Goal: Task Accomplishment & Management: Manage account settings

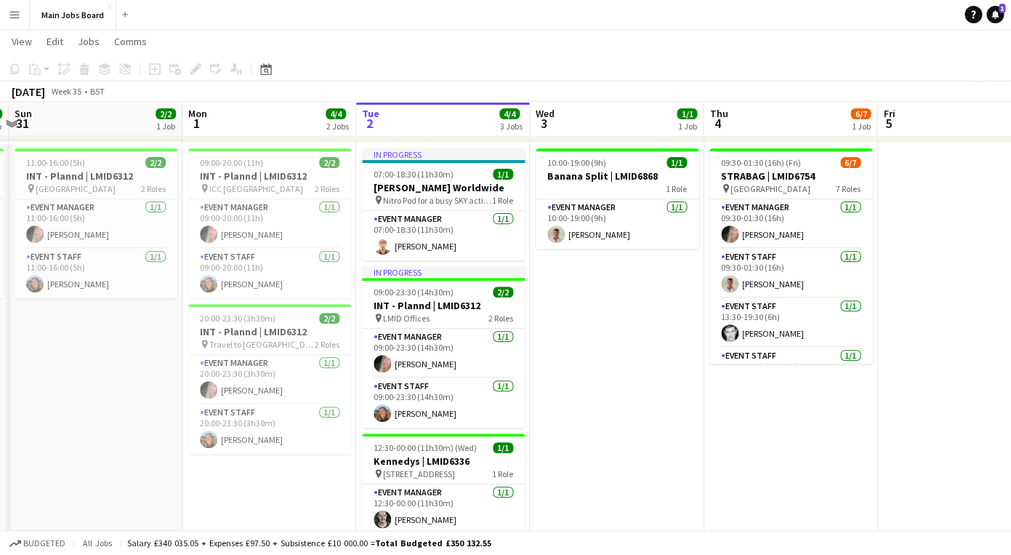
scroll to position [0, 338]
drag, startPoint x: 546, startPoint y: 340, endPoint x: 555, endPoint y: 341, distance: 9.5
click at [555, 341] on app-calendar-viewport "Fri 29 1/1 1 Job Sat 30 2/2 1 Job Sun 31 2/2 1 Job Mon 1 4/4 2 Jobs Tue 2 4/4 3…" at bounding box center [505, 274] width 1011 height 610
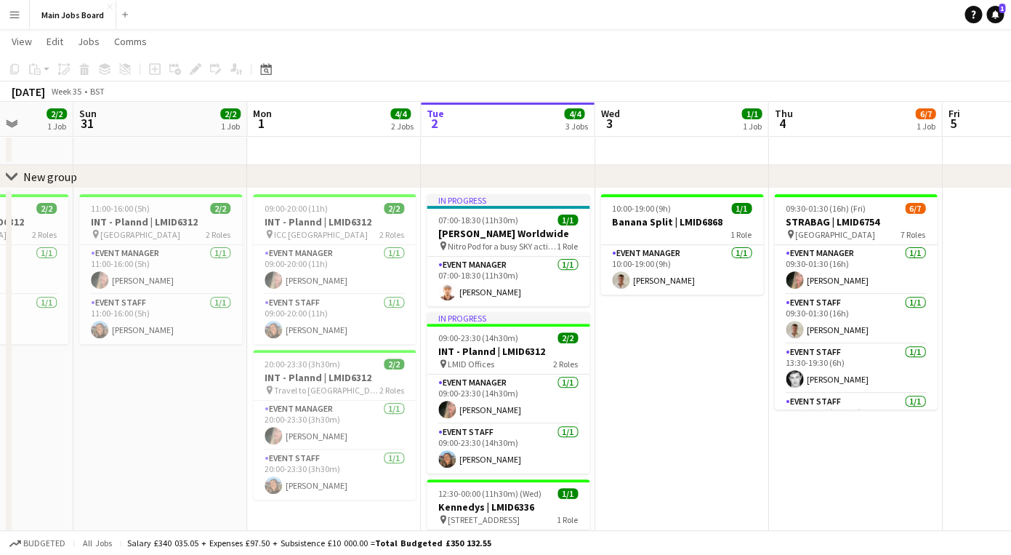
scroll to position [0, 445]
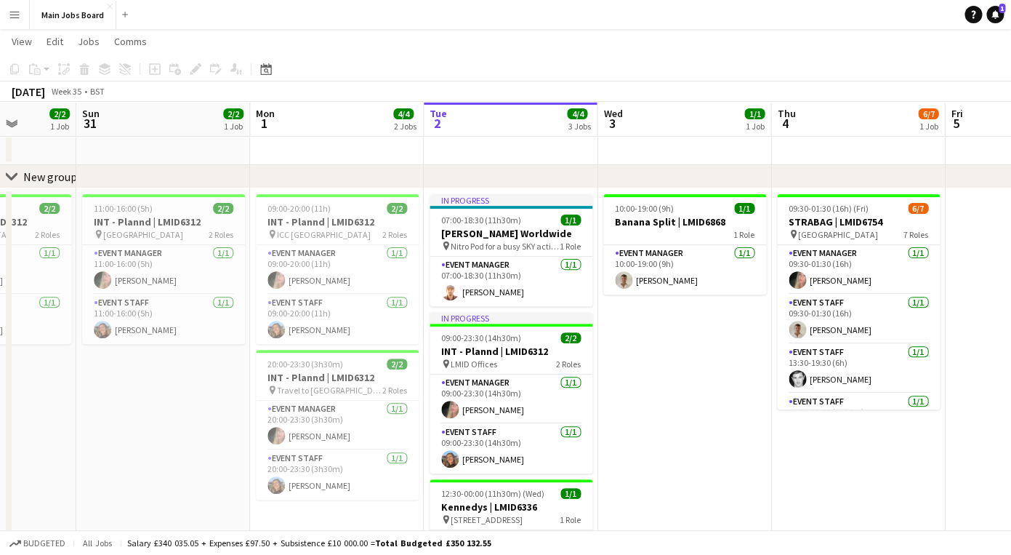
drag, startPoint x: 556, startPoint y: 342, endPoint x: 623, endPoint y: 345, distance: 66.9
click at [623, 345] on app-calendar-viewport "Thu 28 Fri 29 1/1 1 Job Sat 30 2/2 1 Job Sun 31 2/2 1 Job Mon 1 4/4 2 Jobs Tue …" at bounding box center [505, 320] width 1011 height 610
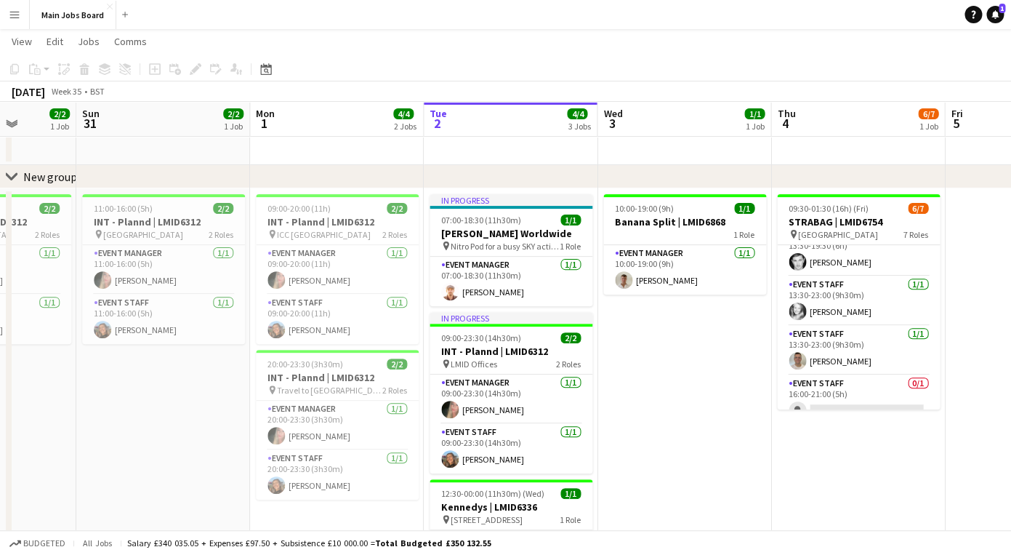
scroll to position [182, 0]
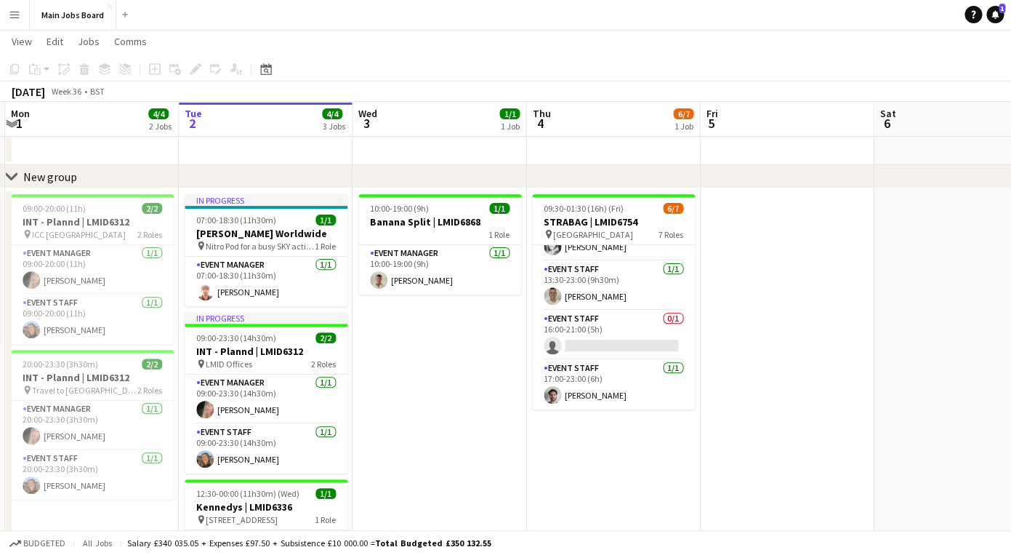
drag, startPoint x: 796, startPoint y: 409, endPoint x: 355, endPoint y: 409, distance: 441.3
click at [377, 409] on app-calendar-viewport "Fri 29 1/1 1 Job Sat 30 2/2 1 Job Sun 31 2/2 1 Job Mon 1 4/4 2 Jobs Tue 2 4/4 3…" at bounding box center [505, 320] width 1011 height 610
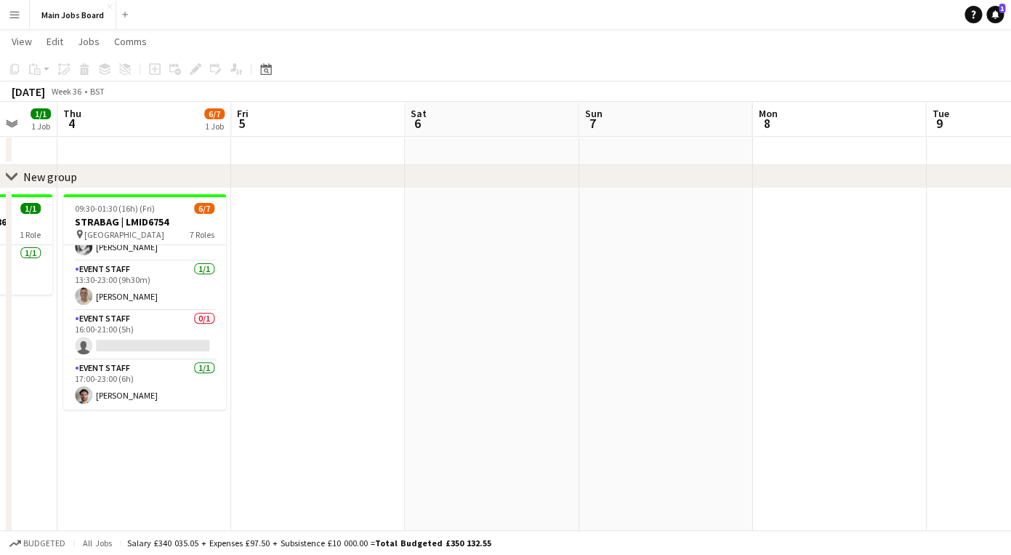
drag, startPoint x: 576, startPoint y: 315, endPoint x: 347, endPoint y: 321, distance: 229.1
click at [348, 321] on app-calendar-viewport "Mon 1 4/4 2 Jobs Tue 2 4/4 3 Jobs Wed 3 1/1 1 Job Thu 4 6/7 1 Job Fri 5 Sat 6 S…" at bounding box center [505, 320] width 1011 height 610
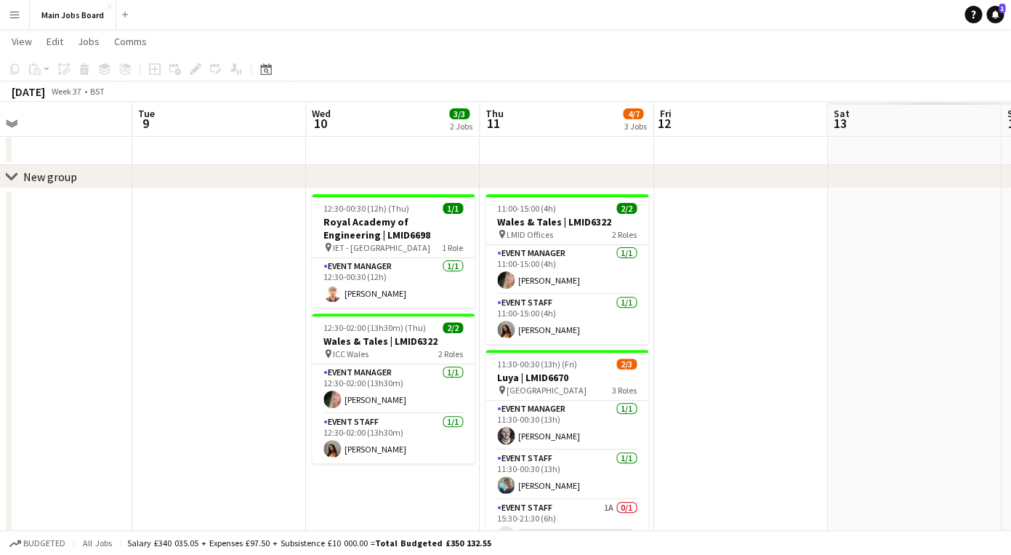
drag, startPoint x: 754, startPoint y: 334, endPoint x: 103, endPoint y: 350, distance: 650.9
click at [127, 350] on app-calendar-viewport "Sat 6 Sun 7 Mon 8 Tue 9 Wed 10 3/3 2 Jobs Thu 11 4/7 3 Jobs Fri 12 Sat 13 Sun 1…" at bounding box center [505, 382] width 1011 height 735
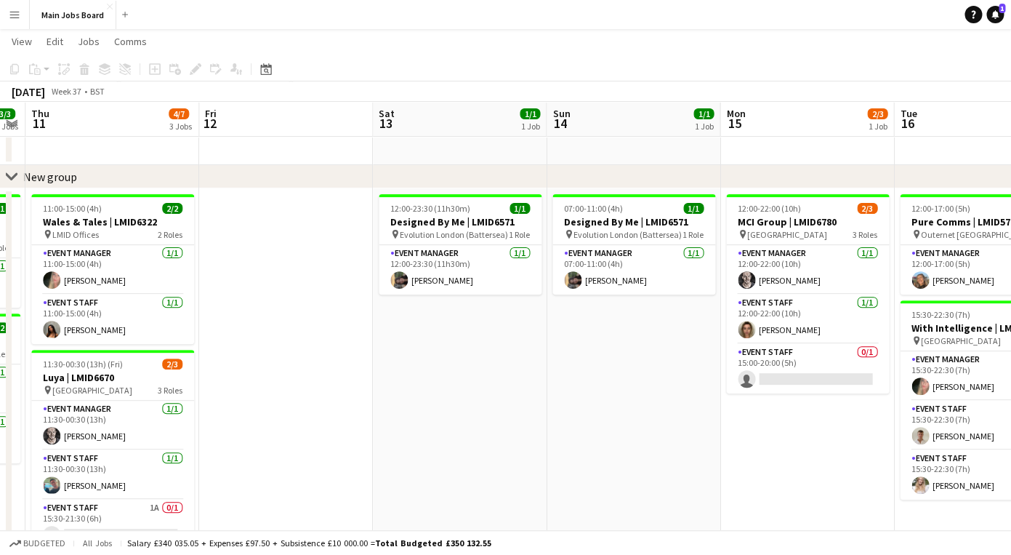
drag, startPoint x: 553, startPoint y: 323, endPoint x: 141, endPoint y: 326, distance: 412.2
click at [154, 326] on app-calendar-viewport "Mon 8 Tue 9 Wed 10 3/3 2 Jobs Thu 11 4/7 3 Jobs Fri 12 Sat 13 1/1 1 Job Sun 14 …" at bounding box center [505, 382] width 1011 height 735
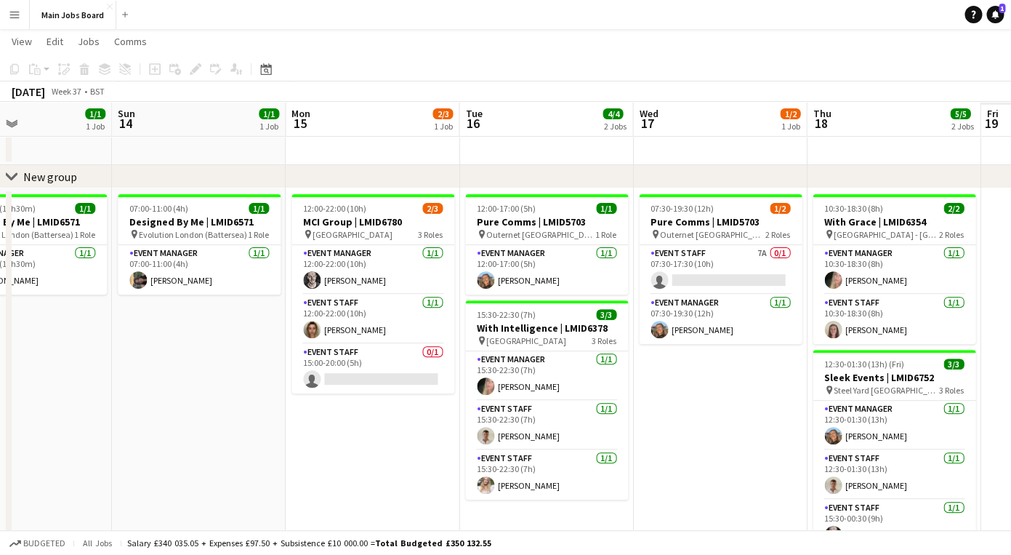
drag, startPoint x: 263, startPoint y: 292, endPoint x: 203, endPoint y: 297, distance: 60.5
click at [203, 297] on app-calendar-viewport "Wed 10 3/3 2 Jobs Thu 11 4/7 3 Jobs Fri 12 Sat 13 1/1 1 Job Sun 14 1/1 1 Job Mo…" at bounding box center [505, 382] width 1011 height 735
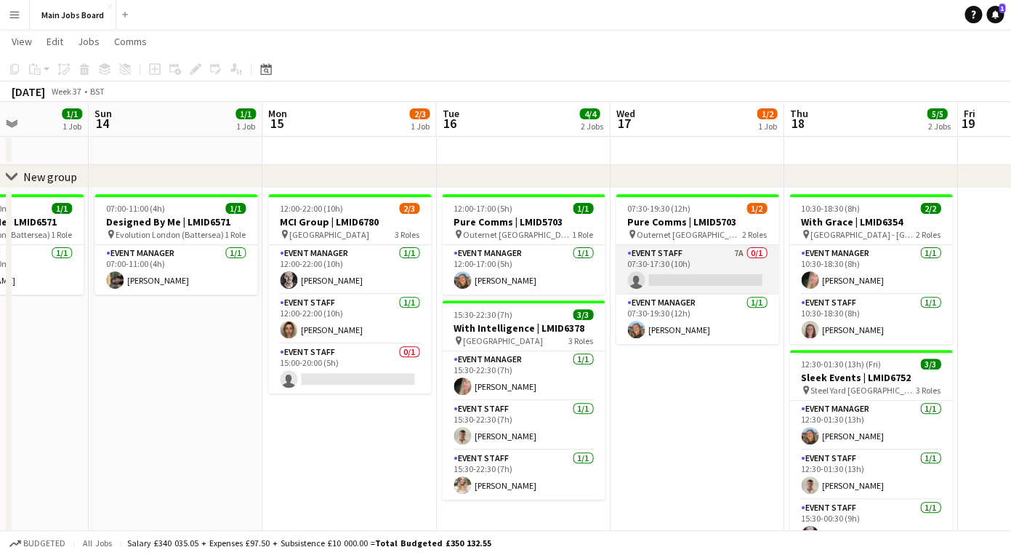
click at [736, 257] on app-card-role "Event Staff 7A 0/1 07:30-17:30 (10h) single-neutral-actions" at bounding box center [697, 269] width 163 height 49
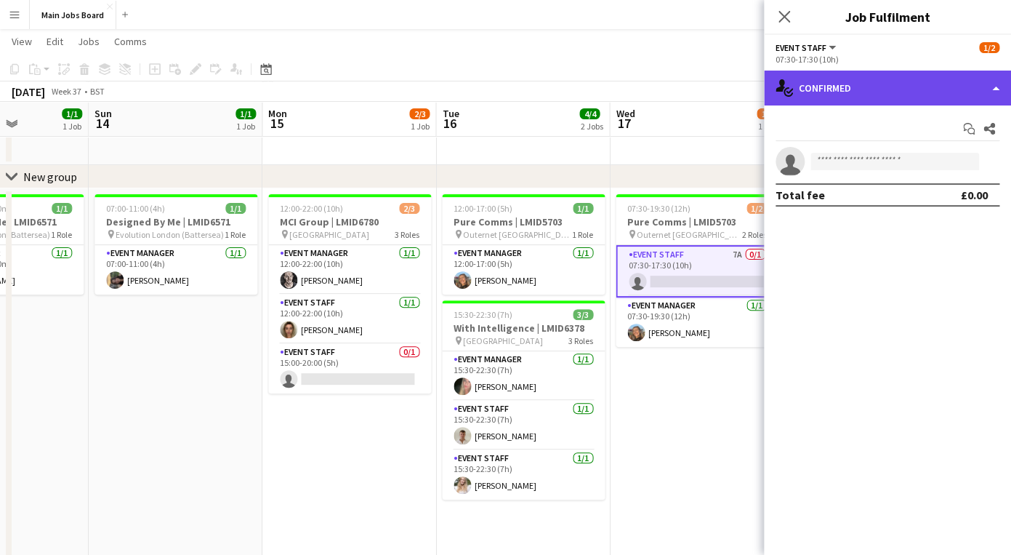
click at [894, 87] on div "single-neutral-actions-check-2 Confirmed" at bounding box center [887, 88] width 247 height 35
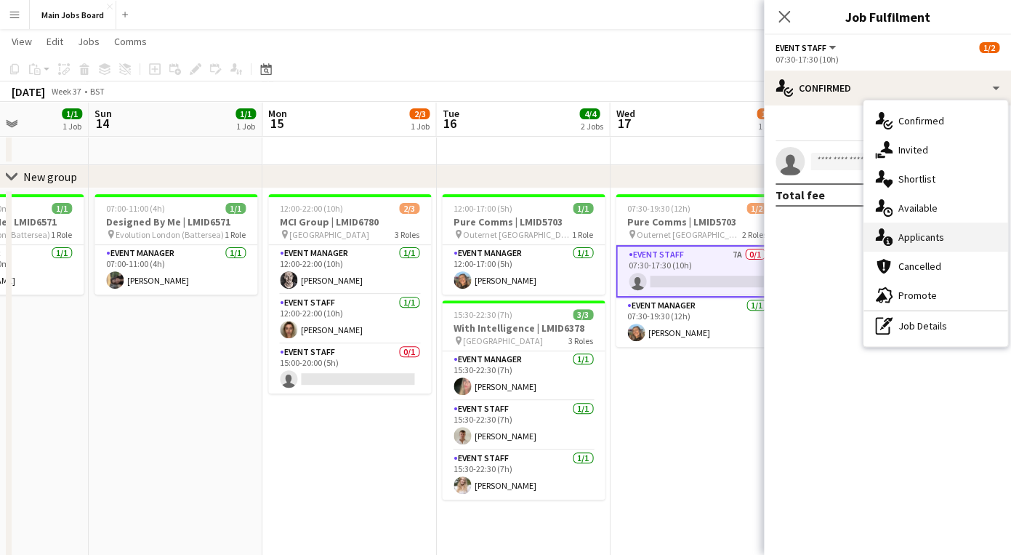
click at [947, 239] on div "single-neutral-actions-information Applicants" at bounding box center [936, 236] width 144 height 29
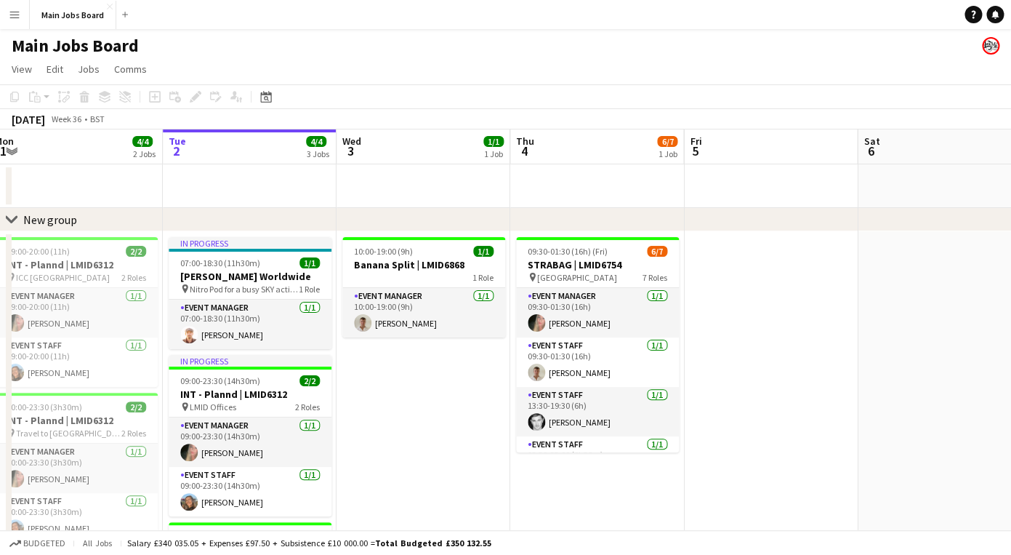
drag, startPoint x: 764, startPoint y: 329, endPoint x: 76, endPoint y: 336, distance: 688.5
click at [84, 337] on app-calendar-viewport "Sat 30 2/2 1 Job Sun 31 2/2 1 Job Mon 1 4/4 2 Jobs Tue 2 4/4 3 Jobs Wed 3 1/1 1…" at bounding box center [505, 398] width 1011 height 539
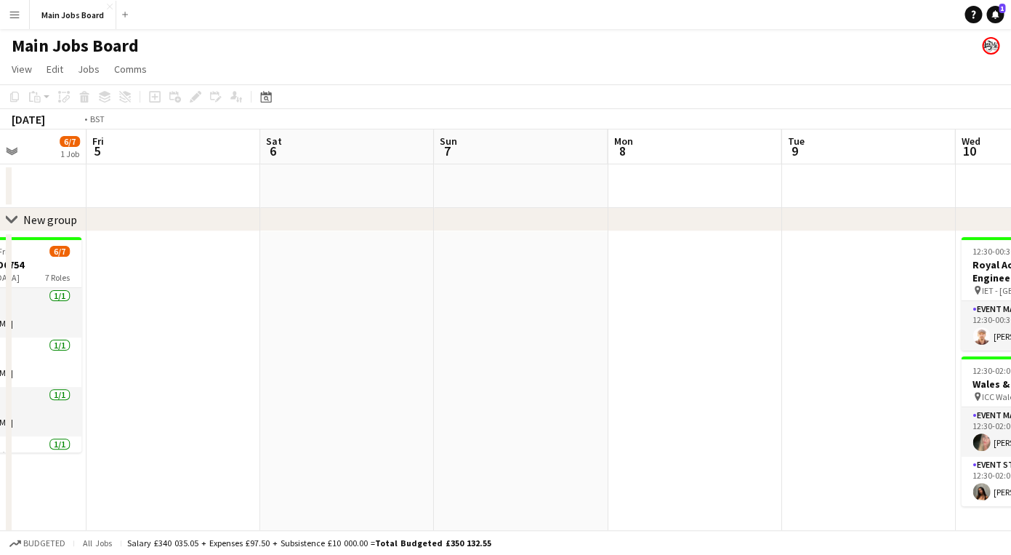
drag, startPoint x: 735, startPoint y: 318, endPoint x: 101, endPoint y: 329, distance: 634.1
click at [112, 329] on app-calendar-viewport "Tue 2 4/4 3 Jobs Wed 3 1/1 1 Job Thu 4 6/7 1 Job Fri 5 Sat 6 Sun 7 Mon 8 Tue 9 …" at bounding box center [505, 461] width 1011 height 664
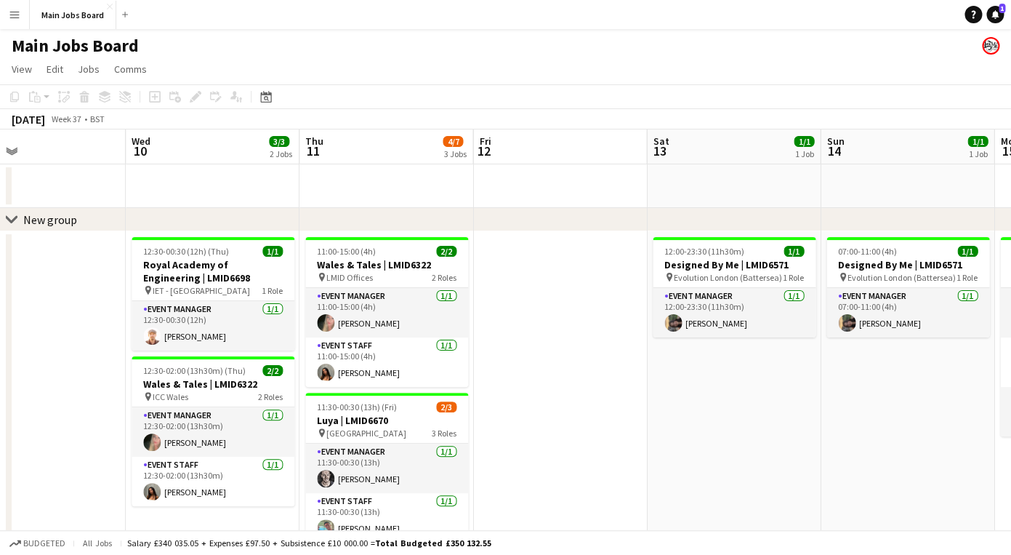
drag, startPoint x: 284, startPoint y: 337, endPoint x: 150, endPoint y: 343, distance: 134.7
click at [150, 343] on app-calendar-viewport "Sat 6 Sun 7 Mon 8 Tue 9 Wed 10 3/3 2 Jobs Thu 11 4/7 3 Jobs Fri 12 Sat 13 1/1 1…" at bounding box center [505, 461] width 1011 height 664
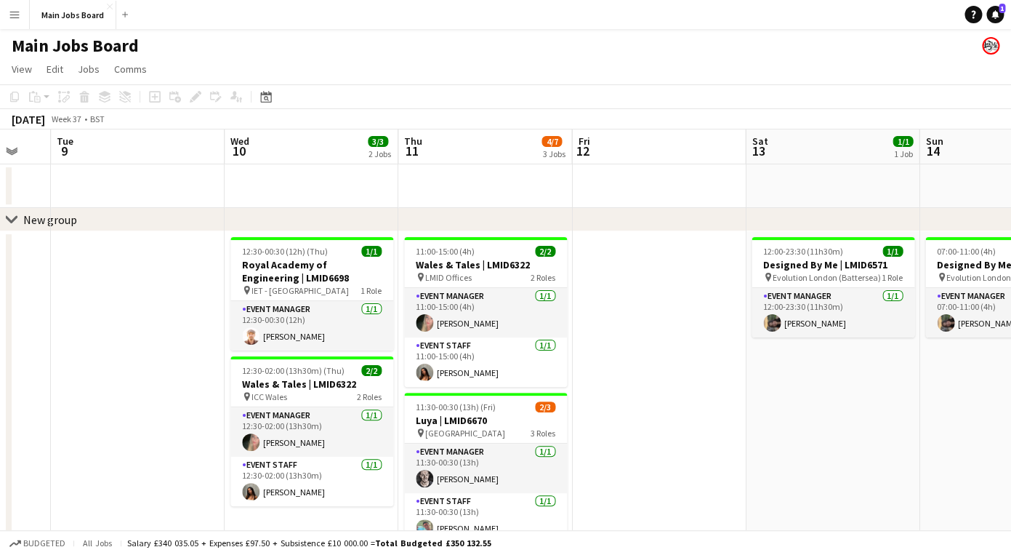
drag, startPoint x: 645, startPoint y: 342, endPoint x: 194, endPoint y: 375, distance: 451.9
click at [206, 374] on app-calendar-viewport "Sat 6 Sun 7 Mon 8 Tue 9 Wed 10 3/3 2 Jobs Thu 11 4/7 3 Jobs Fri 12 Sat 13 1/1 1…" at bounding box center [505, 461] width 1011 height 664
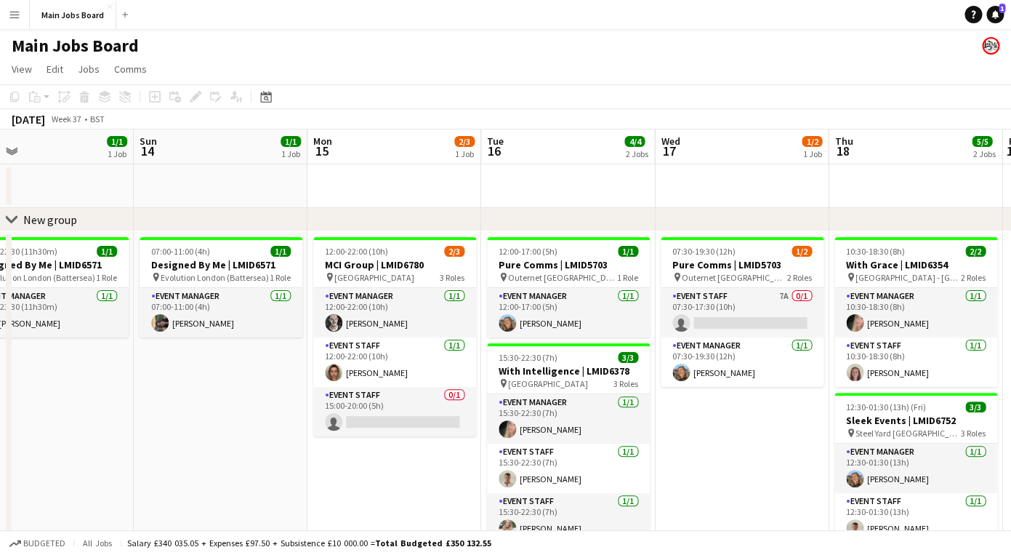
scroll to position [0, 550]
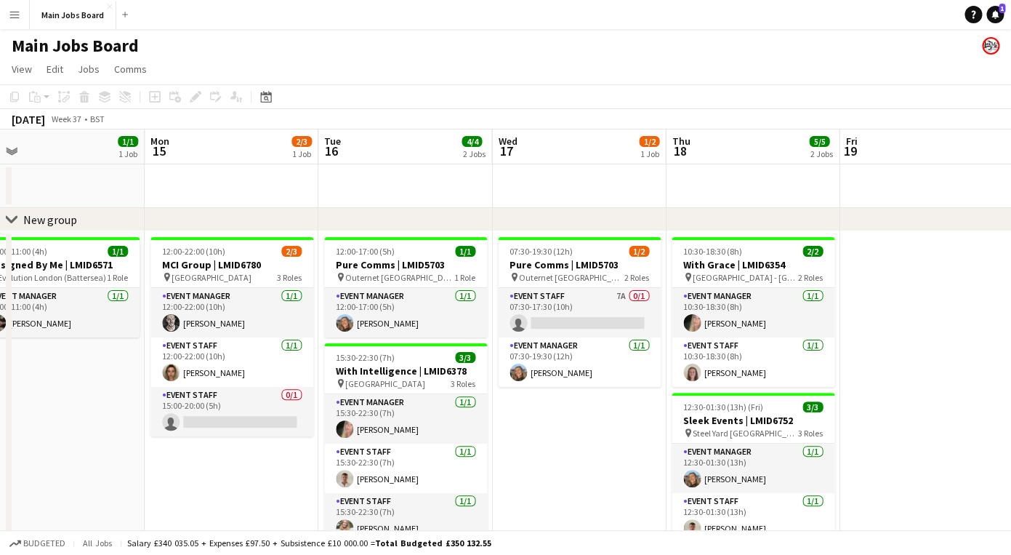
drag, startPoint x: 896, startPoint y: 342, endPoint x: 481, endPoint y: 350, distance: 415.2
click at [484, 350] on app-calendar-viewport "Thu 11 4/7 3 Jobs Fri 12 Sat 13 1/1 1 Job Sun 14 1/1 1 Job Mon 15 2/3 1 Job Tue…" at bounding box center [505, 461] width 1011 height 664
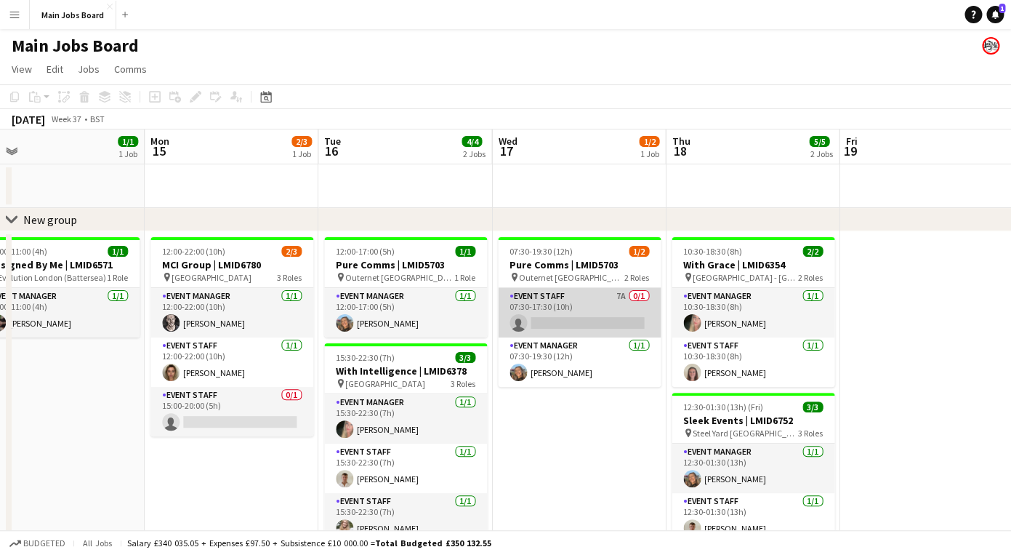
click at [621, 299] on app-card-role "Event Staff 7A 0/1 07:30-17:30 (10h) single-neutral-actions" at bounding box center [579, 312] width 163 height 49
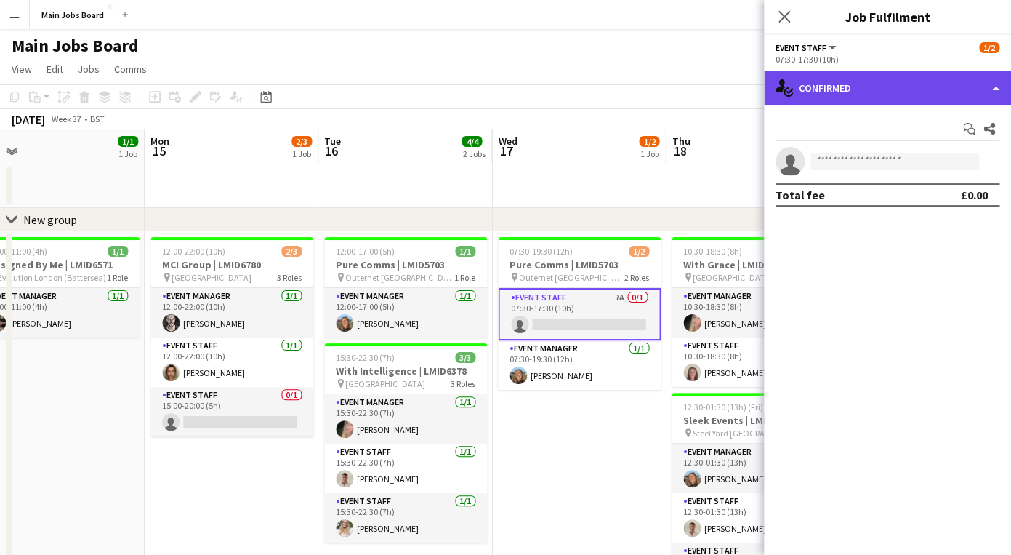
click at [869, 89] on div "single-neutral-actions-check-2 Confirmed" at bounding box center [887, 88] width 247 height 35
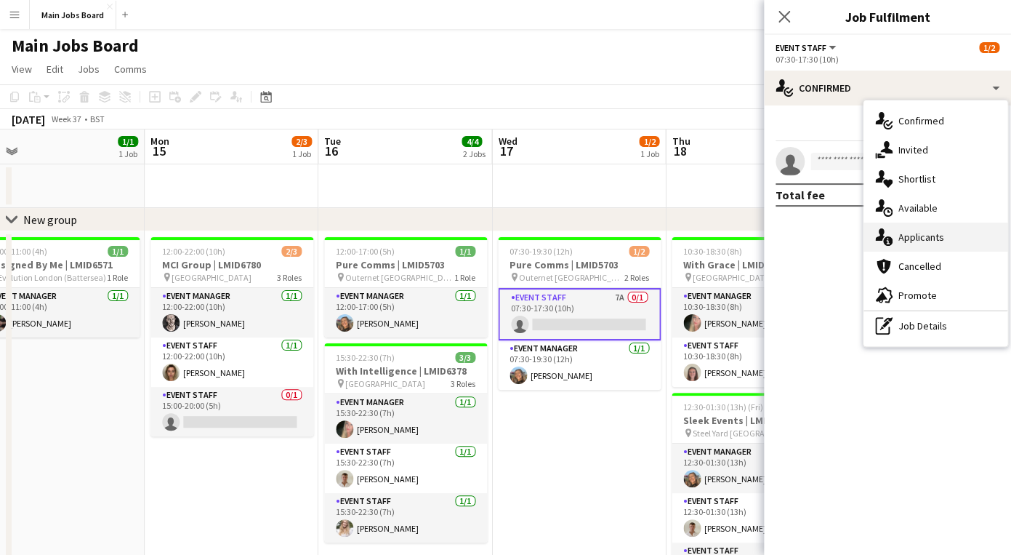
click at [930, 234] on span "Applicants" at bounding box center [922, 236] width 46 height 13
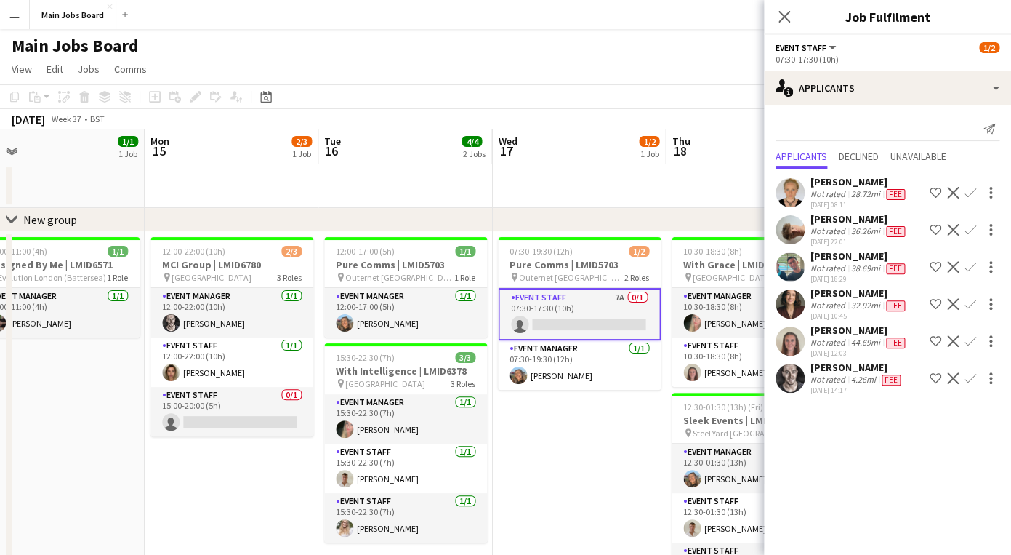
click at [591, 321] on app-card-role "Event Staff 7A 0/1 07:30-17:30 (10h) single-neutral-actions" at bounding box center [579, 314] width 163 height 52
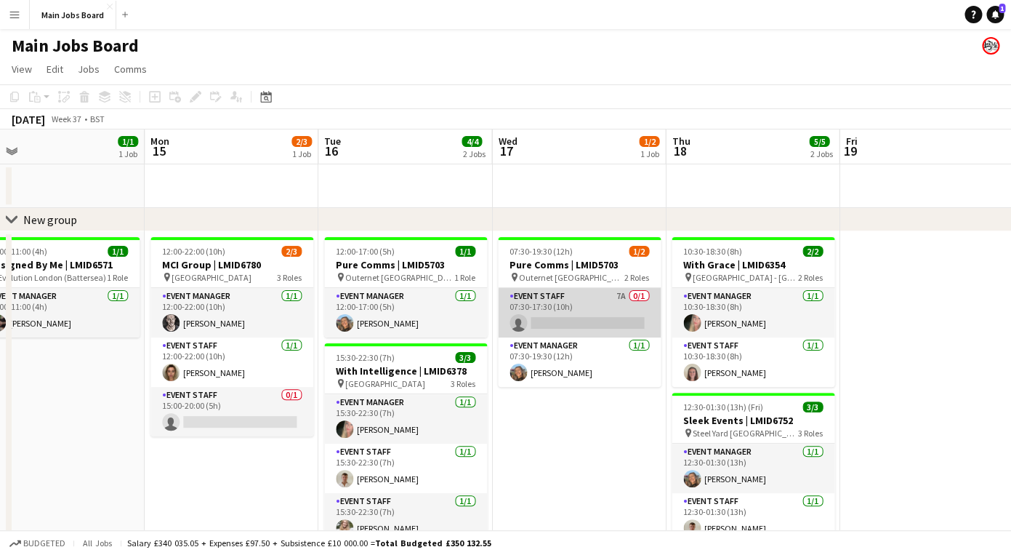
click at [577, 328] on app-card-role "Event Staff 7A 0/1 07:30-17:30 (10h) single-neutral-actions" at bounding box center [579, 312] width 163 height 49
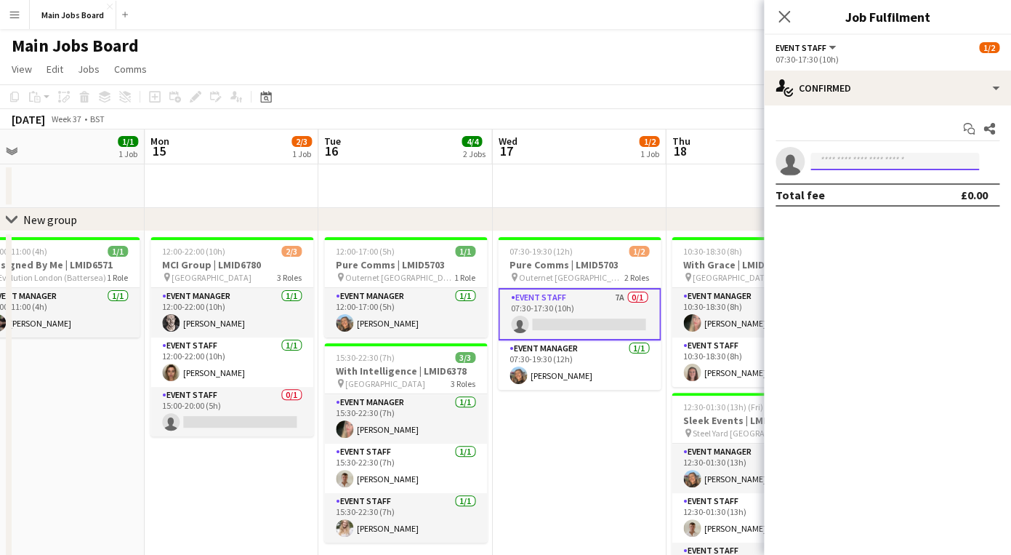
click at [841, 160] on input at bounding box center [895, 161] width 169 height 17
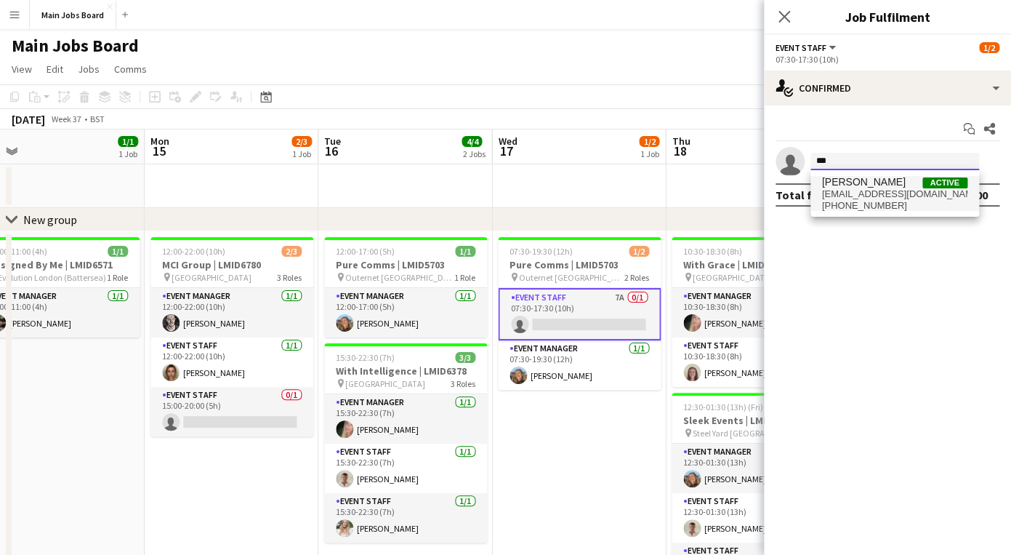
type input "***"
click at [888, 200] on span "[PERSON_NAME] Active [EMAIL_ADDRESS][DOMAIN_NAME] [PHONE_NUMBER]" at bounding box center [894, 193] width 145 height 35
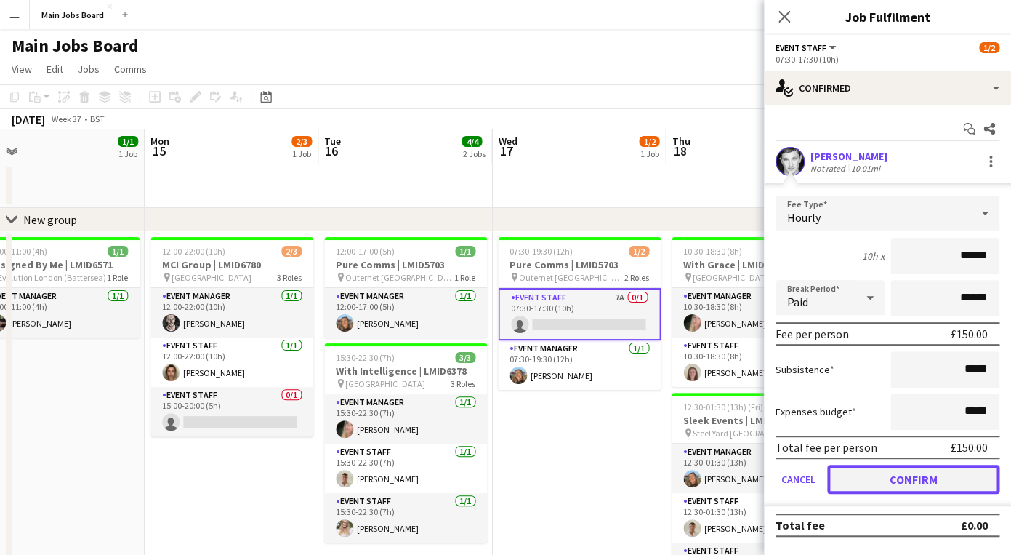
click at [887, 484] on button "Confirm" at bounding box center [913, 479] width 172 height 29
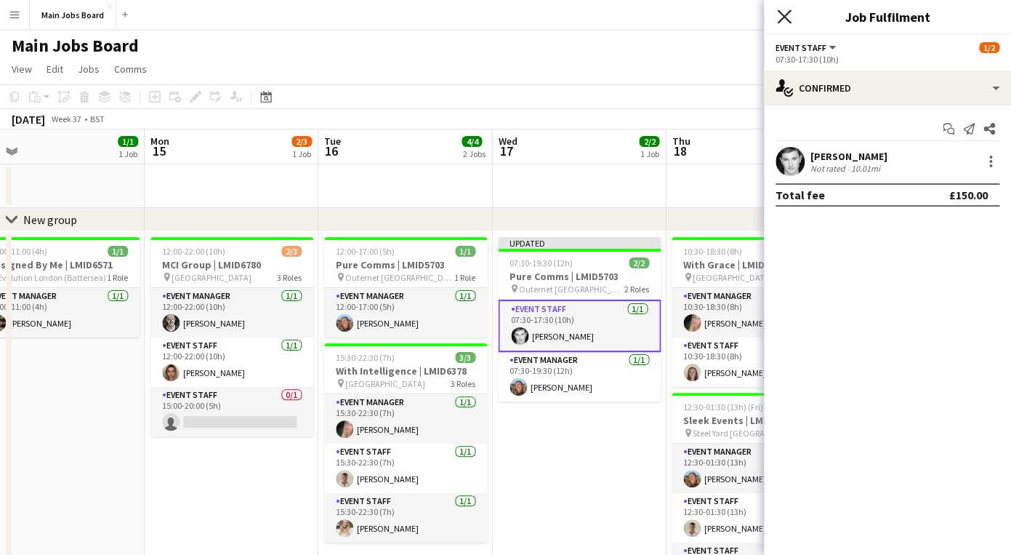
click at [786, 15] on icon at bounding box center [784, 16] width 14 height 14
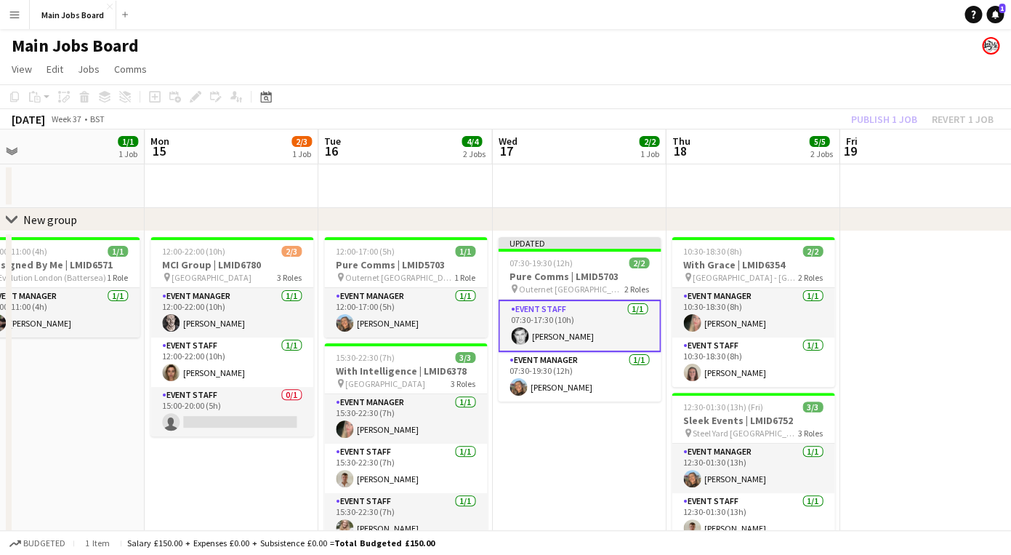
click at [887, 123] on div "Publish 1 job Revert 1 job" at bounding box center [922, 119] width 177 height 19
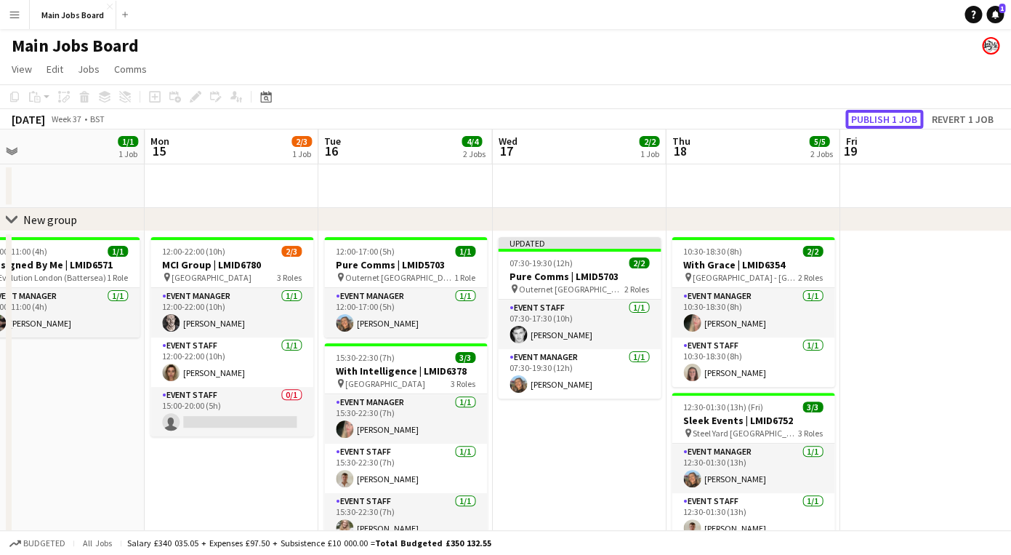
click at [887, 123] on button "Publish 1 job" at bounding box center [885, 119] width 78 height 19
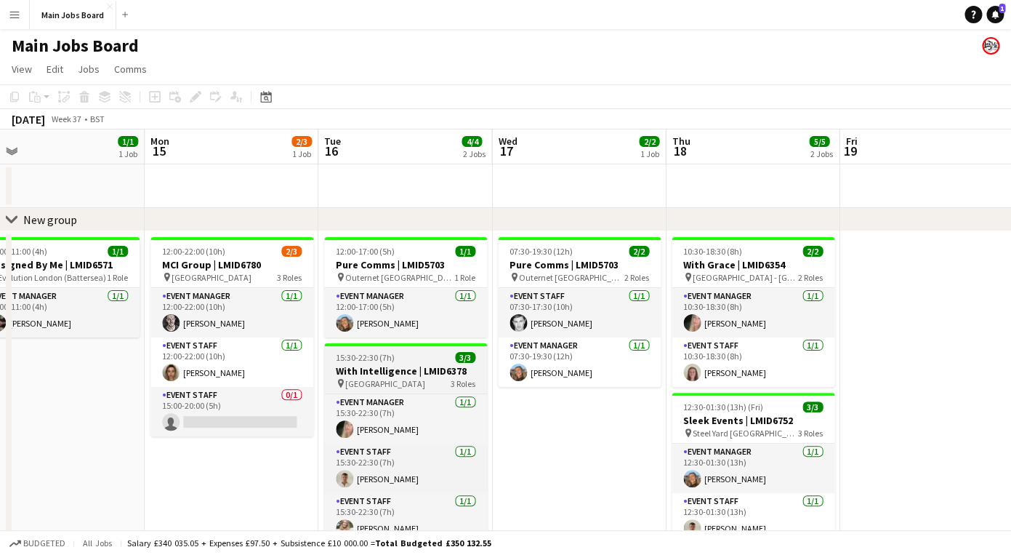
click at [375, 370] on h3 "With Intelligence | LMID6378" at bounding box center [405, 370] width 163 height 13
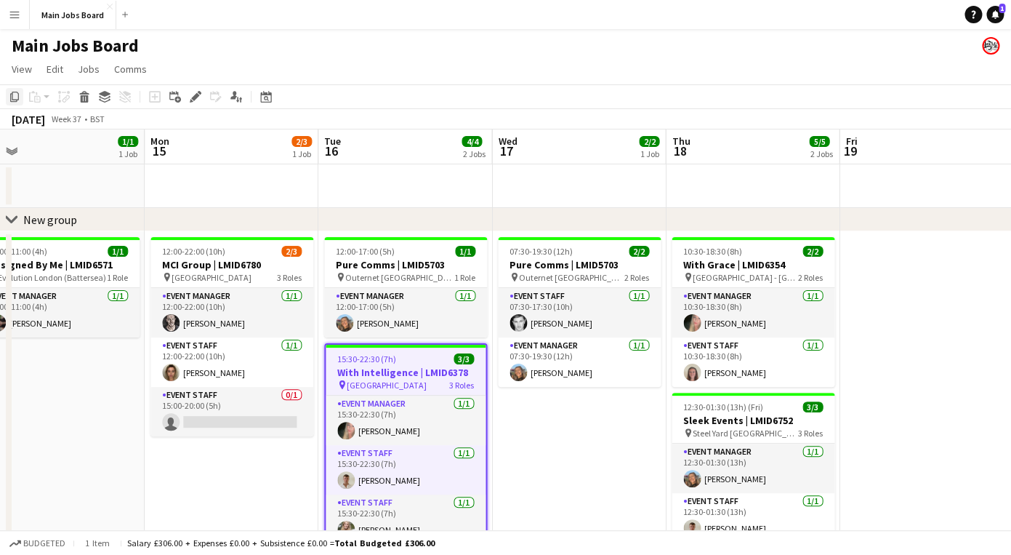
click at [17, 99] on icon "Copy" at bounding box center [15, 97] width 12 height 12
click at [614, 434] on app-date-cell "07:30-19:30 (12h) 2/2 Pure Comms | LMID5703 pin Outernet London 2 Roles Event S…" at bounding box center [579, 512] width 174 height 562
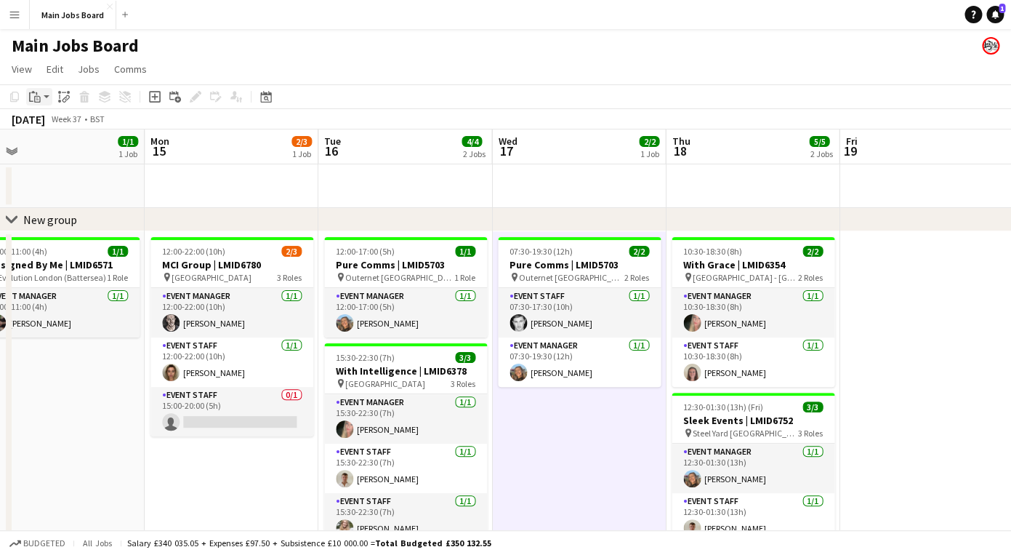
click at [36, 100] on icon "Paste" at bounding box center [35, 97] width 12 height 12
click at [63, 122] on link "Paste Command V" at bounding box center [96, 124] width 115 height 13
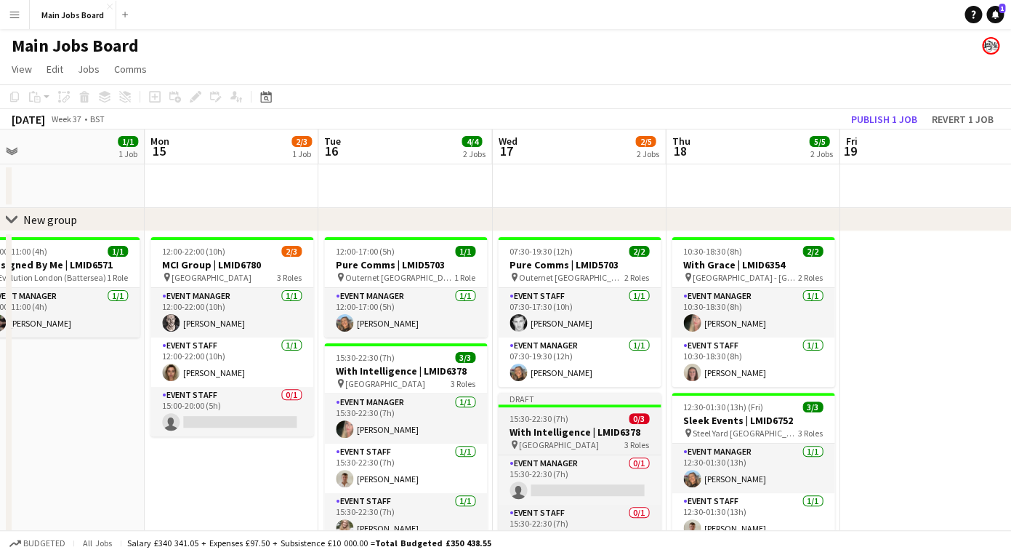
click at [539, 427] on h3 "With Intelligence | LMID6378" at bounding box center [579, 431] width 163 height 13
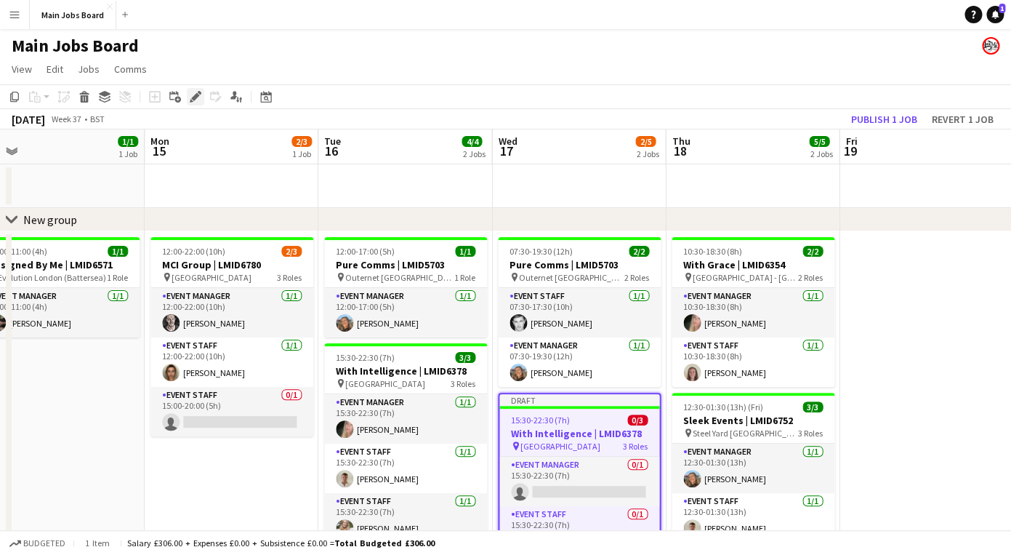
click at [192, 95] on icon "Edit" at bounding box center [196, 97] width 12 height 12
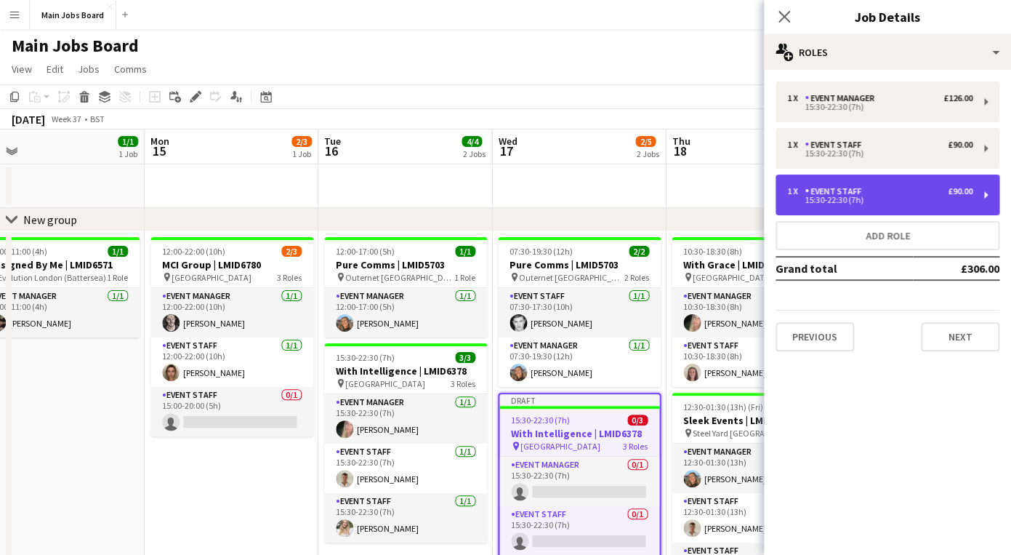
click at [848, 192] on div "Event Staff" at bounding box center [836, 191] width 63 height 10
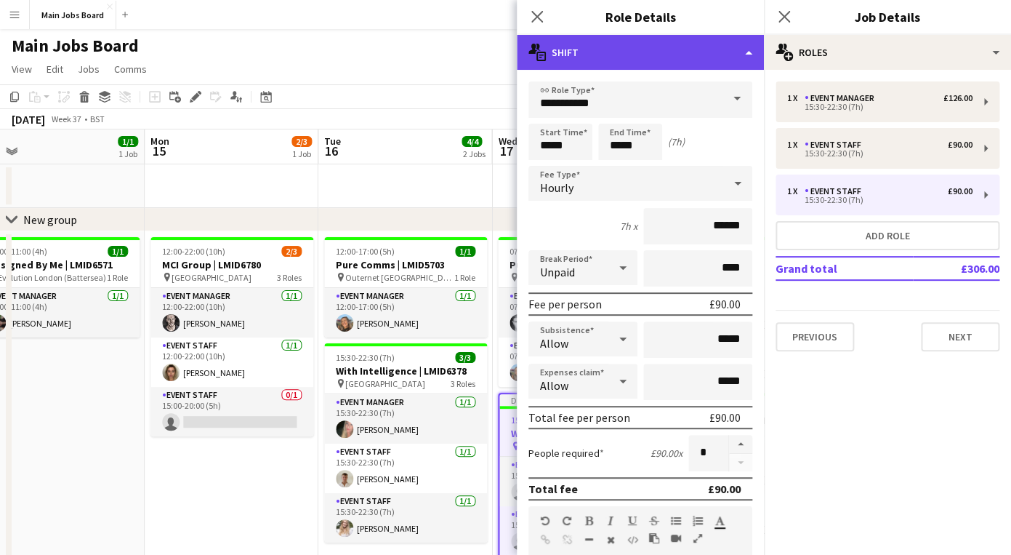
click at [659, 63] on div "multiple-actions-text Shift" at bounding box center [640, 52] width 247 height 35
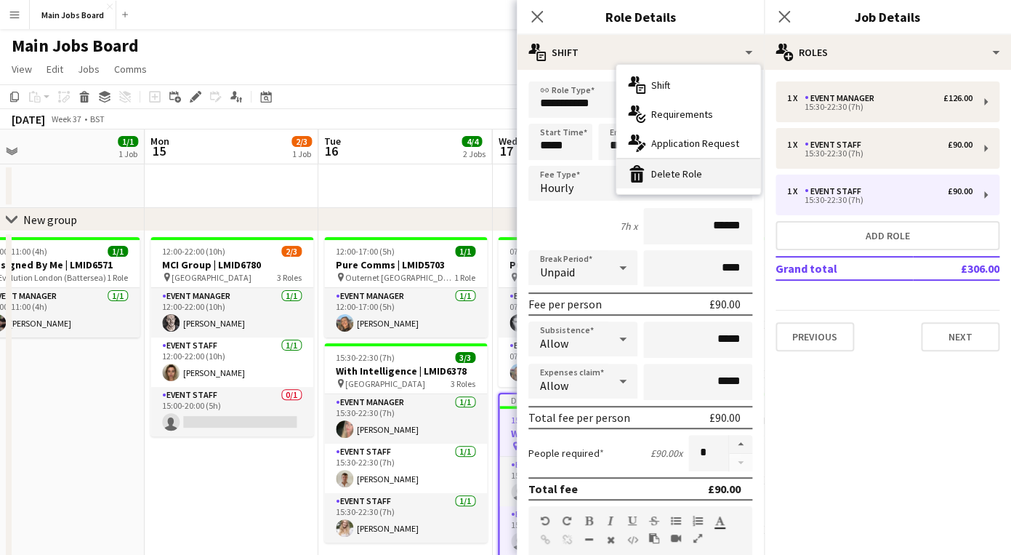
click at [659, 170] on div "bin-2 Delete Role" at bounding box center [689, 173] width 144 height 29
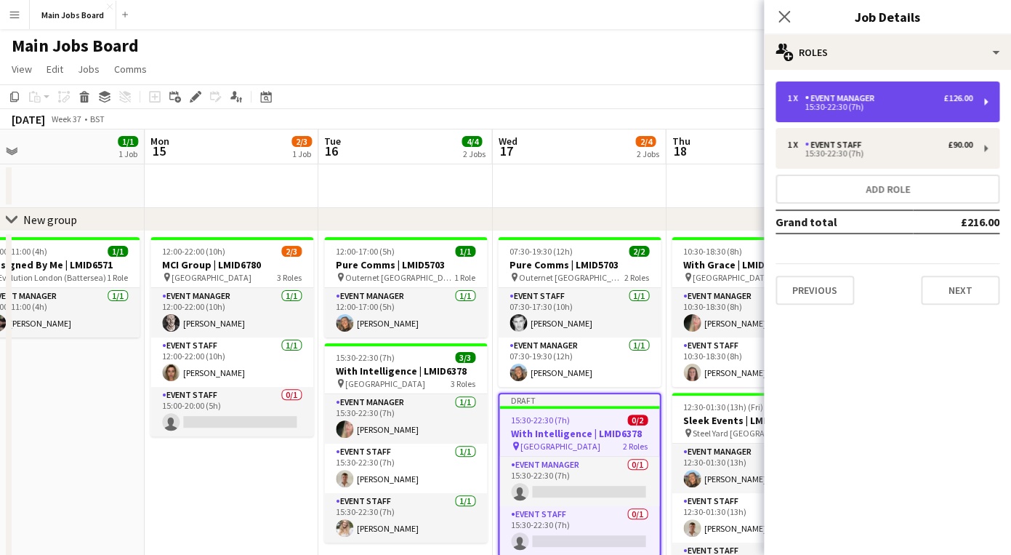
click at [896, 92] on div "1 x Event Manager £126.00 15:30-22:30 (7h)" at bounding box center [888, 101] width 224 height 41
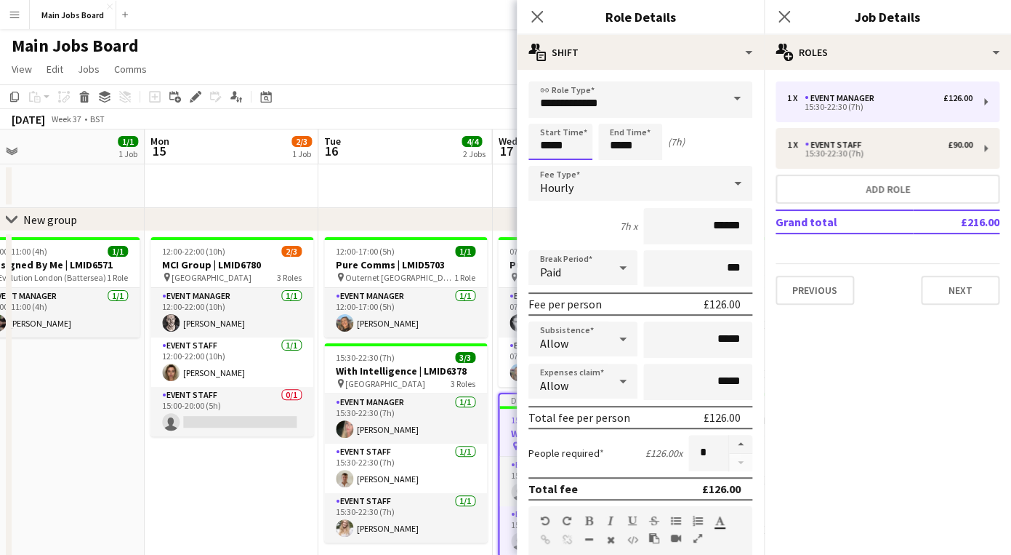
click at [567, 146] on input "*****" at bounding box center [561, 142] width 64 height 36
type input "*****"
click at [645, 149] on input "*****" at bounding box center [630, 142] width 64 height 36
type input "*****"
click at [859, 407] on mat-expansion-panel "pencil3 General details 1 x Event Manager £126.00 15:30-22:30 (7h) 1 x Event St…" at bounding box center [887, 312] width 247 height 485
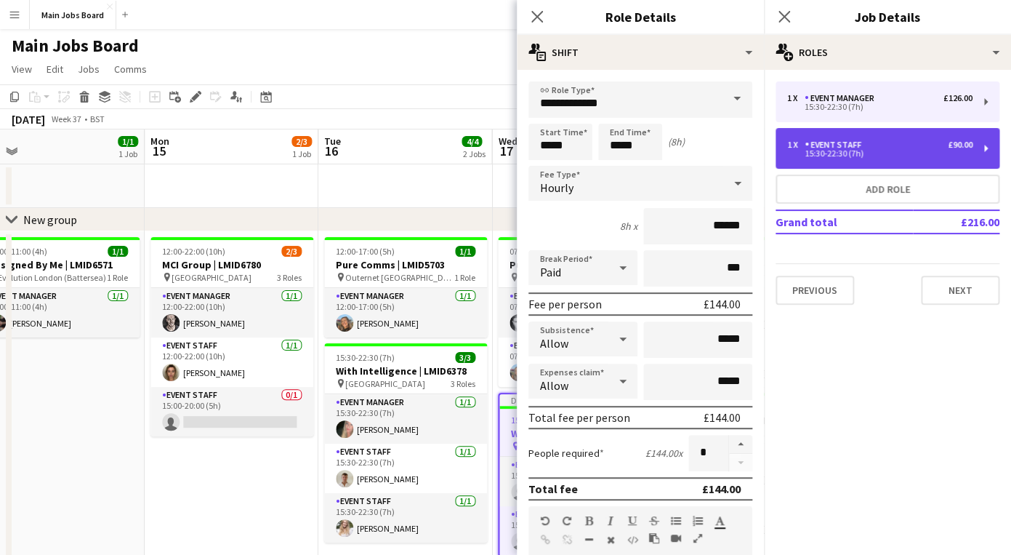
click at [843, 141] on div "Event Staff" at bounding box center [836, 145] width 63 height 10
type input "**********"
type input "*****"
type input "******"
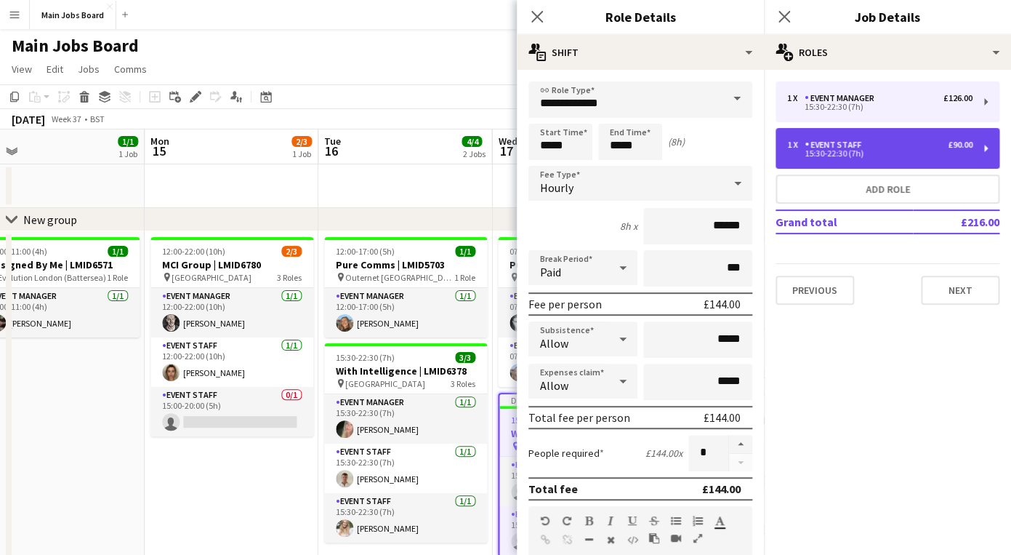
type input "****"
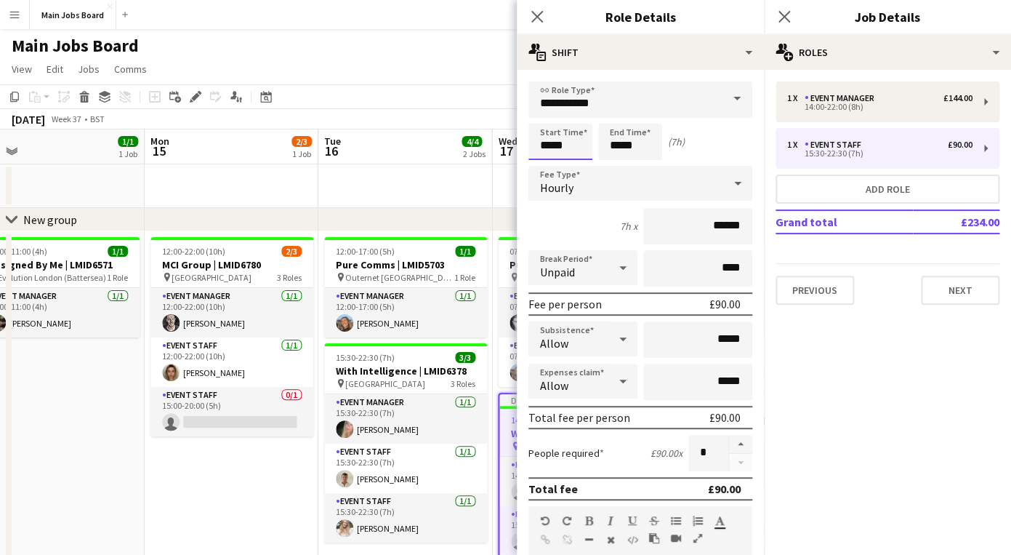
click at [575, 145] on input "*****" at bounding box center [561, 142] width 64 height 36
type input "*****"
click at [658, 145] on input "*****" at bounding box center [630, 142] width 64 height 36
type input "*****"
click at [944, 275] on div "Previous Next" at bounding box center [888, 283] width 224 height 41
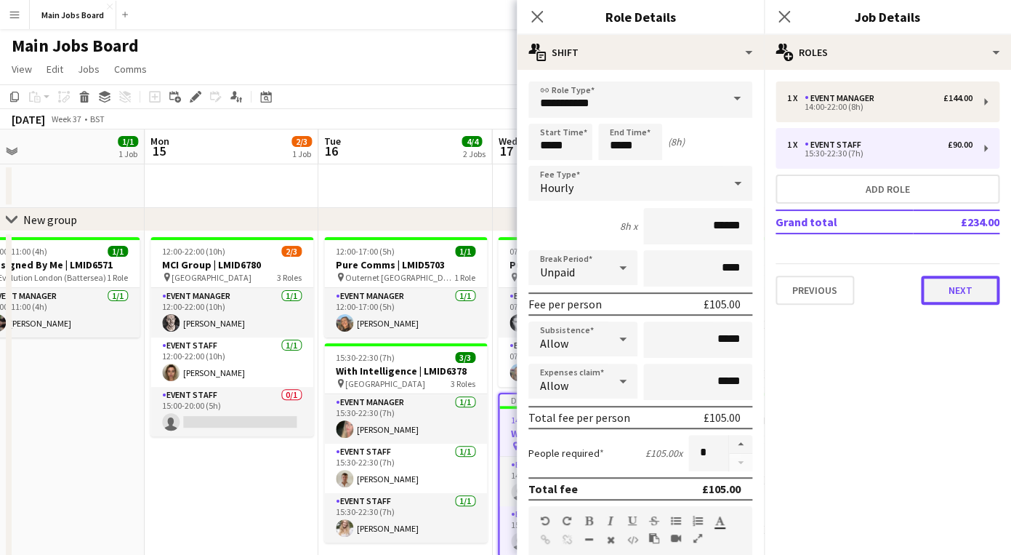
click at [947, 293] on button "Next" at bounding box center [960, 290] width 79 height 29
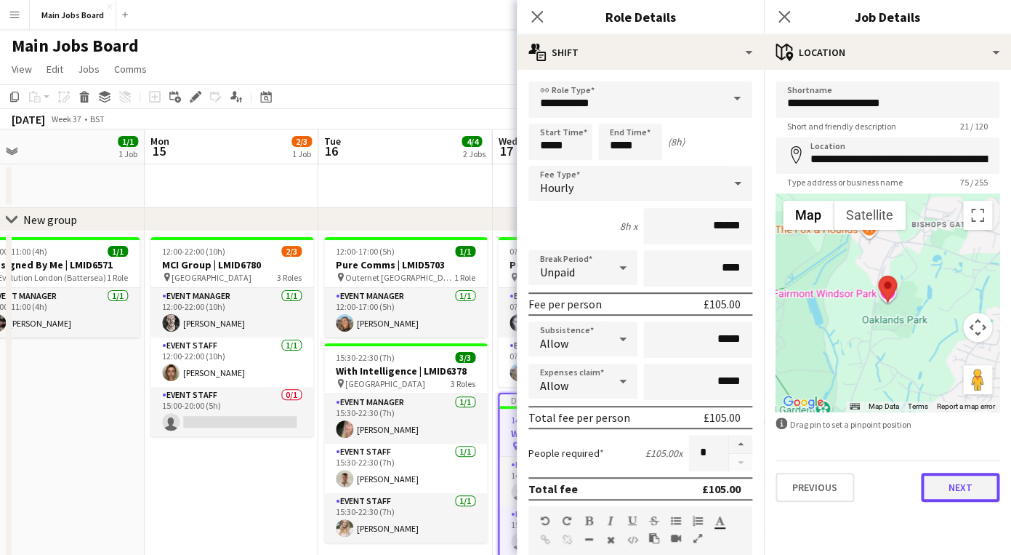
click at [952, 497] on button "Next" at bounding box center [960, 487] width 79 height 29
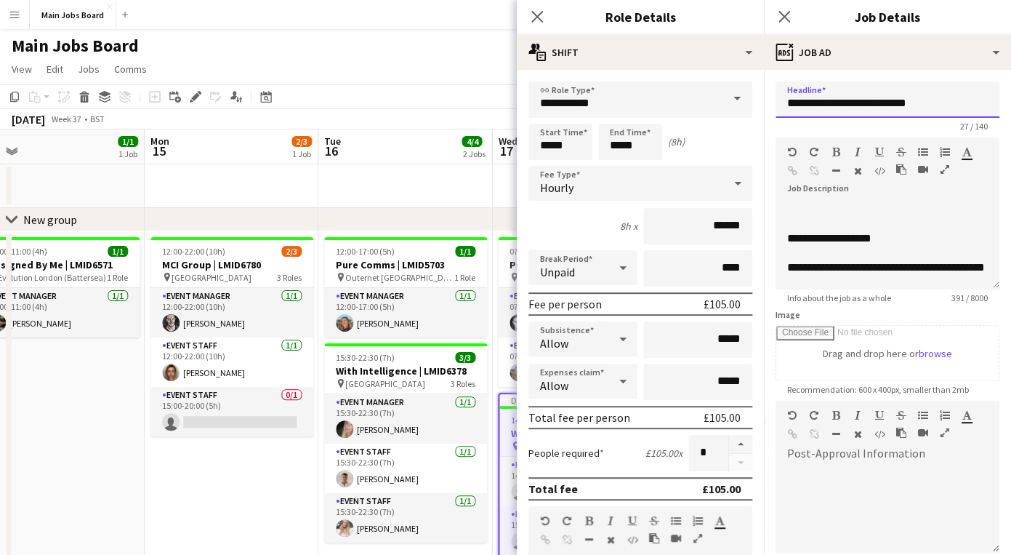
drag, startPoint x: 845, startPoint y: 103, endPoint x: 562, endPoint y: 103, distance: 282.8
click at [776, 103] on input "**********" at bounding box center [888, 99] width 224 height 36
type input "**********"
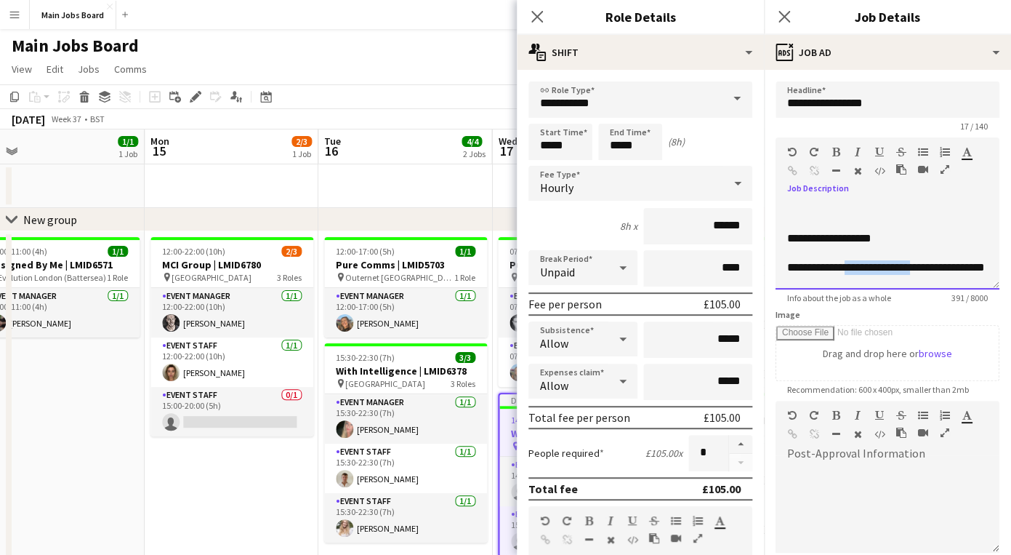
drag, startPoint x: 931, startPoint y: 268, endPoint x: 848, endPoint y: 276, distance: 83.9
click at [847, 276] on div "**********" at bounding box center [888, 245] width 224 height 87
click at [877, 268] on div "**********" at bounding box center [888, 245] width 224 height 87
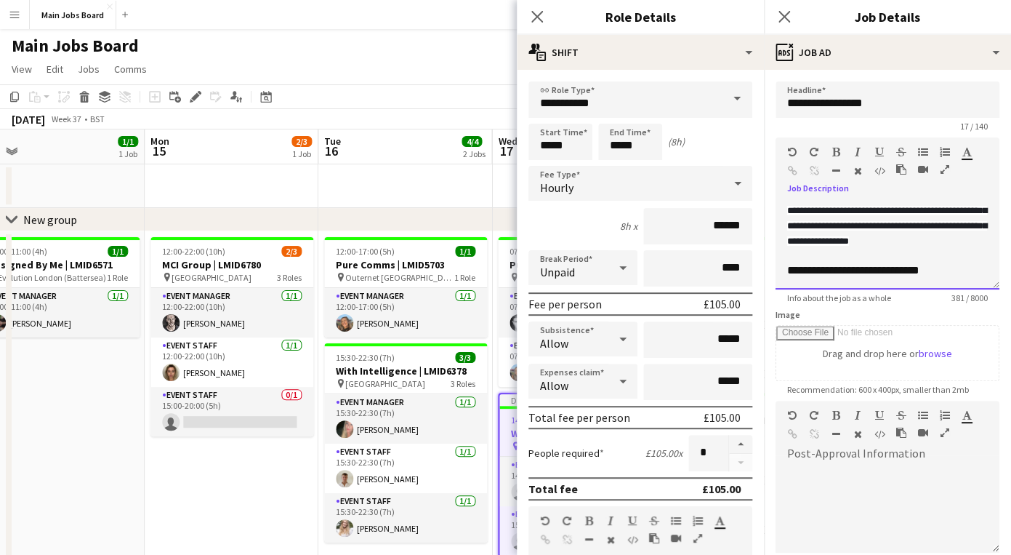
scroll to position [14, 0]
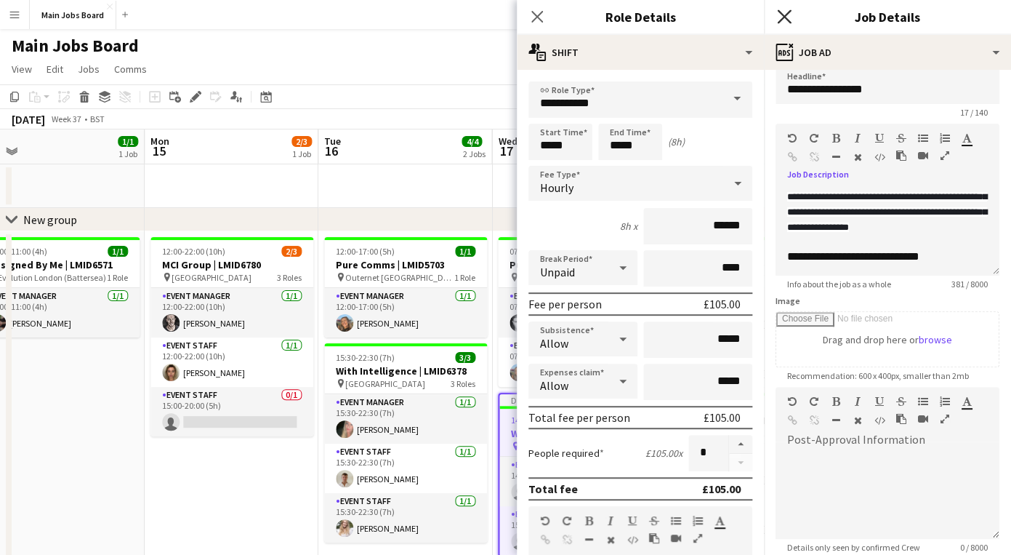
click at [784, 10] on icon "Close pop-in" at bounding box center [784, 16] width 14 height 14
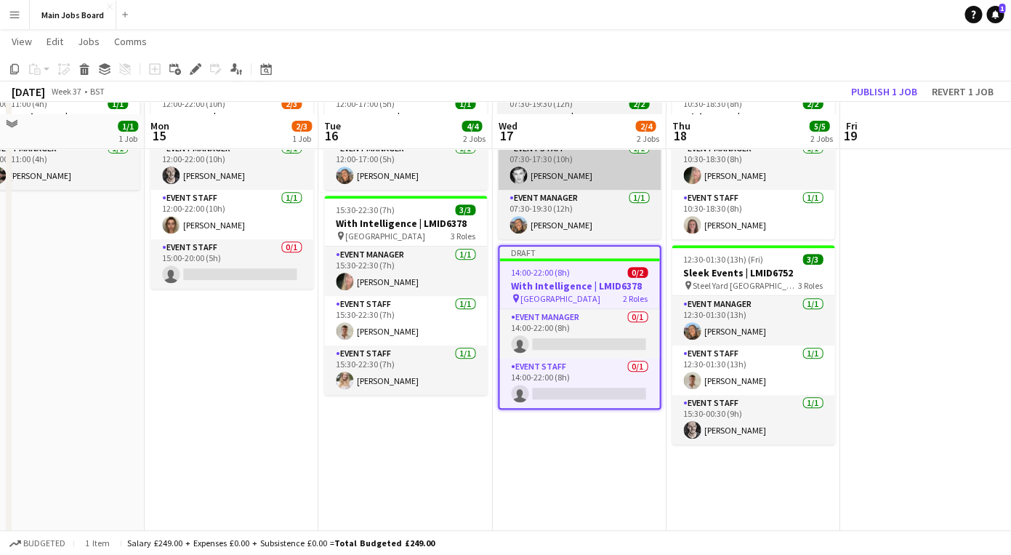
scroll to position [180, 0]
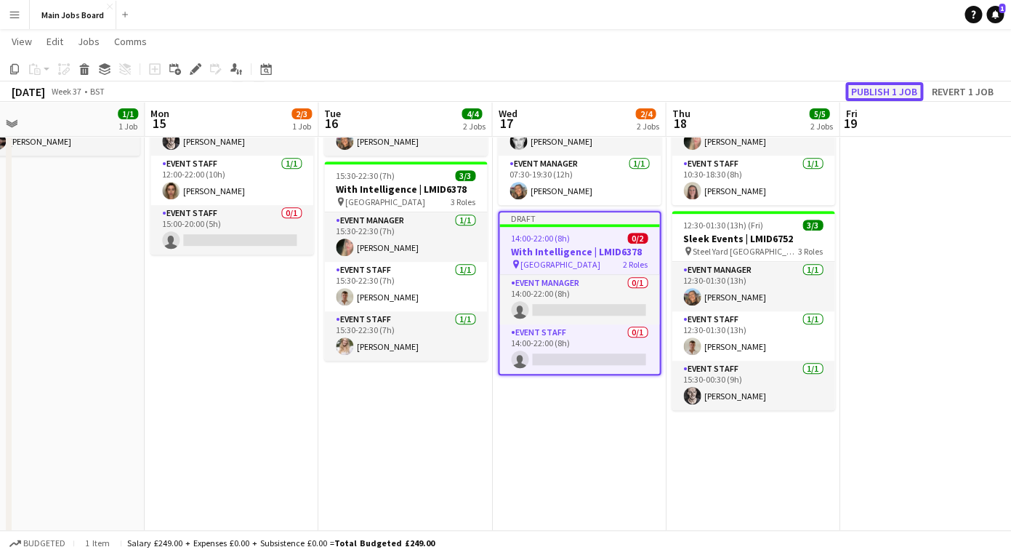
click at [897, 89] on button "Publish 1 job" at bounding box center [885, 91] width 78 height 19
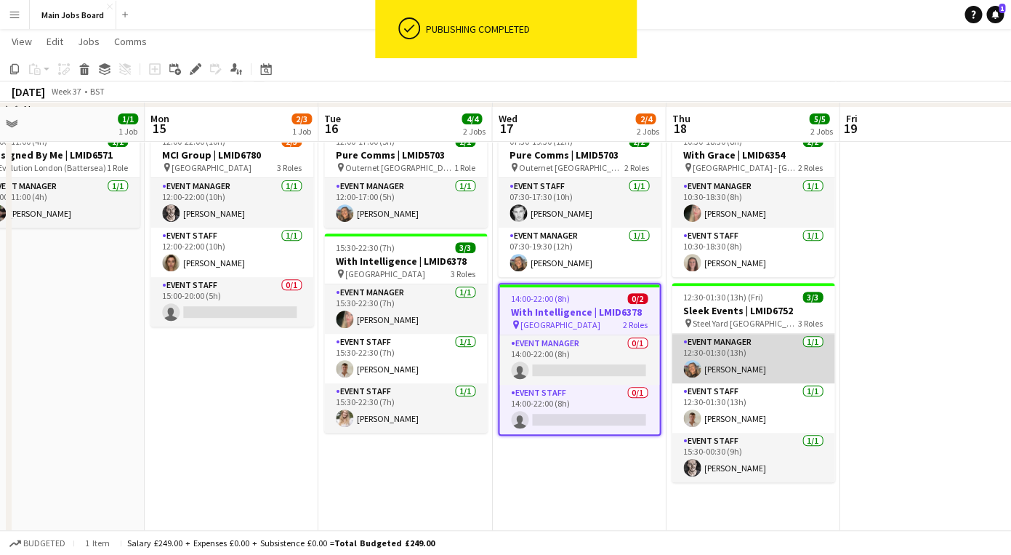
scroll to position [88, 0]
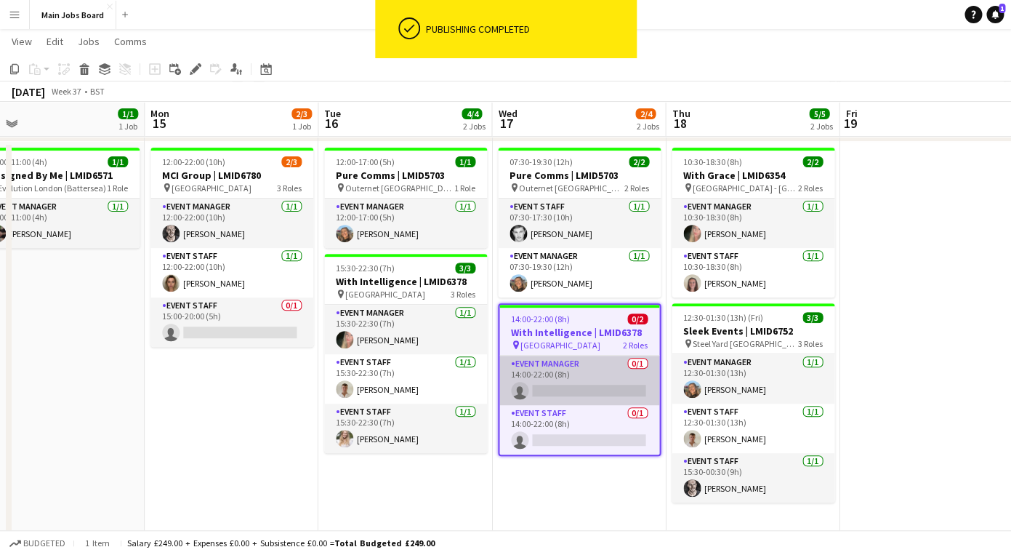
click at [581, 381] on app-card-role "Event Manager 0/1 14:00-22:00 (8h) single-neutral-actions" at bounding box center [579, 380] width 160 height 49
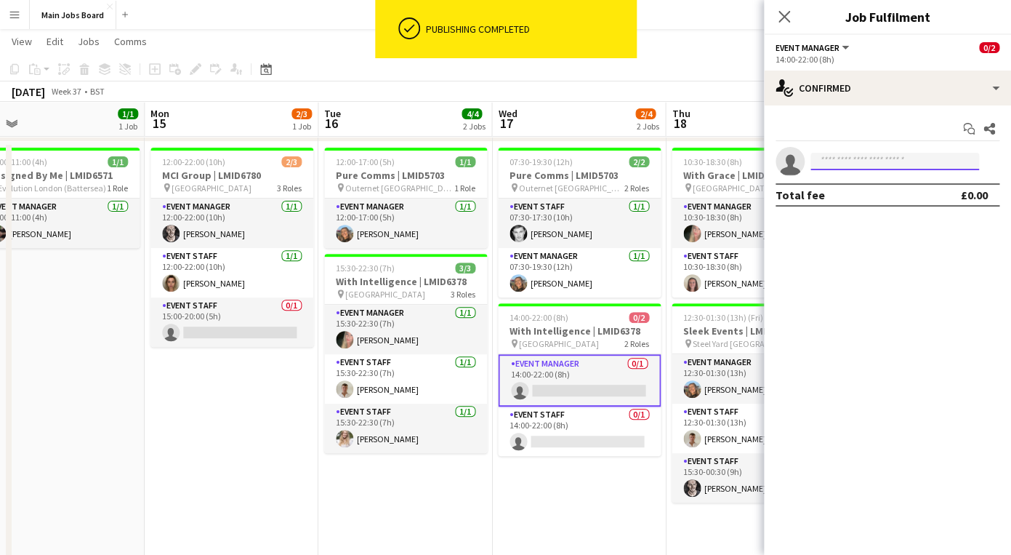
click at [898, 161] on input at bounding box center [895, 161] width 169 height 17
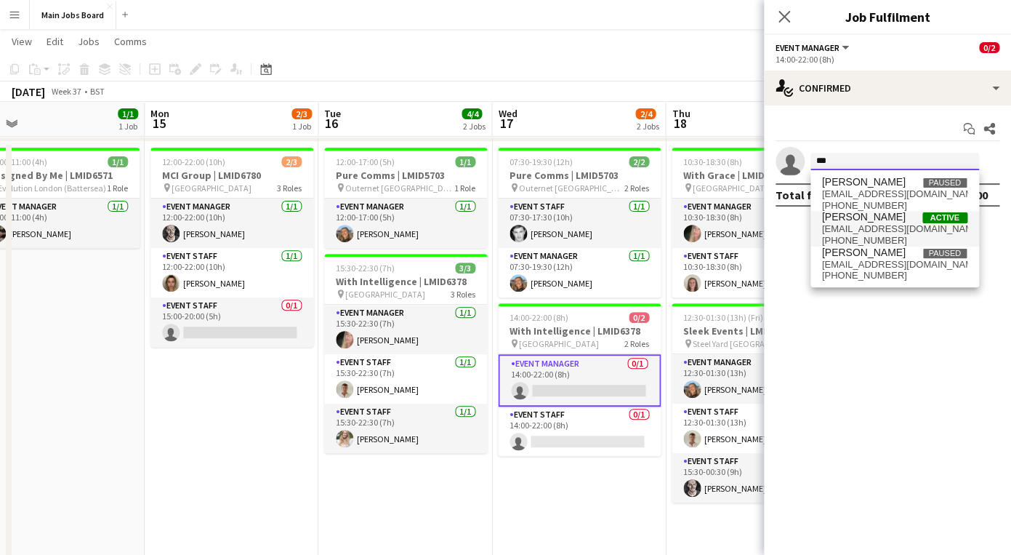
type input "***"
click at [899, 228] on span "[EMAIL_ADDRESS][DOMAIN_NAME]" at bounding box center [894, 229] width 145 height 12
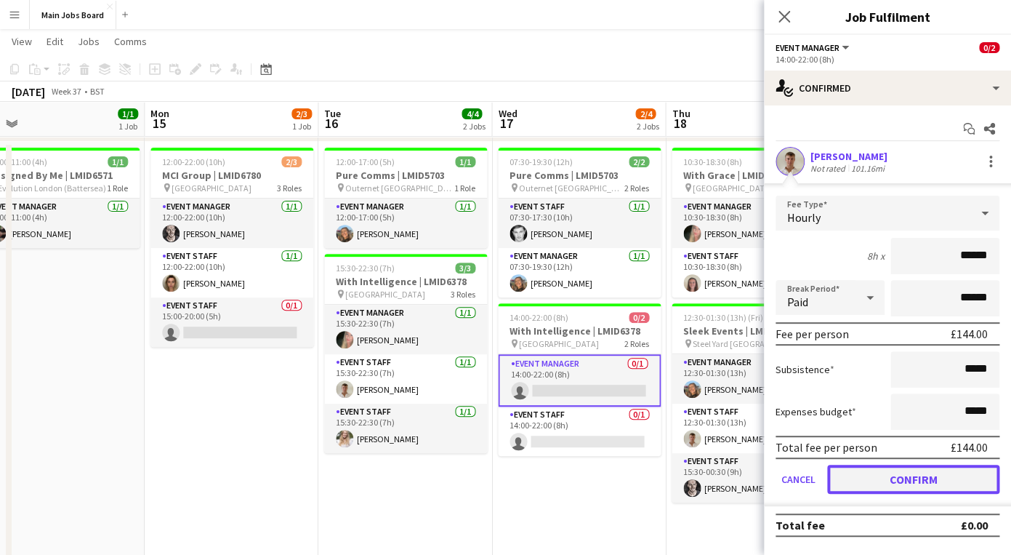
click at [881, 481] on button "Confirm" at bounding box center [913, 479] width 172 height 29
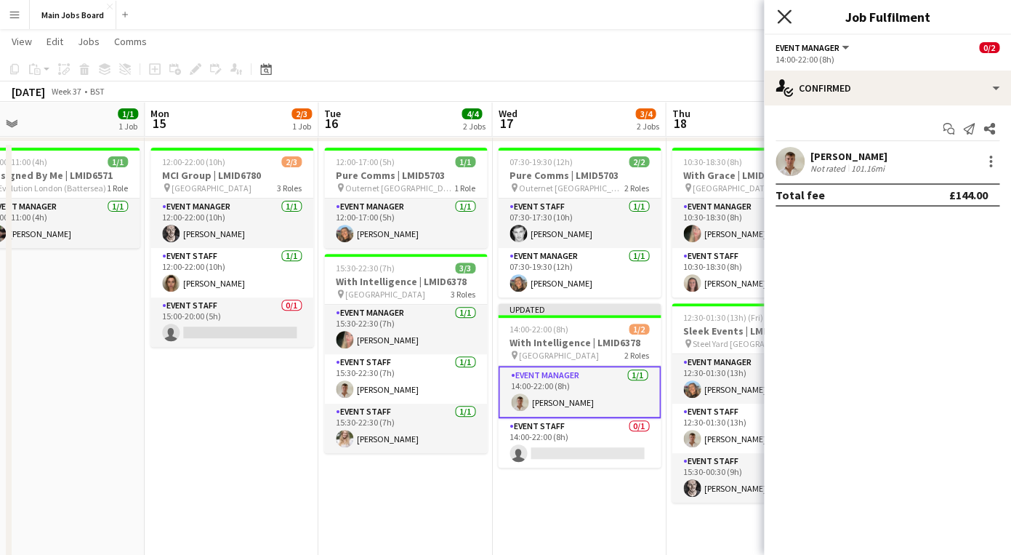
click at [782, 12] on icon "Close pop-in" at bounding box center [784, 16] width 14 height 14
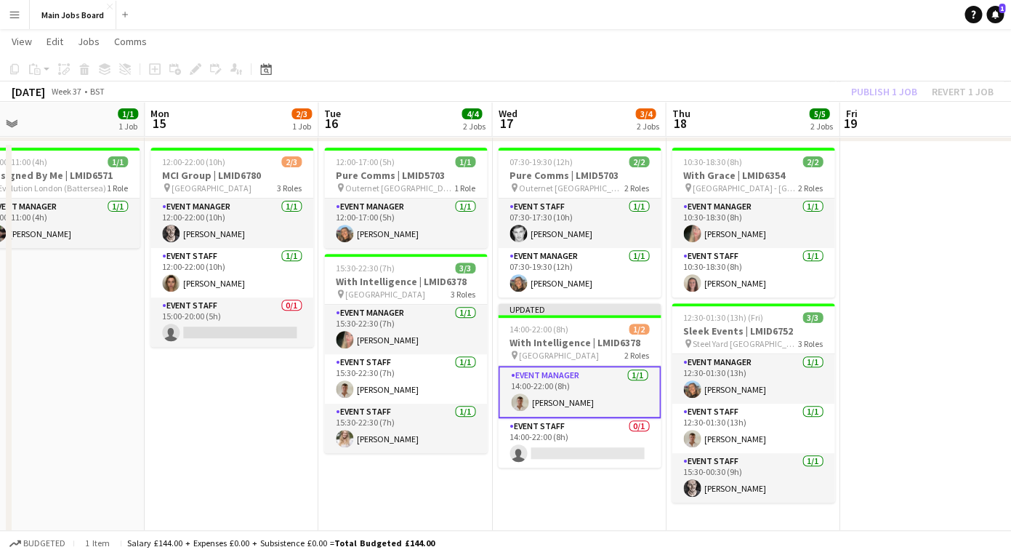
click at [880, 91] on div "Publish 1 job Revert 1 job" at bounding box center [922, 91] width 177 height 19
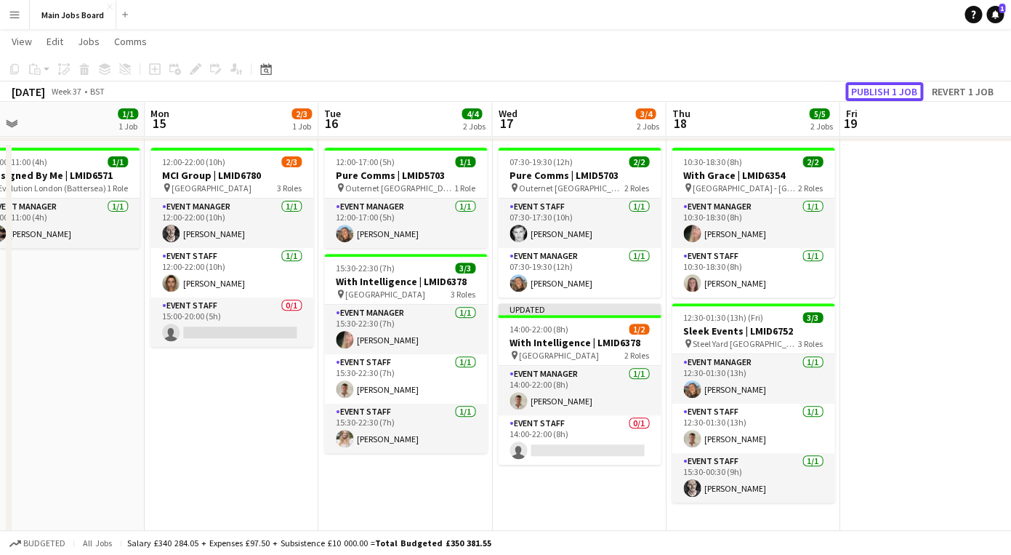
click at [880, 91] on button "Publish 1 job" at bounding box center [885, 91] width 78 height 19
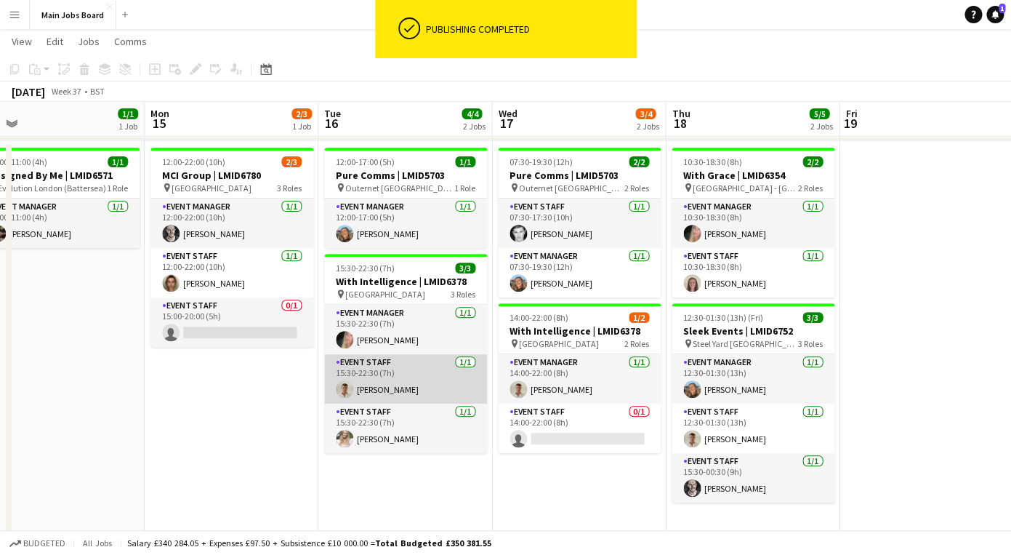
click at [386, 385] on app-card-role "Event Staff [DATE] 15:30-22:30 (7h) [PERSON_NAME]" at bounding box center [405, 378] width 163 height 49
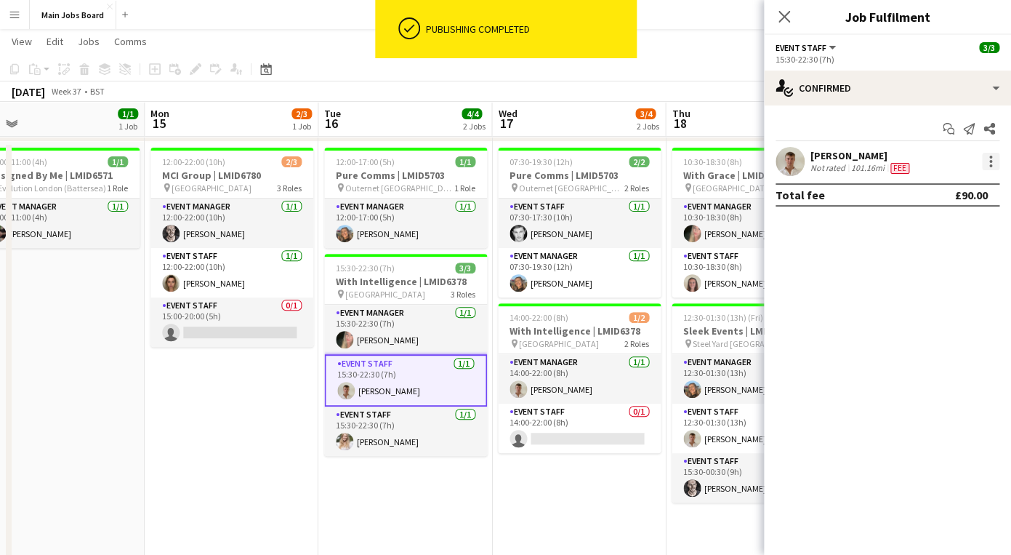
click at [993, 166] on div at bounding box center [990, 161] width 17 height 17
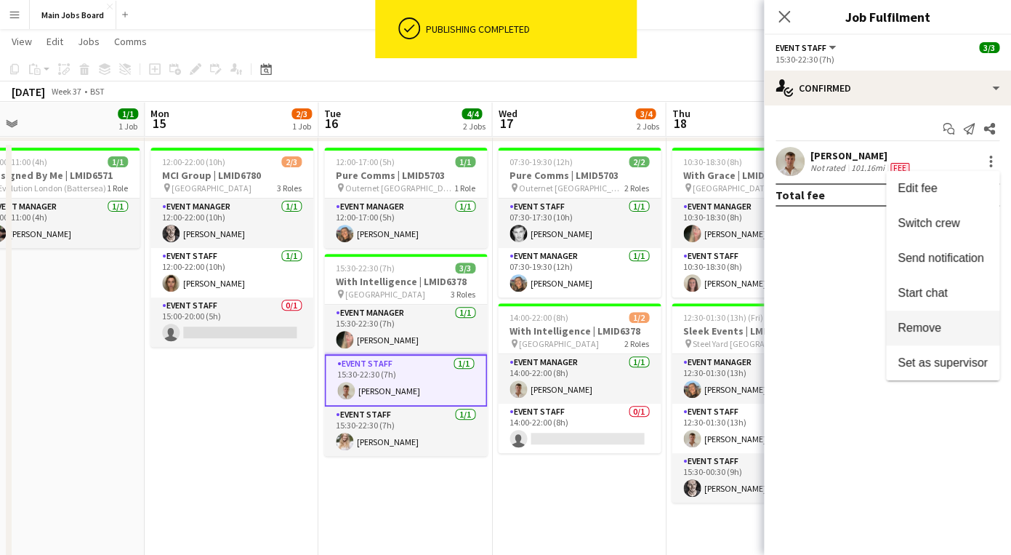
click at [939, 337] on button "Remove" at bounding box center [942, 327] width 113 height 35
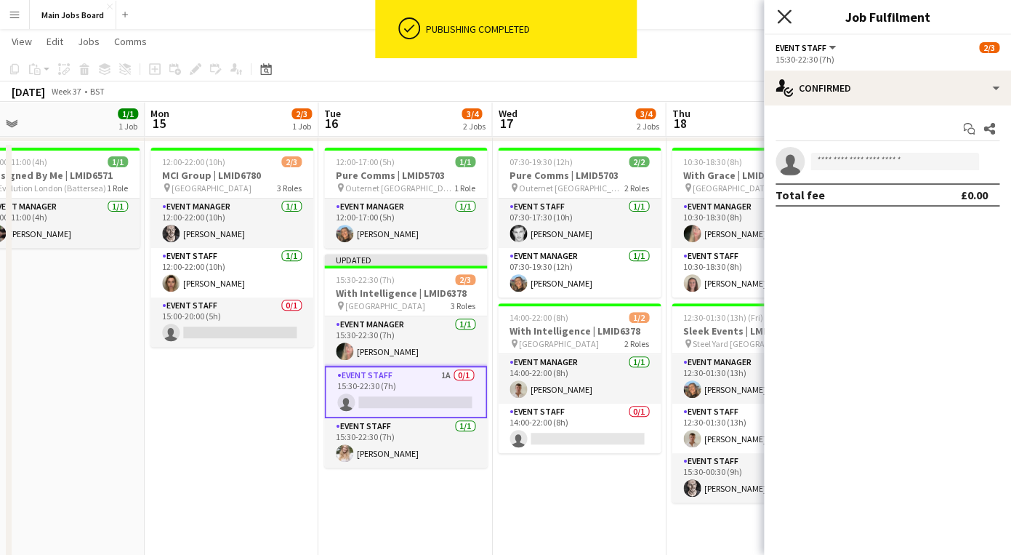
click at [783, 17] on icon at bounding box center [784, 16] width 14 height 14
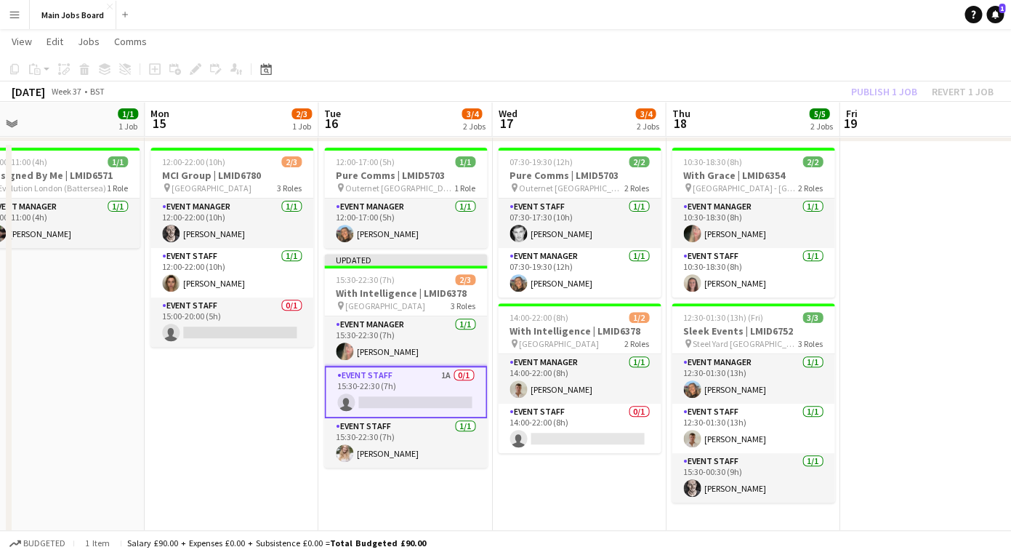
click at [409, 384] on app-card-role "Event Staff 1A 0/1 15:30-22:30 (7h) single-neutral-actions" at bounding box center [405, 392] width 163 height 52
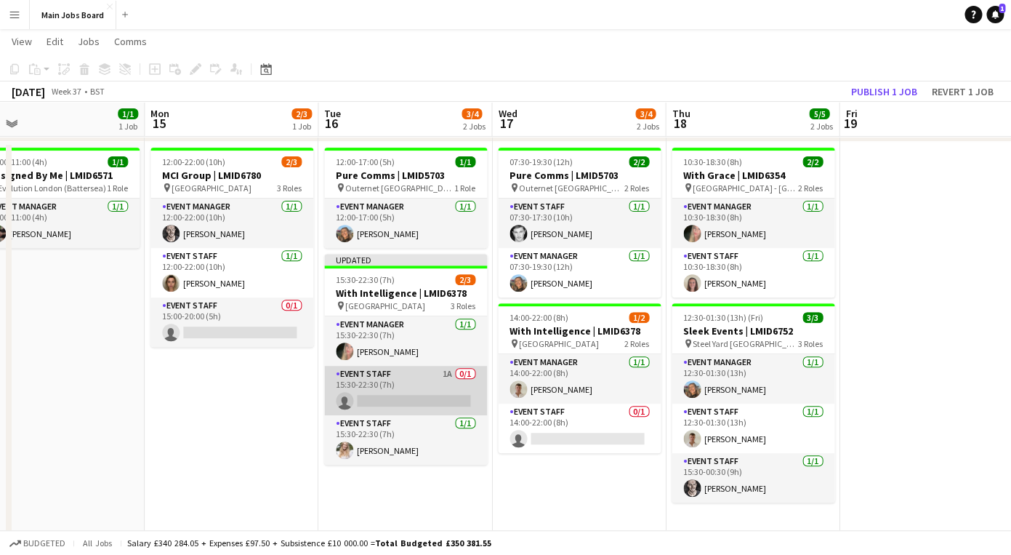
click at [435, 398] on app-card-role "Event Staff 1A 0/1 15:30-22:30 (7h) single-neutral-actions" at bounding box center [405, 390] width 163 height 49
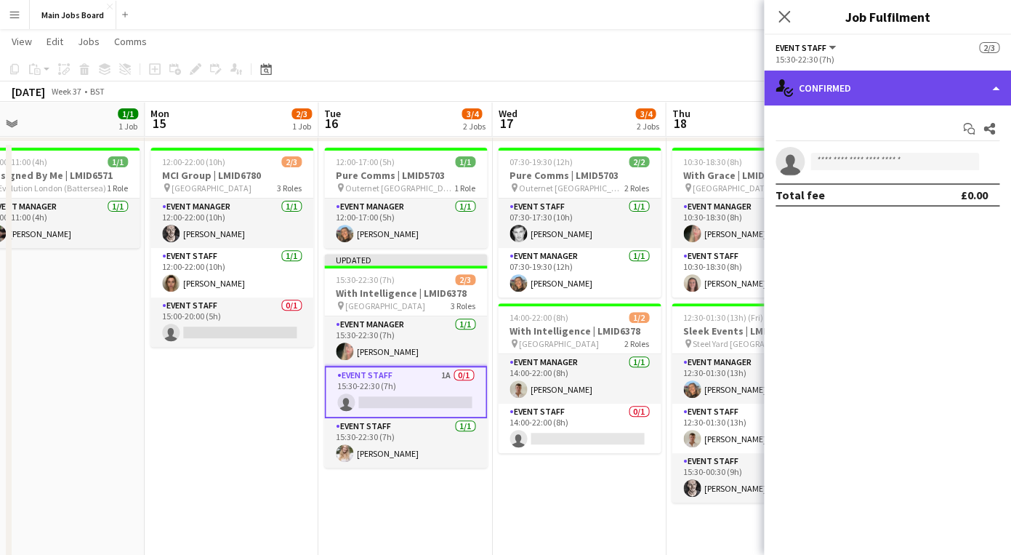
click at [870, 94] on div "single-neutral-actions-check-2 Confirmed" at bounding box center [887, 88] width 247 height 35
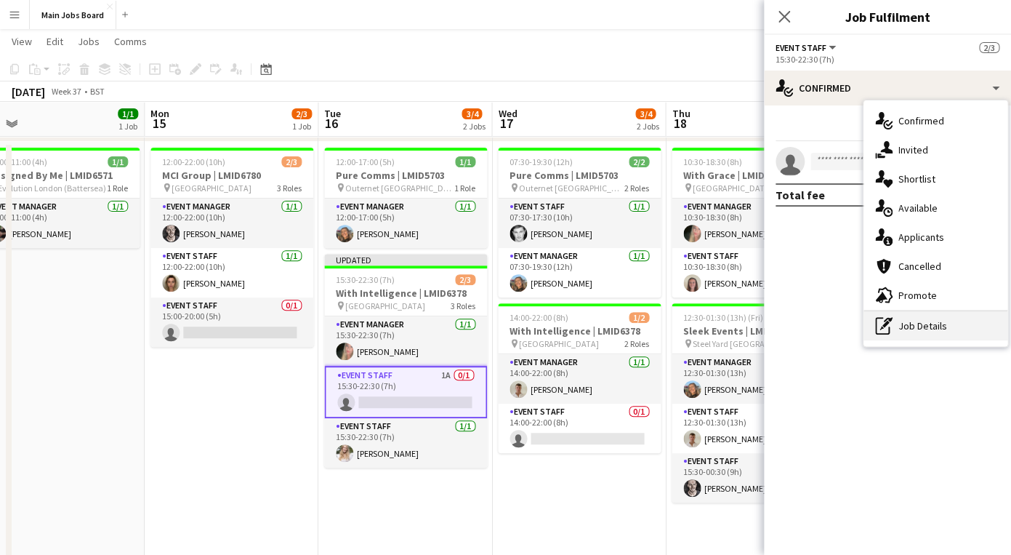
click at [933, 338] on div "pen-write Job Details" at bounding box center [936, 325] width 144 height 29
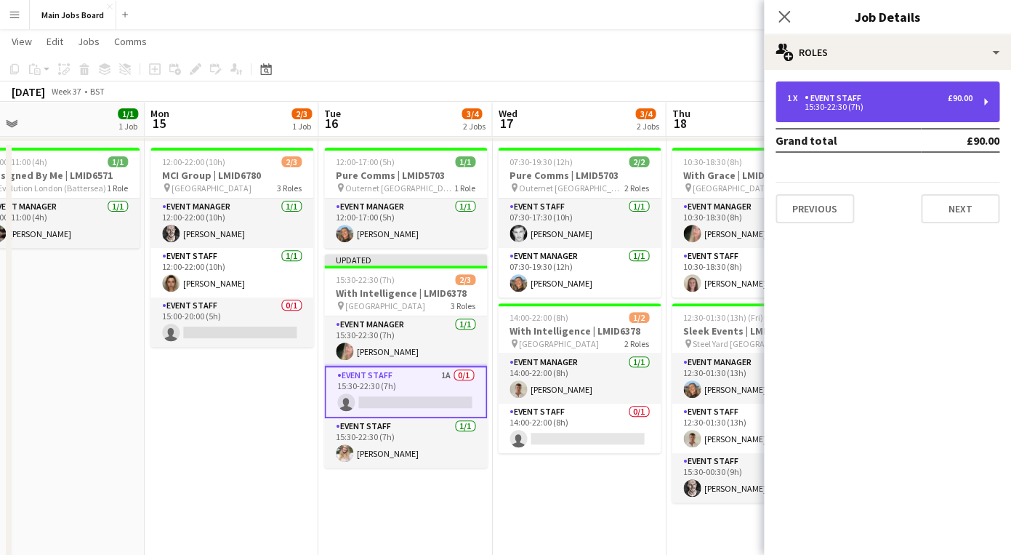
click at [877, 105] on div "15:30-22:30 (7h)" at bounding box center [879, 106] width 185 height 7
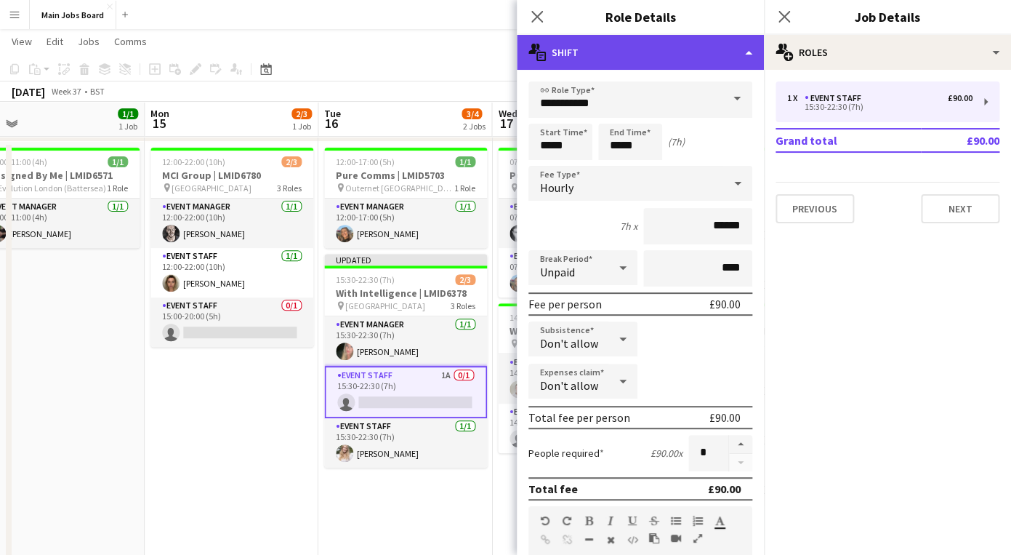
click at [680, 49] on div "multiple-actions-text Shift" at bounding box center [640, 52] width 247 height 35
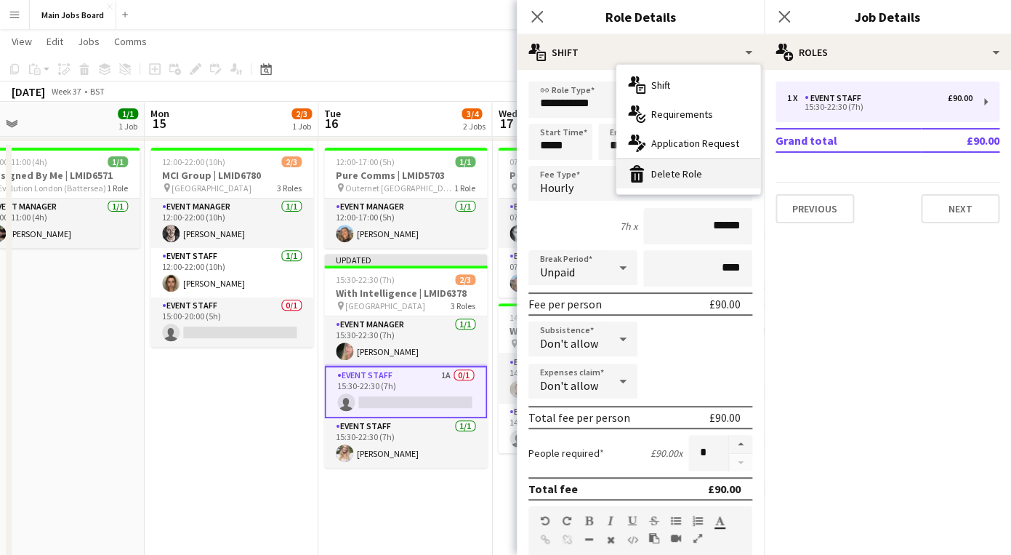
click at [675, 174] on div "bin-2 Delete Role" at bounding box center [689, 173] width 144 height 29
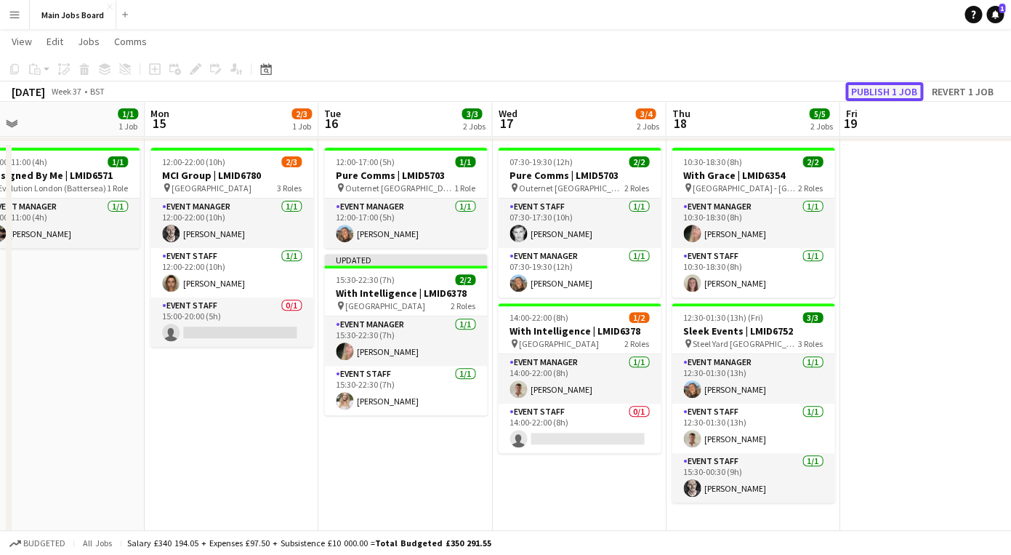
click at [896, 85] on button "Publish 1 job" at bounding box center [885, 91] width 78 height 19
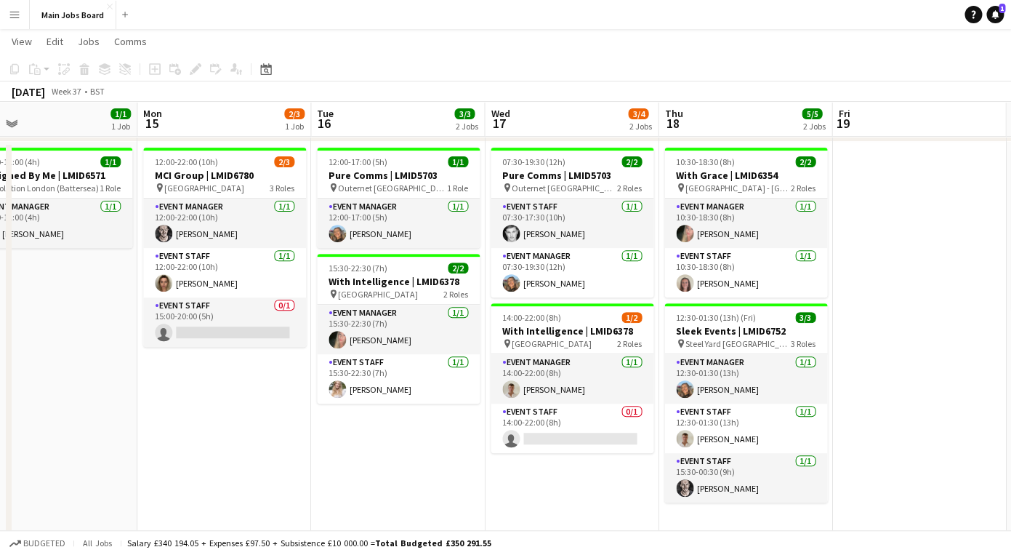
scroll to position [0, 561]
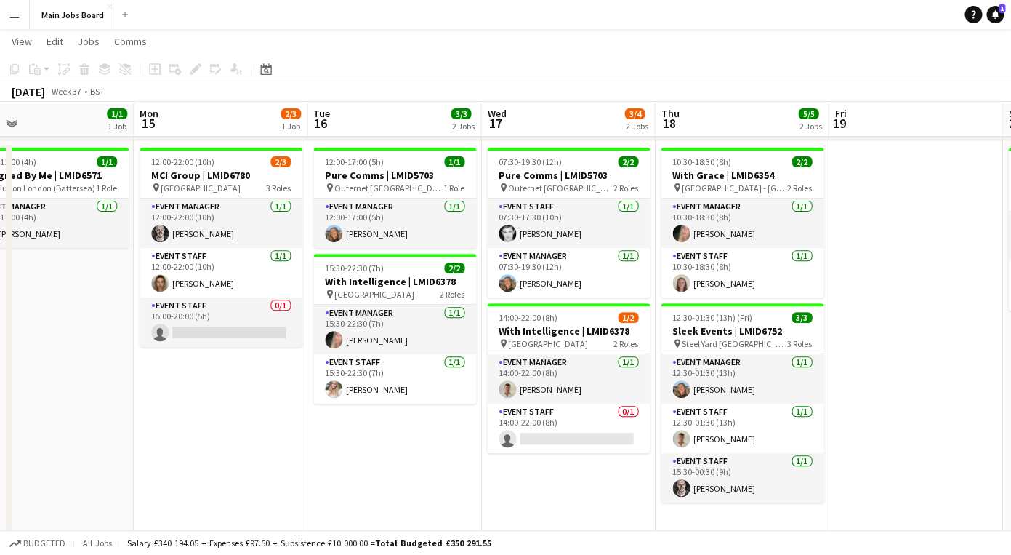
drag, startPoint x: 507, startPoint y: 475, endPoint x: 497, endPoint y: 475, distance: 10.9
click at [497, 475] on app-calendar-viewport "Thu 11 4/7 3 Jobs Fri 12 Sat 13 1/1 1 Job Sun 14 1/1 1 Job Mon 15 2/3 1 Job Tue…" at bounding box center [505, 336] width 1011 height 735
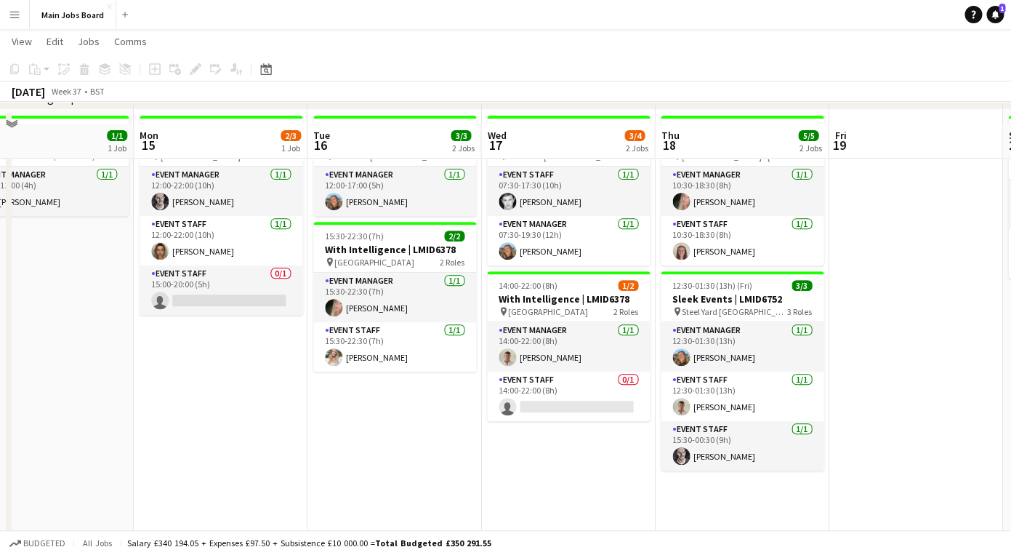
scroll to position [94, 0]
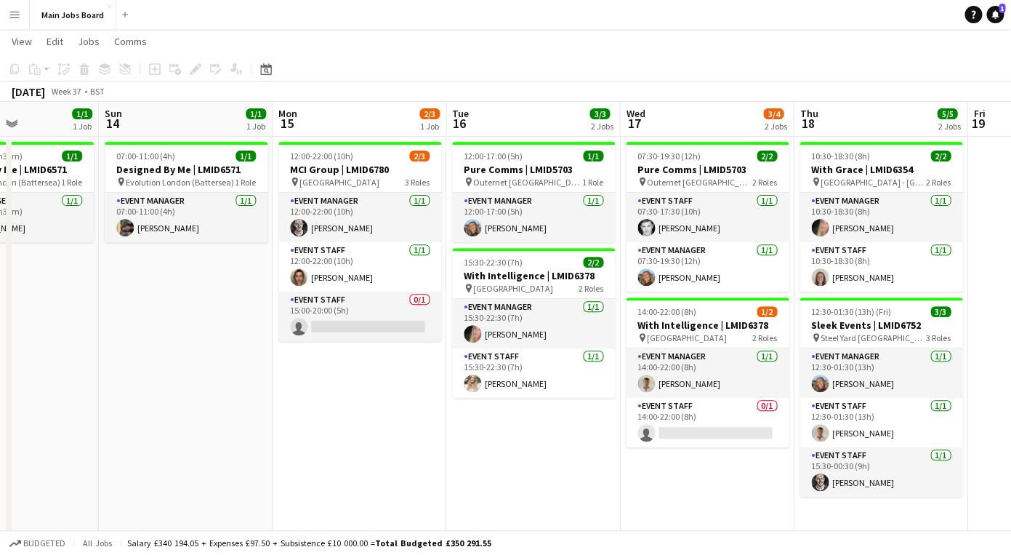
drag, startPoint x: 188, startPoint y: 297, endPoint x: 786, endPoint y: 297, distance: 598.3
click at [783, 297] on app-calendar-viewport "Thu 11 4/7 3 Jobs Fri 12 Sat 13 1/1 1 Job Sun 14 1/1 1 Job Mon 15 2/3 1 Job Tue…" at bounding box center [505, 330] width 1011 height 735
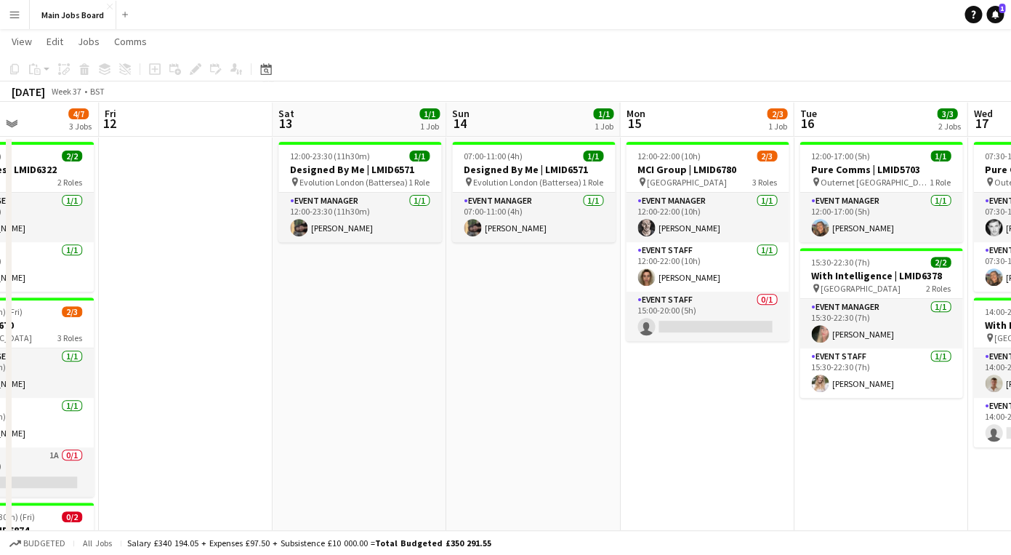
scroll to position [0, 313]
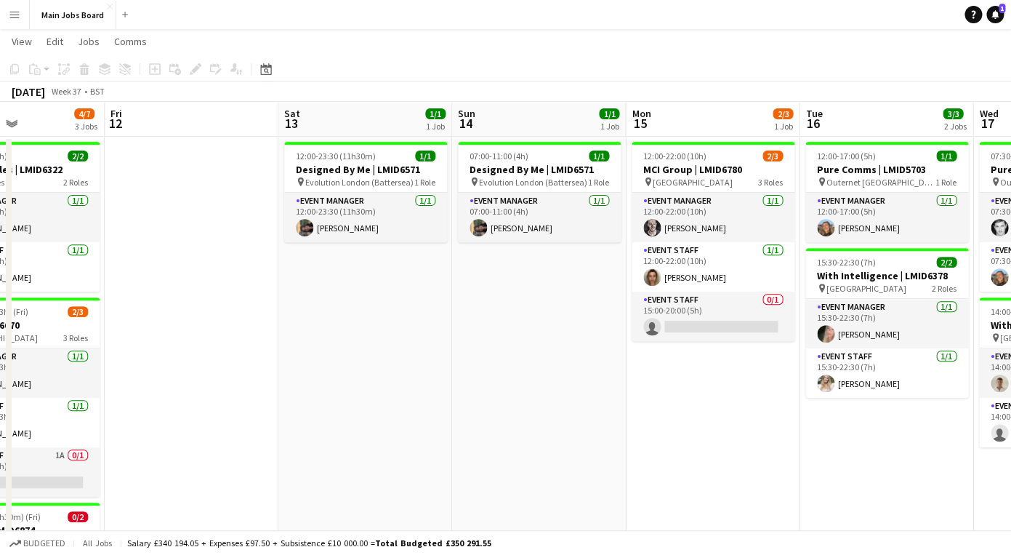
drag, startPoint x: 236, startPoint y: 303, endPoint x: 644, endPoint y: 303, distance: 408.6
click at [577, 303] on app-calendar-viewport "Tue 9 Wed 10 3/3 2 Jobs Thu 11 4/7 3 Jobs Fri 12 Sat 13 1/1 1 Job Sun 14 1/1 1 …" at bounding box center [505, 330] width 1011 height 735
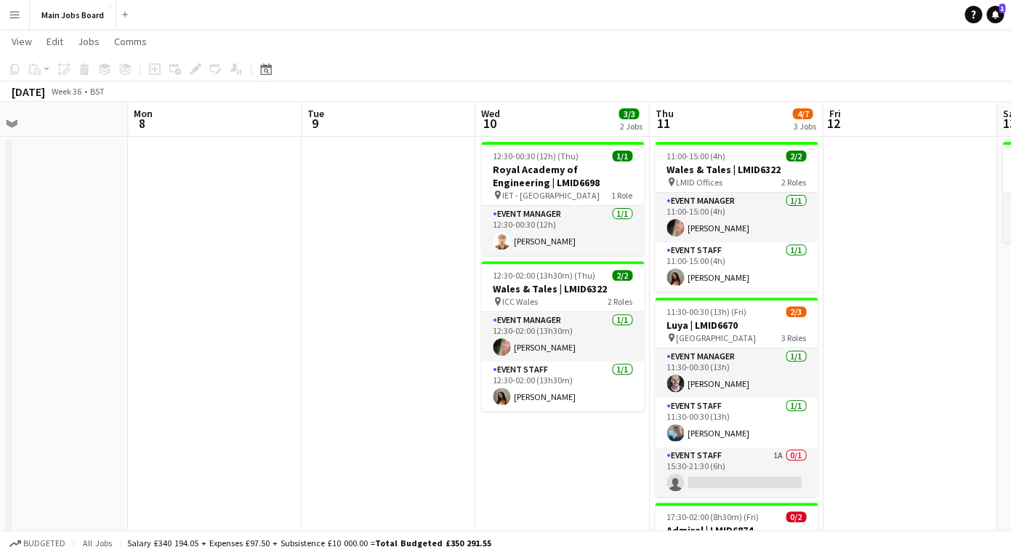
drag, startPoint x: 307, startPoint y: 254, endPoint x: 658, endPoint y: 254, distance: 351.2
click at [641, 254] on app-calendar-viewport "Fri 5 Sat 6 Sun 7 Mon 8 Tue 9 Wed 10 3/3 2 Jobs Thu 11 4/7 3 Jobs Fri 12 Sat 13…" at bounding box center [505, 330] width 1011 height 735
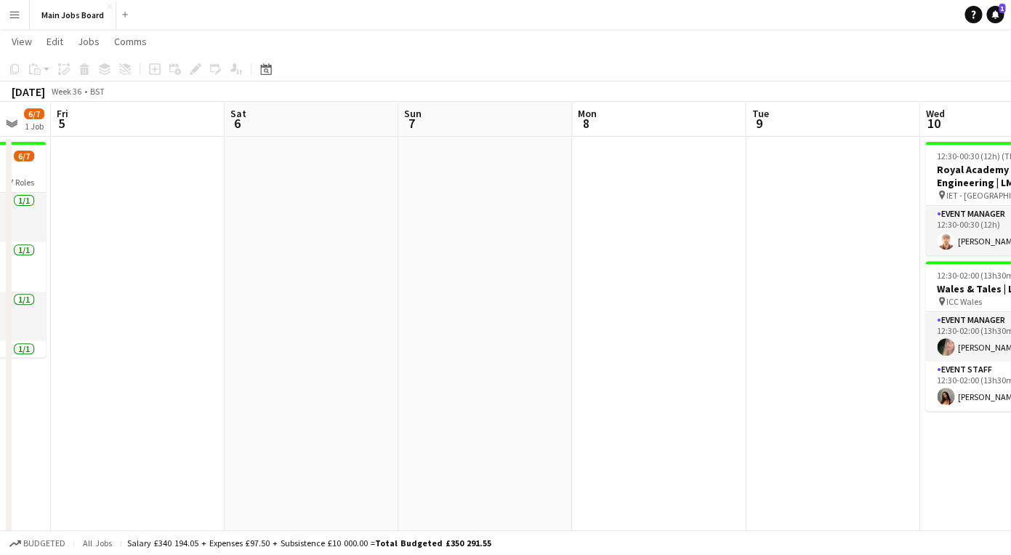
drag, startPoint x: 187, startPoint y: 260, endPoint x: 447, endPoint y: 260, distance: 260.3
click at [447, 260] on app-calendar-viewport "Wed 3 1/1 1 Job Thu 4 6/7 1 Job Fri 5 Sat 6 Sun 7 Mon 8 Tue 9 Wed 10 3/3 2 Jobs…" at bounding box center [505, 330] width 1011 height 735
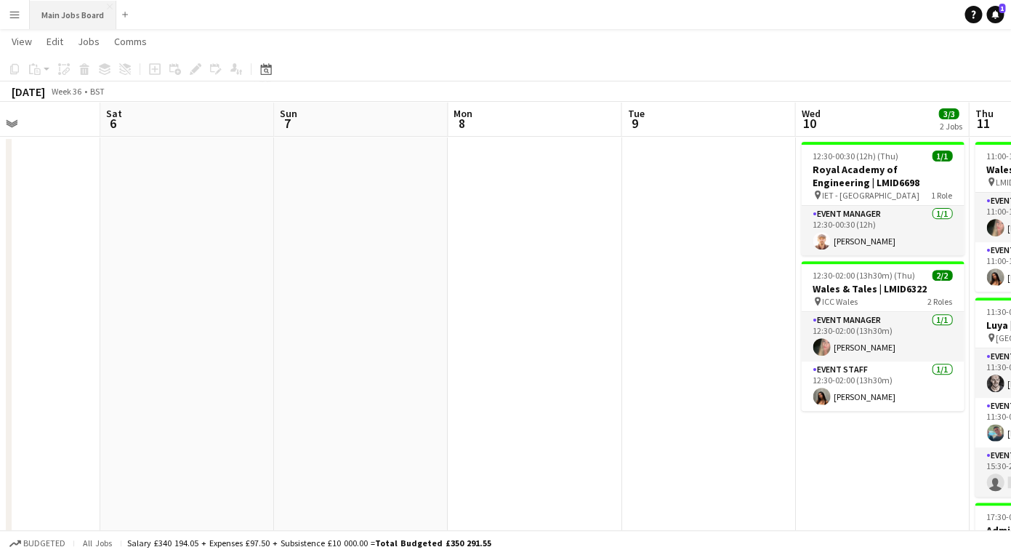
click at [81, 17] on button "Main Jobs Board Close" at bounding box center [73, 15] width 87 height 28
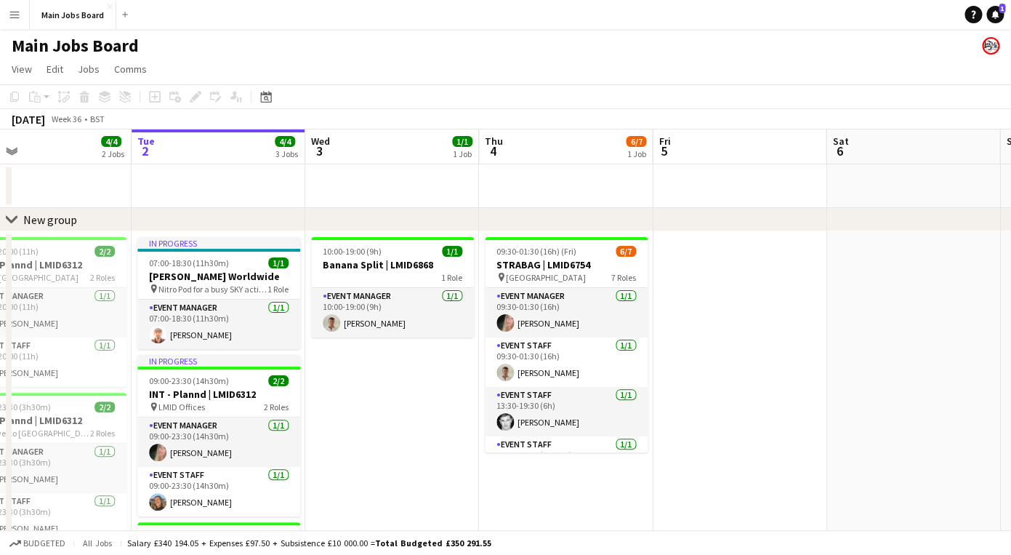
scroll to position [0, 438]
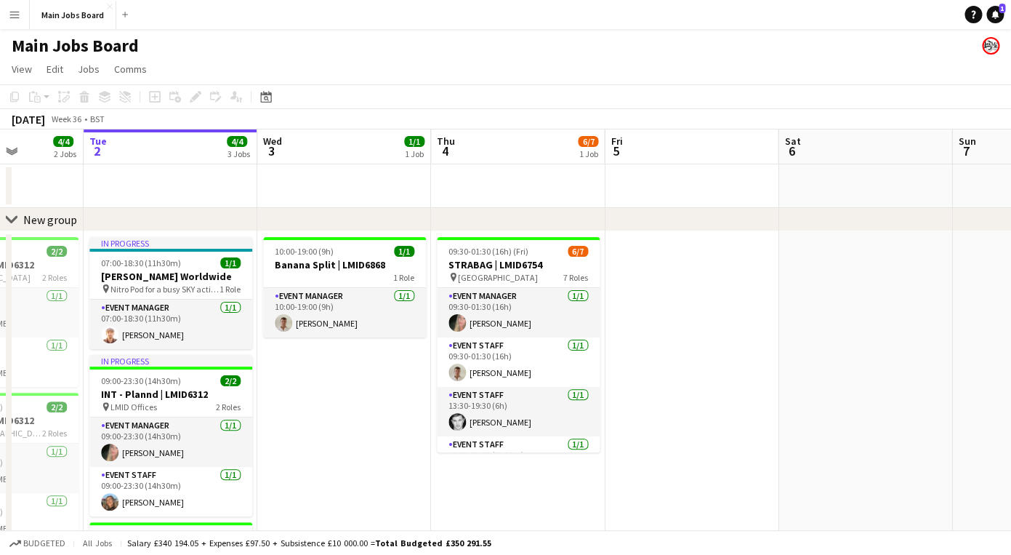
drag, startPoint x: 820, startPoint y: 450, endPoint x: 728, endPoint y: 450, distance: 91.6
click at [730, 450] on app-calendar-viewport "Sat 30 2/2 1 Job Sun 31 2/2 1 Job Mon 1 4/4 2 Jobs Tue 2 4/4 3 Jobs Wed 3 1/1 1…" at bounding box center [505, 398] width 1011 height 539
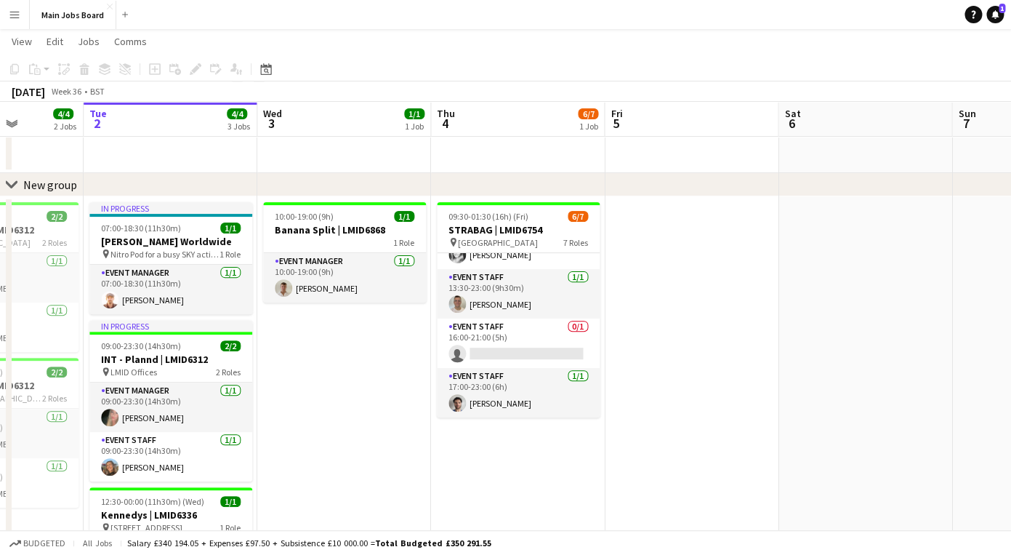
click at [17, 20] on app-icon "Menu" at bounding box center [15, 15] width 12 height 12
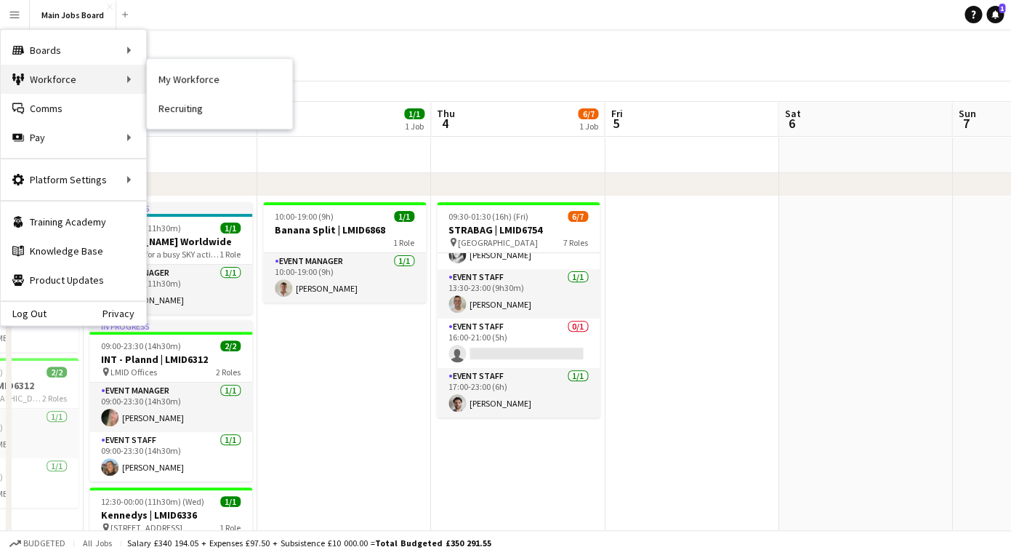
click at [75, 84] on div "Workforce Workforce" at bounding box center [73, 79] width 145 height 29
click at [189, 76] on link "My Workforce" at bounding box center [219, 79] width 145 height 29
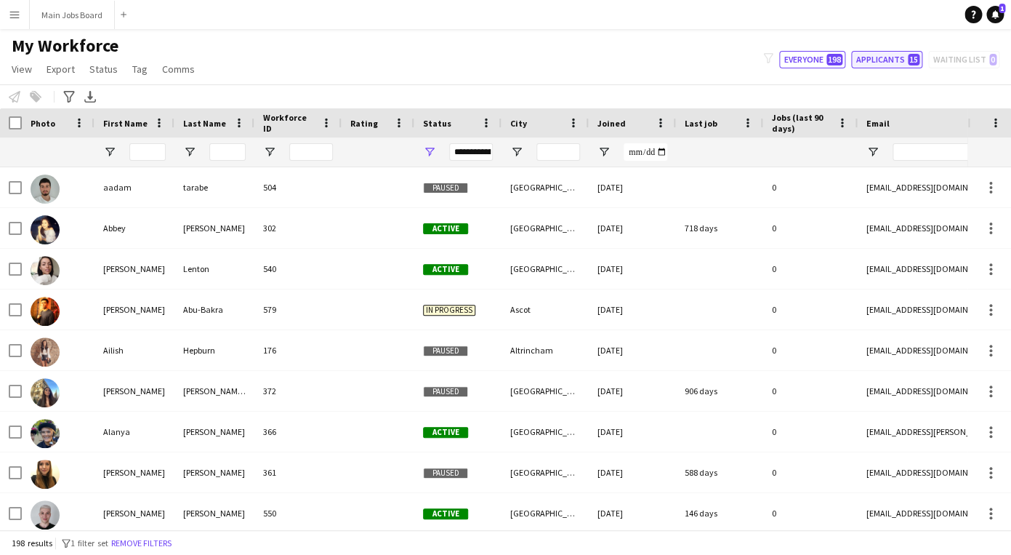
click at [883, 56] on button "Applicants 15" at bounding box center [886, 59] width 71 height 17
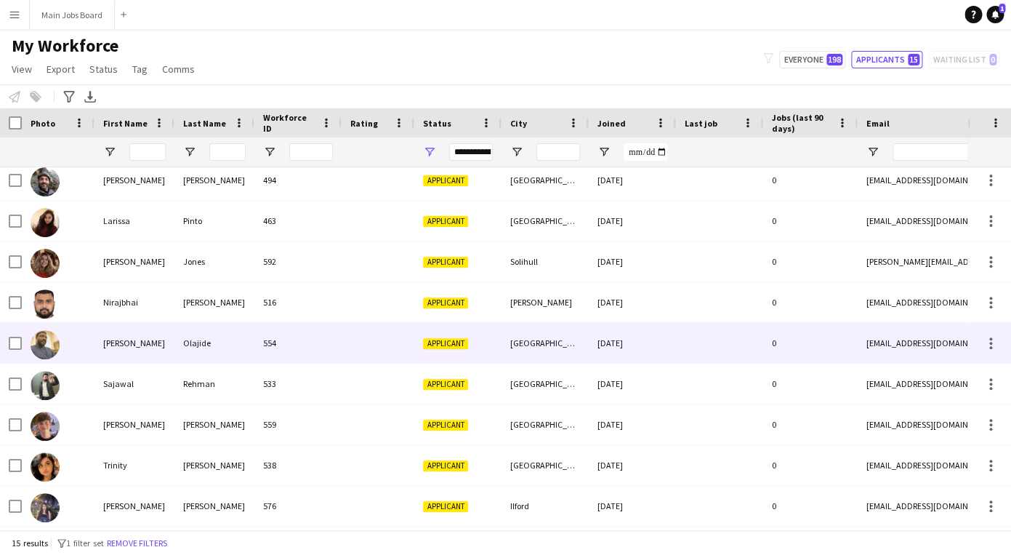
scroll to position [147, 0]
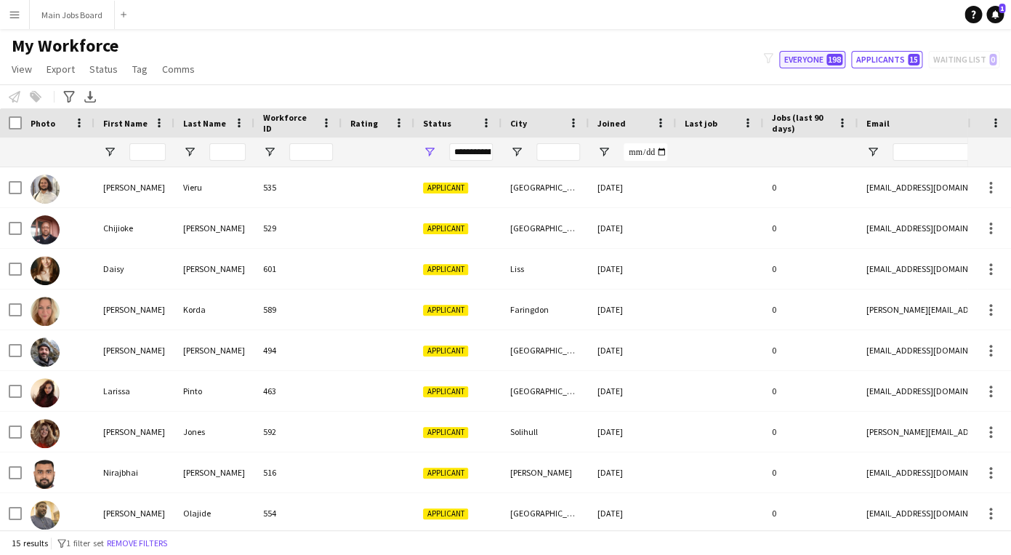
click at [820, 60] on button "Everyone 198" at bounding box center [812, 59] width 66 height 17
type input "**********"
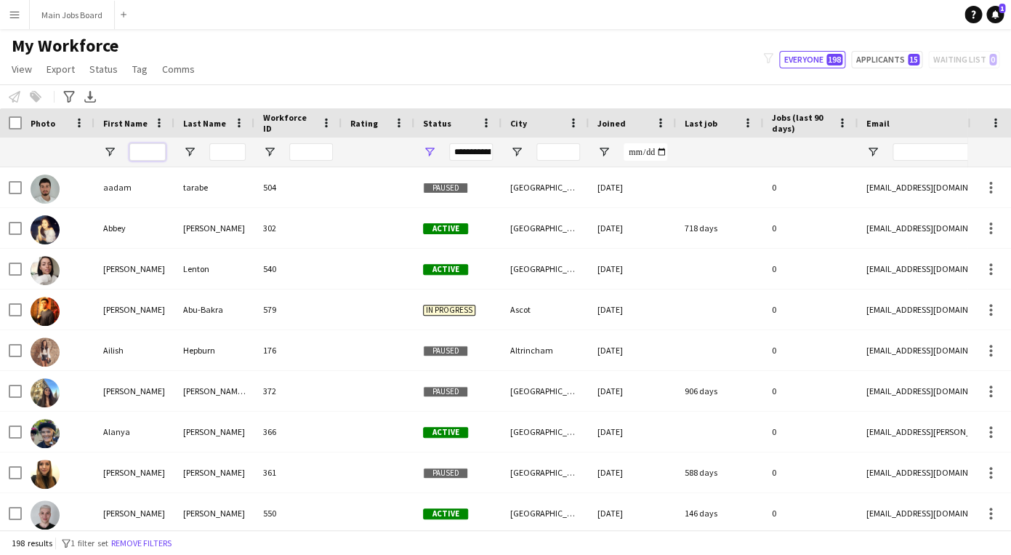
click at [147, 152] on input "First Name Filter Input" at bounding box center [147, 151] width 36 height 17
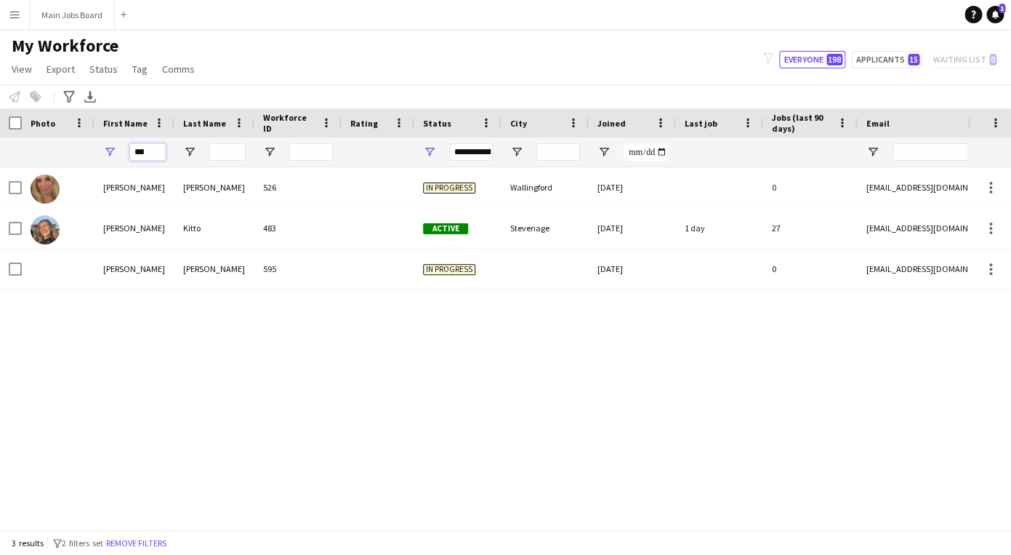
type input "***"
click at [65, 17] on button "Main Jobs Board Close" at bounding box center [72, 15] width 85 height 28
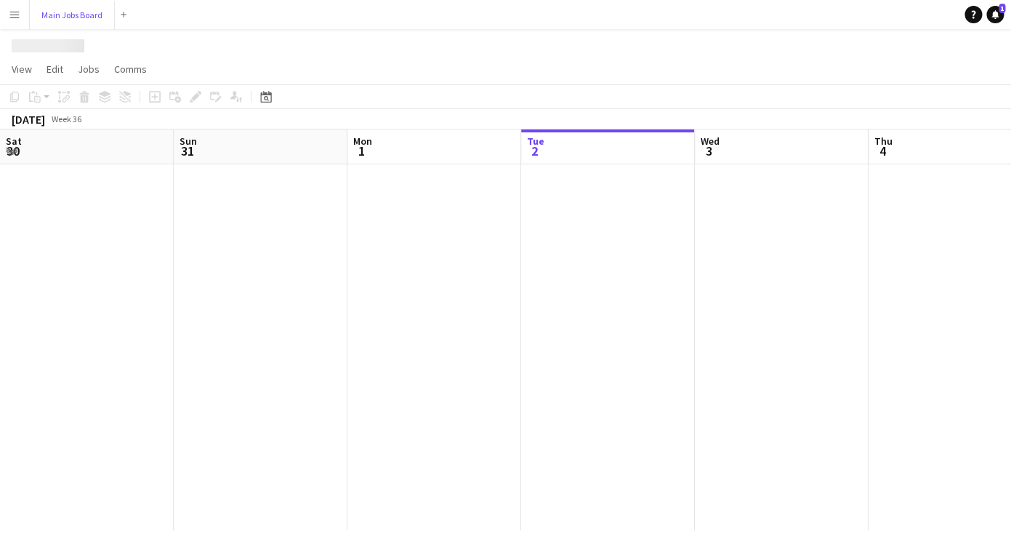
scroll to position [0, 348]
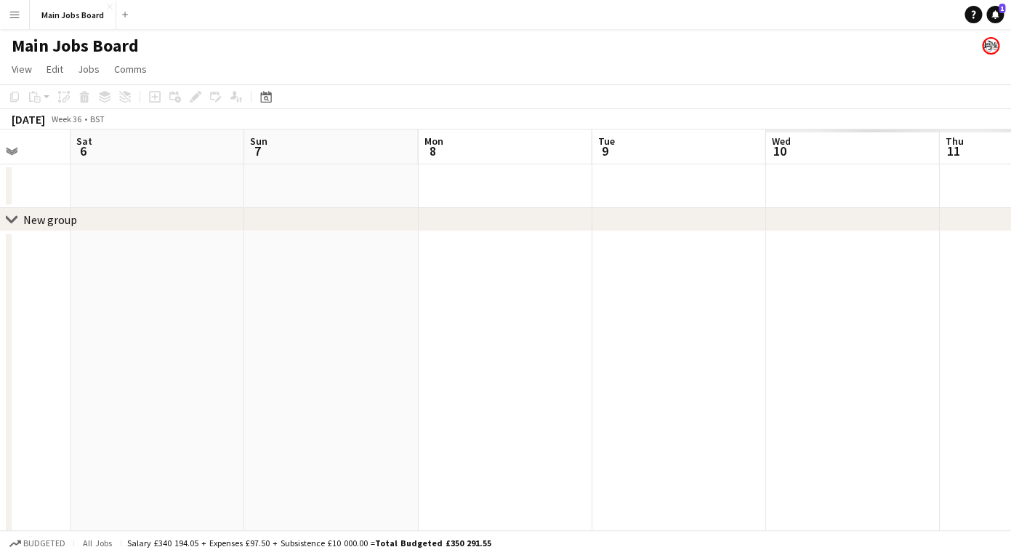
drag, startPoint x: 818, startPoint y: 469, endPoint x: 94, endPoint y: 469, distance: 724.1
click at [97, 469] on app-calendar-viewport "Tue 2 4/4 3 Jobs Wed 3 1/1 1 Job Thu 4 6/7 1 Job Fri 5 Sat 6 Sun 7 Mon 8 Tue 9 …" at bounding box center [505, 398] width 1011 height 539
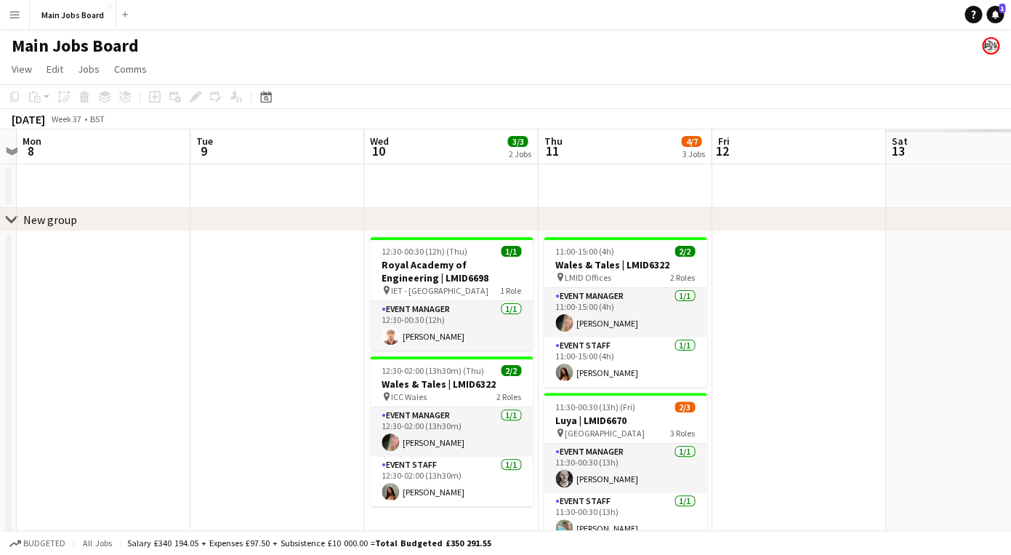
drag, startPoint x: 403, startPoint y: 374, endPoint x: 77, endPoint y: 375, distance: 326.4
click at [94, 375] on app-calendar-viewport "Fri 5 Sat 6 Sun 7 Mon 8 Tue 9 Wed 10 3/3 2 Jobs Thu 11 4/7 3 Jobs Fri 12 Sat 13…" at bounding box center [505, 461] width 1011 height 664
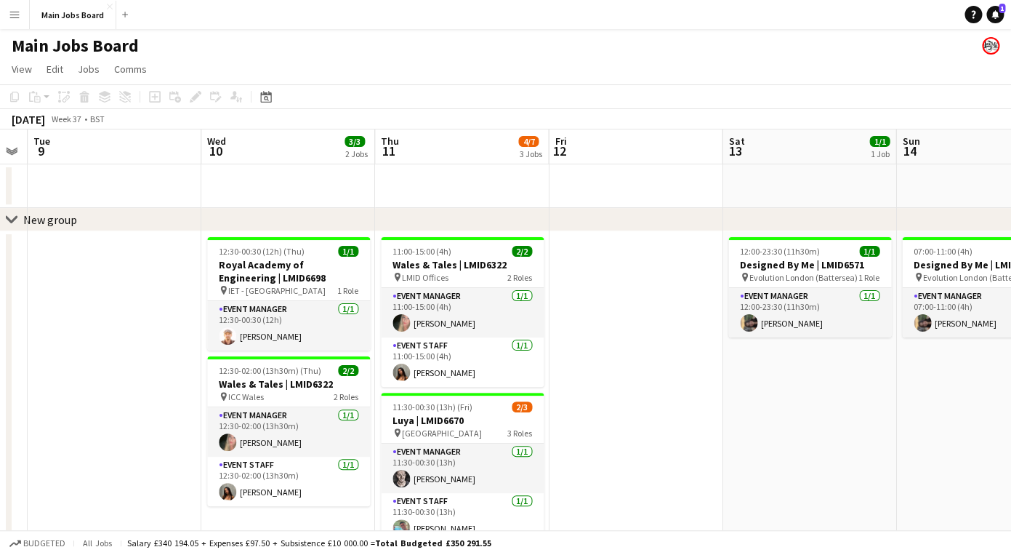
click at [676, 406] on app-date-cell at bounding box center [636, 512] width 174 height 562
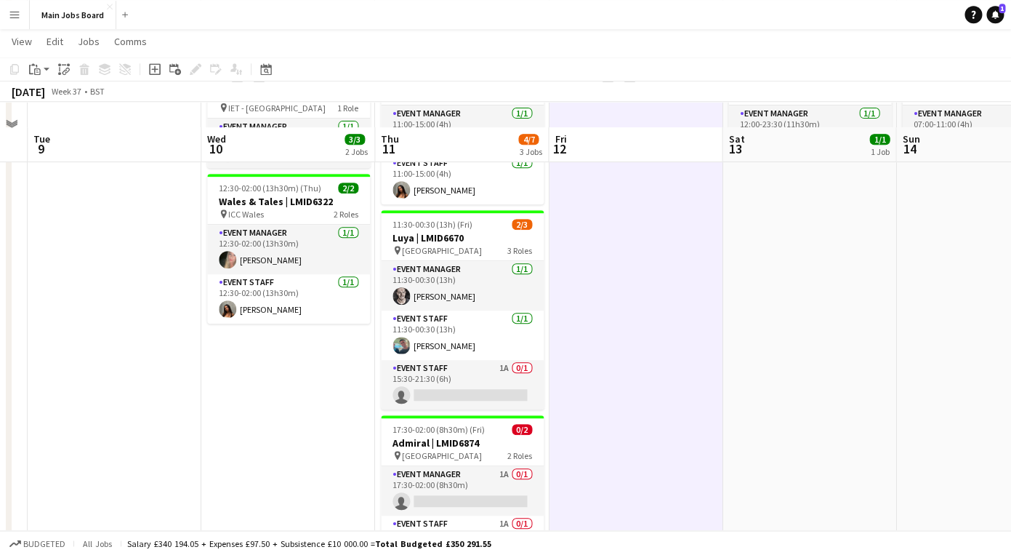
scroll to position [206, 0]
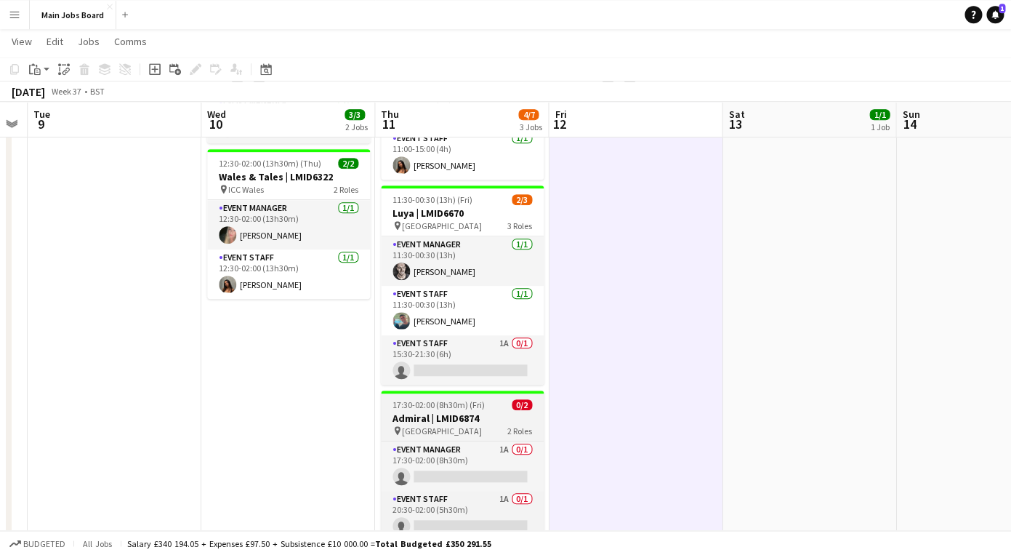
click at [428, 413] on h3 "Admiral | LMID6874" at bounding box center [462, 417] width 163 height 13
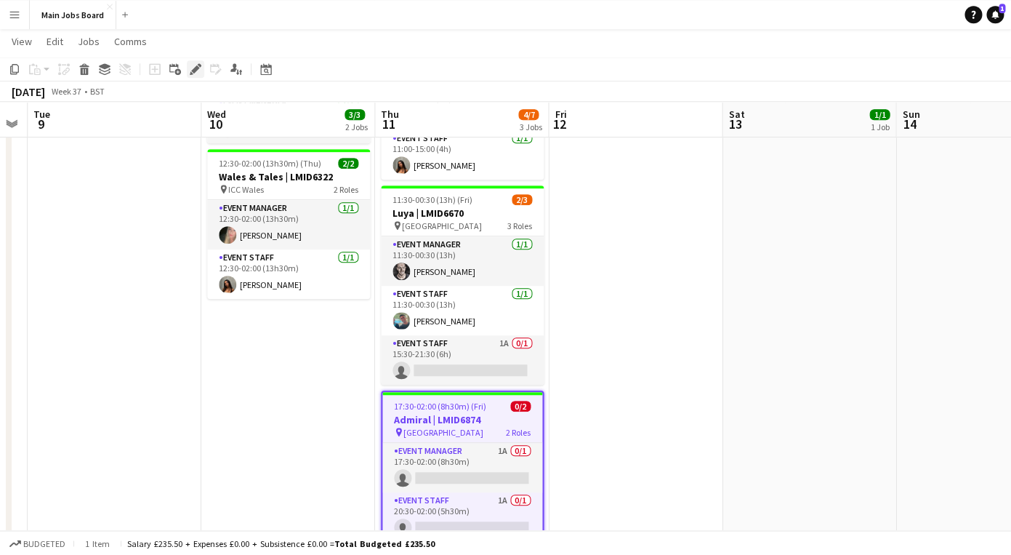
click at [199, 72] on icon "Edit" at bounding box center [196, 69] width 12 height 12
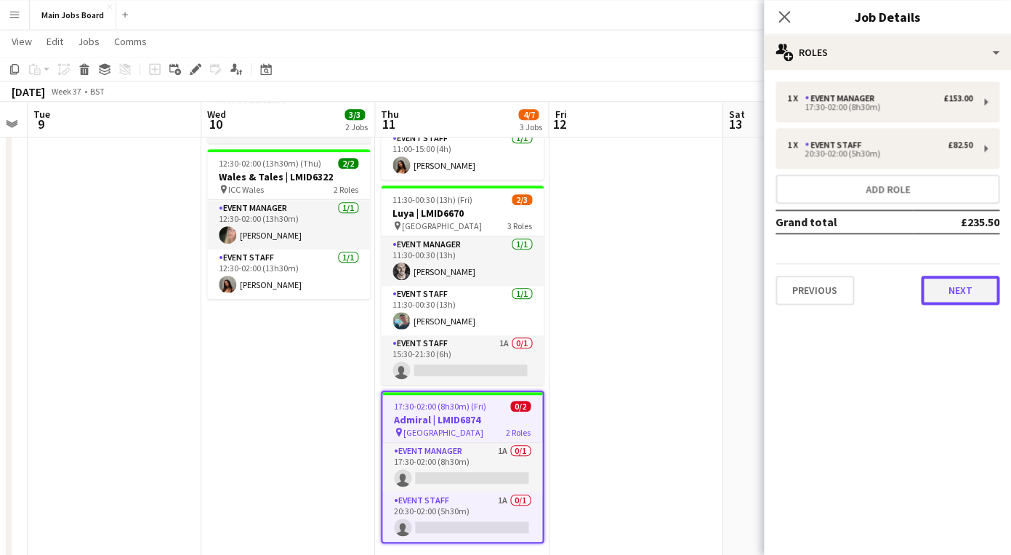
click at [959, 295] on button "Next" at bounding box center [960, 290] width 79 height 29
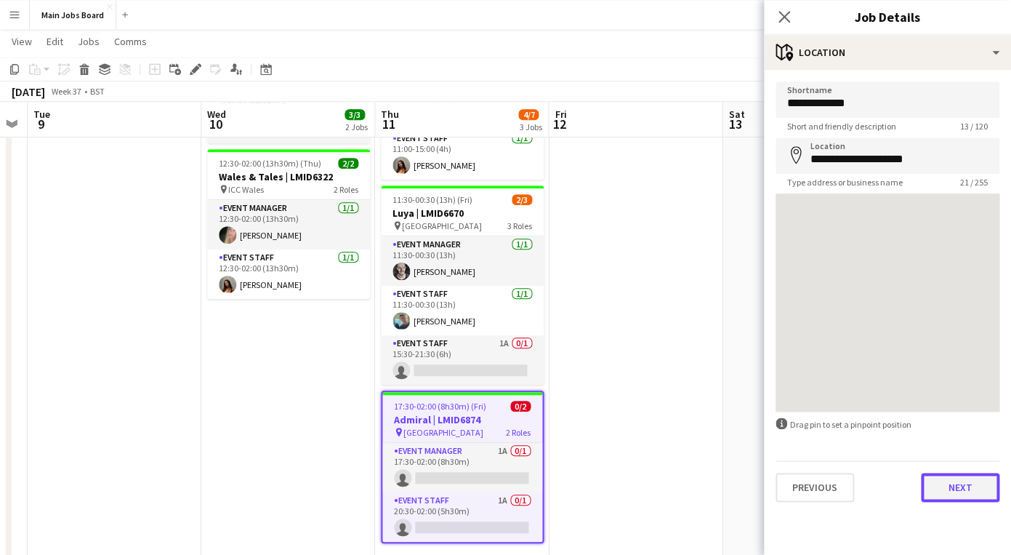
click at [971, 487] on button "Next" at bounding box center [960, 487] width 79 height 29
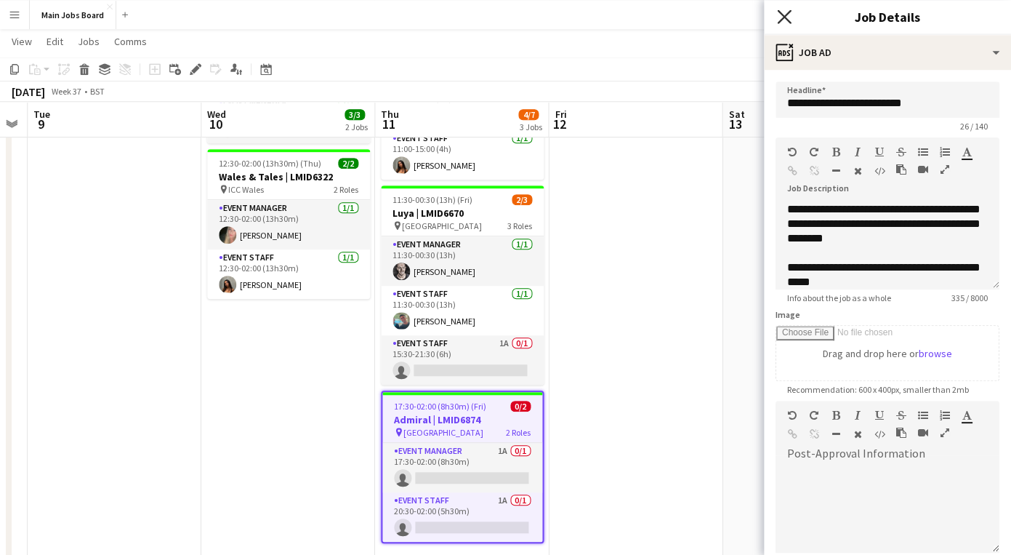
click at [783, 14] on icon "Close pop-in" at bounding box center [784, 16] width 14 height 14
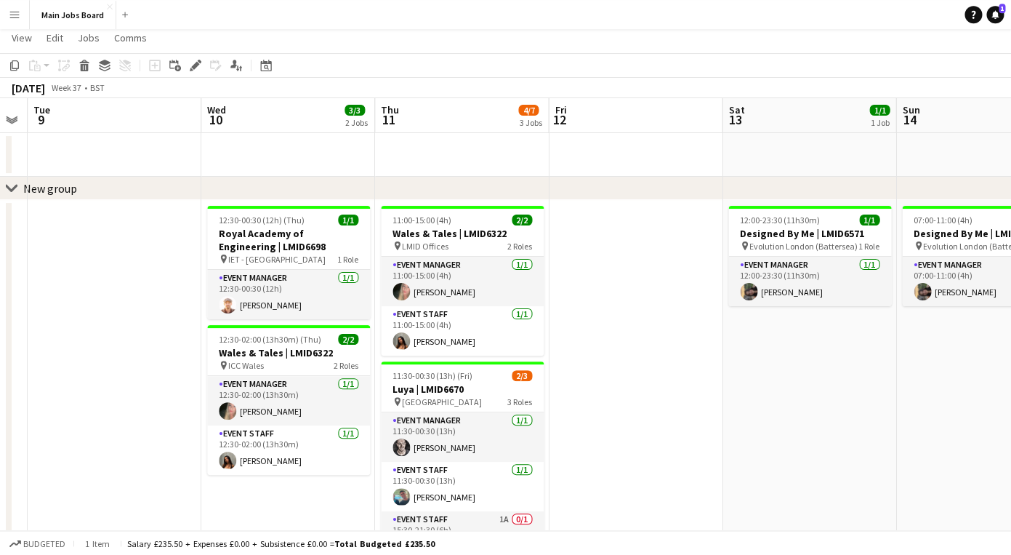
scroll to position [0, 0]
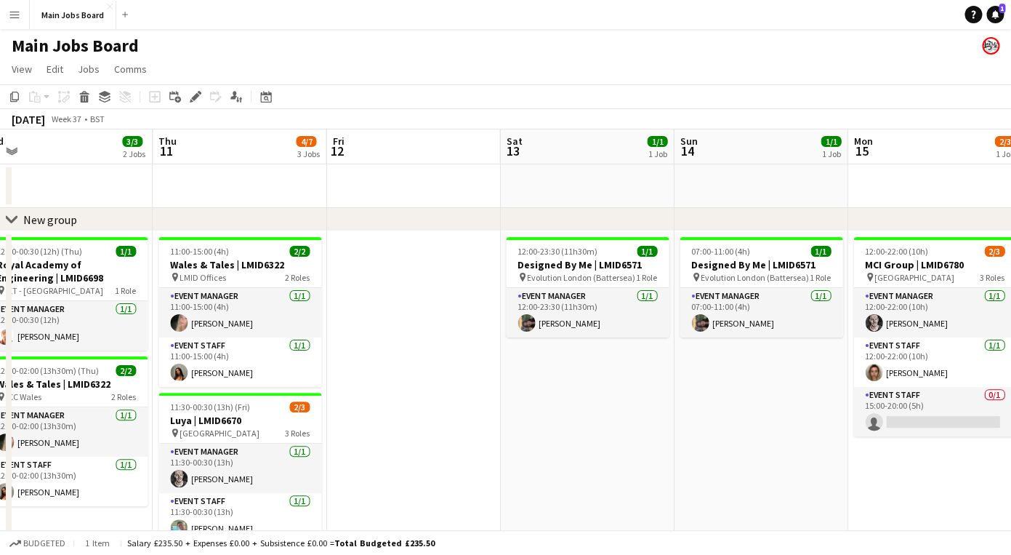
drag, startPoint x: 803, startPoint y: 427, endPoint x: 269, endPoint y: 427, distance: 534.4
click at [269, 425] on app-calendar-viewport "Sat 6 Sun 7 Mon 8 Tue 9 Wed 10 3/3 2 Jobs Thu 11 4/7 3 Jobs Fri 12 Sat 13 1/1 1…" at bounding box center [505, 461] width 1011 height 664
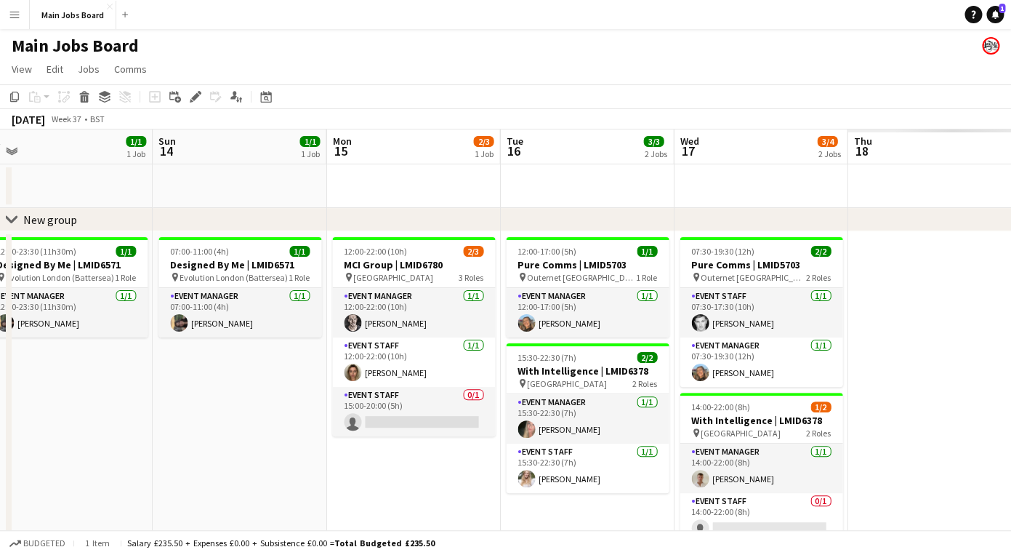
scroll to position [0, 507]
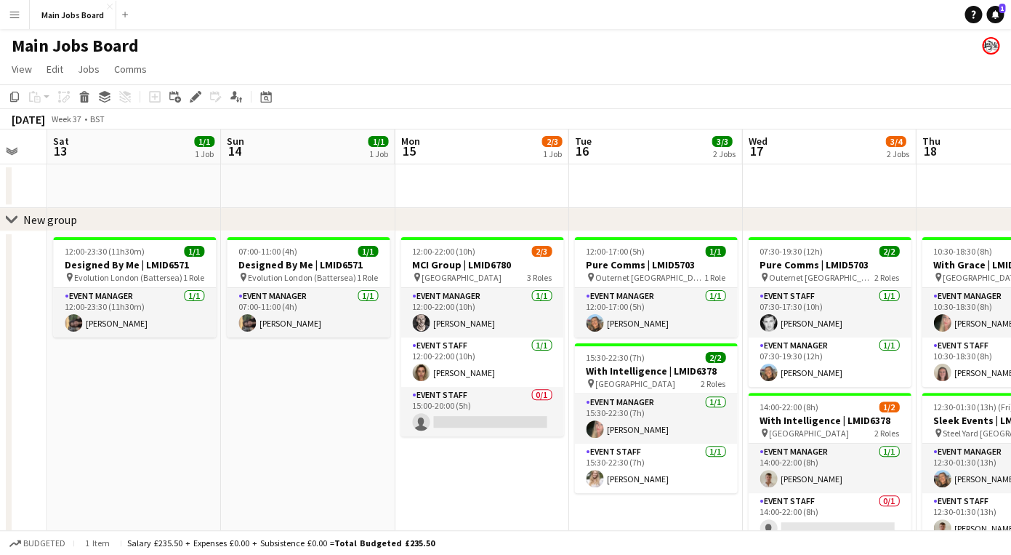
drag, startPoint x: 620, startPoint y: 429, endPoint x: 92, endPoint y: 429, distance: 527.8
click at [92, 429] on app-calendar-viewport "Tue 9 Wed 10 3/3 2 Jobs Thu 11 4/7 3 Jobs Fri 12 Sat 13 1/1 1 Job Sun 14 1/1 1 …" at bounding box center [505, 461] width 1011 height 664
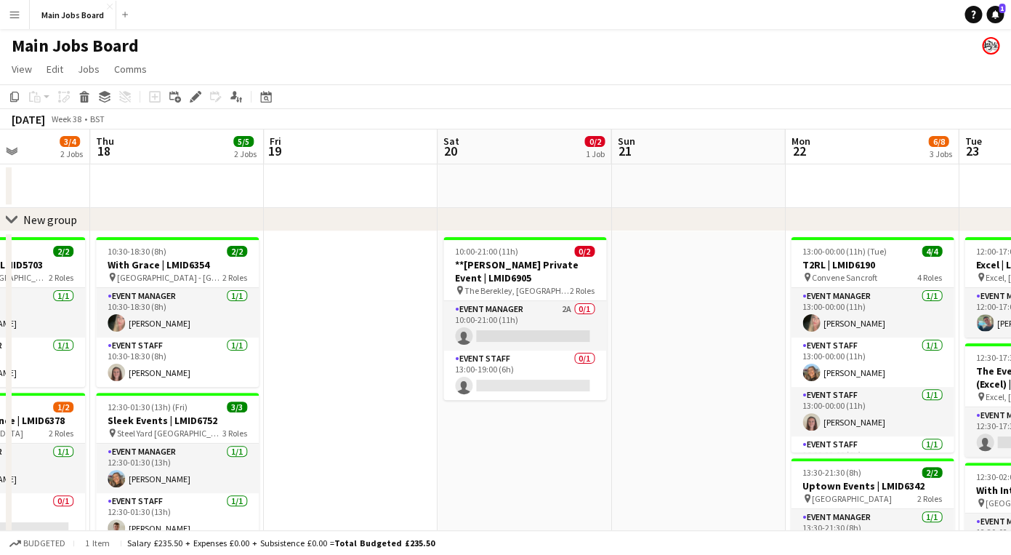
drag, startPoint x: 556, startPoint y: 395, endPoint x: -29, endPoint y: 399, distance: 585.3
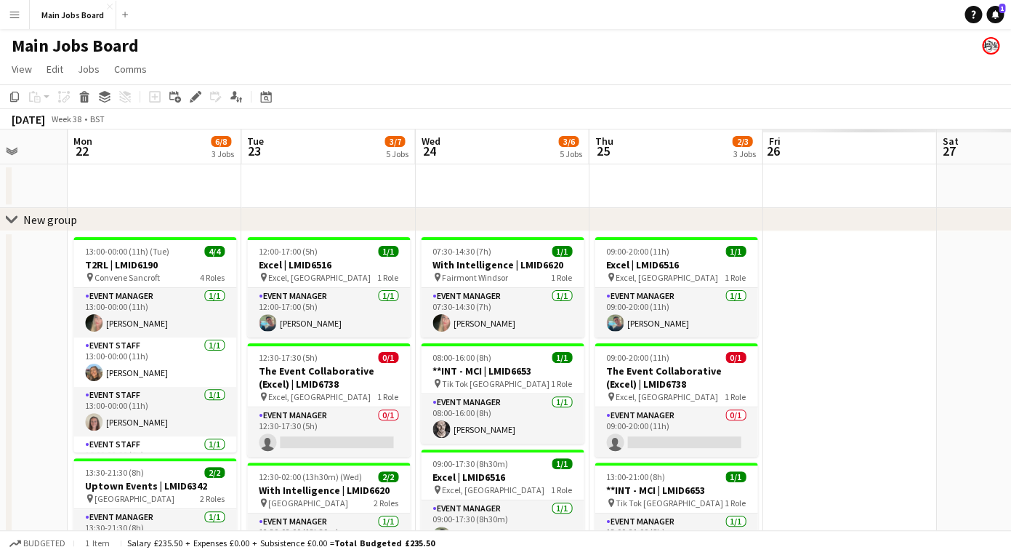
scroll to position [0, 541]
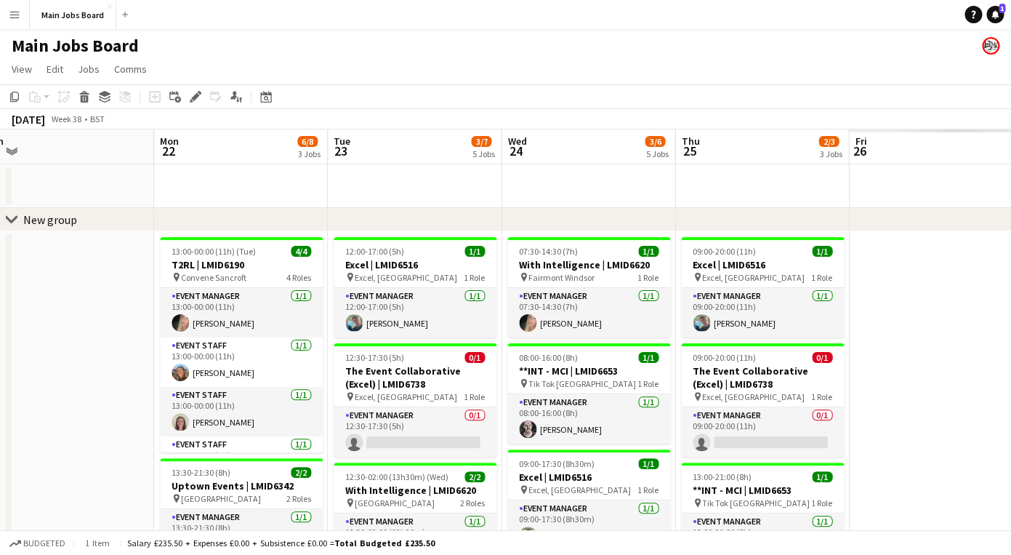
drag, startPoint x: 438, startPoint y: 386, endPoint x: 4, endPoint y: 386, distance: 434.8
click at [4, 386] on app-calendar-viewport "Thu 18 5/5 2 Jobs Fri 19 Sat 20 0/2 1 Job Sun 21 Mon 22 6/8 3 Jobs Tue 23 3/7 5…" at bounding box center [505, 532] width 1011 height 806
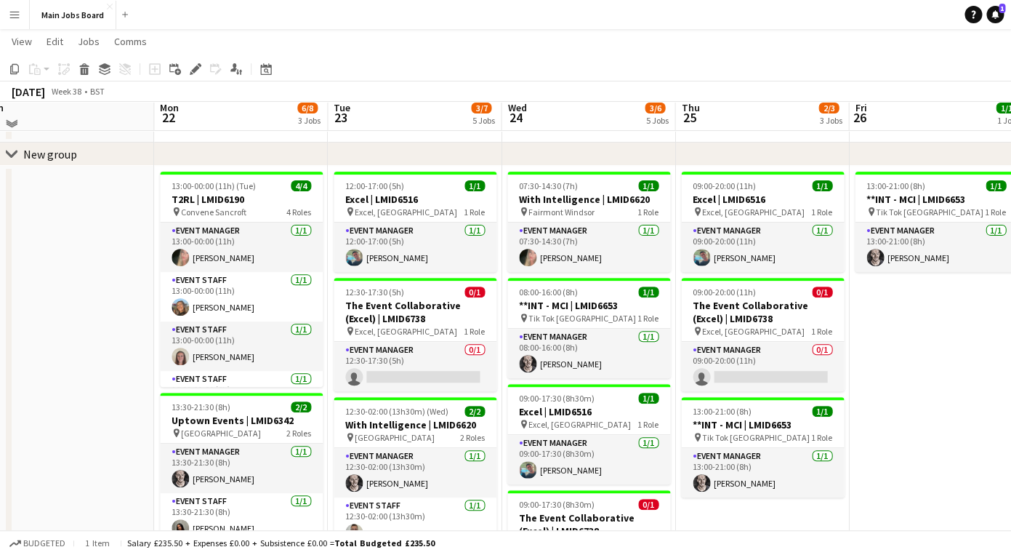
scroll to position [58, 0]
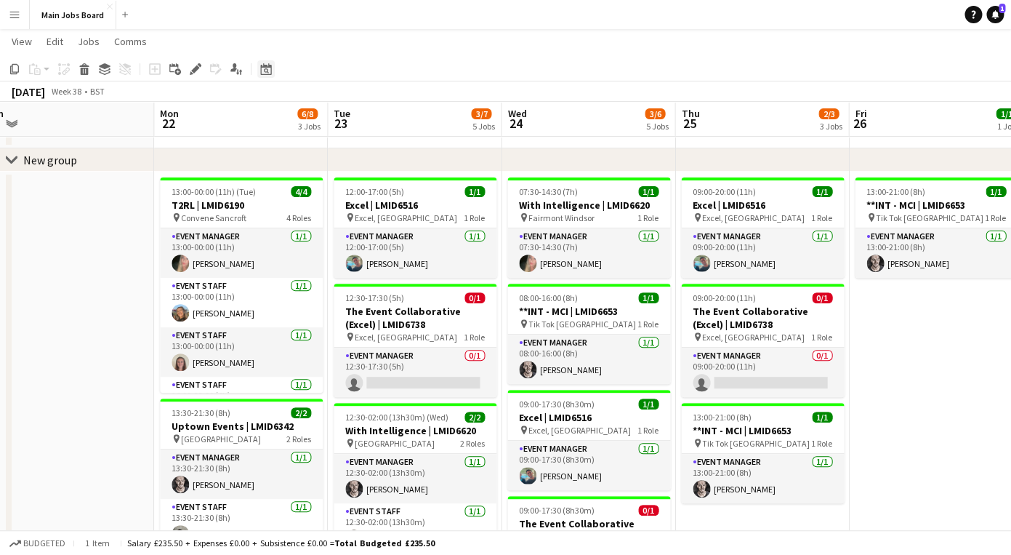
click at [268, 71] on icon at bounding box center [266, 70] width 5 height 5
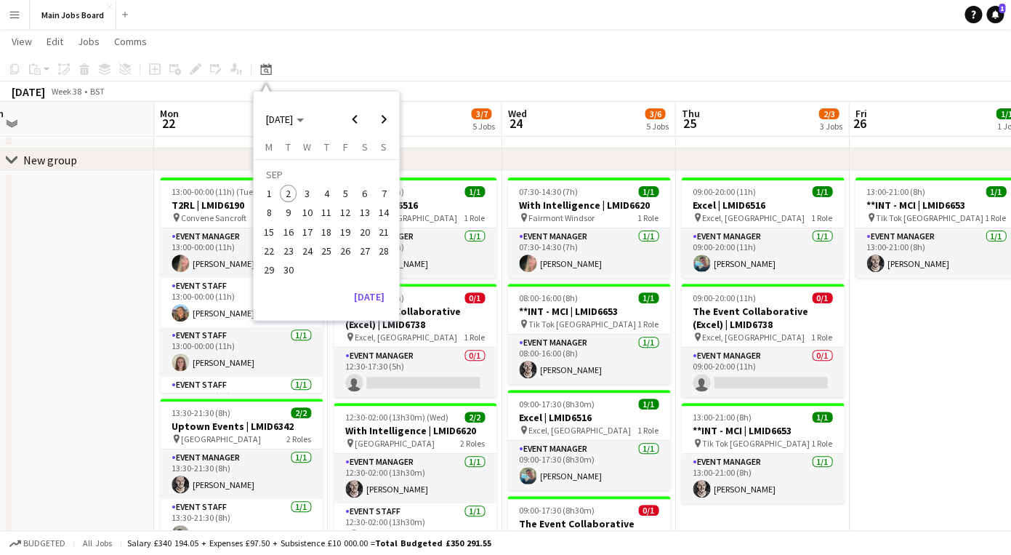
click at [344, 238] on span "19" at bounding box center [345, 231] width 17 height 17
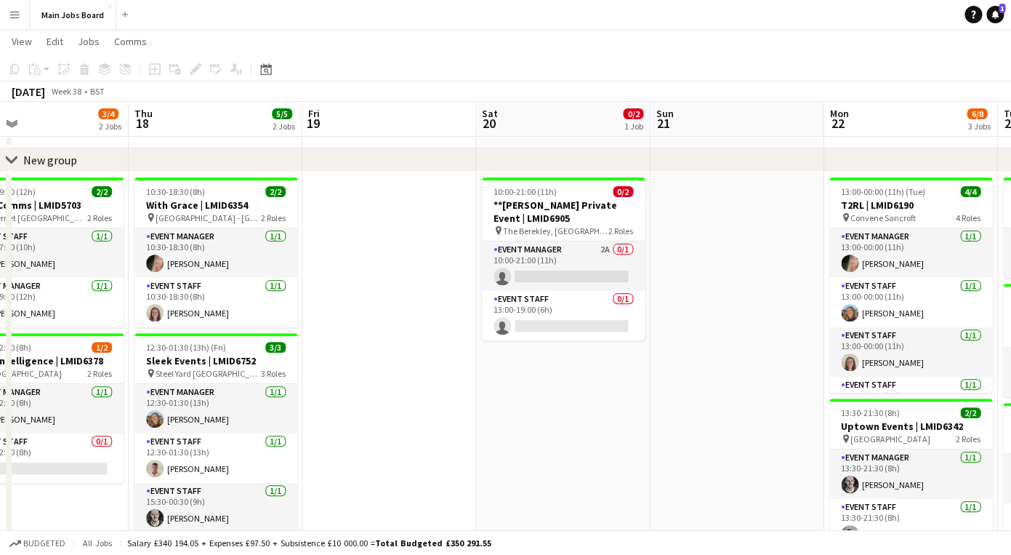
scroll to position [0, 307]
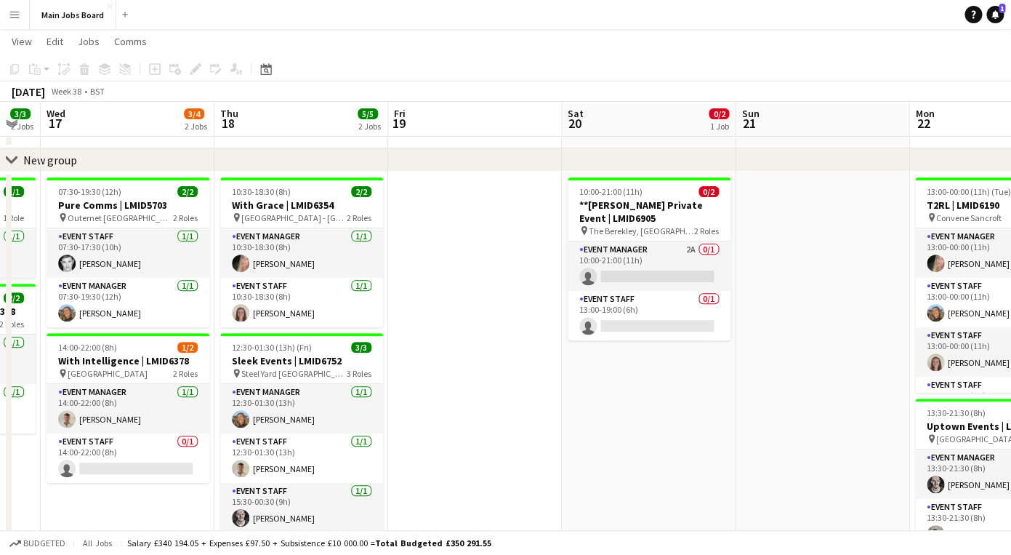
drag, startPoint x: 350, startPoint y: 421, endPoint x: 545, endPoint y: 421, distance: 194.8
click at [542, 421] on app-calendar-viewport "Mon 15 2/3 1 Job Tue 16 3/3 2 Jobs Wed 17 3/4 2 Jobs Thu 18 5/5 2 Jobs Fri 19 S…" at bounding box center [505, 437] width 1011 height 877
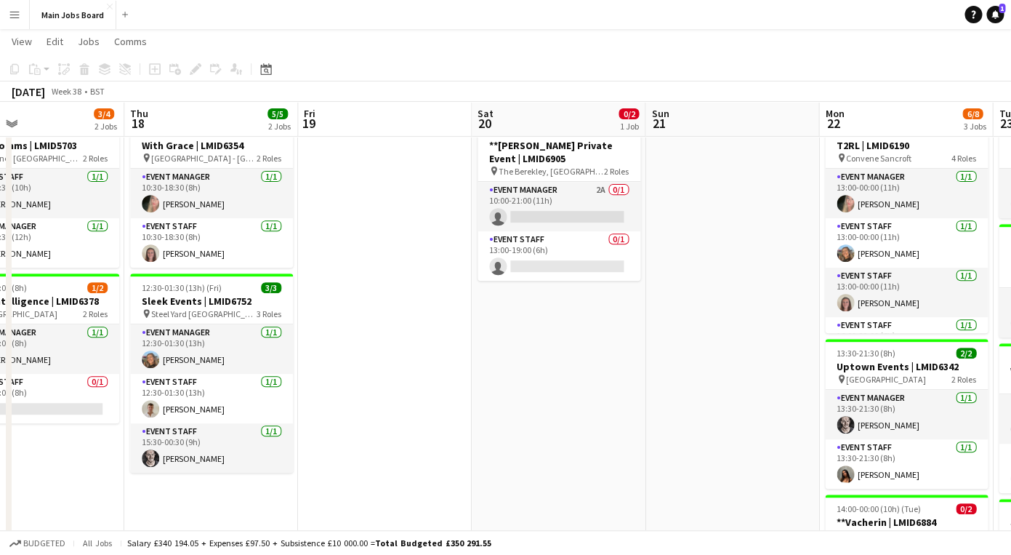
scroll to position [0, 361]
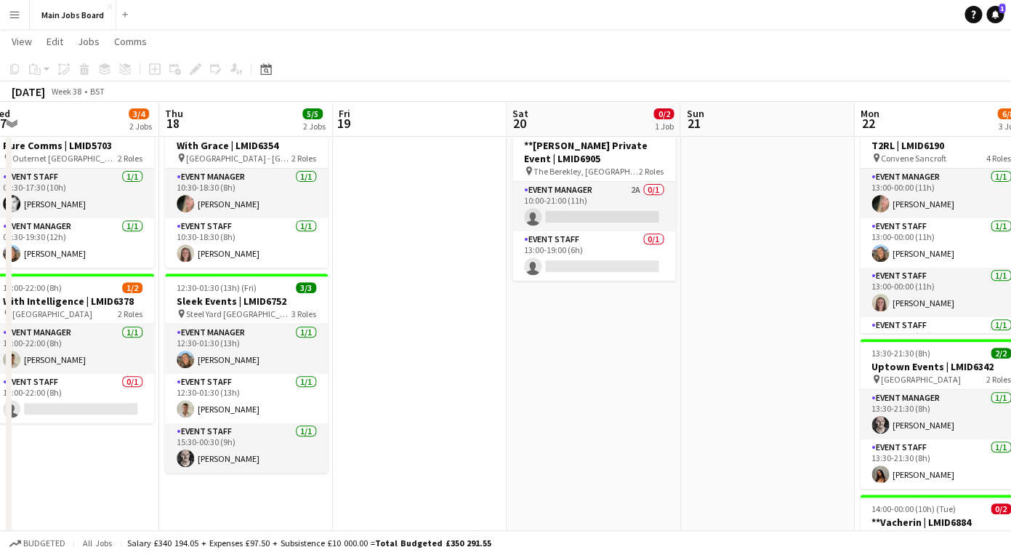
drag, startPoint x: 124, startPoint y: 459, endPoint x: 238, endPoint y: 459, distance: 114.1
click at [238, 459] on app-calendar-viewport "Mon 15 2/3 1 Job Tue 16 3/3 2 Jobs Wed 17 3/4 2 Jobs Thu 18 5/5 2 Jobs Fri 19 S…" at bounding box center [505, 377] width 1011 height 877
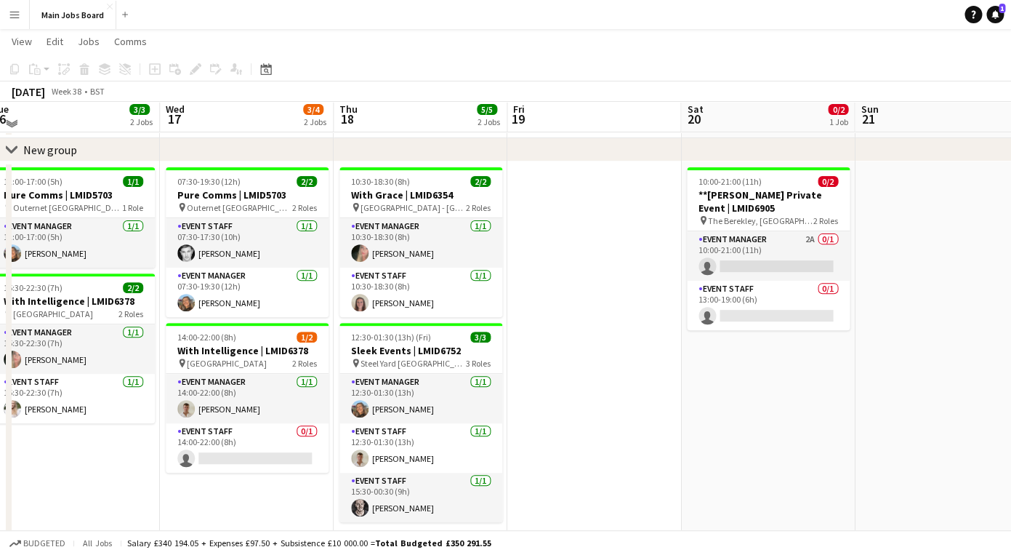
scroll to position [58, 0]
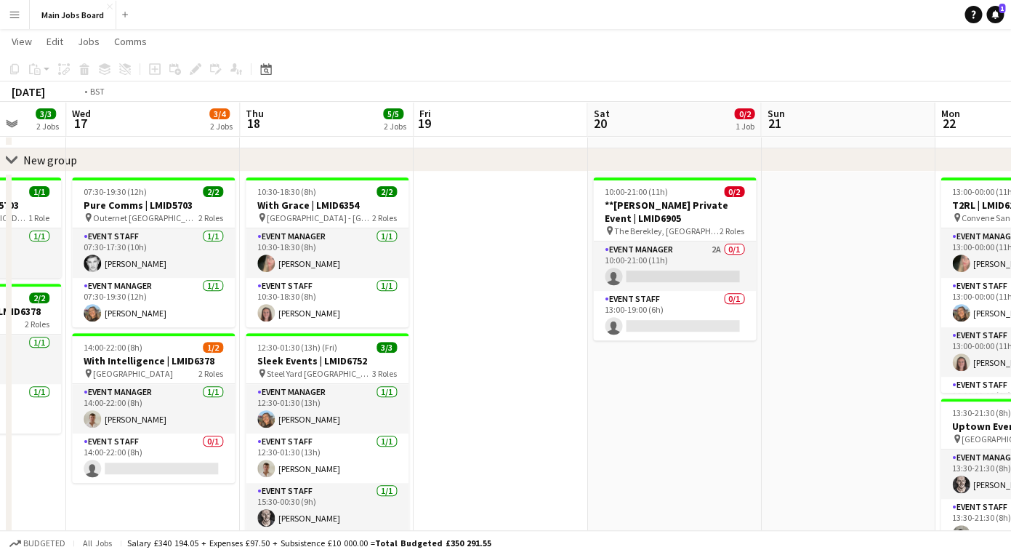
drag, startPoint x: 627, startPoint y: 337, endPoint x: 882, endPoint y: 337, distance: 255.2
click at [882, 337] on app-calendar-viewport "Sun 14 1/1 1 Job Mon 15 2/3 1 Job Tue 16 3/3 2 Jobs Wed 17 3/4 2 Jobs Thu 18 5/…" at bounding box center [505, 437] width 1011 height 877
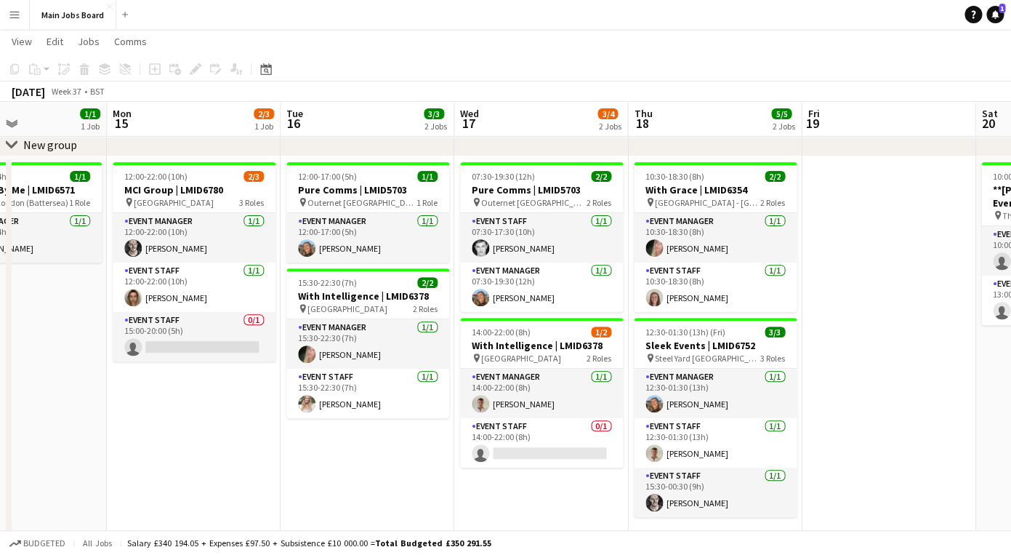
scroll to position [0, 413]
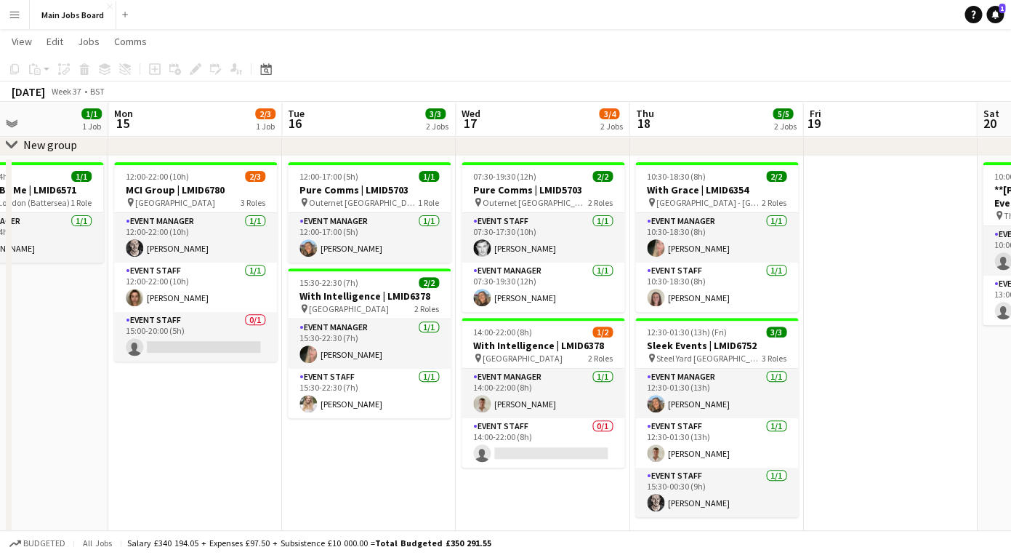
drag, startPoint x: 108, startPoint y: 435, endPoint x: 148, endPoint y: 437, distance: 40.8
click at [148, 437] on app-calendar-viewport "Fri 12 Sat 13 1/1 1 Job Sun 14 1/1 1 Job Mon 15 2/3 1 Job Tue 16 3/3 2 Jobs Wed…" at bounding box center [505, 421] width 1011 height 877
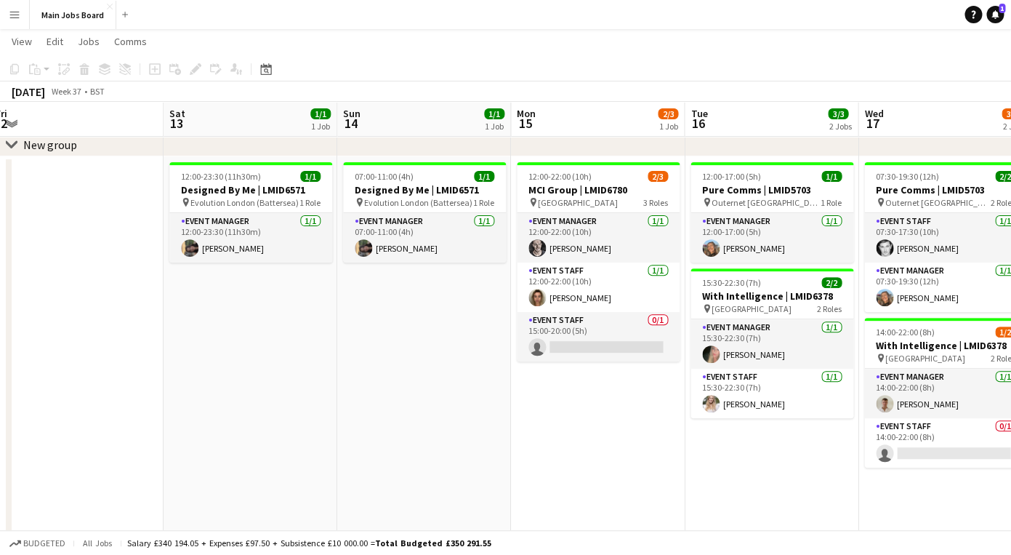
scroll to position [0, 356]
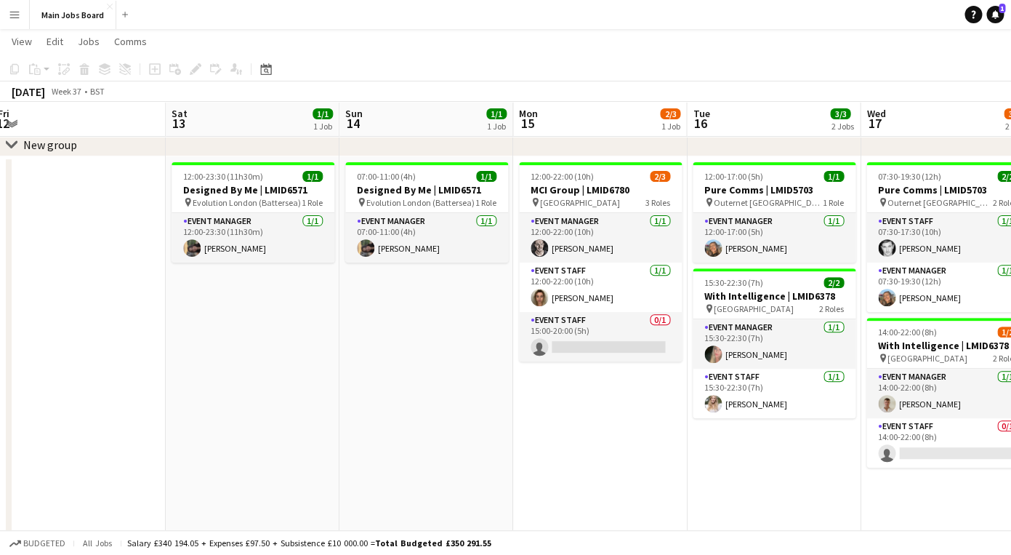
drag, startPoint x: 153, startPoint y: 392, endPoint x: 558, endPoint y: 448, distance: 408.8
click at [558, 448] on app-calendar-viewport "Wed 10 3/3 2 Jobs Thu 11 4/7 3 Jobs Fri 12 Sat 13 1/1 1 Job Sun 14 1/1 1 Job Mo…" at bounding box center [505, 421] width 1011 height 877
click at [61, 14] on button "Main Jobs Board Close" at bounding box center [73, 15] width 87 height 28
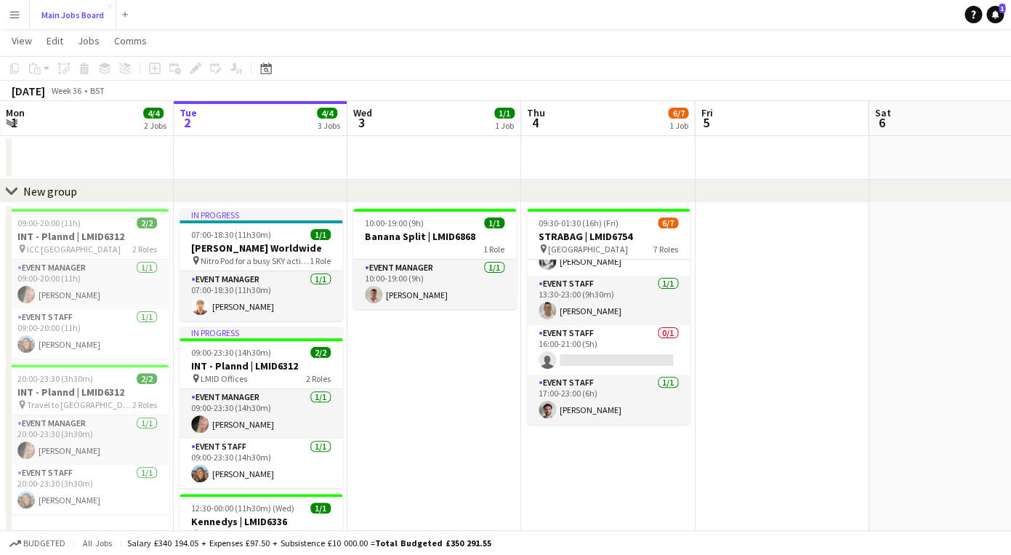
scroll to position [26, 0]
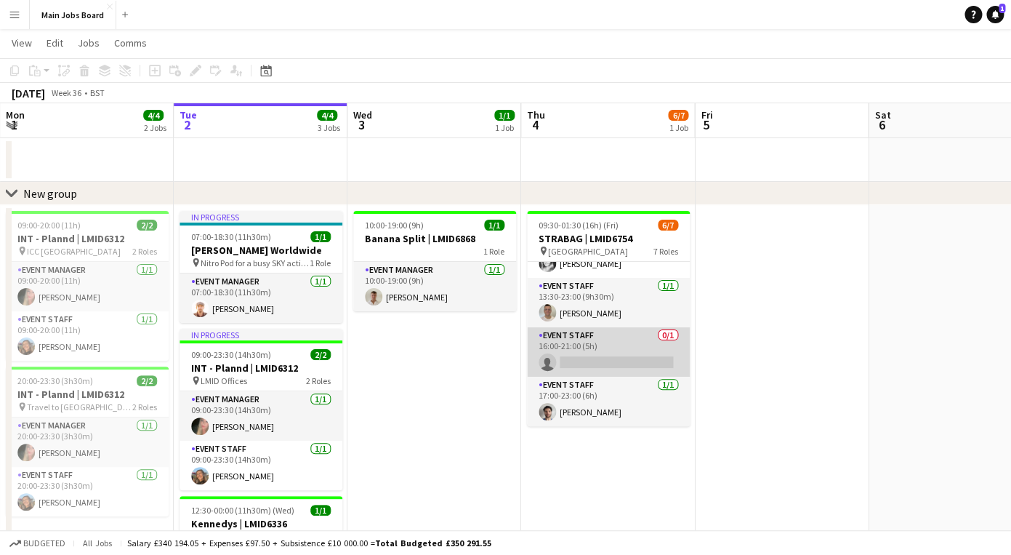
click at [593, 359] on app-card-role "Event Staff 0/1 16:00-21:00 (5h) single-neutral-actions" at bounding box center [608, 351] width 163 height 49
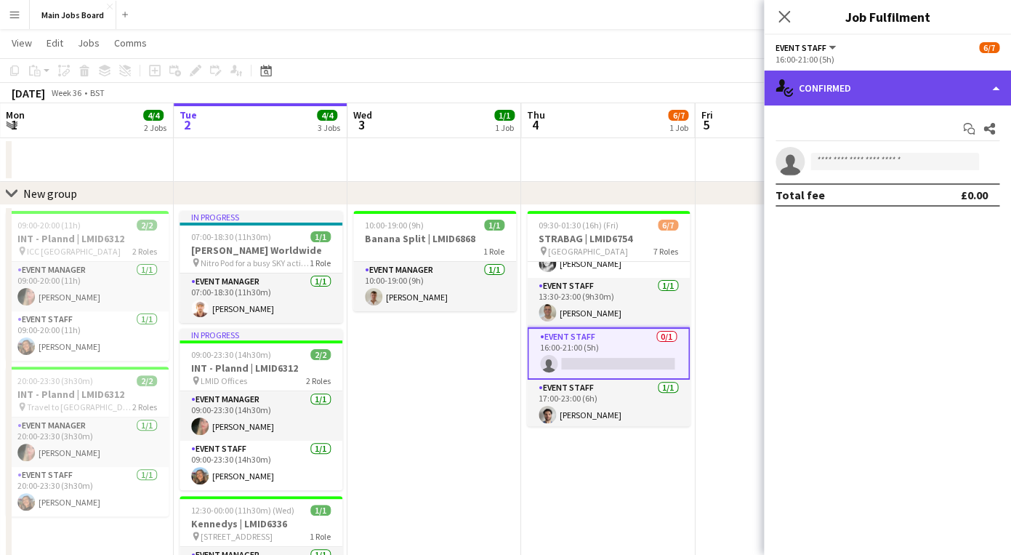
click at [912, 95] on div "single-neutral-actions-check-2 Confirmed" at bounding box center [887, 88] width 247 height 35
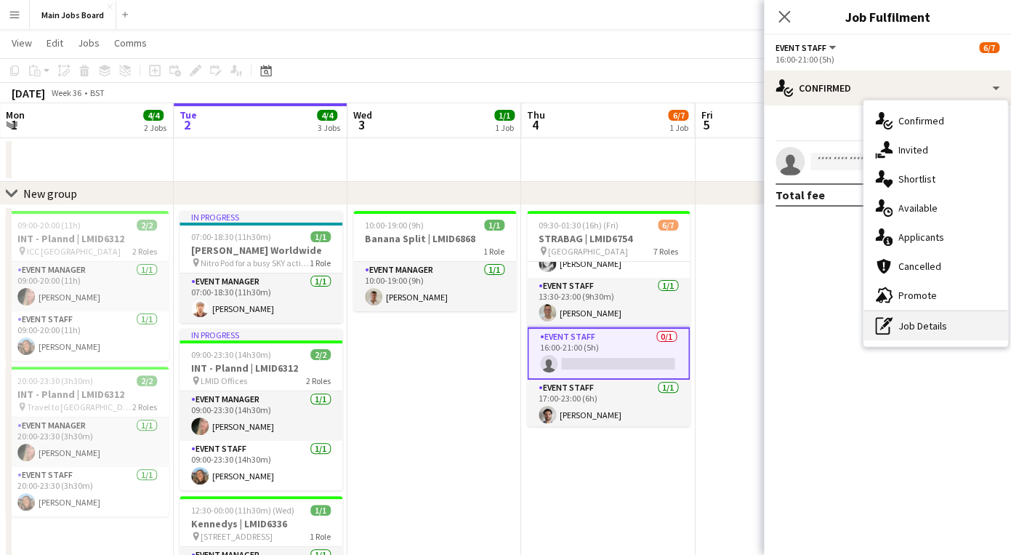
click at [921, 318] on div "pen-write Job Details" at bounding box center [936, 325] width 144 height 29
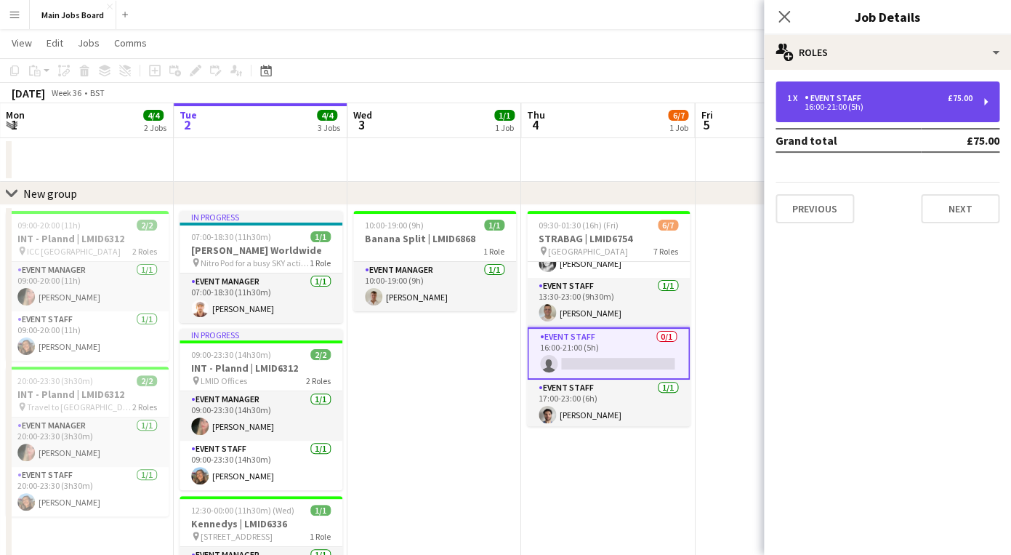
click at [886, 85] on div "1 x Event Staff £75.00 16:00-21:00 (5h)" at bounding box center [888, 101] width 224 height 41
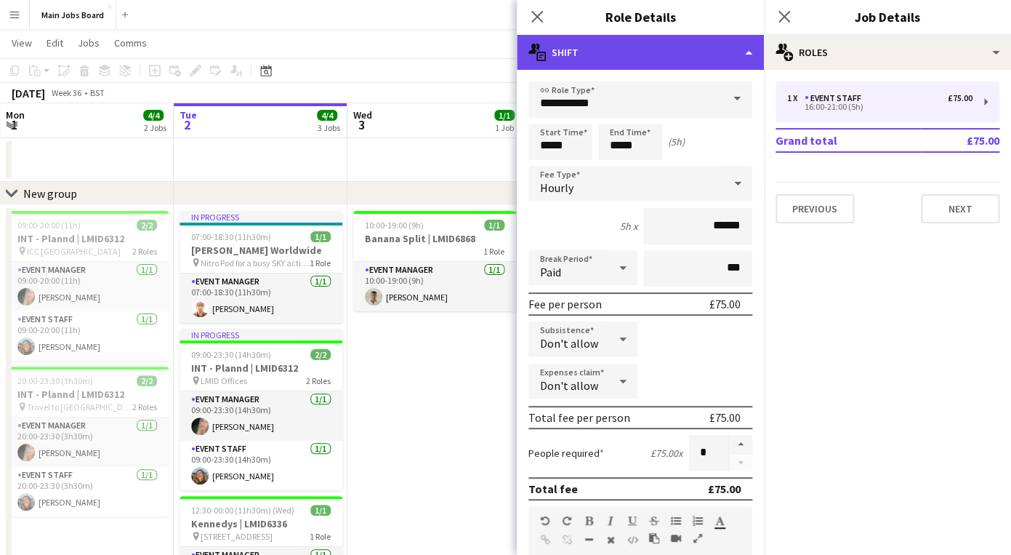
click at [648, 54] on div "multiple-actions-text Shift" at bounding box center [640, 52] width 247 height 35
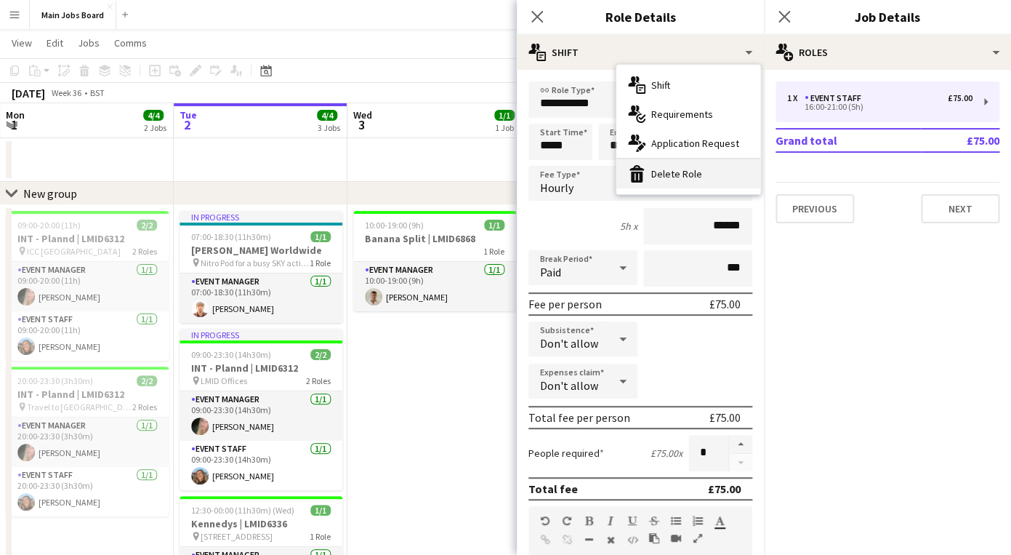
click at [667, 178] on div "bin-2 Delete Role" at bounding box center [689, 173] width 144 height 29
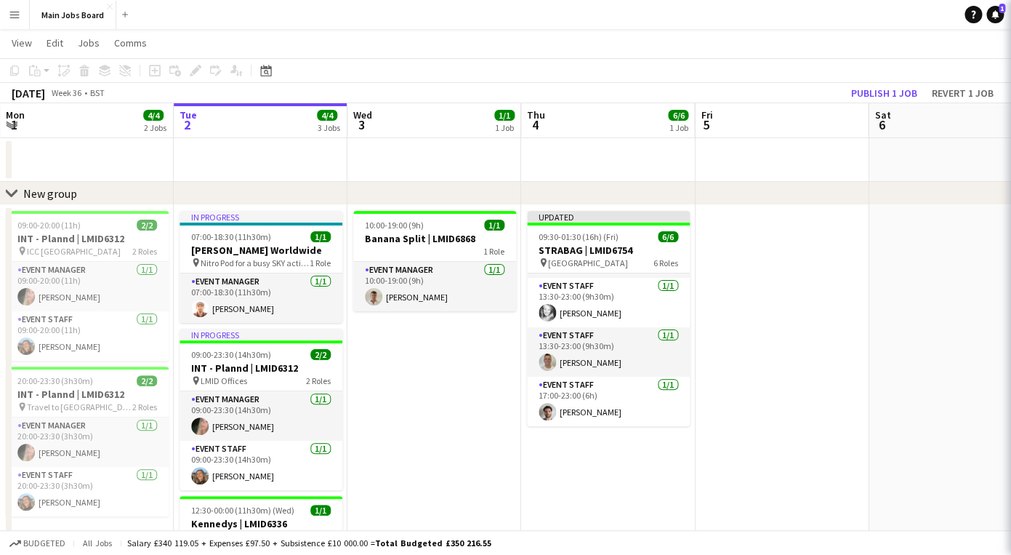
scroll to position [144, 0]
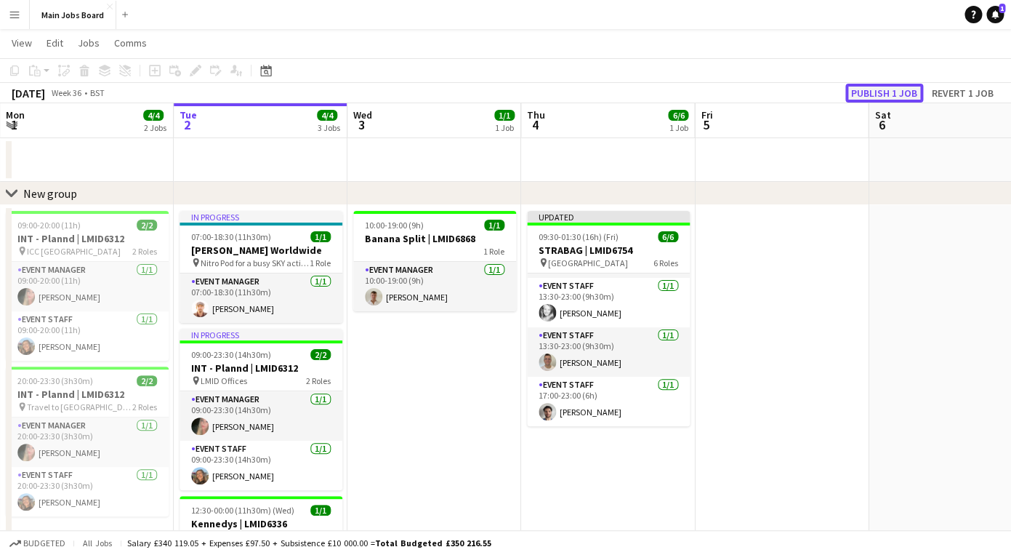
click at [890, 92] on button "Publish 1 job" at bounding box center [885, 93] width 78 height 19
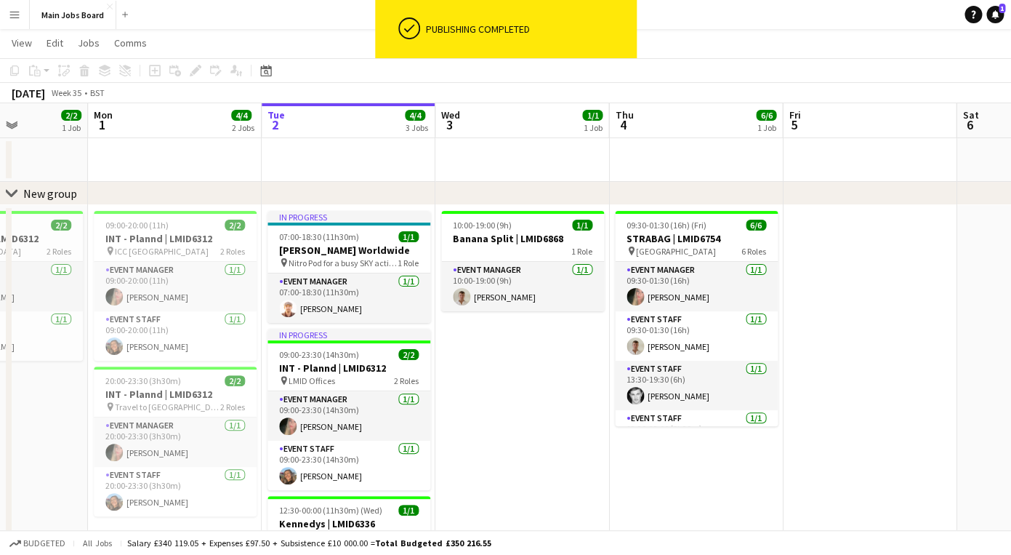
scroll to position [0, 409]
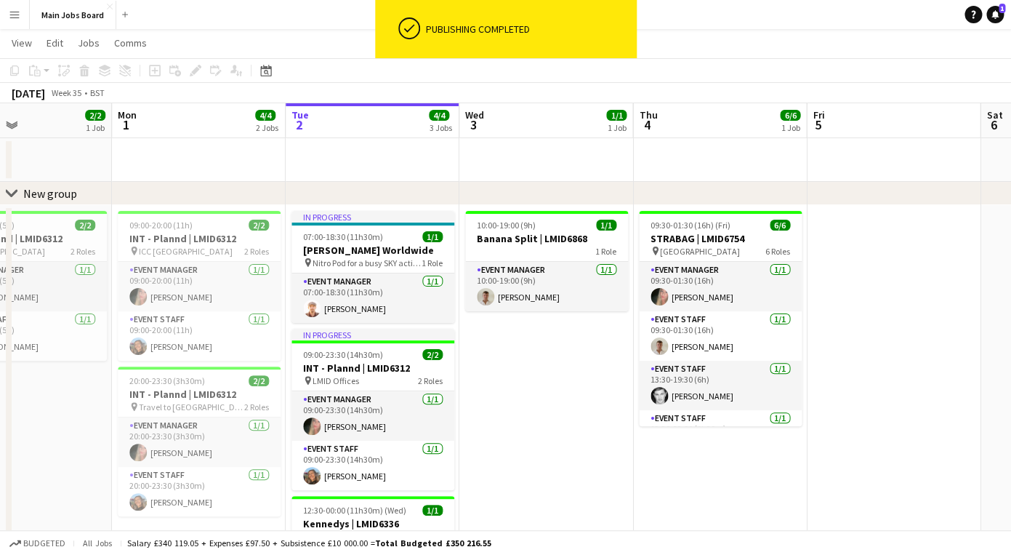
drag, startPoint x: 456, startPoint y: 426, endPoint x: 571, endPoint y: 426, distance: 115.6
click at [568, 426] on app-calendar-viewport "Fri 29 Sat 30 2/2 1 Job Sun 31 2/2 1 Job Mon 1 4/4 2 Jobs Tue 2 4/4 3 Jobs Wed …" at bounding box center [505, 372] width 1011 height 539
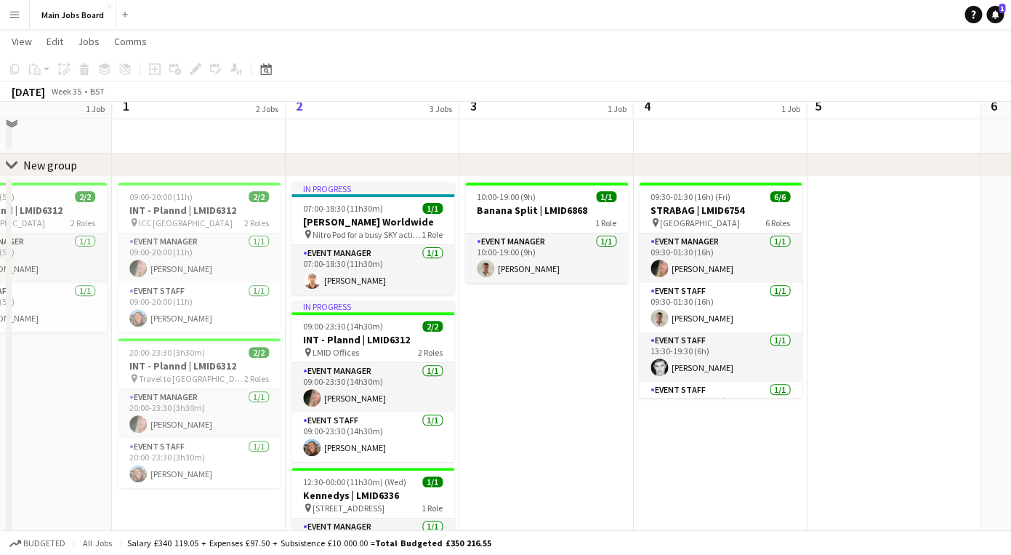
scroll to position [20, 0]
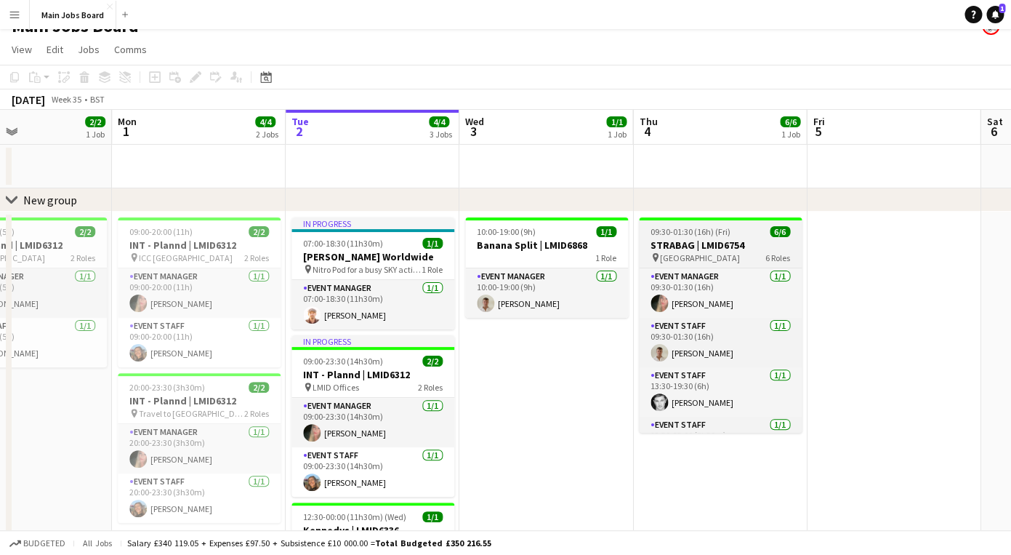
click at [689, 248] on h3 "STRABAG | LMID6754" at bounding box center [720, 244] width 163 height 13
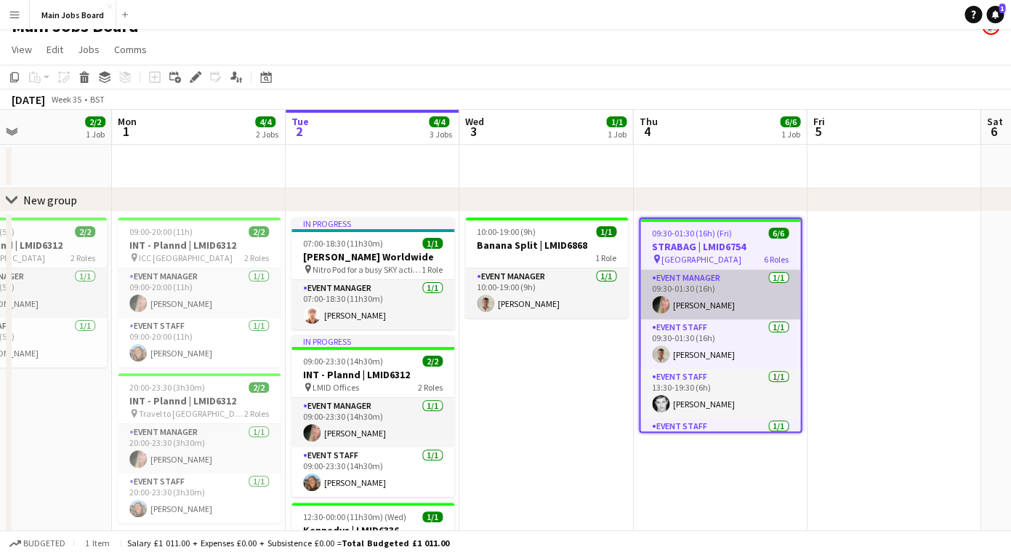
click at [707, 301] on app-card-role "Event Manager [DATE] 09:30-01:30 (16h) [PERSON_NAME]" at bounding box center [721, 294] width 160 height 49
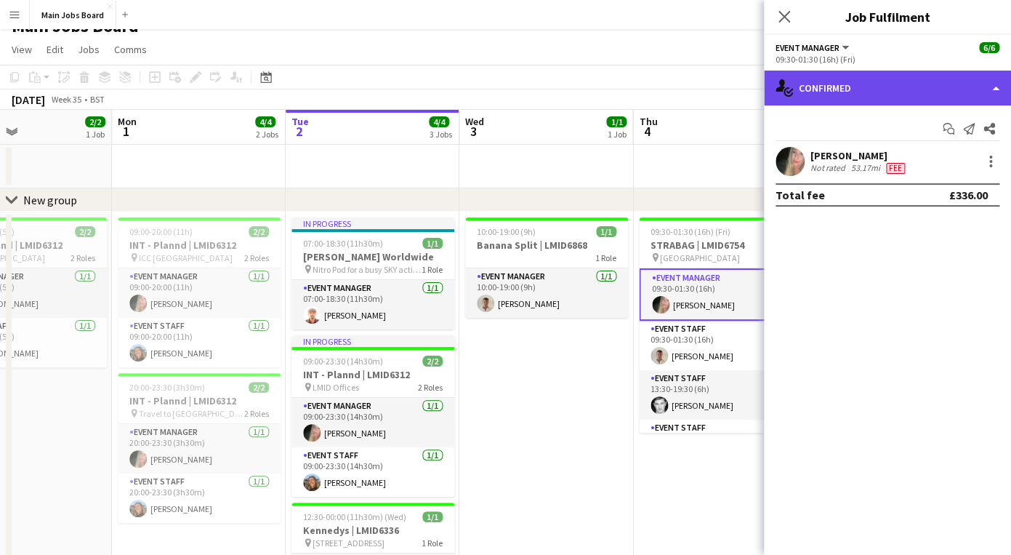
click at [885, 101] on div "single-neutral-actions-check-2 Confirmed" at bounding box center [887, 88] width 247 height 35
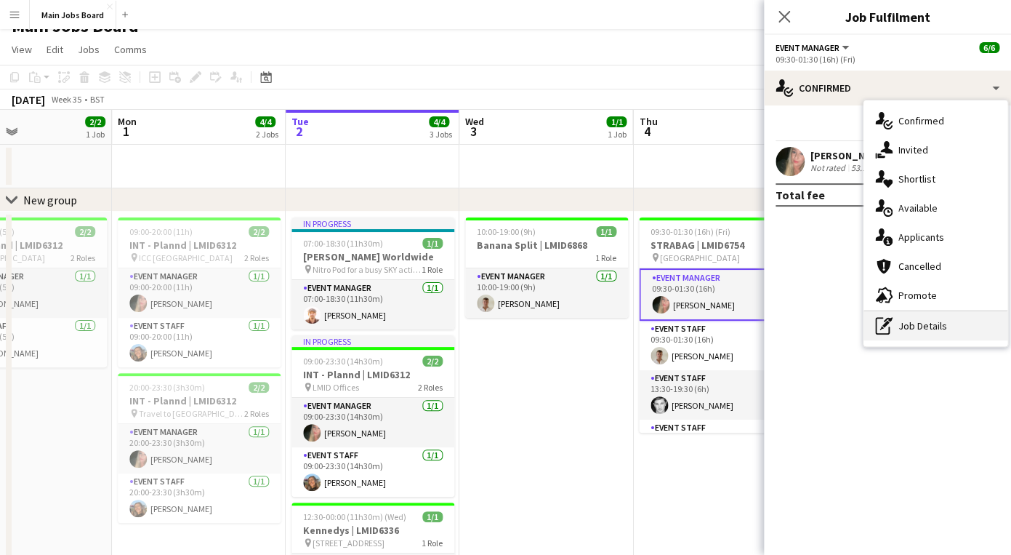
click at [916, 317] on div "pen-write Job Details" at bounding box center [936, 325] width 144 height 29
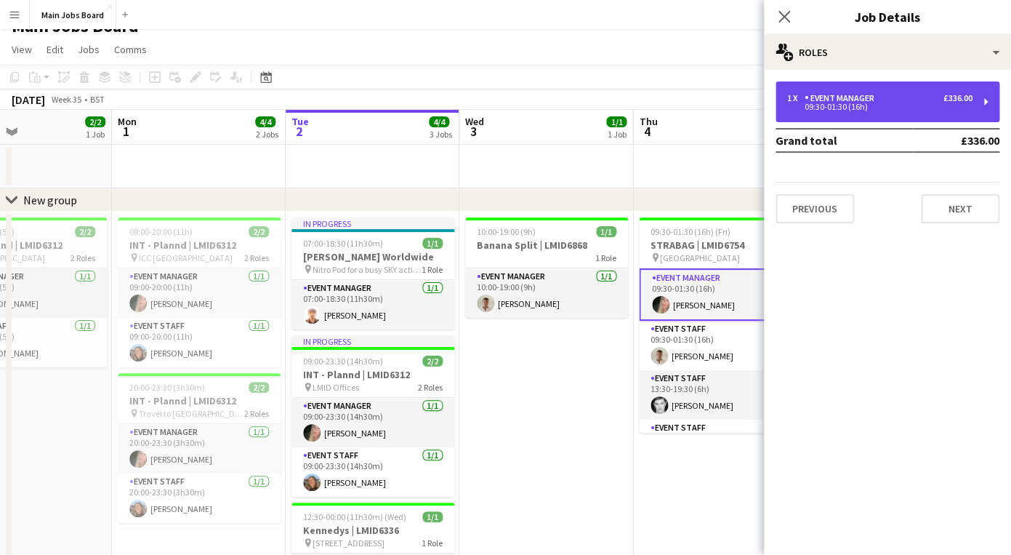
click at [903, 92] on div "1 x Event Manager £336.00 09:30-01:30 (16h)" at bounding box center [888, 101] width 224 height 41
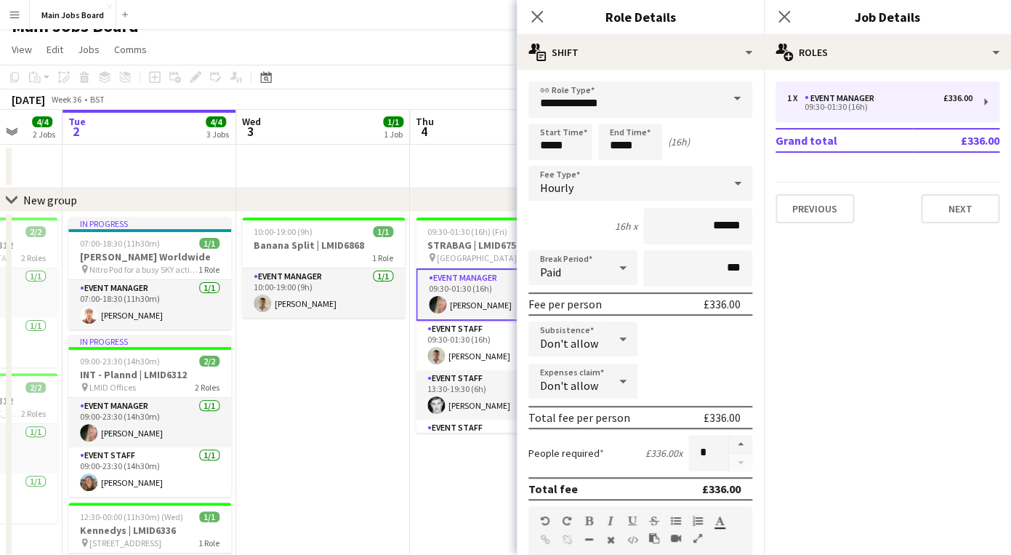
drag, startPoint x: 489, startPoint y: 403, endPoint x: 263, endPoint y: 401, distance: 225.4
click at [264, 402] on app-calendar-viewport "Sat 30 2/2 1 Job Sun 31 2/2 1 Job Mon 1 4/4 2 Jobs Tue 2 4/4 3 Jobs Wed 3 1/1 1…" at bounding box center [505, 379] width 1011 height 539
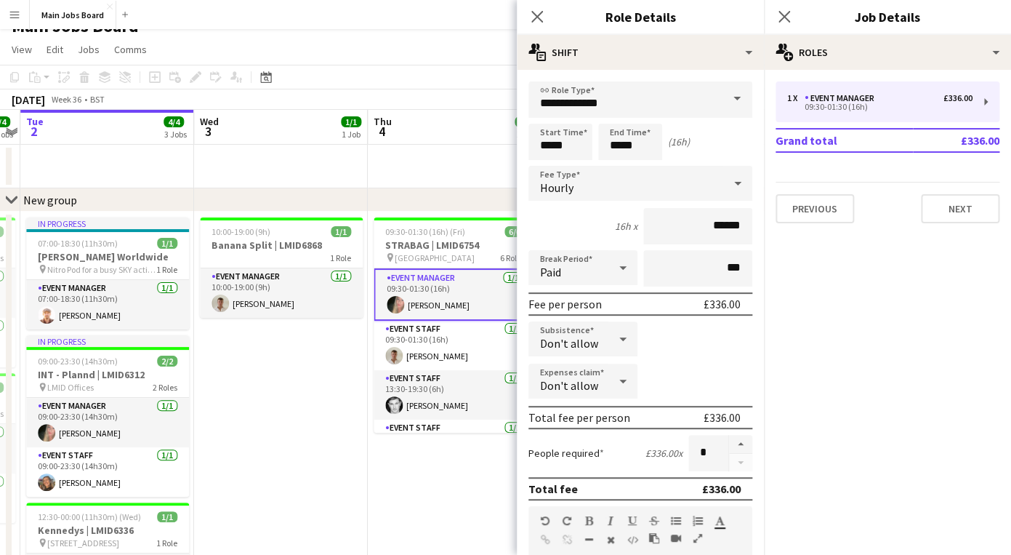
scroll to position [0, 533]
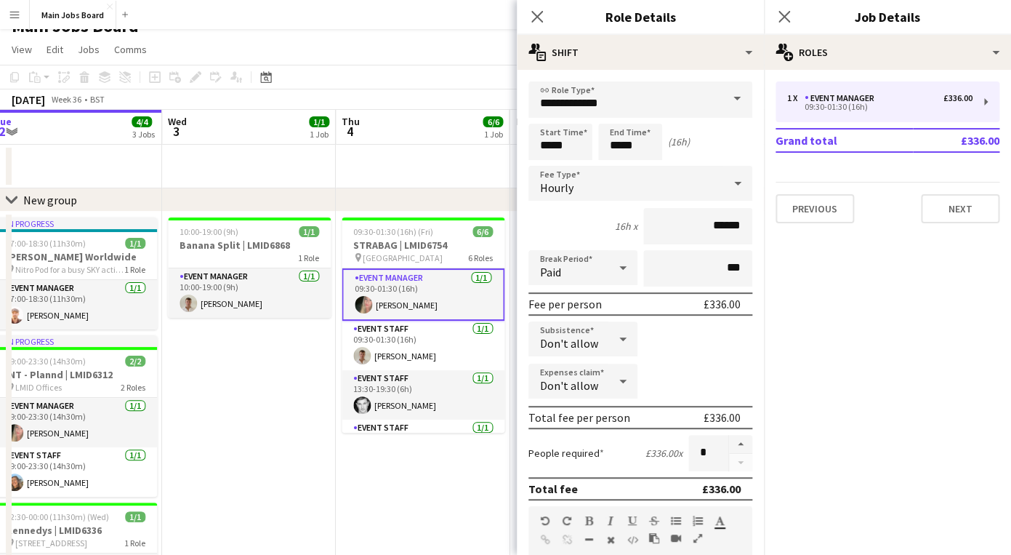
drag, startPoint x: 336, startPoint y: 400, endPoint x: 262, endPoint y: 400, distance: 73.4
click at [263, 400] on app-calendar-viewport "Sat 30 2/2 1 Job Sun 31 2/2 1 Job Mon 1 4/4 2 Jobs Tue 2 4/4 3 Jobs Wed 3 1/1 1…" at bounding box center [505, 379] width 1011 height 539
click at [374, 457] on app-date-cell "09:30-01:30 (16h) (Fri) 6/6 STRABAG | LMID6754 pin [GEOGRAPHIC_DATA] Wharf 6 Ro…" at bounding box center [423, 430] width 174 height 437
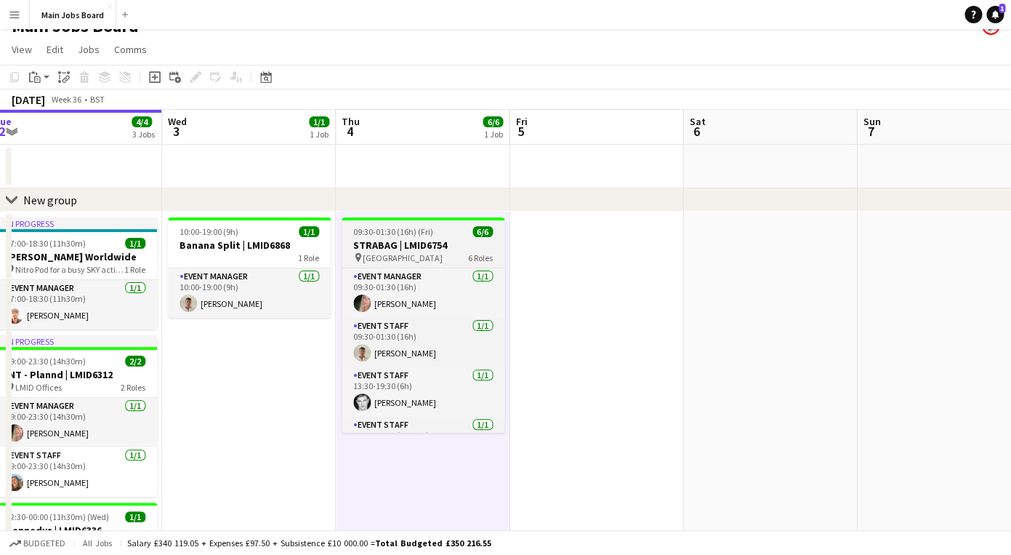
click at [401, 256] on span "[GEOGRAPHIC_DATA]" at bounding box center [403, 257] width 80 height 11
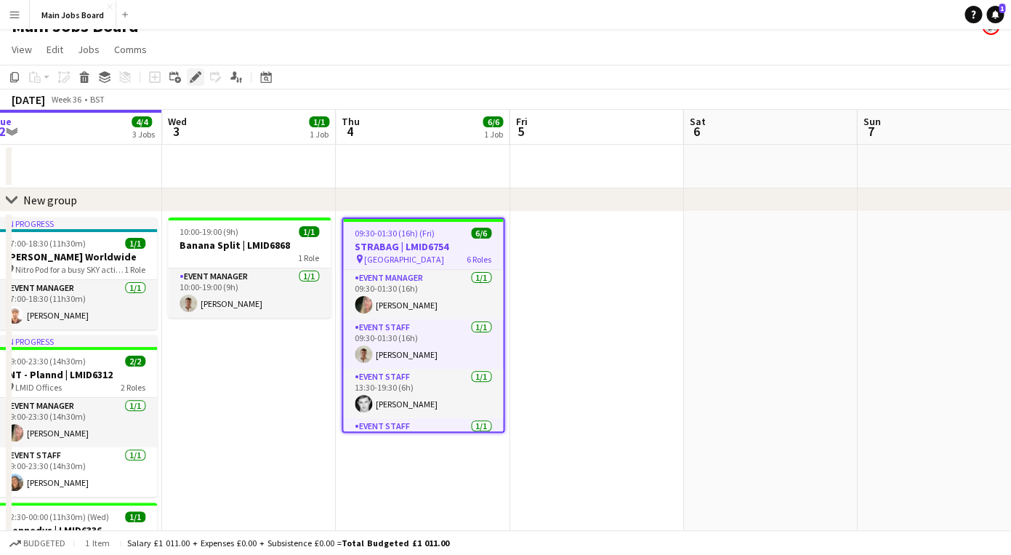
click at [196, 79] on icon at bounding box center [195, 77] width 8 height 8
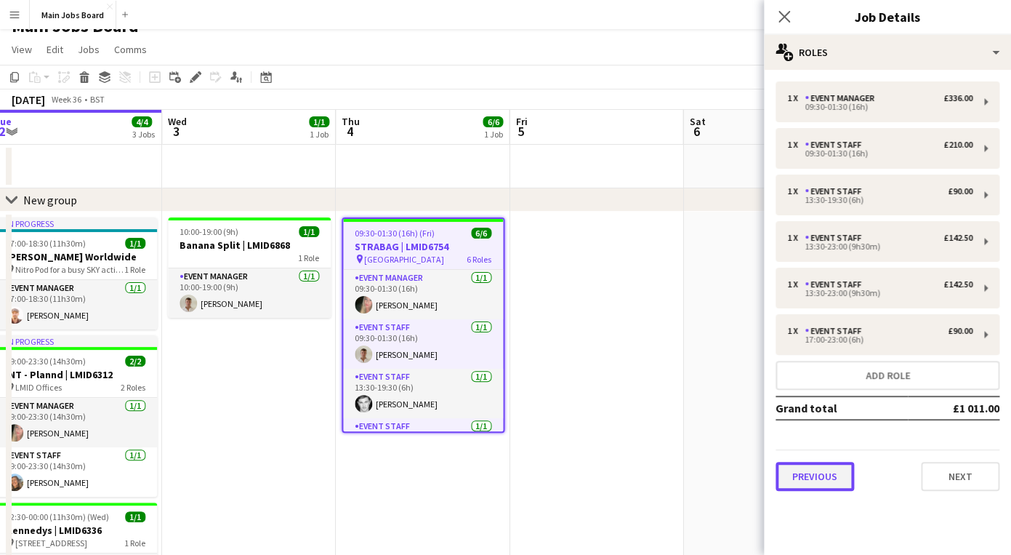
click at [815, 478] on button "Previous" at bounding box center [815, 476] width 79 height 29
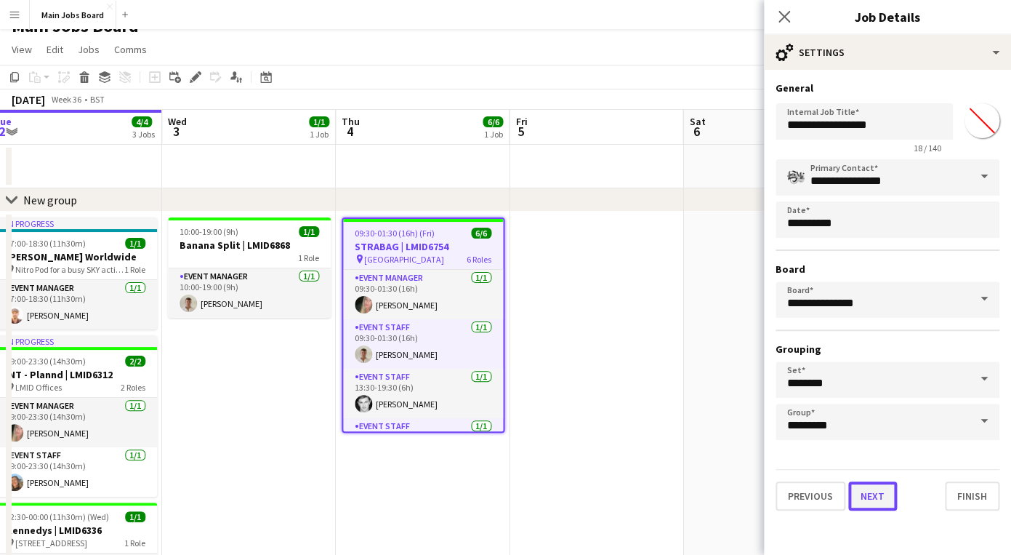
click at [883, 489] on button "Next" at bounding box center [872, 495] width 49 height 29
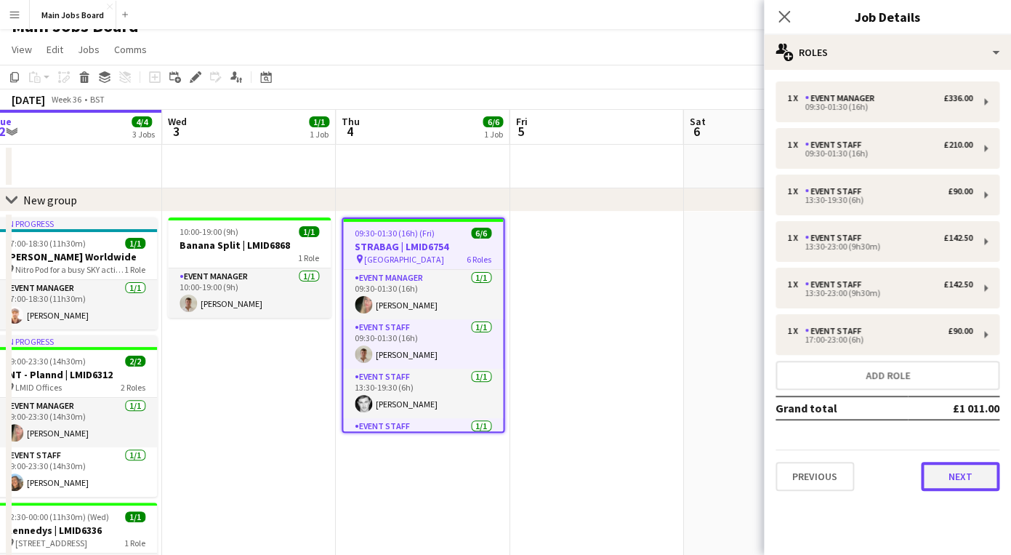
click at [964, 489] on button "Next" at bounding box center [960, 476] width 79 height 29
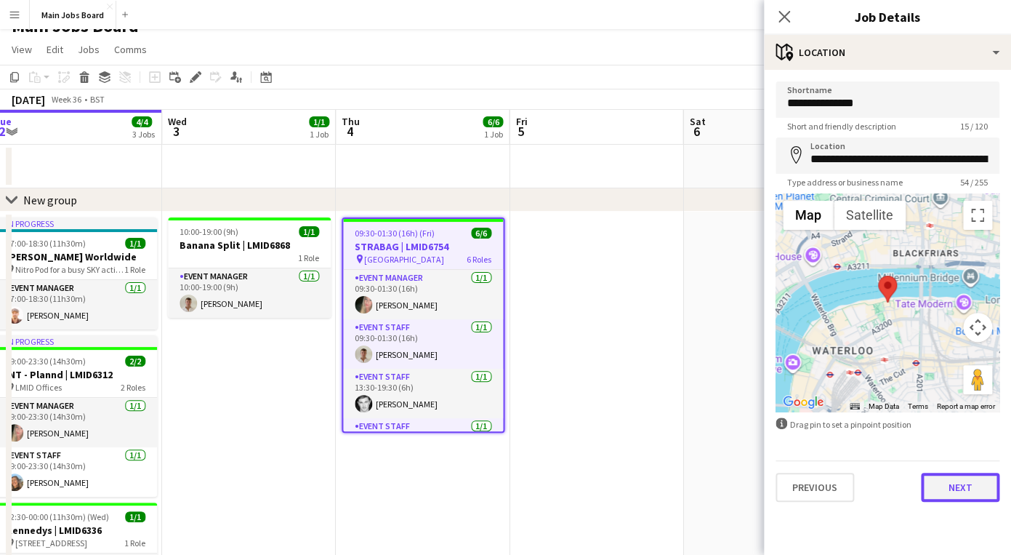
click at [964, 481] on button "Next" at bounding box center [960, 487] width 79 height 29
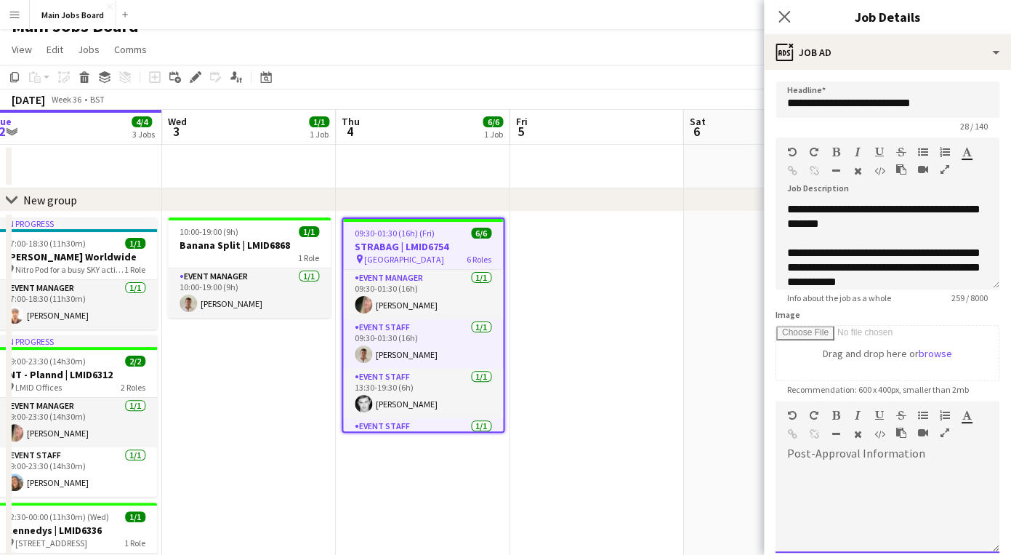
click at [922, 489] on div at bounding box center [888, 508] width 224 height 87
paste div
click at [866, 529] on div "**********" at bounding box center [888, 508] width 224 height 87
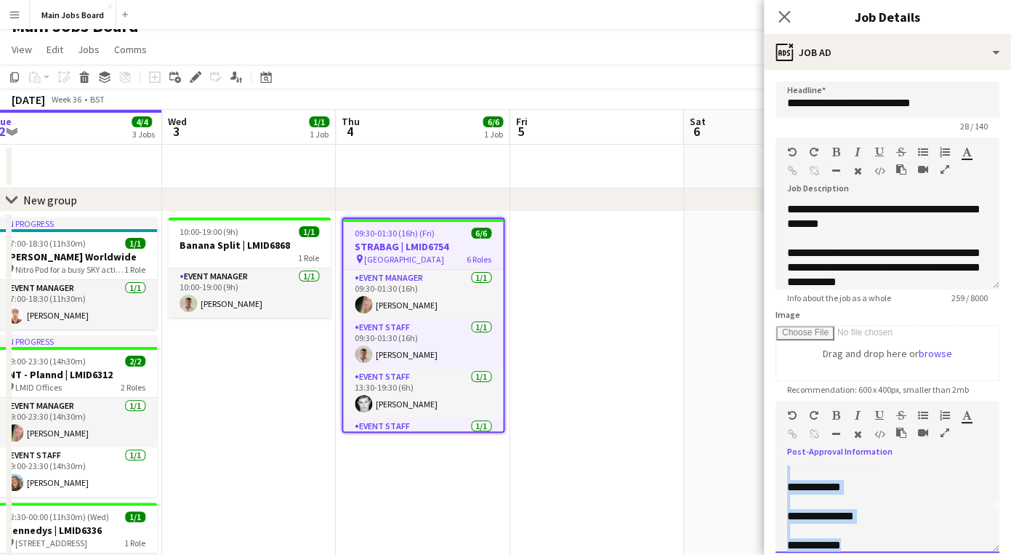
drag, startPoint x: 783, startPoint y: 496, endPoint x: 934, endPoint y: 555, distance: 162.3
click at [934, 553] on div "**********" at bounding box center [888, 508] width 224 height 87
click at [889, 497] on div at bounding box center [888, 508] width 224 height 87
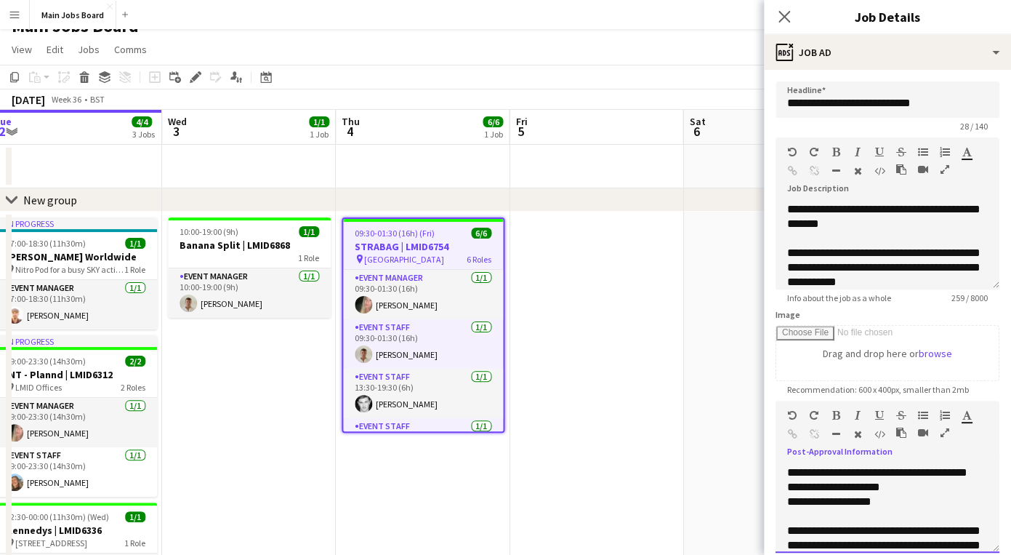
click at [919, 483] on div "**********" at bounding box center [888, 508] width 224 height 87
click at [886, 506] on div "**********" at bounding box center [888, 508] width 224 height 87
click at [782, 14] on icon at bounding box center [784, 16] width 14 height 14
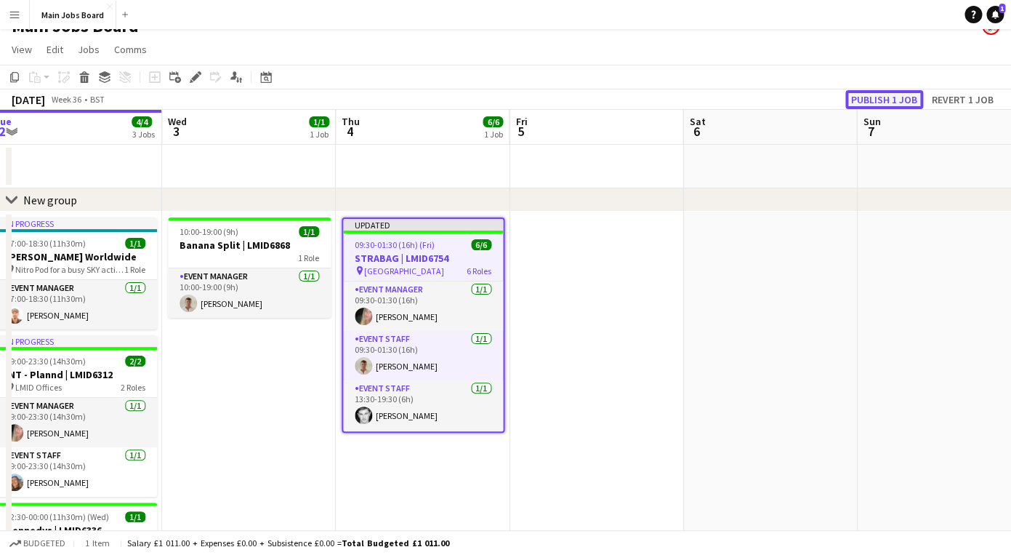
click at [867, 96] on button "Publish 1 job" at bounding box center [885, 99] width 78 height 19
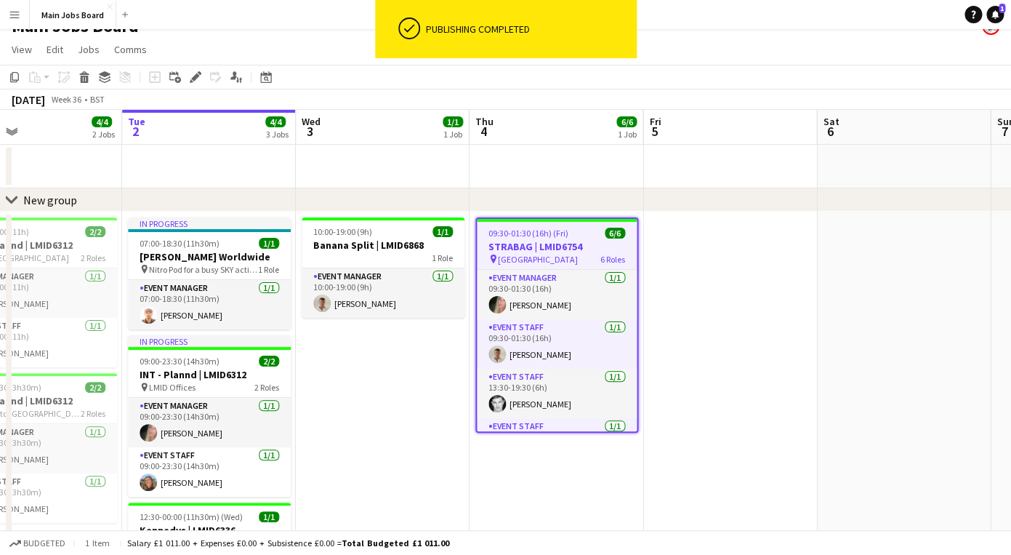
drag, startPoint x: 758, startPoint y: 340, endPoint x: 364, endPoint y: 340, distance: 393.3
click at [382, 340] on app-calendar-viewport "Sat 30 2/2 1 Job Sun 31 2/2 1 Job Mon 1 4/4 2 Jobs Tue 2 4/4 3 Jobs Wed 3 1/1 1…" at bounding box center [505, 379] width 1011 height 539
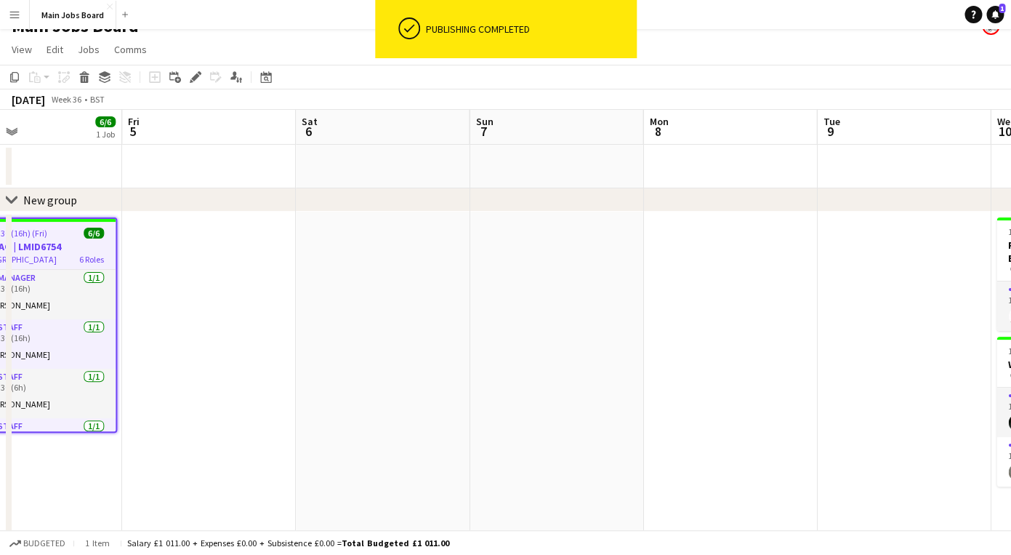
drag, startPoint x: 685, startPoint y: 380, endPoint x: 136, endPoint y: 380, distance: 548.9
click at [153, 380] on app-calendar-viewport "Mon 1 4/4 2 Jobs Tue 2 4/4 3 Jobs Wed 3 1/1 1 Job Thu 4 6/6 1 Job Fri 5 Sat 6 S…" at bounding box center [505, 442] width 1011 height 664
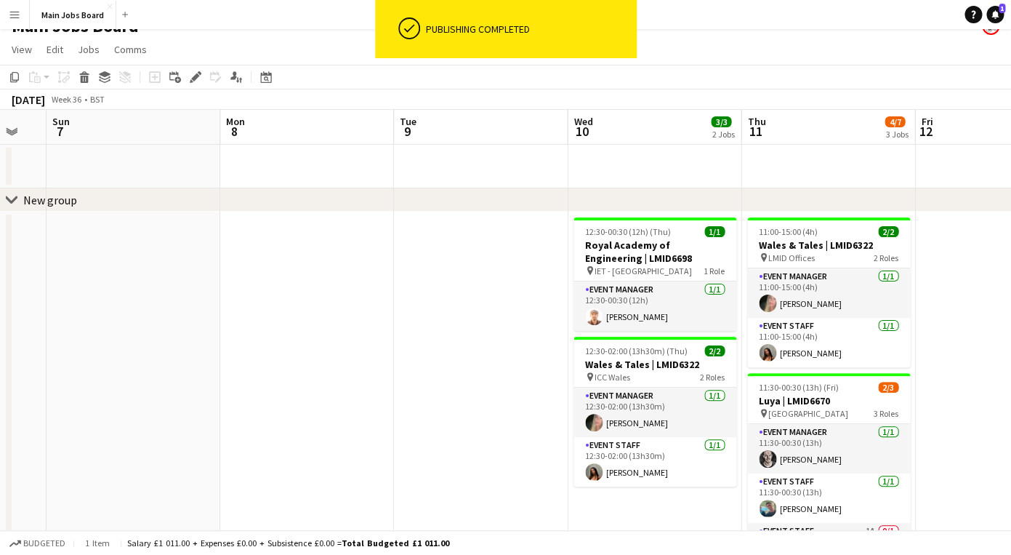
drag, startPoint x: 348, startPoint y: 403, endPoint x: 266, endPoint y: 403, distance: 82.2
click at [266, 403] on app-calendar-viewport "Thu 4 6/6 1 Job Fri 5 Sat 6 Sun 7 Mon 8 Tue 9 Wed 10 3/3 2 Jobs Thu 11 4/7 3 Jo…" at bounding box center [505, 442] width 1011 height 664
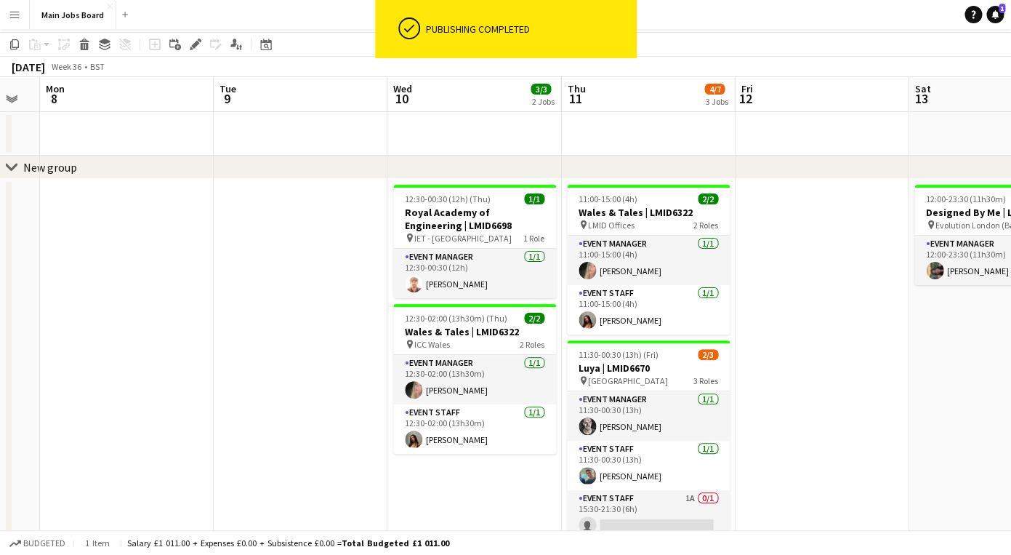
scroll to position [53, 0]
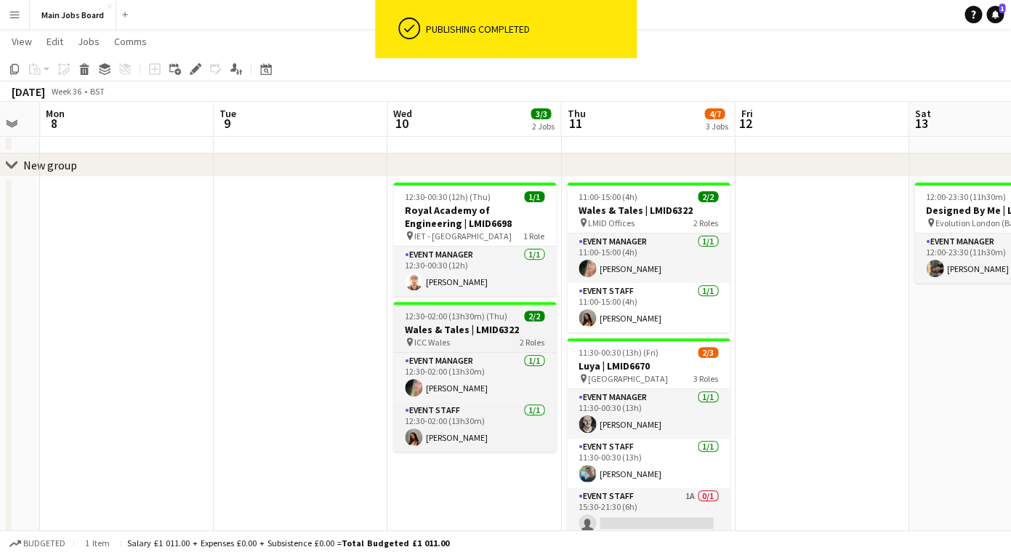
click at [479, 332] on h3 "Wales & Tales | LMID6322" at bounding box center [474, 329] width 163 height 13
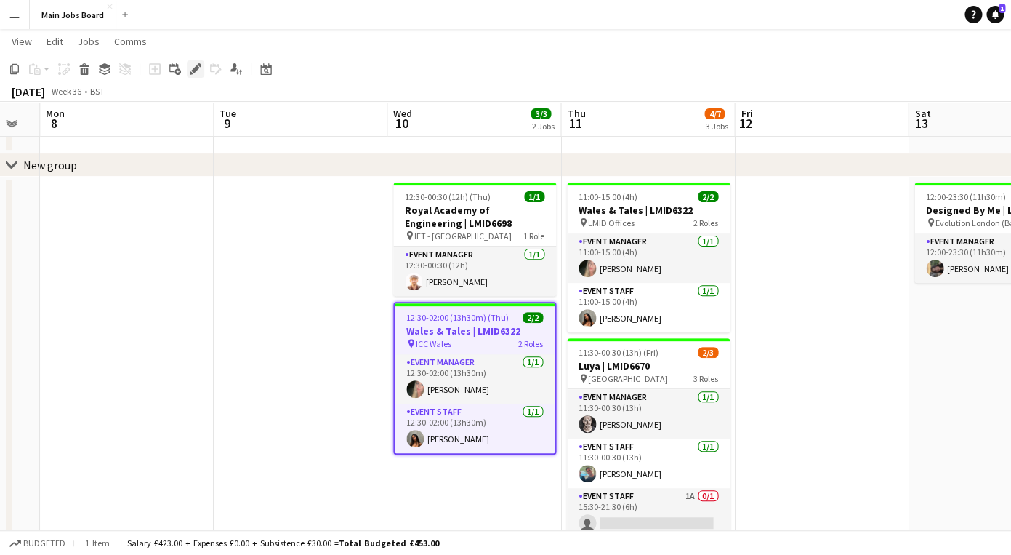
click at [198, 71] on icon "Edit" at bounding box center [196, 69] width 12 height 12
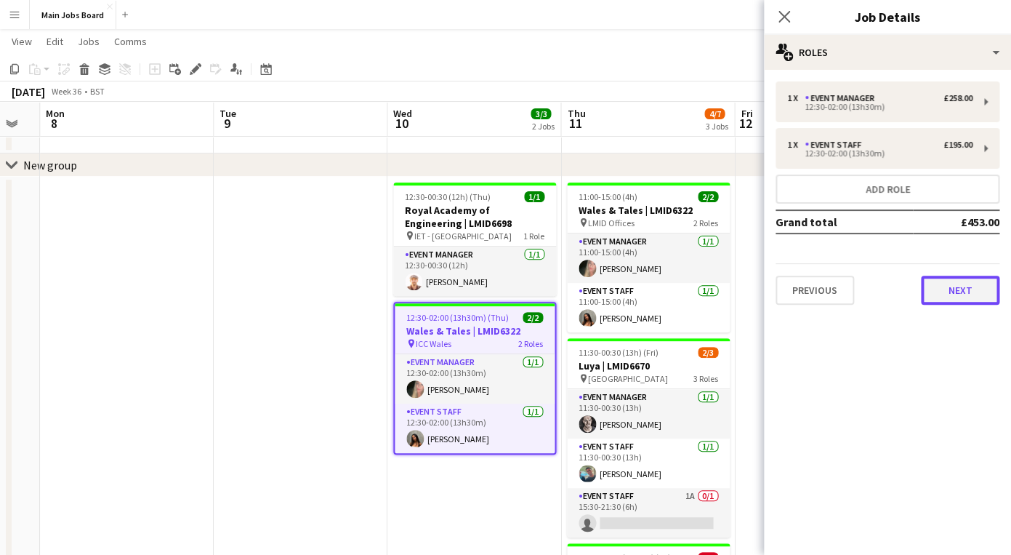
click at [960, 288] on button "Next" at bounding box center [960, 290] width 79 height 29
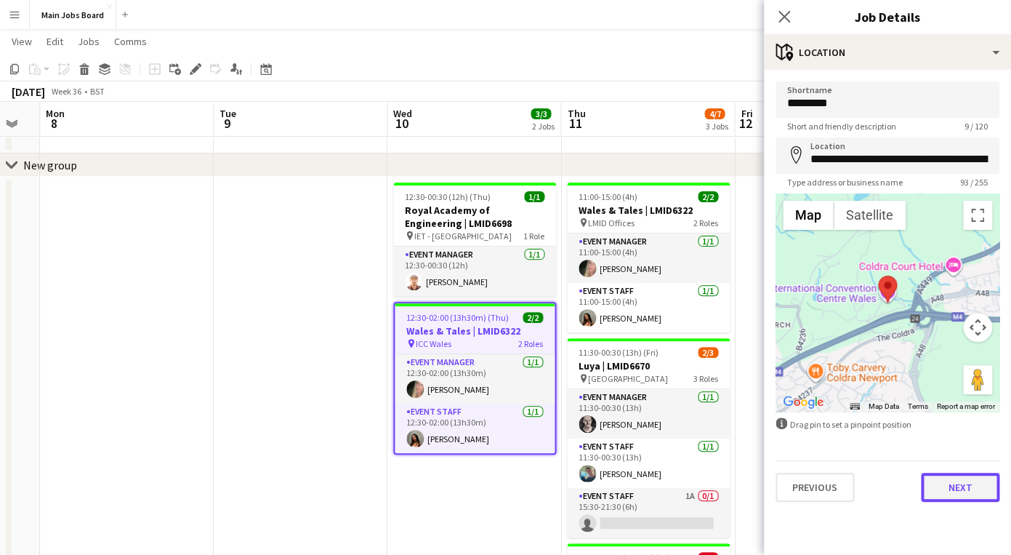
click at [943, 494] on button "Next" at bounding box center [960, 487] width 79 height 29
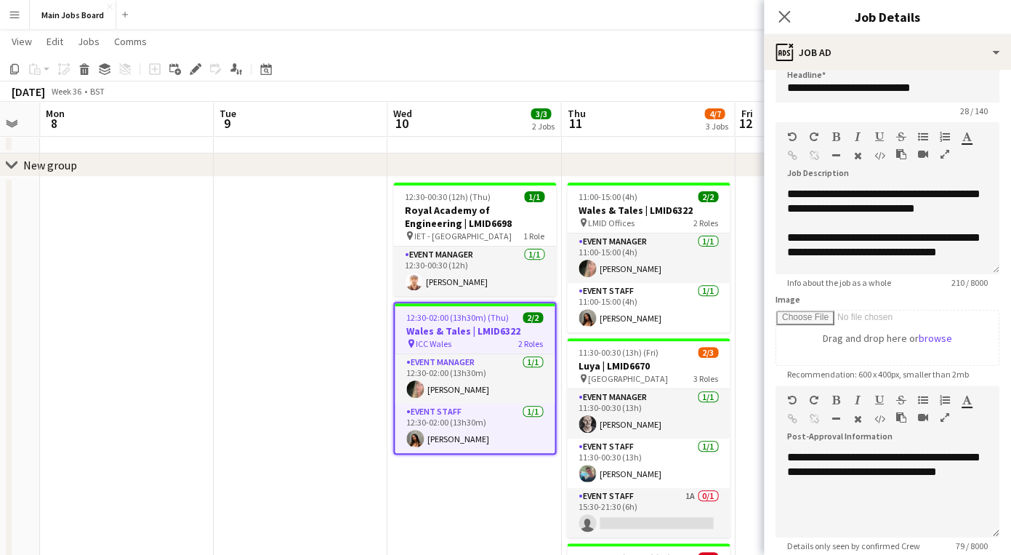
scroll to position [24, 0]
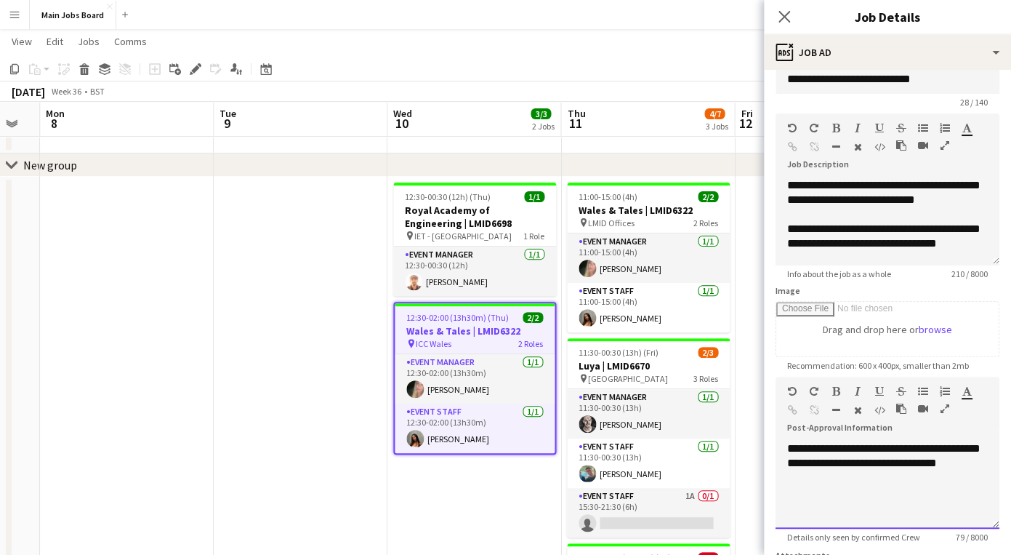
click at [989, 469] on div "**********" at bounding box center [888, 484] width 224 height 87
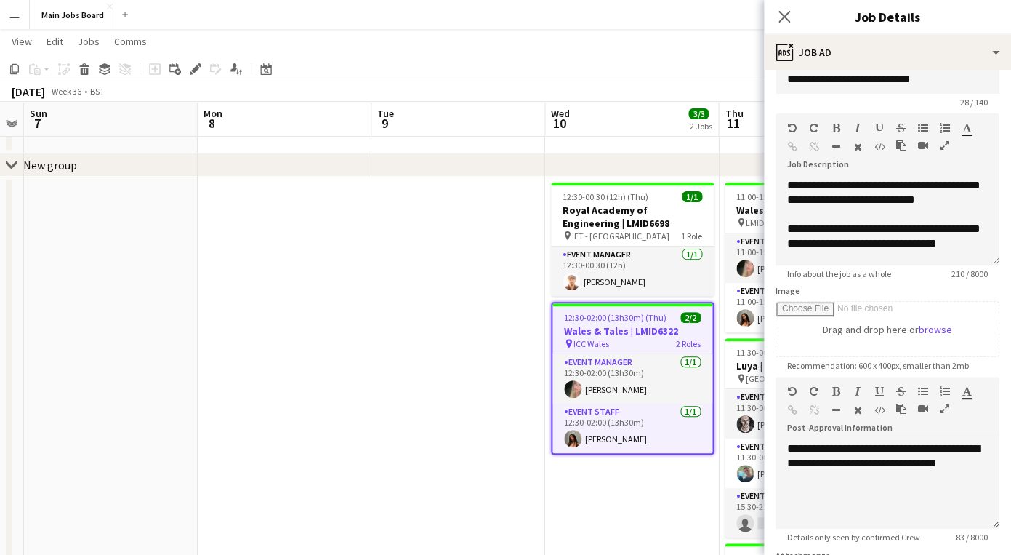
drag, startPoint x: 148, startPoint y: 345, endPoint x: 507, endPoint y: 345, distance: 359.2
click at [491, 345] on app-calendar-viewport "Fri 5 Sat 6 Sun 7 Mon 8 Tue 9 Wed 10 3/3 2 Jobs Thu 11 4/7 3 Jobs Fri 12 Sat 13…" at bounding box center [505, 371] width 1011 height 735
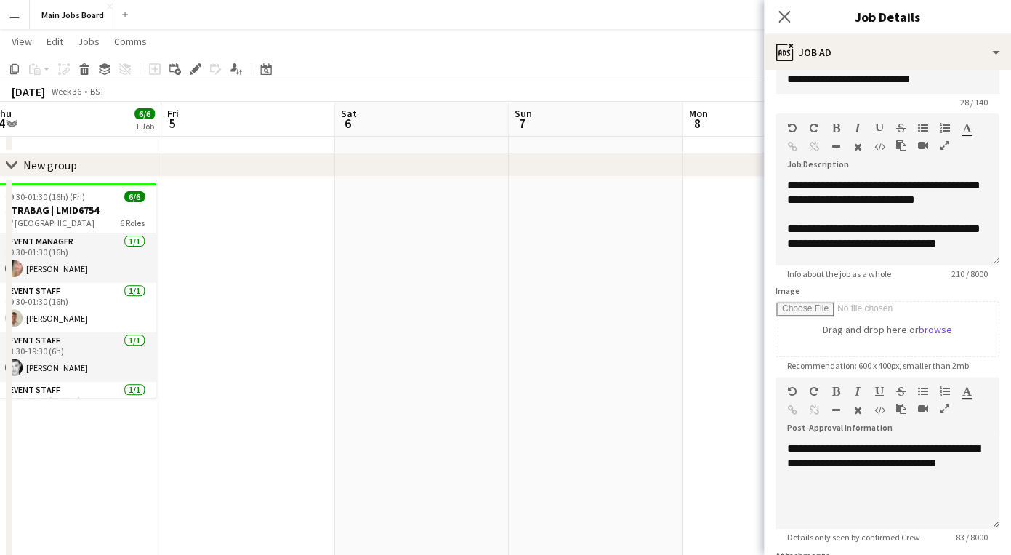
drag, startPoint x: 266, startPoint y: 380, endPoint x: 629, endPoint y: 378, distance: 362.8
click at [614, 378] on app-calendar-viewport "Tue 2 4/4 3 Jobs Wed 3 1/1 1 Job Thu 4 6/6 1 Job Fri 5 Sat 6 Sun 7 Mon 8 Tue 9 …" at bounding box center [505, 371] width 1011 height 735
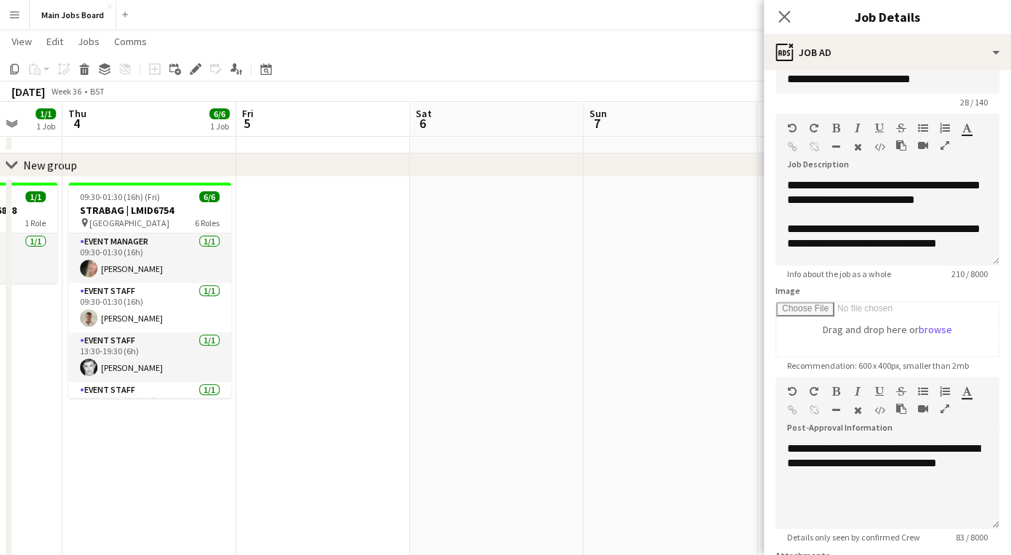
scroll to position [0, 459]
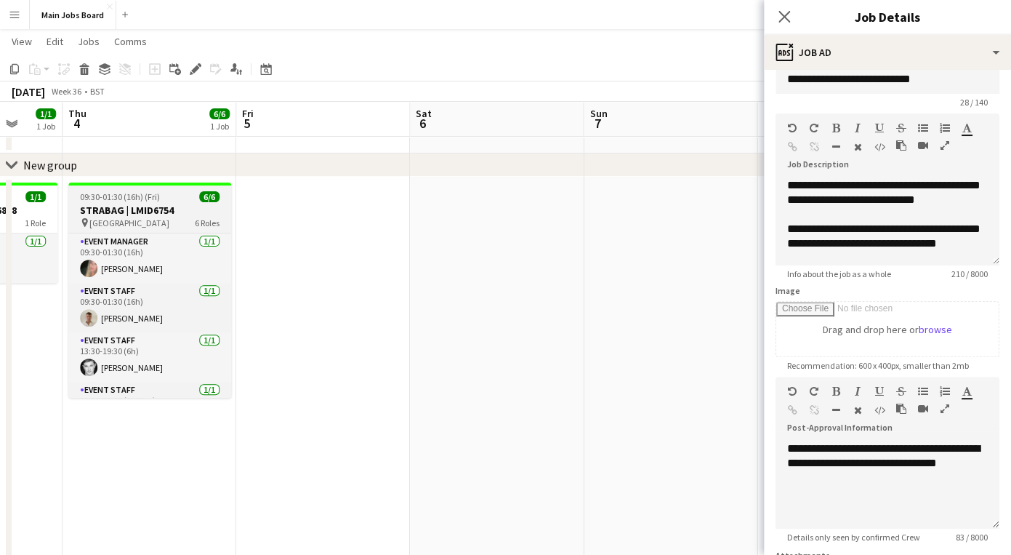
click at [144, 208] on h3 "STRABAG | LMID6754" at bounding box center [149, 210] width 163 height 13
type input "**********"
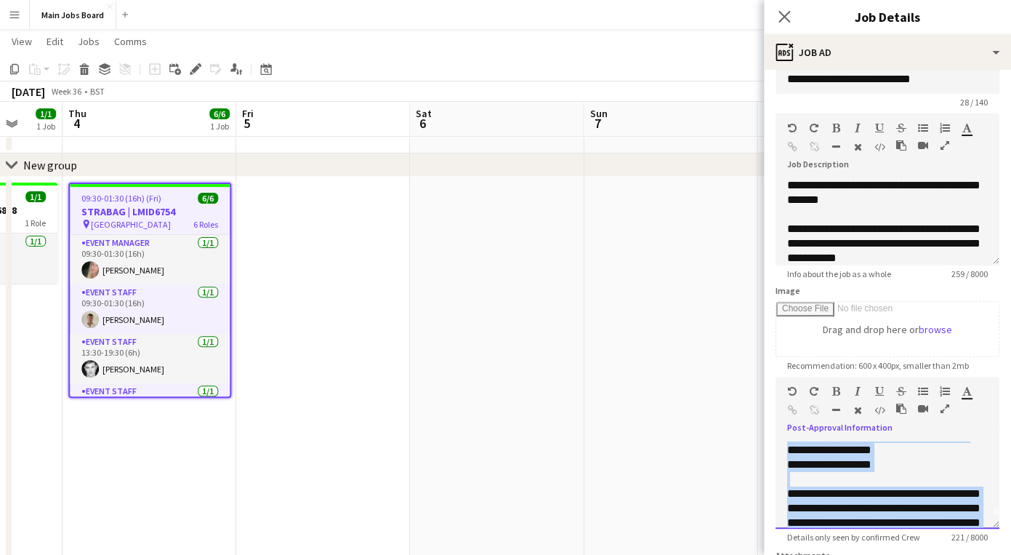
scroll to position [55, 0]
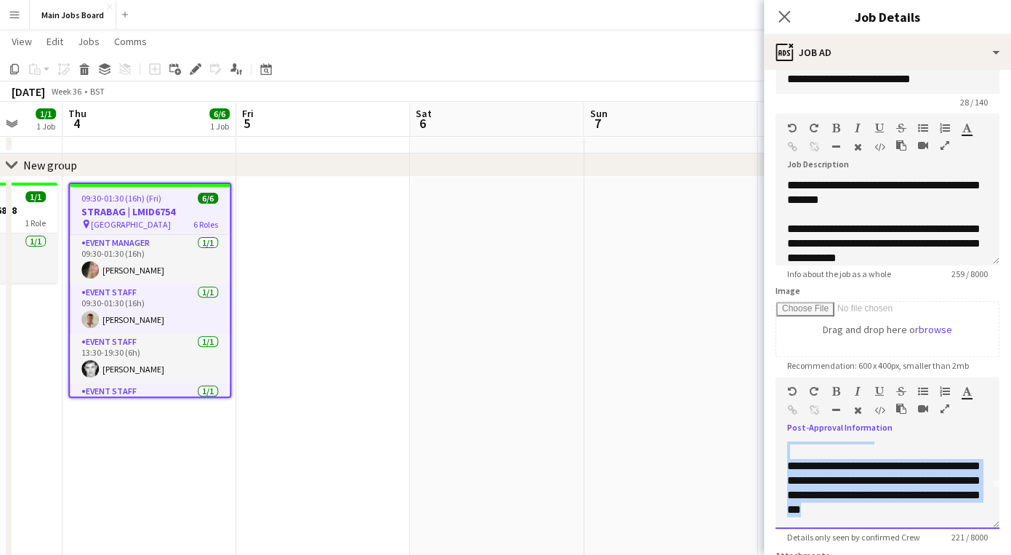
drag, startPoint x: 787, startPoint y: 448, endPoint x: 965, endPoint y: 539, distance: 200.0
click at [965, 529] on div "**********" at bounding box center [888, 484] width 224 height 87
copy div "**********"
click at [617, 406] on app-date-cell at bounding box center [671, 458] width 174 height 562
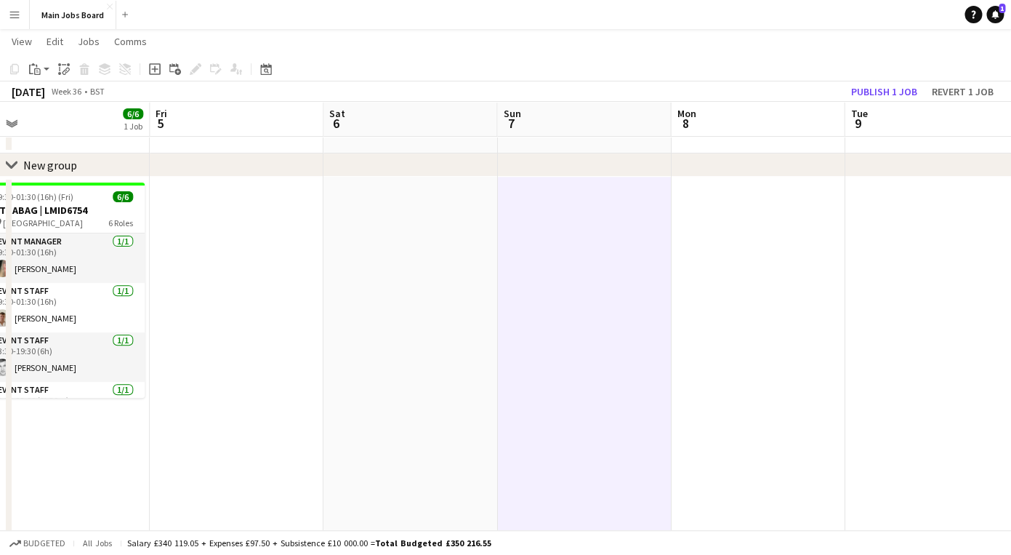
drag, startPoint x: 659, startPoint y: 388, endPoint x: 289, endPoint y: 388, distance: 370.8
click at [289, 388] on app-calendar-viewport "Mon 1 4/4 2 Jobs Tue 2 4/4 3 Jobs Wed 3 1/1 1 Job Thu 4 6/6 1 Job Fri 5 Sat 6 S…" at bounding box center [505, 371] width 1011 height 735
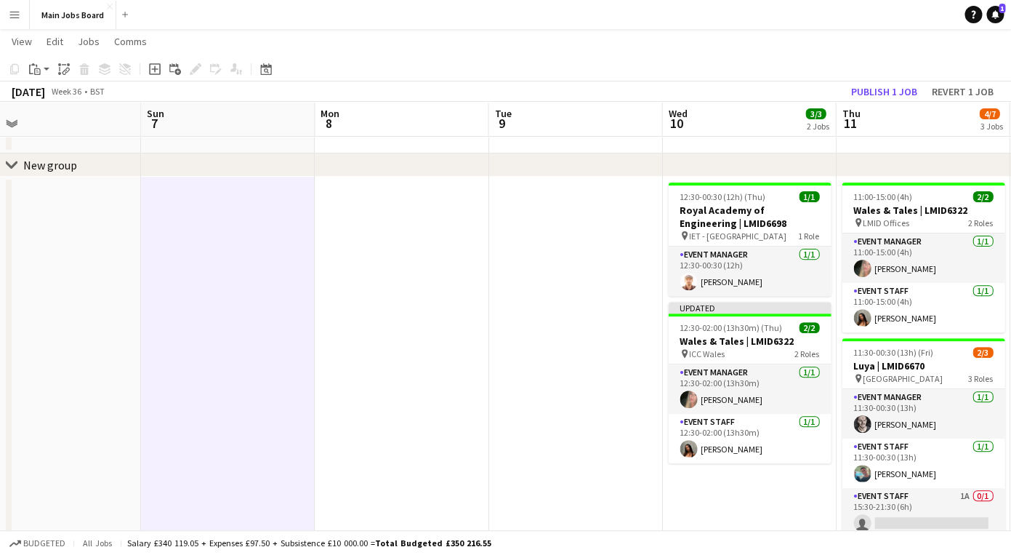
scroll to position [0, 548]
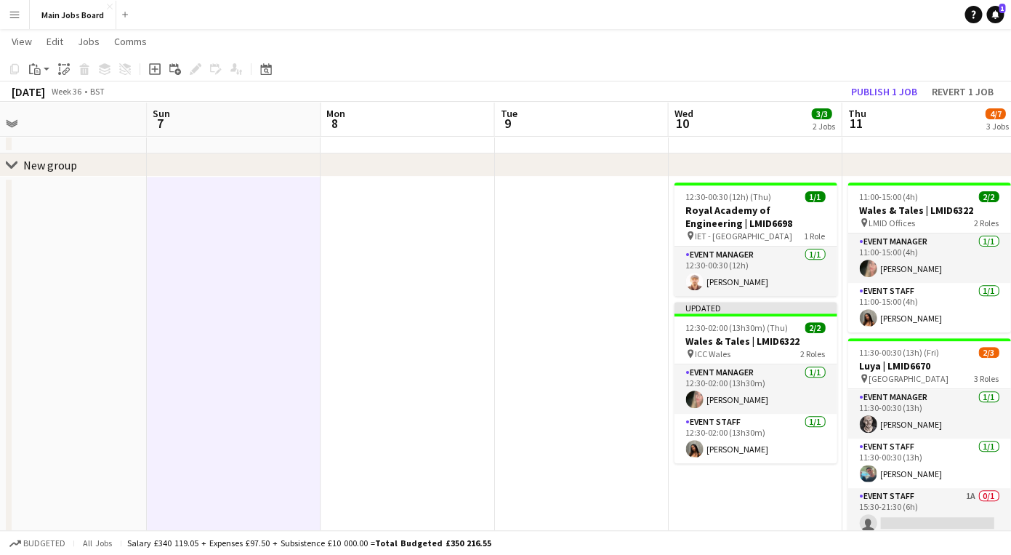
drag, startPoint x: 620, startPoint y: 358, endPoint x: 368, endPoint y: 358, distance: 252.3
click at [380, 358] on app-calendar-viewport "Wed 3 1/1 1 Job Thu 4 6/6 1 Job Fri 5 Sat 6 Sun 7 Mon 8 Tue 9 Wed 10 3/3 2 Jobs…" at bounding box center [505, 371] width 1011 height 735
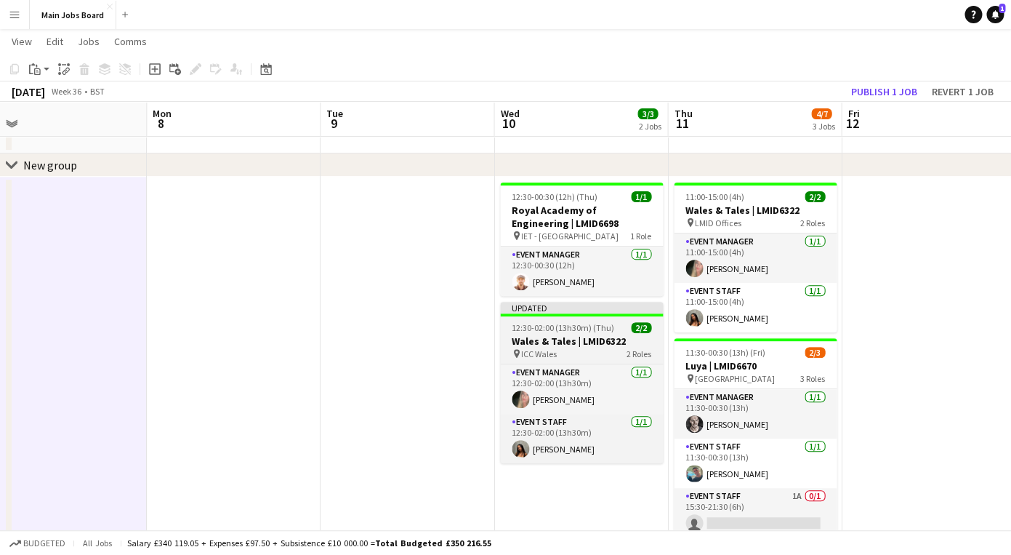
click at [560, 327] on span "12:30-02:00 (13h30m) (Thu)" at bounding box center [563, 327] width 103 height 11
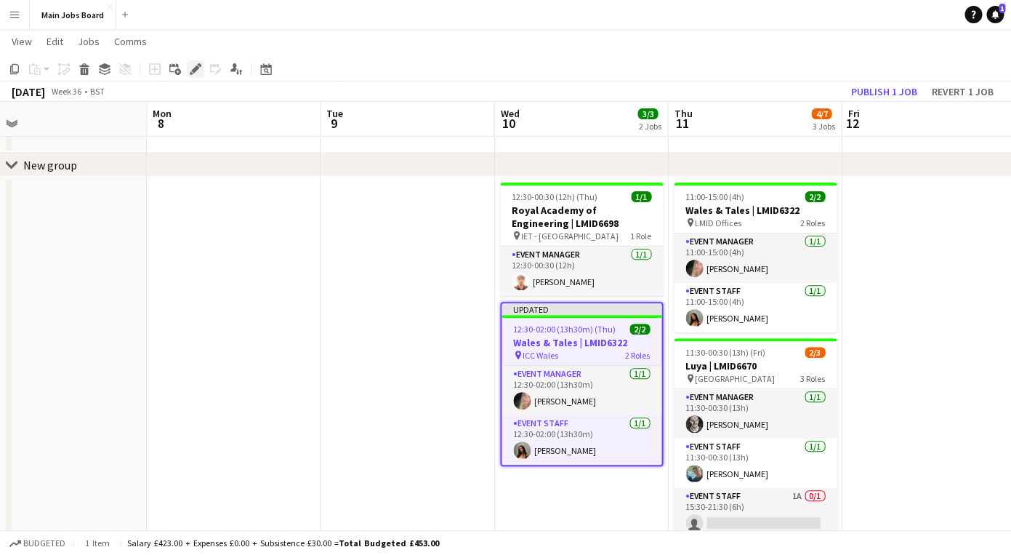
click at [194, 73] on icon at bounding box center [195, 69] width 8 height 8
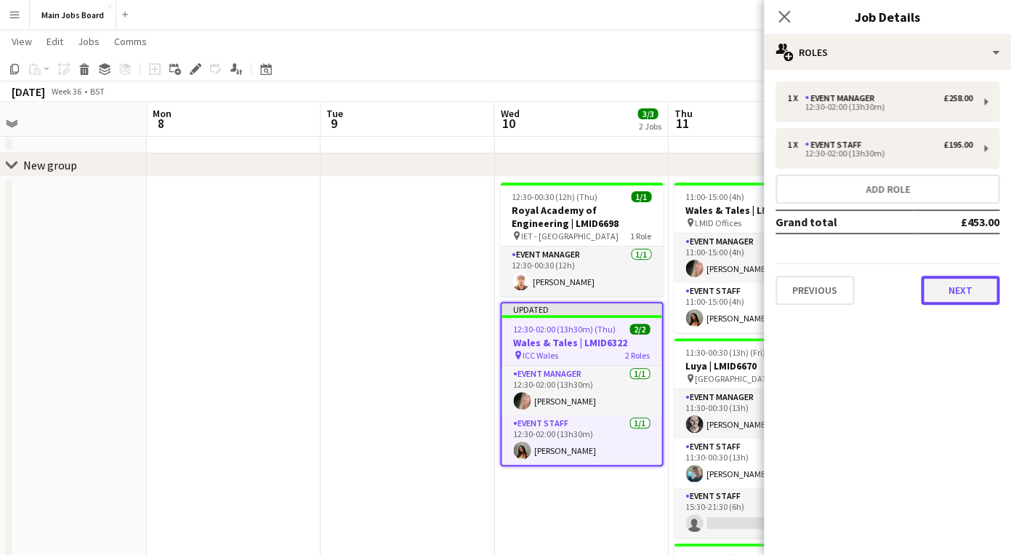
click at [943, 278] on button "Next" at bounding box center [960, 290] width 79 height 29
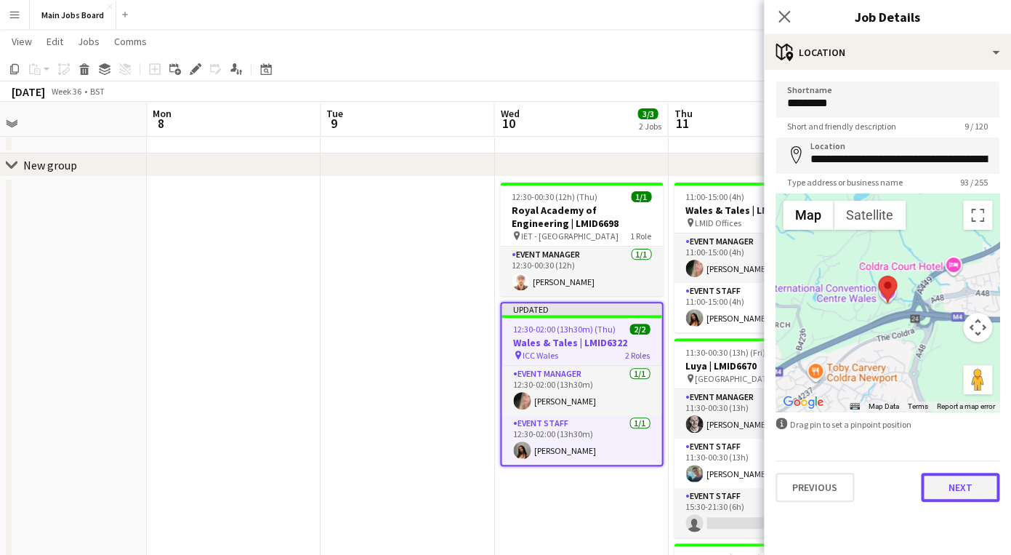
click at [952, 493] on button "Next" at bounding box center [960, 487] width 79 height 29
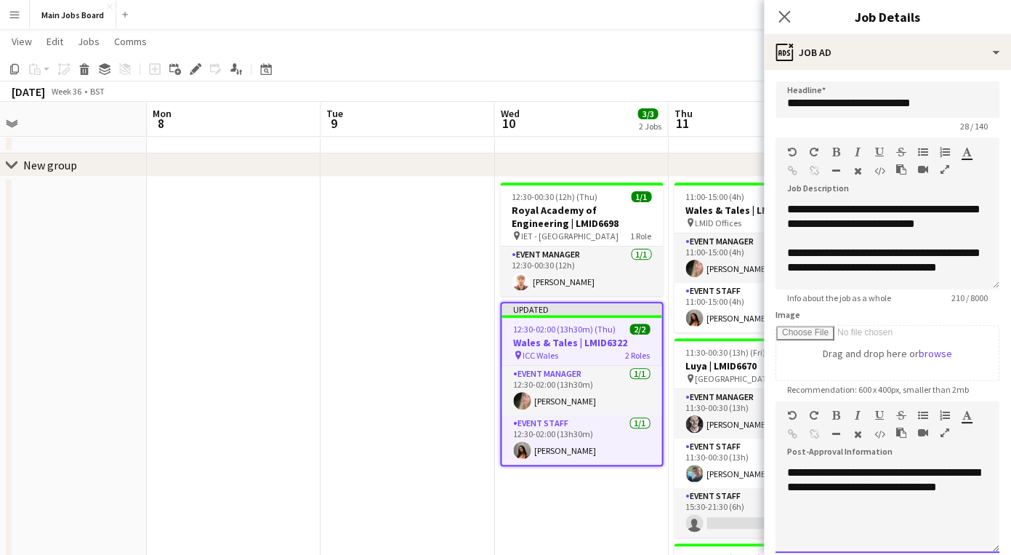
click at [986, 511] on div at bounding box center [887, 516] width 201 height 15
paste div
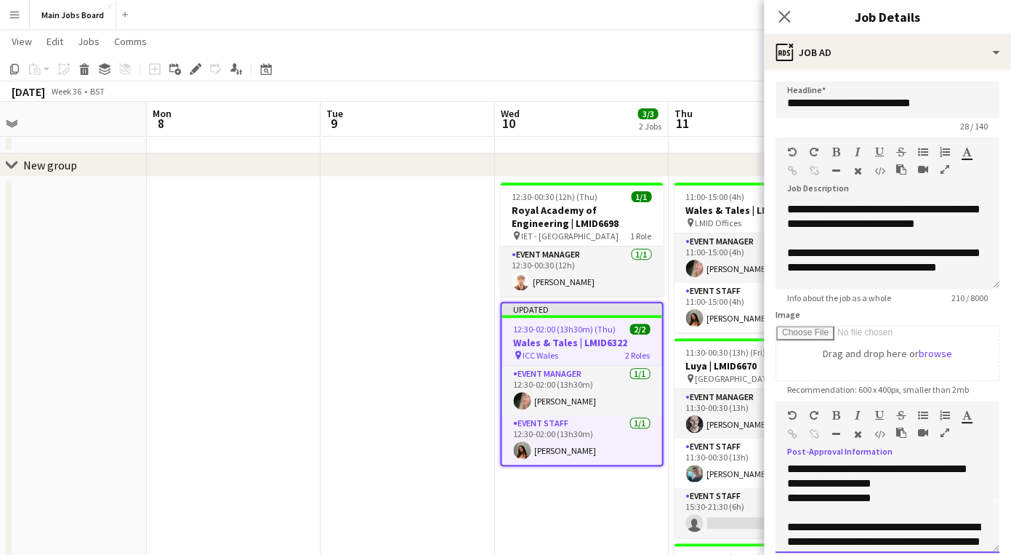
scroll to position [25, 0]
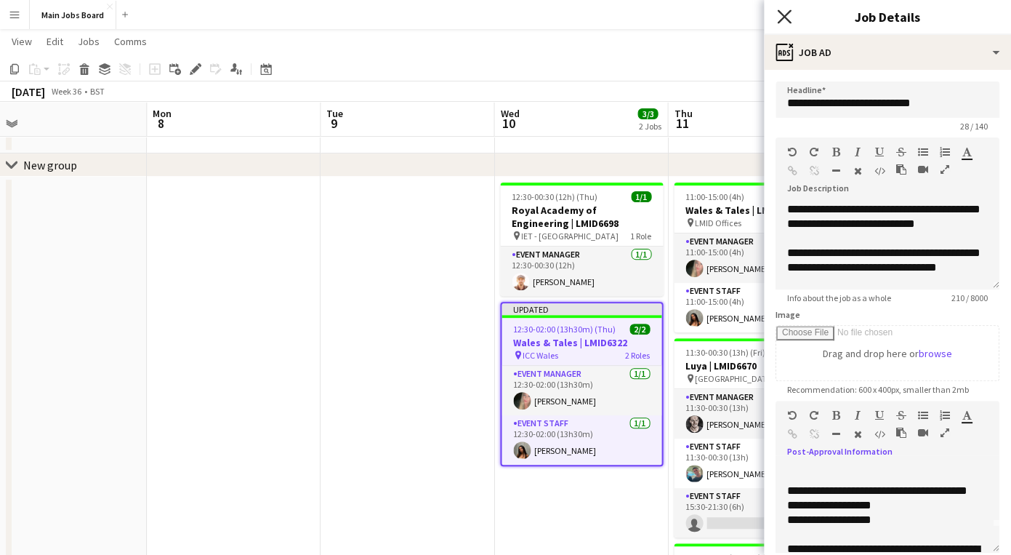
click at [782, 13] on icon "Close pop-in" at bounding box center [784, 16] width 14 height 14
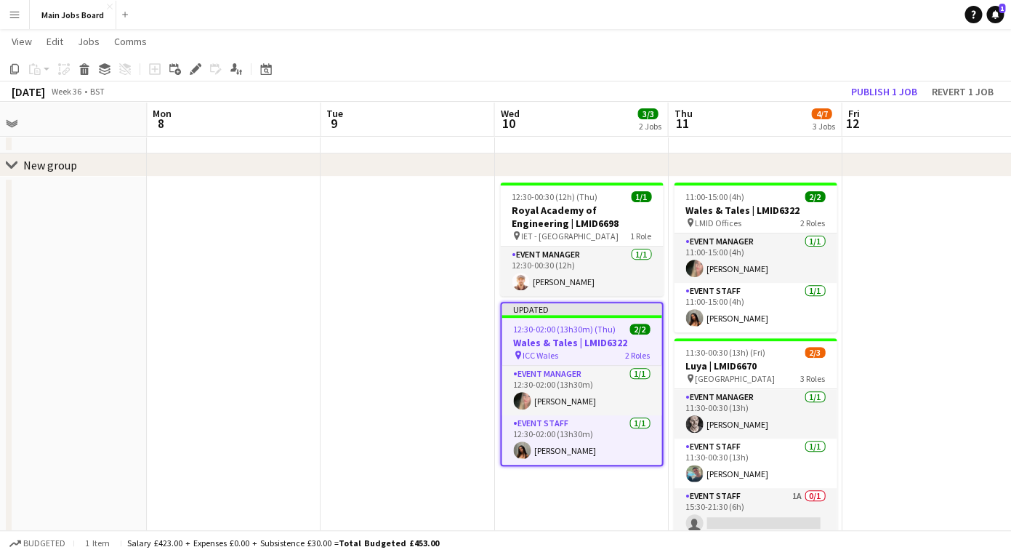
click at [878, 81] on div "[DATE] Week 36 • BST Publish 1 job Revert 1 job" at bounding box center [505, 91] width 1011 height 20
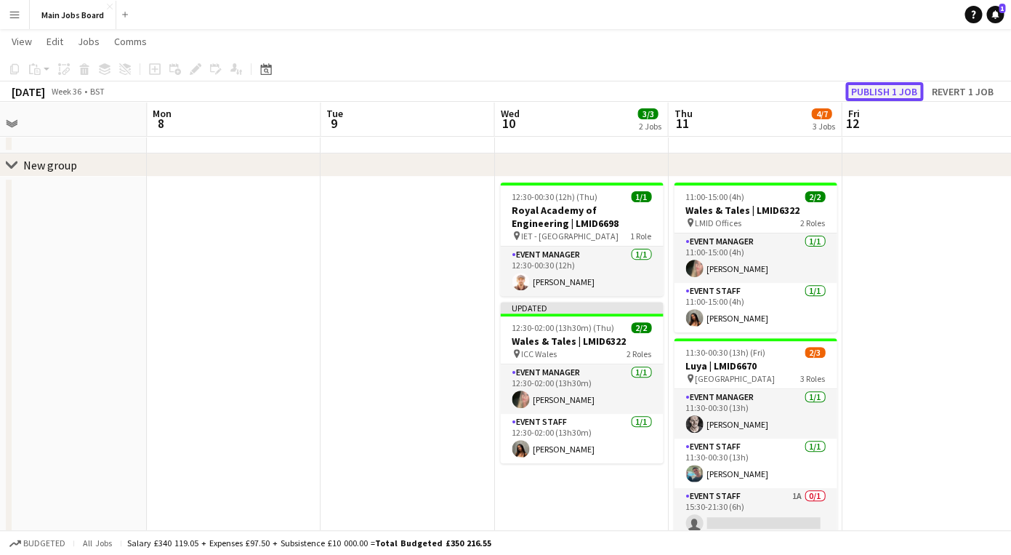
click at [878, 91] on button "Publish 1 job" at bounding box center [885, 91] width 78 height 19
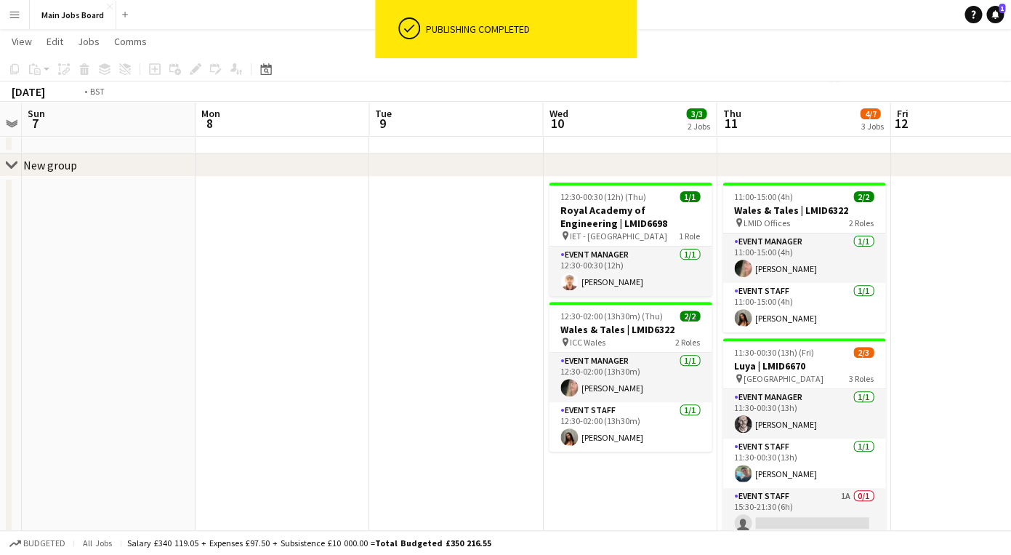
scroll to position [0, 557]
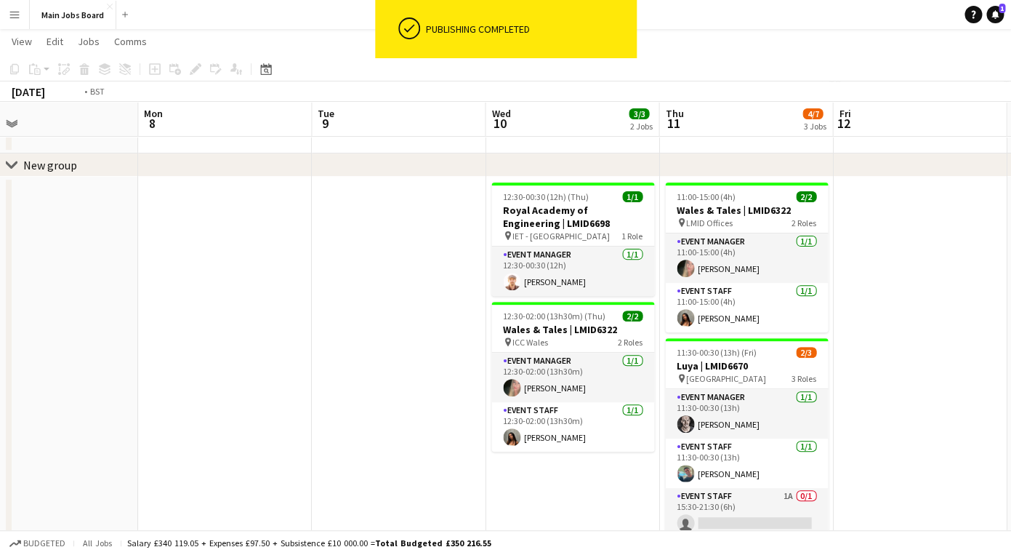
drag, startPoint x: 920, startPoint y: 343, endPoint x: 736, endPoint y: 343, distance: 183.2
click at [737, 343] on app-calendar-viewport "Thu 4 6/6 1 Job Fri 5 Sat 6 Sun 7 Mon 8 Tue 9 Wed 10 3/3 2 Jobs Thu 11 4/7 3 Jo…" at bounding box center [505, 371] width 1011 height 735
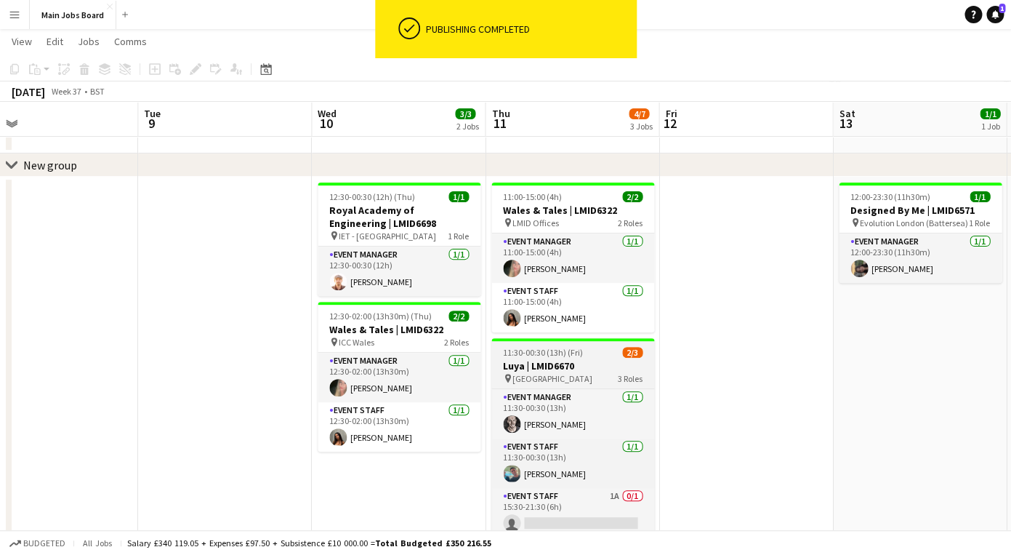
click at [559, 363] on h3 "Luya | LMID6670" at bounding box center [572, 365] width 163 height 13
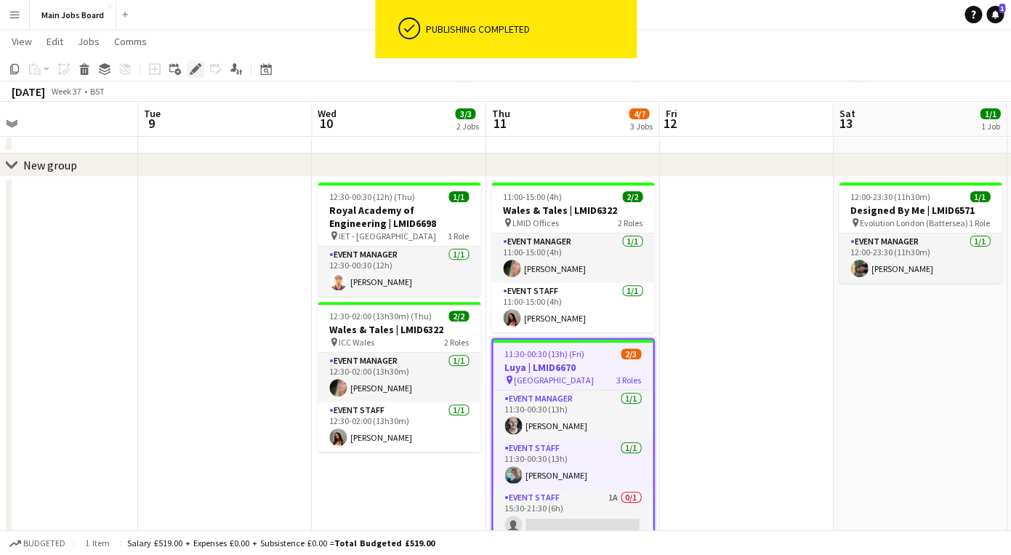
click at [192, 68] on icon "Edit" at bounding box center [196, 69] width 12 height 12
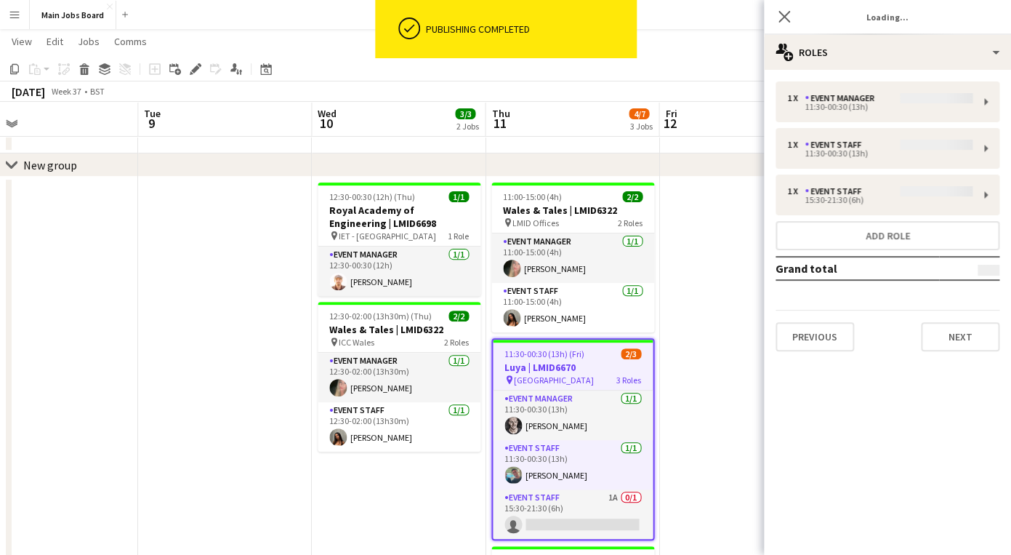
type input "**********"
click at [952, 347] on button "Next" at bounding box center [960, 336] width 79 height 29
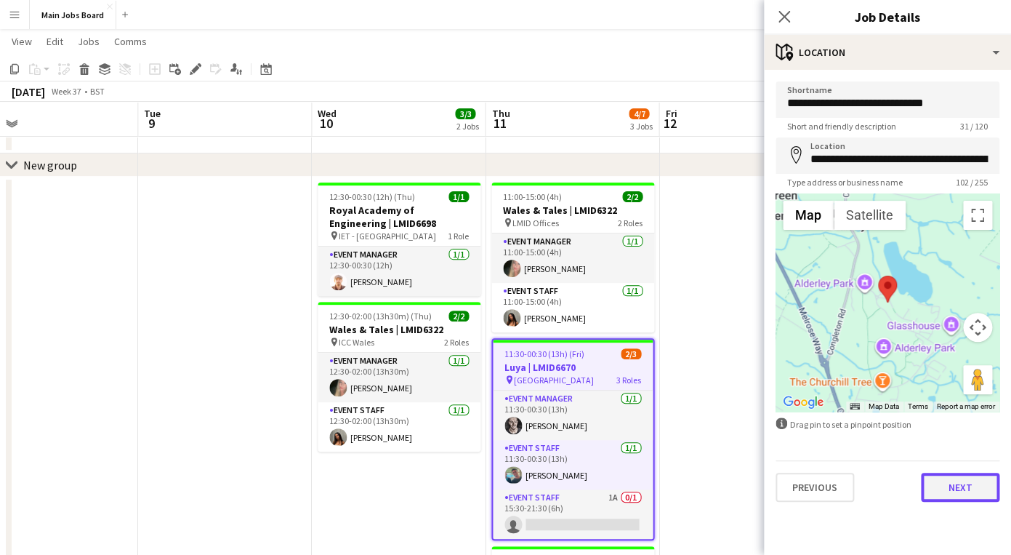
click at [953, 497] on button "Next" at bounding box center [960, 487] width 79 height 29
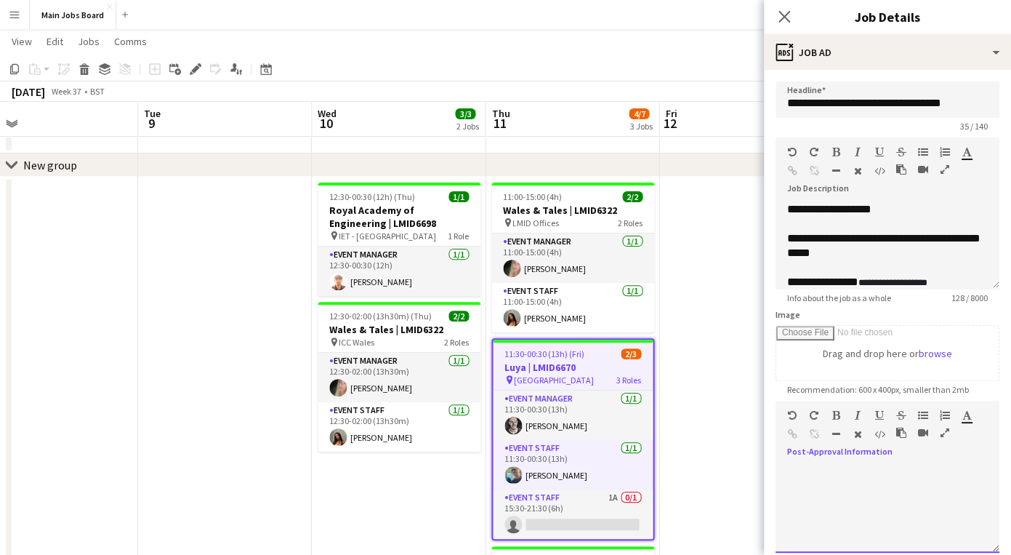
click at [845, 513] on div at bounding box center [888, 508] width 224 height 87
paste div
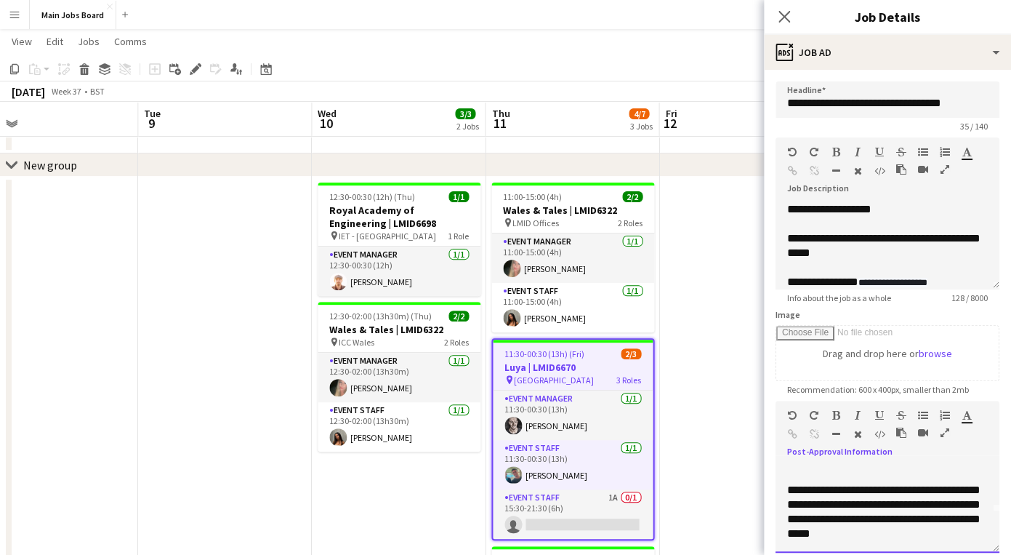
scroll to position [0, 0]
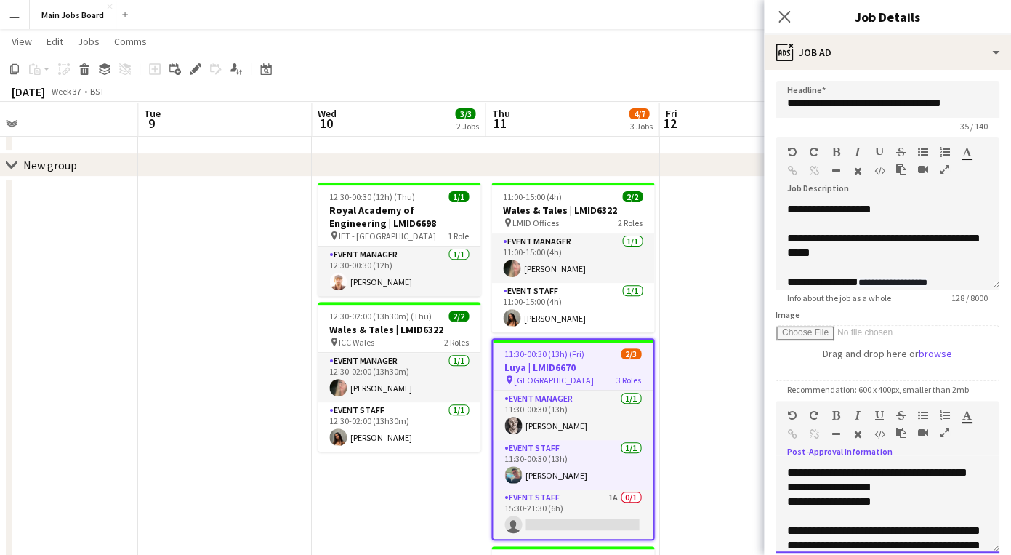
click at [903, 483] on div "**********" at bounding box center [888, 508] width 224 height 87
click at [918, 491] on div "**********" at bounding box center [888, 508] width 224 height 87
click at [783, 14] on icon "Close pop-in" at bounding box center [784, 16] width 14 height 14
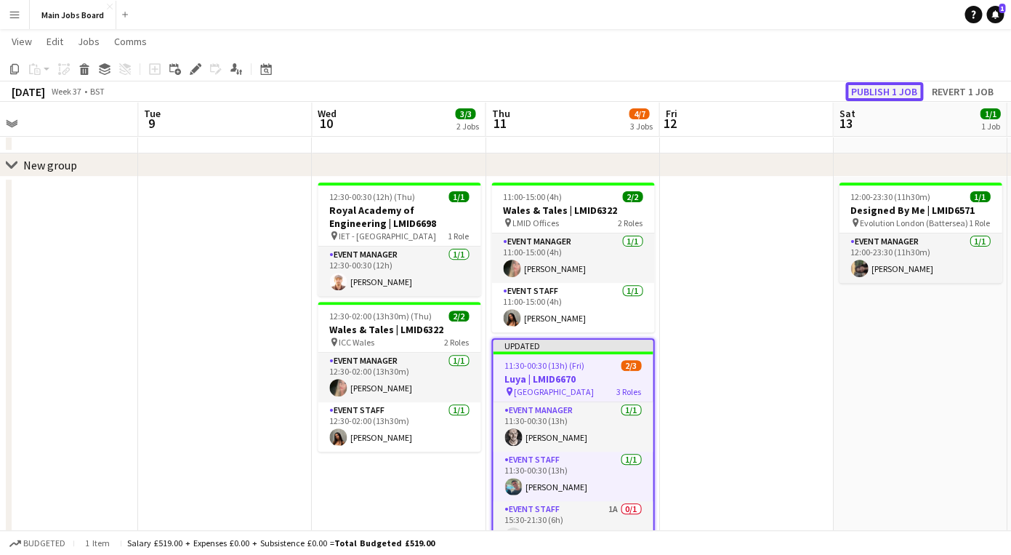
click at [903, 92] on button "Publish 1 job" at bounding box center [885, 91] width 78 height 19
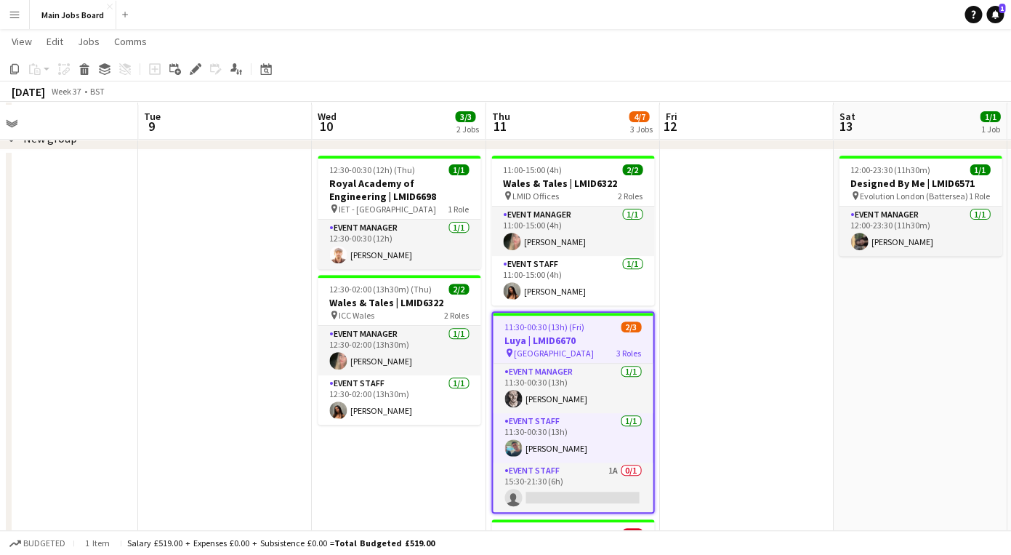
scroll to position [73, 0]
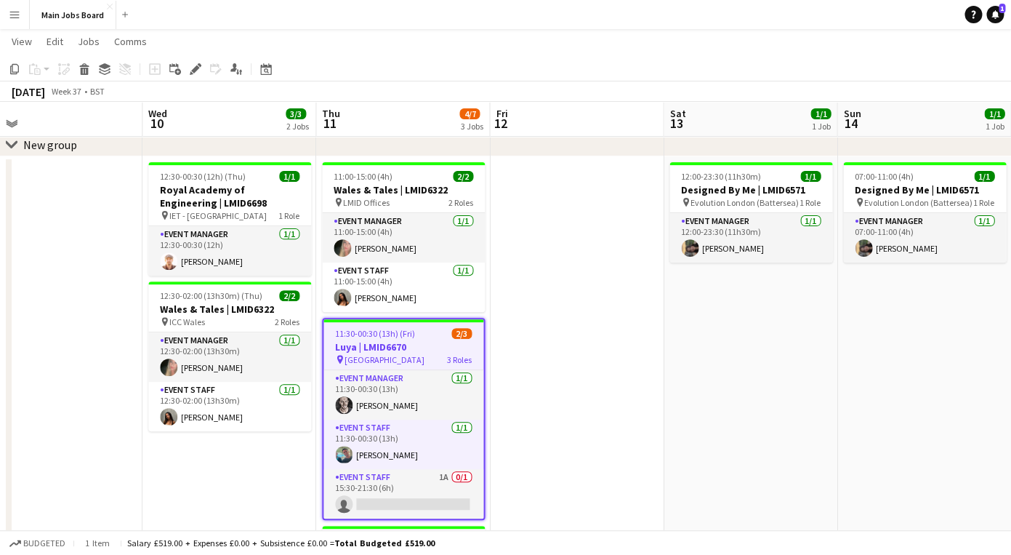
drag, startPoint x: 822, startPoint y: 401, endPoint x: 558, endPoint y: 401, distance: 263.9
click at [562, 401] on app-calendar-viewport "Sat 6 Sun 7 Mon 8 Tue 9 Wed 10 3/3 2 Jobs Thu 11 4/7 3 Jobs Fri 12 Sat 13 1/1 1…" at bounding box center [505, 350] width 1011 height 735
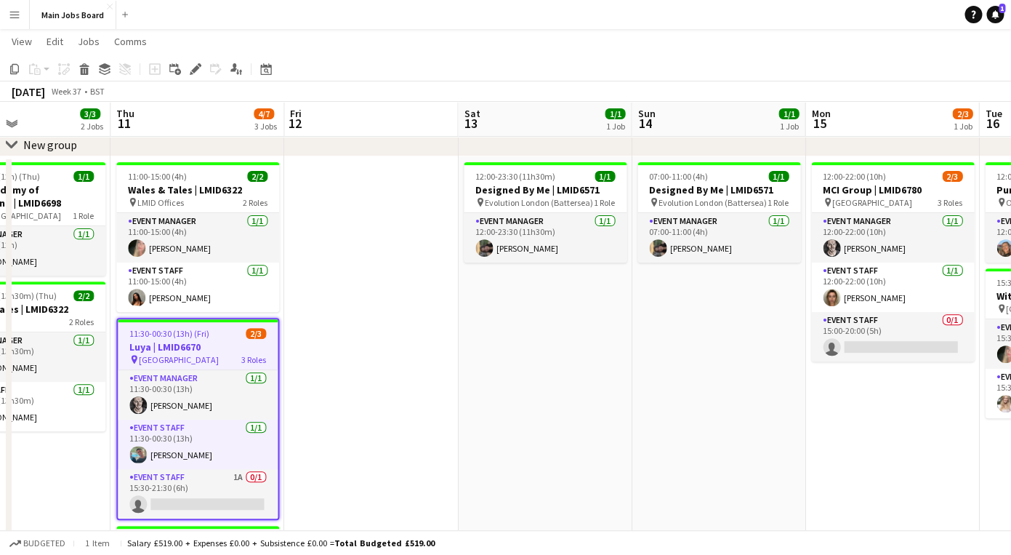
scroll to position [0, 490]
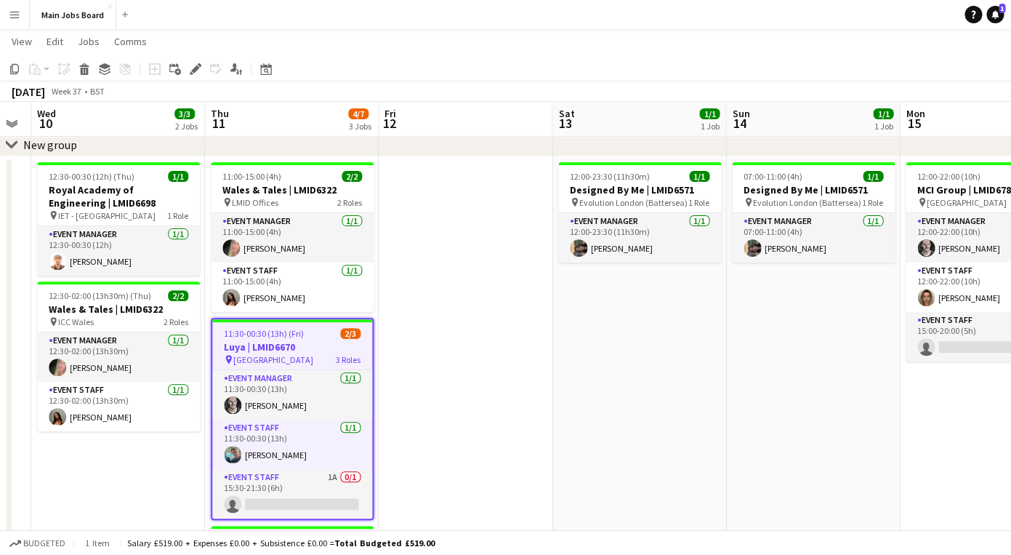
drag, startPoint x: 802, startPoint y: 401, endPoint x: 434, endPoint y: 401, distance: 367.9
click at [434, 401] on app-calendar-viewport "Sun 7 Mon 8 Tue 9 Wed 10 3/3 2 Jobs Thu 11 4/7 3 Jobs Fri 12 Sat 13 1/1 1 Job S…" at bounding box center [505, 350] width 1011 height 735
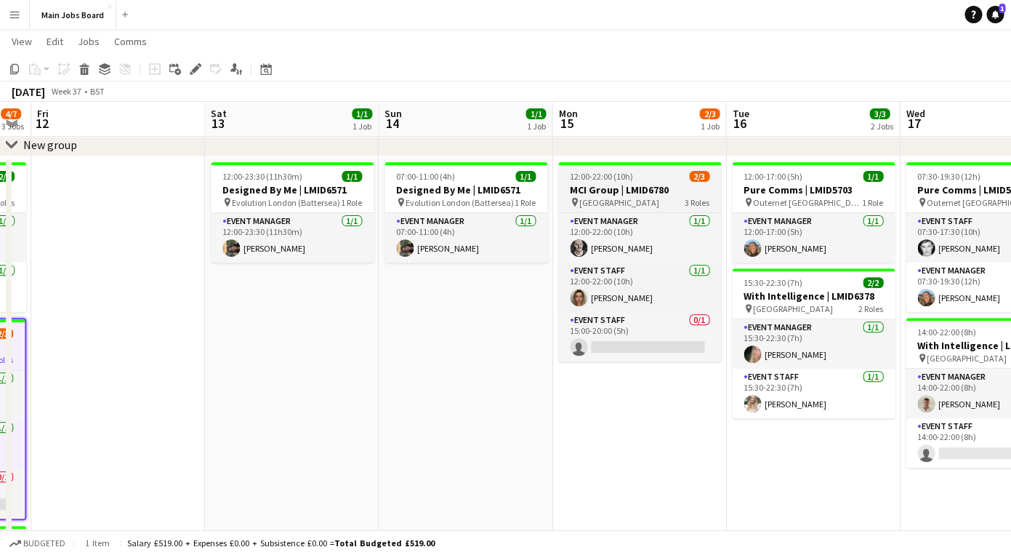
click at [601, 188] on h3 "MCI Group | LMID6780" at bounding box center [639, 189] width 163 height 13
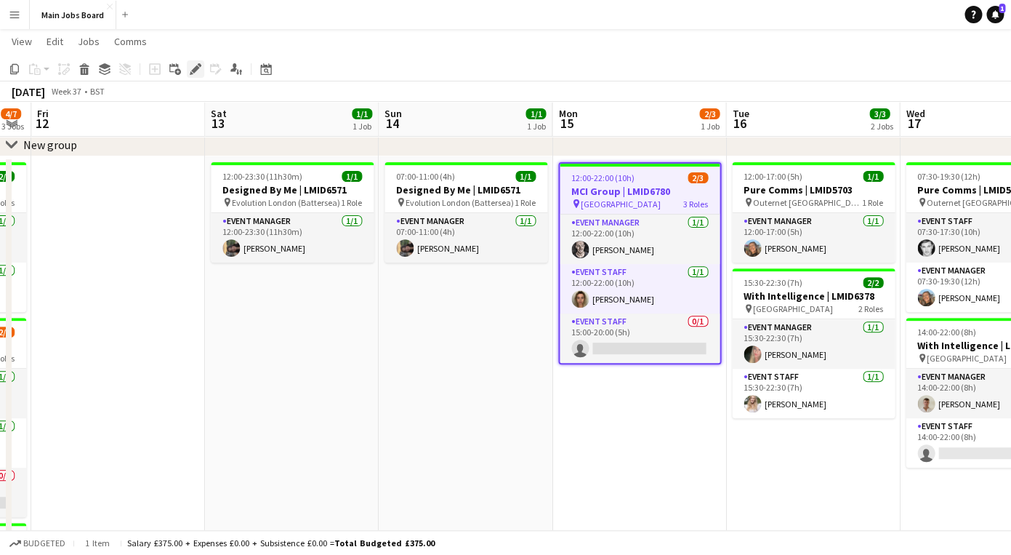
click at [197, 69] on icon at bounding box center [195, 69] width 8 height 8
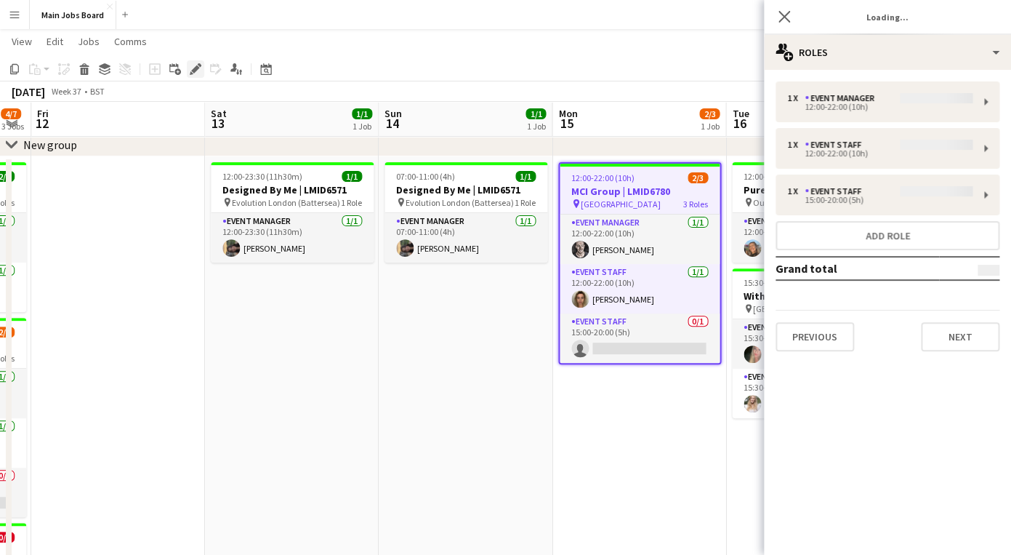
type input "**********"
click at [938, 329] on button "Next" at bounding box center [960, 336] width 79 height 29
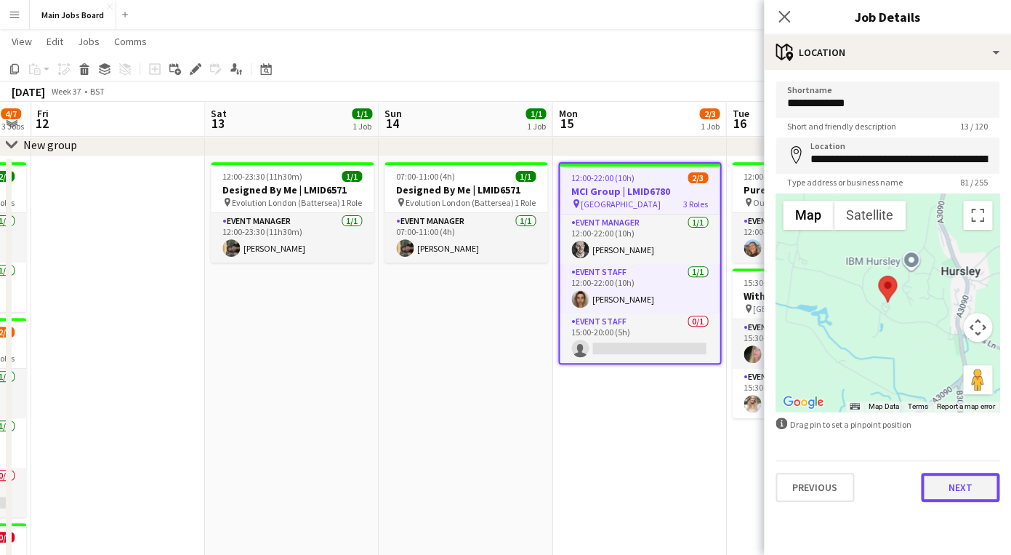
click at [953, 494] on button "Next" at bounding box center [960, 487] width 79 height 29
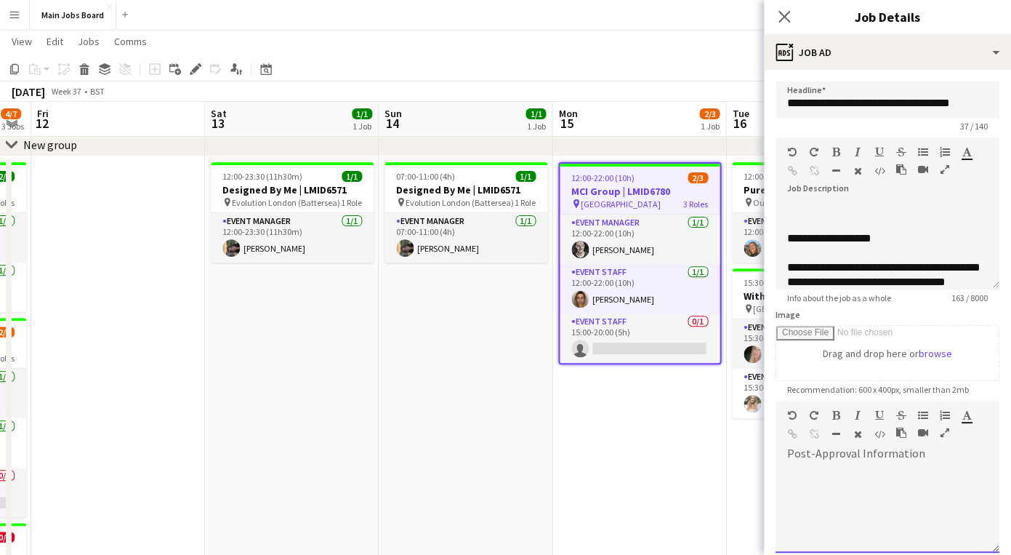
click at [827, 489] on div at bounding box center [888, 508] width 224 height 87
paste div
drag, startPoint x: 857, startPoint y: 477, endPoint x: 730, endPoint y: 477, distance: 127.2
click at [776, 477] on div "**********" at bounding box center [888, 508] width 224 height 87
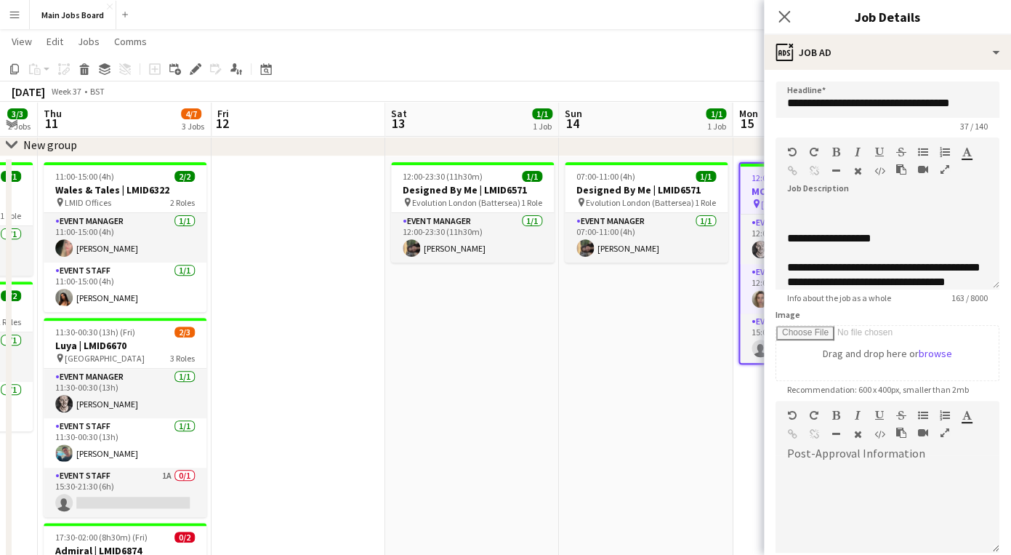
drag, startPoint x: 281, startPoint y: 427, endPoint x: 489, endPoint y: 427, distance: 208.7
click at [489, 427] on app-calendar-viewport "Tue 9 Wed 10 3/3 2 Jobs Thu 11 4/7 3 Jobs Fri 12 Sat 13 1/1 1 Job Sun 14 1/1 1 …" at bounding box center [505, 350] width 1011 height 735
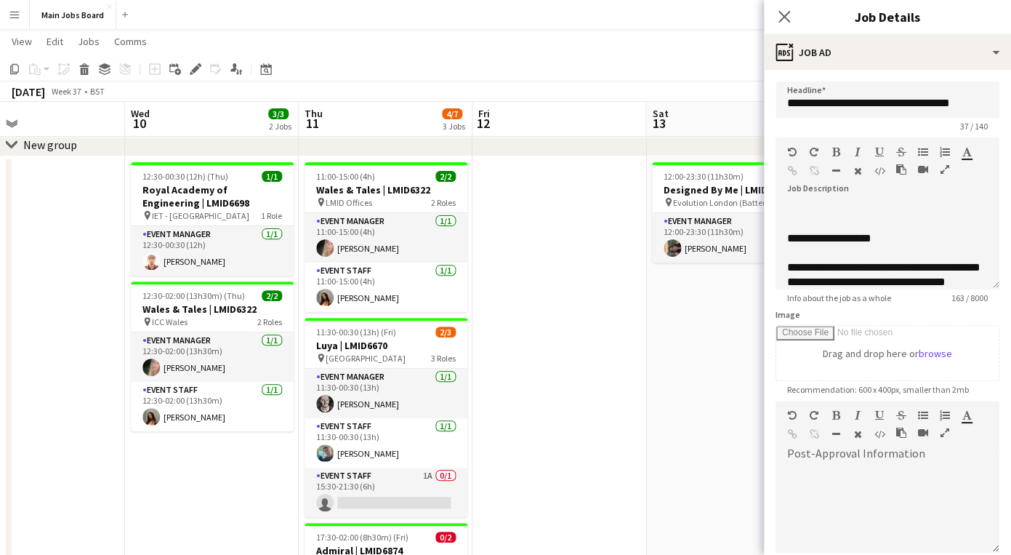
scroll to position [0, 363]
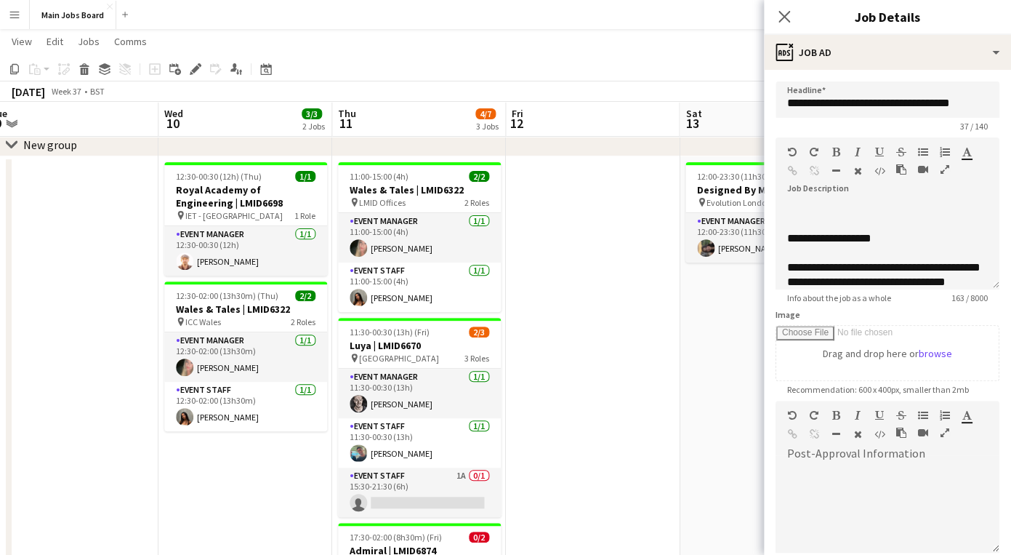
drag, startPoint x: 367, startPoint y: 398, endPoint x: 633, endPoint y: 398, distance: 266.1
click at [633, 398] on app-calendar-viewport "Sun 7 Mon 8 Tue 9 Wed 10 3/3 2 Jobs Thu 11 4/7 3 Jobs Fri 12 Sat 13 1/1 1 Job S…" at bounding box center [505, 350] width 1011 height 735
click at [396, 344] on h3 "Luya | LMID6670" at bounding box center [419, 345] width 163 height 13
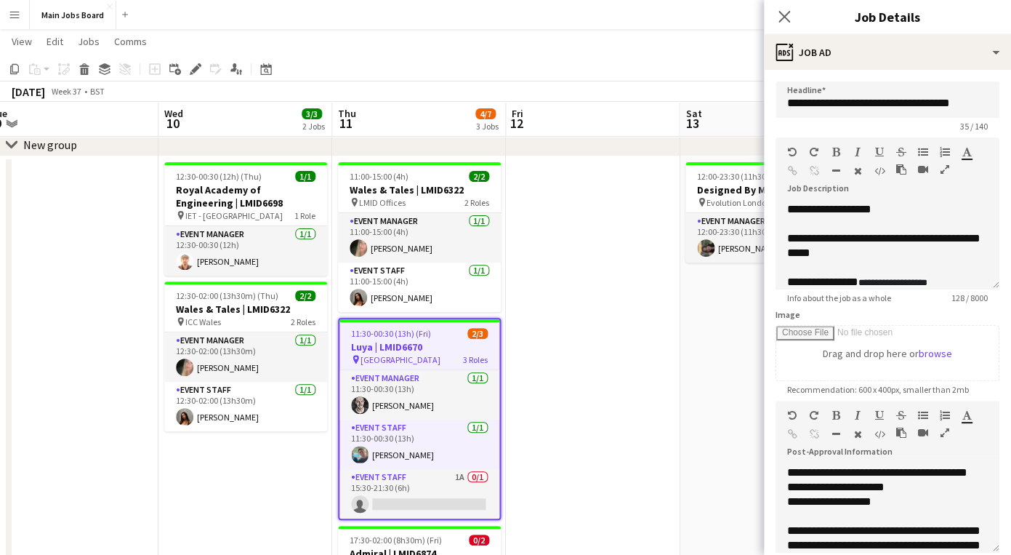
type input "**********"
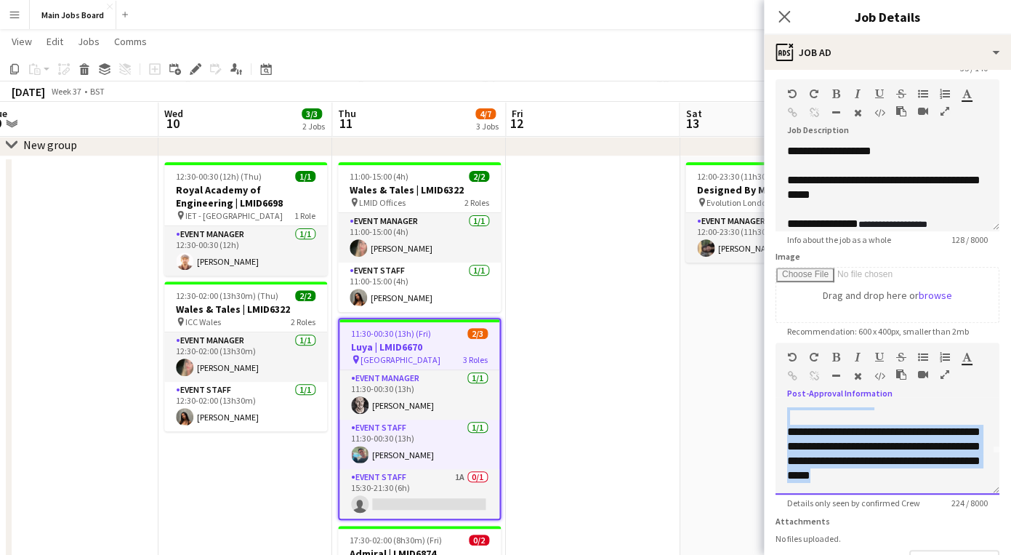
scroll to position [95, 0]
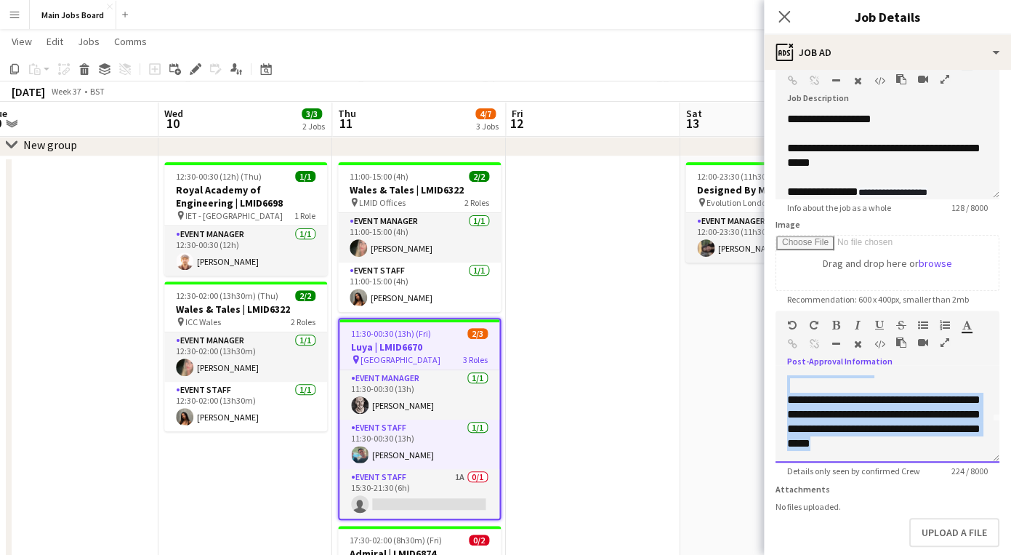
drag, startPoint x: 785, startPoint y: 472, endPoint x: 988, endPoint y: 552, distance: 218.0
click at [988, 462] on div "**********" at bounding box center [888, 418] width 224 height 87
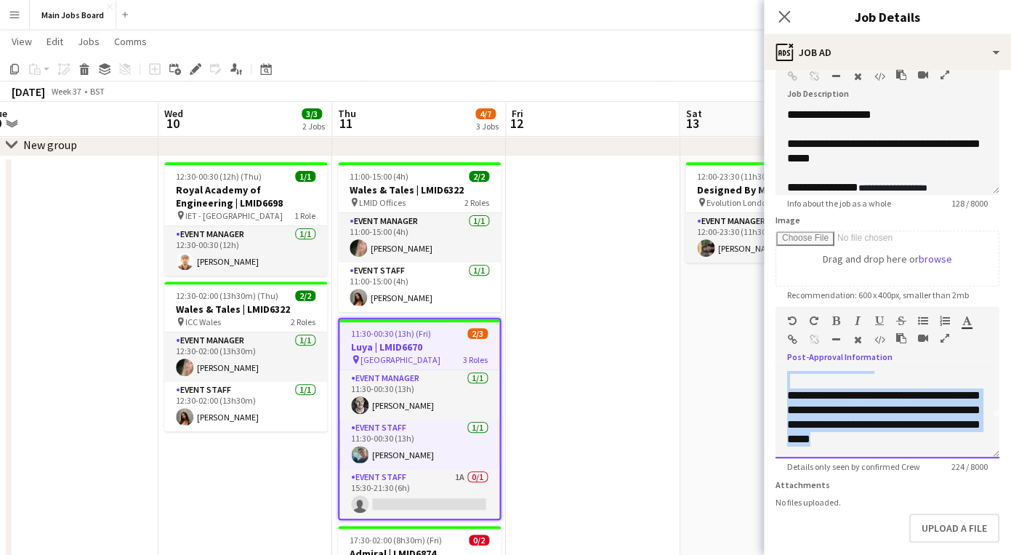
copy div "**********"
click at [645, 402] on app-date-cell at bounding box center [593, 437] width 174 height 562
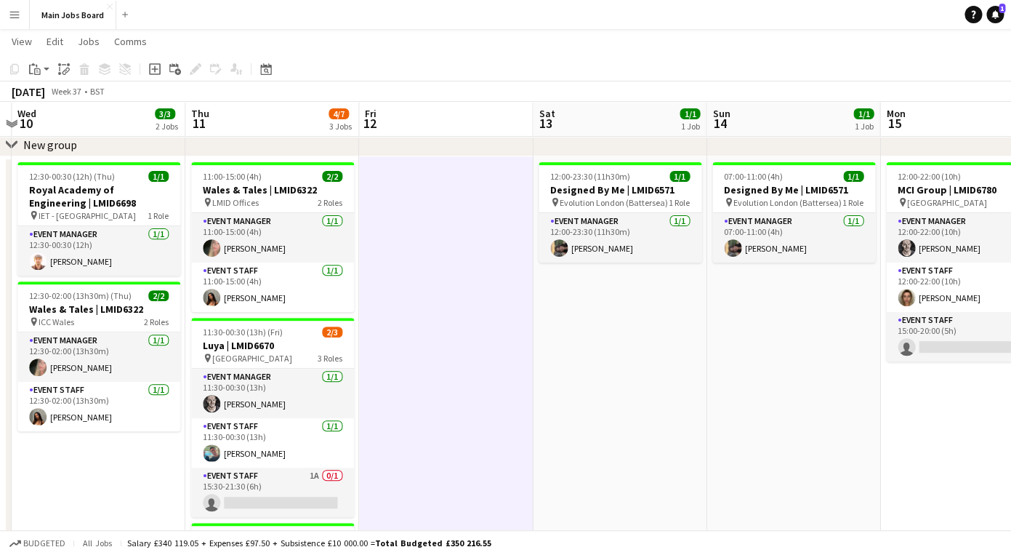
drag, startPoint x: 788, startPoint y: 387, endPoint x: 376, endPoint y: 387, distance: 412.2
click at [407, 387] on app-calendar-viewport "Sun 7 Mon 8 Tue 9 Wed 10 3/3 2 Jobs Thu 11 4/7 3 Jobs Fri 12 Sat 13 1/1 1 Job S…" at bounding box center [505, 350] width 1011 height 735
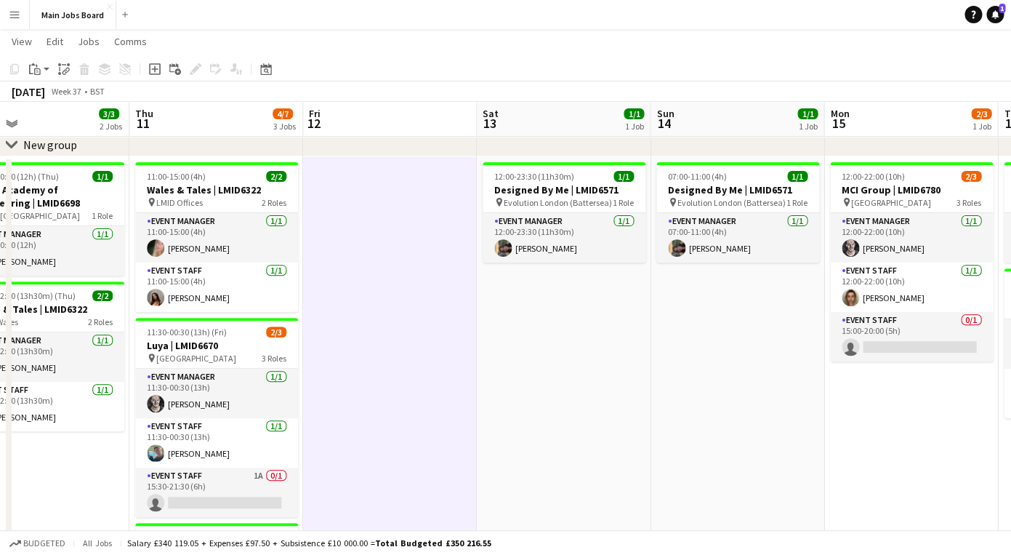
drag, startPoint x: 712, startPoint y: 377, endPoint x: 481, endPoint y: 377, distance: 231.9
click at [489, 377] on app-calendar-viewport "Mon 8 Tue 9 Wed 10 3/3 2 Jobs Thu 11 4/7 3 Jobs Fri 12 Sat 13 1/1 1 Job Sun 14 …" at bounding box center [505, 350] width 1011 height 735
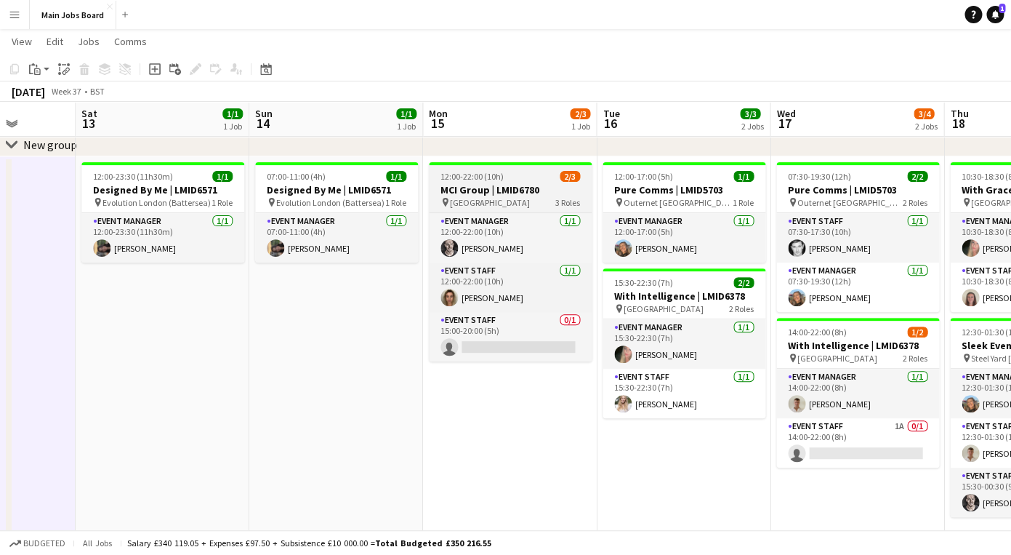
click at [469, 170] on app-job-card "12:00-22:00 (10h) 2/3 MCI Group | LMID6780 pin Hursley House 3 Roles Event Mana…" at bounding box center [510, 261] width 163 height 199
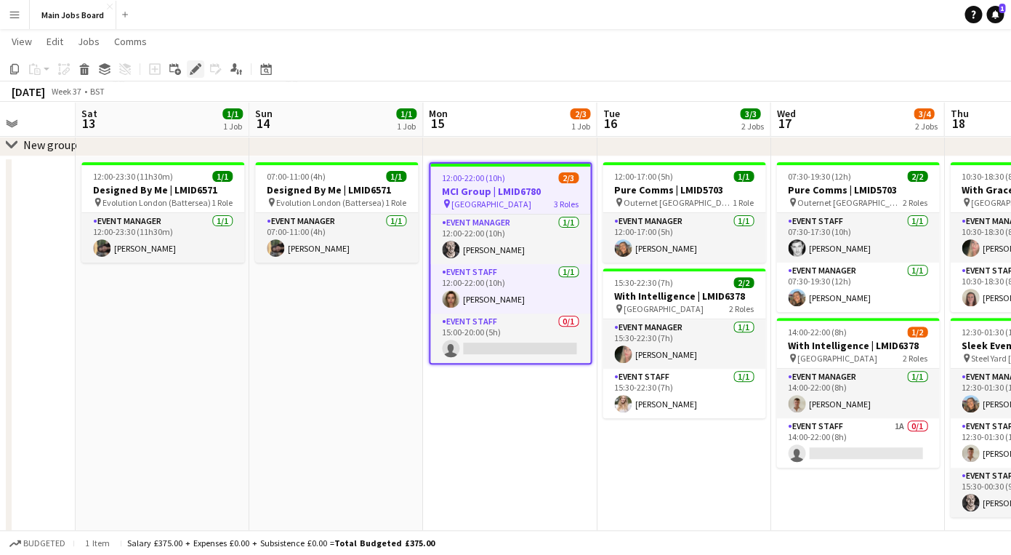
click at [191, 71] on icon "Edit" at bounding box center [196, 69] width 12 height 12
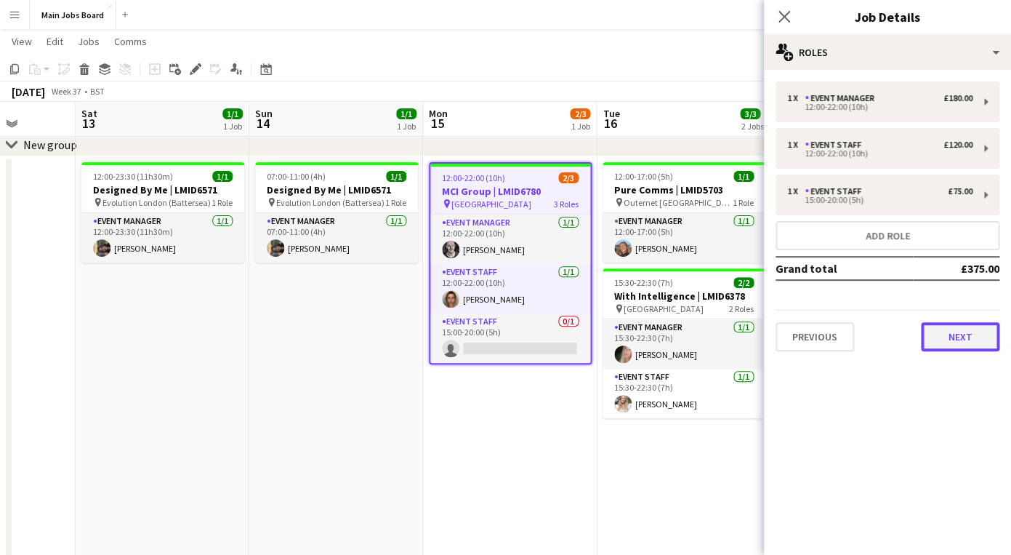
click at [956, 334] on button "Next" at bounding box center [960, 336] width 79 height 29
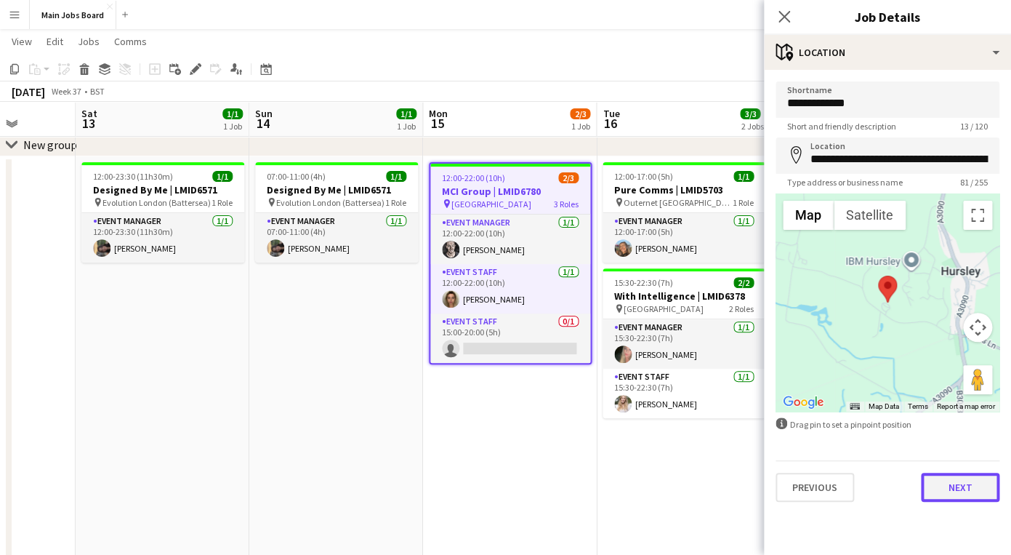
click at [940, 494] on button "Next" at bounding box center [960, 487] width 79 height 29
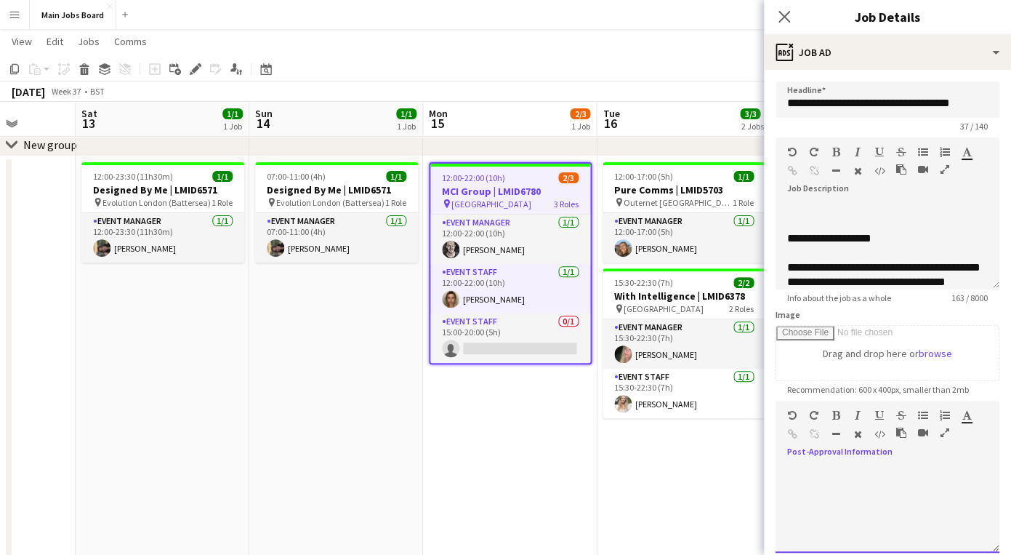
click at [871, 467] on div at bounding box center [888, 508] width 224 height 87
paste div
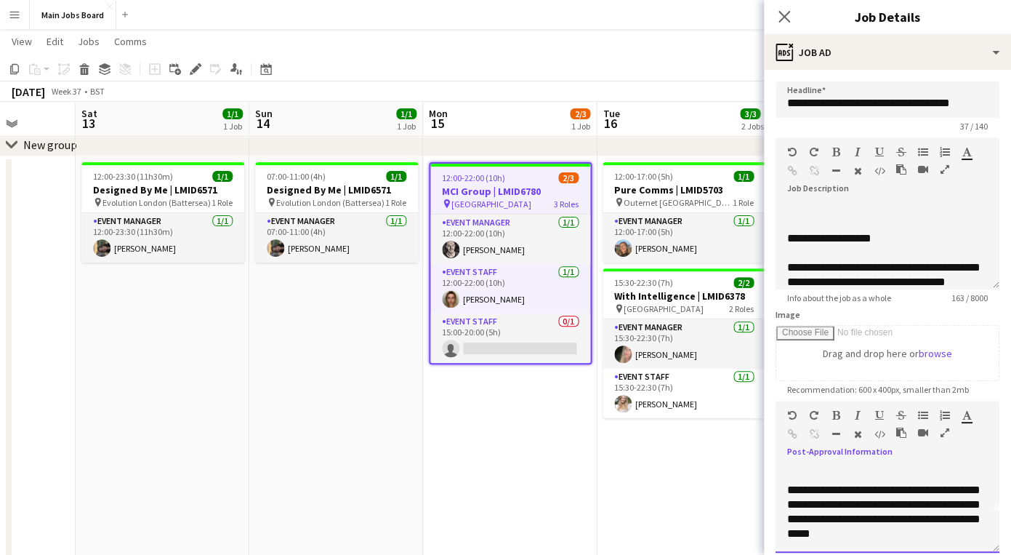
scroll to position [0, 0]
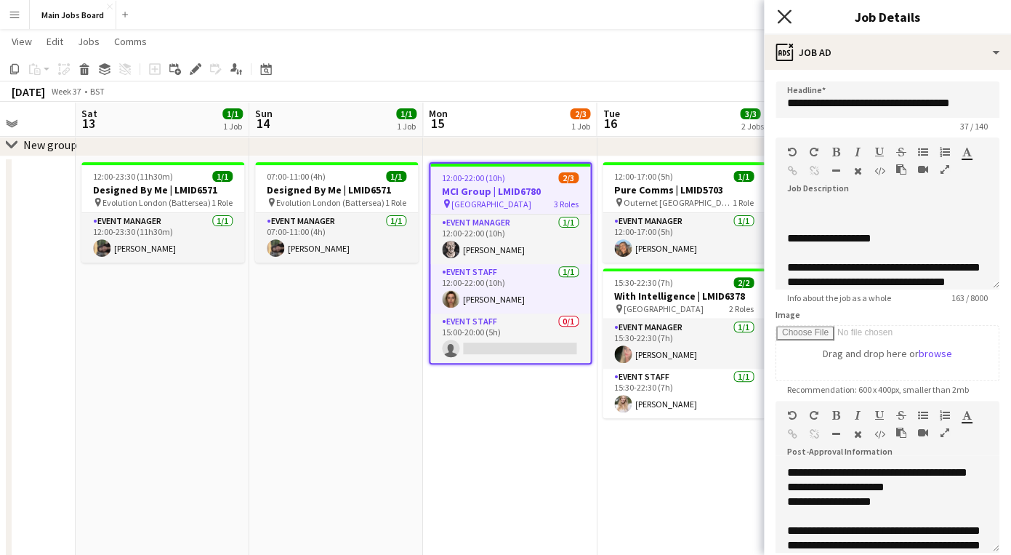
click at [787, 16] on icon "Close pop-in" at bounding box center [784, 16] width 14 height 14
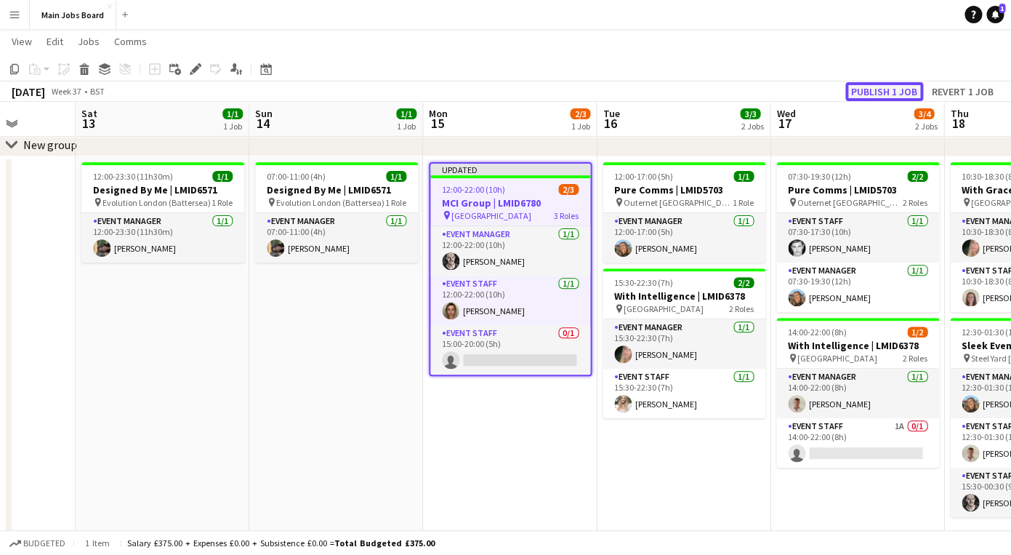
click at [878, 89] on button "Publish 1 job" at bounding box center [885, 91] width 78 height 19
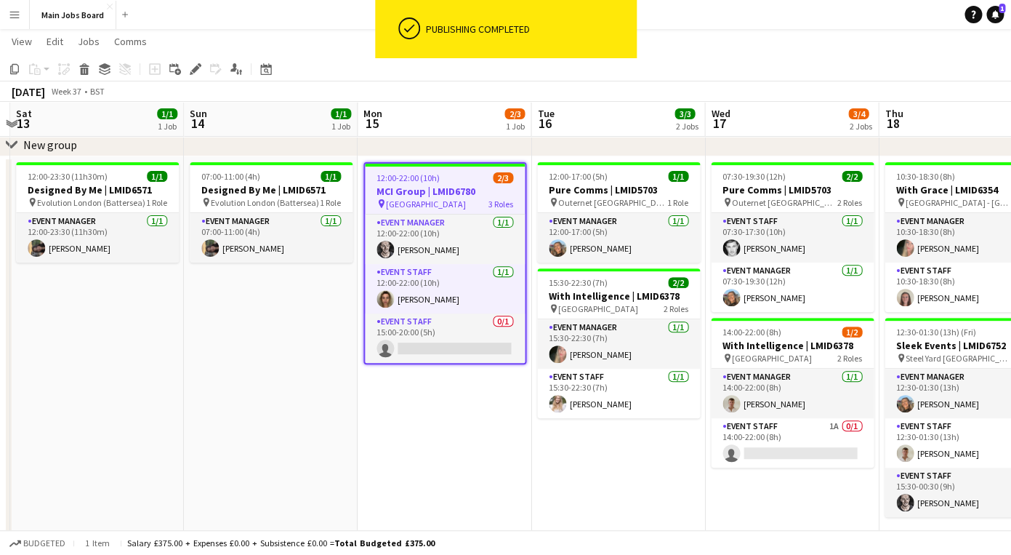
drag, startPoint x: 537, startPoint y: 434, endPoint x: 443, endPoint y: 434, distance: 93.1
click at [449, 434] on app-calendar-viewport "Wed 10 3/3 2 Jobs Thu 11 4/7 3 Jobs Fri 12 Sat 13 1/1 1 Job Sun 14 1/1 1 Job Mo…" at bounding box center [505, 350] width 1011 height 735
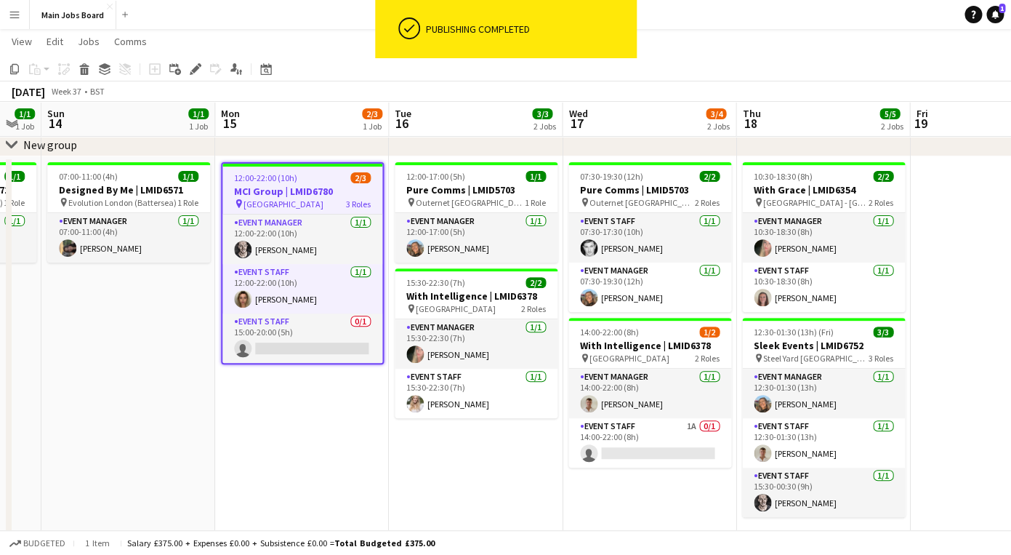
drag, startPoint x: 579, startPoint y: 476, endPoint x: 461, endPoint y: 477, distance: 117.8
click at [461, 477] on app-calendar-viewport "Thu 11 4/7 3 Jobs Fri 12 Sat 13 1/1 1 Job Sun 14 1/1 1 Job Mon 15 2/3 1 Job Tue…" at bounding box center [505, 350] width 1011 height 735
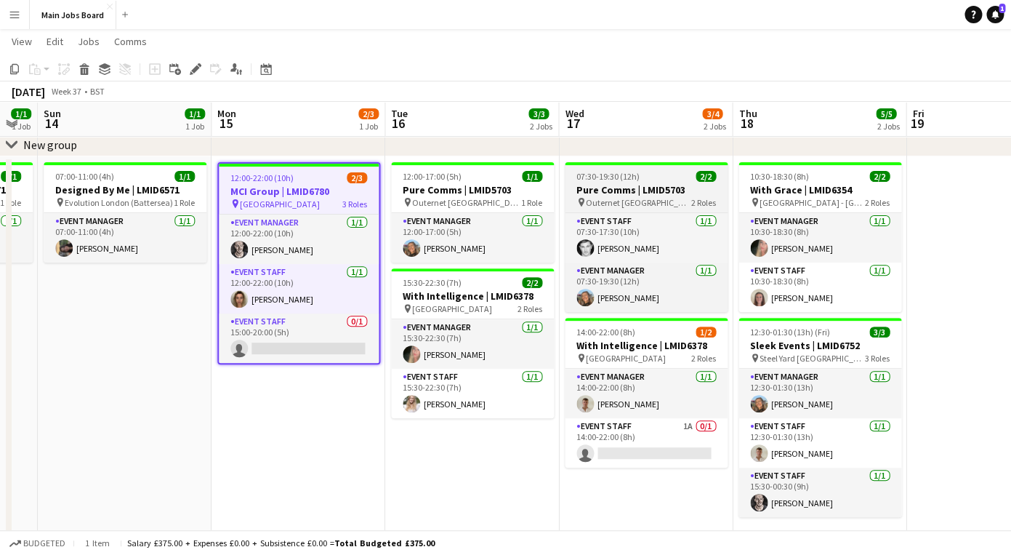
click at [626, 177] on span "07:30-19:30 (12h)" at bounding box center [608, 176] width 63 height 11
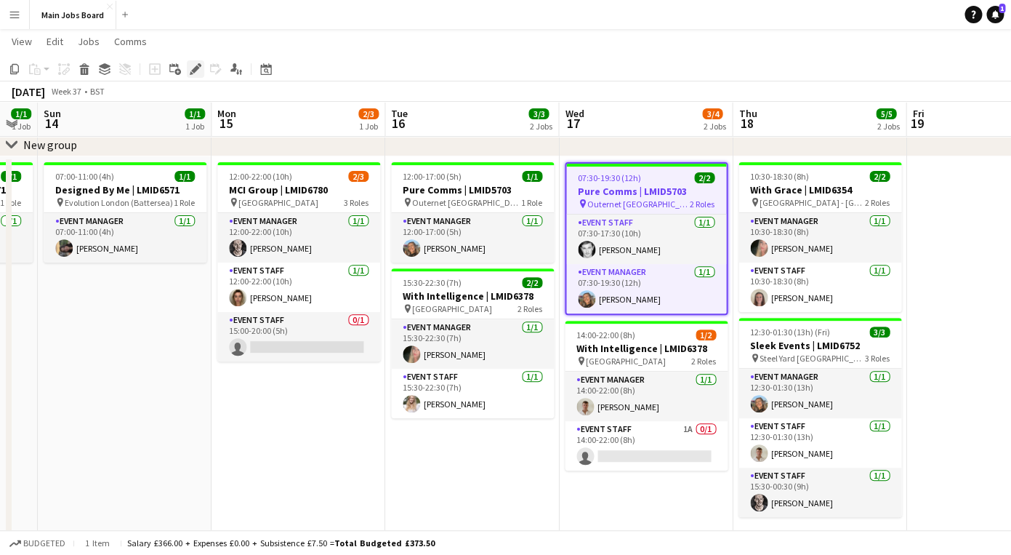
click at [198, 73] on icon "Edit" at bounding box center [196, 69] width 12 height 12
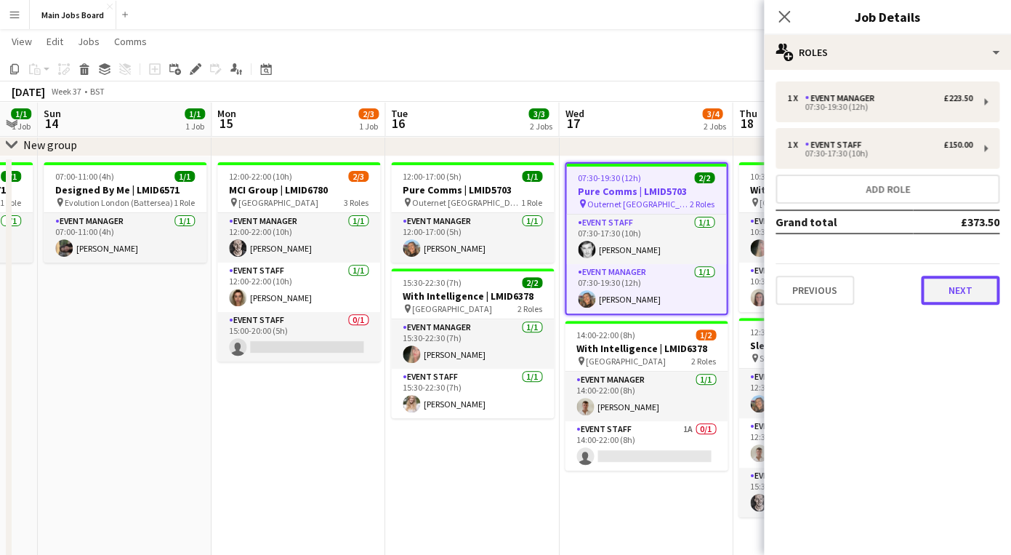
click at [931, 284] on button "Next" at bounding box center [960, 290] width 79 height 29
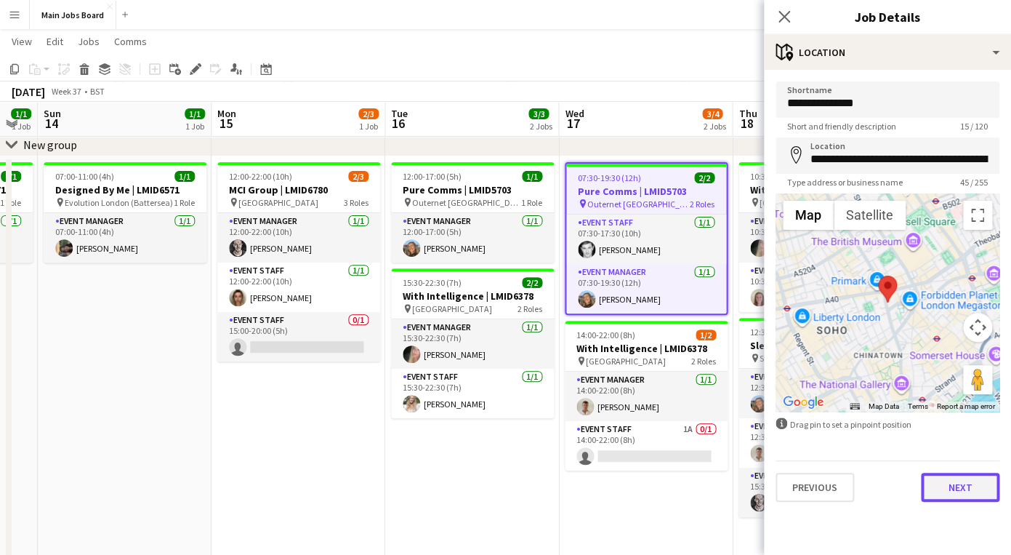
click at [968, 484] on button "Next" at bounding box center [960, 487] width 79 height 29
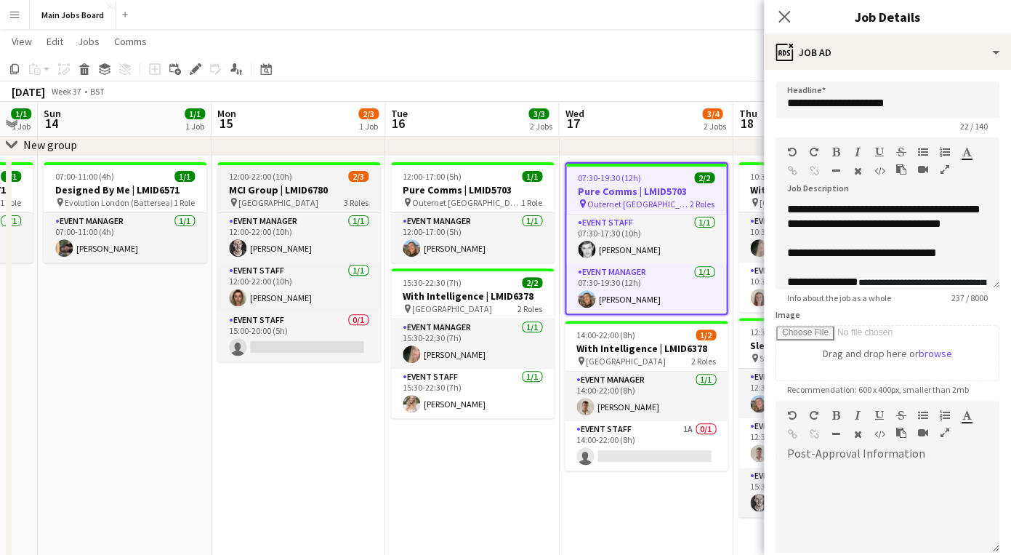
click at [299, 196] on h3 "MCI Group | LMID6780" at bounding box center [298, 189] width 163 height 13
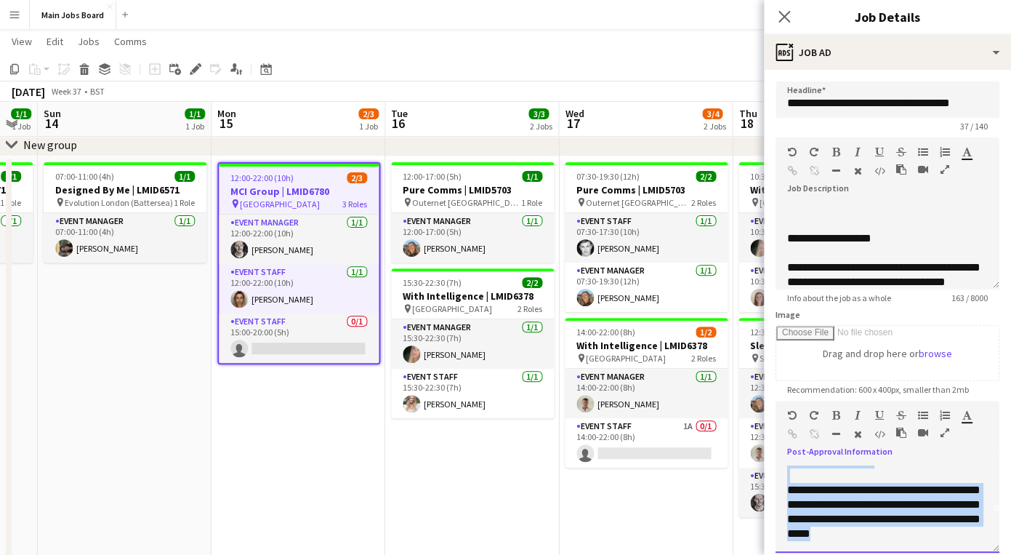
scroll to position [55, 0]
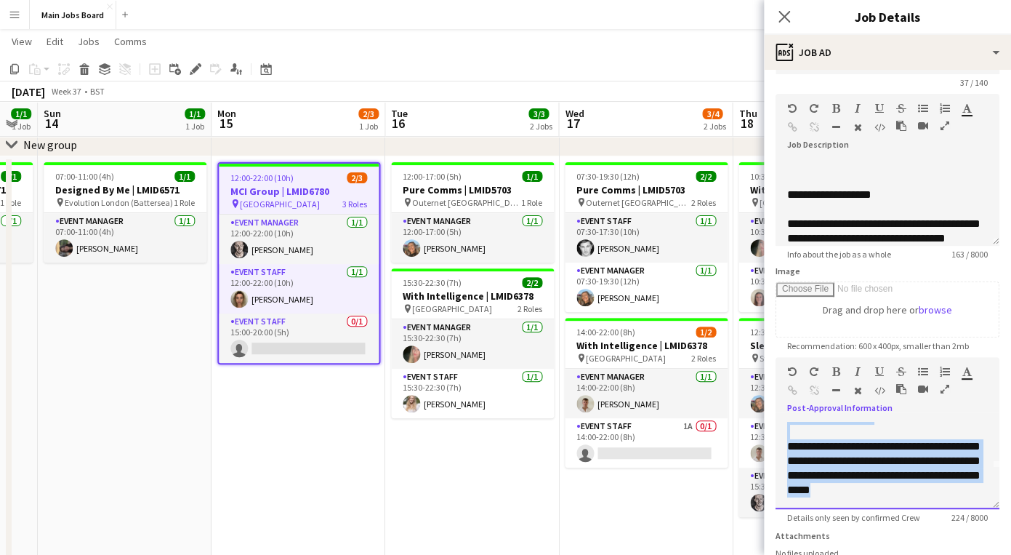
drag, startPoint x: 787, startPoint y: 473, endPoint x: 954, endPoint y: 555, distance: 185.7
click at [954, 509] on div "**********" at bounding box center [888, 465] width 224 height 87
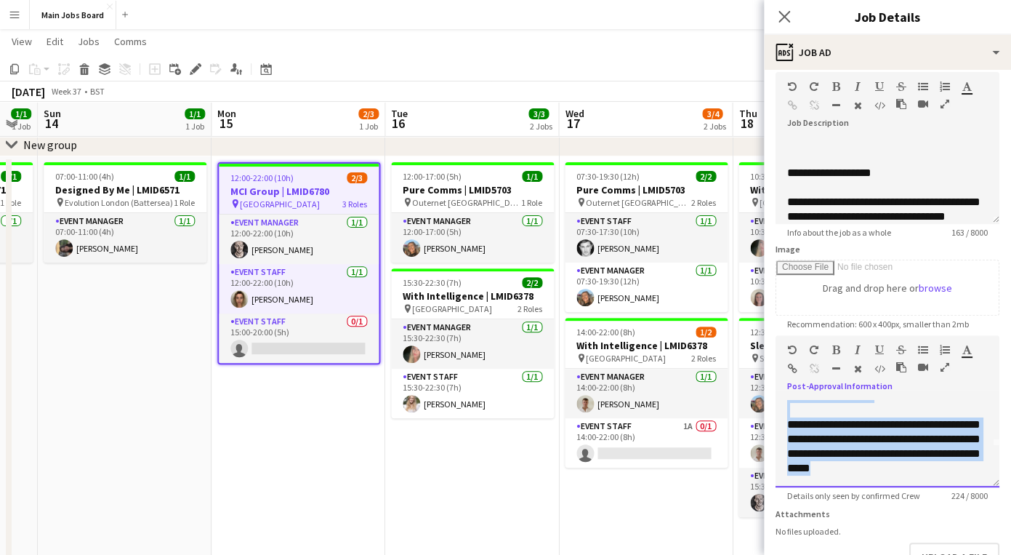
copy div "**********"
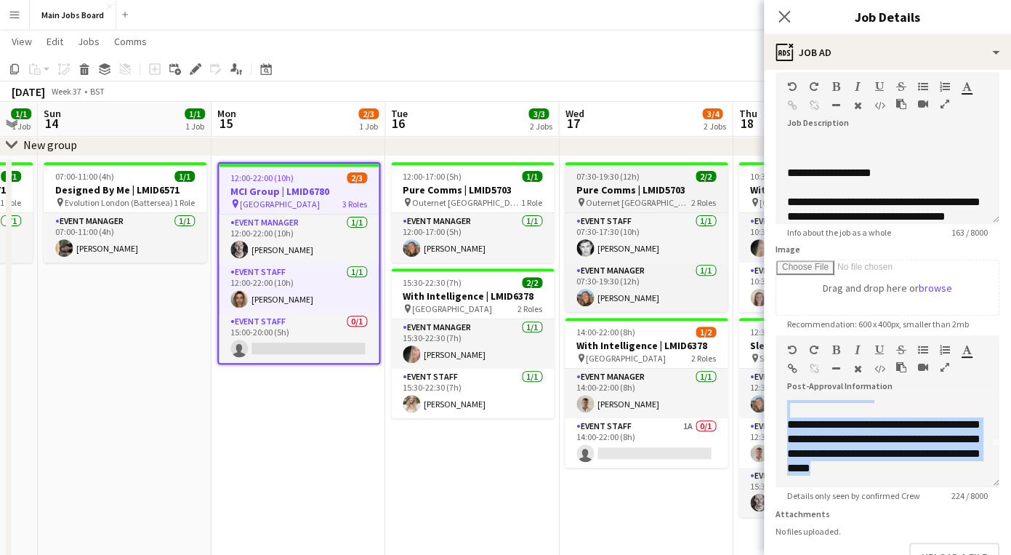
click at [631, 190] on h3 "Pure Comms | LMID5703" at bounding box center [646, 189] width 163 height 13
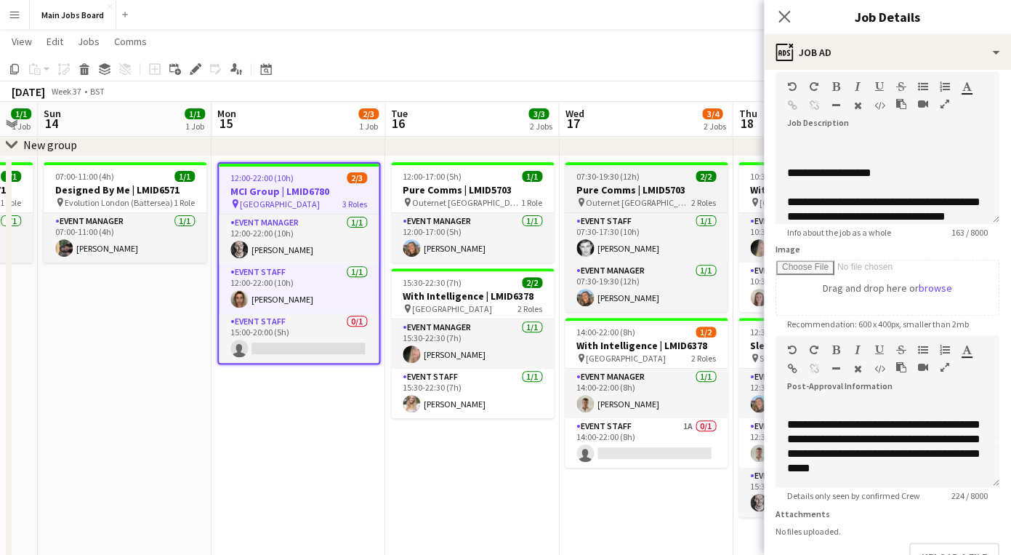
type input "**********"
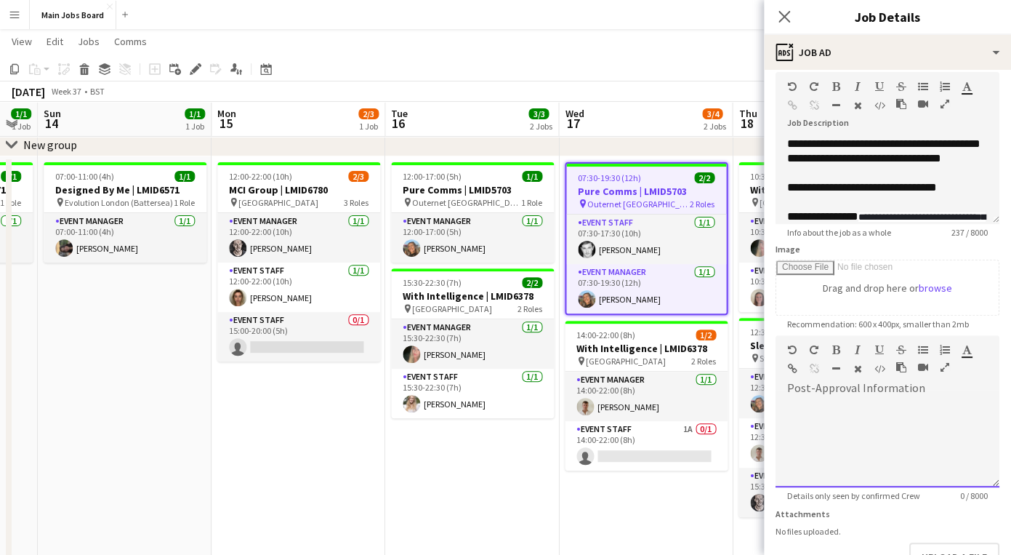
click at [843, 435] on div at bounding box center [888, 443] width 224 height 87
paste div
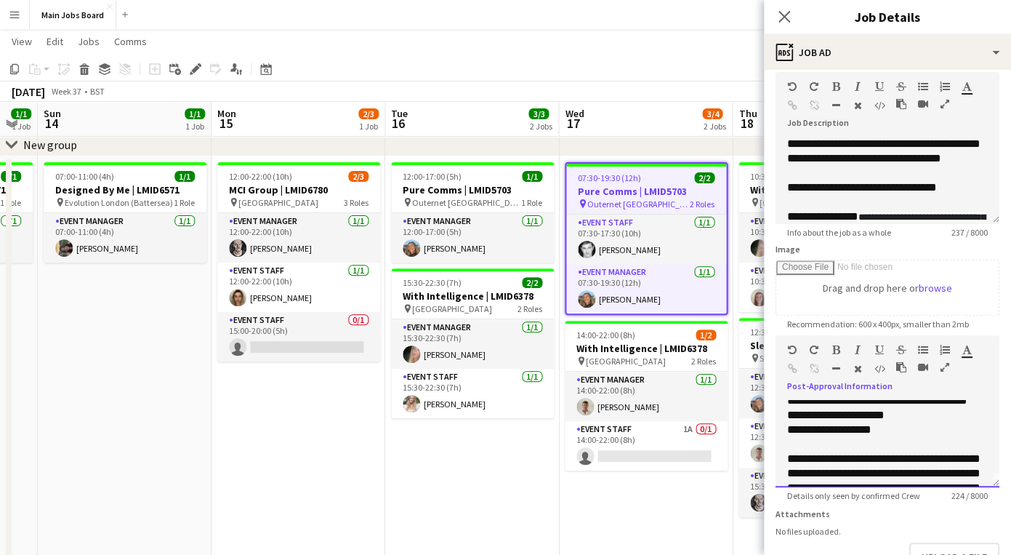
scroll to position [0, 0]
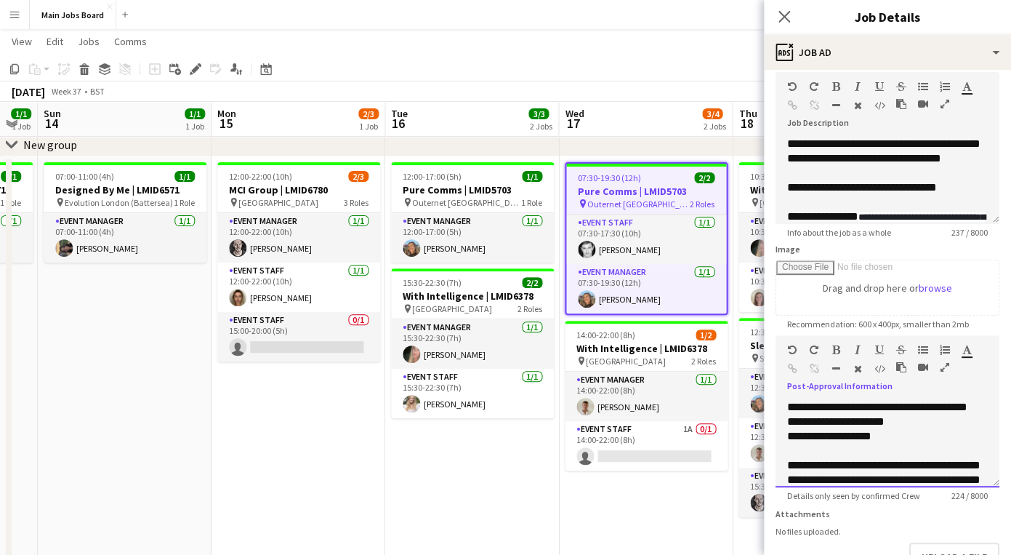
click at [915, 430] on div "**********" at bounding box center [888, 443] width 224 height 87
click at [884, 435] on div "**********" at bounding box center [888, 443] width 224 height 87
click at [789, 20] on icon at bounding box center [784, 16] width 14 height 14
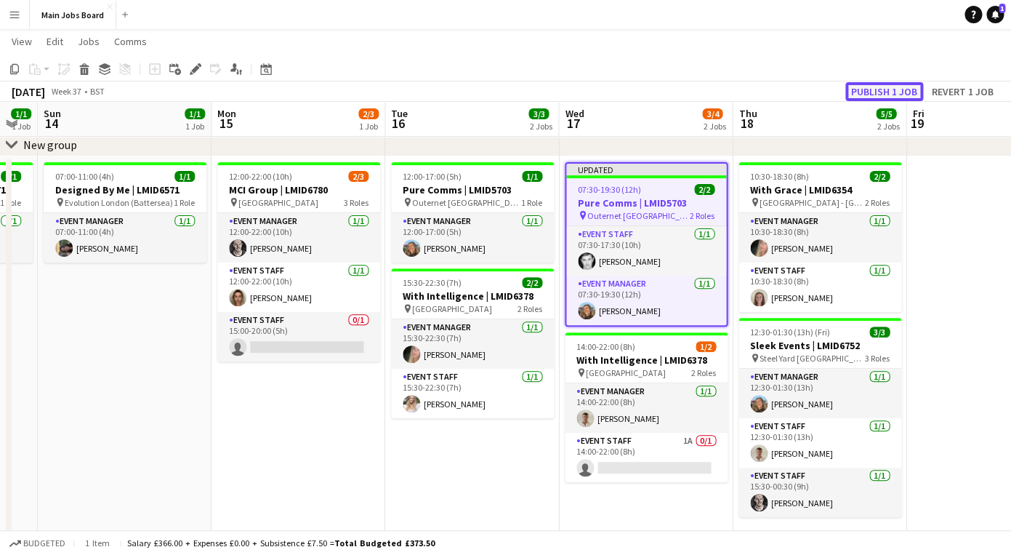
click at [867, 89] on button "Publish 1 job" at bounding box center [885, 91] width 78 height 19
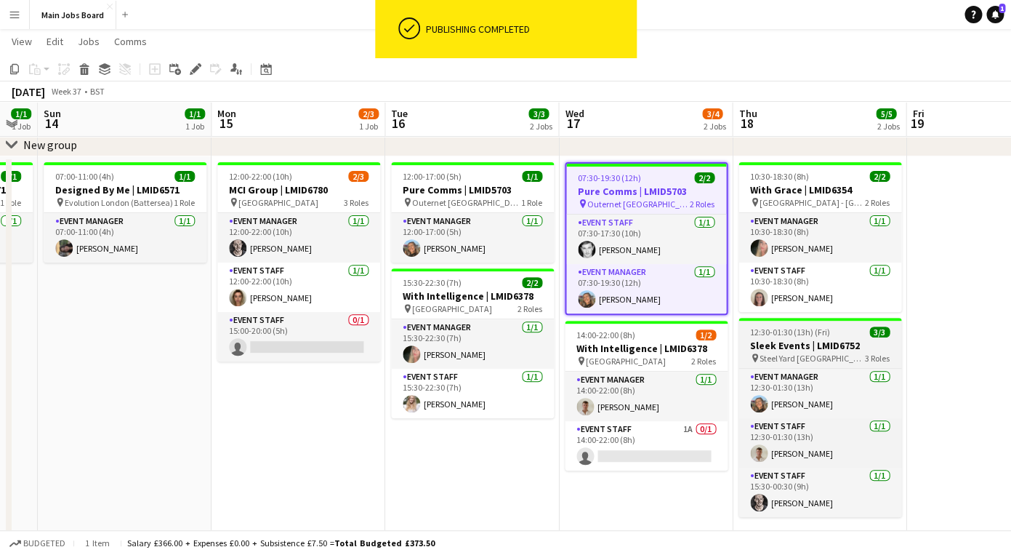
click at [792, 349] on h3 "Sleek Events | LMID6752" at bounding box center [820, 345] width 163 height 13
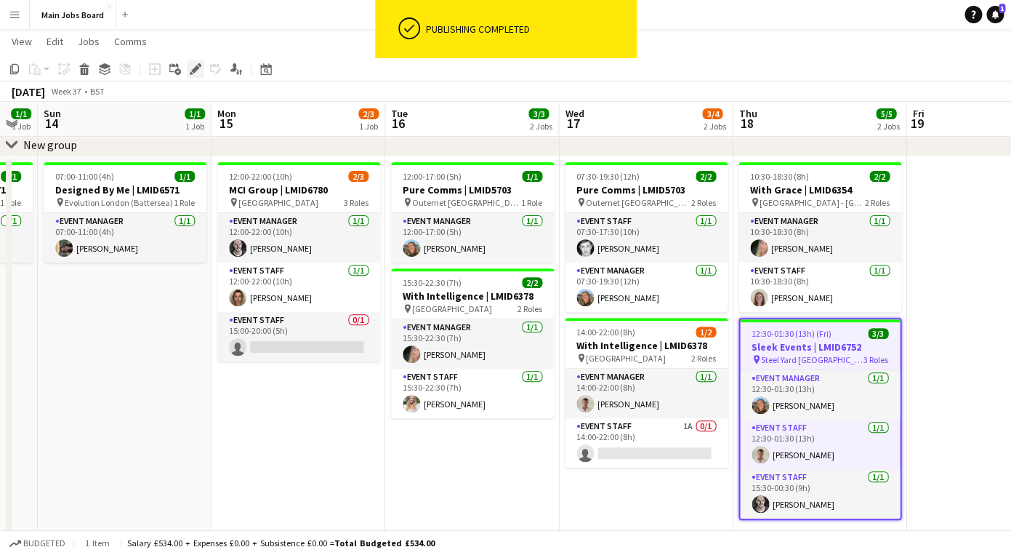
click at [188, 69] on div "Edit" at bounding box center [195, 68] width 17 height 17
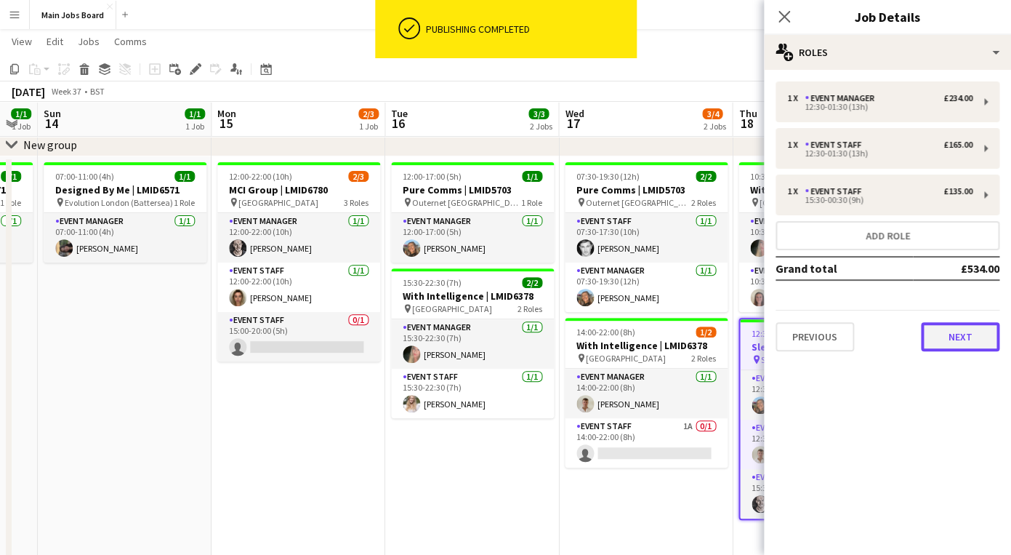
click at [955, 338] on button "Next" at bounding box center [960, 336] width 79 height 29
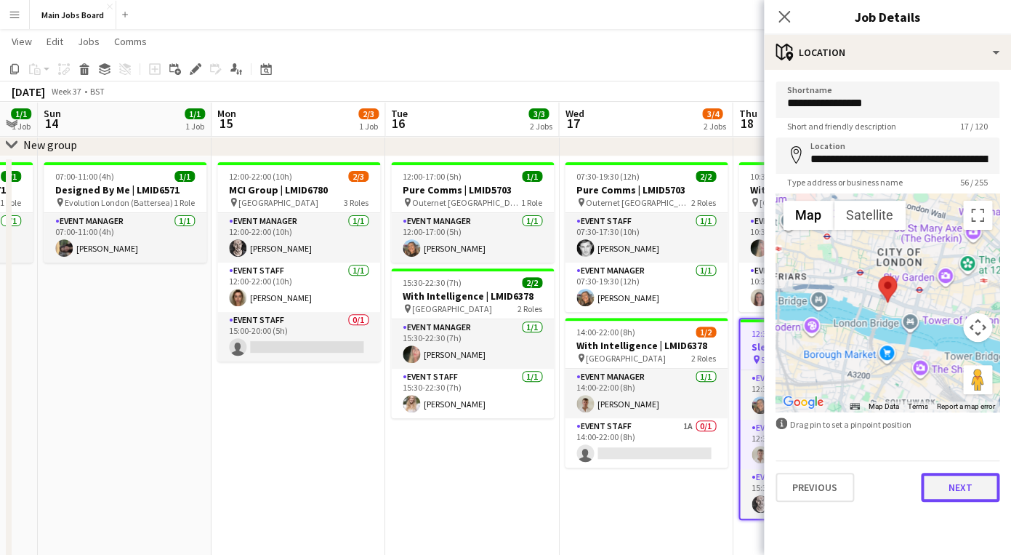
click at [943, 484] on button "Next" at bounding box center [960, 487] width 79 height 29
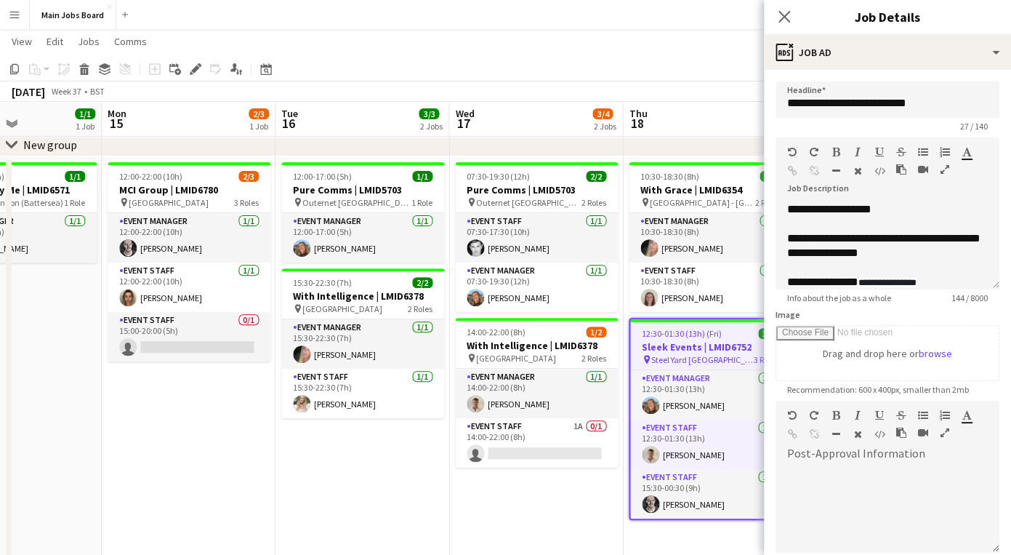
drag, startPoint x: 391, startPoint y: 477, endPoint x: 252, endPoint y: 477, distance: 138.9
click at [254, 477] on app-calendar-viewport "Thu 11 4/7 3 Jobs Fri 12 Sat 13 1/1 1 Job Sun 14 1/1 1 Job Mon 15 2/3 1 Job Tue…" at bounding box center [505, 350] width 1011 height 735
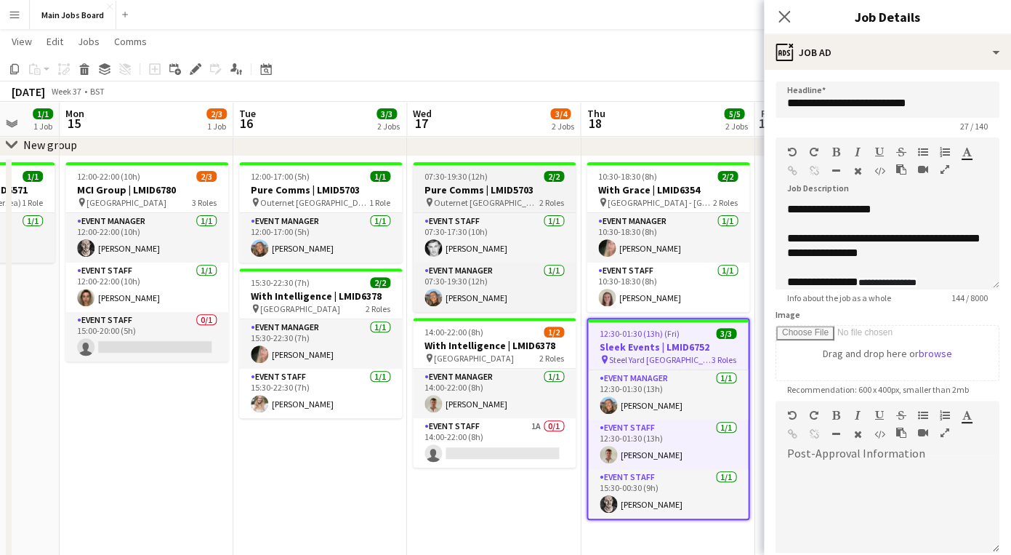
click at [477, 185] on h3 "Pure Comms | LMID5703" at bounding box center [494, 189] width 163 height 13
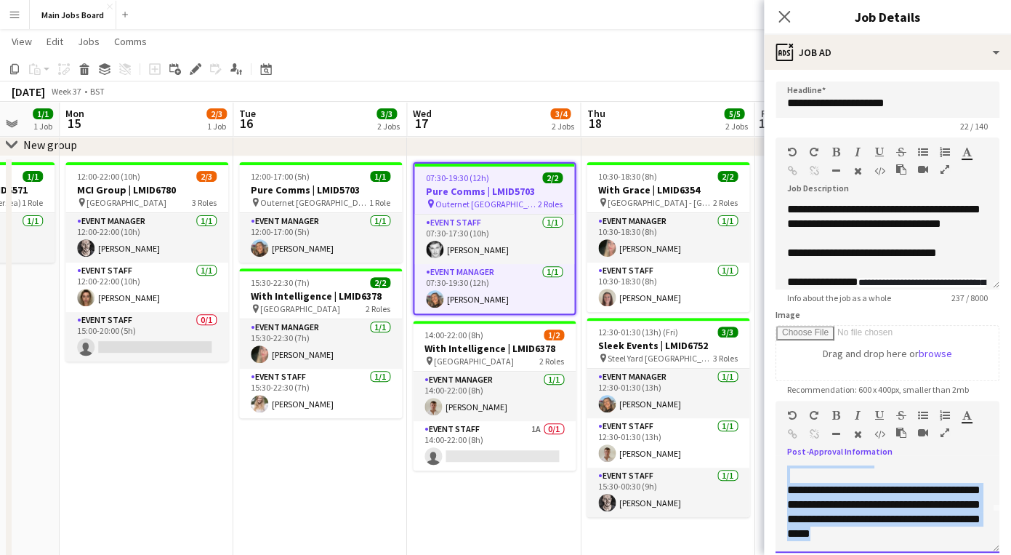
scroll to position [55, 0]
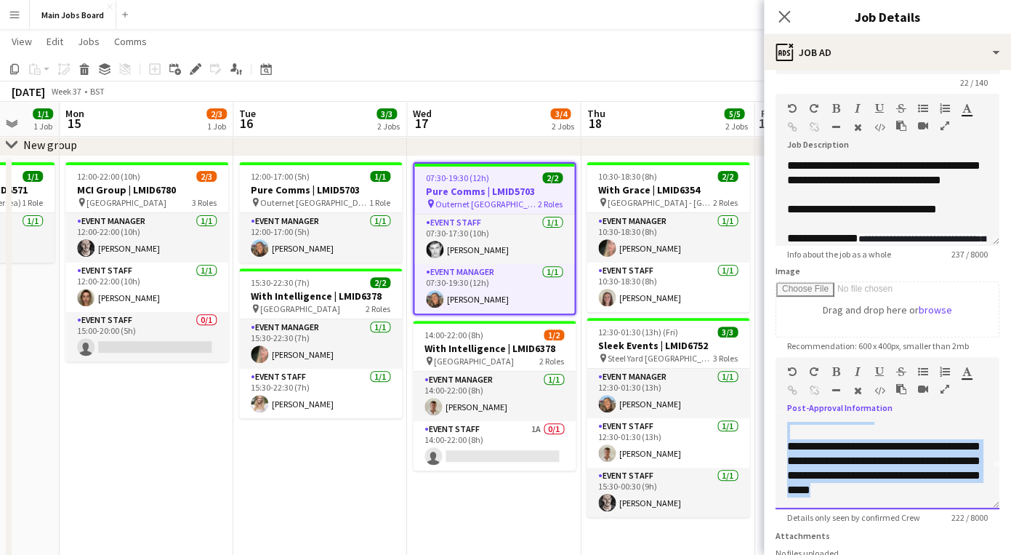
drag, startPoint x: 787, startPoint y: 473, endPoint x: 910, endPoint y: 555, distance: 147.8
click at [910, 509] on div "**********" at bounding box center [888, 465] width 224 height 87
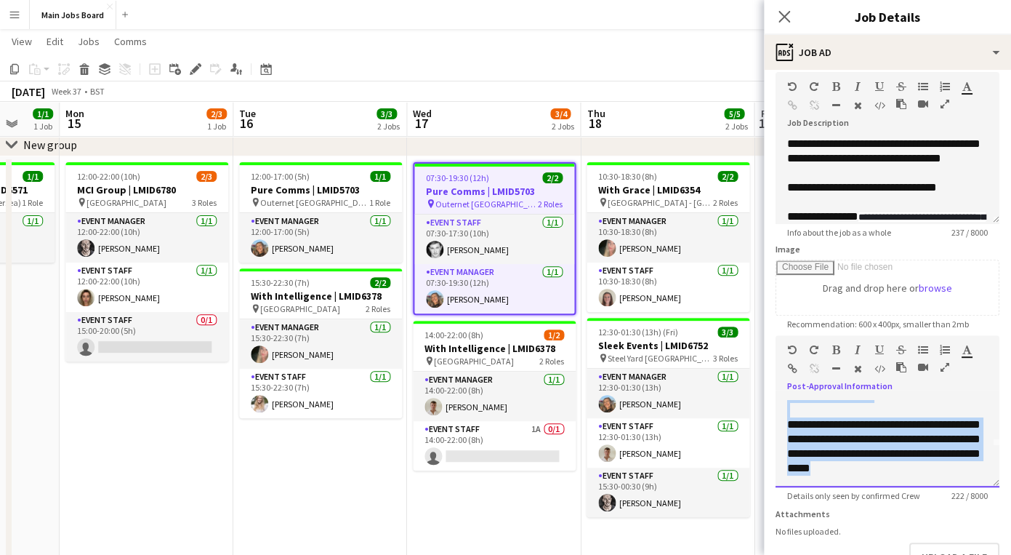
copy div "**********"
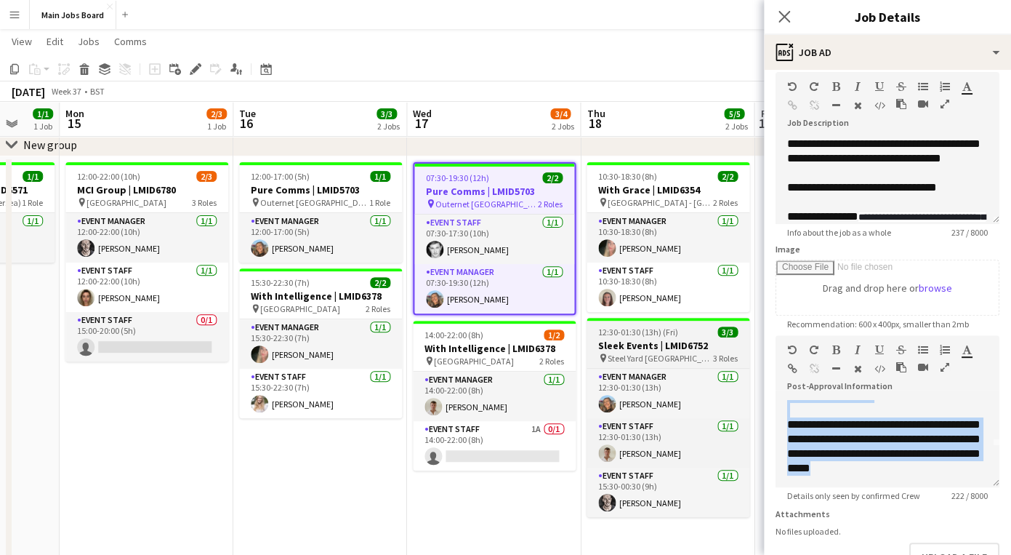
click at [614, 332] on span "12:30-01:30 (13h) (Fri)" at bounding box center [638, 331] width 80 height 11
type input "**********"
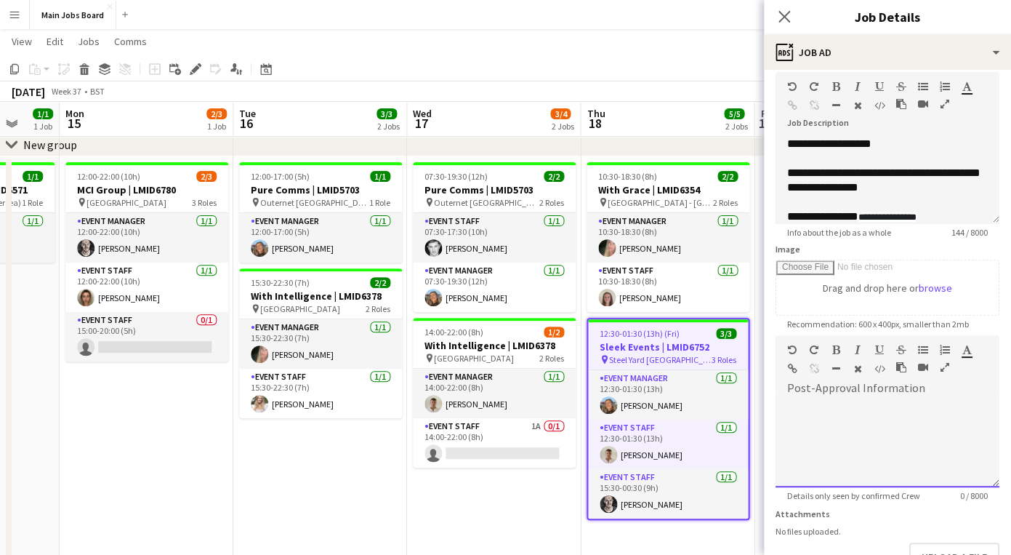
click at [835, 457] on div at bounding box center [888, 443] width 224 height 87
paste div
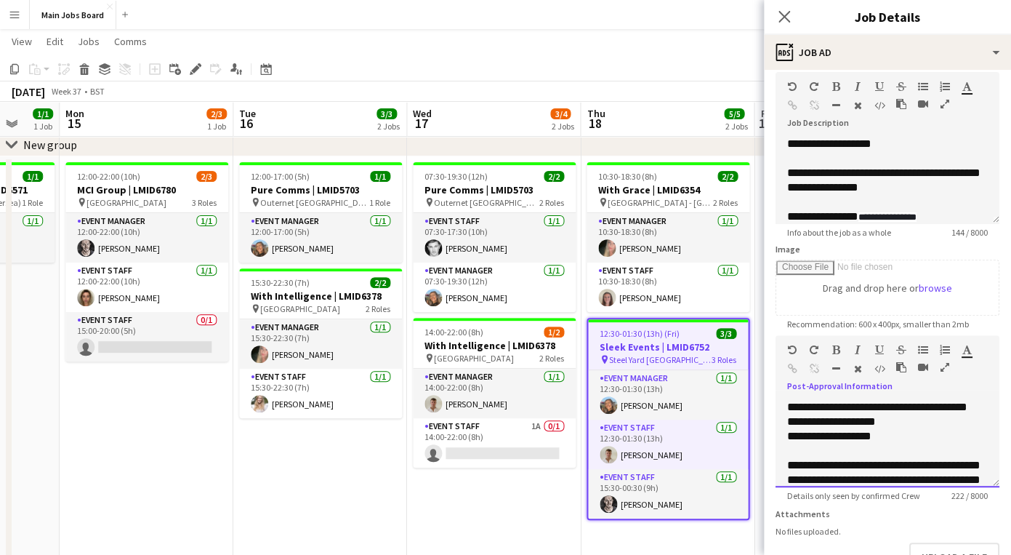
scroll to position [51, 0]
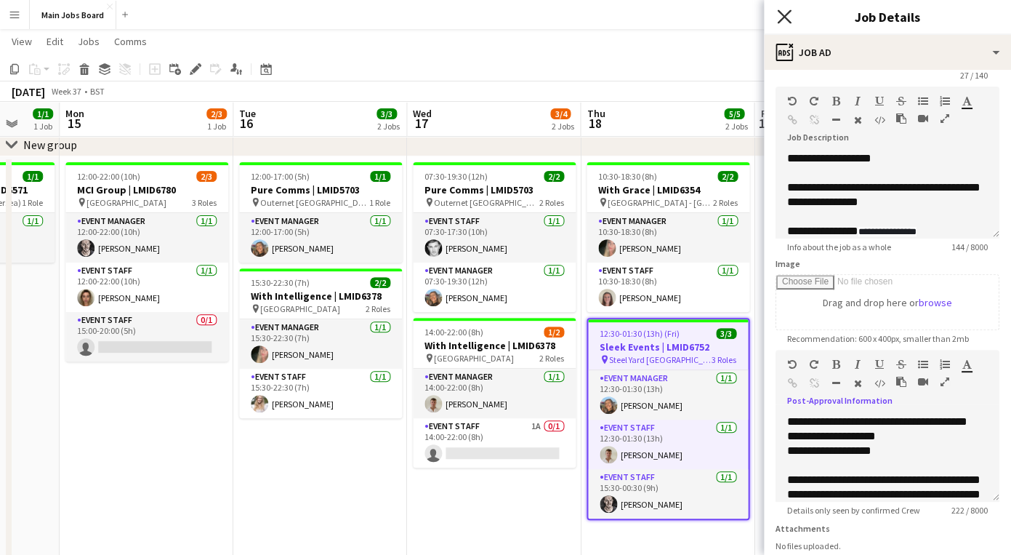
click at [787, 14] on icon at bounding box center [784, 16] width 14 height 14
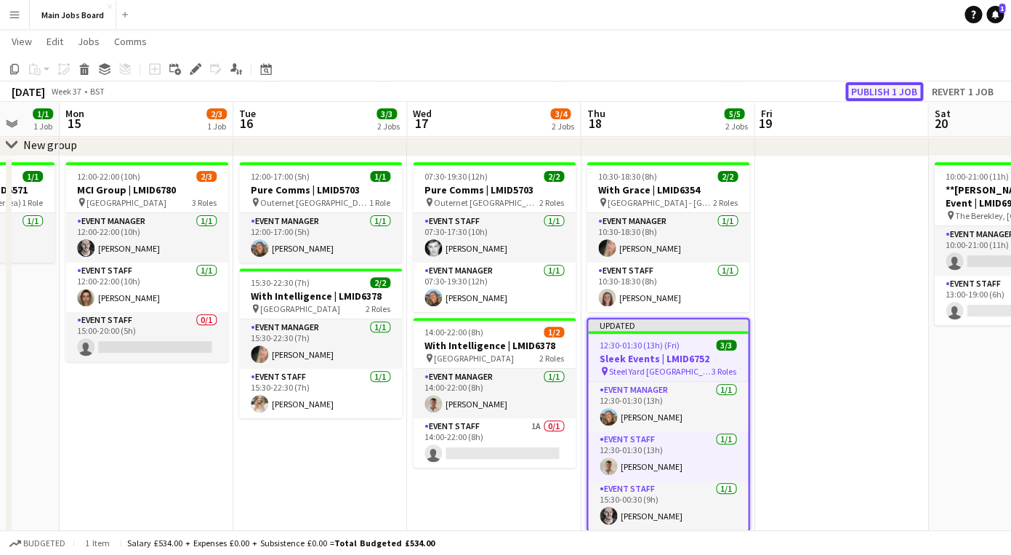
click at [873, 89] on button "Publish 1 job" at bounding box center [885, 91] width 78 height 19
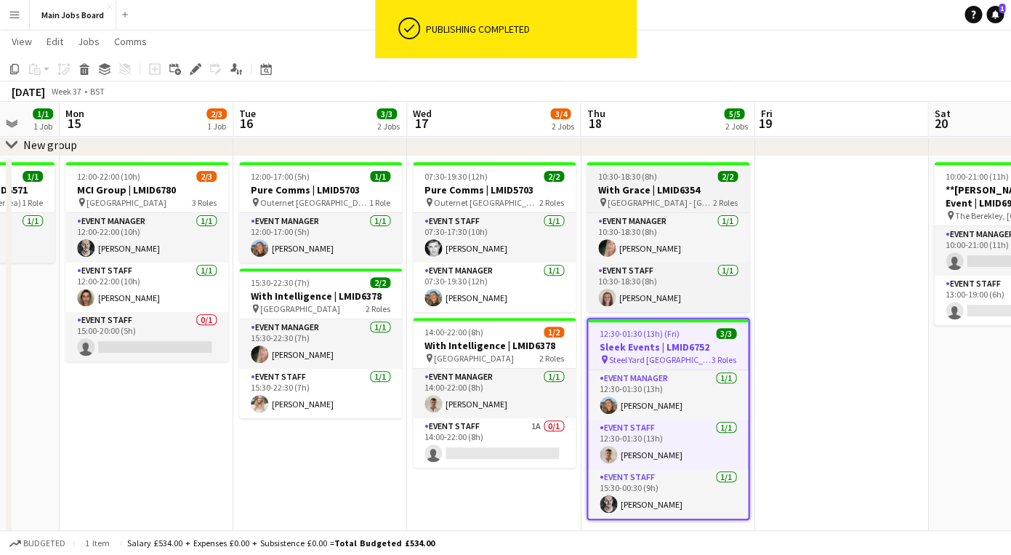
click at [633, 182] on app-job-card "10:30-18:30 (8h) 2/2 With Grace | LMID6354 pin [GEOGRAPHIC_DATA] - Slough 2 Rol…" at bounding box center [668, 237] width 163 height 150
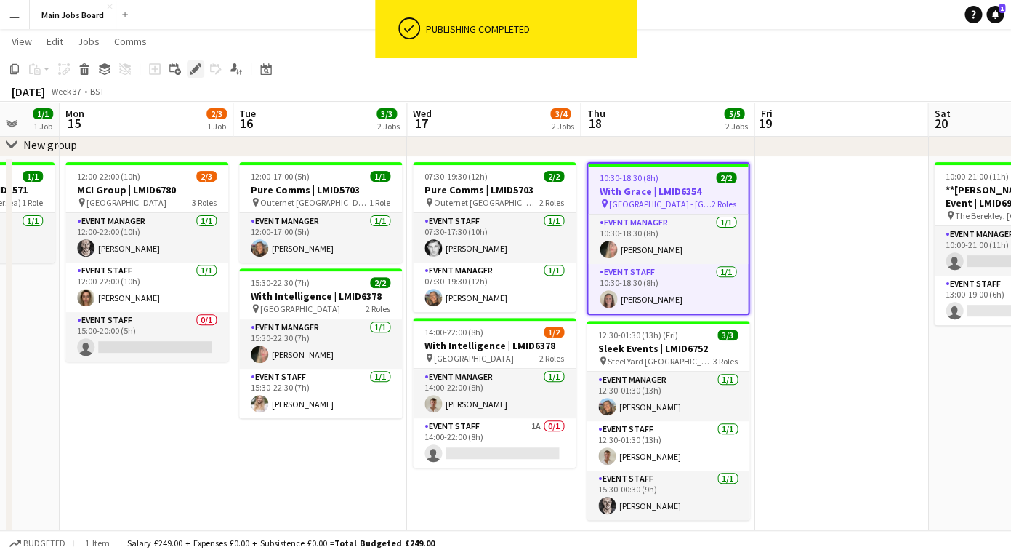
click at [192, 64] on icon "Edit" at bounding box center [196, 69] width 12 height 12
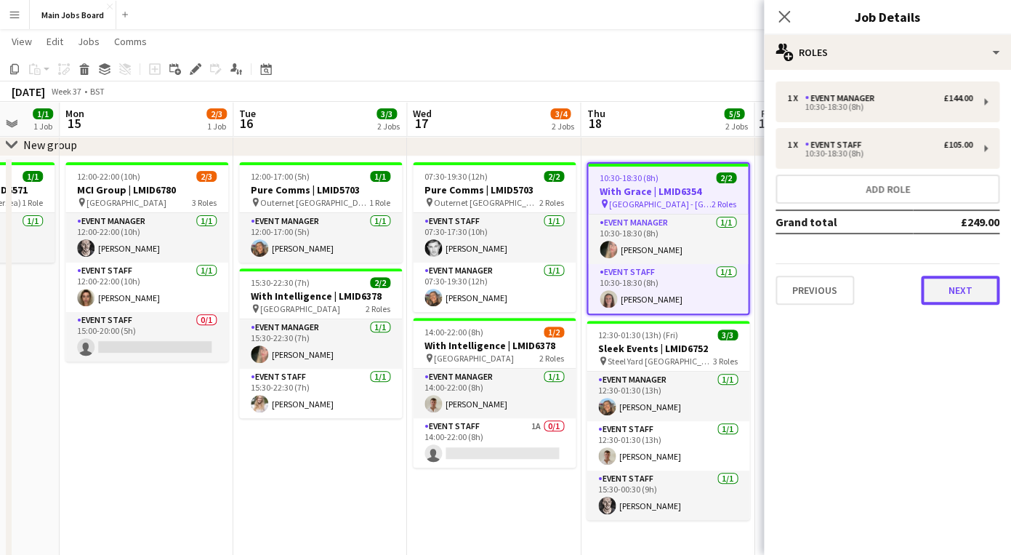
click at [943, 302] on button "Next" at bounding box center [960, 290] width 79 height 29
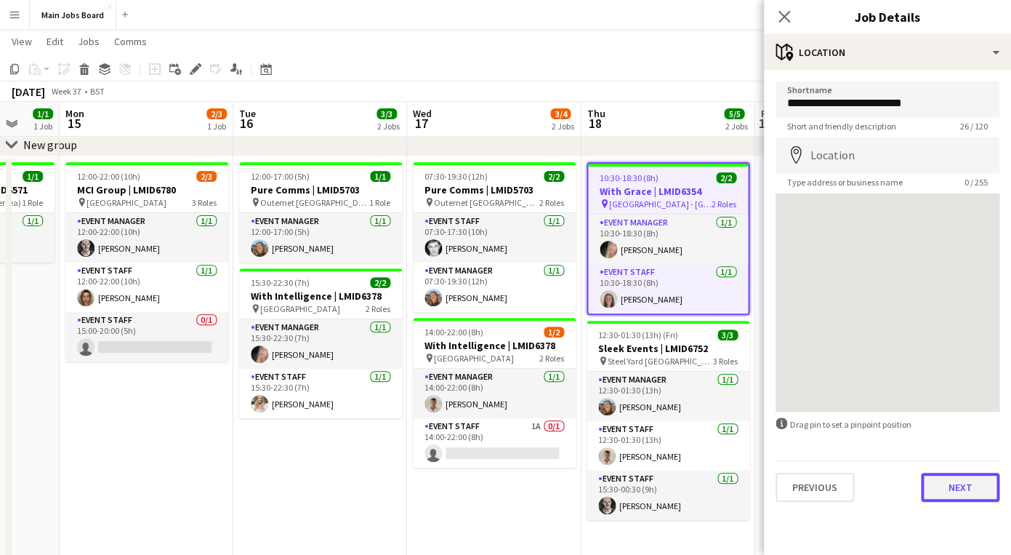
click at [938, 496] on button "Next" at bounding box center [960, 487] width 79 height 29
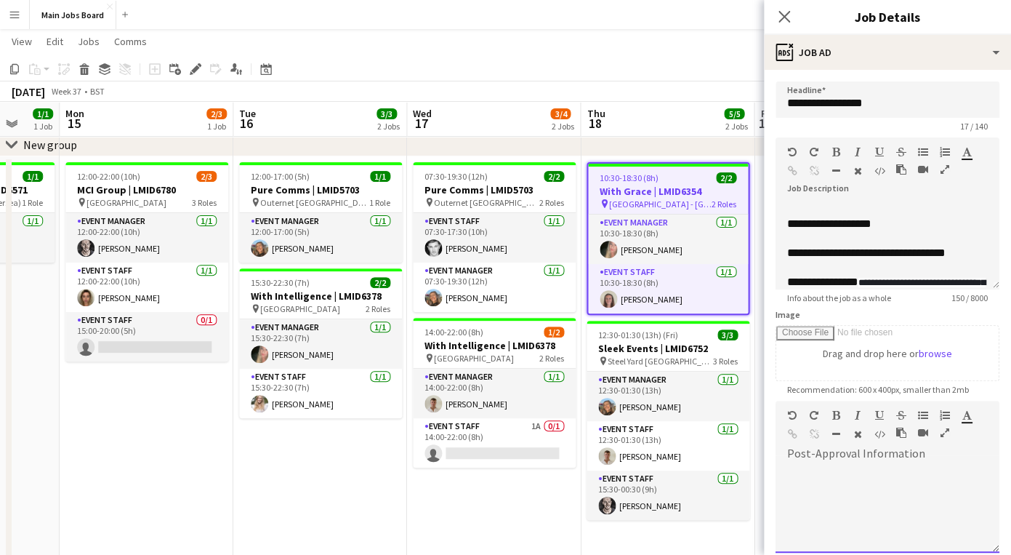
click at [925, 467] on div at bounding box center [888, 508] width 224 height 87
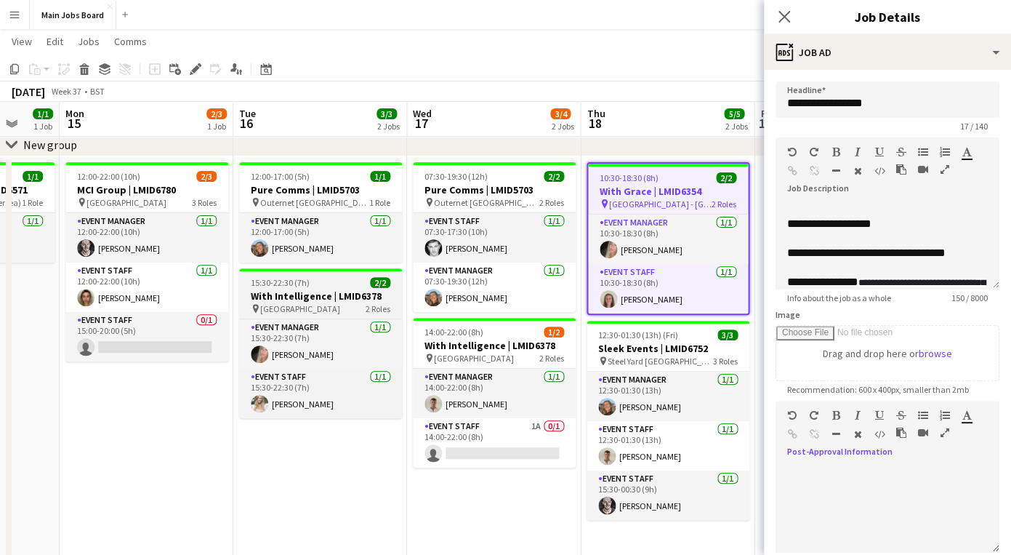
click at [312, 308] on span "[GEOGRAPHIC_DATA]" at bounding box center [300, 308] width 80 height 11
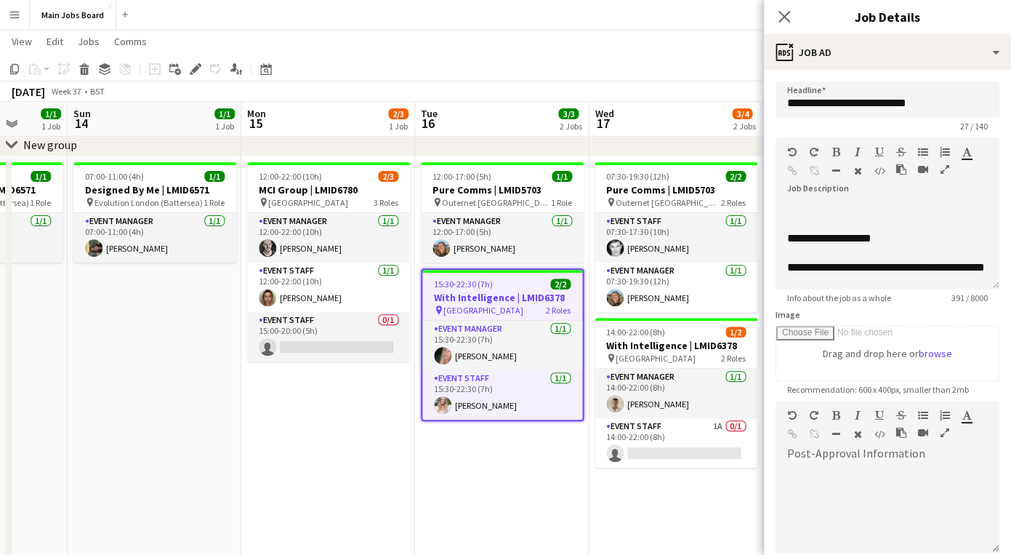
drag, startPoint x: 123, startPoint y: 427, endPoint x: 305, endPoint y: 427, distance: 181.8
click at [305, 427] on app-calendar-viewport "Thu 11 4/7 3 Jobs Fri 12 Sat 13 1/1 1 Job Sun 14 1/1 1 Job Mon 15 2/3 1 Job Tue…" at bounding box center [505, 364] width 1011 height 763
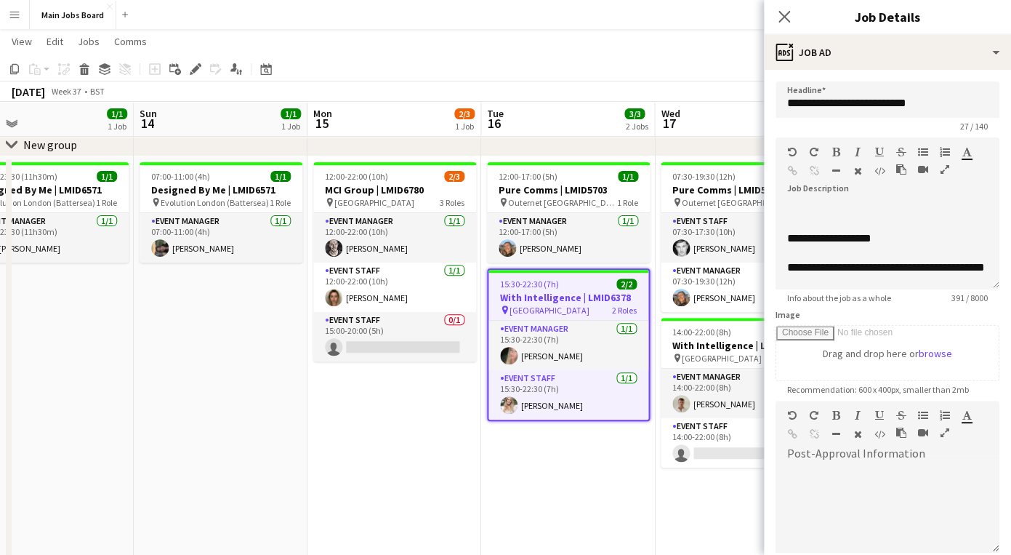
drag, startPoint x: 137, startPoint y: 412, endPoint x: 364, endPoint y: 412, distance: 226.1
click at [364, 412] on app-calendar-viewport "Thu 11 4/7 3 Jobs Fri 12 Sat 13 1/1 1 Job Sun 14 1/1 1 Job Mon 15 2/3 1 Job Tue…" at bounding box center [505, 364] width 1011 height 763
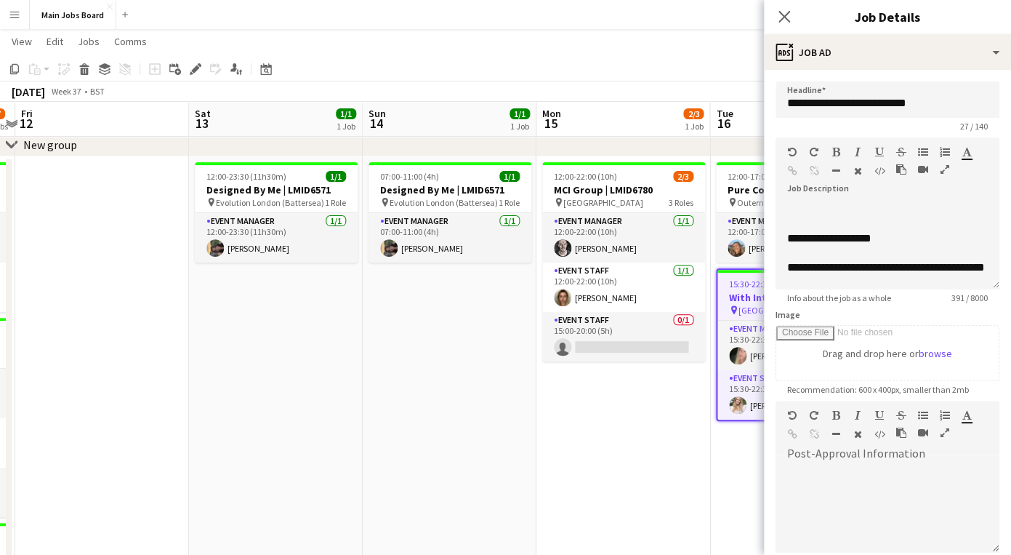
scroll to position [0, 432]
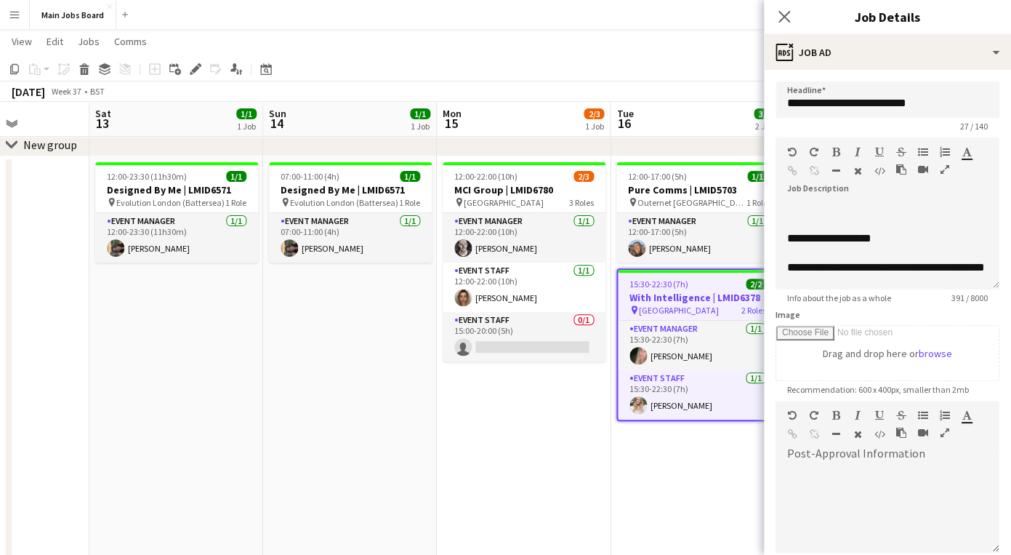
drag, startPoint x: 220, startPoint y: 394, endPoint x: 521, endPoint y: 394, distance: 301.7
click at [521, 394] on app-calendar-viewport "Wed 10 3/3 2 Jobs Thu 11 4/7 3 Jobs Fri 12 Sat 13 1/1 1 Job Sun 14 1/1 1 Job Mo…" at bounding box center [505, 364] width 1011 height 763
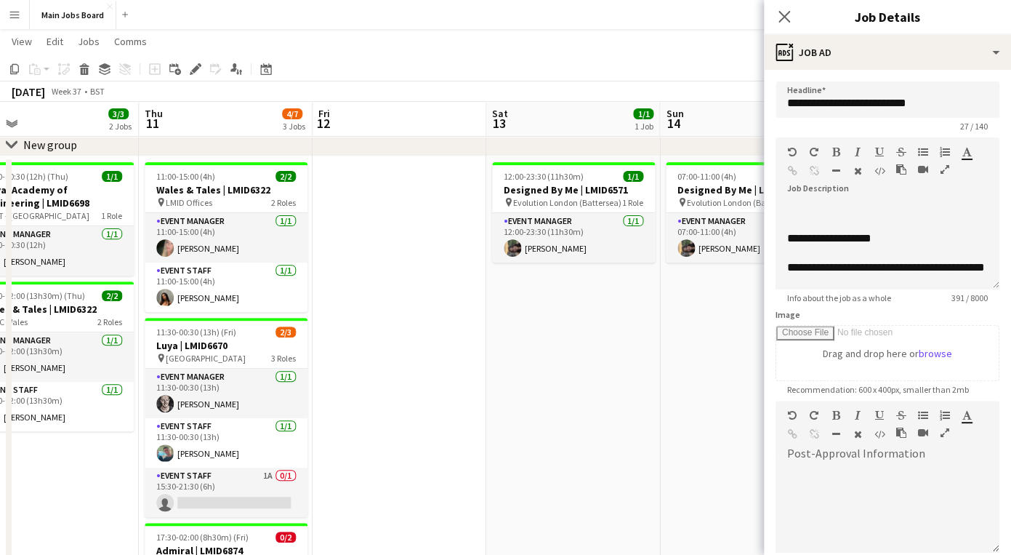
scroll to position [0, 370]
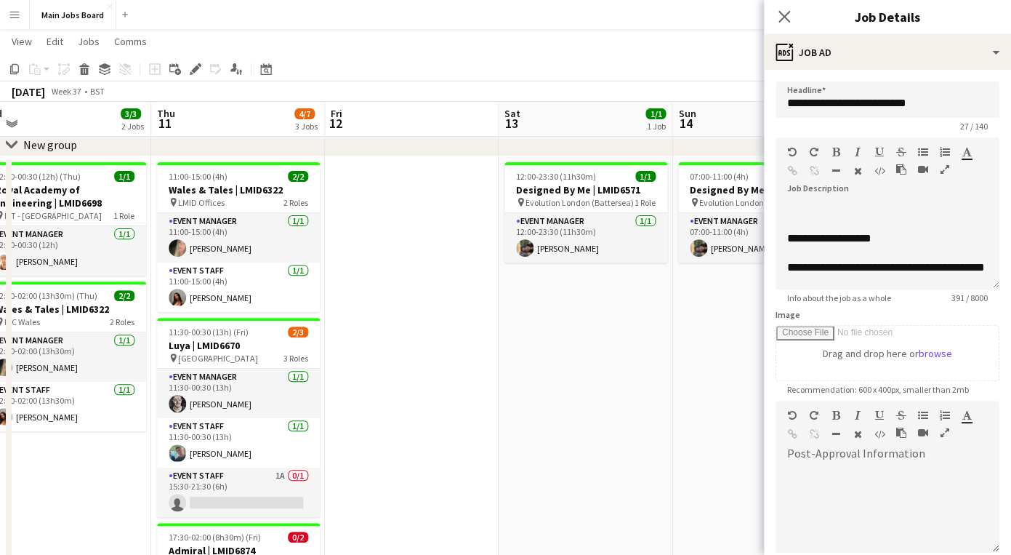
drag, startPoint x: 329, startPoint y: 381, endPoint x: 384, endPoint y: 381, distance: 55.3
click at [384, 381] on app-calendar-viewport "Mon 8 Tue 9 Wed 10 3/3 2 Jobs Thu 11 4/7 3 Jobs Fri 12 Sat 13 1/1 1 Job Sun 14 …" at bounding box center [505, 364] width 1011 height 763
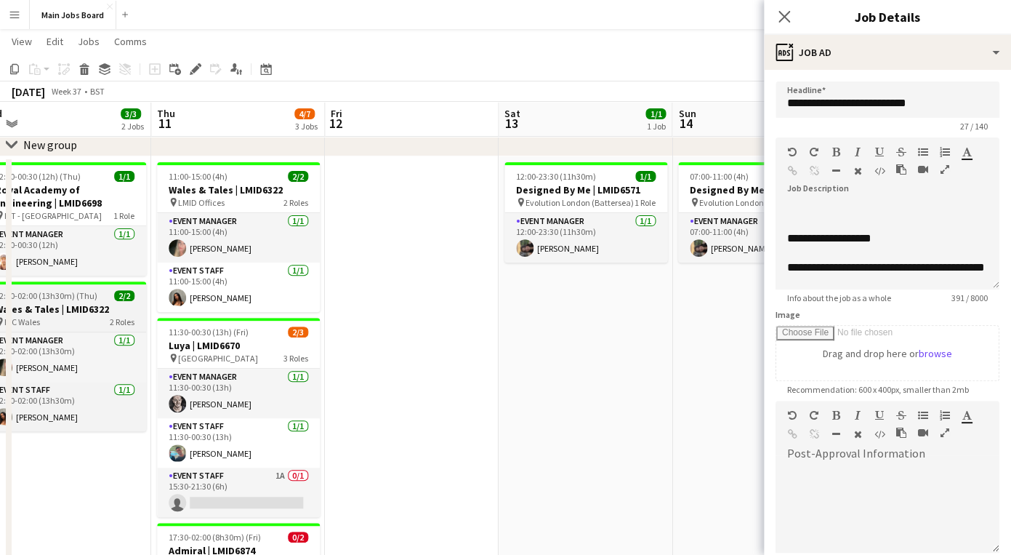
click at [79, 310] on h3 "Wales & Tales | LMID6322" at bounding box center [64, 308] width 163 height 13
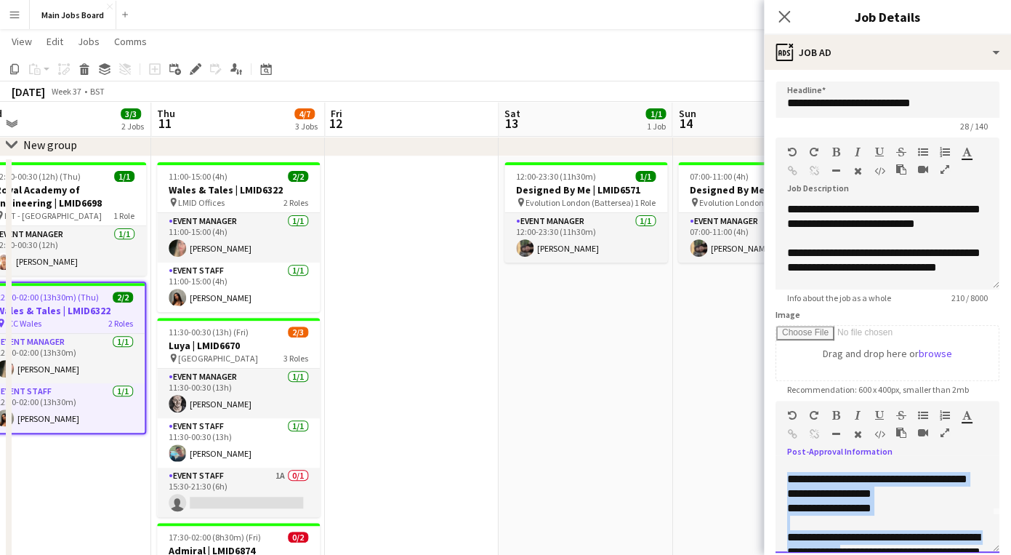
scroll to position [51, 0]
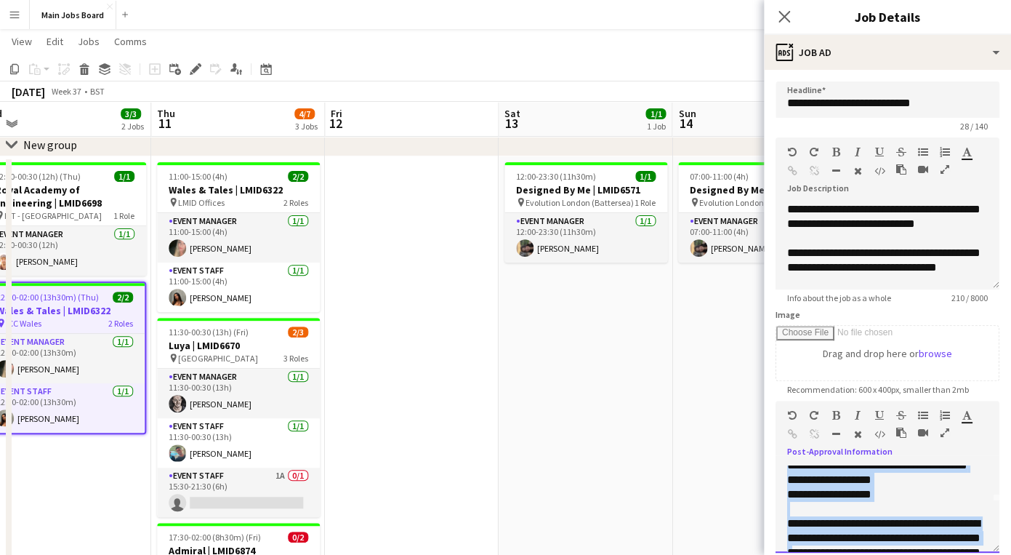
drag, startPoint x: 787, startPoint y: 517, endPoint x: 913, endPoint y: 552, distance: 130.5
click at [913, 554] on div "**********" at bounding box center [887, 523] width 201 height 131
click at [940, 485] on div "**********" at bounding box center [887, 523] width 201 height 131
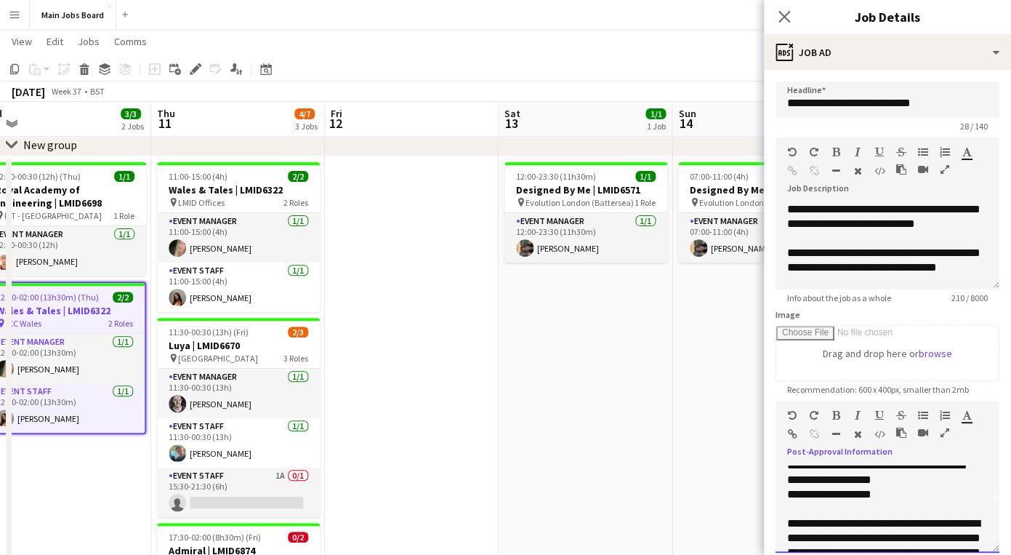
scroll to position [1, 0]
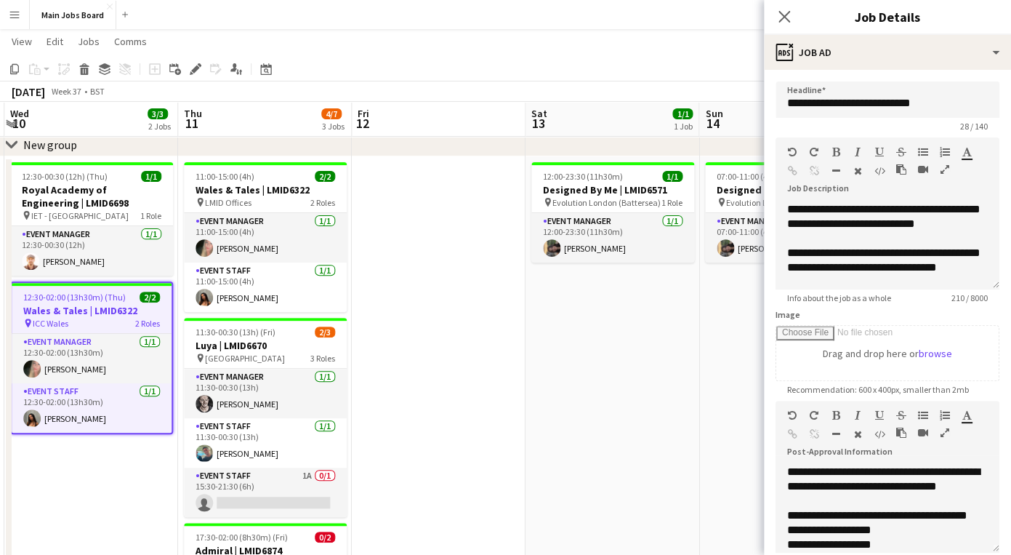
drag, startPoint x: 401, startPoint y: 362, endPoint x: 435, endPoint y: 362, distance: 34.2
click at [435, 362] on app-calendar-viewport "Mon 8 Tue 9 Wed 10 3/3 2 Jobs Thu 11 4/7 3 Jobs Fri 12 Sat 13 1/1 1 Job Sun 14 …" at bounding box center [505, 364] width 1011 height 763
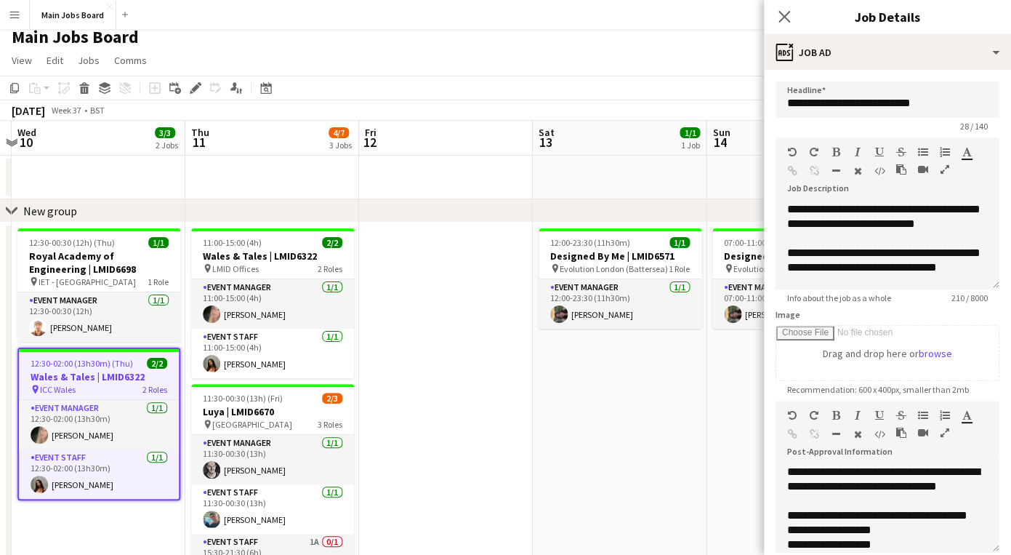
scroll to position [0, 0]
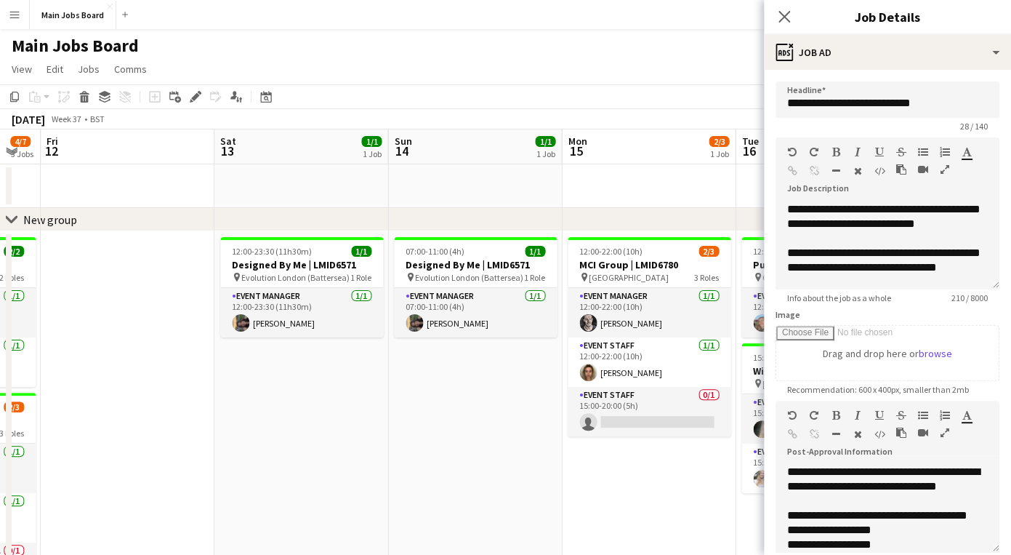
drag, startPoint x: 527, startPoint y: 427, endPoint x: 103, endPoint y: 427, distance: 423.9
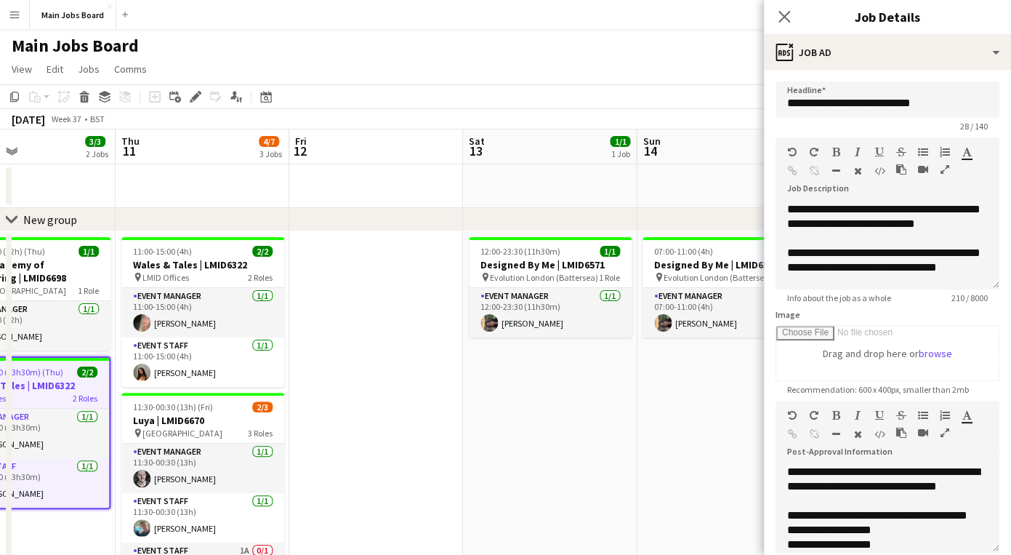
click at [110, 427] on app-calendar-viewport "Mon 8 Tue 9 Wed 10 3/3 2 Jobs Thu 11 4/7 3 Jobs Fri 12 Sat 13 1/1 1 Job Sun 14 …" at bounding box center [505, 474] width 1011 height 691
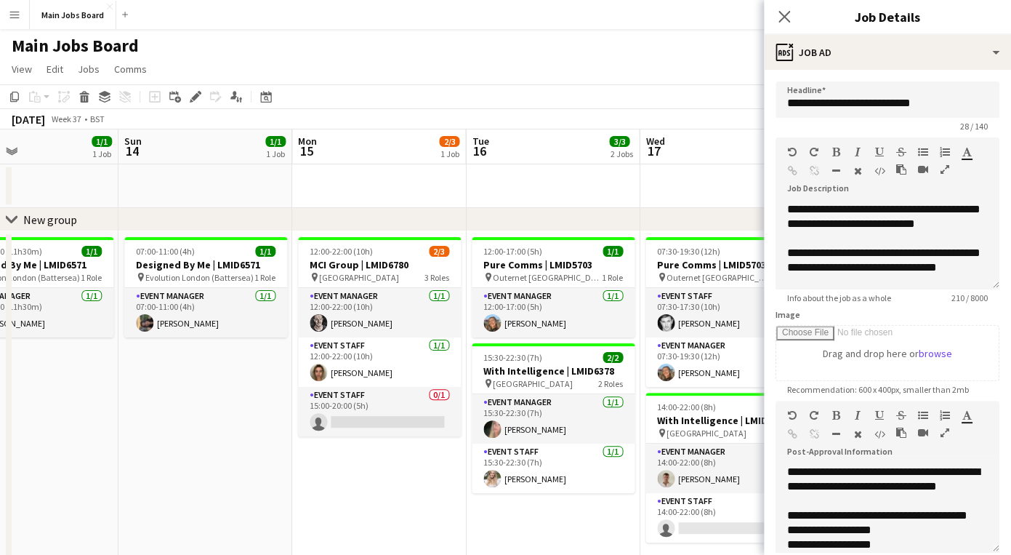
drag, startPoint x: 470, startPoint y: 471, endPoint x: 254, endPoint y: 470, distance: 215.2
click at [254, 470] on app-calendar-viewport "Wed 10 3/3 2 Jobs Thu 11 4/7 3 Jobs Fri 12 Sat 13 1/1 1 Job Sun 14 1/1 1 Job Mo…" at bounding box center [505, 474] width 1011 height 691
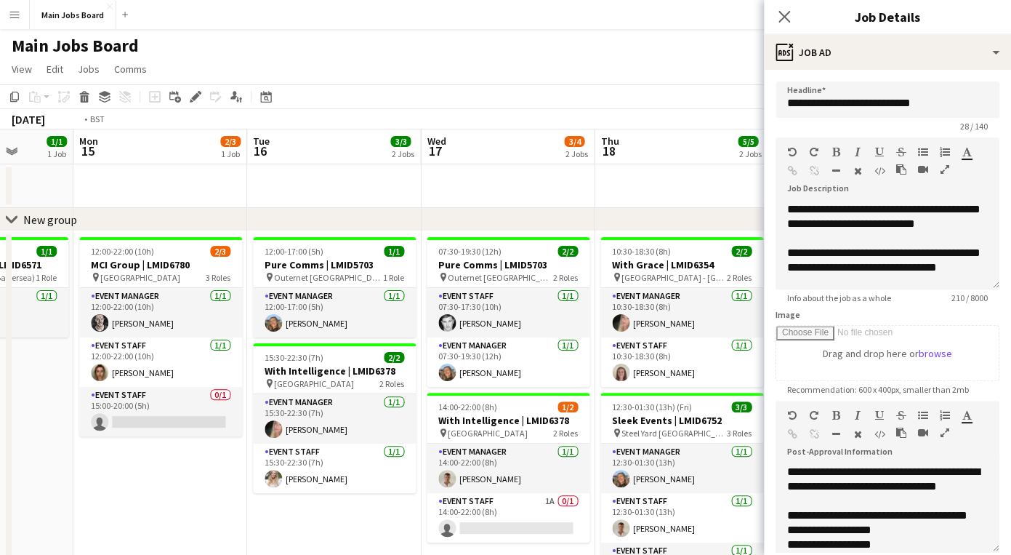
scroll to position [0, 574]
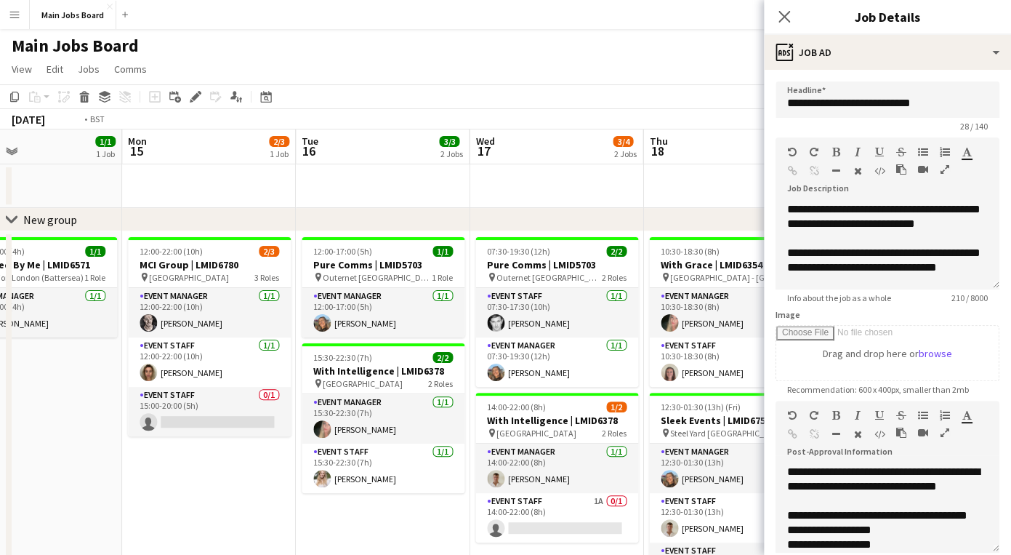
drag, startPoint x: 430, startPoint y: 505, endPoint x: 128, endPoint y: 505, distance: 302.4
click at [129, 505] on app-calendar-viewport "Thu 11 4/7 3 Jobs Fri 12 Sat 13 1/1 1 Job Sun 14 1/1 1 Job Mon 15 2/3 1 Job Tue…" at bounding box center [505, 474] width 1011 height 691
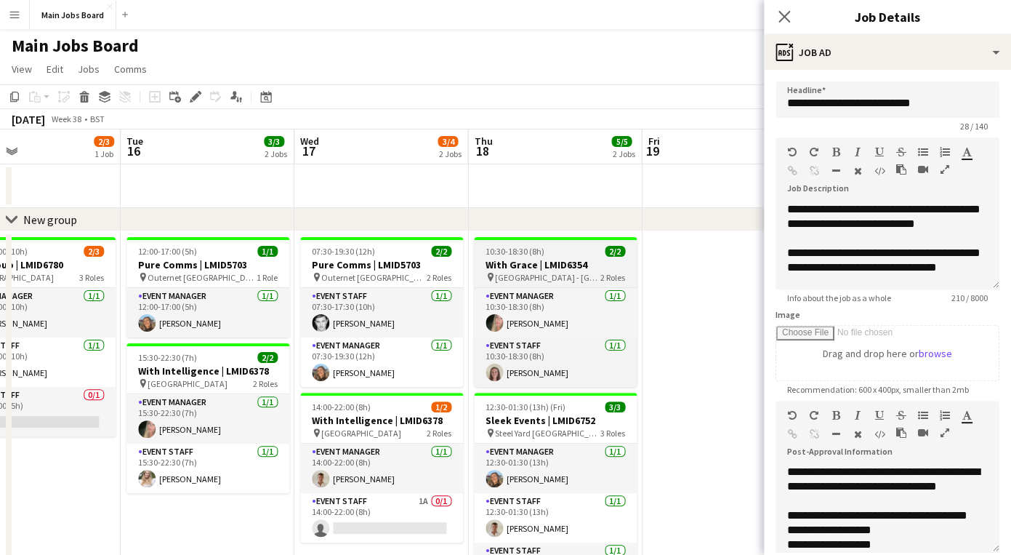
click at [552, 260] on h3 "With Grace | LMID6354" at bounding box center [555, 264] width 163 height 13
type input "**********"
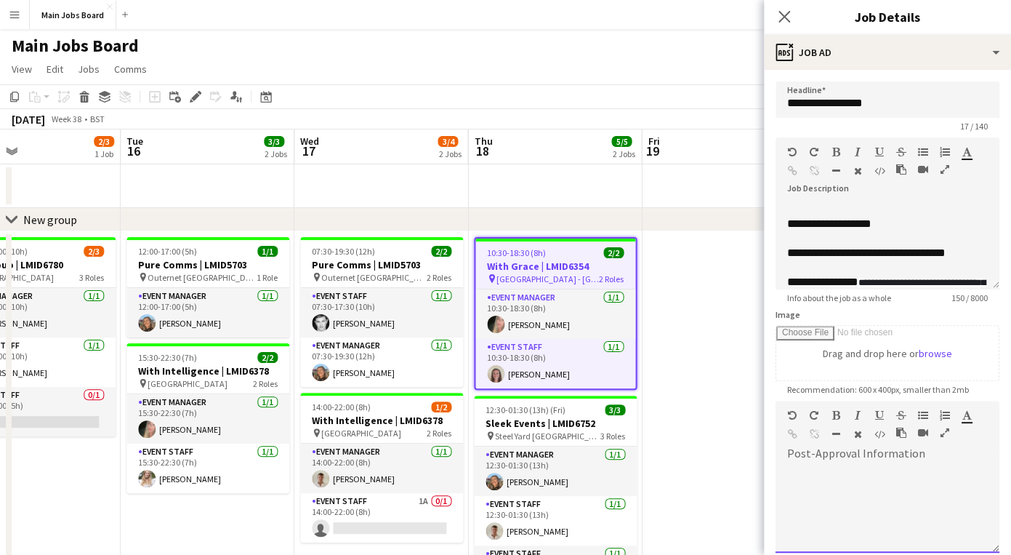
click at [822, 496] on div at bounding box center [888, 508] width 224 height 87
paste div
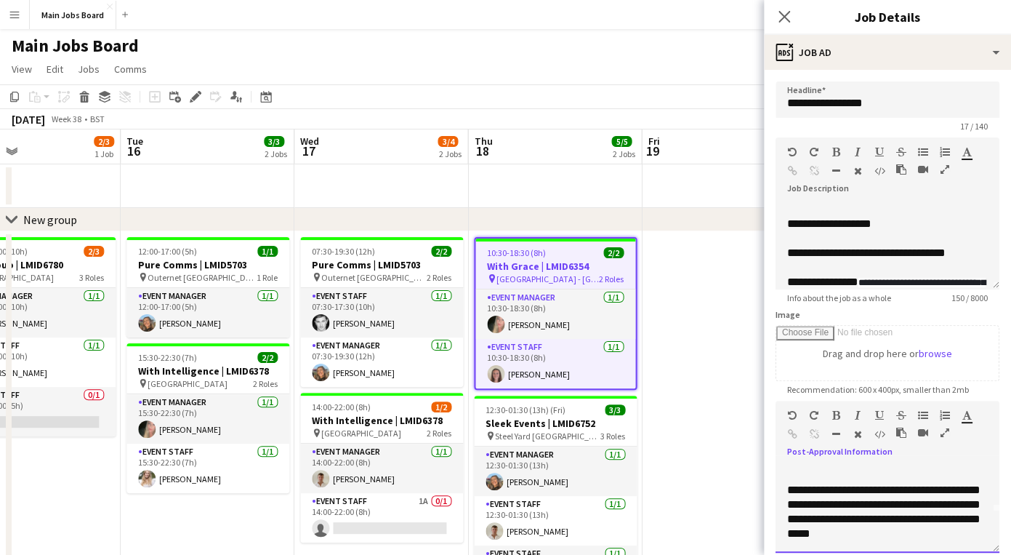
scroll to position [0, 0]
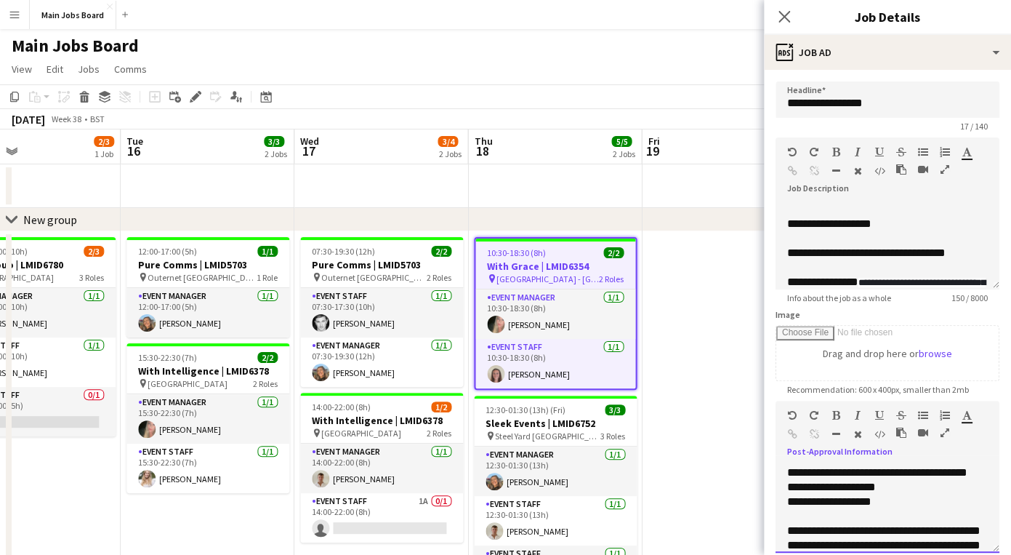
click at [902, 486] on div "**********" at bounding box center [888, 508] width 224 height 87
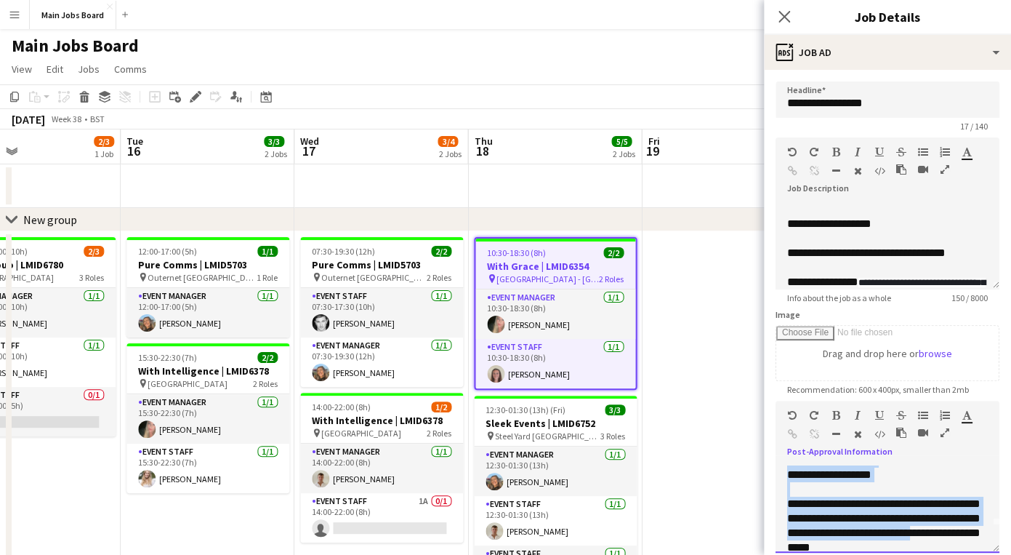
drag, startPoint x: 787, startPoint y: 473, endPoint x: 872, endPoint y: 555, distance: 117.2
click at [872, 553] on div "**********" at bounding box center [888, 508] width 224 height 87
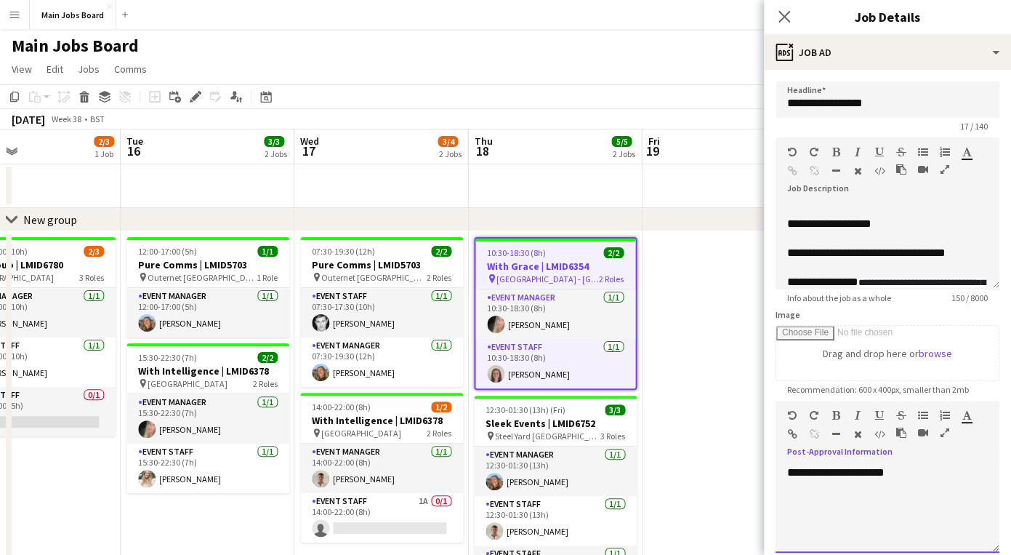
drag, startPoint x: 949, startPoint y: 481, endPoint x: 758, endPoint y: 486, distance: 191.3
click at [776, 485] on div "**********" at bounding box center [888, 508] width 224 height 87
drag, startPoint x: 924, startPoint y: 473, endPoint x: 724, endPoint y: 473, distance: 199.9
click at [776, 473] on div "**********" at bounding box center [888, 508] width 224 height 87
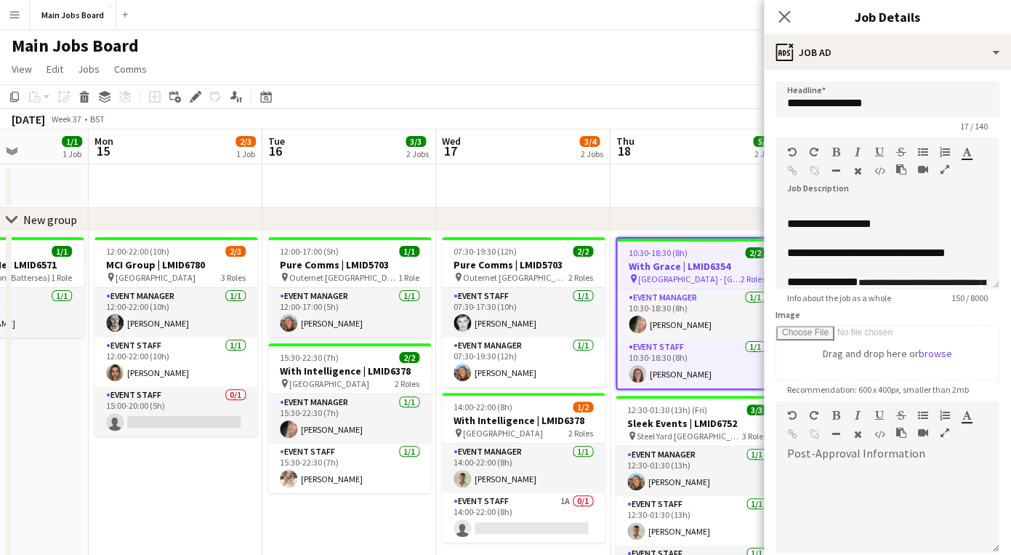
drag, startPoint x: 62, startPoint y: 470, endPoint x: 378, endPoint y: 464, distance: 316.3
click at [377, 464] on app-calendar-viewport "Fri 12 Sat 13 1/1 1 Job Sun 14 1/1 1 Job Mon 15 2/3 1 Job Tue 16 3/3 2 Jobs Wed…" at bounding box center [505, 474] width 1011 height 691
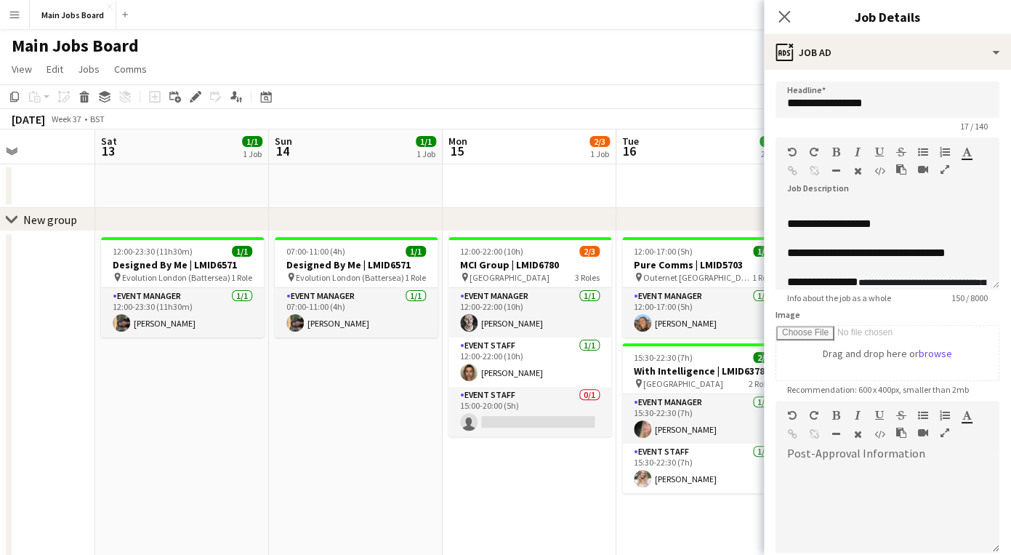
drag, startPoint x: 212, startPoint y: 464, endPoint x: 475, endPoint y: 464, distance: 263.9
click at [475, 464] on app-calendar-viewport "Thu 11 4/7 3 Jobs Fri 12 Sat 13 1/1 1 Job Sun 14 1/1 1 Job Mon 15 2/3 1 Job Tue…" at bounding box center [505, 474] width 1011 height 691
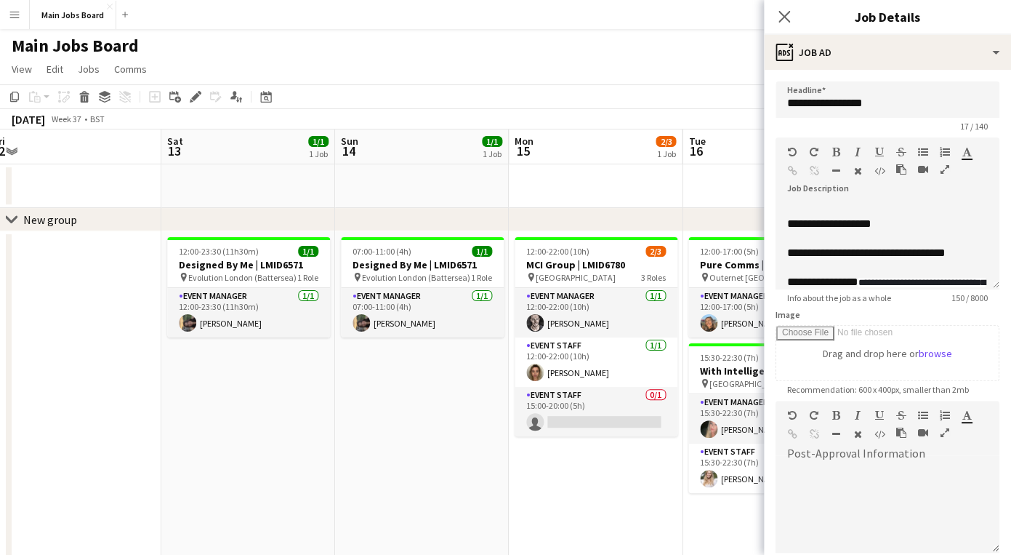
drag, startPoint x: 241, startPoint y: 464, endPoint x: 575, endPoint y: 464, distance: 333.7
click at [571, 464] on app-calendar-viewport "Wed 10 3/3 2 Jobs Thu 11 4/7 3 Jobs Fri 12 Sat 13 1/1 1 Job Sun 14 1/1 1 Job Mo…" at bounding box center [505, 474] width 1011 height 691
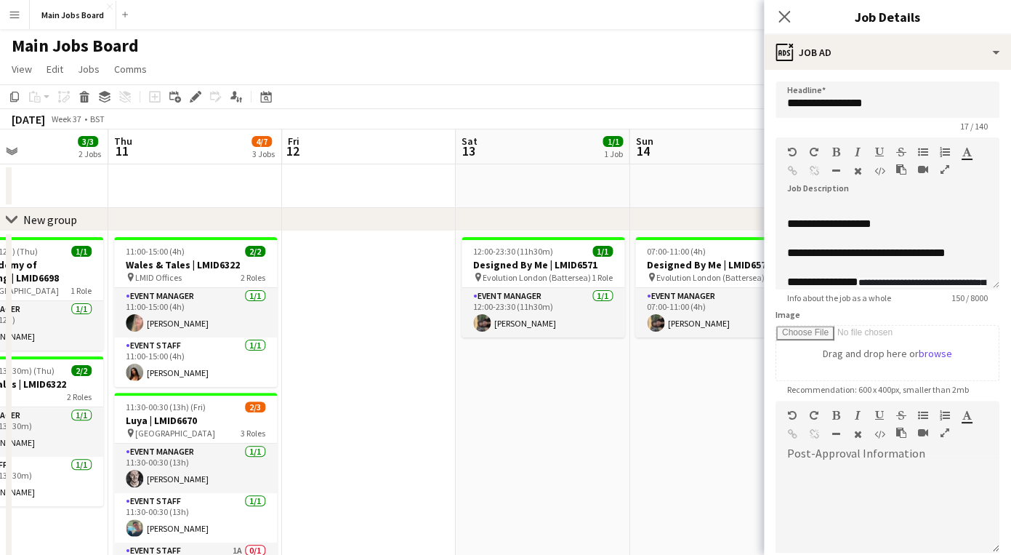
scroll to position [0, 366]
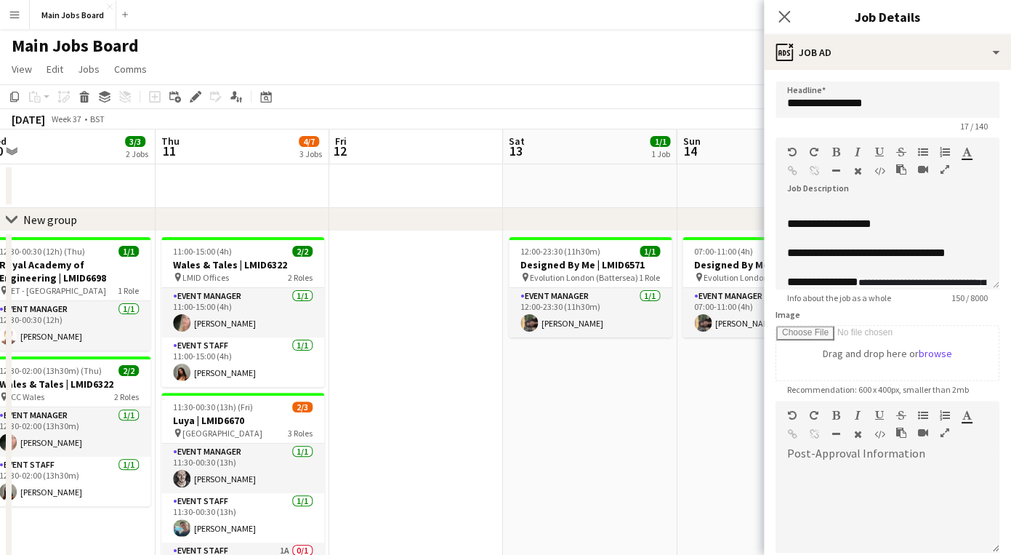
drag, startPoint x: 385, startPoint y: 435, endPoint x: 554, endPoint y: 435, distance: 168.7
click at [553, 435] on app-calendar-viewport "Mon 8 Tue 9 Wed 10 3/3 2 Jobs Thu 11 4/7 3 Jobs Fri 12 Sat 13 1/1 1 Job Sun 14 …" at bounding box center [505, 474] width 1011 height 691
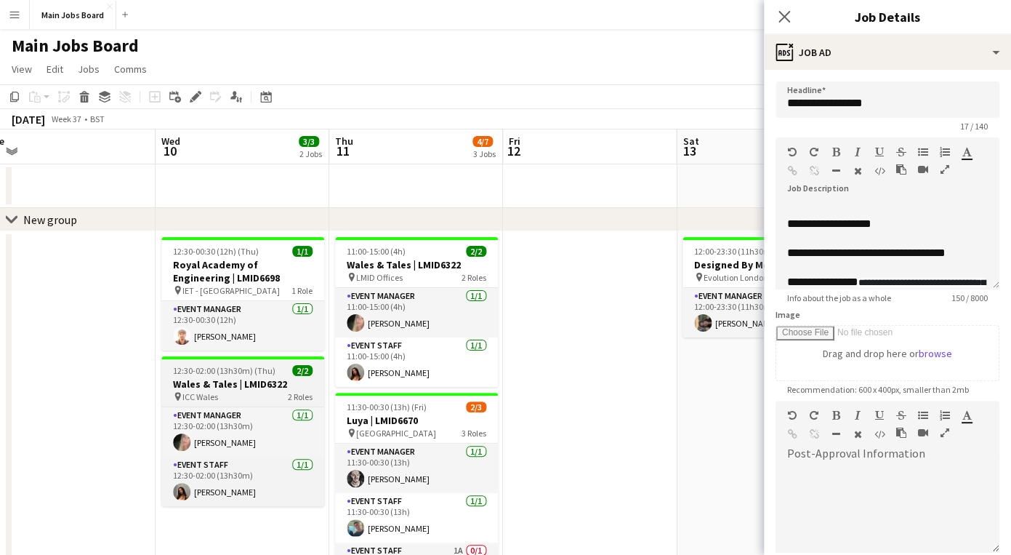
click at [217, 389] on h3 "Wales & Tales | LMID6322" at bounding box center [242, 383] width 163 height 13
type input "**********"
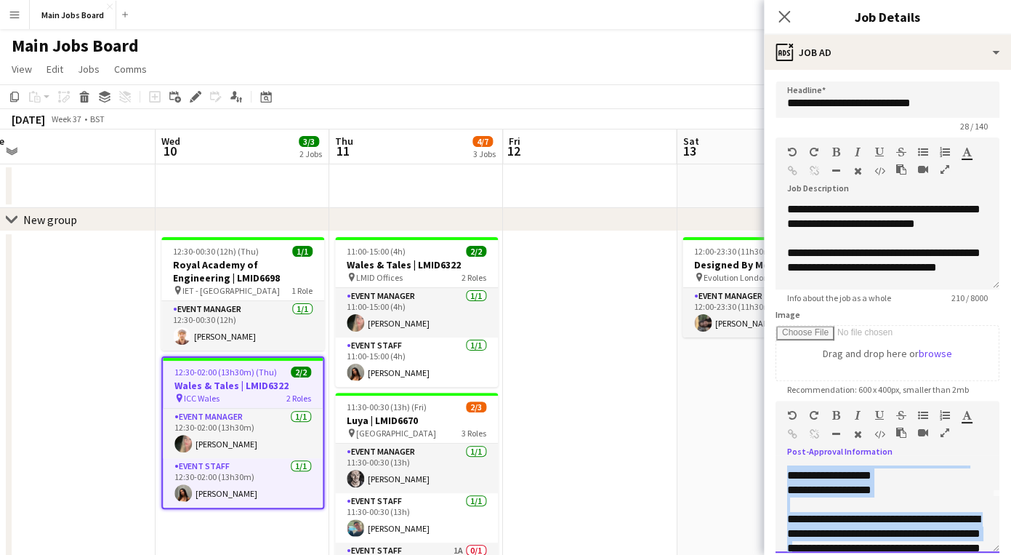
drag, startPoint x: 786, startPoint y: 514, endPoint x: 908, endPoint y: 555, distance: 128.7
click at [908, 553] on div "**********" at bounding box center [888, 508] width 224 height 87
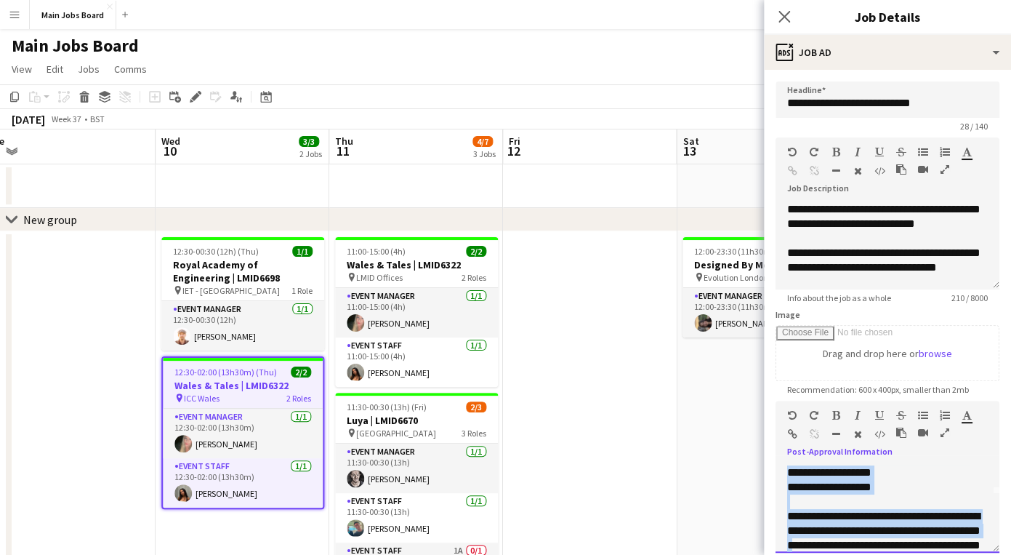
click at [845, 483] on div "**********" at bounding box center [887, 516] width 201 height 131
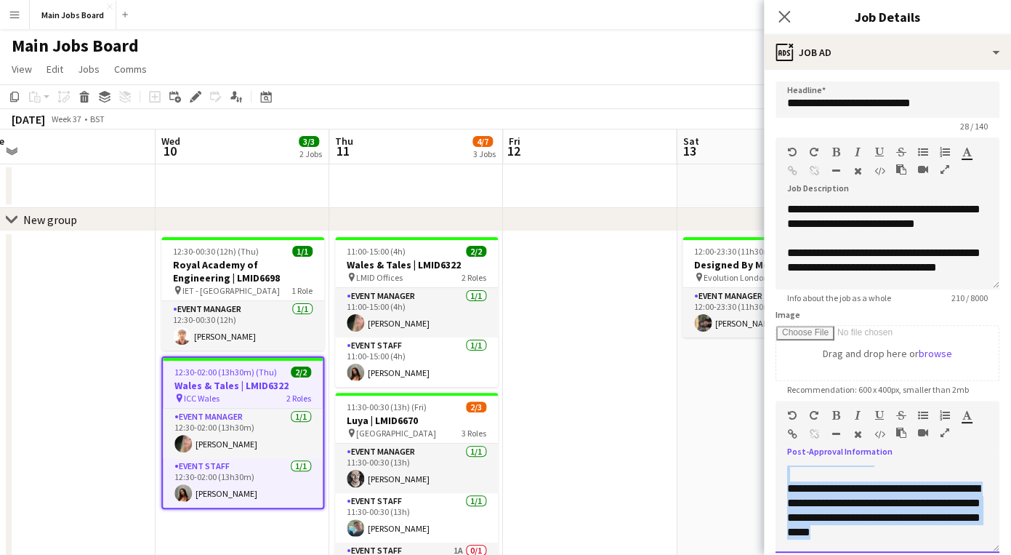
scroll to position [99, 0]
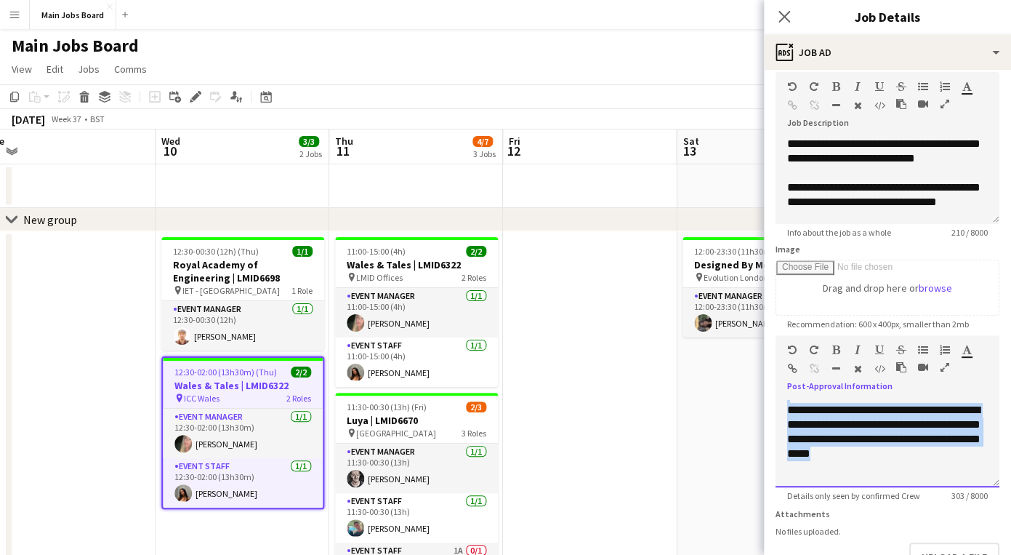
drag, startPoint x: 787, startPoint y: 489, endPoint x: 990, endPoint y: 555, distance: 213.1
click at [990, 487] on div "**********" at bounding box center [888, 443] width 224 height 87
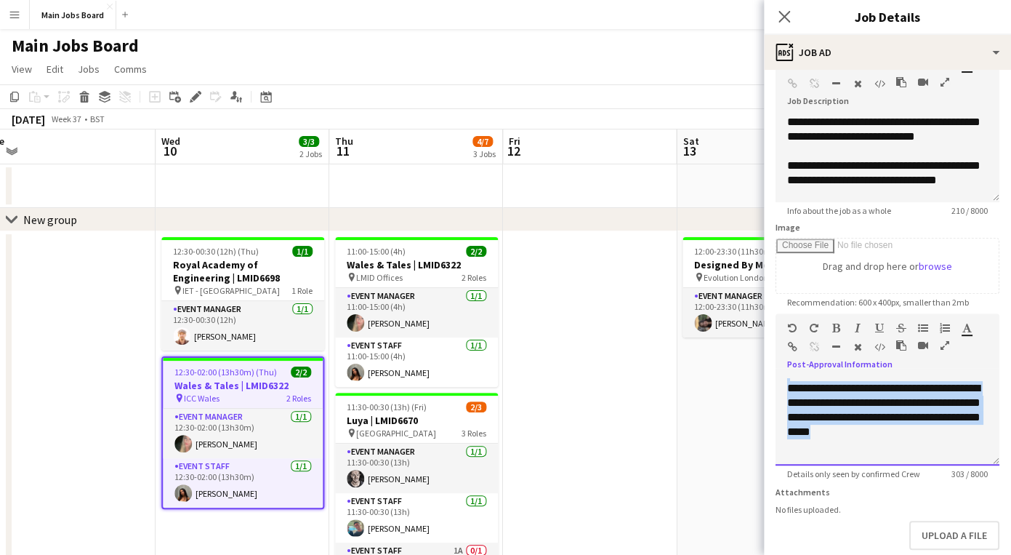
copy div "**********"
click at [568, 414] on app-date-cell at bounding box center [590, 526] width 174 height 590
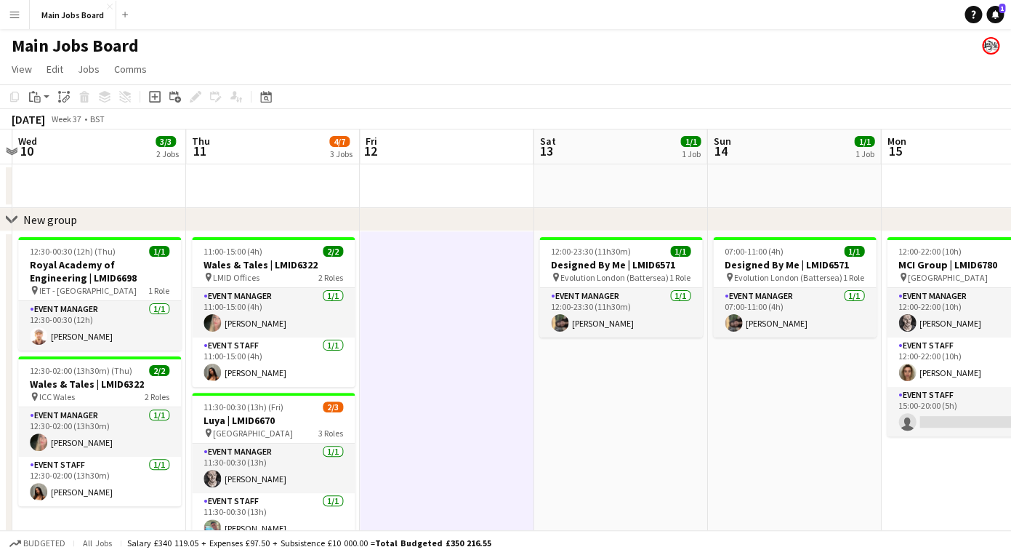
drag, startPoint x: 624, startPoint y: 410, endPoint x: 241, endPoint y: 410, distance: 382.4
click at [268, 410] on app-calendar-viewport "Sun 7 Mon 8 Tue 9 Wed 10 3/3 2 Jobs Thu 11 4/7 3 Jobs Fri 12 Sat 13 1/1 1 Job S…" at bounding box center [505, 474] width 1011 height 691
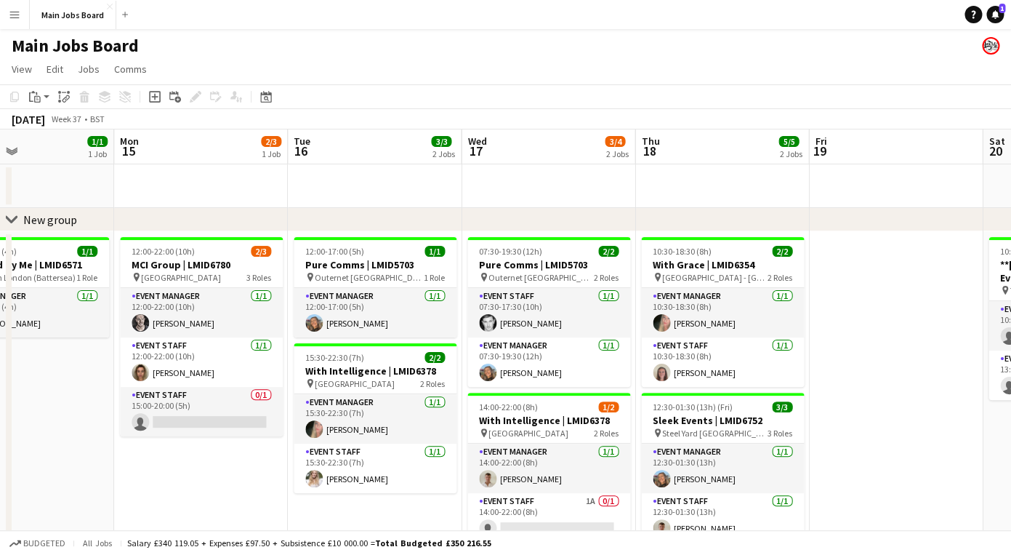
drag, startPoint x: 433, startPoint y: 409, endPoint x: 179, endPoint y: 409, distance: 254.5
click at [204, 409] on app-calendar-viewport "Thu 11 4/7 3 Jobs Fri 12 Sat 13 1/1 1 Job Sun 14 1/1 1 Job Mon 15 2/3 1 Job Tue…" at bounding box center [505, 474] width 1011 height 691
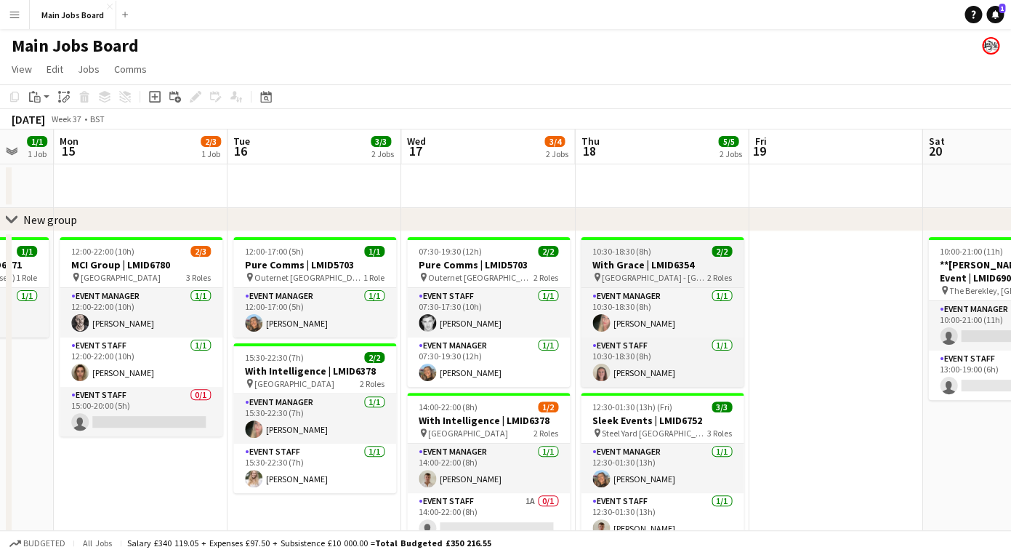
click at [646, 267] on h3 "With Grace | LMID6354" at bounding box center [662, 264] width 163 height 13
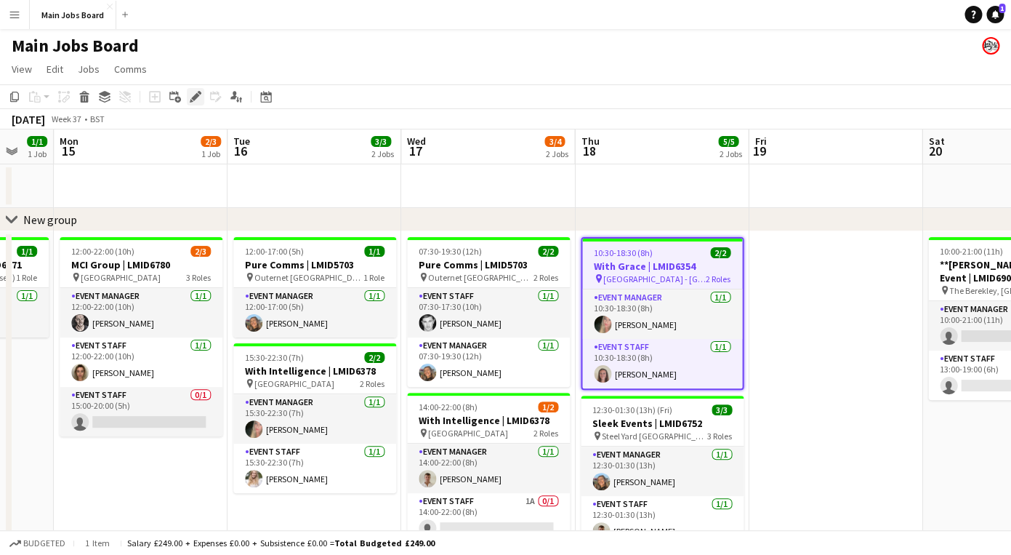
click at [193, 93] on icon "Edit" at bounding box center [196, 97] width 12 height 12
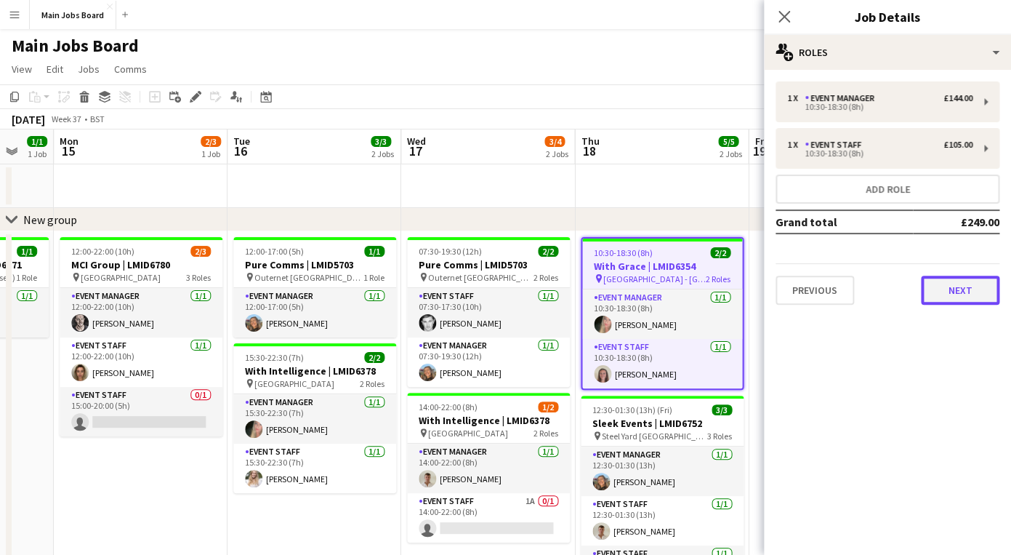
click at [948, 294] on button "Next" at bounding box center [960, 290] width 79 height 29
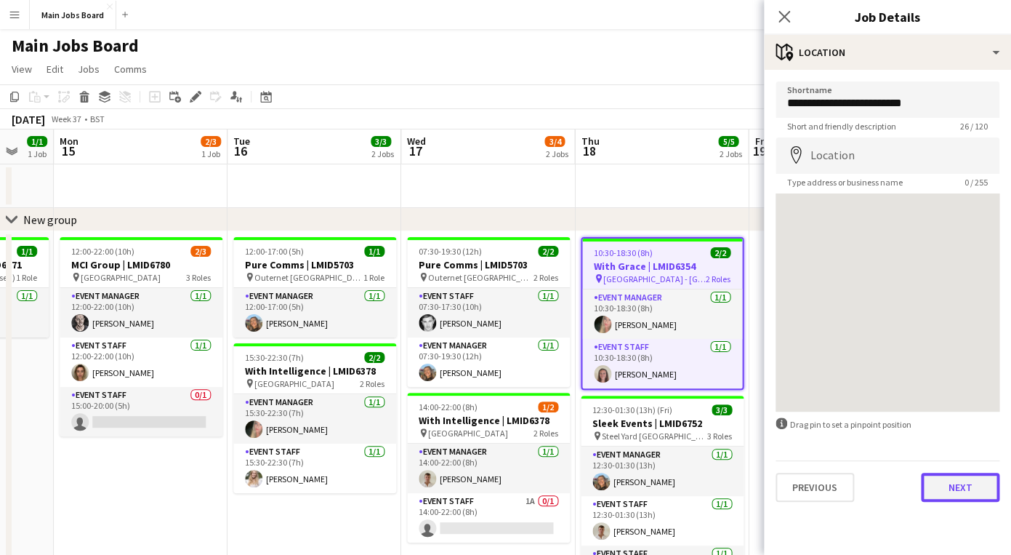
click at [952, 483] on button "Next" at bounding box center [960, 487] width 79 height 29
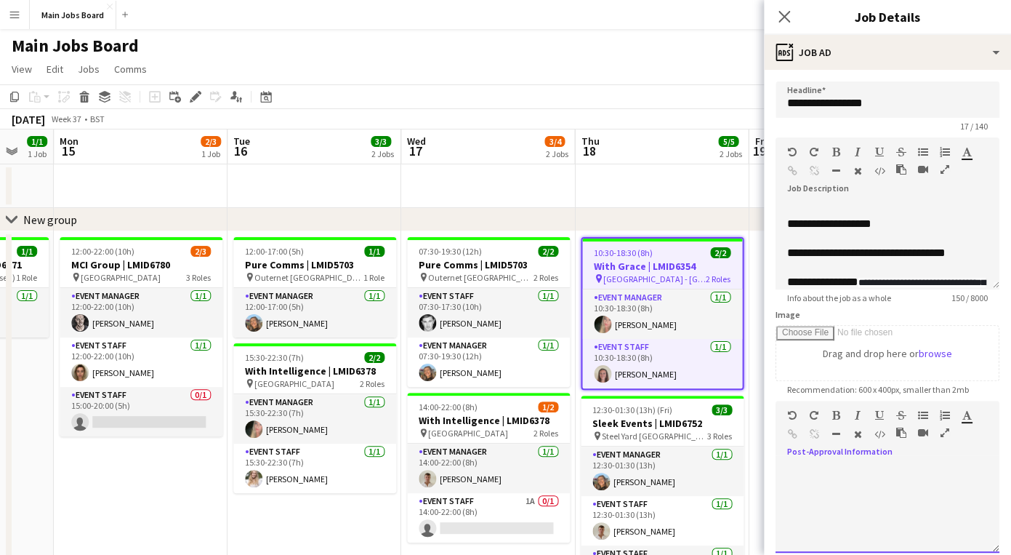
click at [870, 468] on div at bounding box center [888, 508] width 224 height 87
paste div
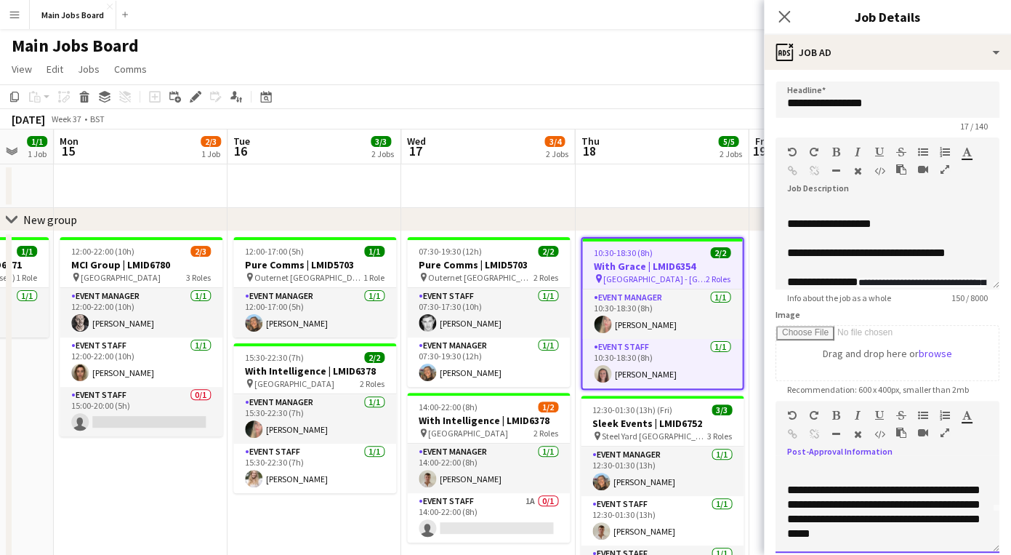
scroll to position [0, 0]
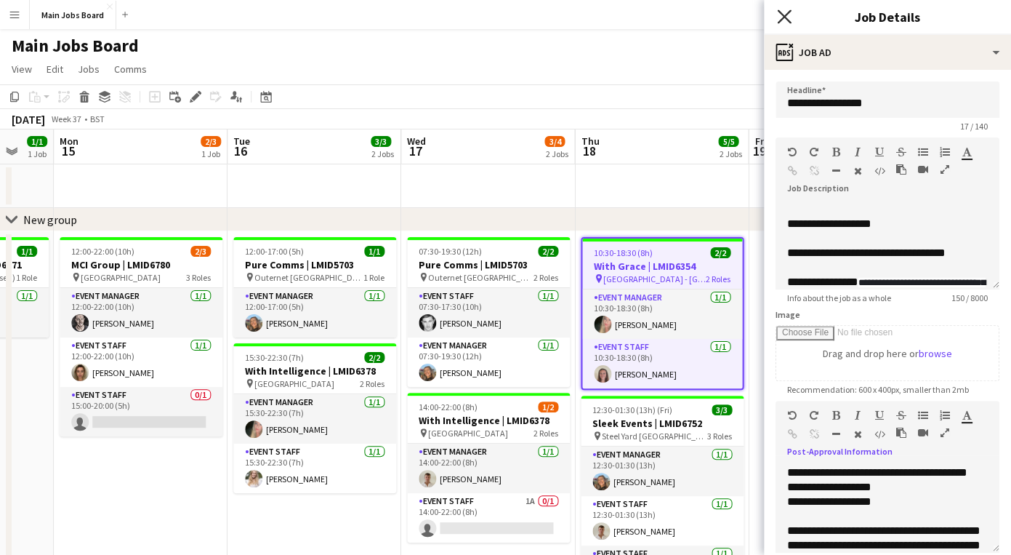
click at [785, 15] on icon "Close pop-in" at bounding box center [784, 16] width 14 height 14
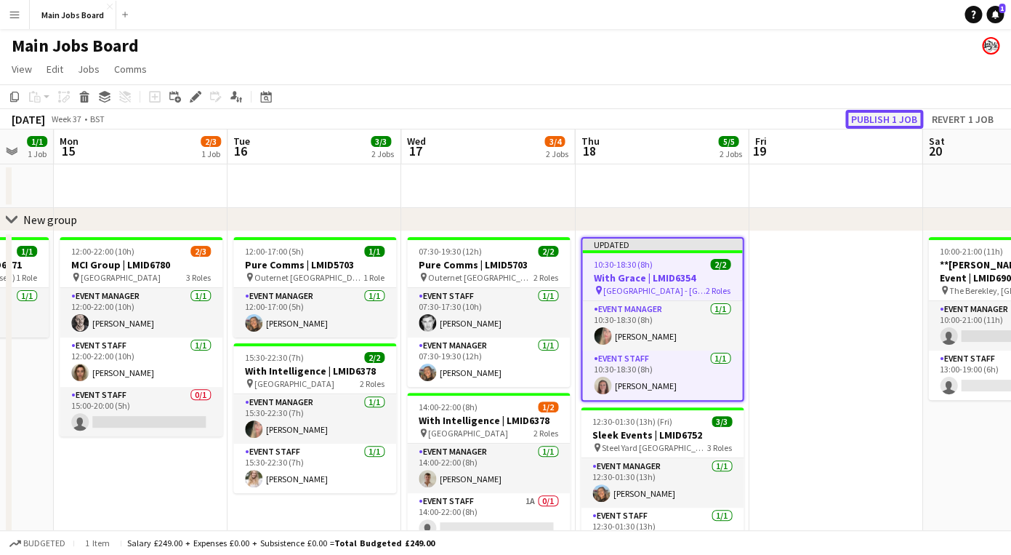
click at [890, 113] on button "Publish 1 job" at bounding box center [885, 119] width 78 height 19
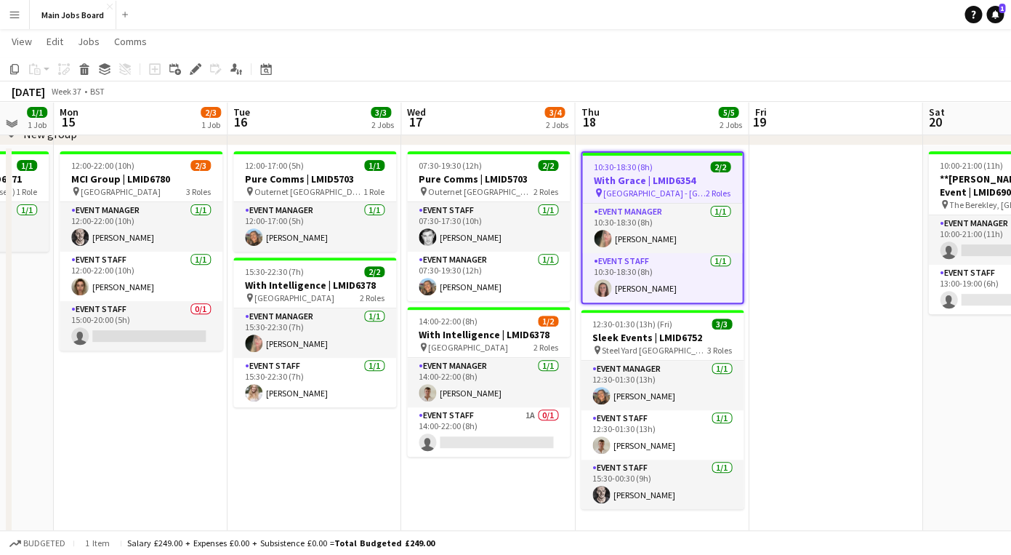
scroll to position [85, 0]
click at [76, 18] on button "Main Jobs Board Close" at bounding box center [73, 15] width 87 height 28
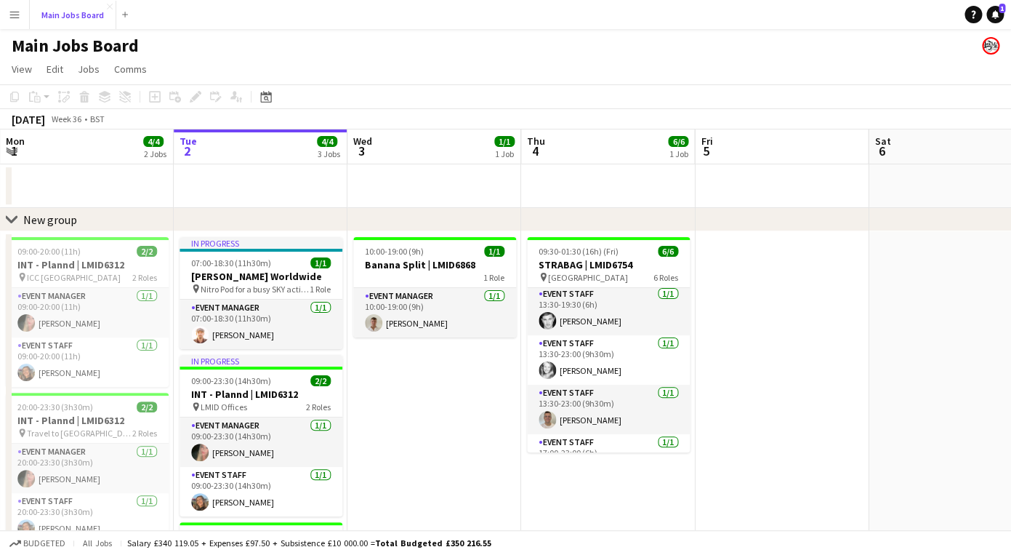
scroll to position [100, 0]
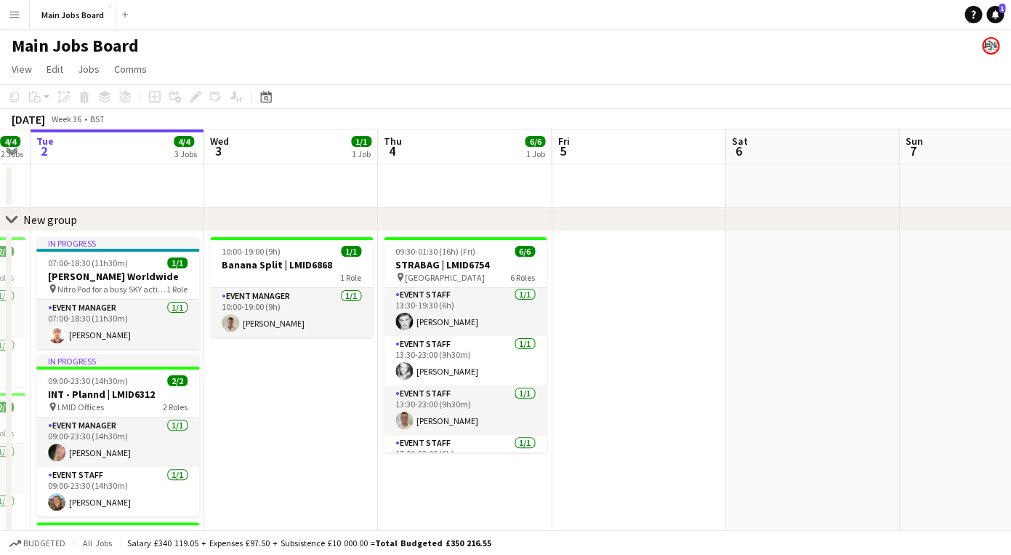
drag, startPoint x: 784, startPoint y: 380, endPoint x: 453, endPoint y: 380, distance: 330.8
click at [467, 380] on app-calendar-viewport "Sat 30 2/2 1 Job Sun 31 2/2 1 Job Mon 1 4/4 2 Jobs Tue 2 4/4 3 Jobs Wed 3 1/1 1…" at bounding box center [505, 398] width 1011 height 539
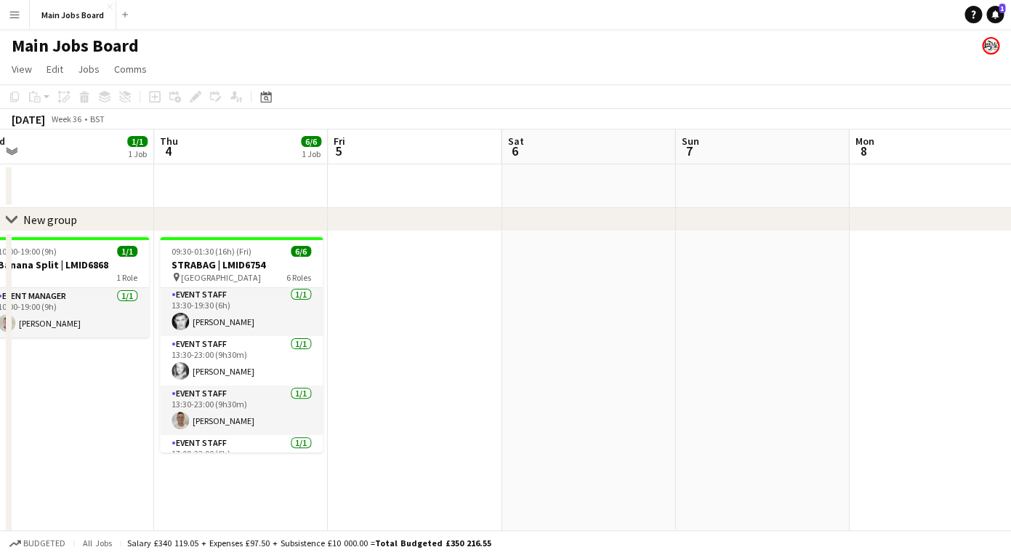
drag, startPoint x: 742, startPoint y: 375, endPoint x: 36, endPoint y: 398, distance: 707.1
click at [63, 398] on app-calendar-viewport "Sun 31 2/2 1 Job Mon 1 4/4 2 Jobs Tue 2 4/4 3 Jobs Wed 3 1/1 1 Job Thu 4 6/6 1 …" at bounding box center [505, 398] width 1011 height 539
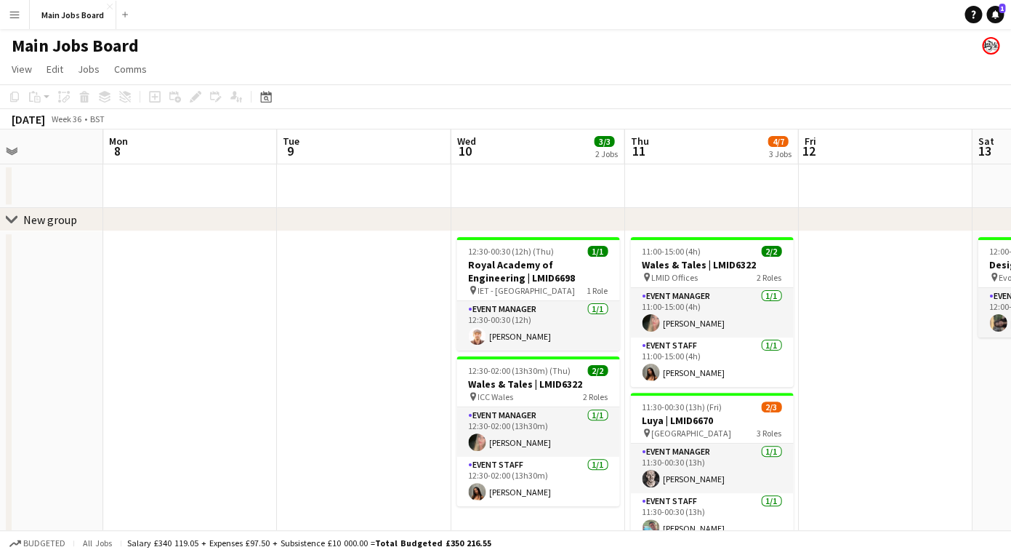
scroll to position [0, 477]
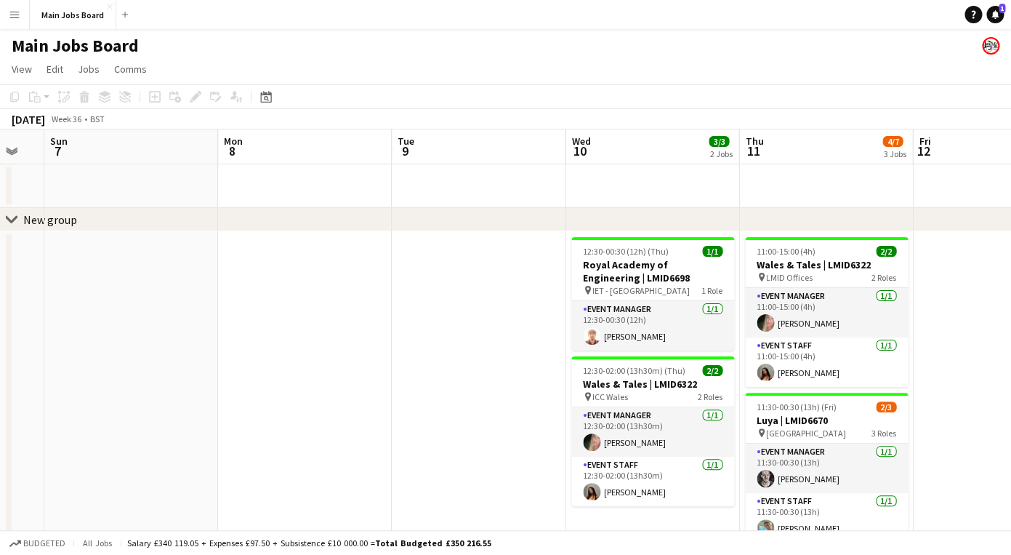
drag, startPoint x: 606, startPoint y: 377, endPoint x: 430, endPoint y: 377, distance: 175.9
click at [430, 377] on app-calendar-viewport "Thu 4 6/6 1 Job Fri 5 Sat 6 Sun 7 Mon 8 Tue 9 Wed 10 3/3 2 Jobs Thu 11 4/7 3 Jo…" at bounding box center [505, 461] width 1011 height 664
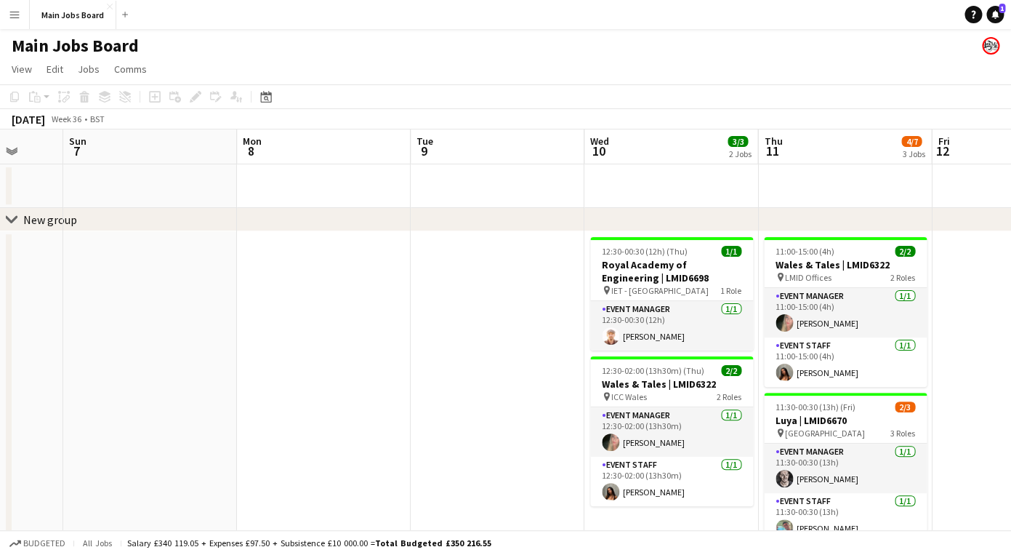
drag, startPoint x: 241, startPoint y: 379, endPoint x: 798, endPoint y: 362, distance: 557.9
click at [779, 362] on app-calendar-viewport "Fri 5 Sat 6 Sun 7 Mon 8 Tue 9 Wed 10 3/3 2 Jobs Thu 11 4/7 3 Jobs Fri 12 Sat 13…" at bounding box center [505, 461] width 1011 height 664
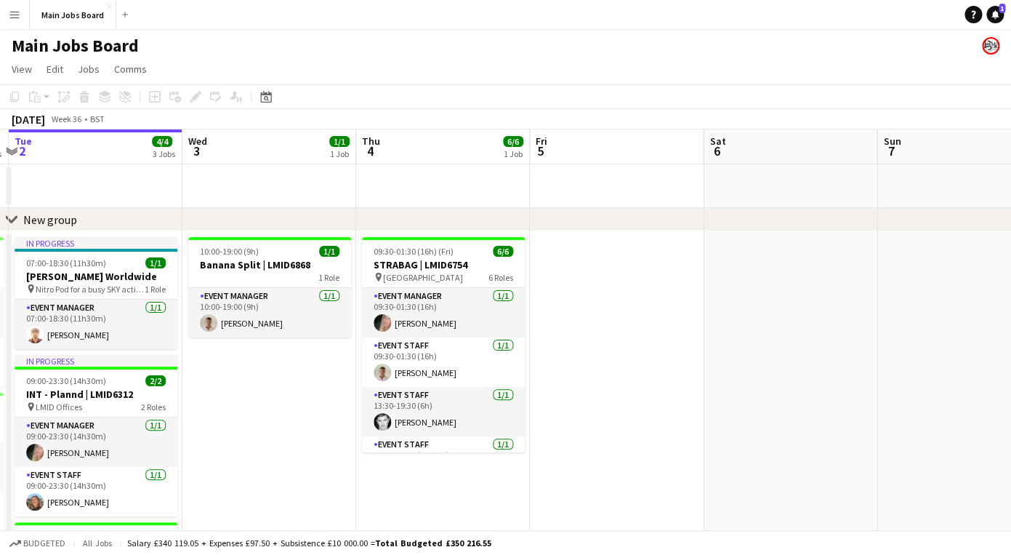
drag, startPoint x: 350, startPoint y: 364, endPoint x: 747, endPoint y: 350, distance: 397.9
click at [731, 350] on app-calendar-viewport "Sun 31 2/2 1 Job Mon 1 4/4 2 Jobs Tue 2 4/4 3 Jobs Wed 3 1/1 1 Job Thu 4 6/6 1 …" at bounding box center [505, 461] width 1011 height 664
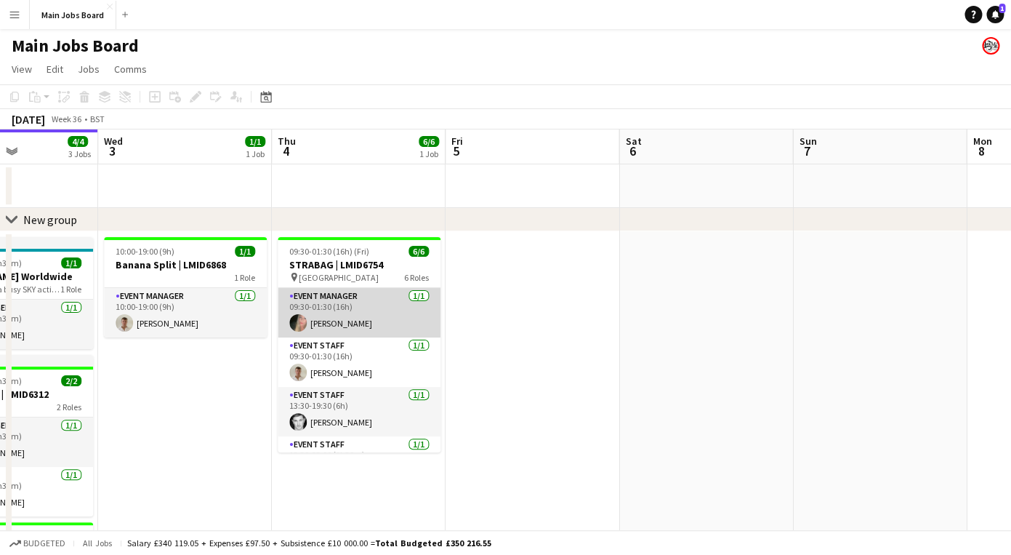
click at [366, 313] on app-card-role "Event Manager [DATE] 09:30-01:30 (16h) [PERSON_NAME]" at bounding box center [359, 312] width 163 height 49
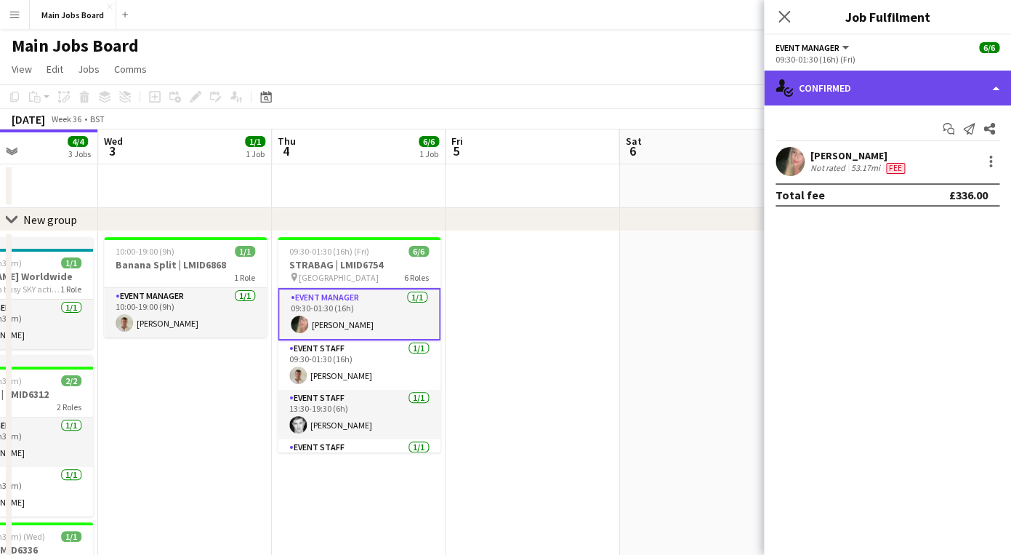
click at [959, 83] on div "single-neutral-actions-check-2 Confirmed" at bounding box center [887, 88] width 247 height 35
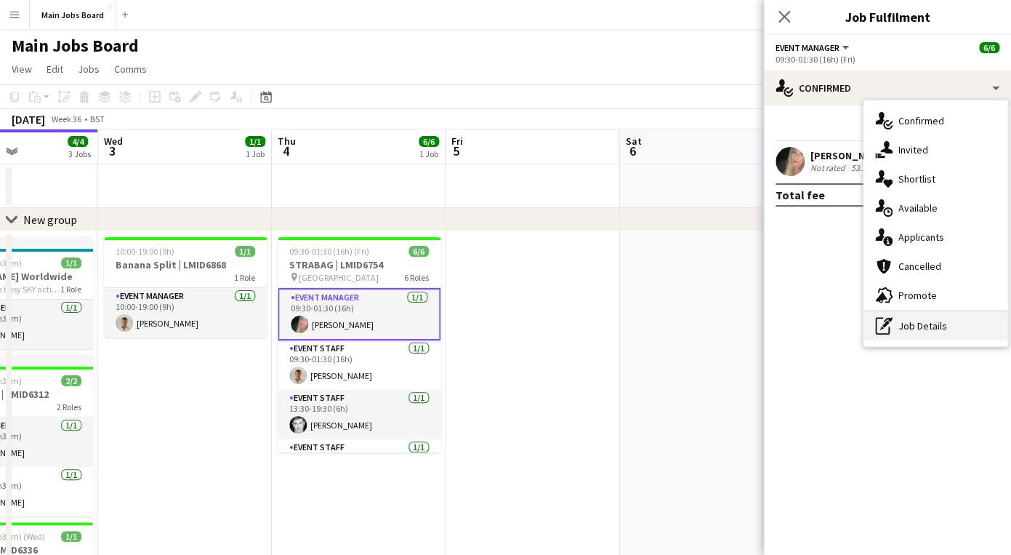
click at [953, 321] on div "pen-write Job Details" at bounding box center [936, 325] width 144 height 29
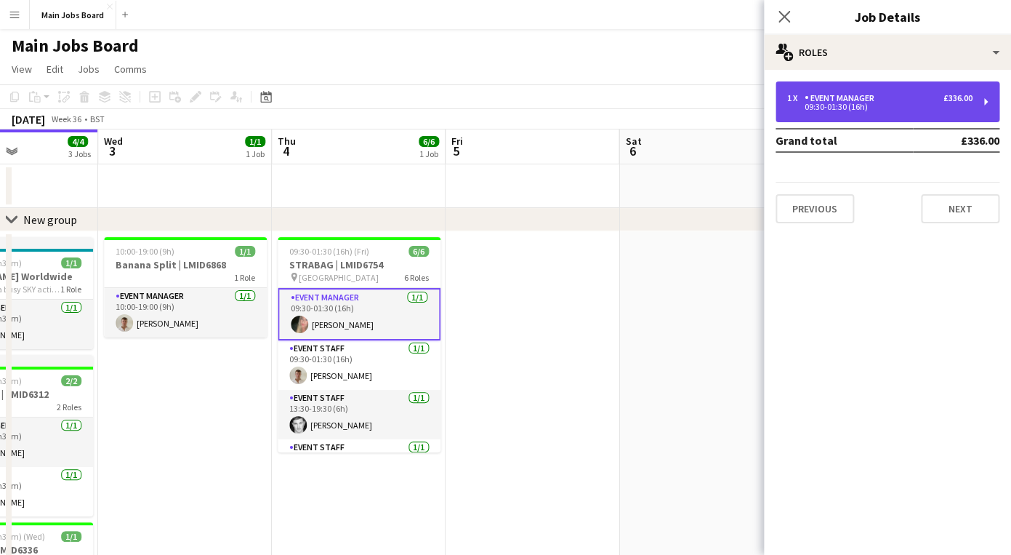
click at [869, 105] on div "09:30-01:30 (16h)" at bounding box center [879, 106] width 185 height 7
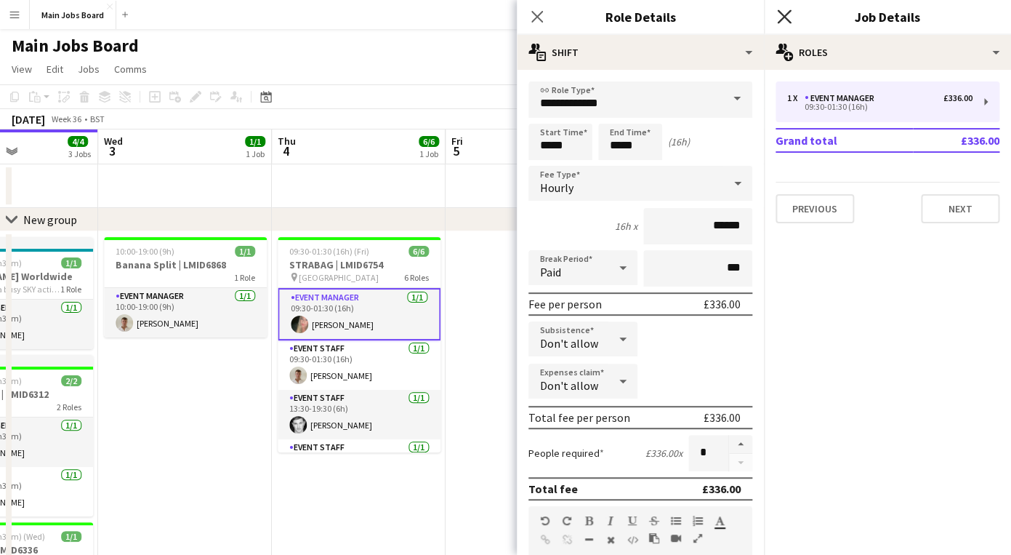
click at [787, 16] on icon "Close pop-in" at bounding box center [784, 16] width 14 height 14
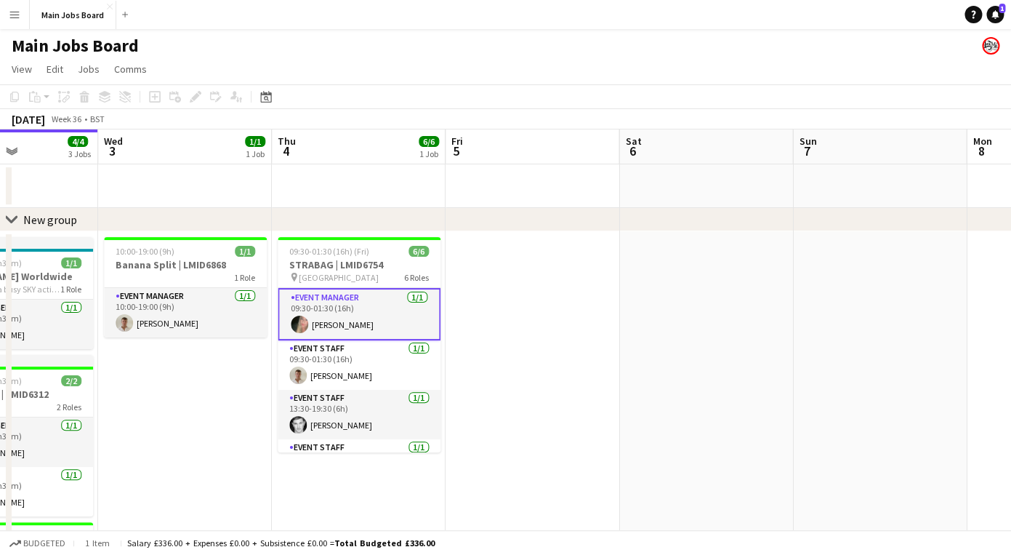
click at [606, 312] on app-date-cell at bounding box center [533, 512] width 174 height 562
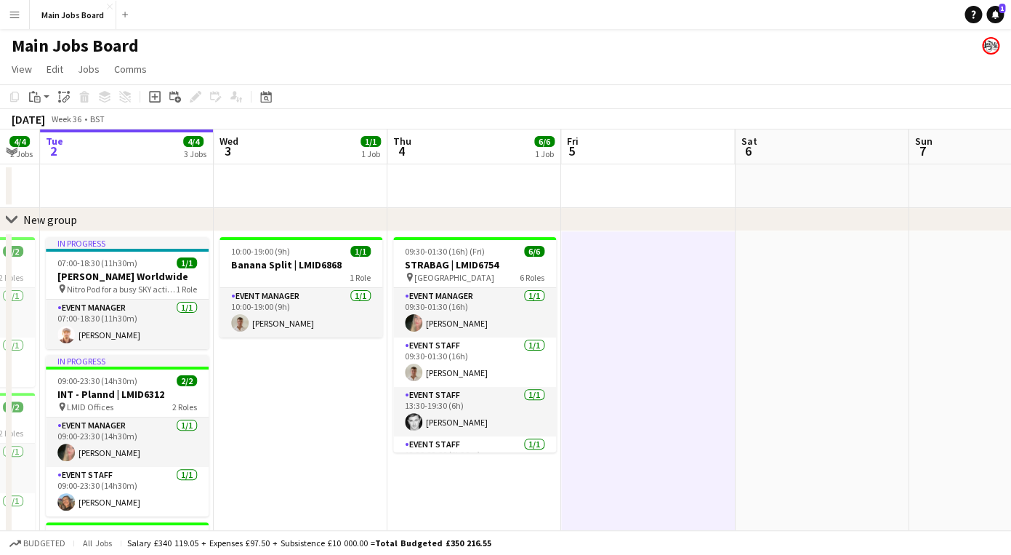
drag, startPoint x: 226, startPoint y: 411, endPoint x: 343, endPoint y: 409, distance: 117.1
click at [342, 411] on app-calendar-viewport "Sun 31 2/2 1 Job Mon 1 4/4 2 Jobs Tue 2 4/4 3 Jobs Wed 3 1/1 1 Job Thu 4 6/6 1 …" at bounding box center [505, 461] width 1011 height 664
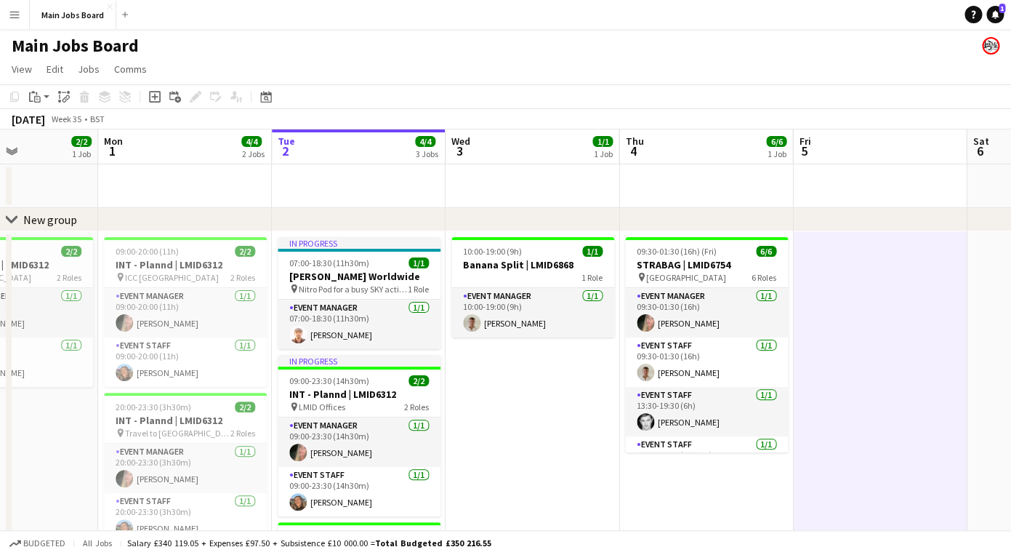
scroll to position [0, 337]
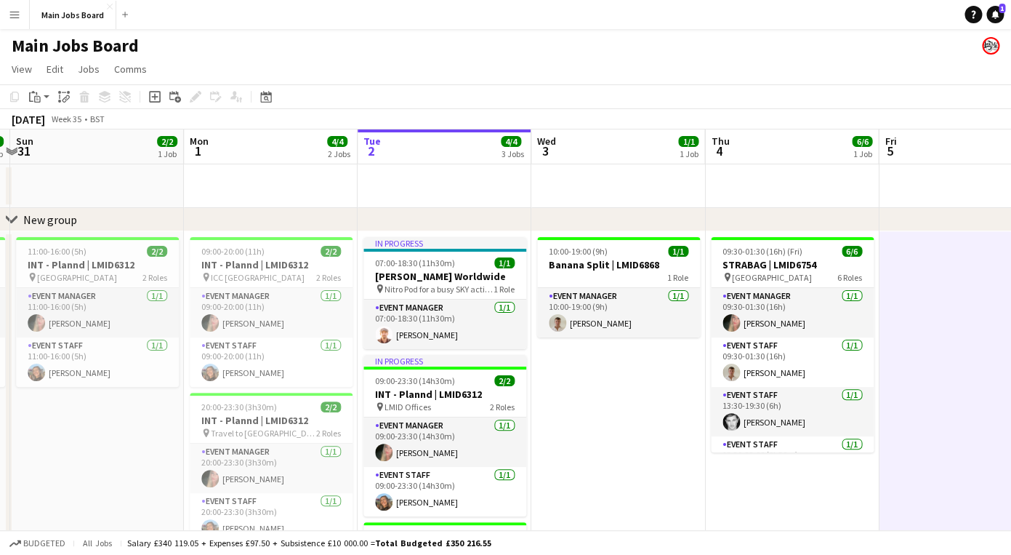
drag, startPoint x: 259, startPoint y: 409, endPoint x: 576, endPoint y: 405, distance: 317.0
click at [576, 406] on app-calendar-viewport "Fri 29 Sat 30 2/2 1 Job Sun 31 2/2 1 Job Mon 1 4/4 2 Jobs Tue 2 4/4 3 Jobs Wed …" at bounding box center [505, 461] width 1011 height 664
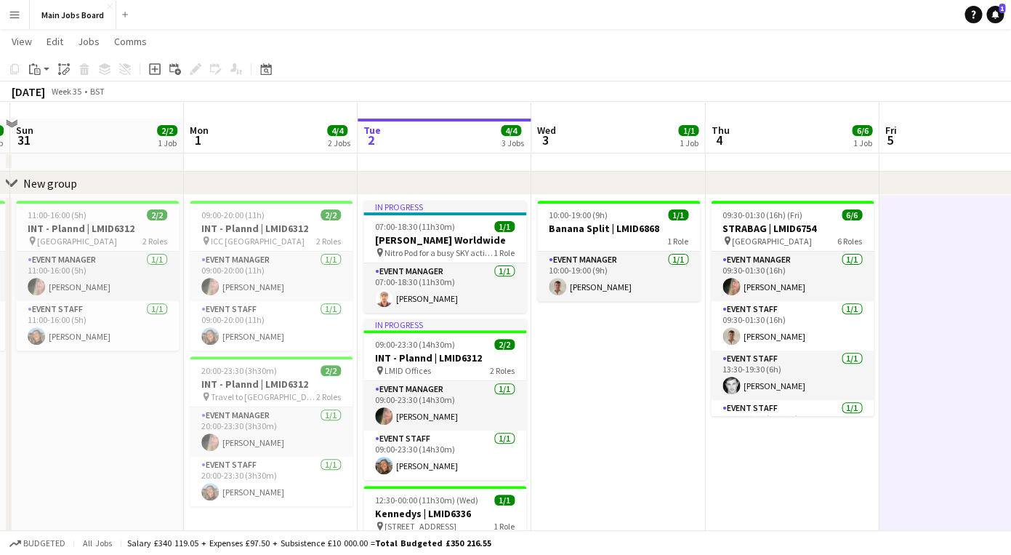
scroll to position [0, 0]
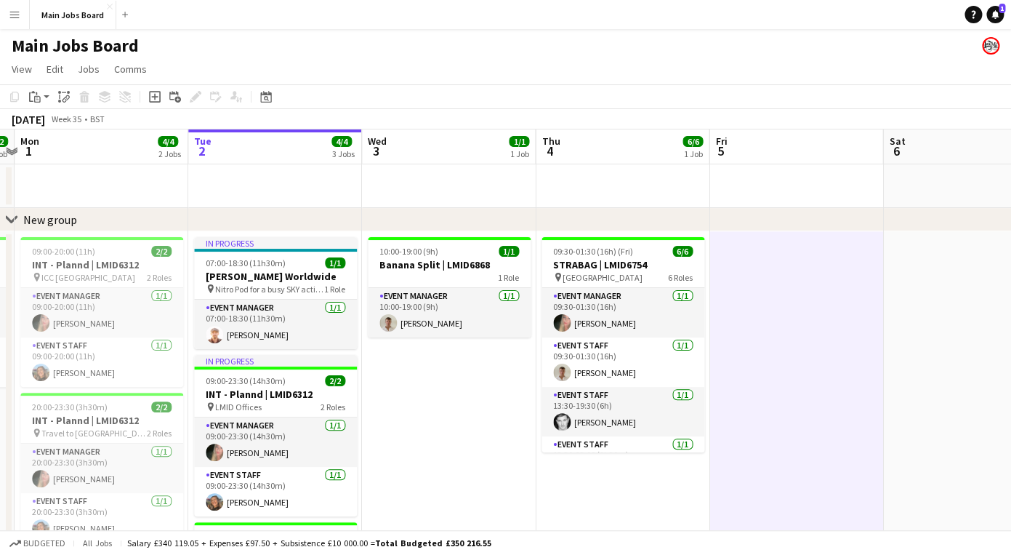
drag, startPoint x: 715, startPoint y: 468, endPoint x: 536, endPoint y: 453, distance: 180.2
click at [540, 452] on app-calendar-viewport "Fri 29 1/1 1 Job Sat 30 2/2 1 Job Sun 31 2/2 1 Job Mon 1 4/4 2 Jobs Tue 2 4/4 3…" at bounding box center [505, 461] width 1011 height 664
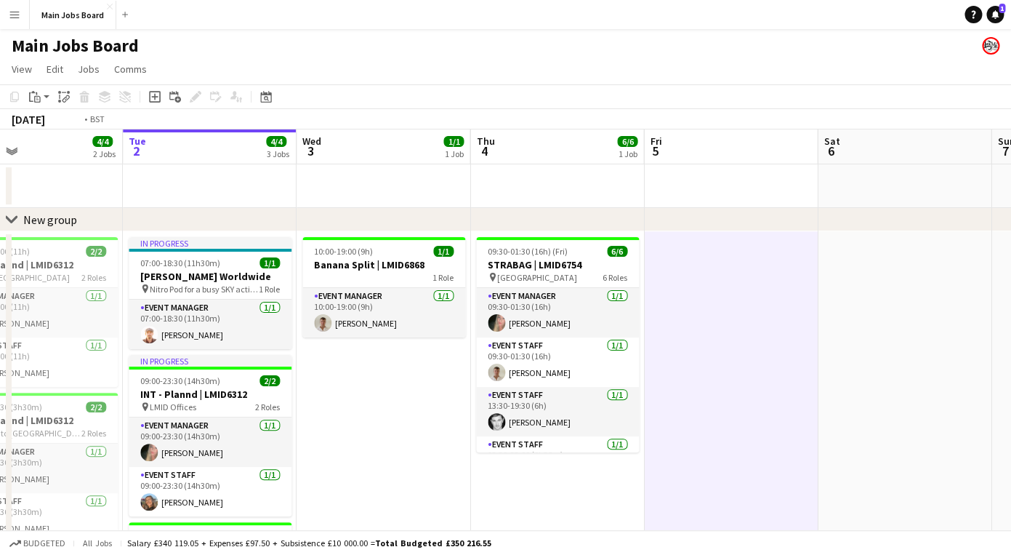
scroll to position [0, 605]
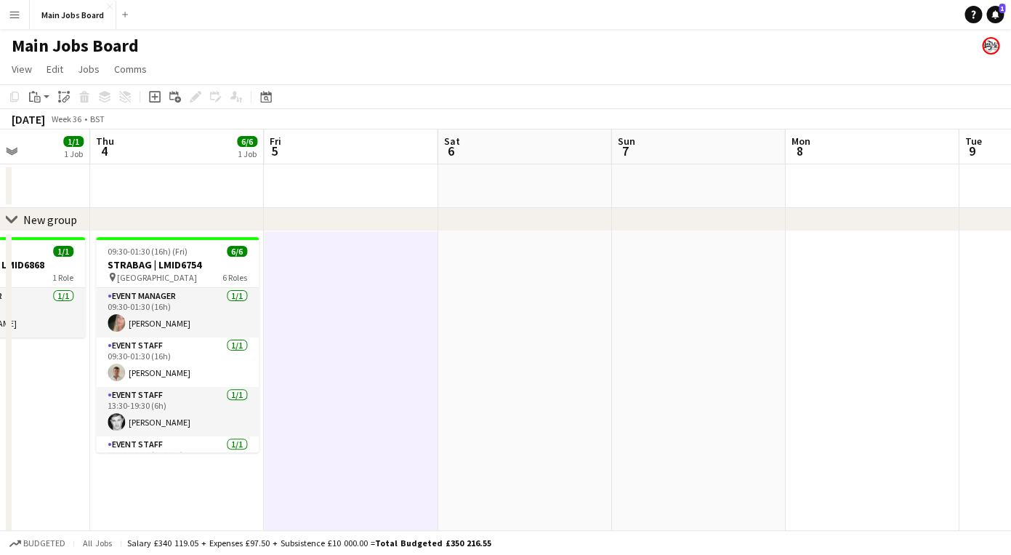
drag, startPoint x: 819, startPoint y: 438, endPoint x: 380, endPoint y: 438, distance: 439.8
click at [380, 438] on app-calendar-viewport "Sun 31 2/2 1 Job Mon 1 4/4 2 Jobs Tue 2 4/4 3 Jobs Wed 3 1/1 1 Job Thu 4 6/6 1 …" at bounding box center [505, 461] width 1011 height 664
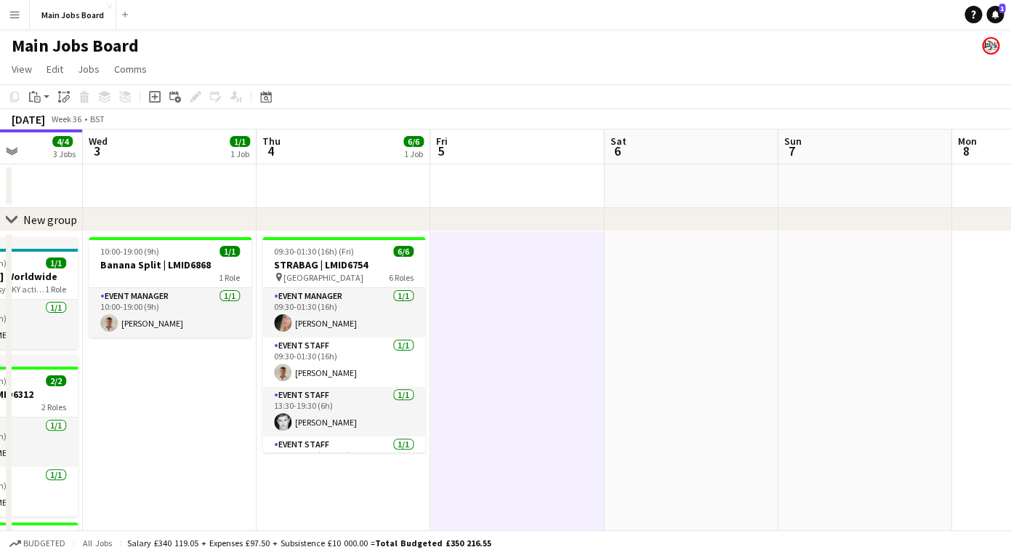
drag, startPoint x: 609, startPoint y: 324, endPoint x: 304, endPoint y: 324, distance: 305.4
click at [304, 324] on app-calendar-viewport "Sun 31 2/2 1 Job Mon 1 4/4 2 Jobs Tue 2 4/4 3 Jobs Wed 3 1/1 1 Job Thu 4 6/6 1 …" at bounding box center [505, 461] width 1011 height 664
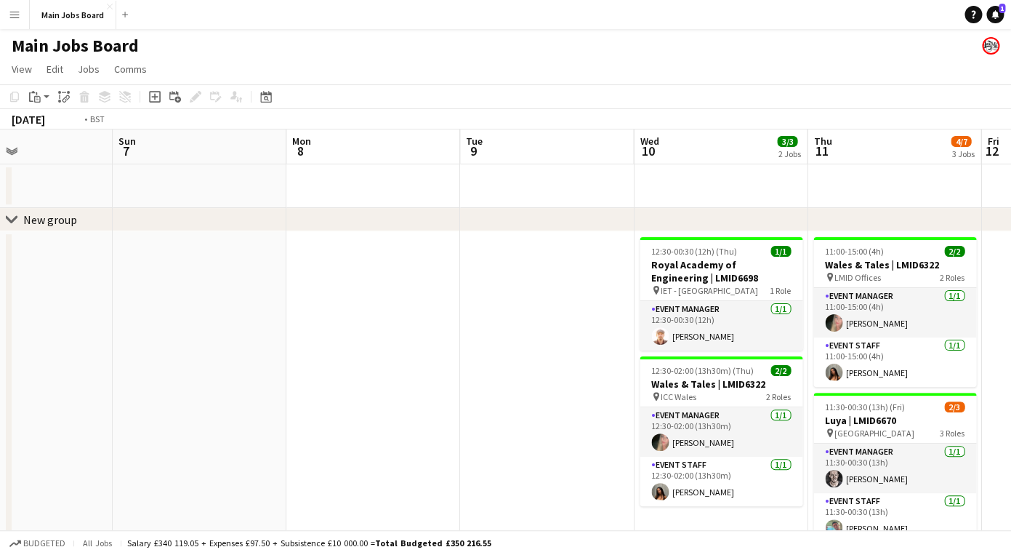
drag, startPoint x: 435, startPoint y: 356, endPoint x: 91, endPoint y: 356, distance: 343.9
click at [116, 356] on app-calendar-viewport "Thu 4 6/6 1 Job Fri 5 Sat 6 Sun 7 Mon 8 Tue 9 Wed 10 3/3 2 Jobs Thu 11 4/7 3 Jo…" at bounding box center [505, 461] width 1011 height 664
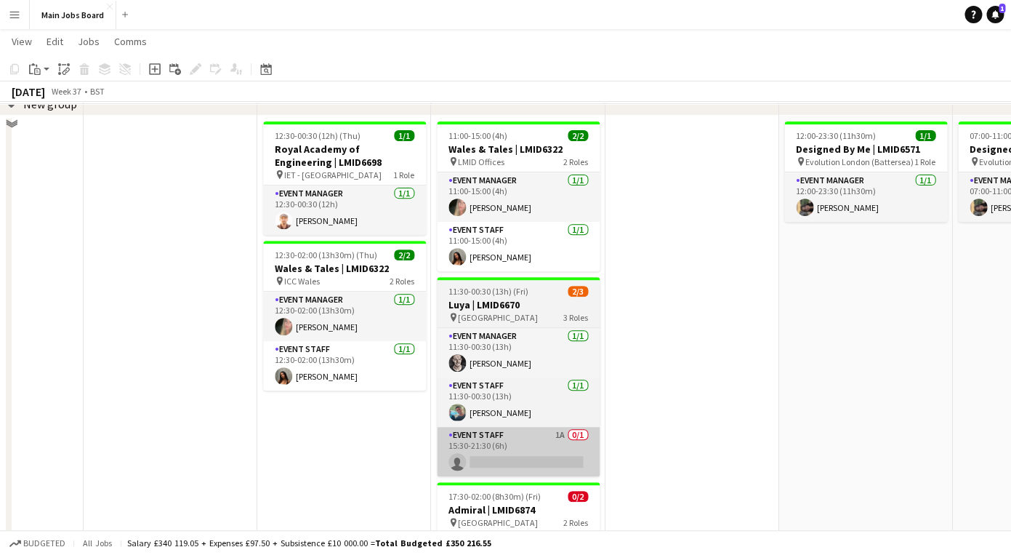
scroll to position [0, 0]
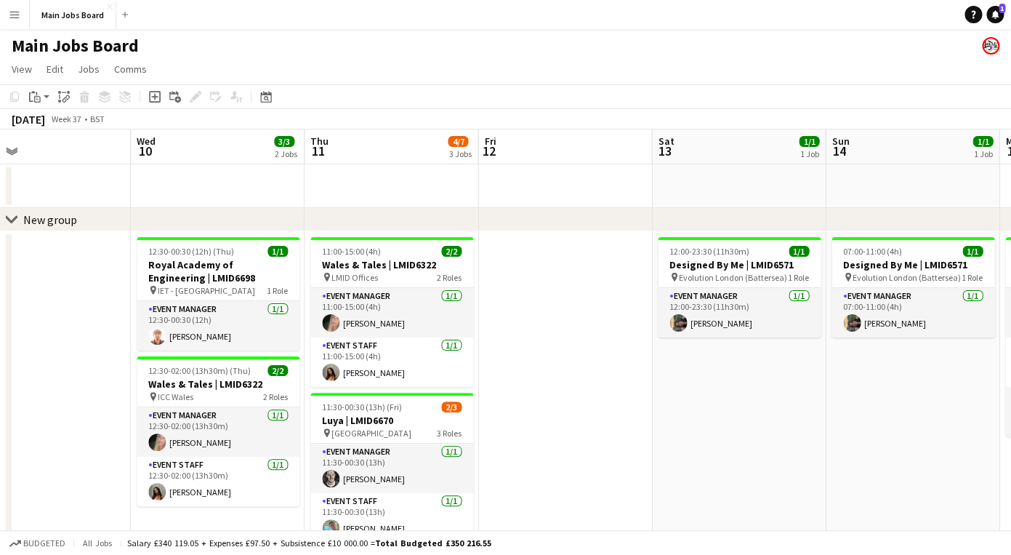
drag, startPoint x: 870, startPoint y: 368, endPoint x: 321, endPoint y: 382, distance: 549.1
click at [335, 382] on app-calendar-viewport "Sat 6 Sun 7 Mon 8 Tue 9 Wed 10 3/3 2 Jobs Thu 11 4/7 3 Jobs Fri 12 Sat 13 1/1 1…" at bounding box center [505, 461] width 1011 height 664
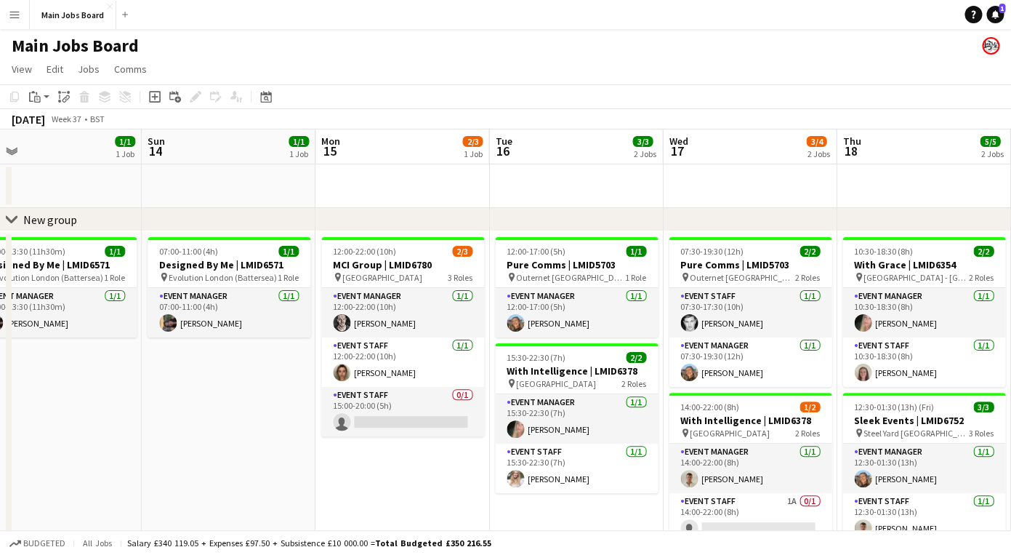
drag, startPoint x: 585, startPoint y: 396, endPoint x: 301, endPoint y: 414, distance: 284.1
click at [302, 414] on app-calendar-viewport "Wed 10 3/3 2 Jobs Thu 11 4/7 3 Jobs Fri 12 Sat 13 1/1 1 Job Sun 14 1/1 1 Job Mo…" at bounding box center [505, 461] width 1011 height 664
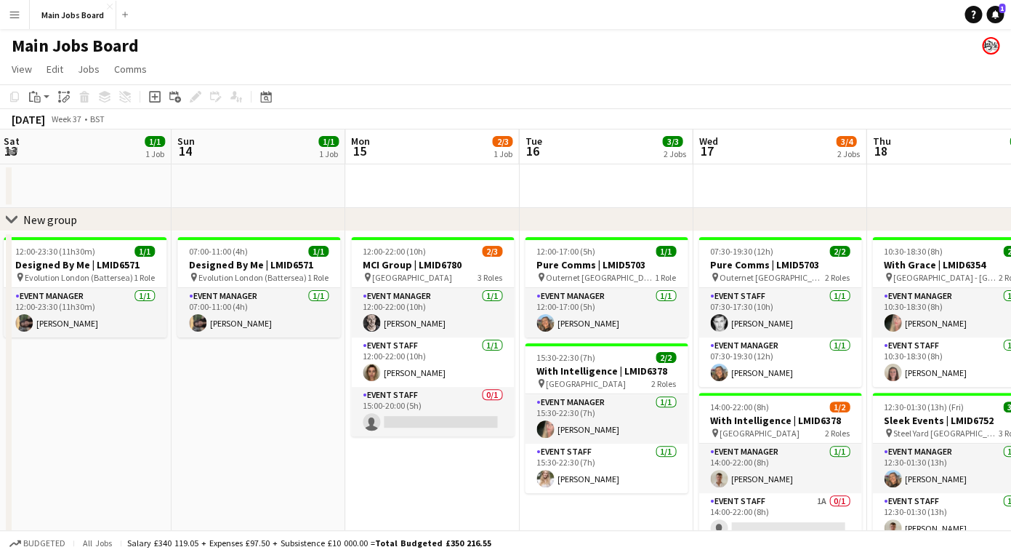
drag, startPoint x: 491, startPoint y: 411, endPoint x: 289, endPoint y: 411, distance: 201.4
click at [294, 411] on app-calendar-viewport "Wed 10 3/3 2 Jobs Thu 11 4/7 3 Jobs Fri 12 Sat 13 1/1 1 Job Sun 14 1/1 1 Job Mo…" at bounding box center [505, 461] width 1011 height 664
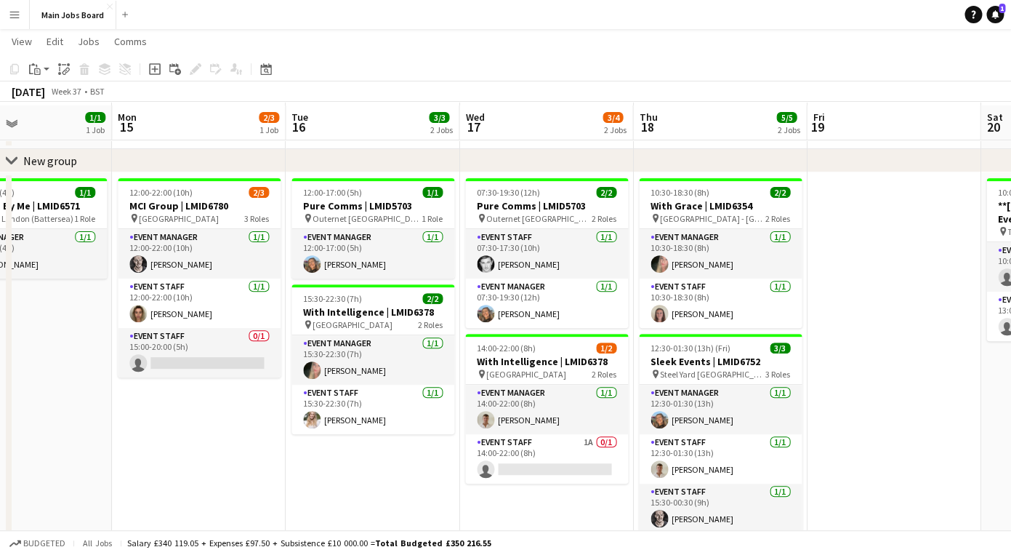
scroll to position [61, 0]
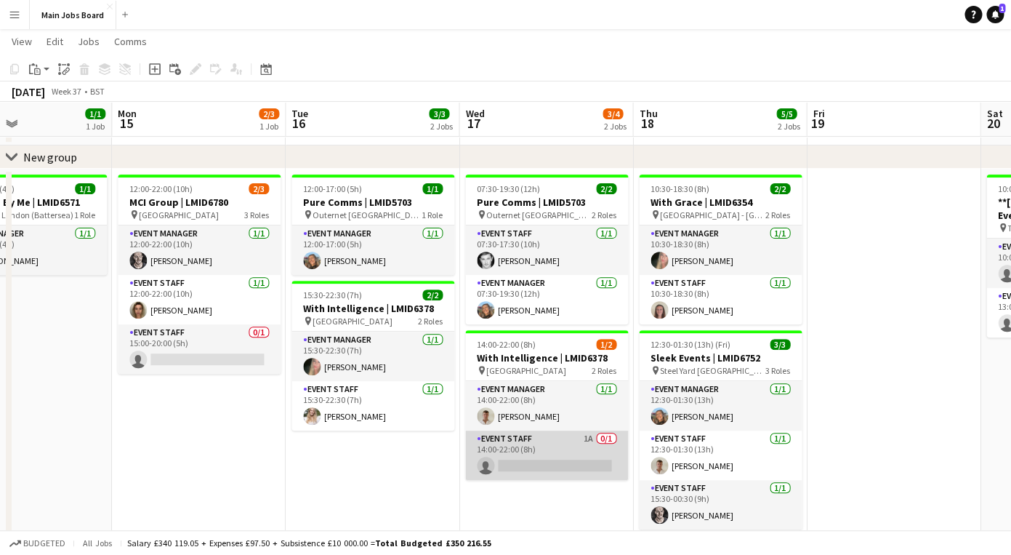
click at [591, 444] on app-card-role "Event Staff 1A 0/1 14:00-22:00 (8h) single-neutral-actions" at bounding box center [546, 454] width 163 height 49
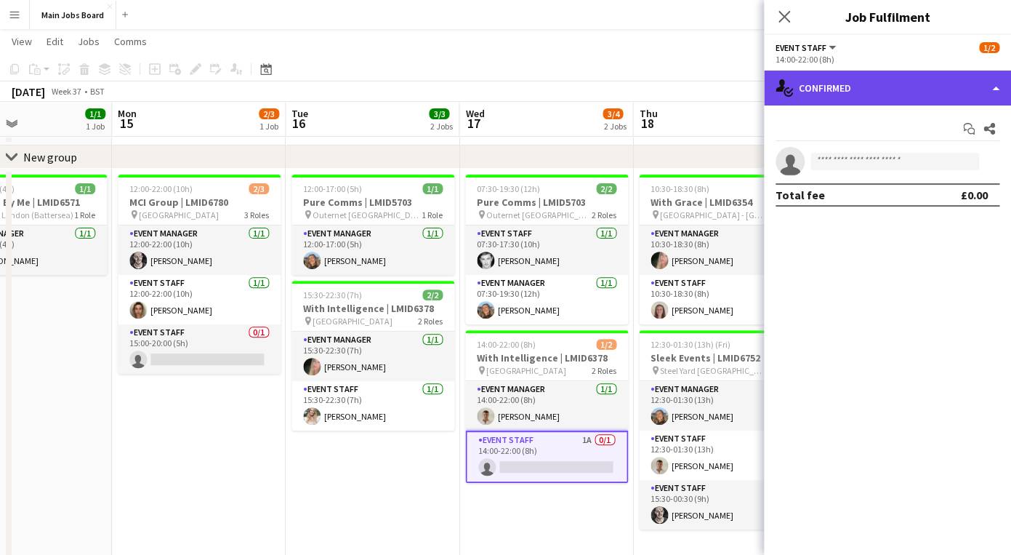
click at [843, 92] on div "single-neutral-actions-check-2 Confirmed" at bounding box center [887, 88] width 247 height 35
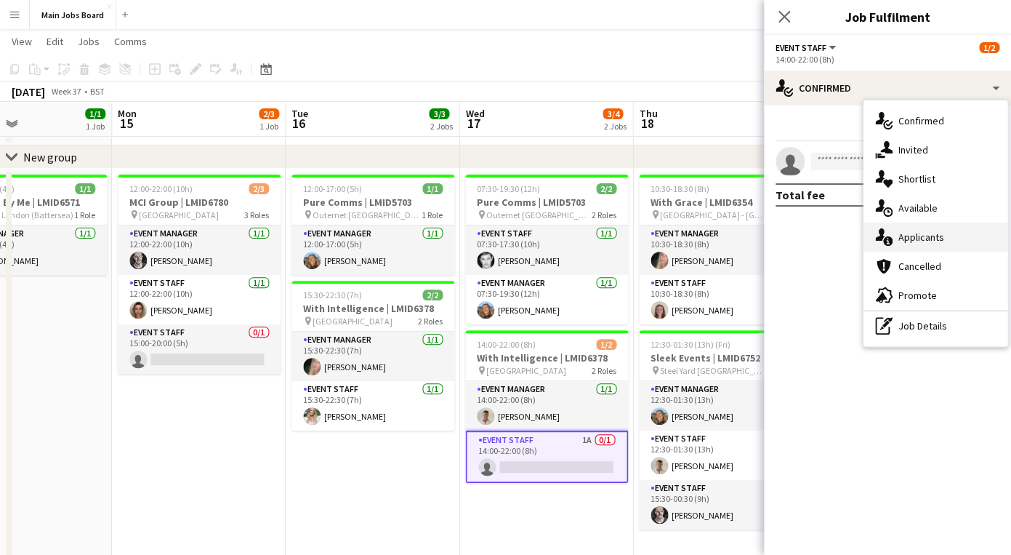
click at [955, 246] on div "single-neutral-actions-information Applicants" at bounding box center [936, 236] width 144 height 29
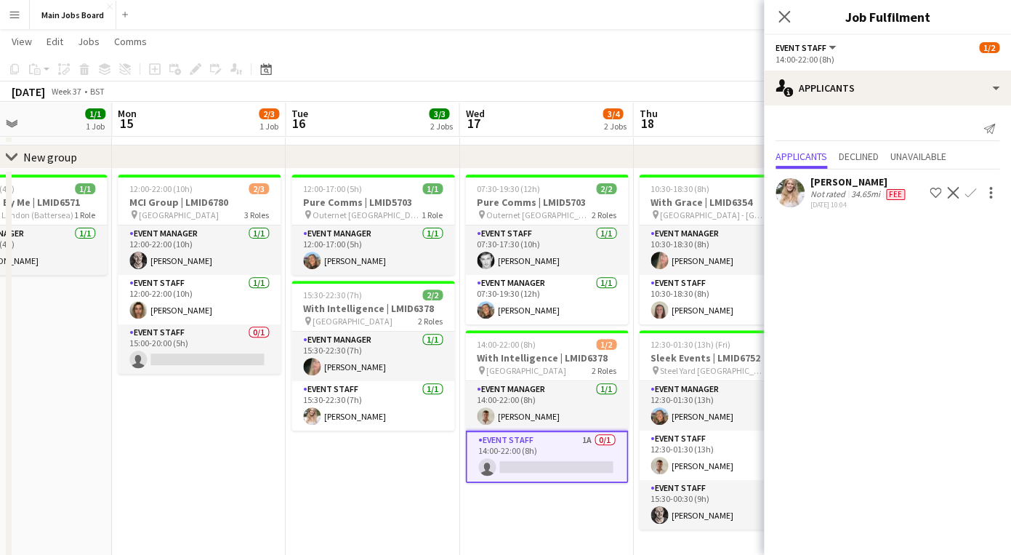
click at [969, 189] on app-icon "Confirm" at bounding box center [971, 193] width 12 height 12
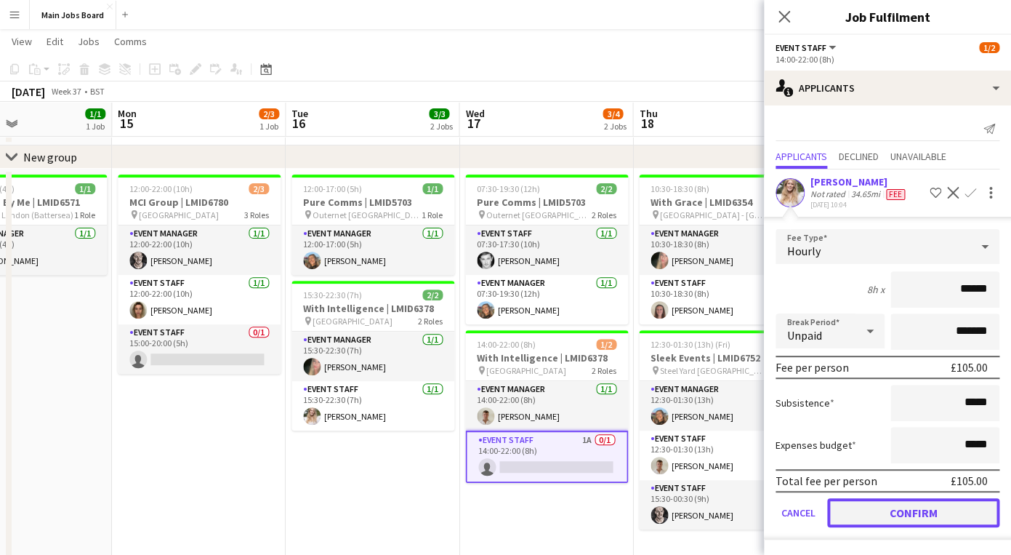
click at [863, 512] on button "Confirm" at bounding box center [913, 512] width 172 height 29
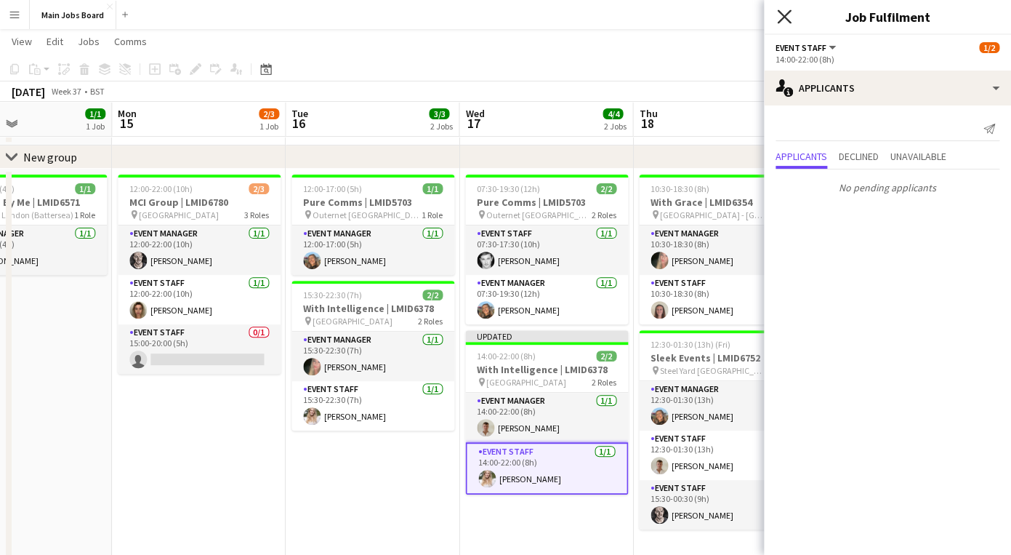
click at [784, 23] on icon "Close pop-in" at bounding box center [784, 16] width 14 height 14
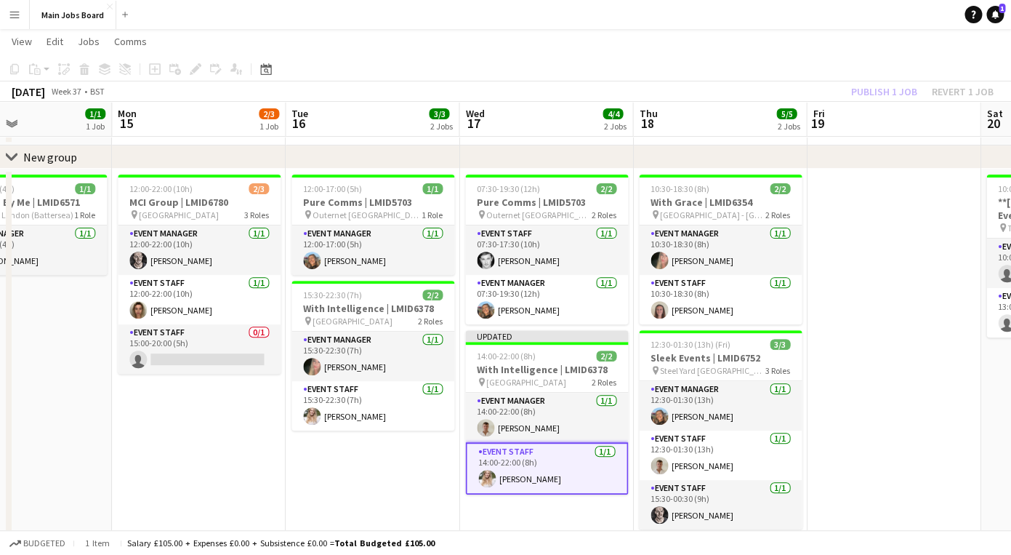
click at [880, 83] on div "Publish 1 job Revert 1 job" at bounding box center [922, 91] width 177 height 19
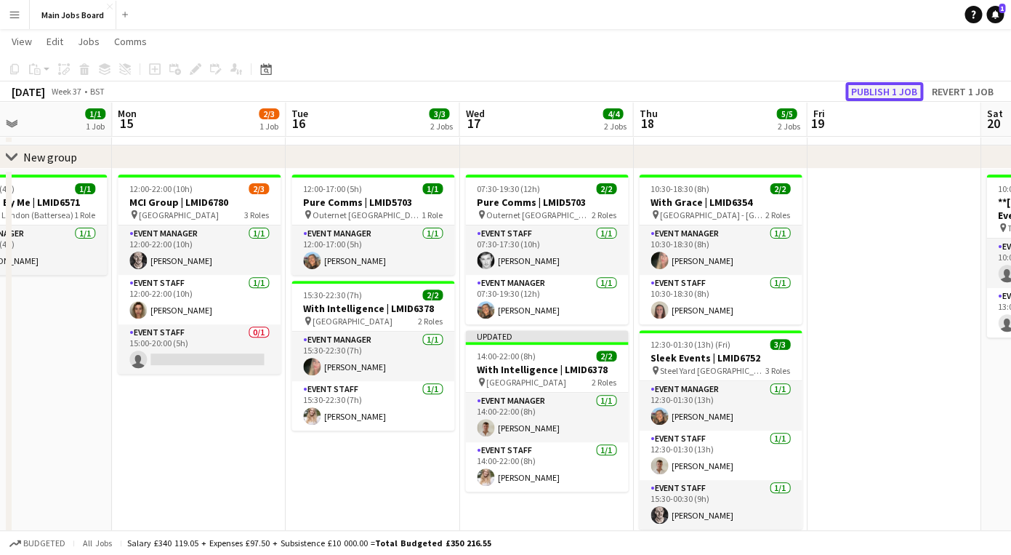
click at [880, 88] on button "Publish 1 job" at bounding box center [885, 91] width 78 height 19
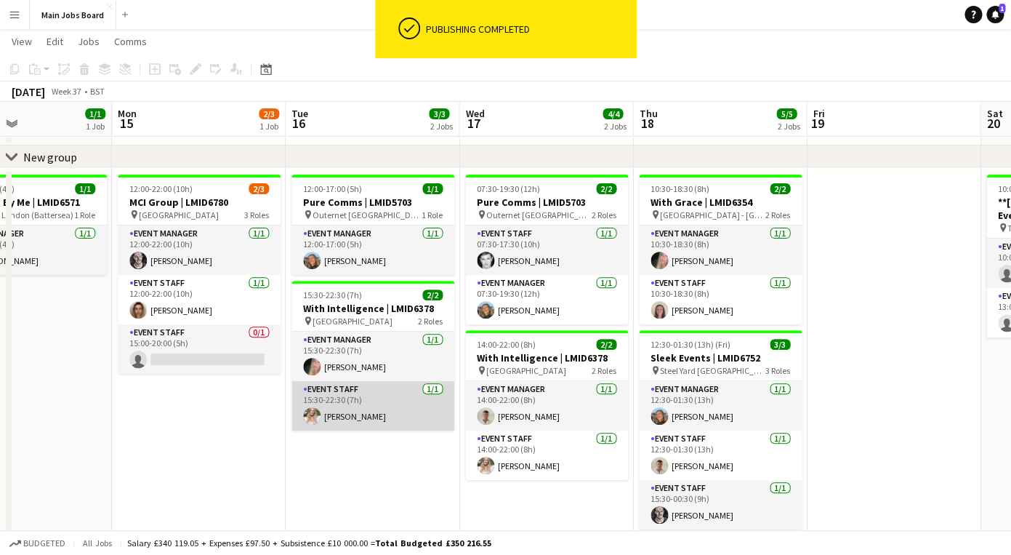
click at [371, 407] on app-card-role "Event Staff [DATE] 15:30-22:30 (7h) [PERSON_NAME]" at bounding box center [373, 405] width 163 height 49
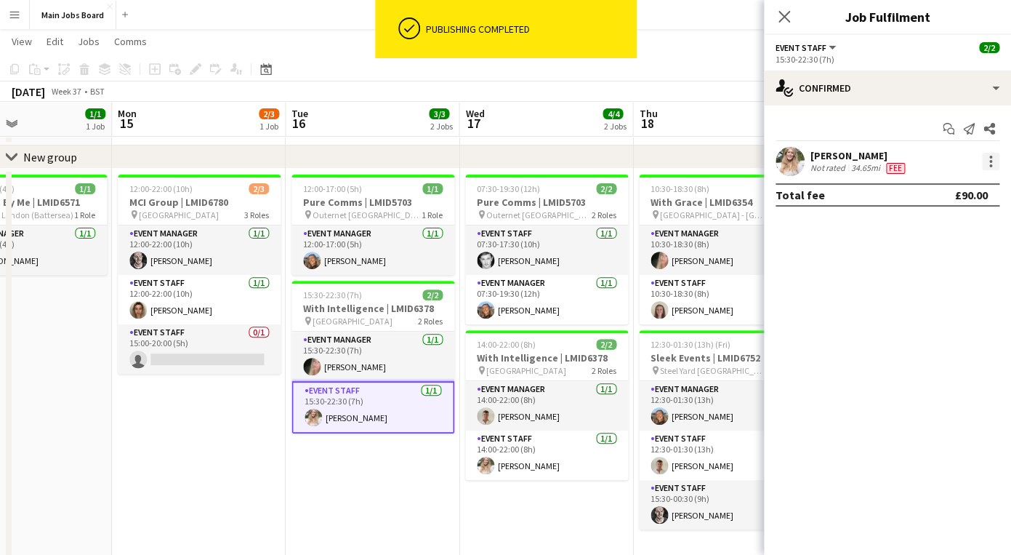
click at [997, 162] on div at bounding box center [990, 161] width 17 height 17
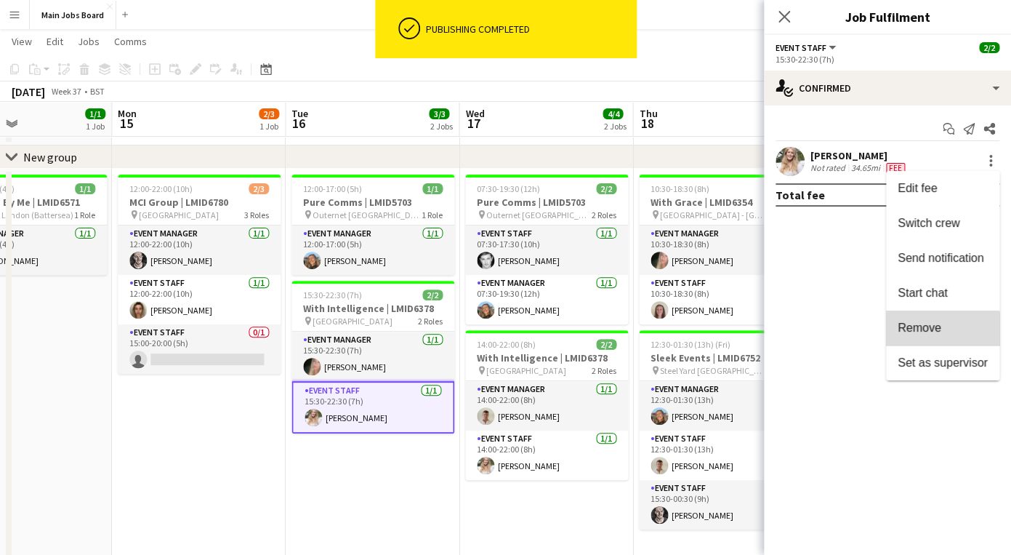
click at [920, 340] on button "Remove" at bounding box center [942, 327] width 113 height 35
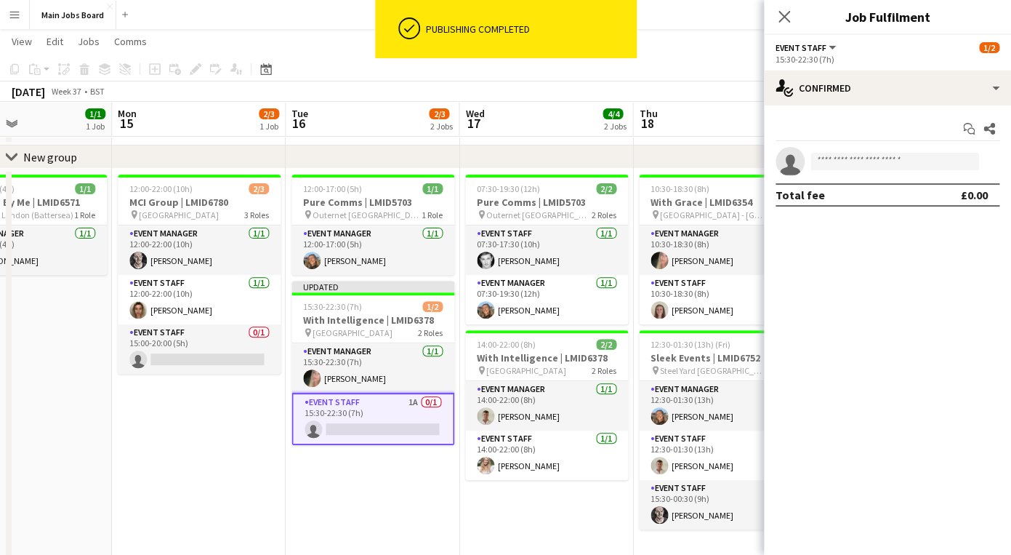
click at [775, 15] on div "Close pop-in" at bounding box center [784, 16] width 41 height 33
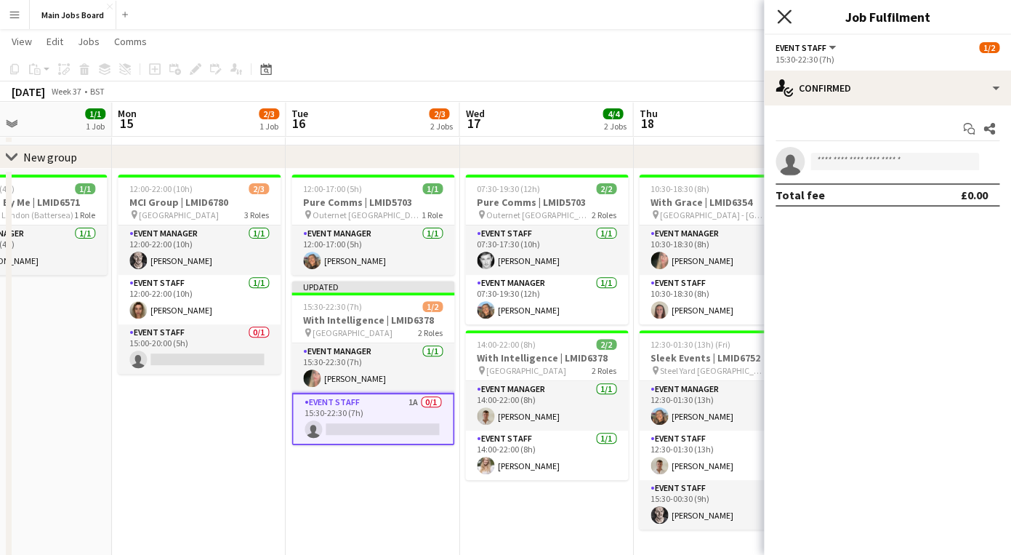
click at [784, 16] on icon at bounding box center [784, 16] width 14 height 14
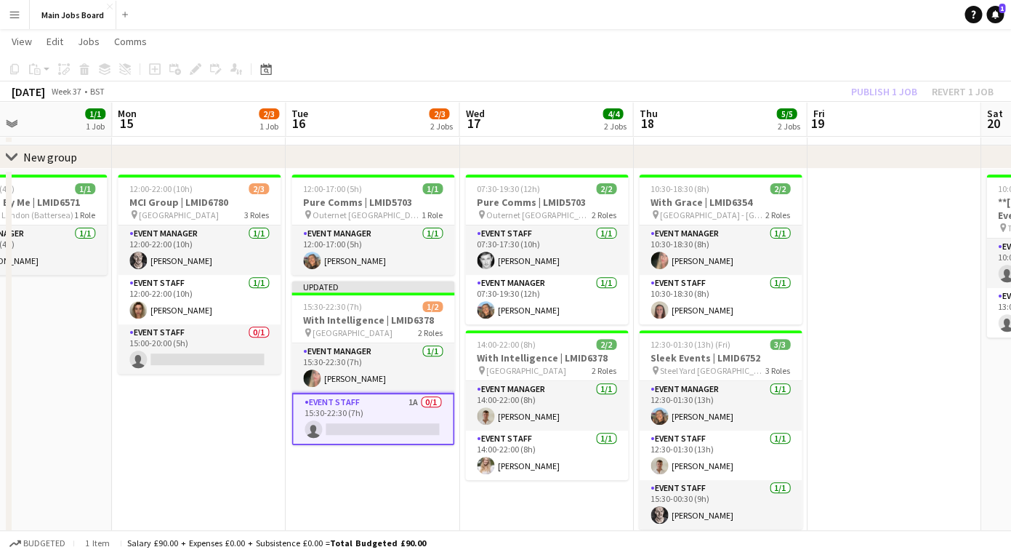
click at [329, 423] on app-card-role "Event Staff 1A 0/1 15:30-22:30 (7h) single-neutral-actions" at bounding box center [373, 419] width 163 height 52
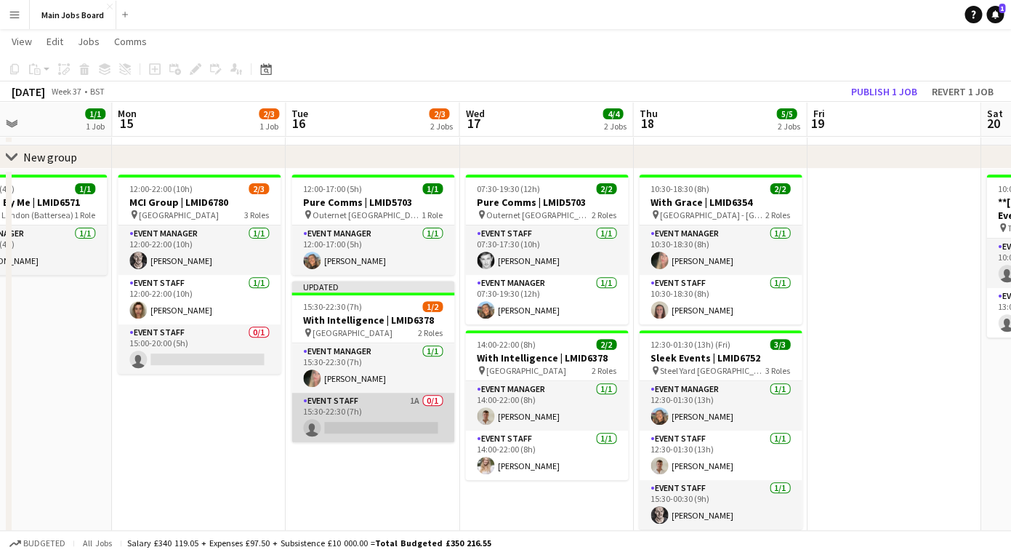
click at [391, 419] on app-card-role "Event Staff 1A 0/1 15:30-22:30 (7h) single-neutral-actions" at bounding box center [373, 417] width 163 height 49
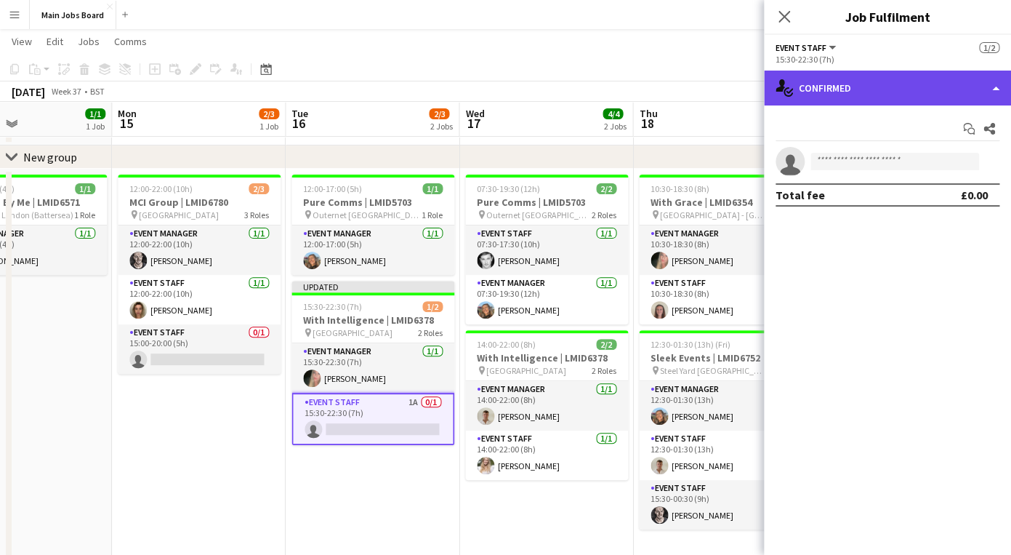
click at [826, 88] on div "single-neutral-actions-check-2 Confirmed" at bounding box center [887, 88] width 247 height 35
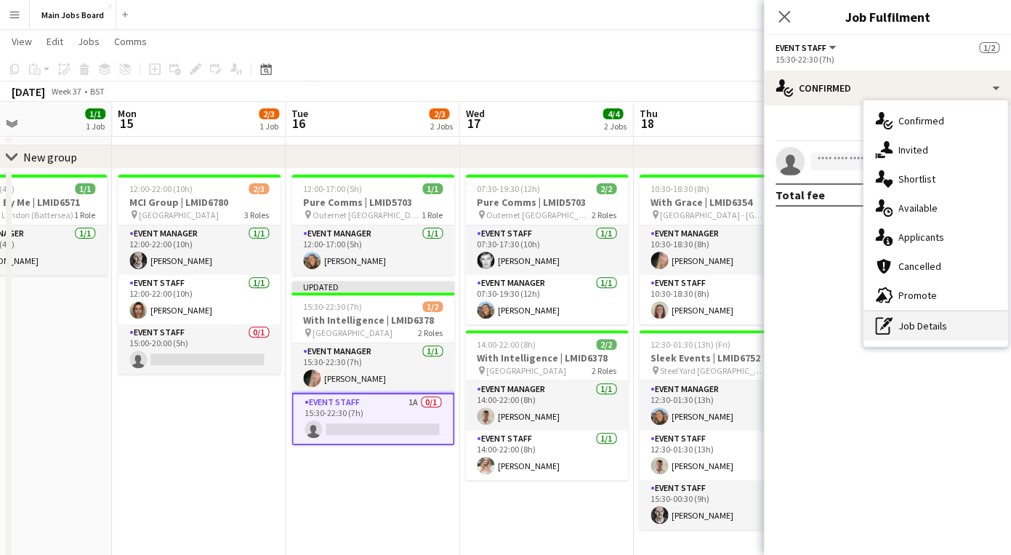
click at [896, 321] on div "pen-write Job Details" at bounding box center [936, 325] width 144 height 29
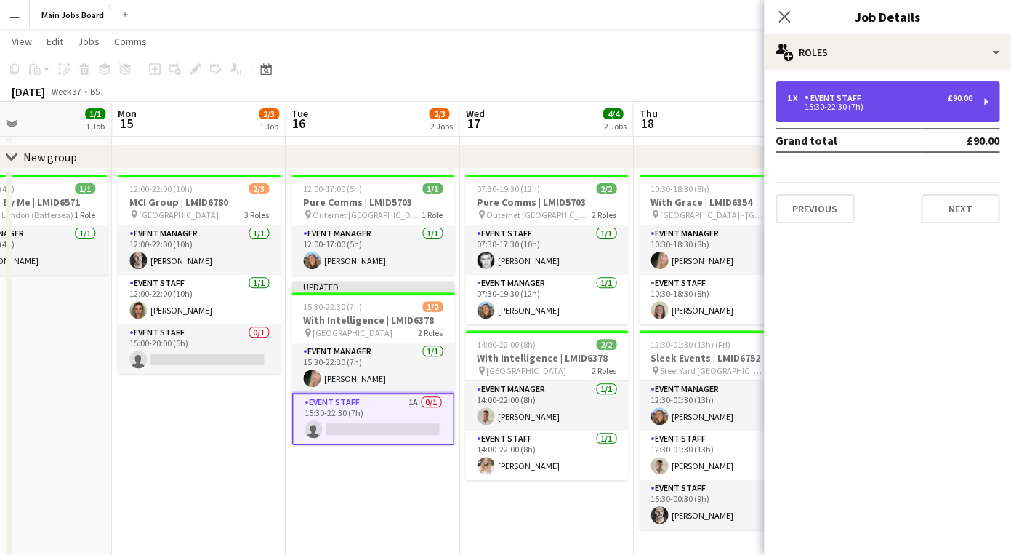
click at [815, 94] on div "Event Staff" at bounding box center [836, 98] width 63 height 10
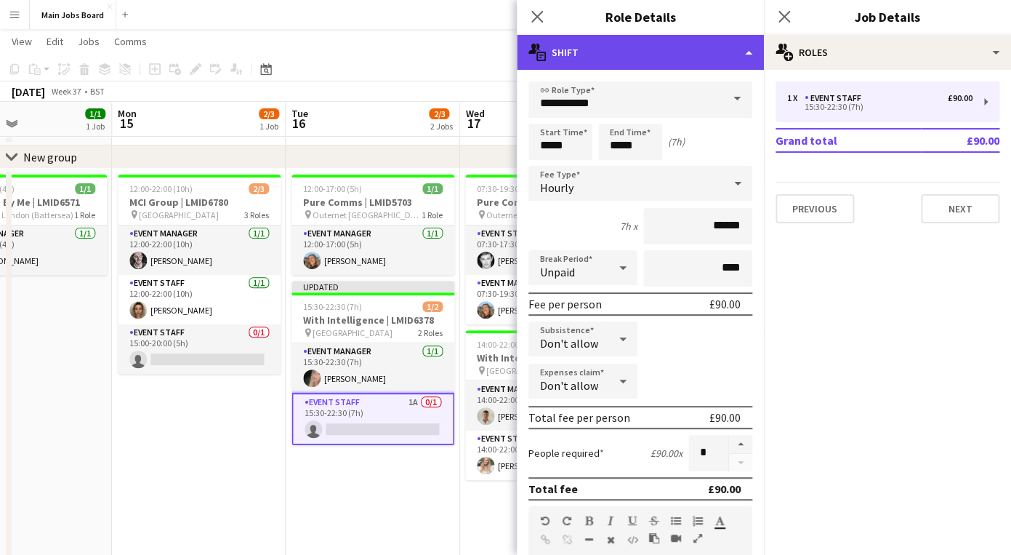
click at [694, 58] on div "multiple-actions-text Shift" at bounding box center [640, 52] width 247 height 35
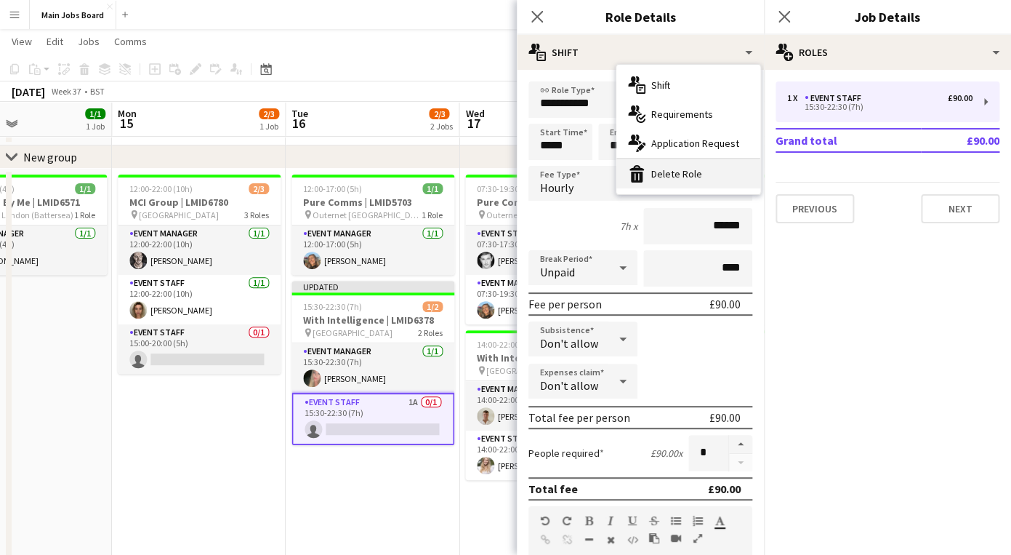
click at [699, 173] on div "bin-2 Delete Role" at bounding box center [689, 173] width 144 height 29
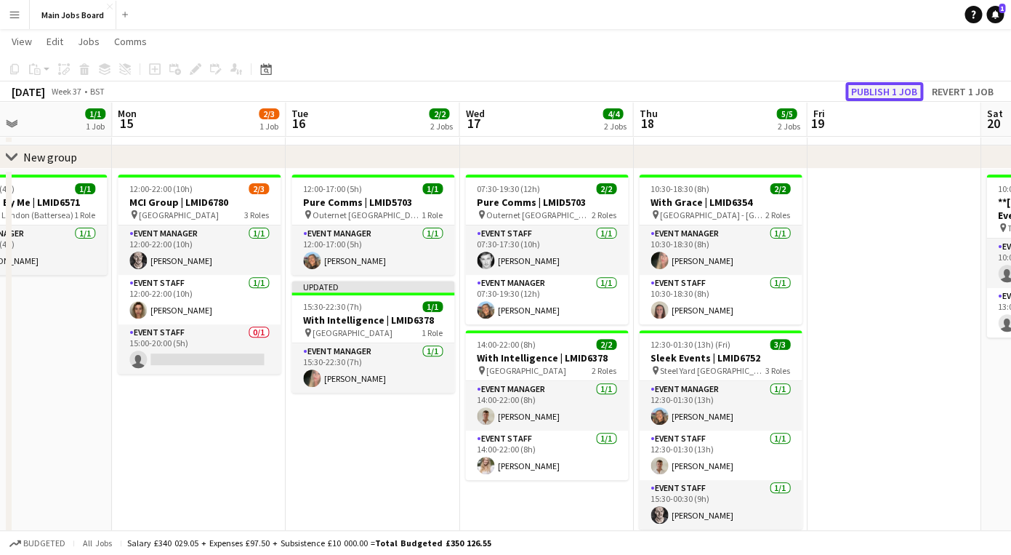
click at [887, 84] on button "Publish 1 job" at bounding box center [885, 91] width 78 height 19
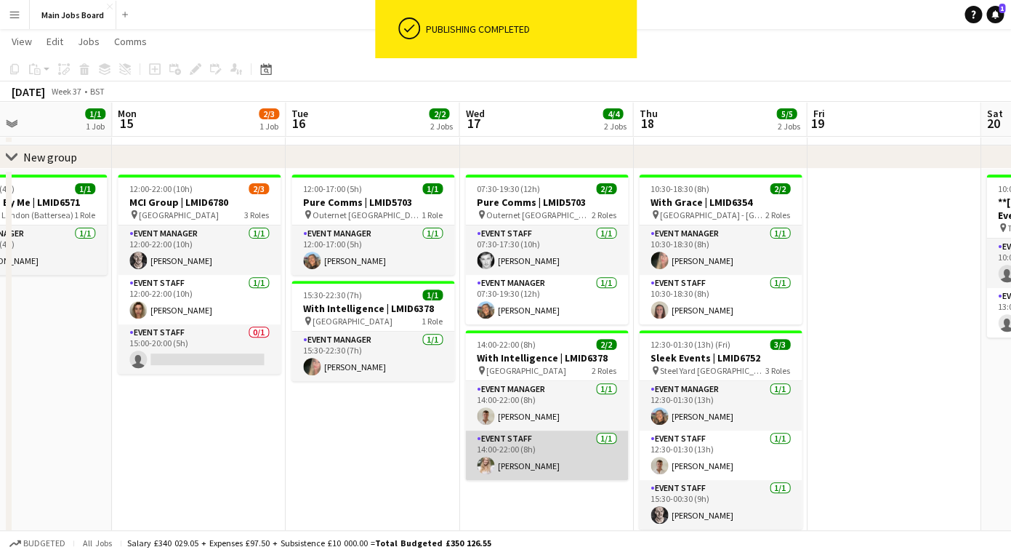
click at [545, 444] on app-card-role "Event Staff [DATE] 14:00-22:00 (8h) [PERSON_NAME]" at bounding box center [546, 454] width 163 height 49
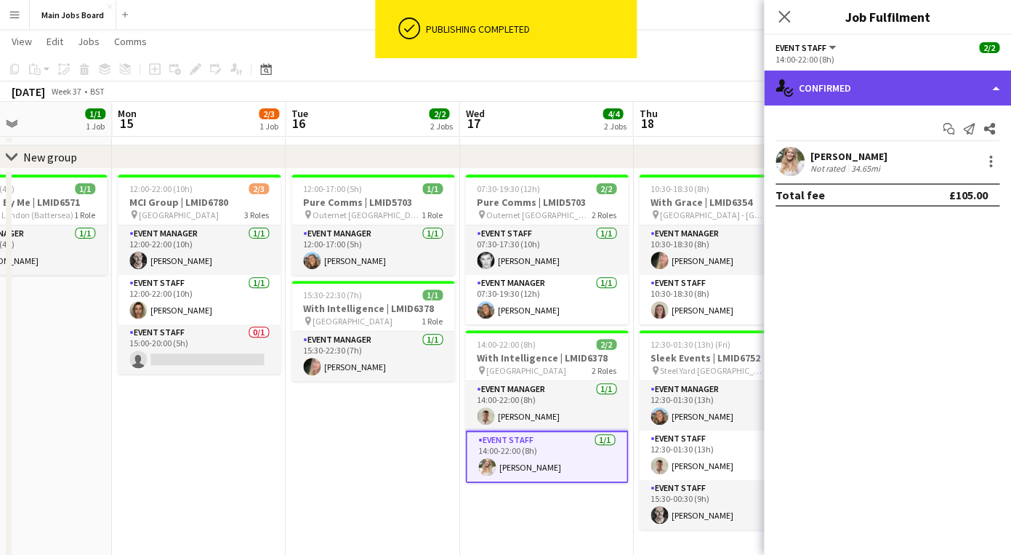
click at [847, 95] on div "single-neutral-actions-check-2 Confirmed" at bounding box center [887, 88] width 247 height 35
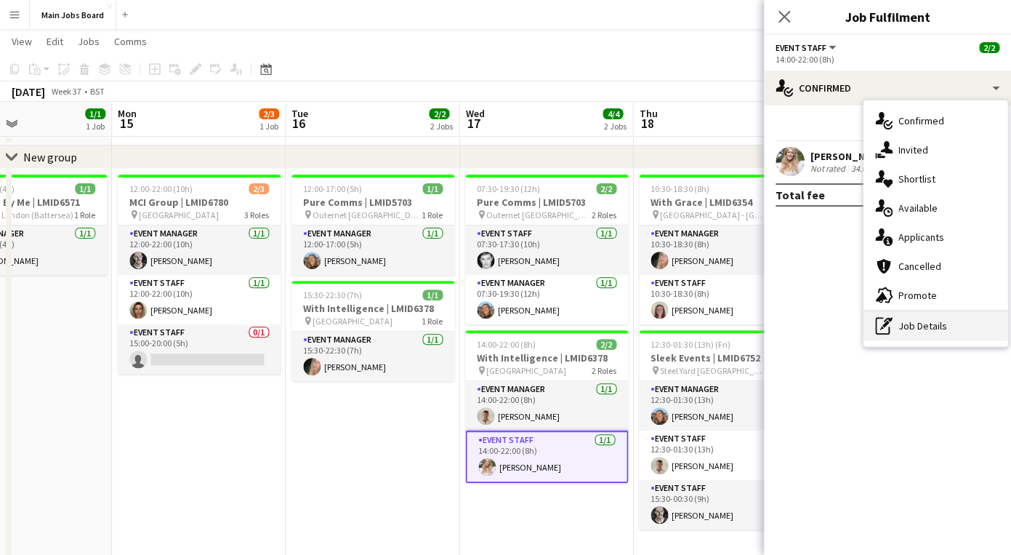
click at [901, 317] on div "pen-write Job Details" at bounding box center [936, 325] width 144 height 29
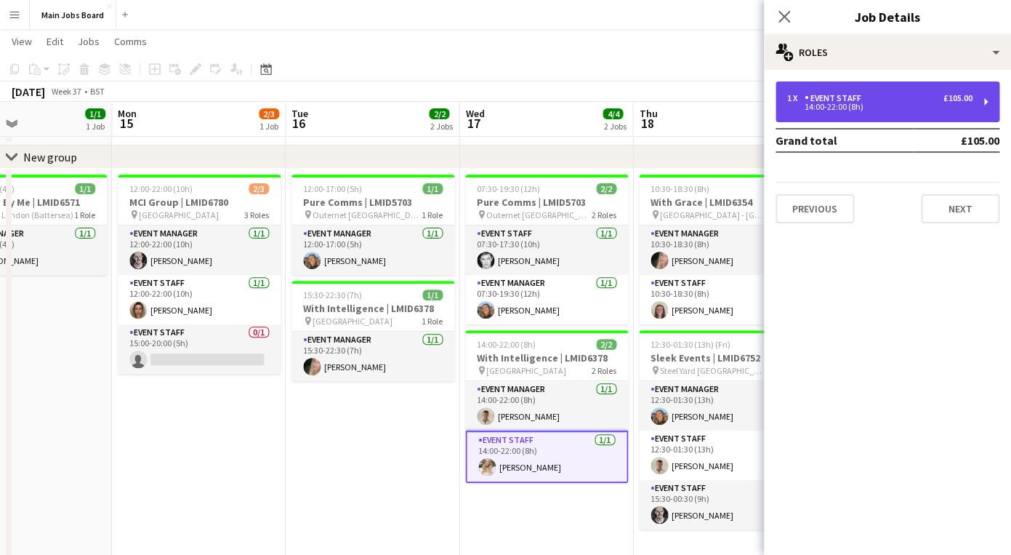
click at [888, 112] on div "1 x Event Staff £105.00 14:00-22:00 (8h)" at bounding box center [888, 101] width 224 height 41
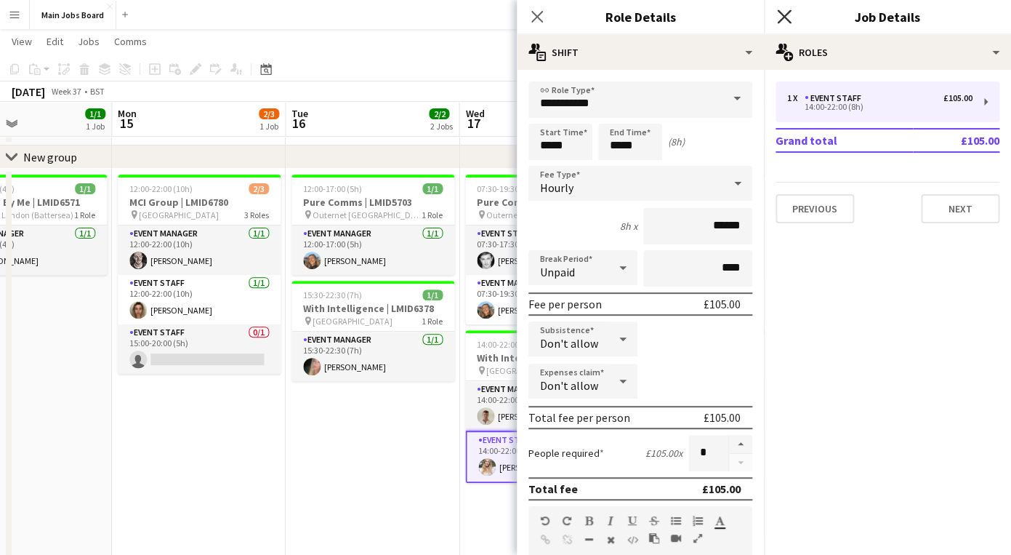
click at [782, 11] on icon "Close pop-in" at bounding box center [784, 16] width 14 height 14
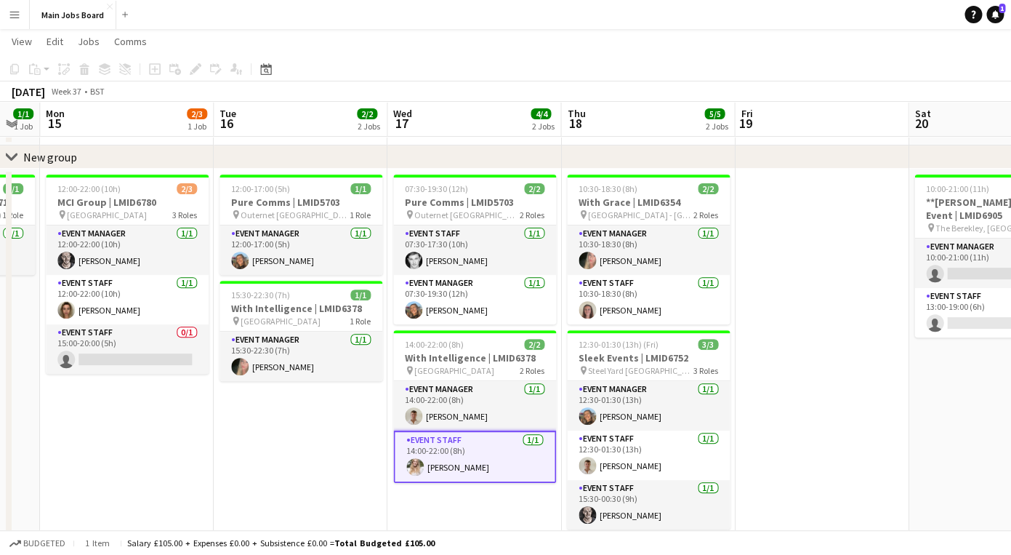
scroll to position [0, 483]
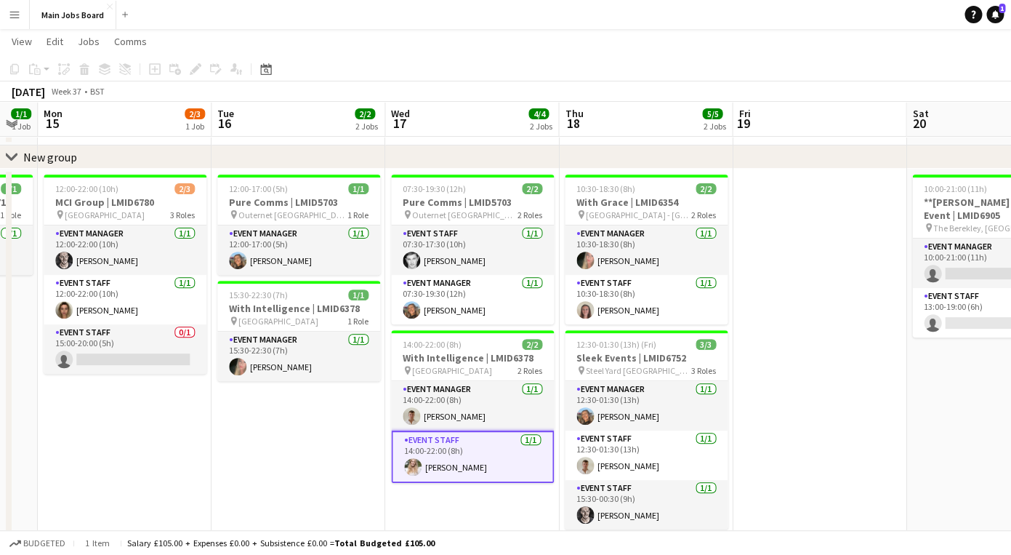
drag, startPoint x: 879, startPoint y: 363, endPoint x: 805, endPoint y: 363, distance: 74.2
click at [805, 363] on app-calendar-viewport "Fri 12 Sat 13 1/1 1 Job Sun 14 1/1 1 Job Mon 15 2/3 1 Job Tue 16 2/2 2 Jobs Wed…" at bounding box center [505, 363] width 1011 height 735
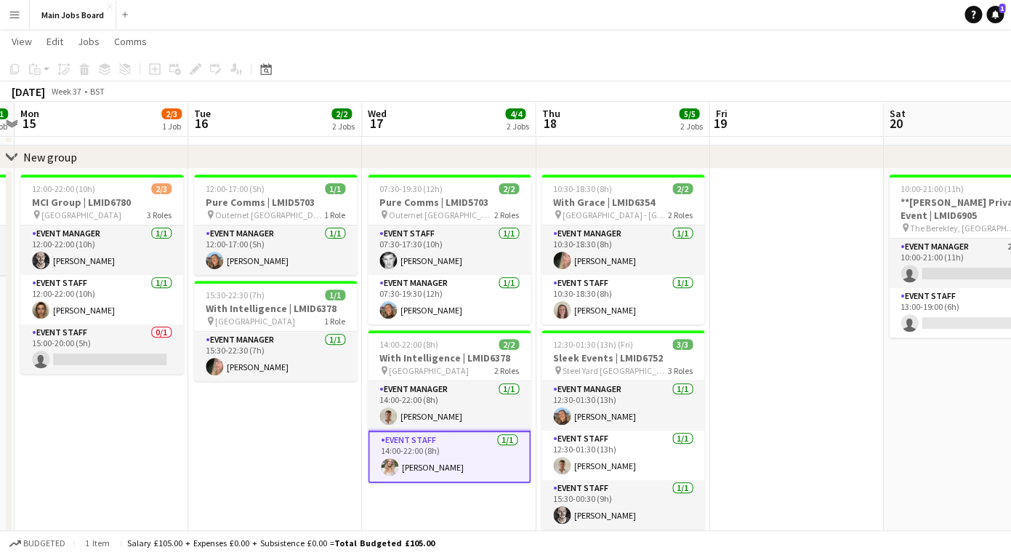
drag, startPoint x: 842, startPoint y: 369, endPoint x: 814, endPoint y: 369, distance: 28.4
click at [814, 369] on app-calendar-viewport "Fri 12 Sat 13 1/1 1 Job Sun 14 1/1 1 Job Mon 15 2/3 1 Job Tue 16 2/2 2 Jobs Wed…" at bounding box center [505, 377] width 1011 height 763
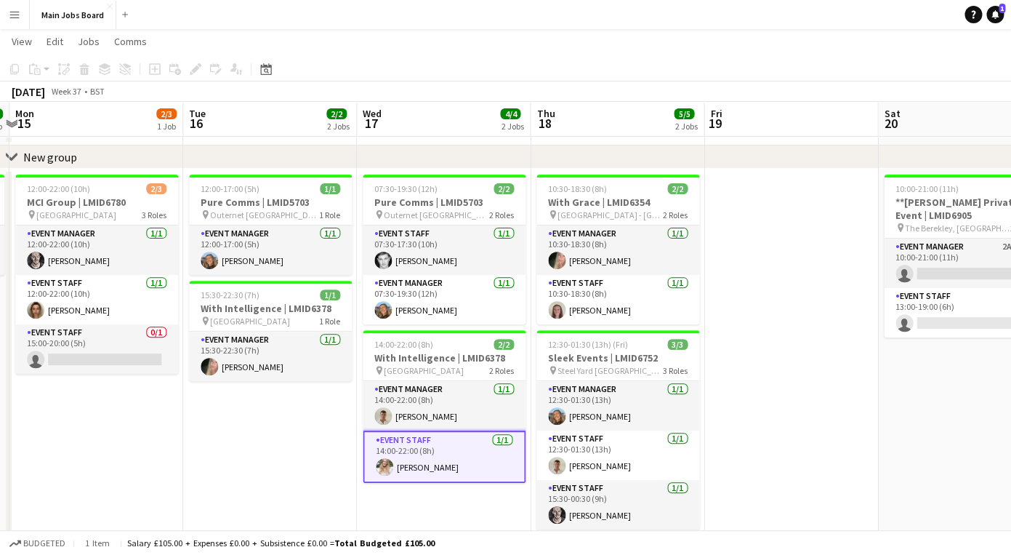
click at [394, 465] on app-card-role "Event Staff [DATE] 14:00-22:00 (8h) [PERSON_NAME]" at bounding box center [444, 456] width 163 height 52
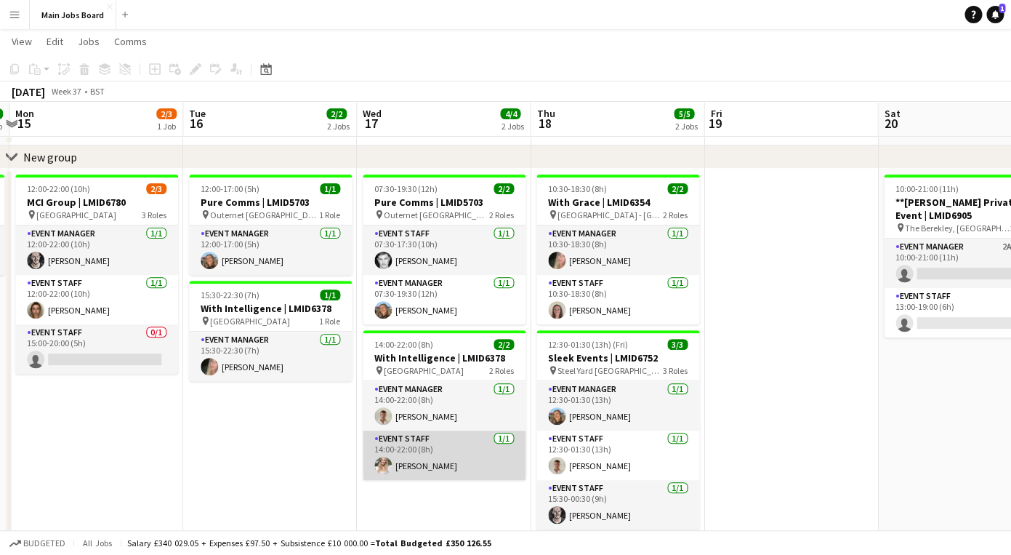
click at [382, 470] on app-user-avatar at bounding box center [382, 465] width 17 height 17
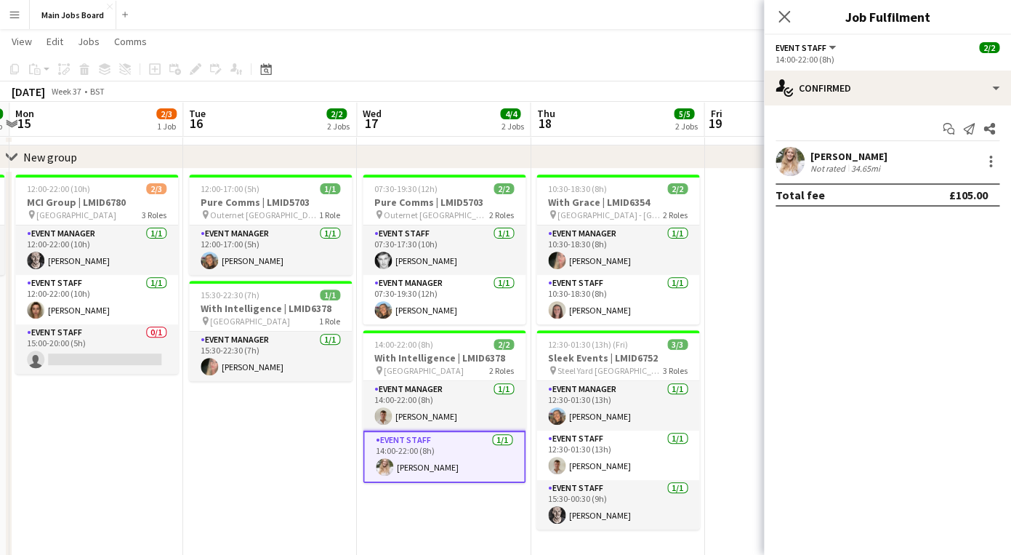
click at [792, 158] on app-user-avatar at bounding box center [790, 161] width 29 height 29
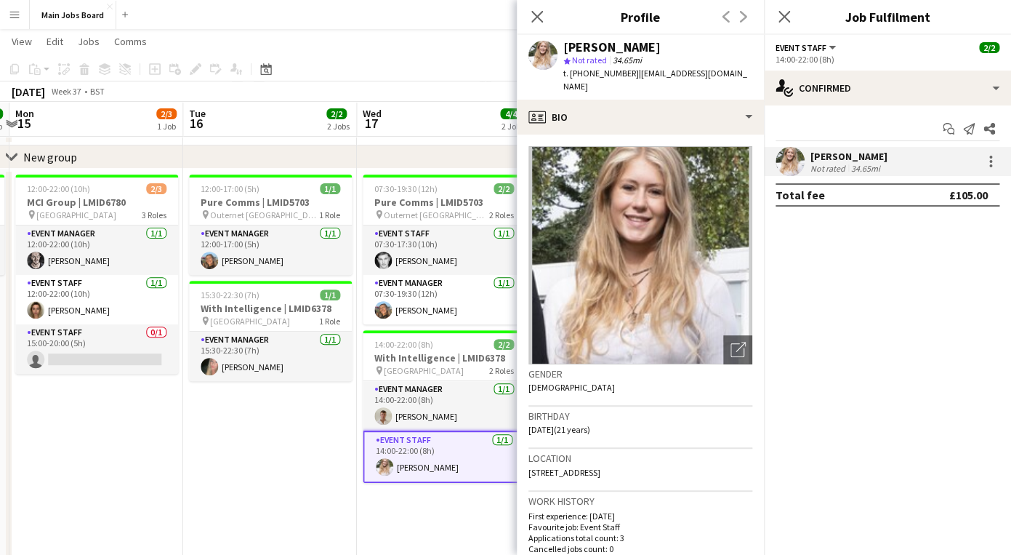
click at [605, 69] on span "t. [PHONE_NUMBER]" at bounding box center [601, 73] width 76 height 11
copy span "447506427185"
click at [693, 73] on span "| [EMAIL_ADDRESS][DOMAIN_NAME]" at bounding box center [655, 80] width 184 height 24
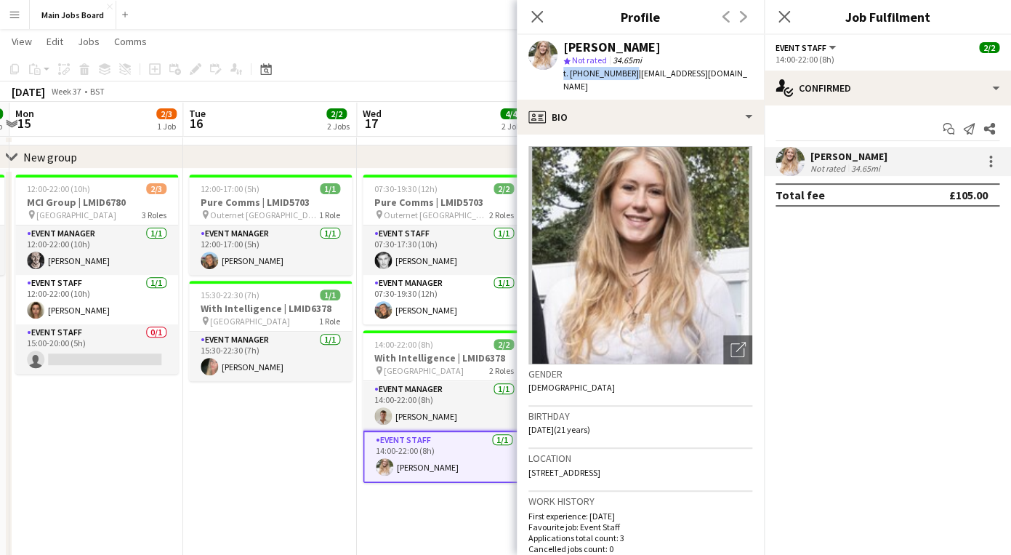
click at [693, 73] on span "| [EMAIL_ADDRESS][DOMAIN_NAME]" at bounding box center [655, 80] width 184 height 24
drag, startPoint x: 633, startPoint y: 74, endPoint x: 735, endPoint y: 79, distance: 101.9
click at [735, 79] on div "[PERSON_NAME] star Not rated 34.65mi t. [PHONE_NUMBER] | [EMAIL_ADDRESS][DOMAIN…" at bounding box center [640, 67] width 247 height 65
copy span "[EMAIL_ADDRESS][DOMAIN_NAME]"
click at [538, 15] on icon at bounding box center [537, 16] width 14 height 14
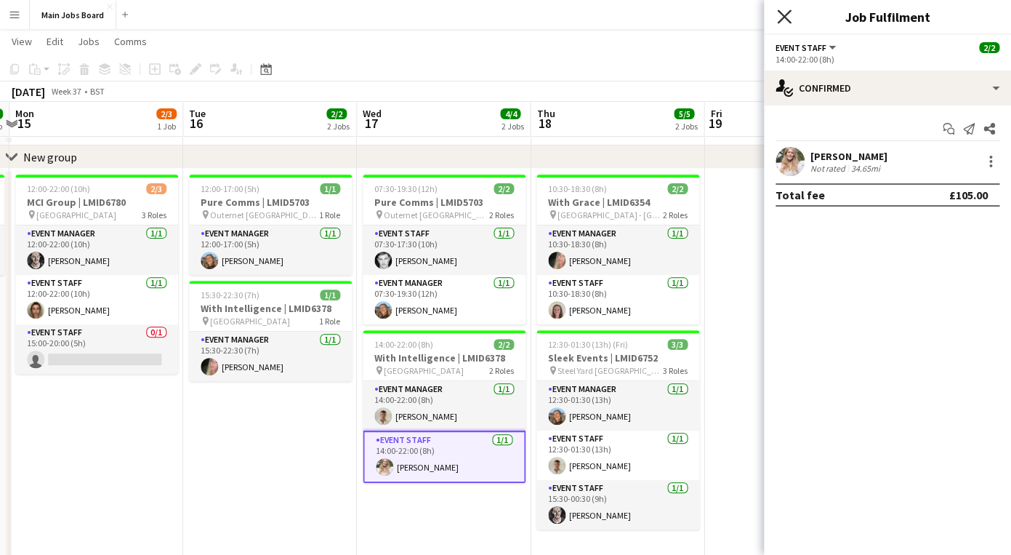
click at [778, 23] on icon at bounding box center [784, 16] width 14 height 14
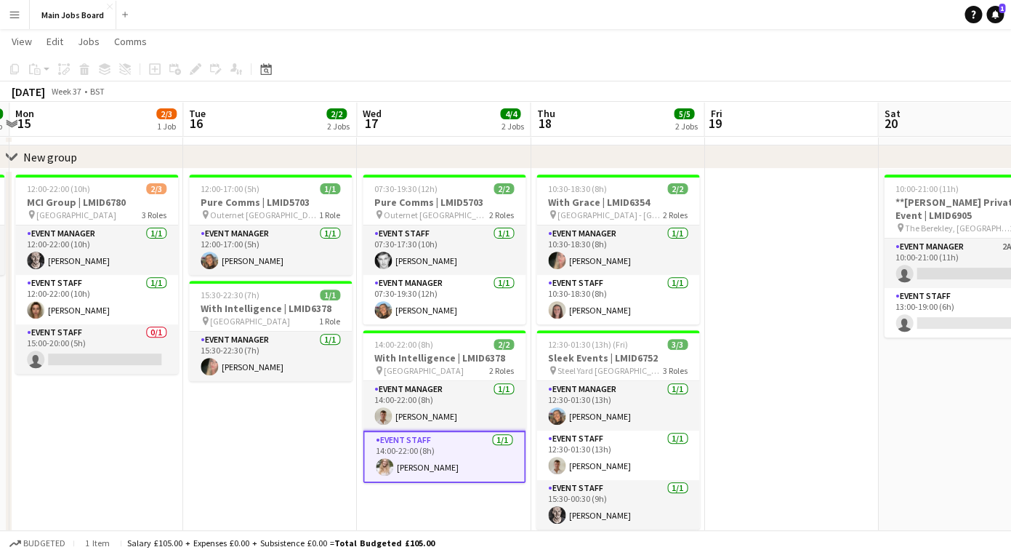
click at [203, 449] on app-date-cell "12:00-17:00 (5h) 1/1 Pure Comms | LMID5703 pin Outernet London 1 Role Event Man…" at bounding box center [270, 464] width 174 height 590
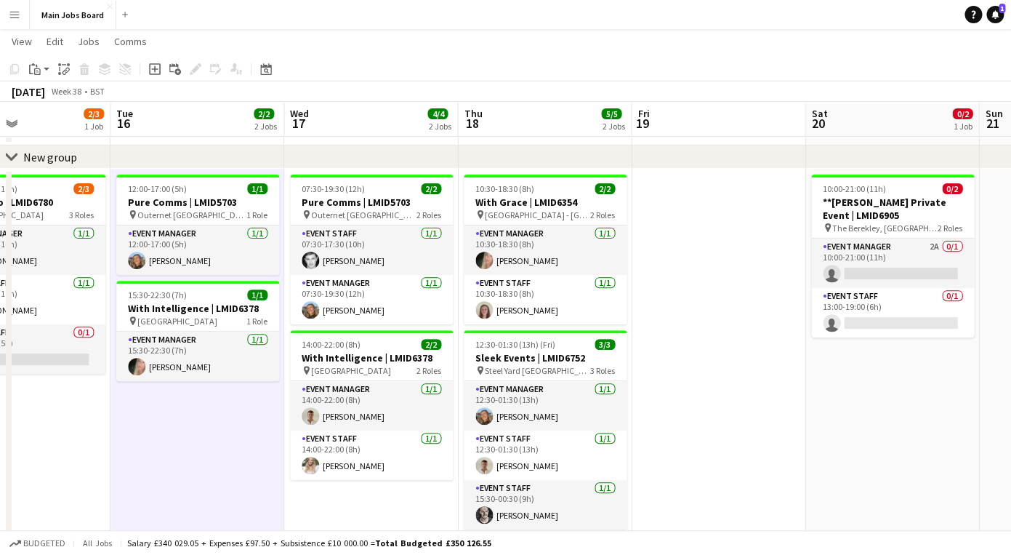
scroll to position [0, 459]
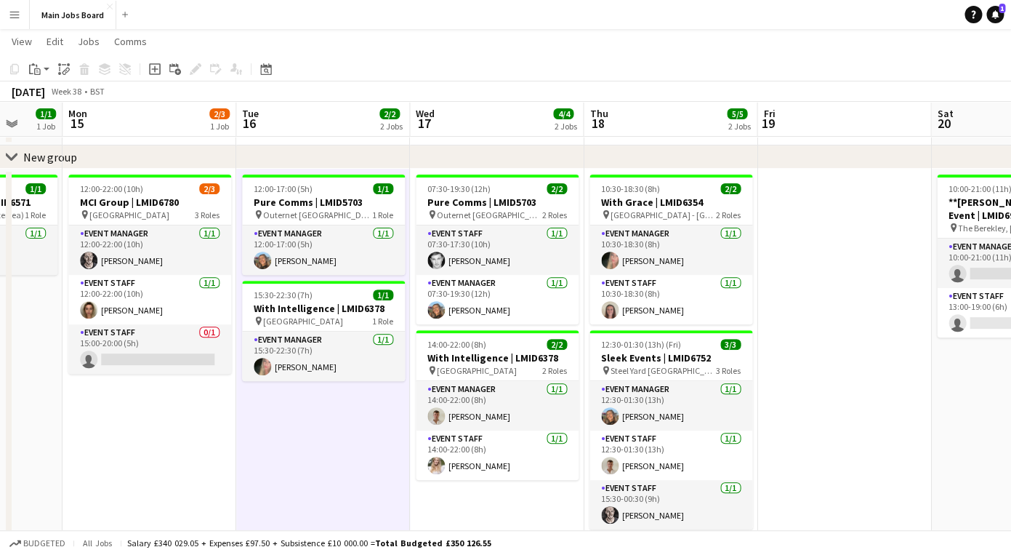
drag, startPoint x: 839, startPoint y: 391, endPoint x: 710, endPoint y: 377, distance: 130.2
click at [718, 383] on app-calendar-viewport "Fri 12 Sat 13 1/1 1 Job Sun 14 1/1 1 Job Mon 15 2/3 1 Job Tue 16 2/2 2 Jobs Wed…" at bounding box center [505, 377] width 1011 height 763
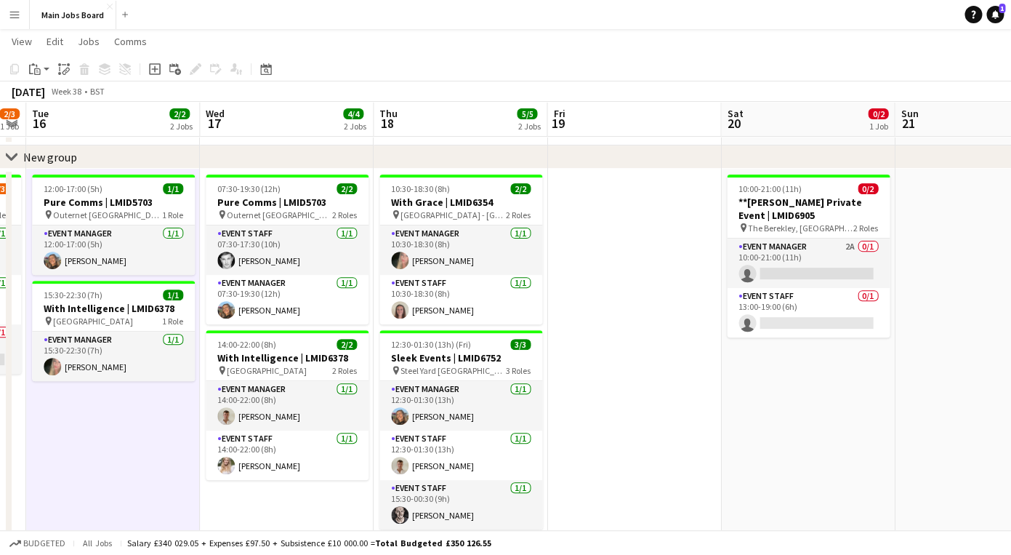
drag, startPoint x: 863, startPoint y: 413, endPoint x: 616, endPoint y: 413, distance: 247.2
click at [633, 413] on app-calendar-viewport "Sat 13 1/1 1 Job Sun 14 1/1 1 Job Mon 15 2/3 1 Job Tue 16 2/2 2 Jobs Wed 17 4/4…" at bounding box center [505, 434] width 1011 height 877
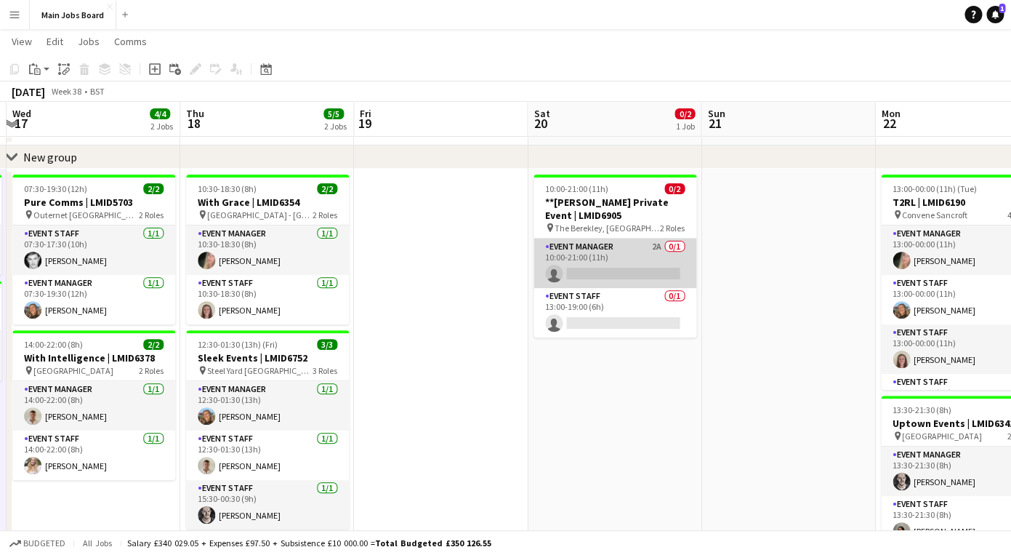
click at [659, 245] on app-card-role "Event Manager 2A 0/1 10:00-21:00 (11h) single-neutral-actions" at bounding box center [615, 262] width 163 height 49
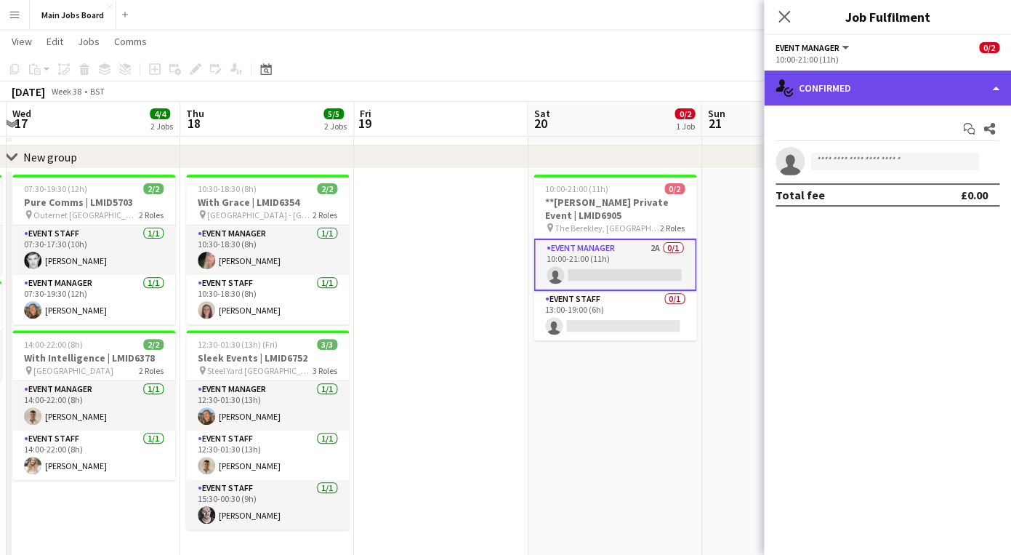
click at [874, 81] on div "single-neutral-actions-check-2 Confirmed" at bounding box center [887, 88] width 247 height 35
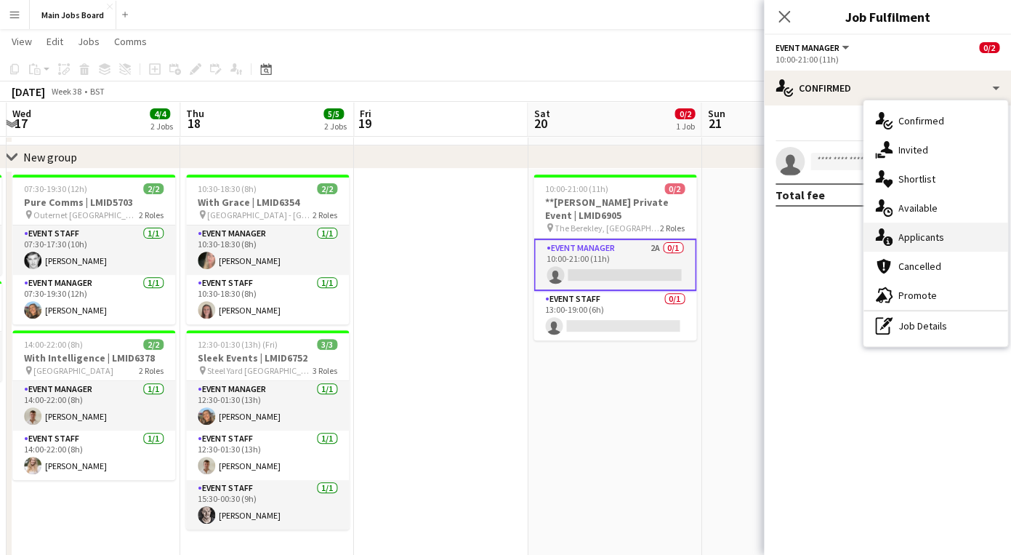
click at [952, 248] on div "single-neutral-actions-information Applicants" at bounding box center [936, 236] width 144 height 29
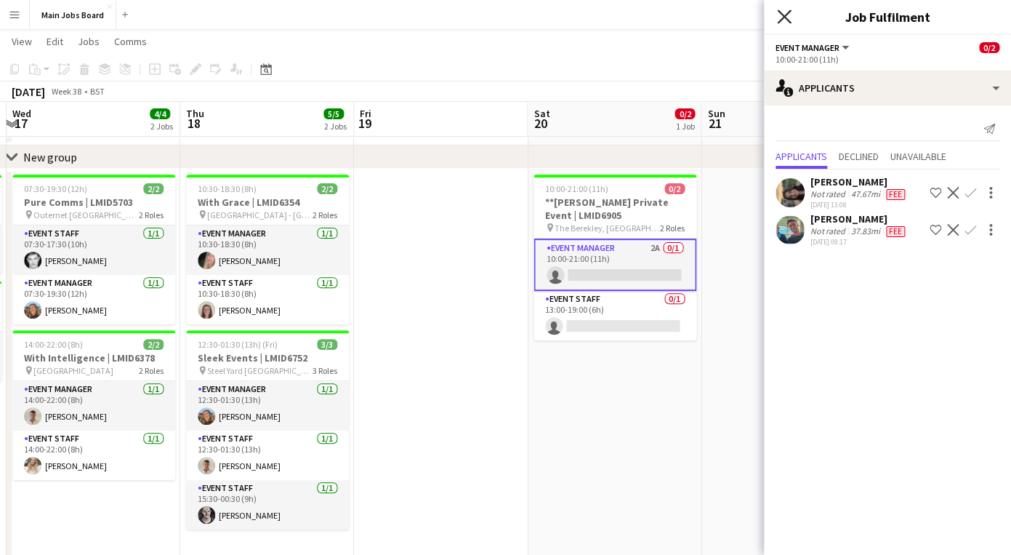
click at [790, 18] on icon "Close pop-in" at bounding box center [784, 16] width 14 height 14
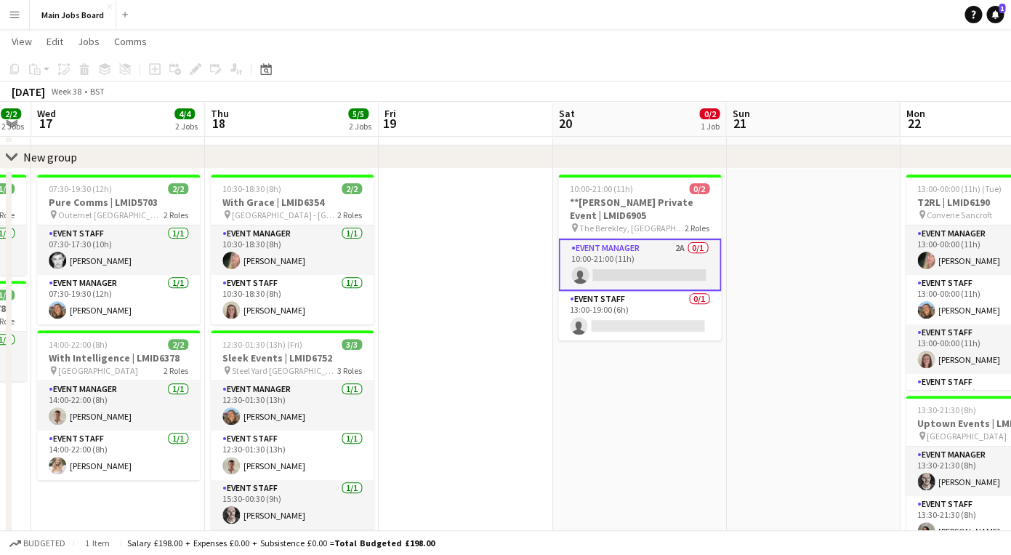
drag, startPoint x: 796, startPoint y: 358, endPoint x: 462, endPoint y: 358, distance: 334.4
click at [470, 358] on app-calendar-viewport "Sun 14 1/1 1 Job Mon 15 2/3 1 Job Tue 16 2/2 2 Jobs Wed 17 4/4 2 Jobs Thu 18 5/…" at bounding box center [505, 434] width 1011 height 877
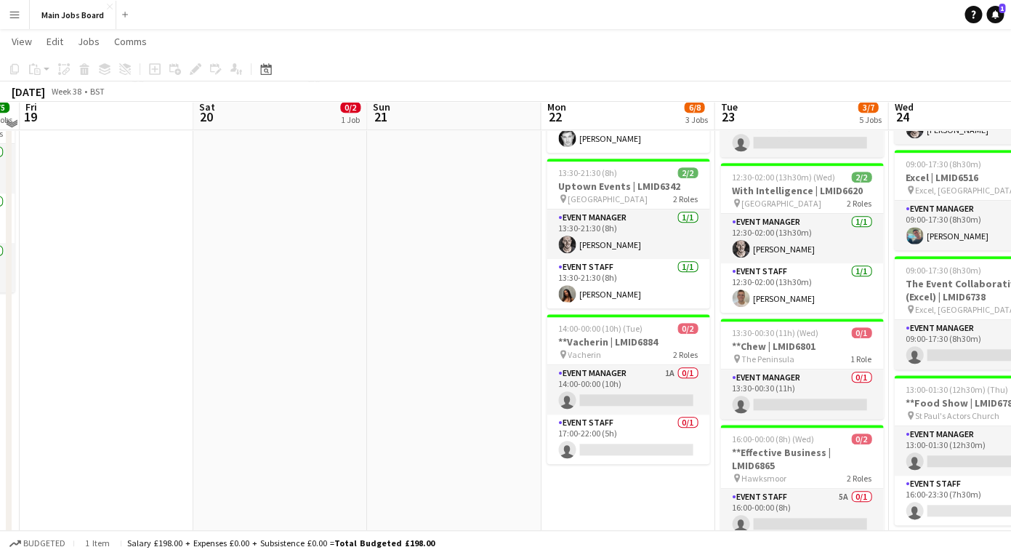
scroll to position [303, 0]
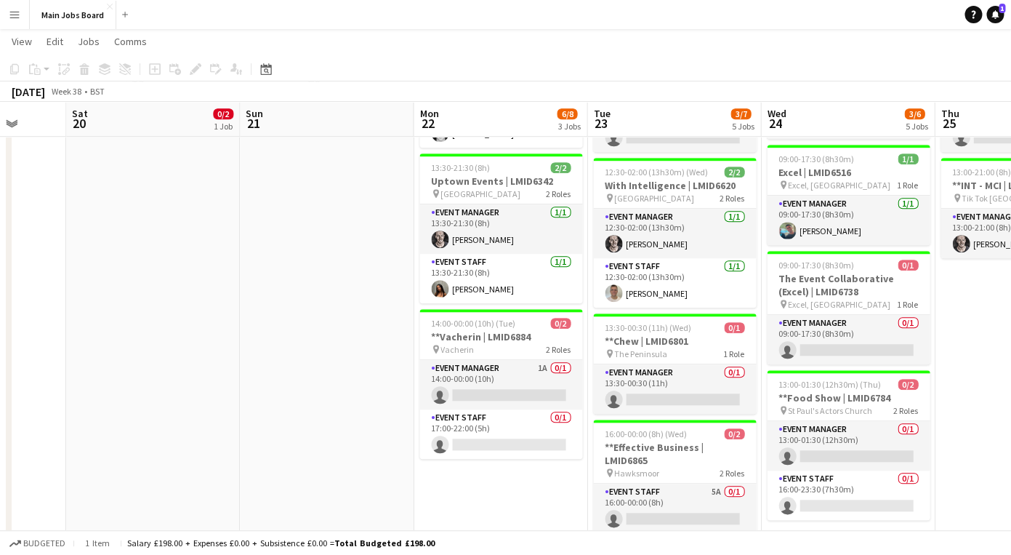
drag, startPoint x: 558, startPoint y: 473, endPoint x: 391, endPoint y: 473, distance: 167.2
click at [391, 473] on app-calendar-viewport "Tue 16 2/2 2 Jobs Wed 17 4/4 2 Jobs Thu 18 5/5 2 Jobs Fri 19 Sat 20 0/2 1 Job S…" at bounding box center [505, 192] width 1011 height 877
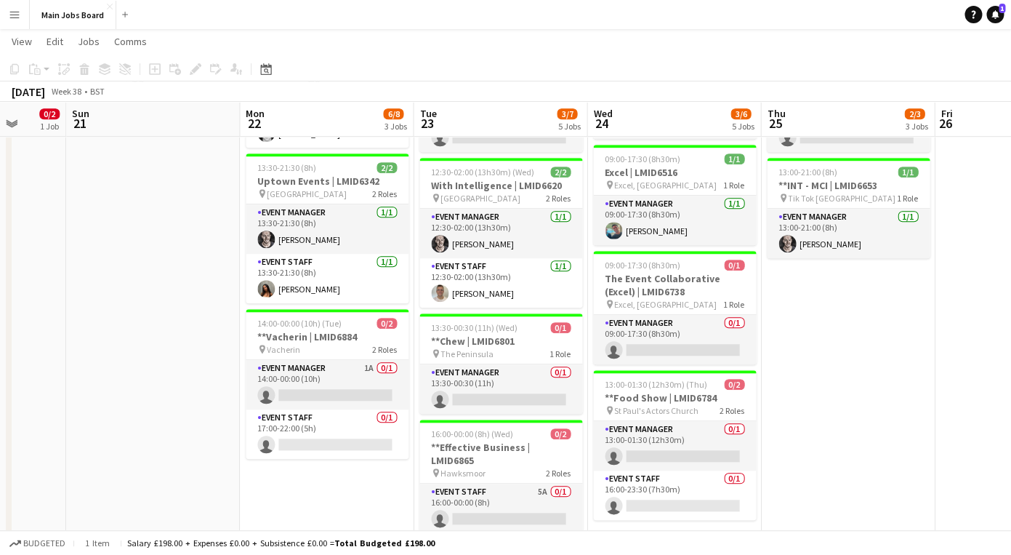
scroll to position [0, 495]
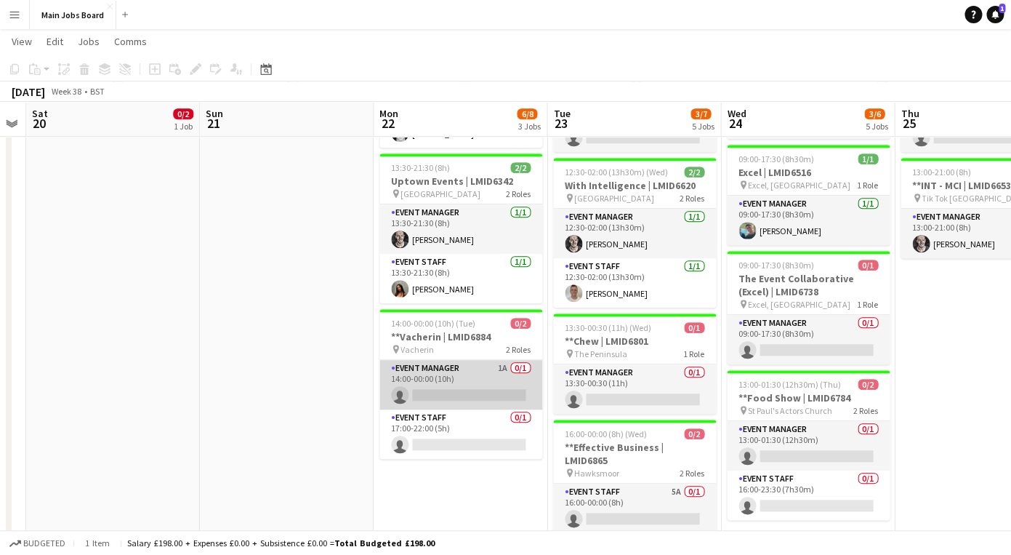
click at [500, 372] on app-card-role "Event Manager 1A 0/1 14:00-00:00 (10h) single-neutral-actions" at bounding box center [461, 384] width 163 height 49
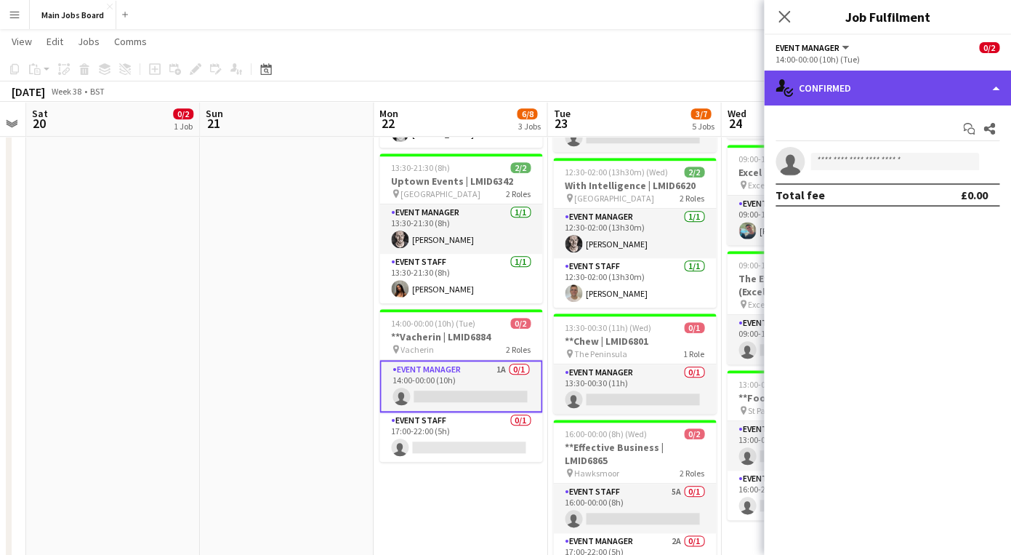
click at [859, 96] on div "single-neutral-actions-check-2 Confirmed" at bounding box center [887, 88] width 247 height 35
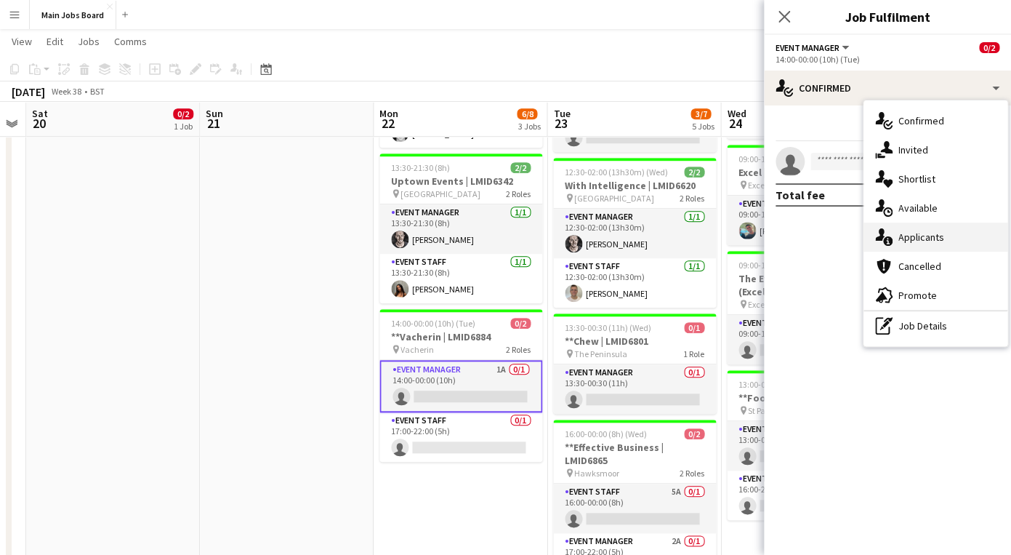
click at [910, 239] on span "Applicants" at bounding box center [922, 236] width 46 height 13
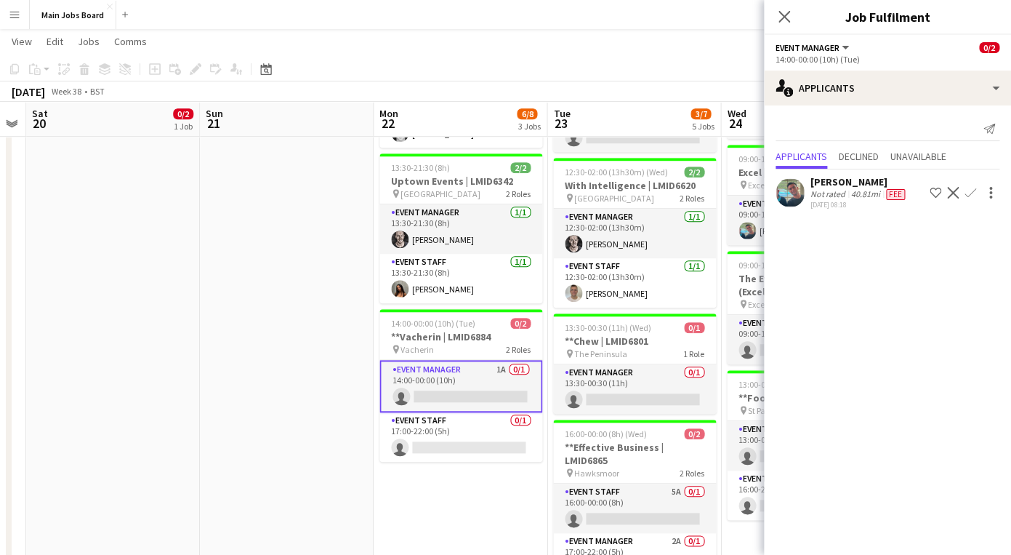
click at [470, 473] on app-date-cell "13:00-00:00 (11h) (Tue) 4/4 T2RL | LMID6190 pin [PERSON_NAME] 4 Roles Event Man…" at bounding box center [461, 279] width 174 height 704
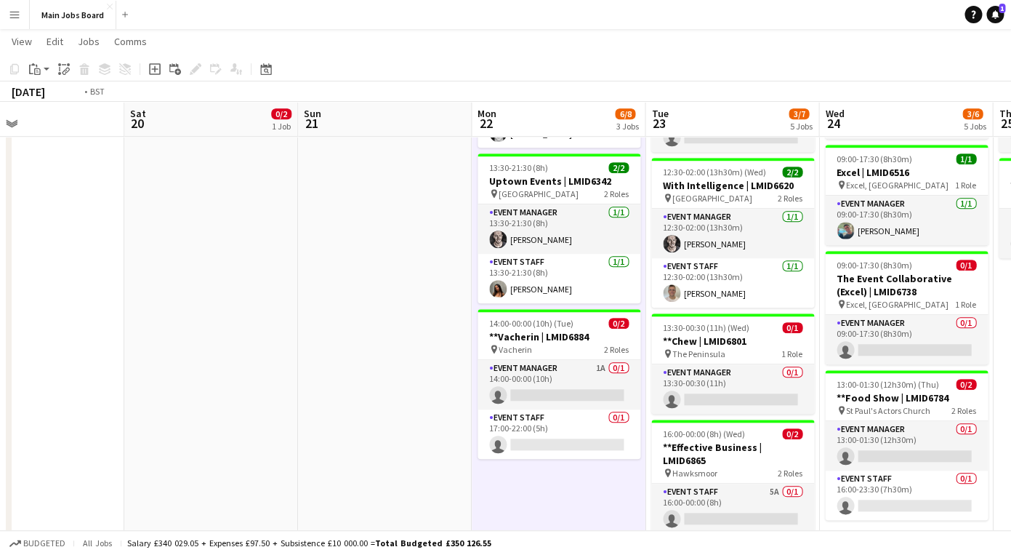
drag, startPoint x: 914, startPoint y: 386, endPoint x: 492, endPoint y: 386, distance: 421.7
click at [494, 386] on app-calendar-viewport "Wed 17 4/4 2 Jobs Thu 18 5/5 2 Jobs Fri 19 Sat 20 0/2 1 Job Sun 21 Mon 22 6/8 3…" at bounding box center [505, 192] width 1011 height 877
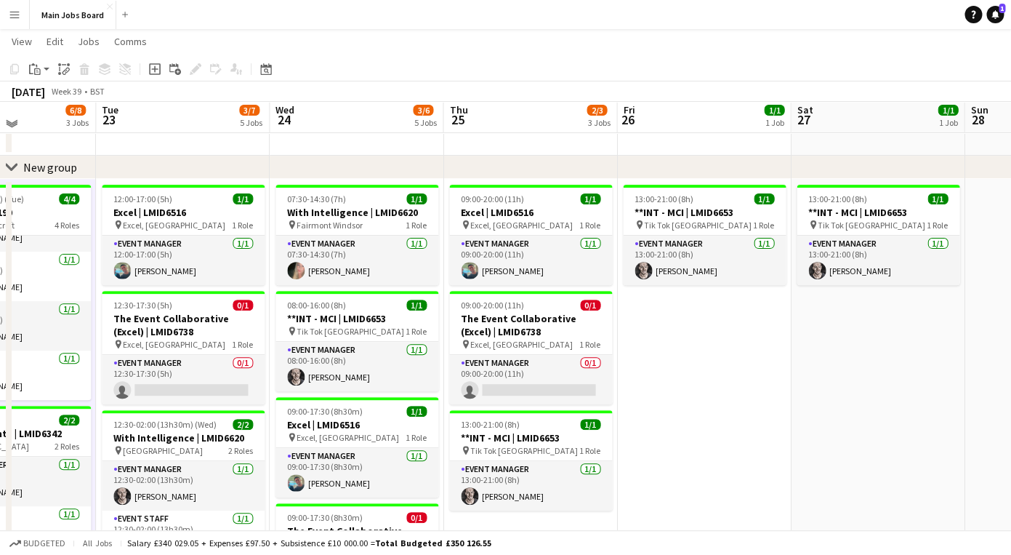
scroll to position [36, 0]
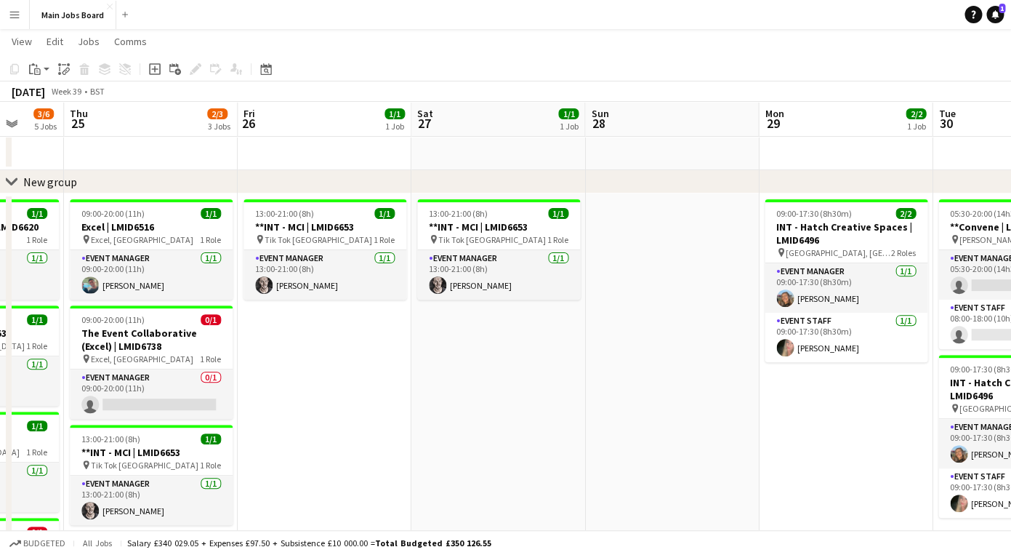
drag, startPoint x: 813, startPoint y: 376, endPoint x: 234, endPoint y: 376, distance: 578.7
click at [251, 376] on app-calendar-viewport "Mon 22 6/8 3 Jobs Tue 23 3/7 5 Jobs Wed 24 3/6 5 Jobs Thu 25 2/3 3 Jobs Fri 26 …" at bounding box center [505, 458] width 1011 height 877
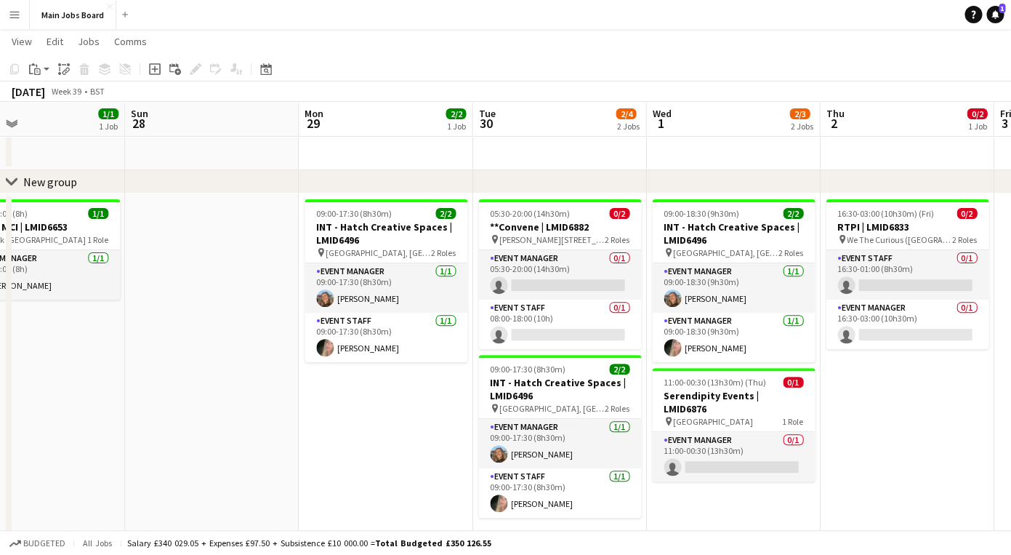
drag, startPoint x: 590, startPoint y: 383, endPoint x: 314, endPoint y: 383, distance: 276.3
click at [323, 383] on app-calendar-viewport "Wed 24 3/6 5 Jobs Thu 25 2/3 3 Jobs Fri 26 1/1 1 Job Sat 27 1/1 1 Job Sun 28 Mo…" at bounding box center [505, 458] width 1011 height 877
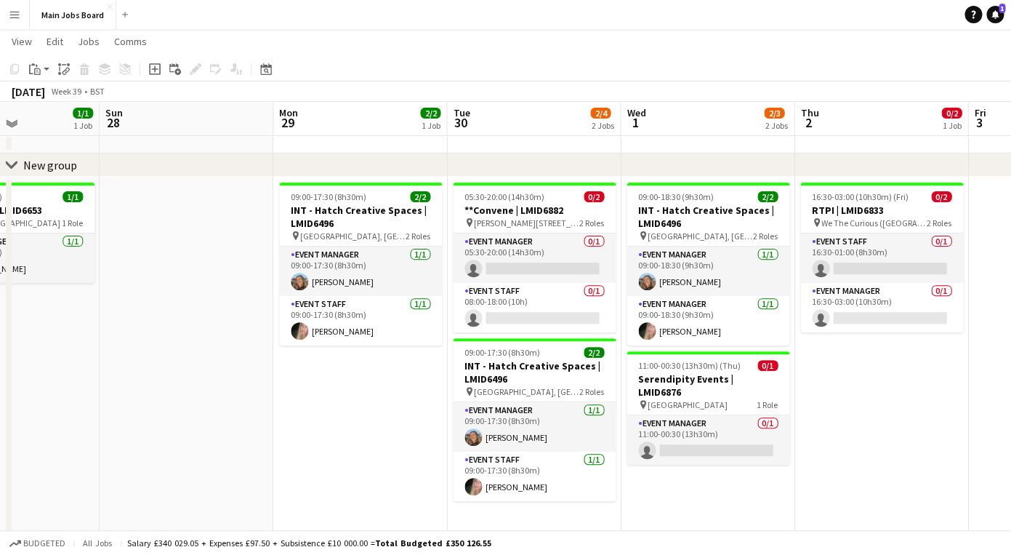
scroll to position [52, 0]
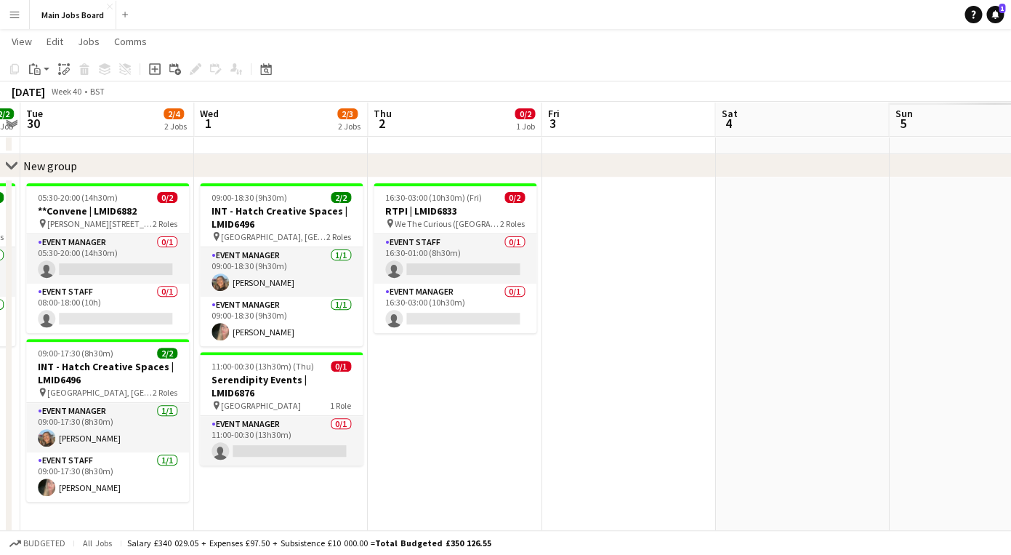
drag, startPoint x: 918, startPoint y: 399, endPoint x: 397, endPoint y: 406, distance: 520.6
click at [401, 405] on app-calendar-viewport "Sat 27 1/1 1 Job Sun 28 Mon 29 2/2 1 Job Tue 30 2/4 2 Jobs Wed 1 2/3 2 Jobs Thu…" at bounding box center [505, 442] width 1011 height 877
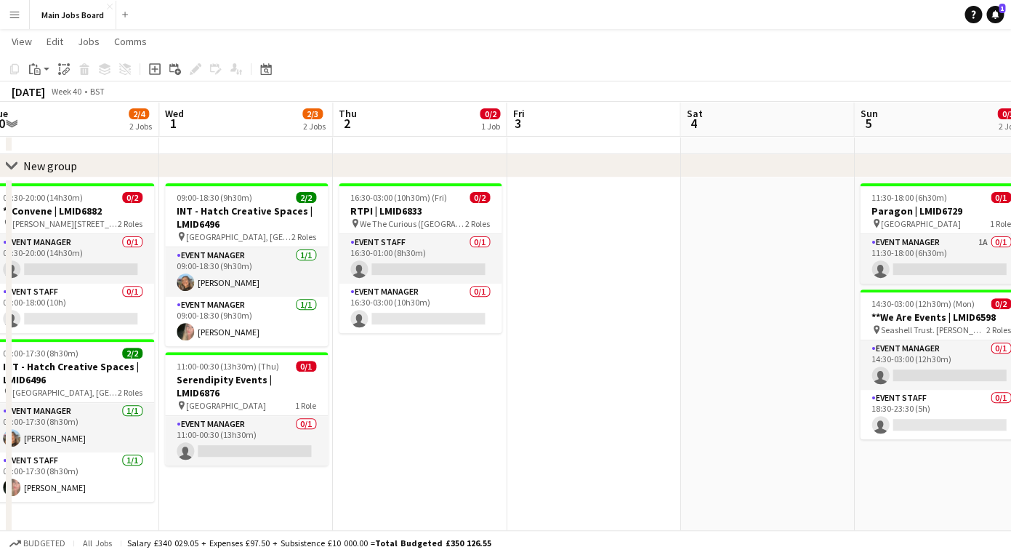
drag, startPoint x: 715, startPoint y: 406, endPoint x: 255, endPoint y: 406, distance: 459.5
click at [257, 406] on app-calendar-viewport "Sat 27 1/1 1 Job Sun 28 Mon 29 2/2 1 Job Tue 30 2/4 2 Jobs Wed 1 2/3 2 Jobs Thu…" at bounding box center [505, 442] width 1011 height 877
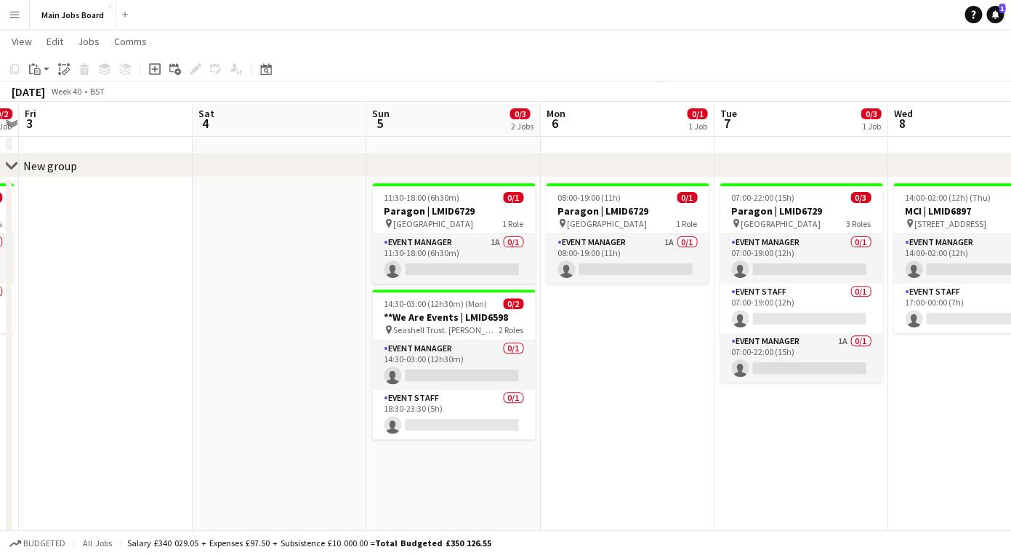
scroll to position [0, 563]
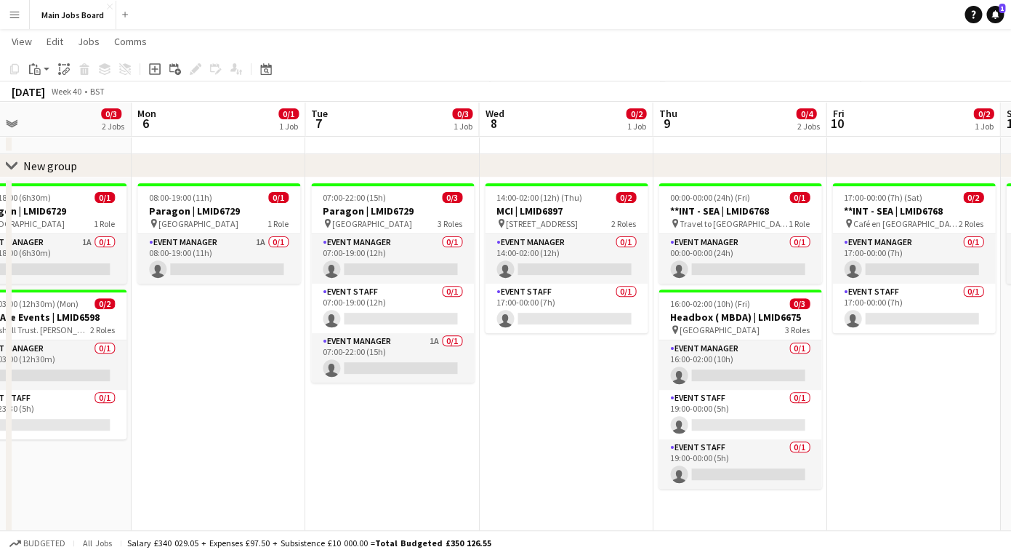
drag, startPoint x: 569, startPoint y: 447, endPoint x: 203, endPoint y: 326, distance: 385.1
click at [202, 326] on app-calendar-viewport "Thu 2 0/2 1 Job Fri 3 Sat 4 Sun 5 0/3 2 Jobs Mon 6 0/1 1 Job Tue 7 0/3 1 Job We…" at bounding box center [505, 442] width 1011 height 877
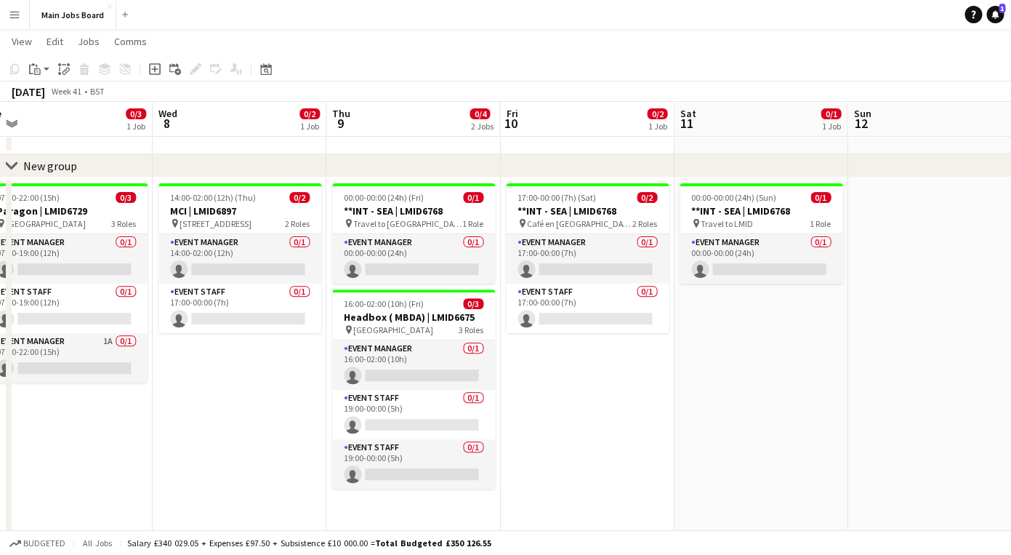
drag, startPoint x: 567, startPoint y: 394, endPoint x: 236, endPoint y: 454, distance: 336.3
click at [236, 454] on app-calendar-viewport "Sat 4 Sun 5 0/3 2 Jobs Mon 6 0/1 1 Job Tue 7 0/3 1 Job Wed 8 0/2 1 Job Thu 9 0/…" at bounding box center [505, 442] width 1011 height 877
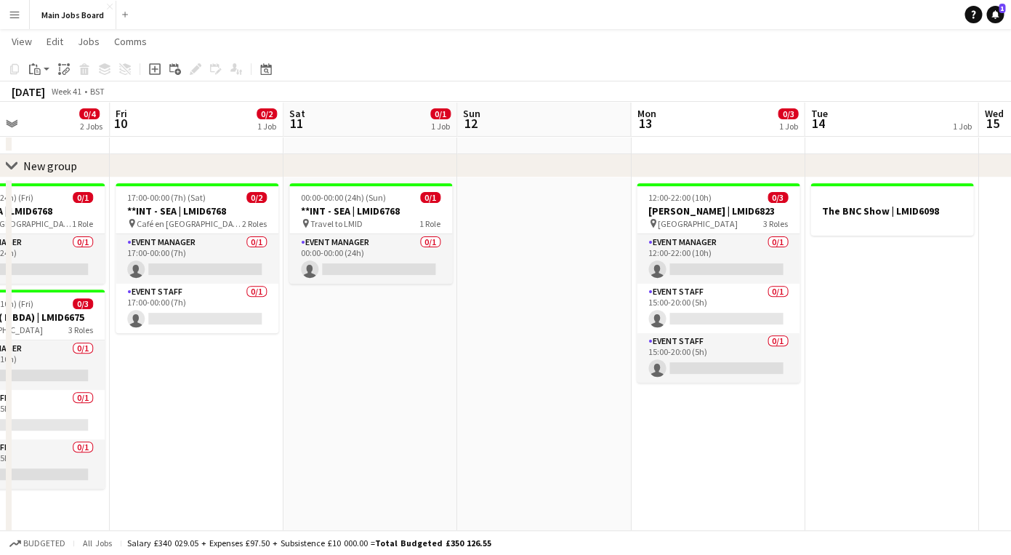
drag, startPoint x: 732, startPoint y: 441, endPoint x: 85, endPoint y: 441, distance: 647.1
click at [103, 441] on app-calendar-viewport "Tue 7 0/3 1 Job Wed 8 0/2 1 Job Thu 9 0/4 2 Jobs Fri 10 0/2 1 Job Sat 11 0/1 1 …" at bounding box center [505, 442] width 1011 height 877
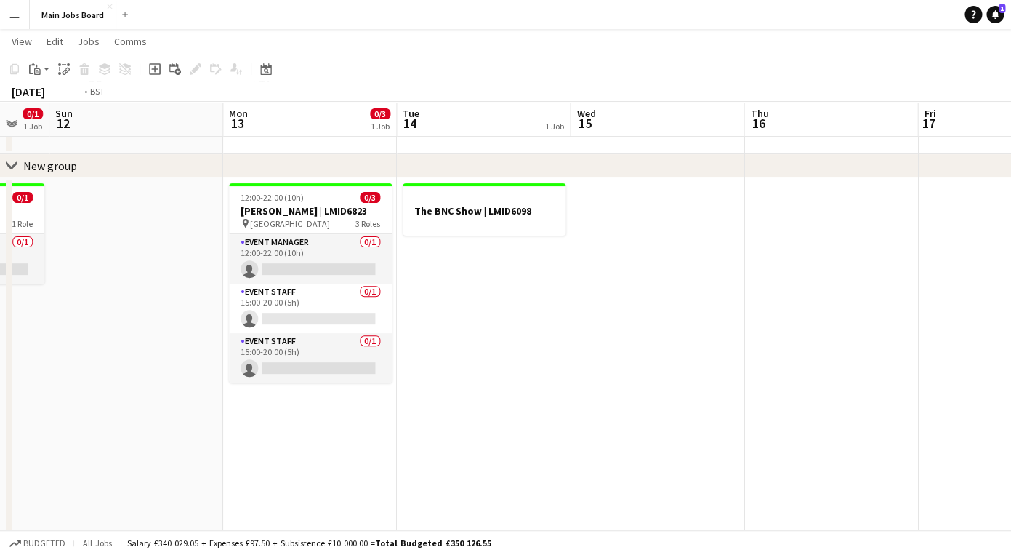
drag, startPoint x: 738, startPoint y: 393, endPoint x: 225, endPoint y: 432, distance: 514.0
click at [226, 433] on app-calendar-viewport "Thu 9 0/4 2 Jobs Fri 10 0/2 1 Job Sat 11 0/1 1 Job Sun 12 Mon 13 0/3 1 Job Tue …" at bounding box center [505, 442] width 1011 height 877
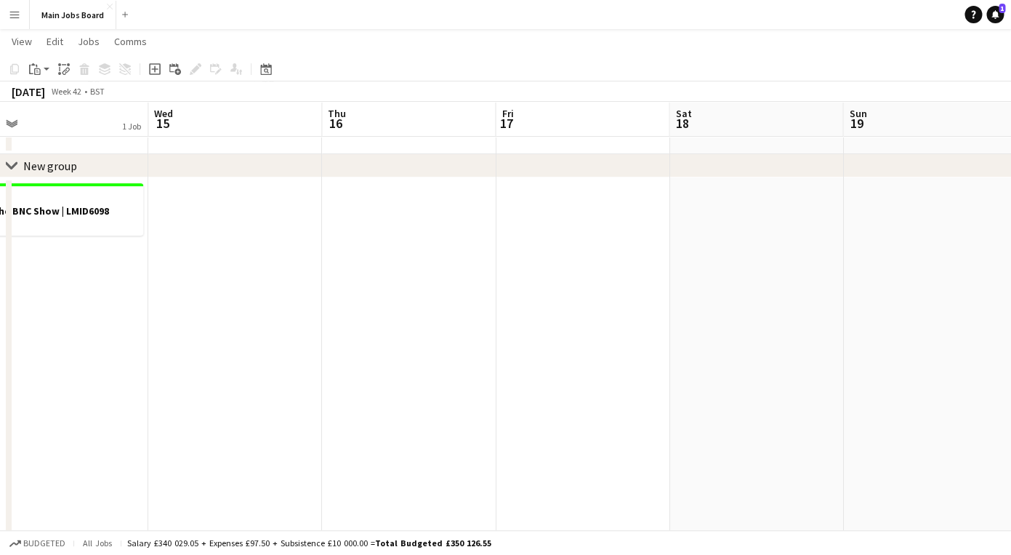
drag, startPoint x: 660, startPoint y: 404, endPoint x: -29, endPoint y: 434, distance: 689.9
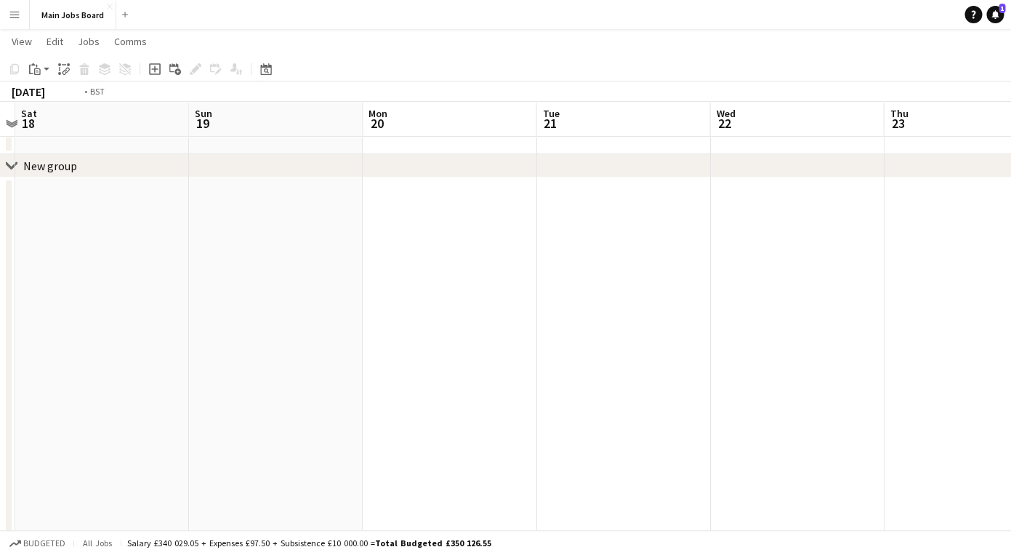
scroll to position [0, 452]
drag, startPoint x: 664, startPoint y: 326, endPoint x: 752, endPoint y: 246, distance: 118.9
click at [752, 246] on app-calendar-viewport "Wed 15 Thu 16 Fri 17 Sat 18 Sun 19 Mon 20 Tue 21 Wed 22 Thu 23 Fri 24 Sat 25 0/…" at bounding box center [505, 442] width 1011 height 877
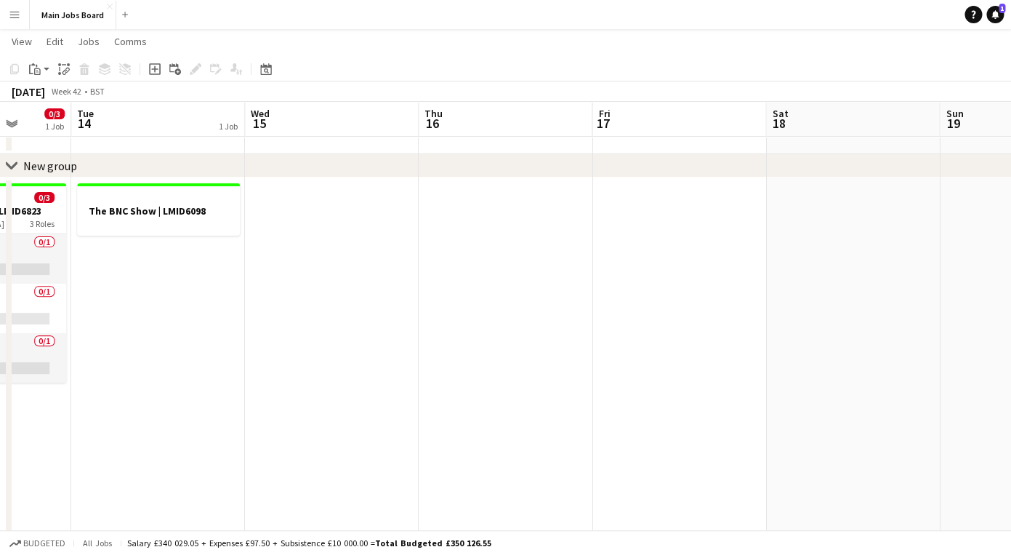
drag, startPoint x: 317, startPoint y: 277, endPoint x: 856, endPoint y: 277, distance: 538.7
click at [853, 277] on app-calendar-viewport "Sat 11 0/1 1 Job Sun 12 Mon 13 0/3 1 Job Tue 14 1 Job Wed 15 Thu 16 Fri 17 Sat …" at bounding box center [505, 442] width 1011 height 877
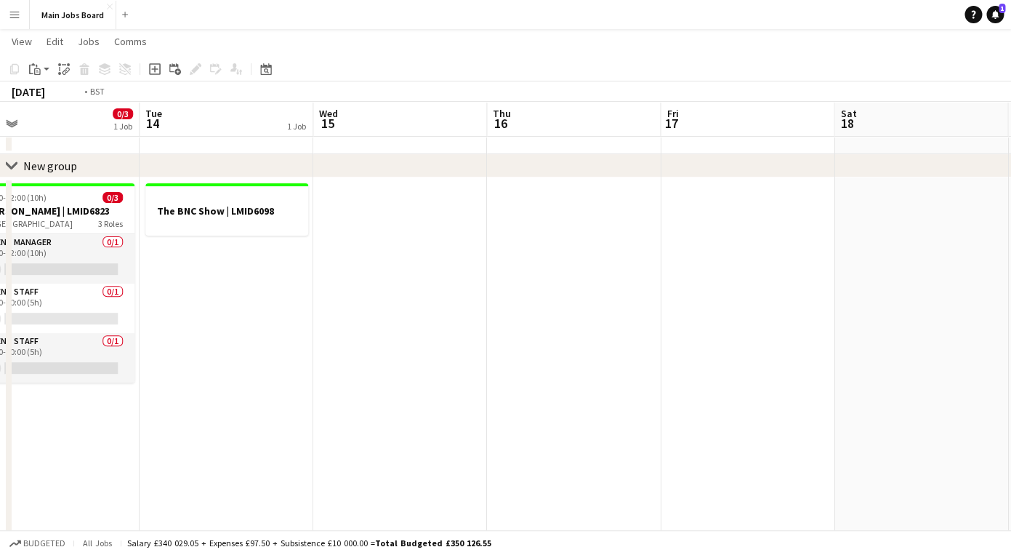
drag, startPoint x: 372, startPoint y: 278, endPoint x: 614, endPoint y: 278, distance: 242.1
click at [611, 278] on app-calendar-viewport "Sat 11 0/1 1 Job Sun 12 Mon 13 0/3 1 Job Tue 14 1 Job Wed 15 Thu 16 Fri 17 Sat …" at bounding box center [505, 442] width 1011 height 877
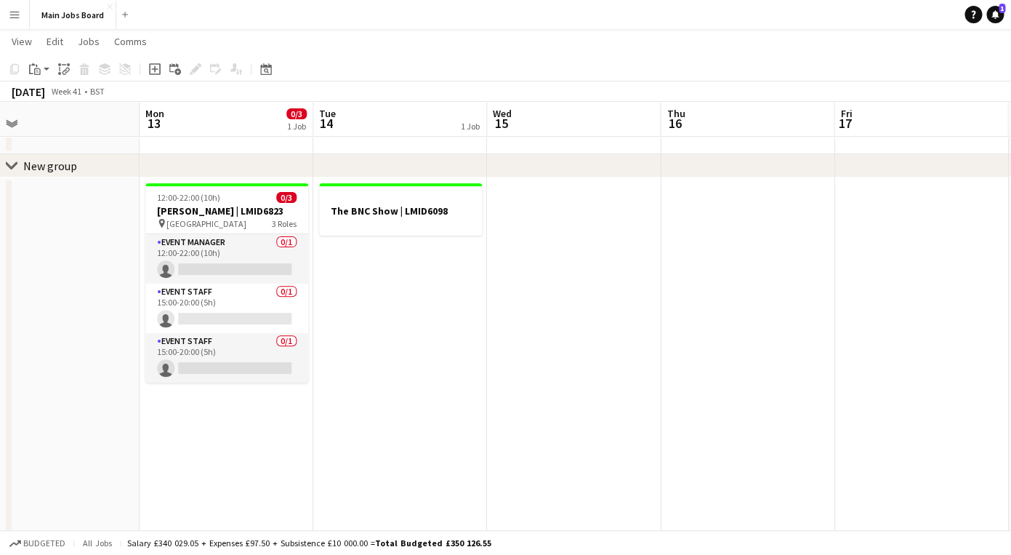
scroll to position [0, 378]
click at [11, 20] on app-icon "Menu" at bounding box center [15, 15] width 12 height 12
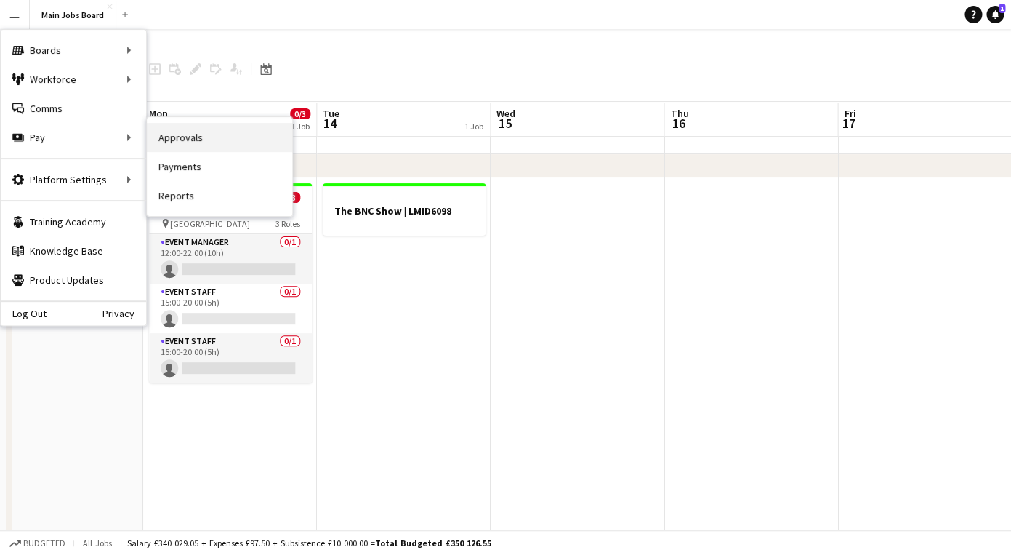
click at [173, 138] on link "Approvals" at bounding box center [219, 137] width 145 height 29
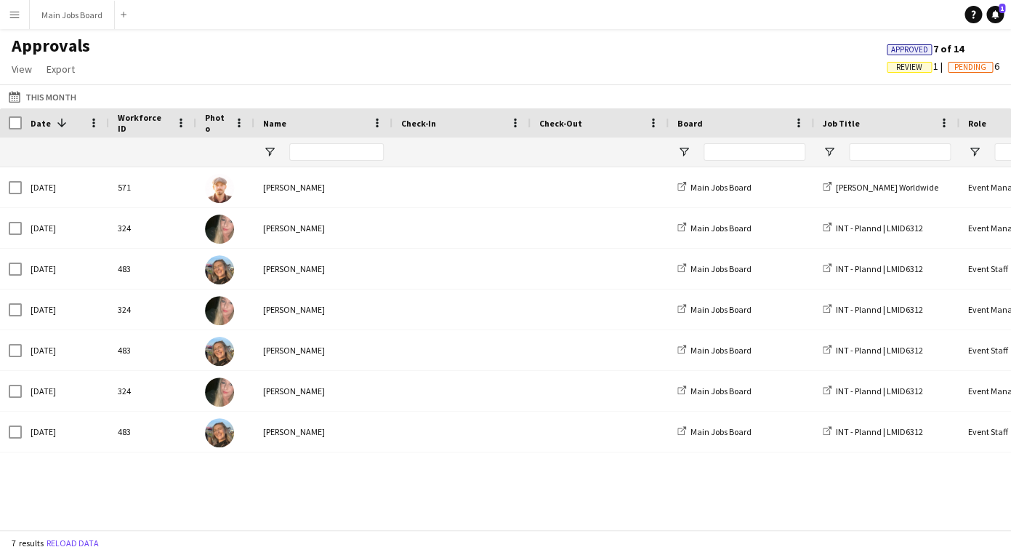
click at [896, 71] on span "Review" at bounding box center [909, 67] width 26 height 9
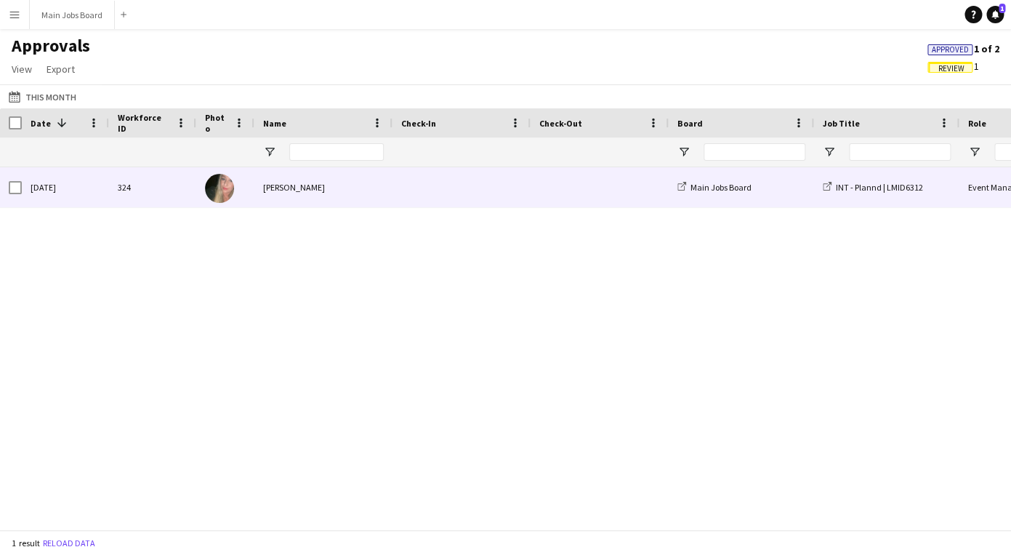
click at [164, 180] on div "324" at bounding box center [152, 187] width 87 height 40
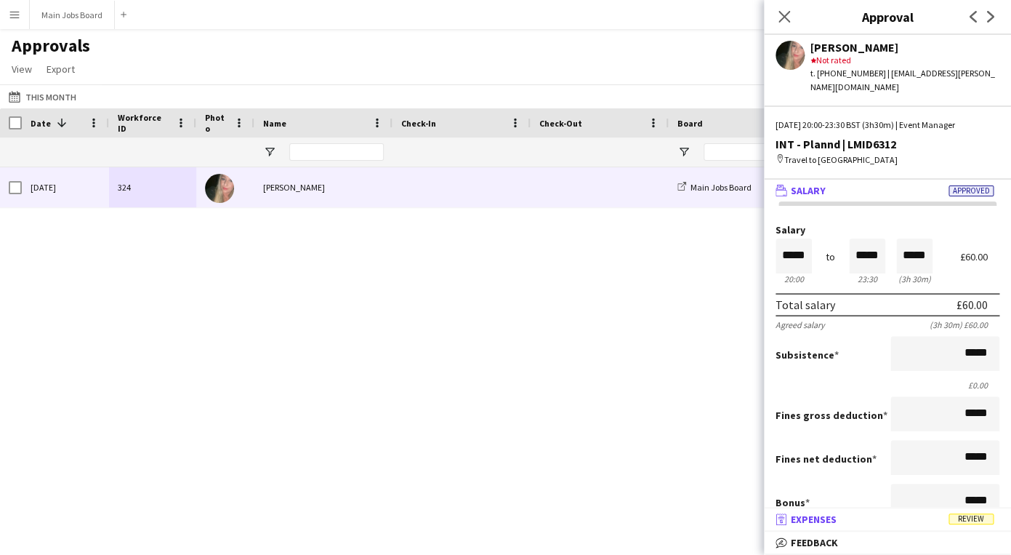
click at [840, 516] on mat-panel-title "receipt Expenses Review" at bounding box center [884, 519] width 241 height 13
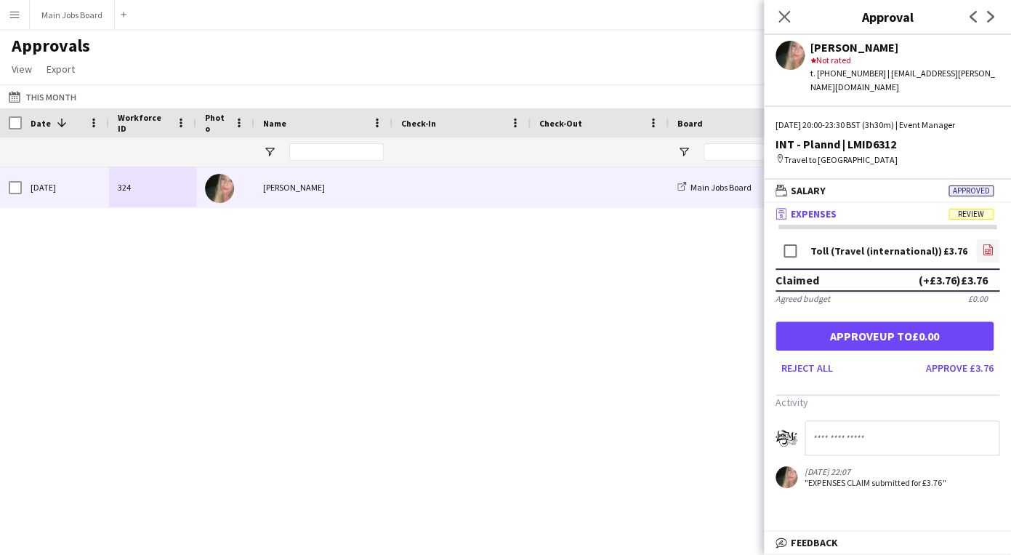
click at [987, 244] on icon "file-image" at bounding box center [988, 250] width 12 height 12
click at [214, 303] on div "324 [DATE] [PERSON_NAME] Main Jobs Board INT - Plannd | LMID6312 Event Manager …" at bounding box center [505, 348] width 1011 height 362
click at [782, 20] on icon at bounding box center [784, 16] width 14 height 14
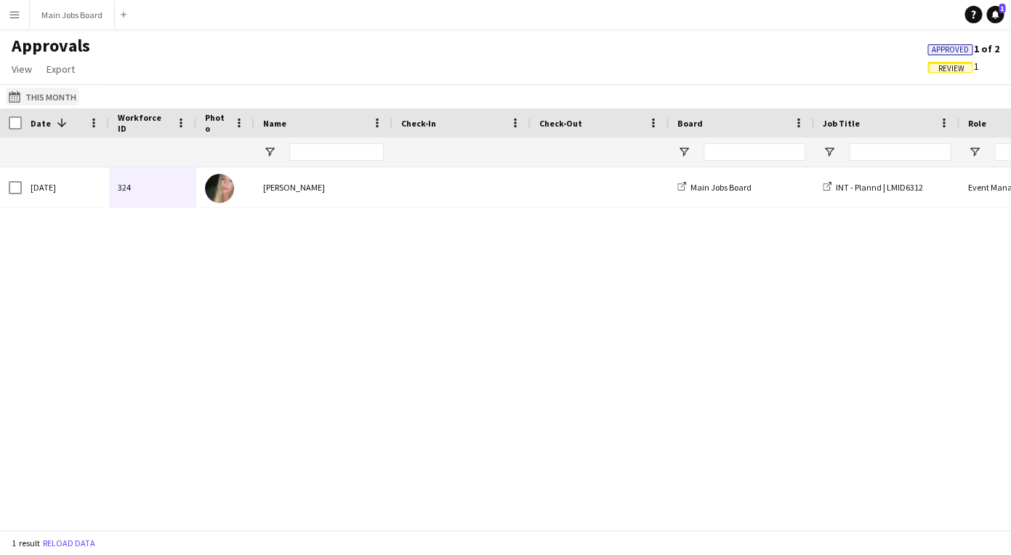
click at [58, 99] on button "This Month This Month" at bounding box center [42, 96] width 73 height 17
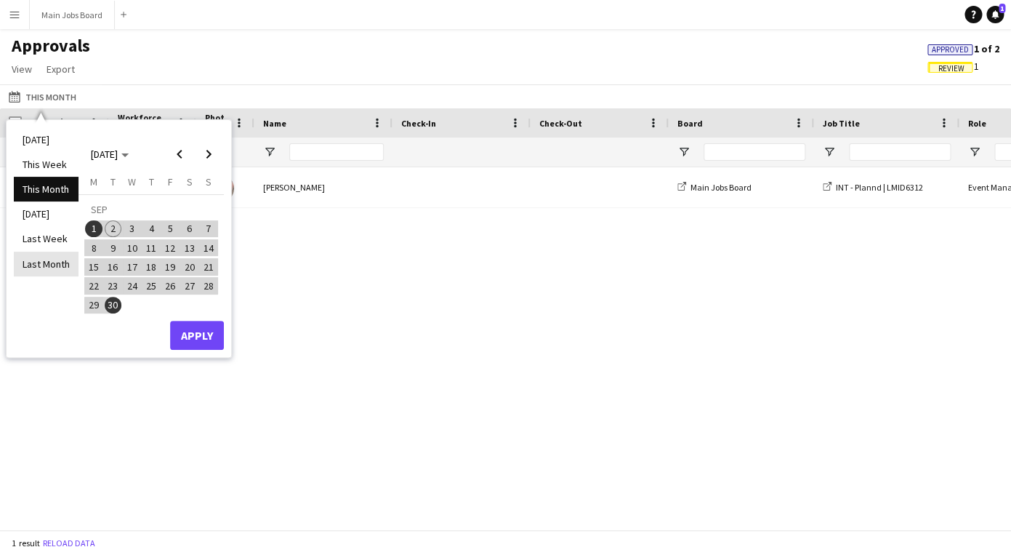
click at [50, 265] on li "Last Month" at bounding box center [46, 264] width 65 height 25
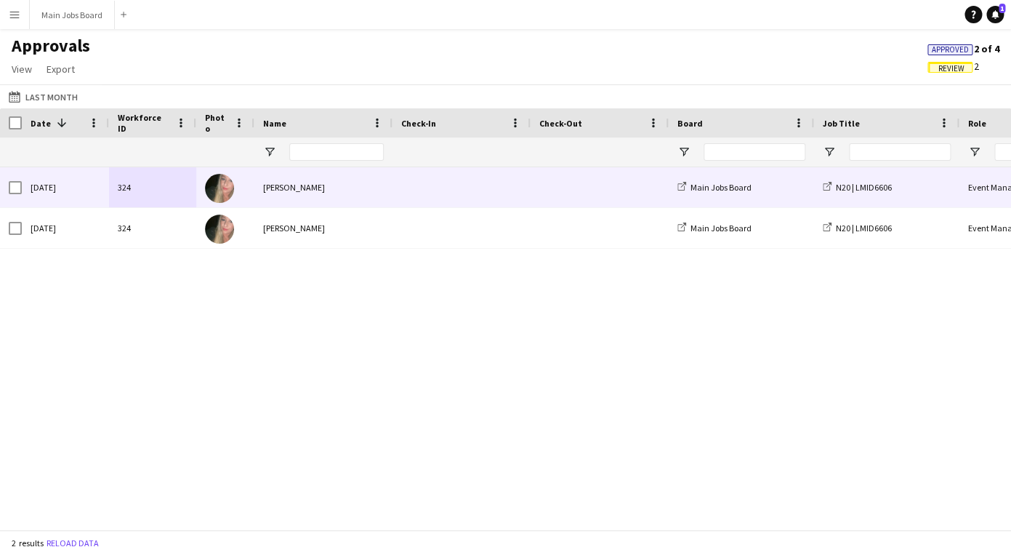
click at [200, 193] on div at bounding box center [225, 187] width 58 height 40
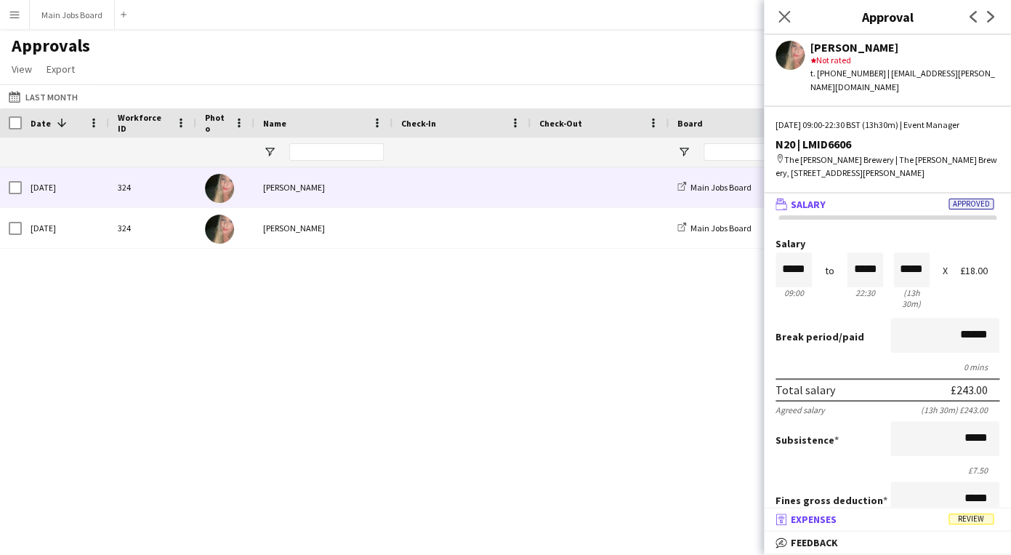
click at [856, 519] on mat-panel-title "receipt Expenses Review" at bounding box center [884, 519] width 241 height 13
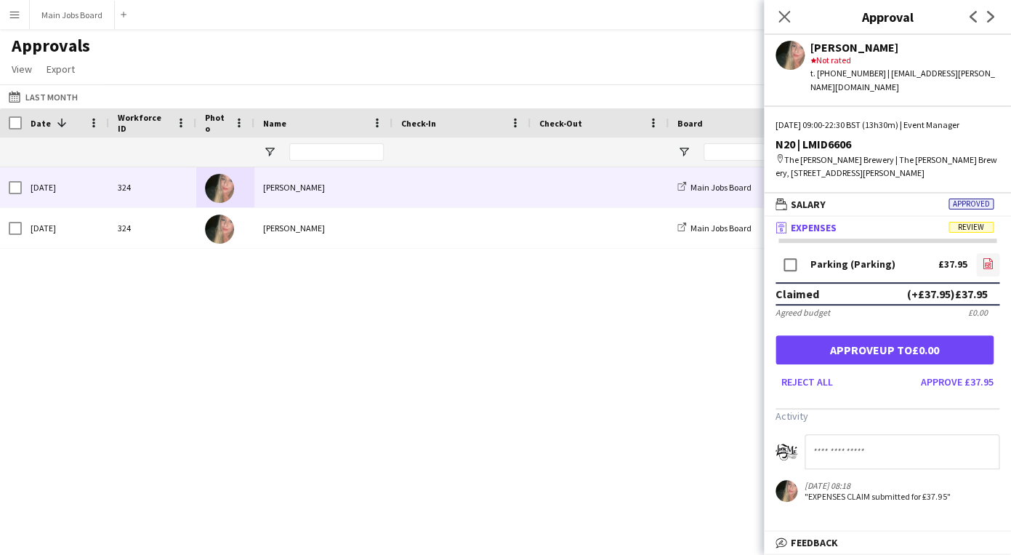
click at [989, 263] on icon at bounding box center [988, 263] width 1 height 1
click at [52, 95] on button "This Month Last Month" at bounding box center [43, 96] width 75 height 17
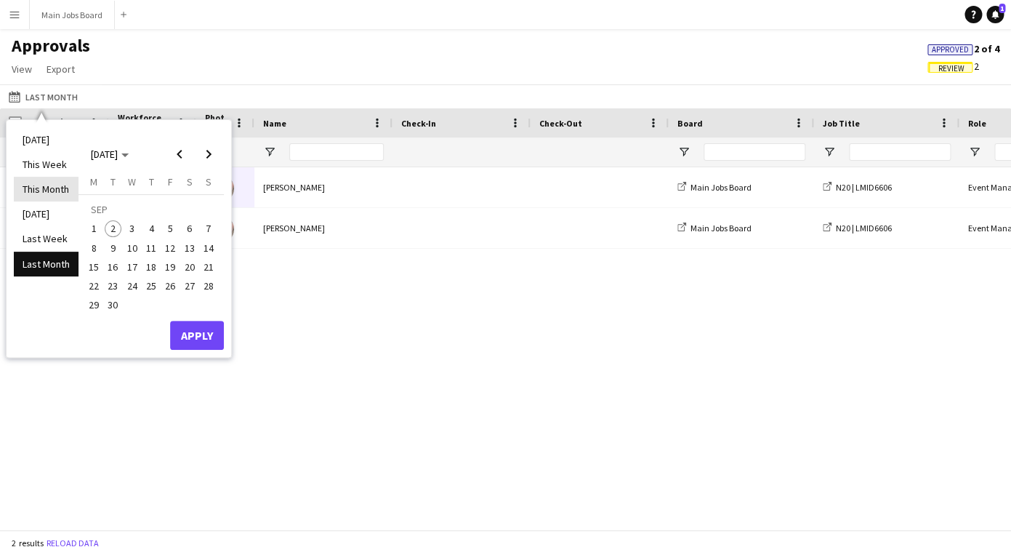
click at [46, 196] on li "This Month" at bounding box center [46, 189] width 65 height 25
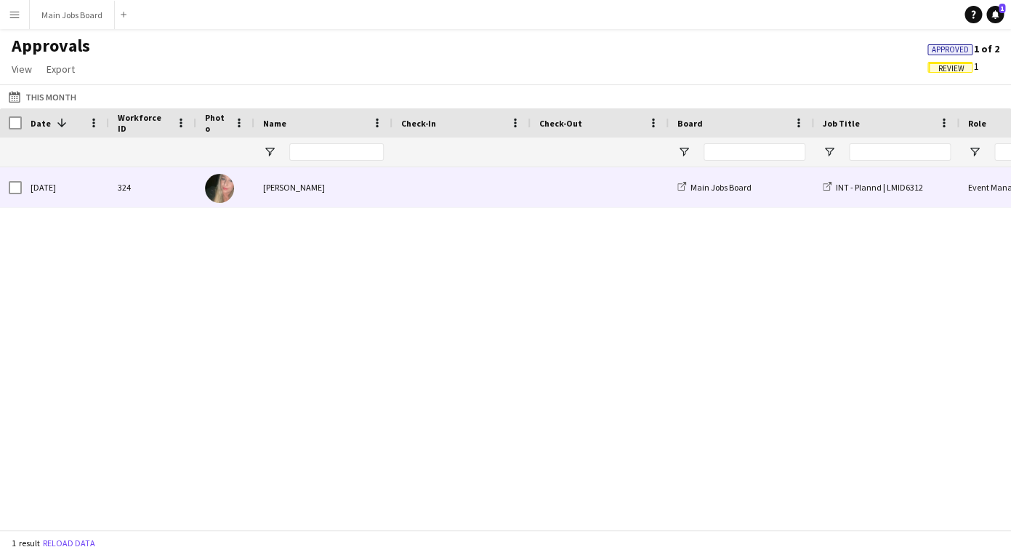
click at [161, 193] on div "324" at bounding box center [152, 187] width 87 height 40
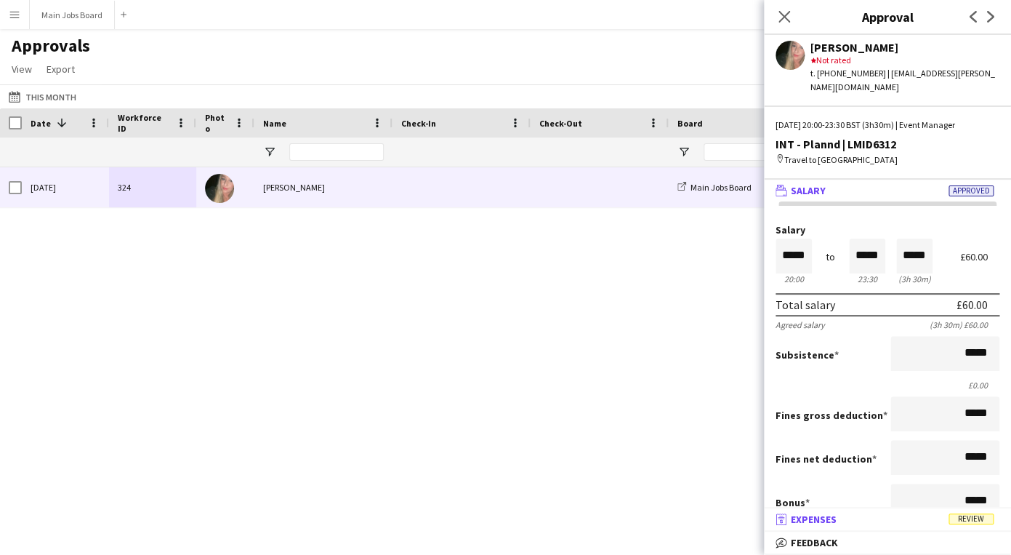
click at [801, 527] on mat-expansion-panel-header "receipt Expenses Review" at bounding box center [887, 519] width 247 height 22
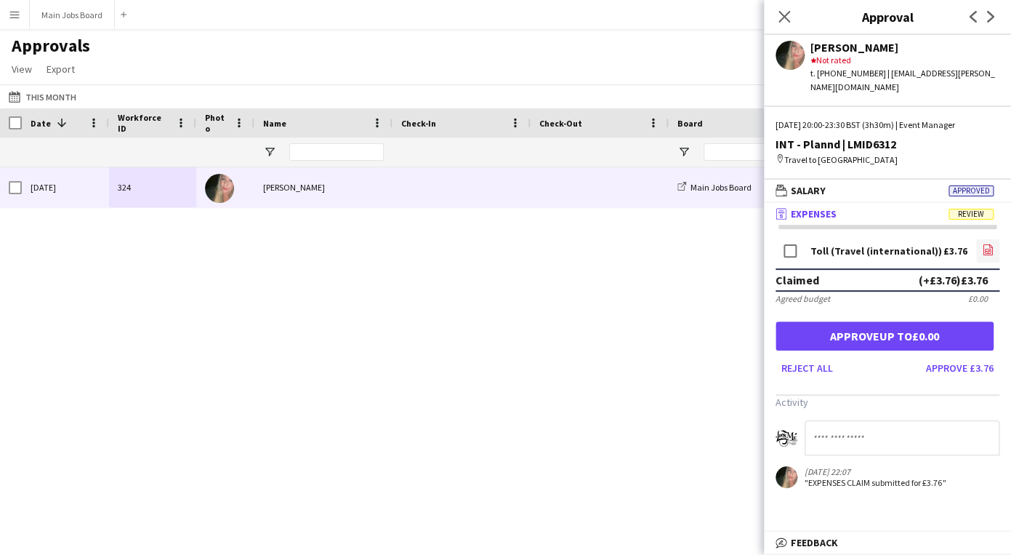
click at [988, 244] on icon "file-image" at bounding box center [988, 250] width 12 height 12
click at [953, 358] on button "Approve £3.76" at bounding box center [959, 367] width 79 height 23
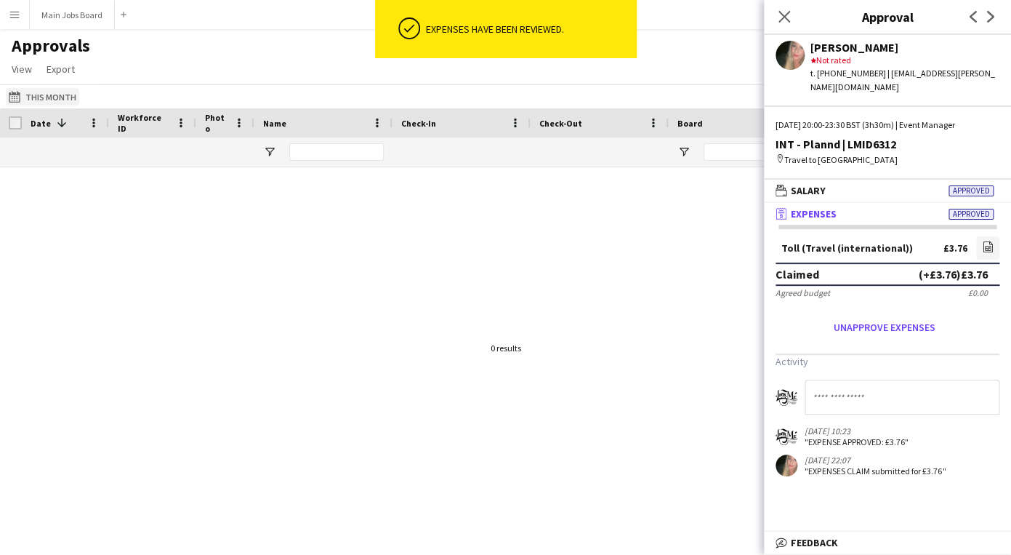
click at [25, 98] on button "This Month This Month" at bounding box center [42, 96] width 73 height 17
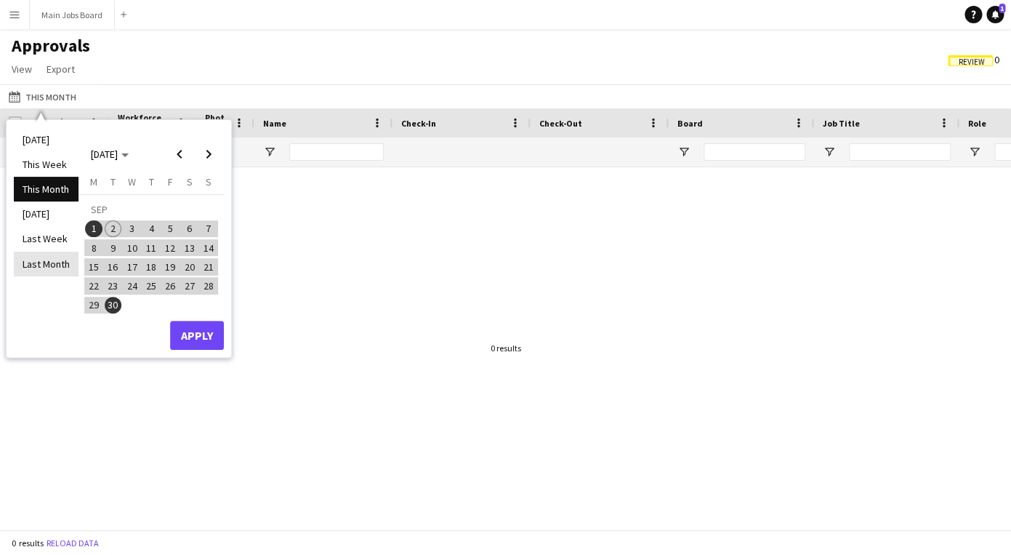
click at [41, 265] on li "Last Month" at bounding box center [46, 264] width 65 height 25
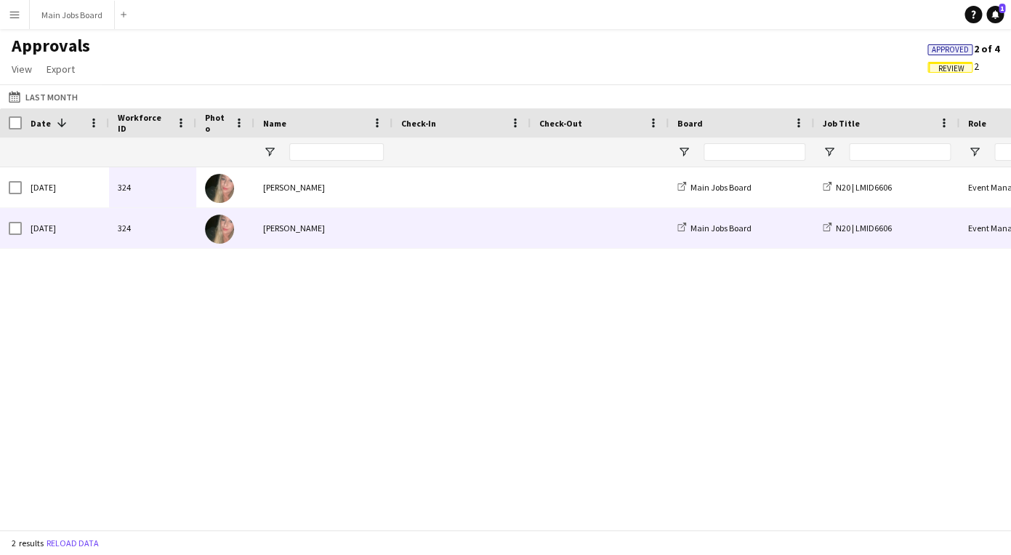
click at [140, 231] on div "324" at bounding box center [152, 228] width 87 height 40
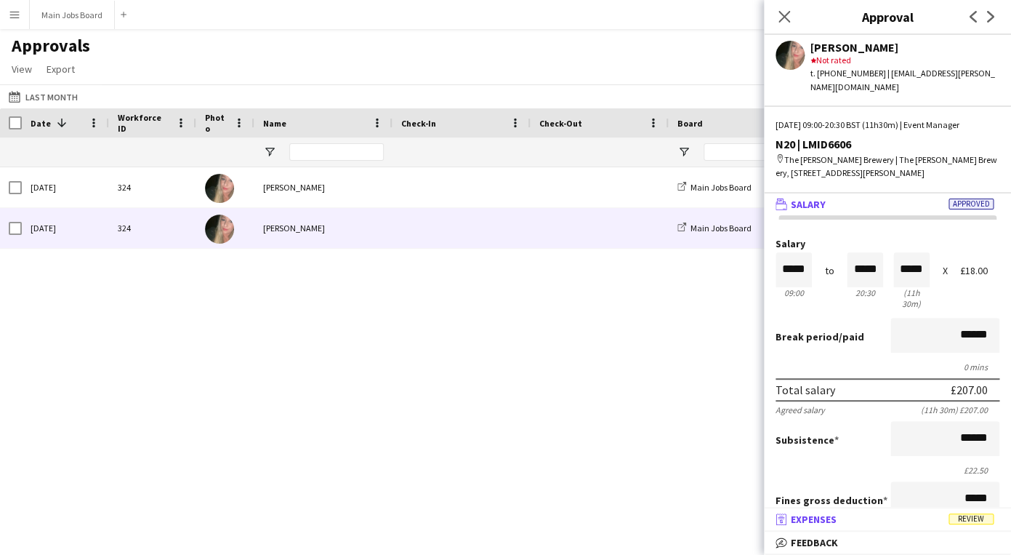
click at [894, 517] on mat-panel-title "receipt Expenses Review" at bounding box center [884, 519] width 241 height 13
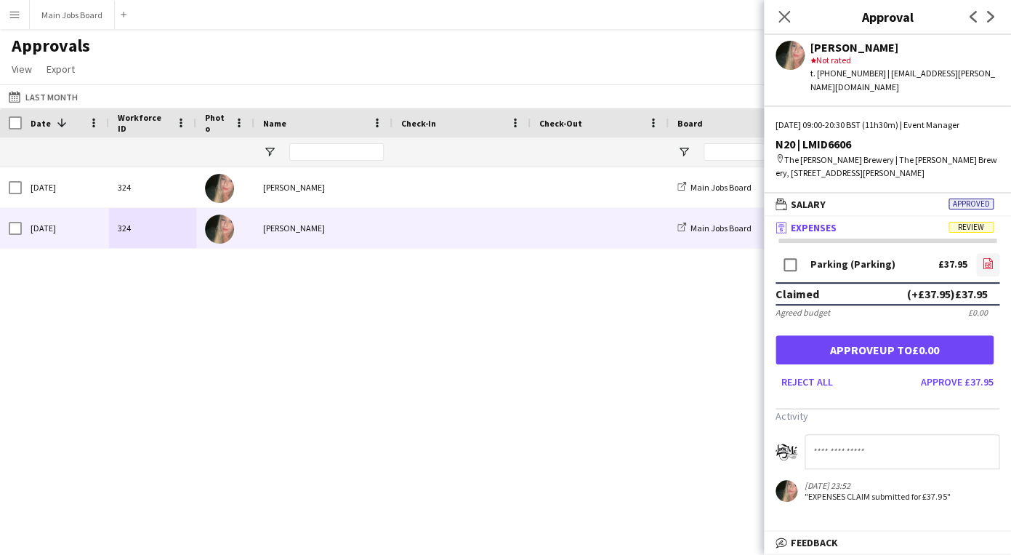
click at [989, 257] on icon at bounding box center [988, 262] width 9 height 11
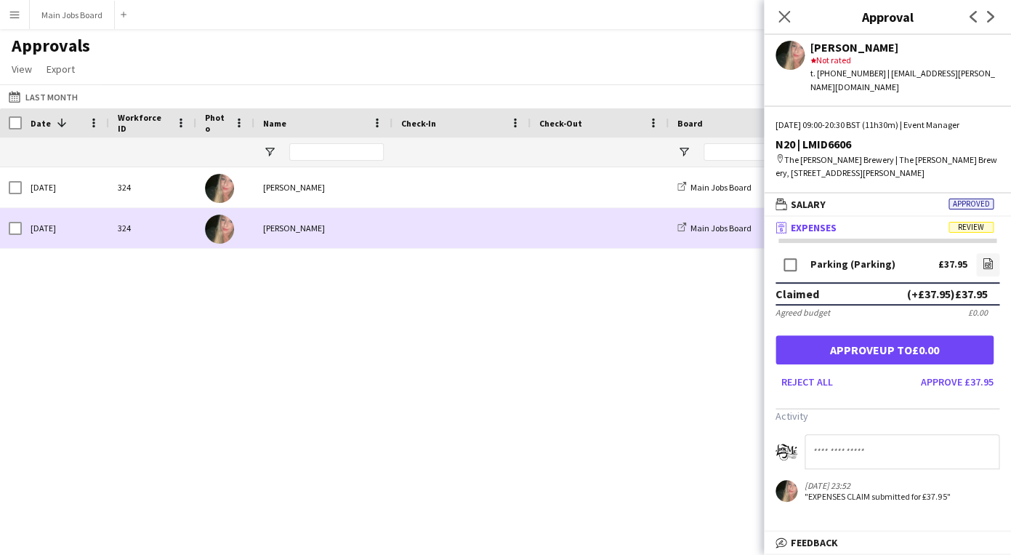
click at [270, 225] on div "[PERSON_NAME]" at bounding box center [323, 228] width 138 height 40
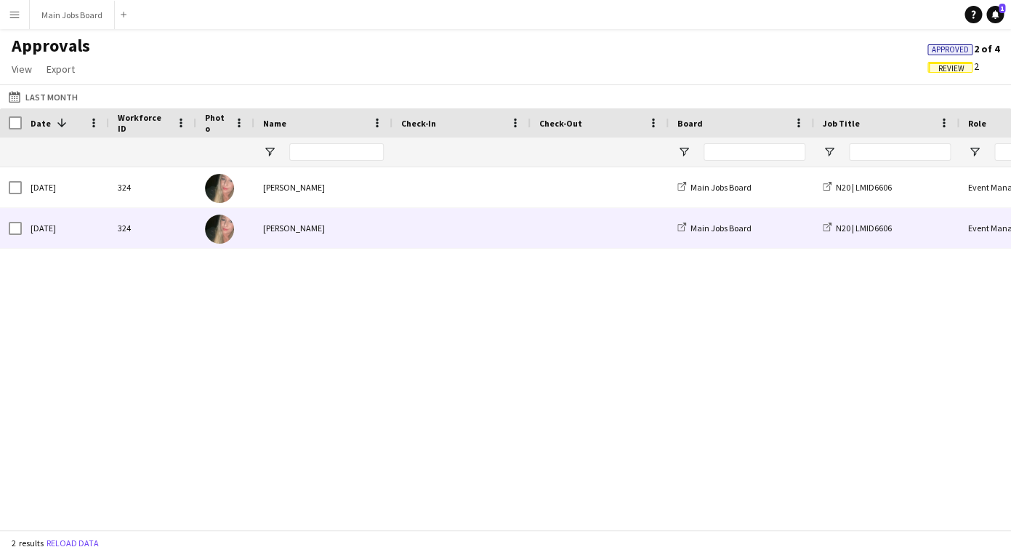
click at [270, 225] on div "[PERSON_NAME]" at bounding box center [323, 228] width 138 height 40
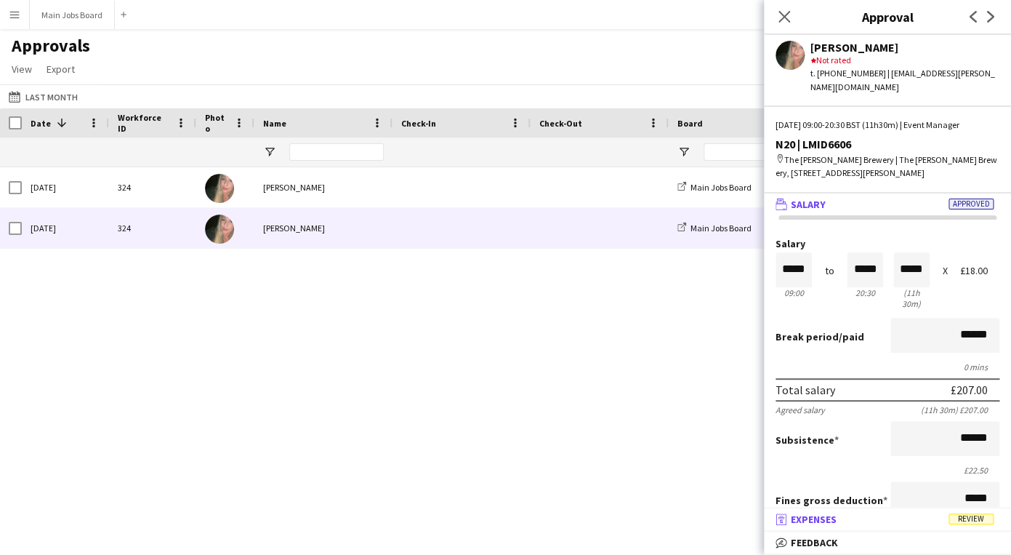
click at [943, 521] on mat-panel-title "receipt Expenses Review" at bounding box center [884, 519] width 241 height 13
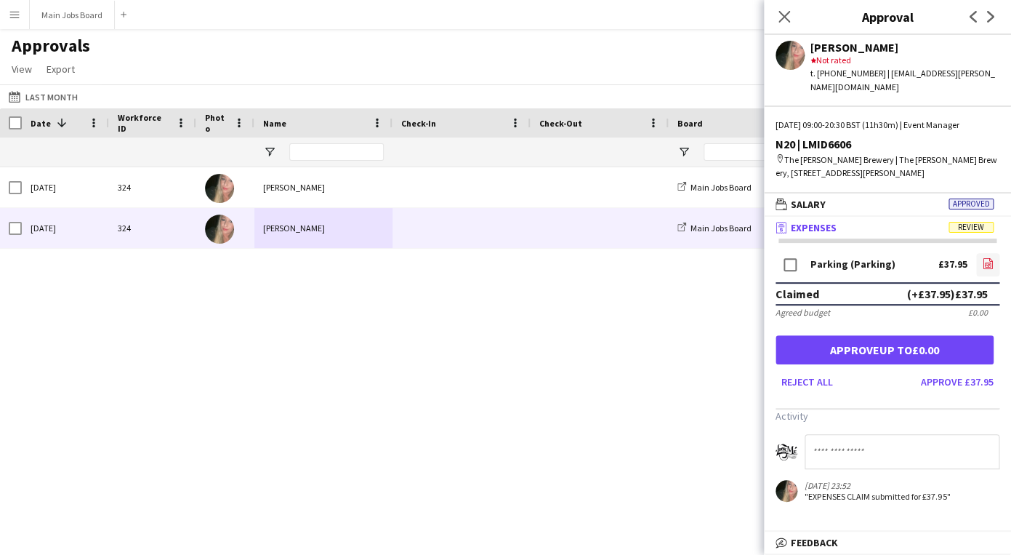
click at [988, 257] on app-icon "file-image" at bounding box center [988, 264] width 12 height 15
click at [965, 372] on button "Approve £37.95" at bounding box center [957, 381] width 84 height 23
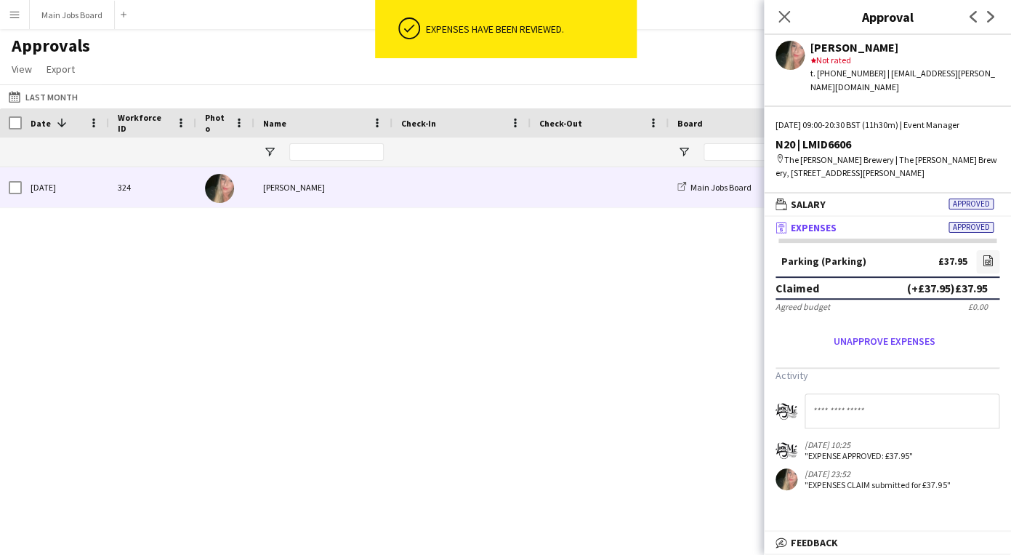
click at [347, 194] on div "[PERSON_NAME]" at bounding box center [323, 187] width 138 height 40
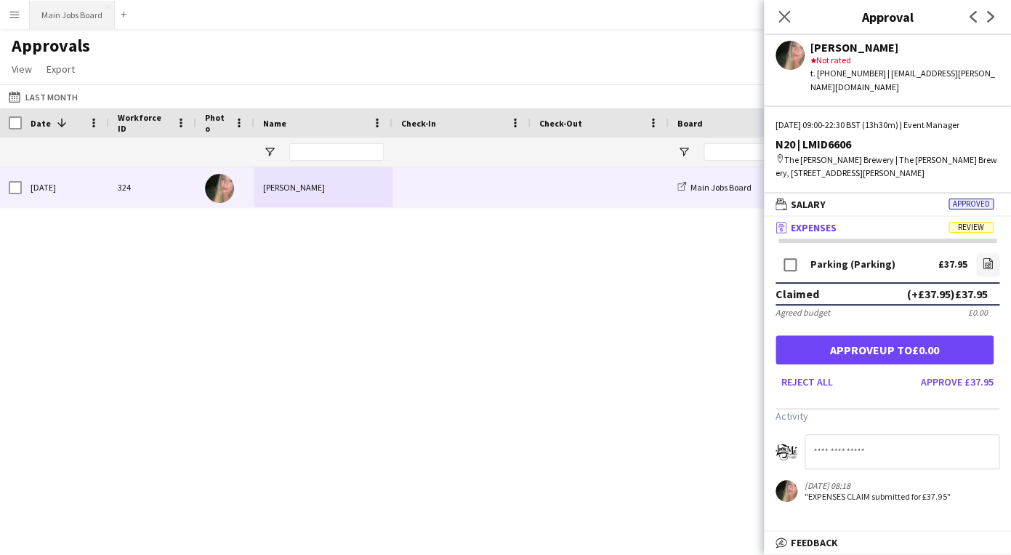
click at [84, 15] on button "Main Jobs Board Close" at bounding box center [72, 15] width 85 height 28
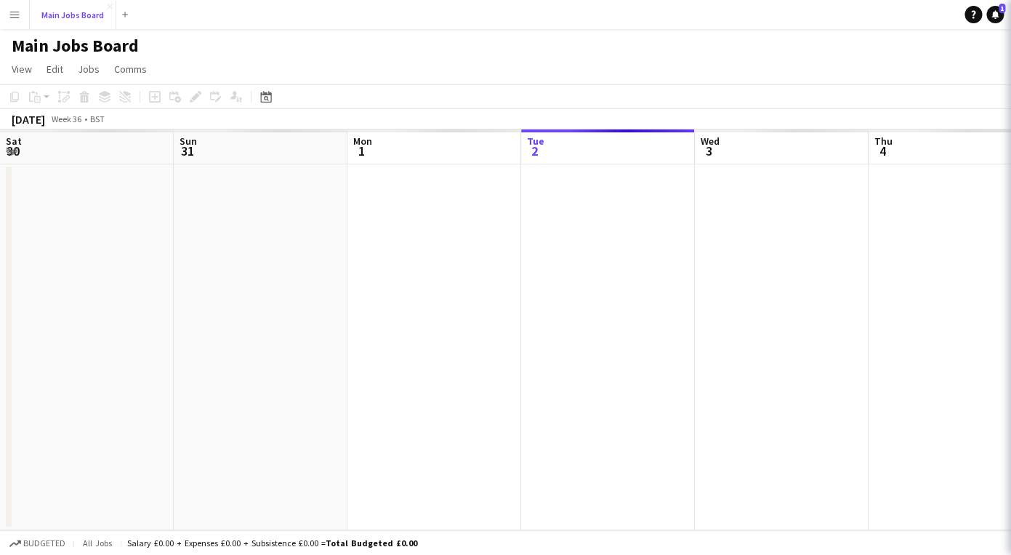
scroll to position [0, 348]
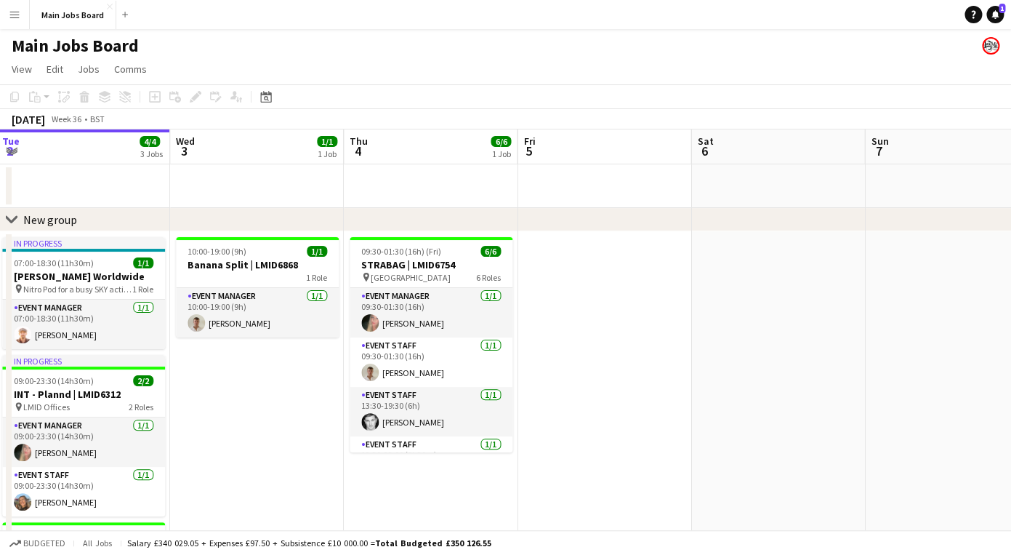
drag, startPoint x: 830, startPoint y: 455, endPoint x: 464, endPoint y: 422, distance: 367.2
click at [464, 422] on app-calendar-viewport "Sat 30 2/2 1 Job Sun 31 2/2 1 Job Mon 1 4/4 2 Jobs Tue 2 4/4 3 Jobs Wed 3 1/1 1…" at bounding box center [505, 398] width 1011 height 539
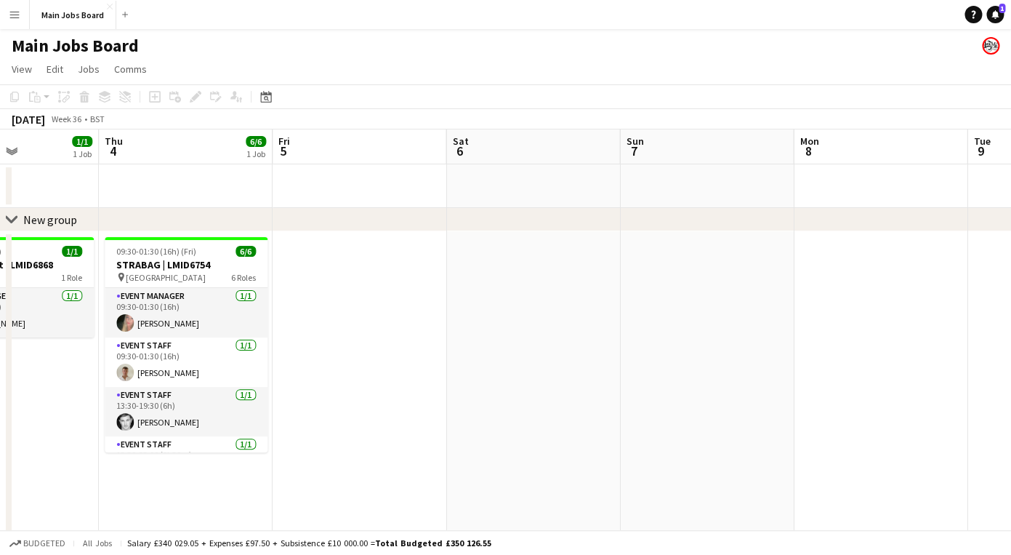
drag, startPoint x: 668, startPoint y: 418, endPoint x: 216, endPoint y: 418, distance: 452.2
click at [236, 418] on app-calendar-viewport "Sun 31 2/2 1 Job Mon 1 4/4 2 Jobs Tue 2 4/4 3 Jobs Wed 3 1/1 1 Job Thu 4 6/6 1 …" at bounding box center [505, 398] width 1011 height 539
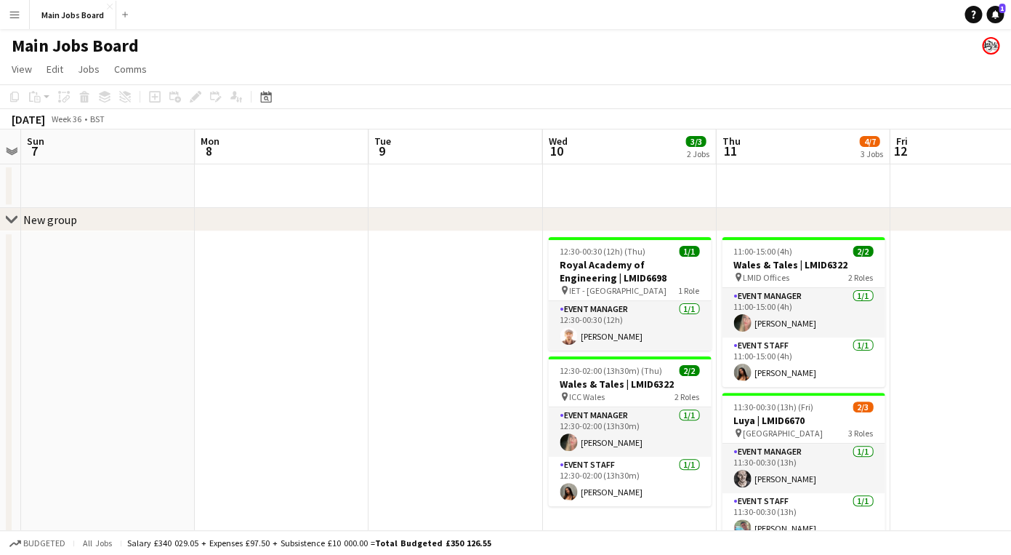
drag, startPoint x: 745, startPoint y: 332, endPoint x: 447, endPoint y: 332, distance: 298.1
click at [466, 332] on app-calendar-viewport "Thu 4 6/6 1 Job Fri 5 Sat 6 Sun 7 Mon 8 Tue 9 Wed 10 3/3 2 Jobs Thu 11 4/7 3 Jo…" at bounding box center [505, 461] width 1011 height 664
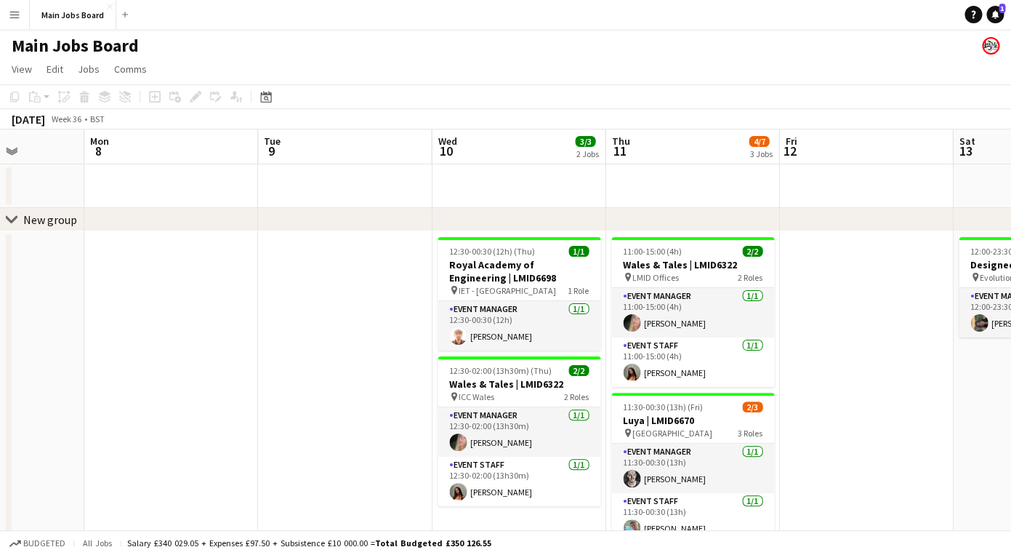
scroll to position [0, 437]
click at [71, 24] on button "Main Jobs Board Close" at bounding box center [73, 15] width 87 height 28
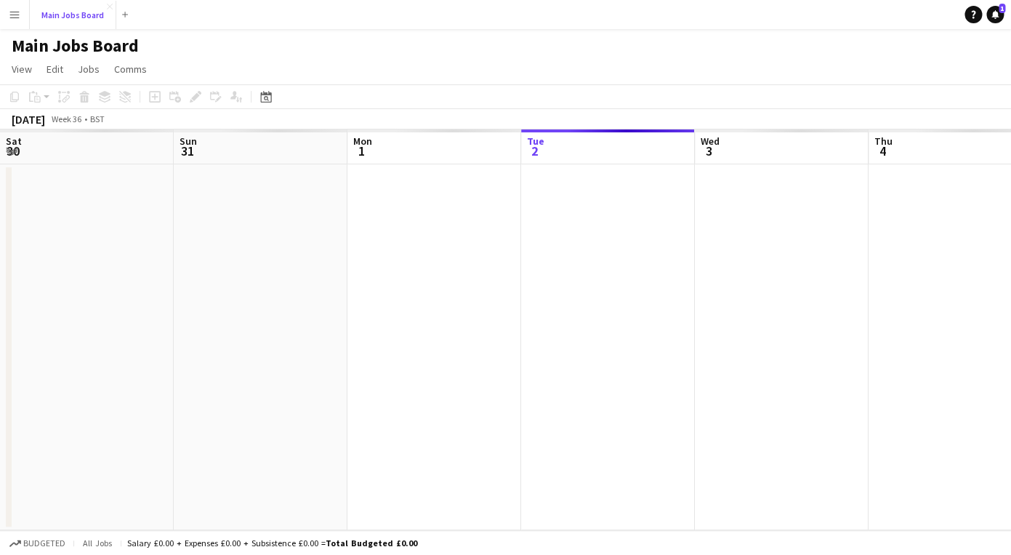
scroll to position [0, 348]
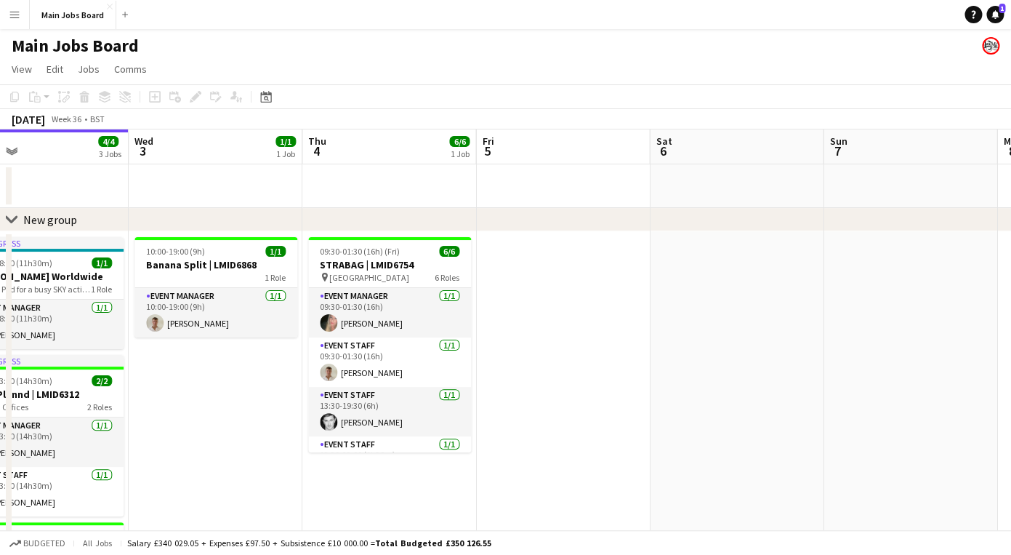
drag, startPoint x: 844, startPoint y: 414, endPoint x: 213, endPoint y: 414, distance: 631.1
click at [241, 414] on app-calendar-viewport "Sat 30 2/2 1 Job Sun 31 2/2 1 Job Mon 1 4/4 2 Jobs Tue 2 4/4 3 Jobs Wed 3 1/1 1…" at bounding box center [505, 398] width 1011 height 539
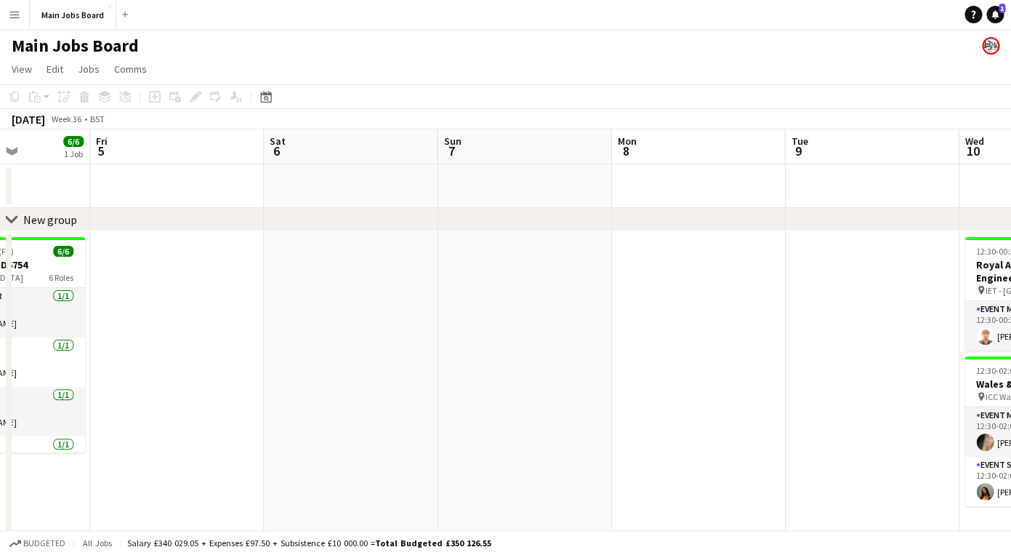
drag, startPoint x: 678, startPoint y: 430, endPoint x: 48, endPoint y: 430, distance: 630.3
click at [59, 430] on app-calendar-viewport "Mon 1 4/4 2 Jobs Tue 2 4/4 3 Jobs Wed 3 1/1 1 Job Thu 4 6/6 1 Job Fri 5 Sat 6 S…" at bounding box center [505, 461] width 1011 height 664
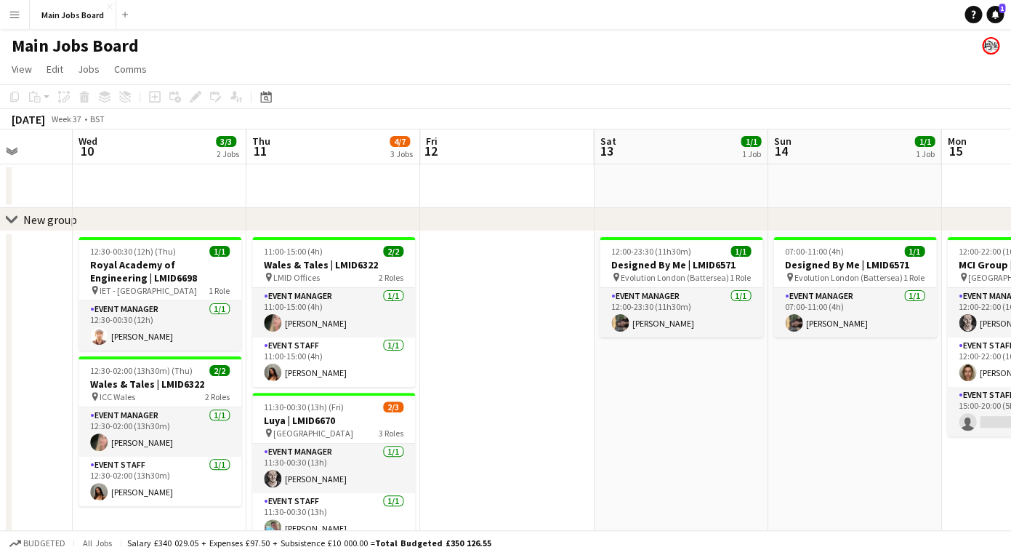
drag, startPoint x: 682, startPoint y: 408, endPoint x: 65, endPoint y: 417, distance: 616.6
click at [75, 417] on app-calendar-viewport "Sun 7 Mon 8 Tue 9 Wed 10 3/3 2 Jobs Thu 11 4/7 3 Jobs Fri 12 Sat 13 1/1 1 Job S…" at bounding box center [505, 461] width 1011 height 664
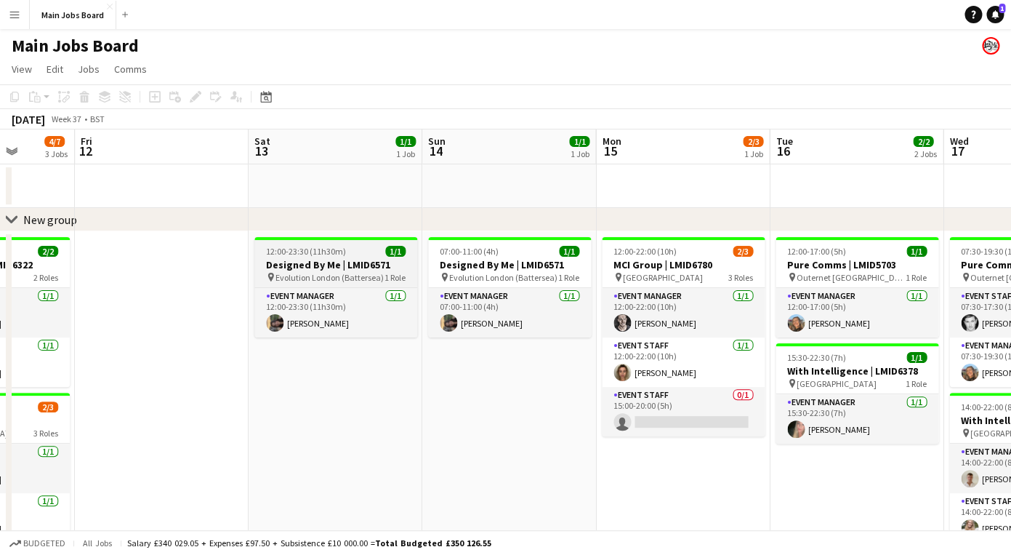
click at [356, 249] on div "12:00-23:30 (11h30m) 1/1" at bounding box center [335, 251] width 163 height 11
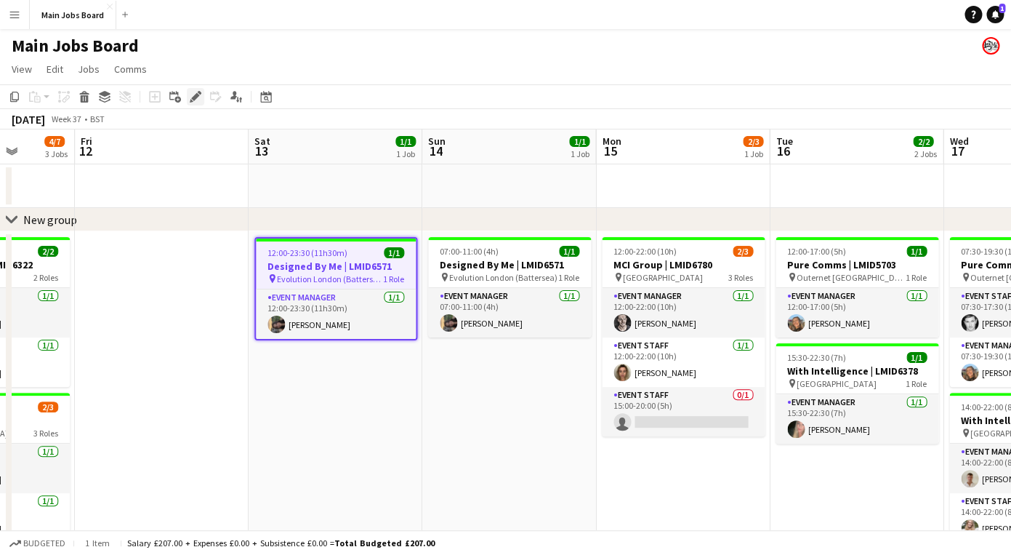
click at [188, 98] on div "Edit" at bounding box center [195, 96] width 17 height 17
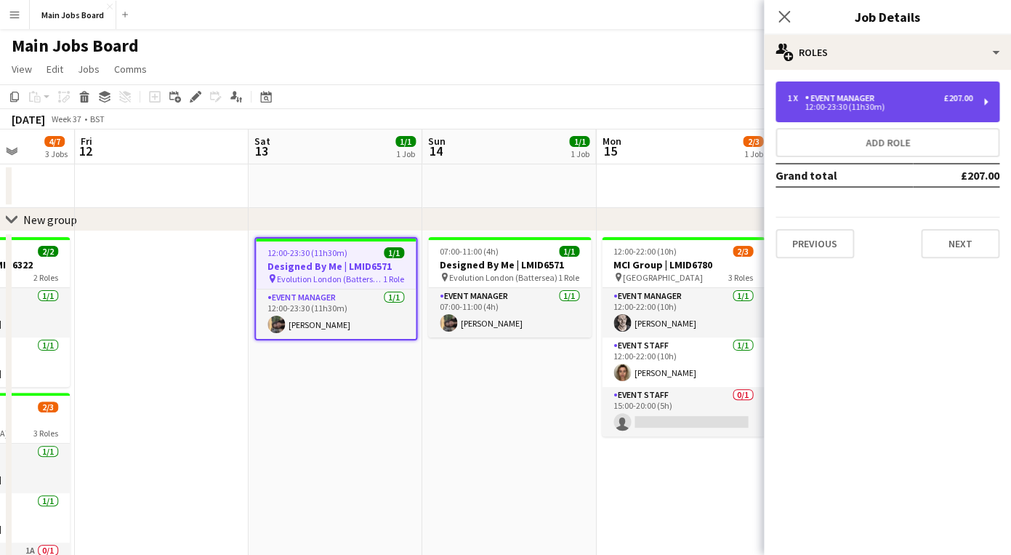
click at [897, 103] on div "12:00-23:30 (11h30m)" at bounding box center [879, 106] width 185 height 7
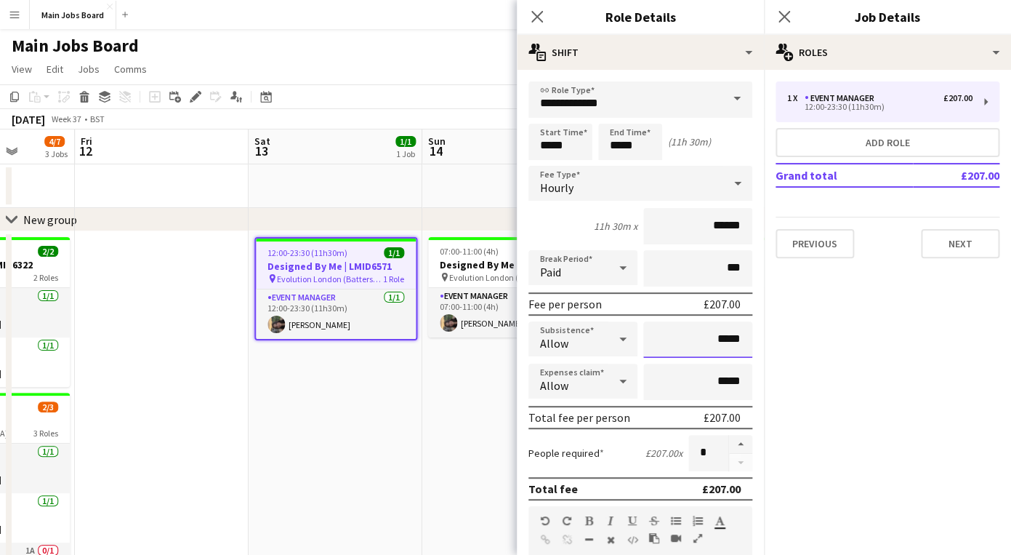
click at [740, 341] on input "*****" at bounding box center [697, 339] width 109 height 36
type input "**"
type input "******"
click at [894, 388] on mat-expansion-panel "pencil3 General details 1 x Event Manager £207.00 12:00-23:30 (11h30m) Add role…" at bounding box center [887, 312] width 247 height 485
click at [790, 16] on icon "Close pop-in" at bounding box center [784, 16] width 14 height 14
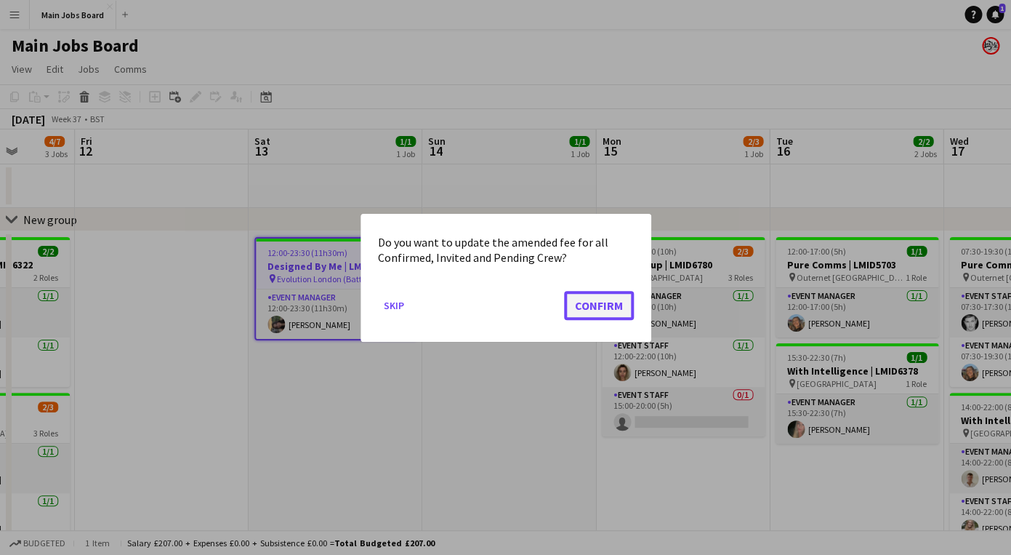
click at [598, 306] on button "Confirm" at bounding box center [599, 304] width 70 height 29
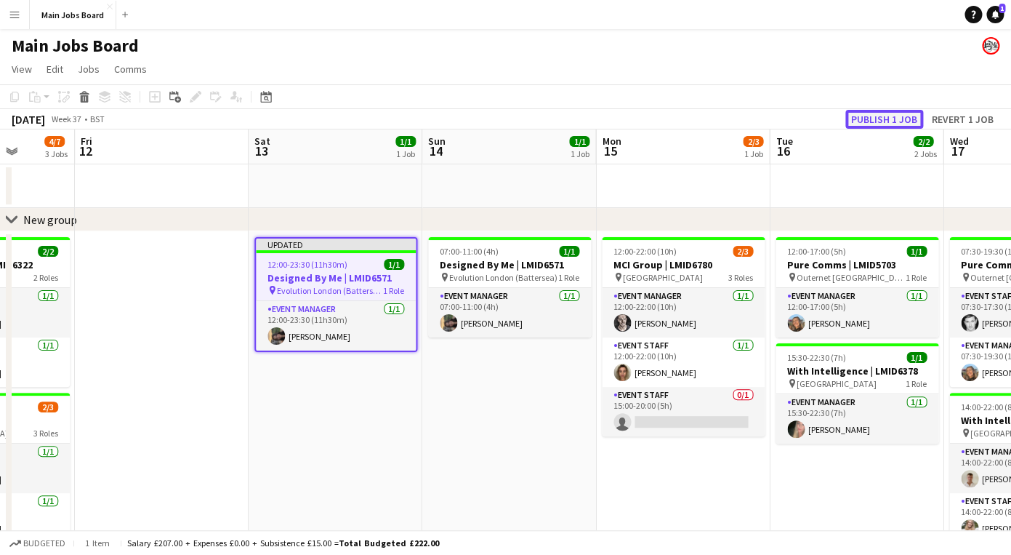
click at [880, 117] on button "Publish 1 job" at bounding box center [885, 119] width 78 height 19
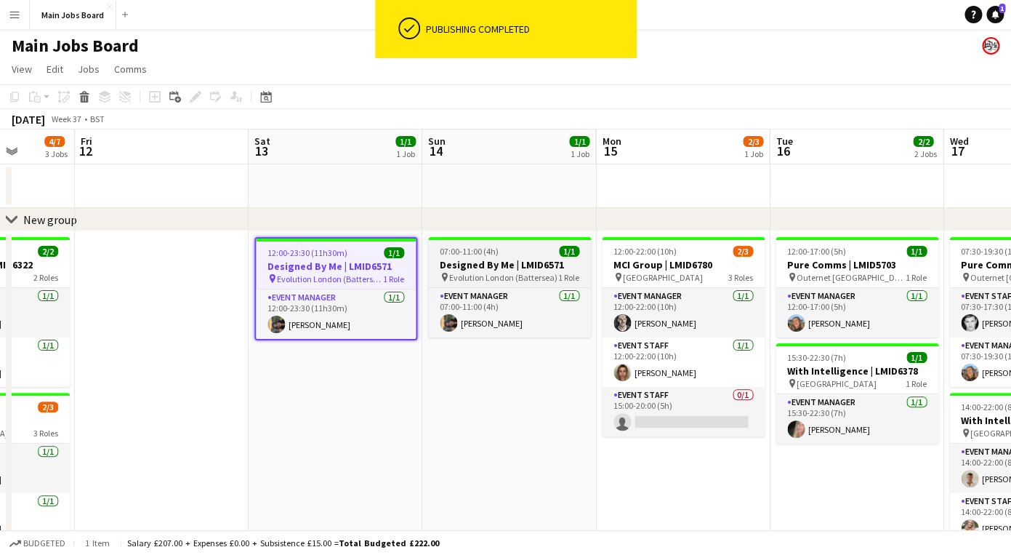
click at [514, 263] on h3 "Designed By Me | LMID6571" at bounding box center [509, 264] width 163 height 13
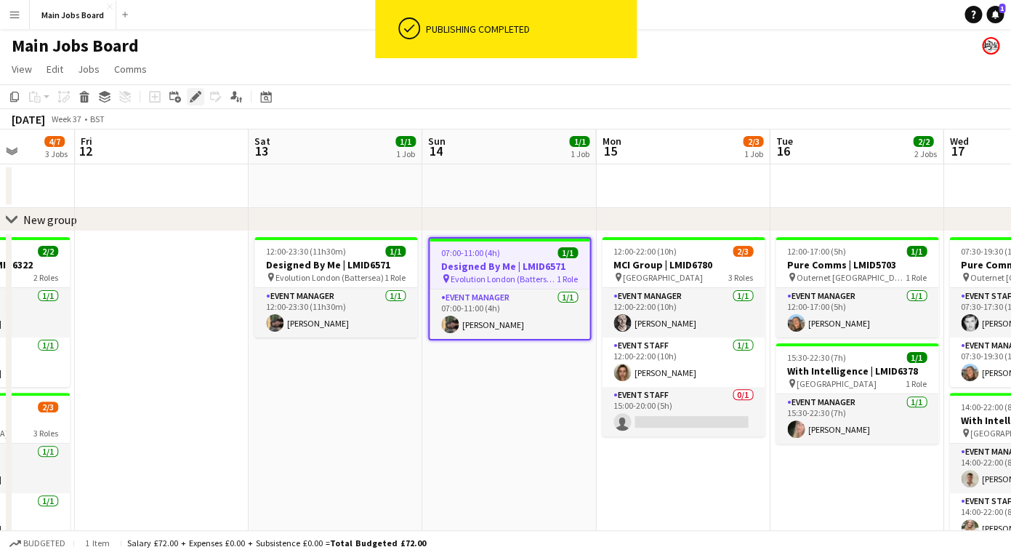
click at [198, 100] on icon "Edit" at bounding box center [196, 97] width 12 height 12
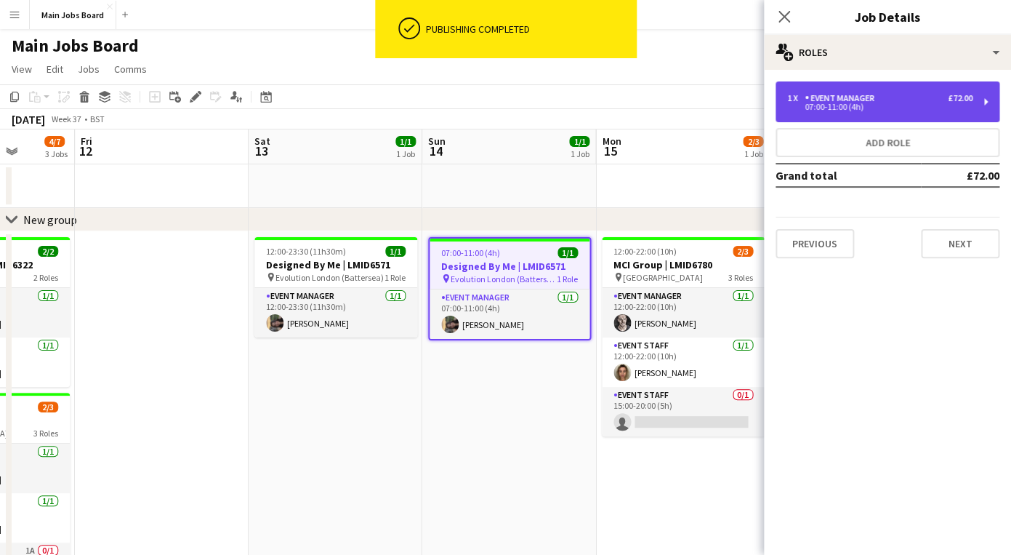
click at [831, 114] on div "1 x Event Manager £72.00 07:00-11:00 (4h)" at bounding box center [888, 101] width 224 height 41
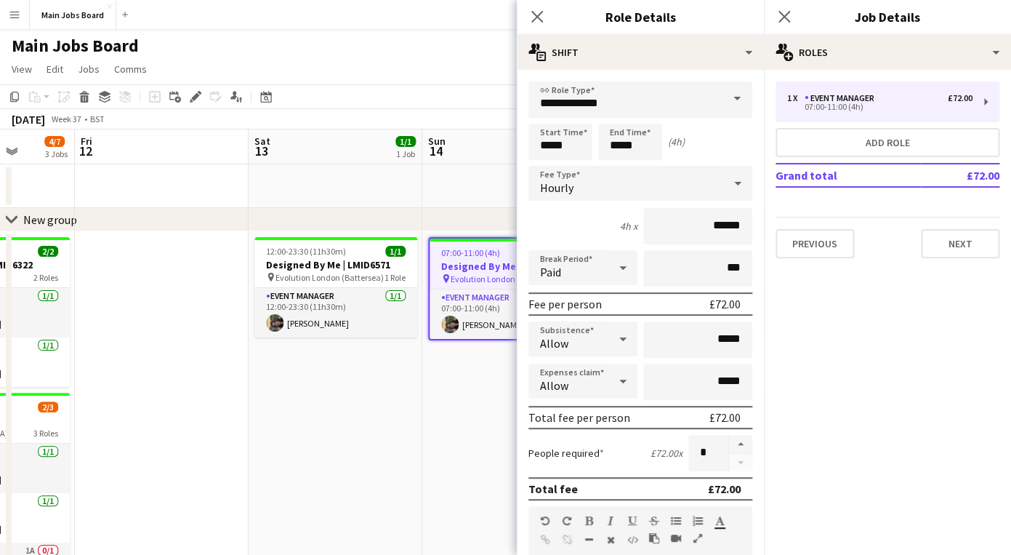
click at [422, 432] on app-date-cell "12:00-23:30 (11h30m) 1/1 Designed By Me | LMID6571 pin Evolution London (Batter…" at bounding box center [336, 512] width 174 height 562
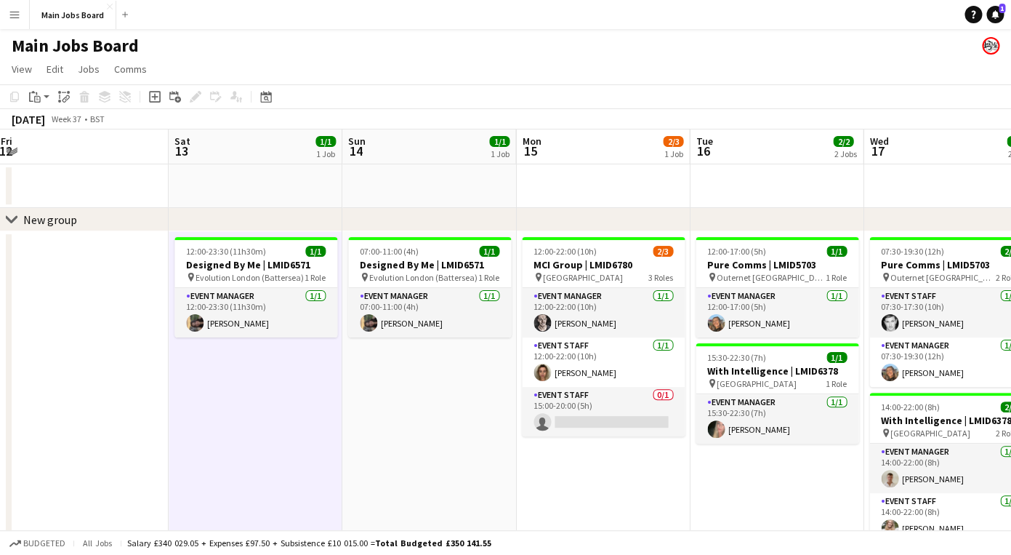
scroll to position [0, 596]
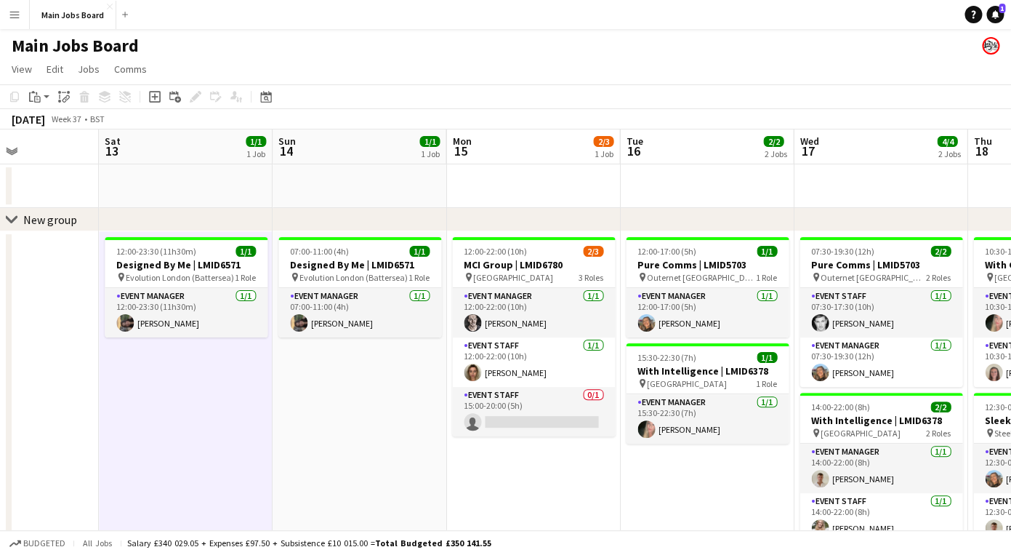
drag, startPoint x: 734, startPoint y: 467, endPoint x: 584, endPoint y: 453, distance: 150.4
click at [584, 453] on app-calendar-viewport "Tue 9 Wed 10 3/3 2 Jobs Thu 11 4/7 3 Jobs Fri 12 Sat 13 1/1 1 Job Sun 14 1/1 1 …" at bounding box center [505, 461] width 1011 height 664
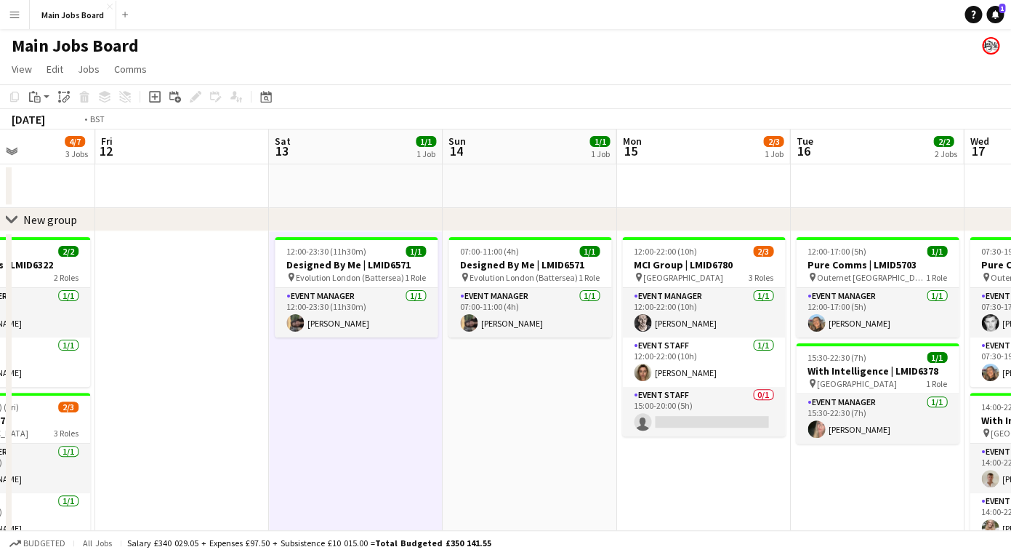
drag, startPoint x: 711, startPoint y: 493, endPoint x: 105, endPoint y: 467, distance: 606.9
click at [105, 468] on app-calendar-viewport "Tue 9 Wed 10 3/3 2 Jobs Thu 11 4/7 3 Jobs Fri 12 Sat 13 1/1 1 Job Sun 14 1/1 1 …" at bounding box center [505, 461] width 1011 height 664
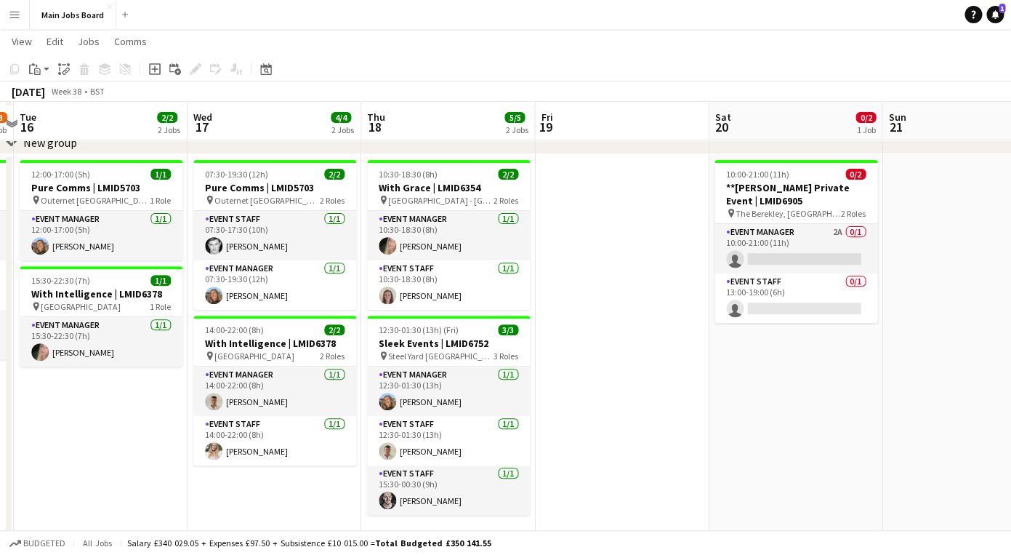
scroll to position [72, 0]
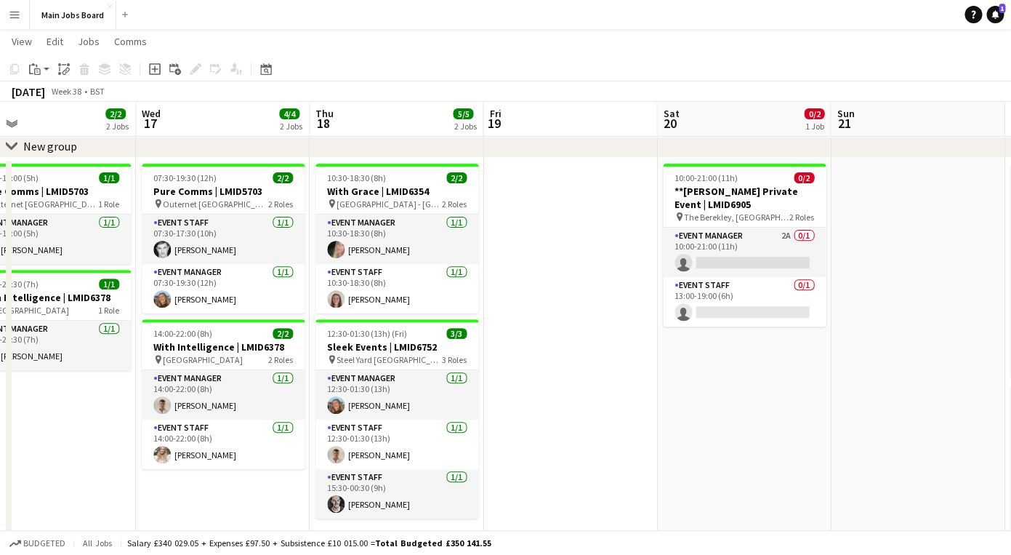
drag, startPoint x: 715, startPoint y: 409, endPoint x: 213, endPoint y: 425, distance: 501.9
click at [230, 424] on app-calendar-viewport "Sat 13 1/1 1 Job Sun 14 1/1 1 Job Mon 15 2/3 1 Job Tue 16 2/2 2 Jobs Wed 17 4/4…" at bounding box center [505, 423] width 1011 height 877
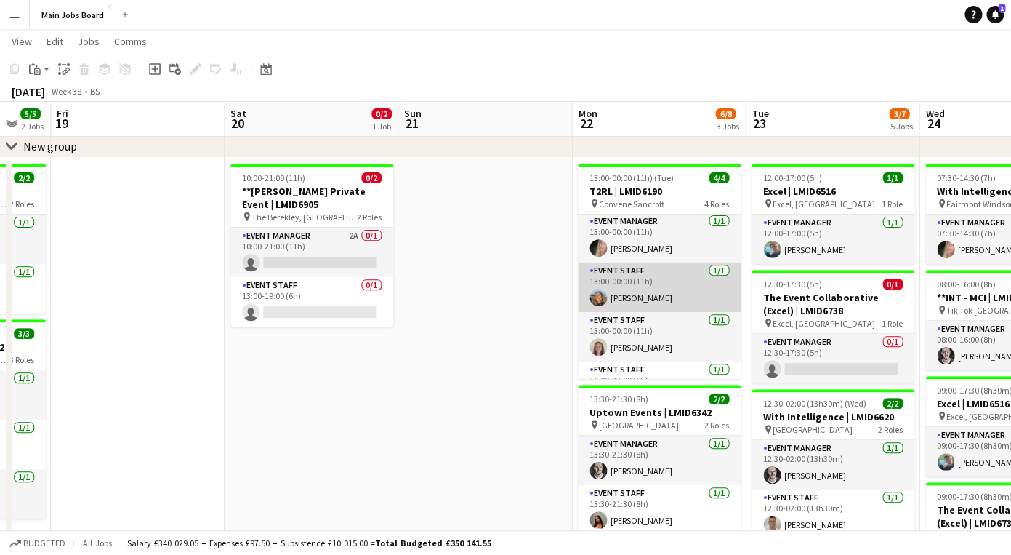
scroll to position [0, 0]
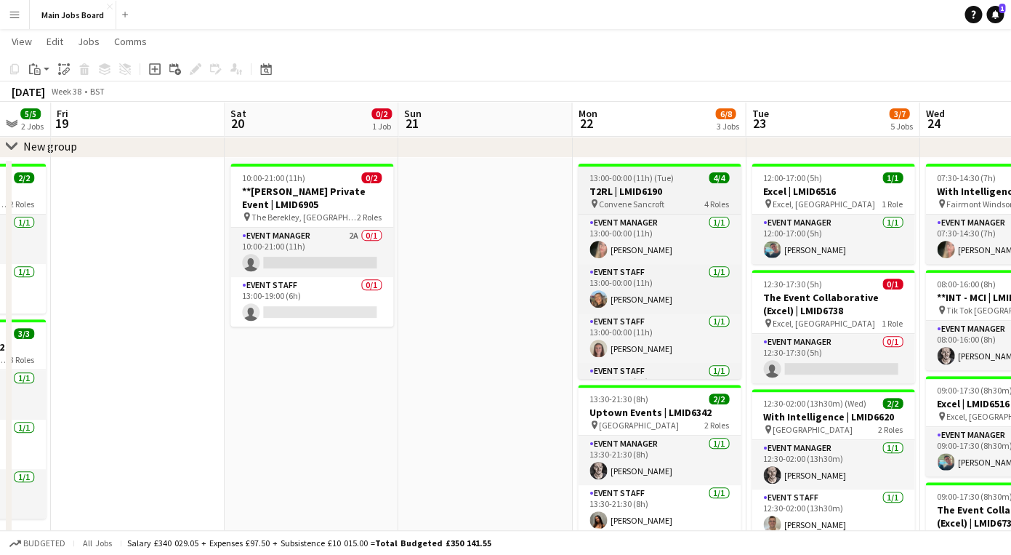
click at [643, 176] on span "13:00-00:00 (11h) (Tue)" at bounding box center [632, 177] width 84 height 11
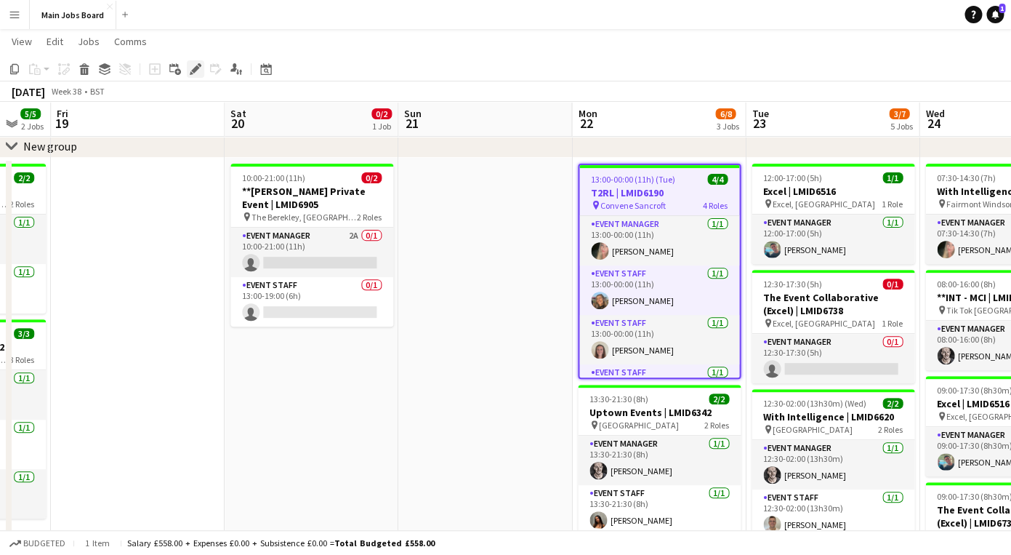
click at [193, 68] on icon "Edit" at bounding box center [196, 69] width 12 height 12
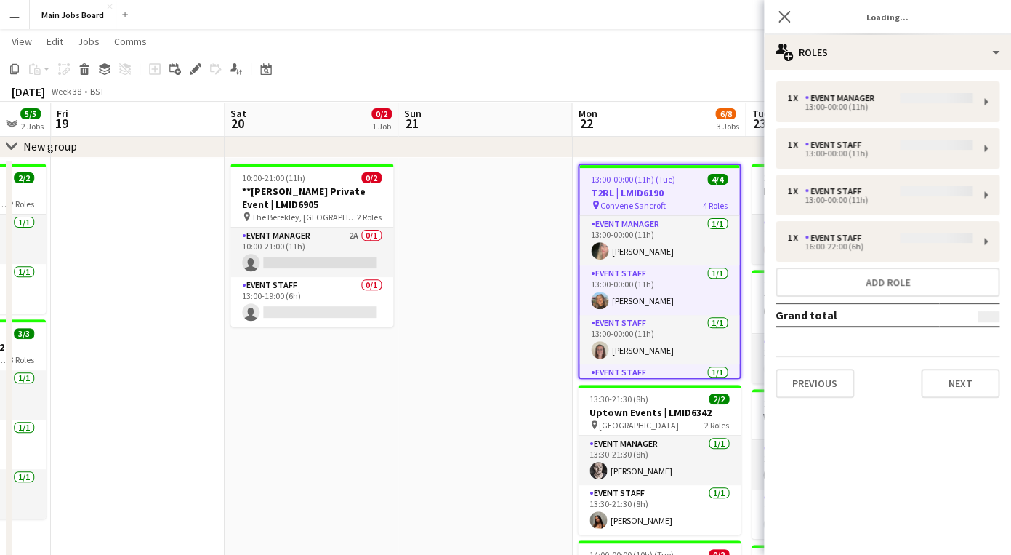
type input "**********"
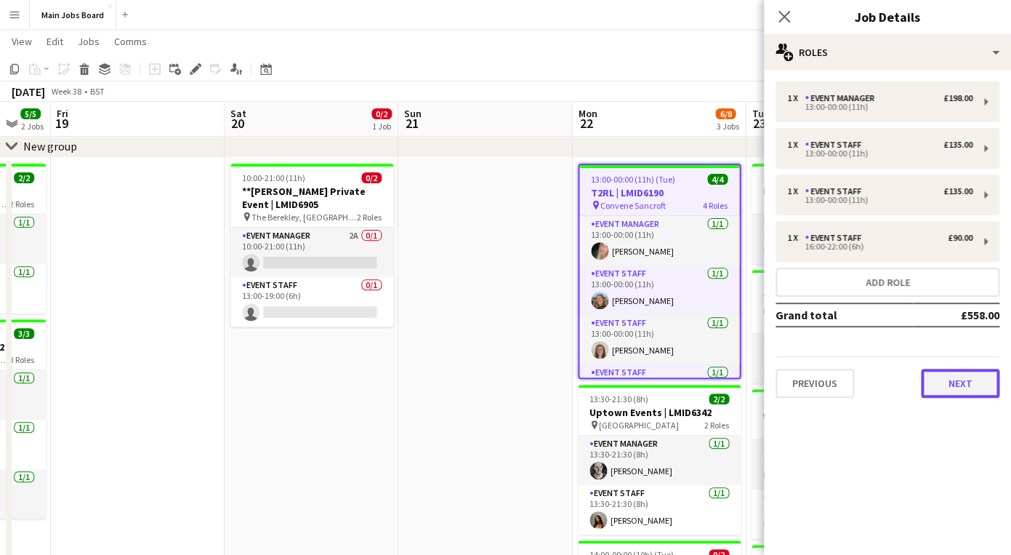
click at [952, 372] on button "Next" at bounding box center [960, 383] width 79 height 29
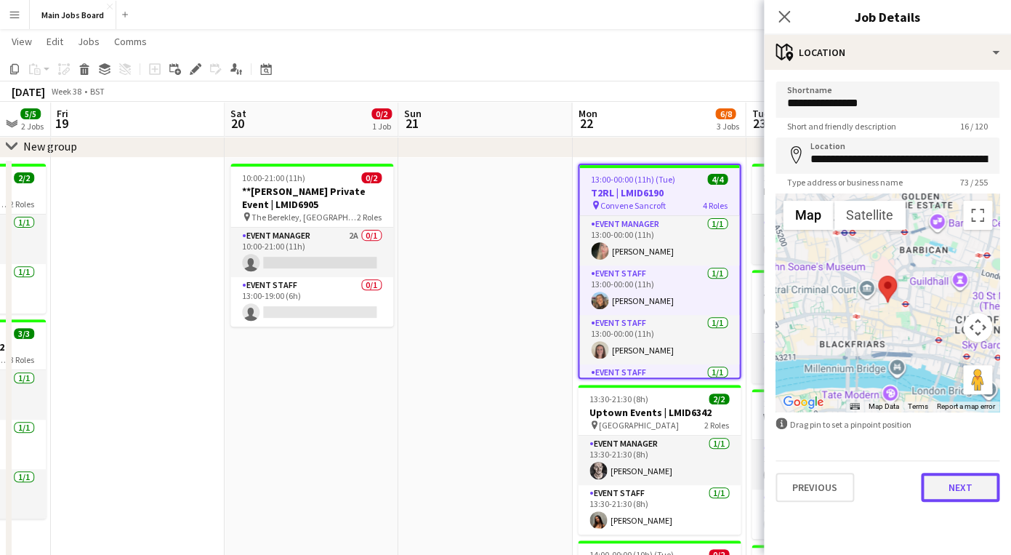
click at [965, 485] on button "Next" at bounding box center [960, 487] width 79 height 29
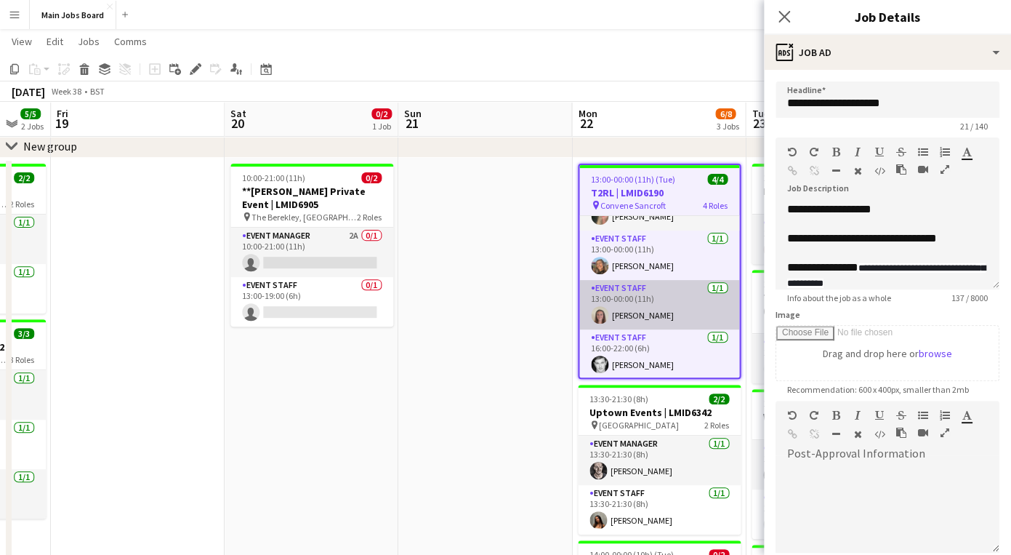
scroll to position [36, 0]
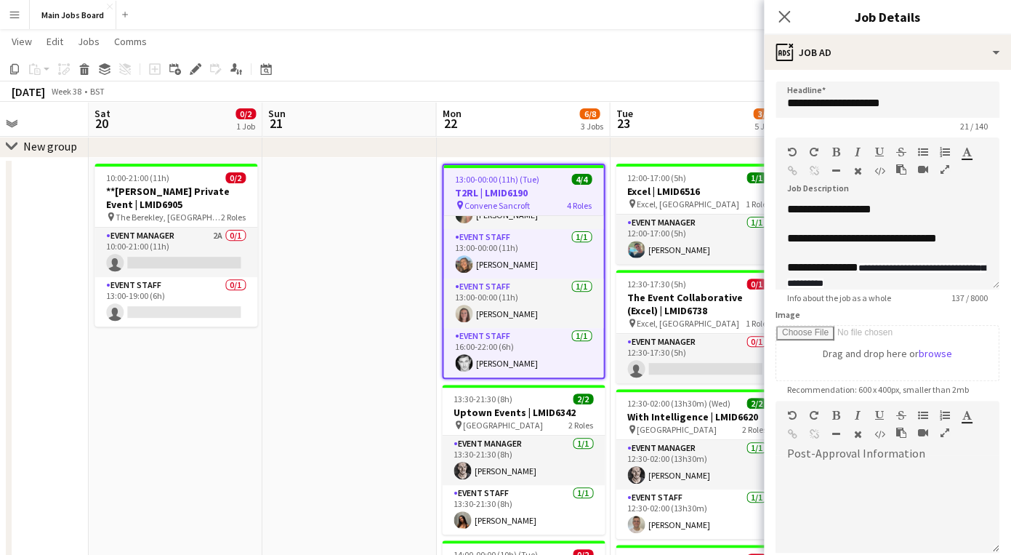
drag, startPoint x: 390, startPoint y: 409, endPoint x: 237, endPoint y: 409, distance: 153.4
click at [237, 409] on app-calendar-viewport "Tue 16 2/2 2 Jobs Wed 17 4/4 2 Jobs Thu 18 5/5 2 Jobs Fri 19 Sat 20 0/2 1 Job S…" at bounding box center [505, 423] width 1011 height 877
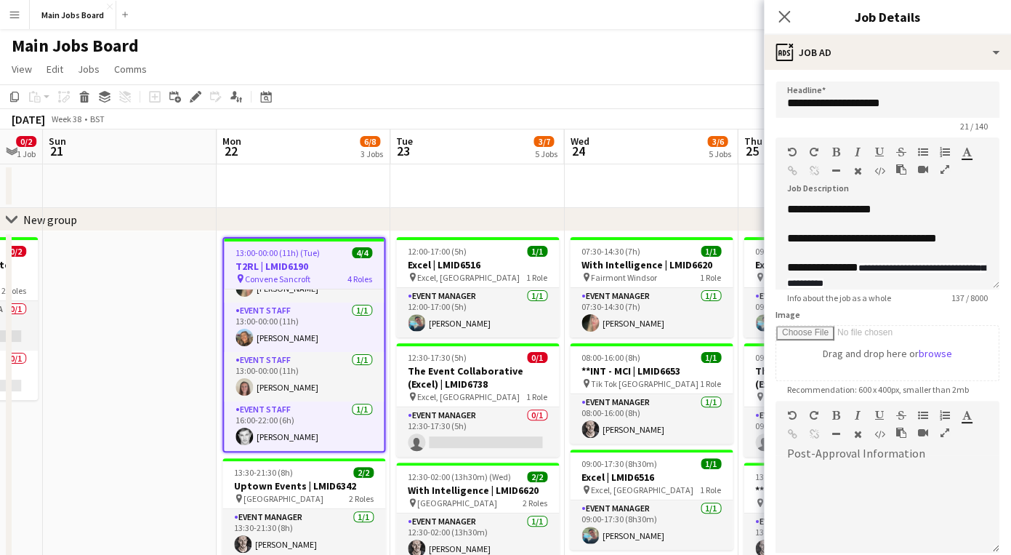
scroll to position [0, 486]
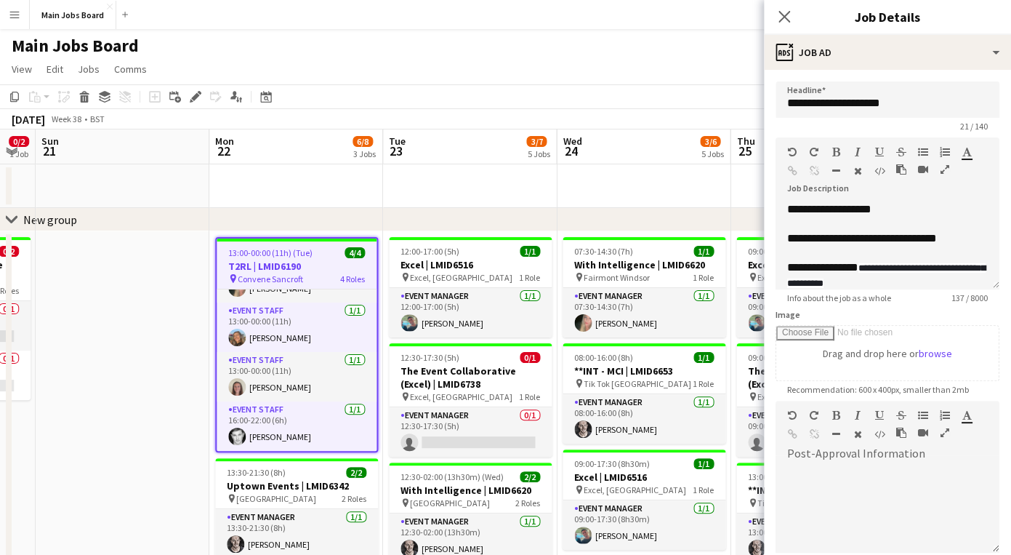
drag, startPoint x: 309, startPoint y: 438, endPoint x: 100, endPoint y: 438, distance: 209.4
click at [100, 438] on app-calendar-viewport "Thu 18 5/5 2 Jobs Fri 19 Sat 20 0/2 1 Job Sun 21 Mon 22 6/8 3 Jobs Tue 23 3/7 5…" at bounding box center [505, 532] width 1011 height 806
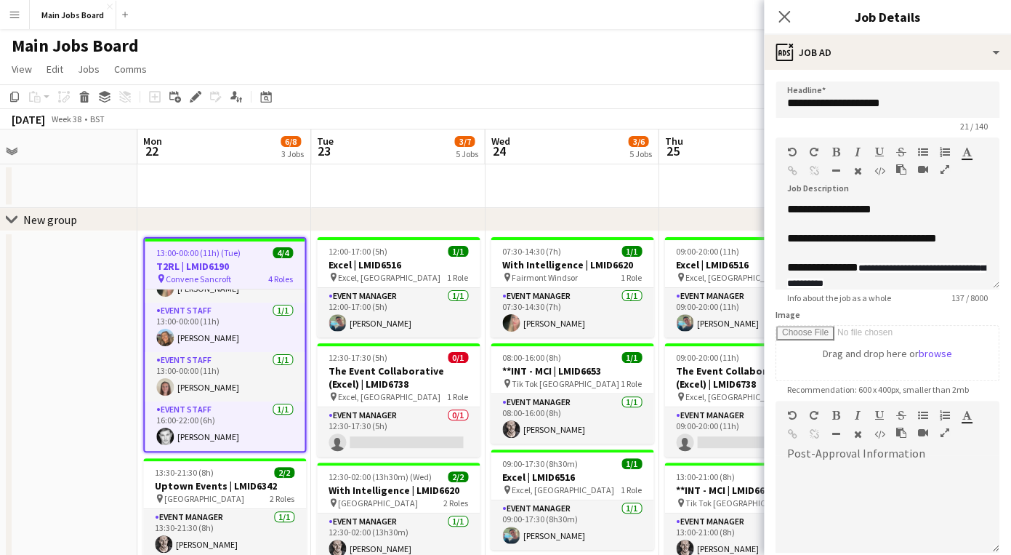
scroll to position [0, 590]
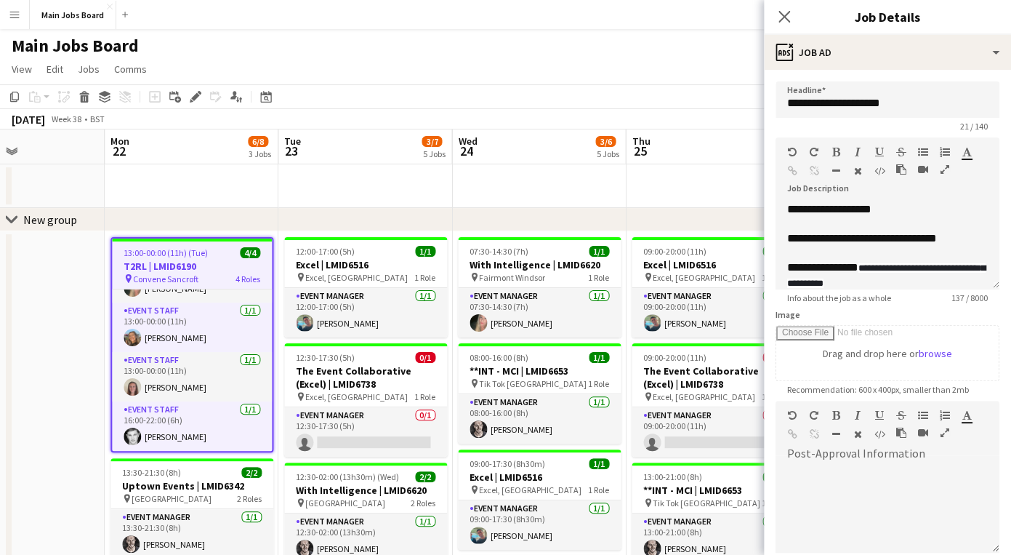
drag, startPoint x: 457, startPoint y: 193, endPoint x: 353, endPoint y: 193, distance: 104.7
click at [353, 193] on app-calendar-viewport "Thu 18 5/5 2 Jobs Fri 19 Sat 20 0/2 1 Job Sun 21 Mon 22 6/8 3 Jobs Tue 23 3/7 5…" at bounding box center [505, 532] width 1011 height 806
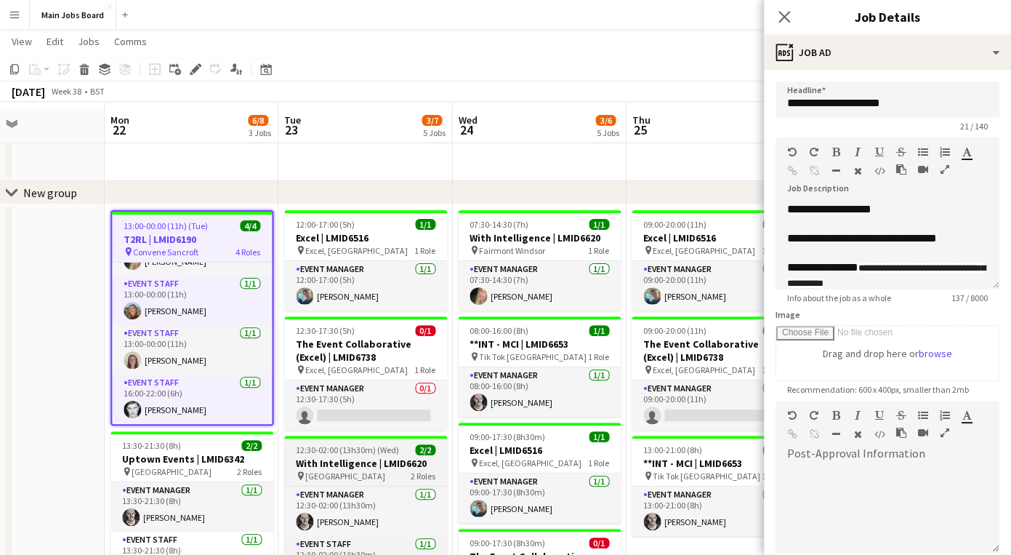
scroll to position [23, 0]
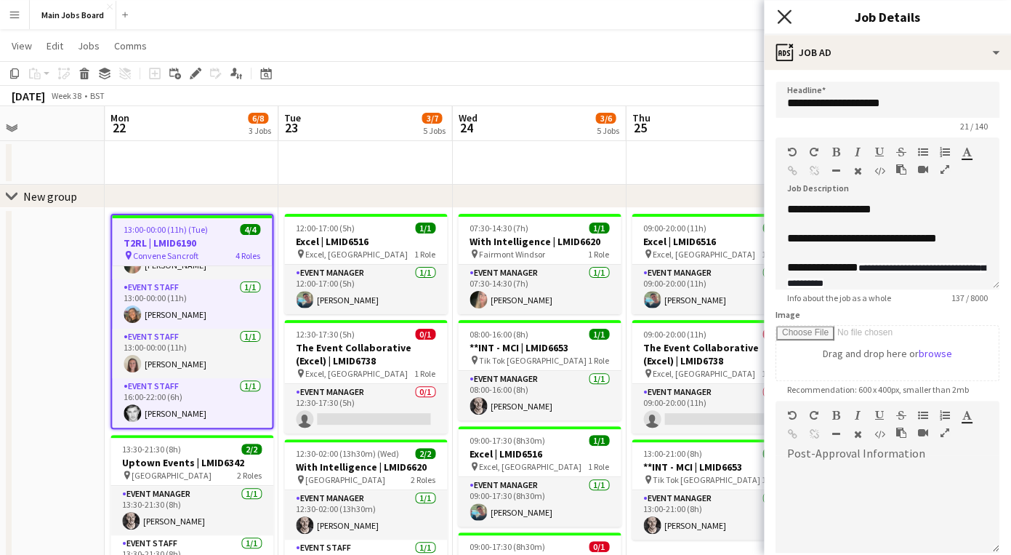
click at [778, 20] on icon "Close pop-in" at bounding box center [784, 16] width 14 height 14
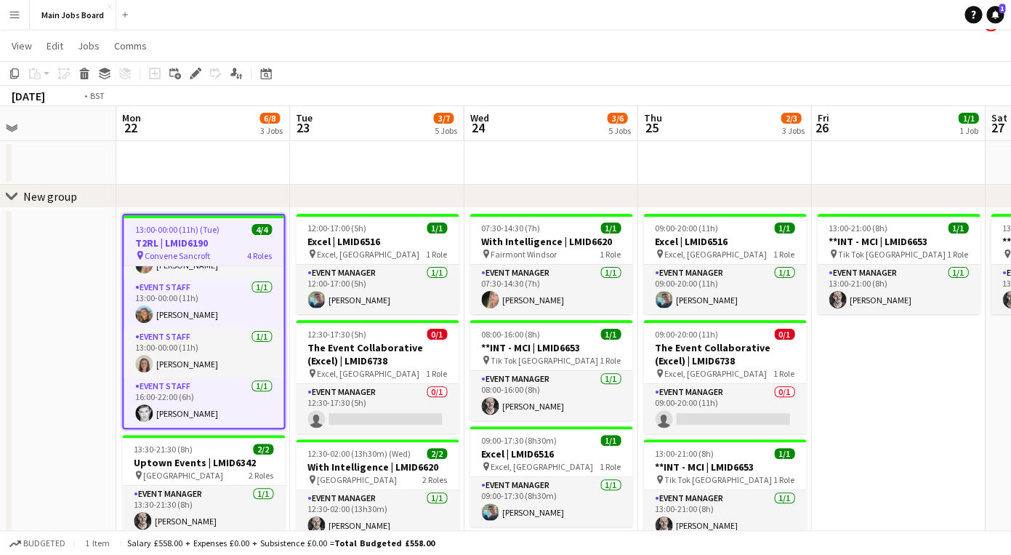
scroll to position [0, 597]
drag, startPoint x: 898, startPoint y: 429, endPoint x: 717, endPoint y: 429, distance: 181.0
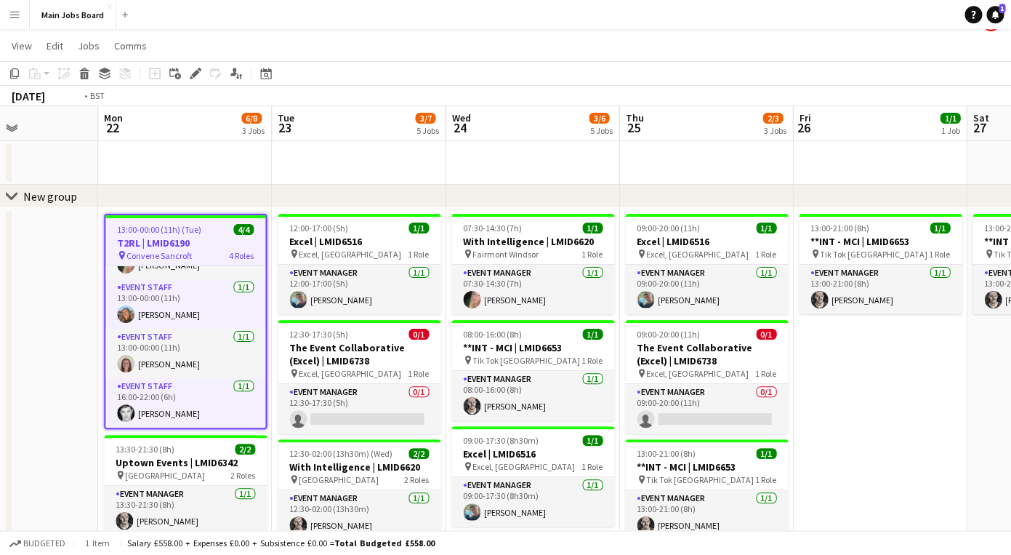
click at [718, 429] on app-calendar-viewport "Thu 18 5/5 2 Jobs Fri 19 Sat 20 0/2 1 Job Sun 21 Mon 22 6/8 3 Jobs Tue 23 3/7 5…" at bounding box center [505, 509] width 1011 height 806
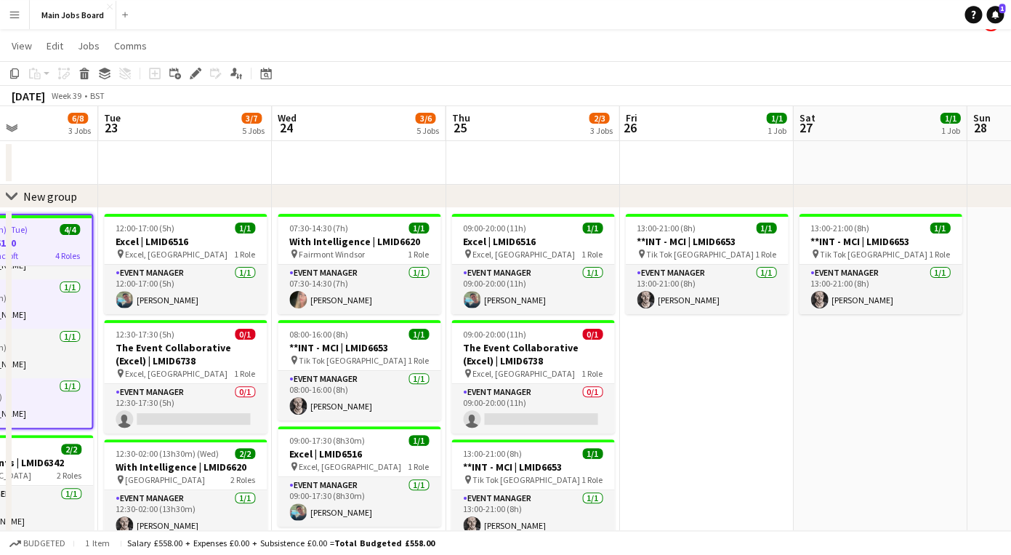
click at [699, 384] on app-date-cell "13:00-21:00 (8h) 1/1 **INT - MCI | LMID6653 pin Tik Tok Dublin 1 Role Event Man…" at bounding box center [706, 560] width 174 height 704
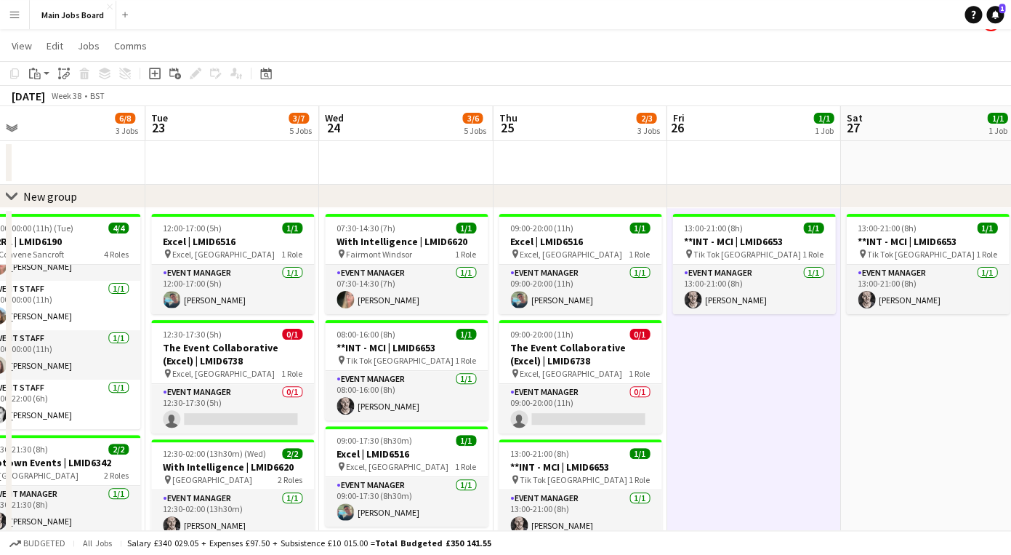
scroll to position [0, 310]
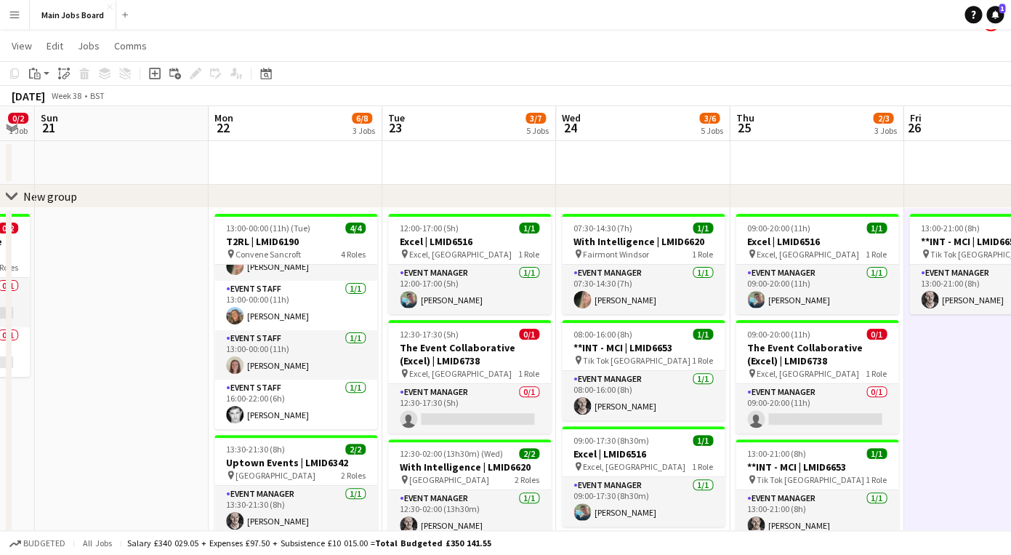
drag, startPoint x: 658, startPoint y: 365, endPoint x: 944, endPoint y: 365, distance: 286.4
click at [944, 365] on app-calendar-viewport "Fri 19 Sat 20 0/2 1 Job Sun 21 Mon 22 6/8 3 Jobs Tue 23 3/7 5 Jobs Wed 24 3/6 5…" at bounding box center [505, 509] width 1011 height 806
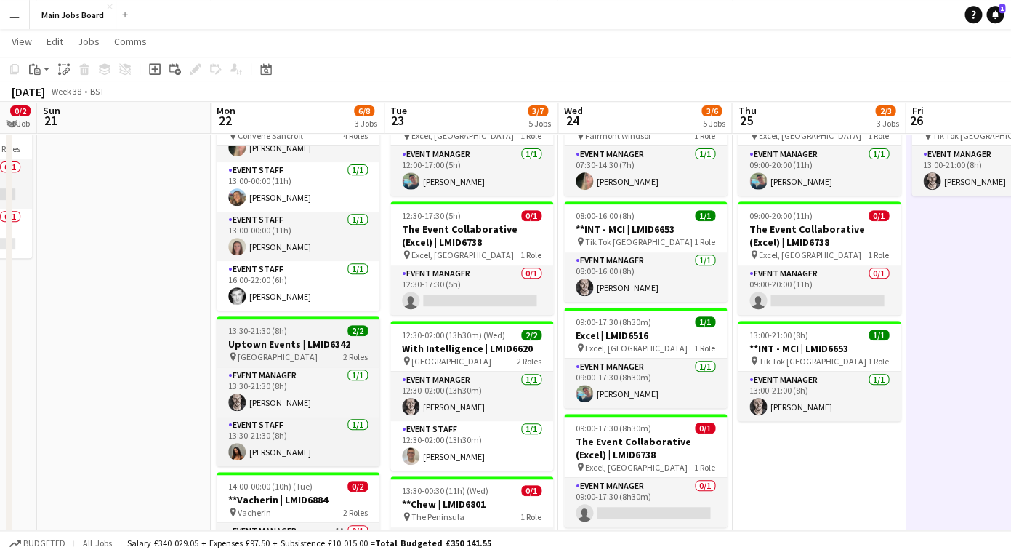
scroll to position [142, 0]
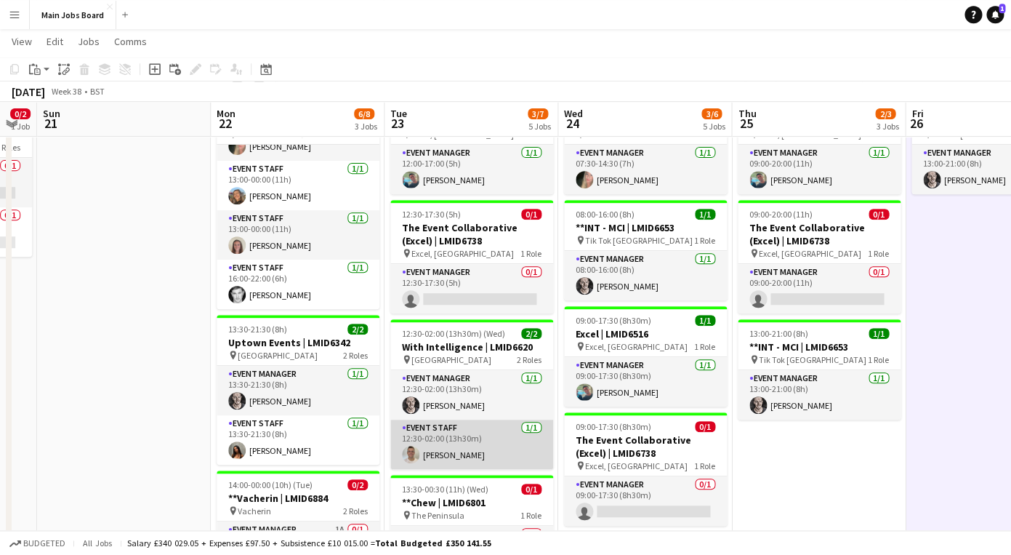
click at [431, 450] on app-card-role "Event Staff [DATE] 12:30-02:00 (13h30m) [PERSON_NAME]" at bounding box center [471, 443] width 163 height 49
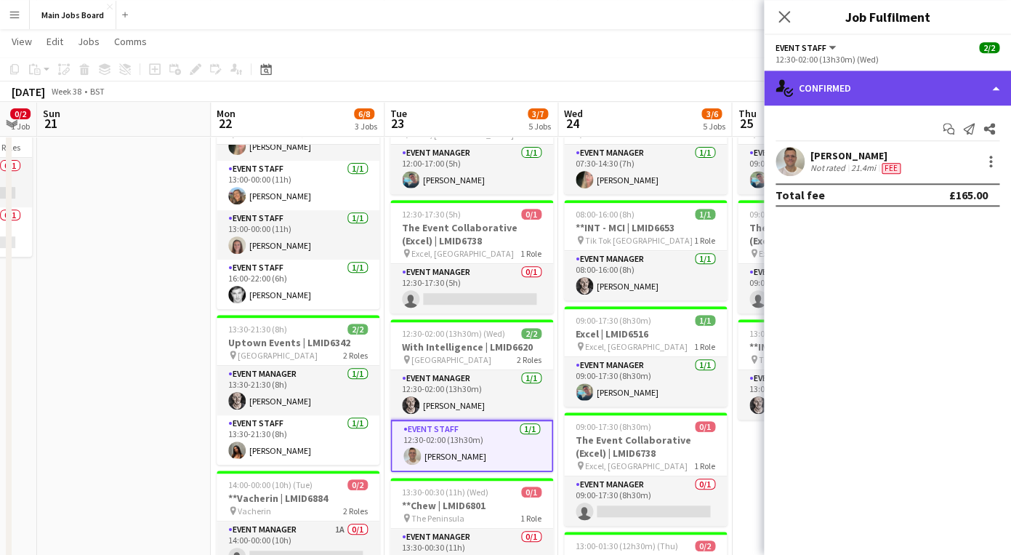
click at [912, 78] on div "single-neutral-actions-check-2 Confirmed" at bounding box center [887, 88] width 247 height 35
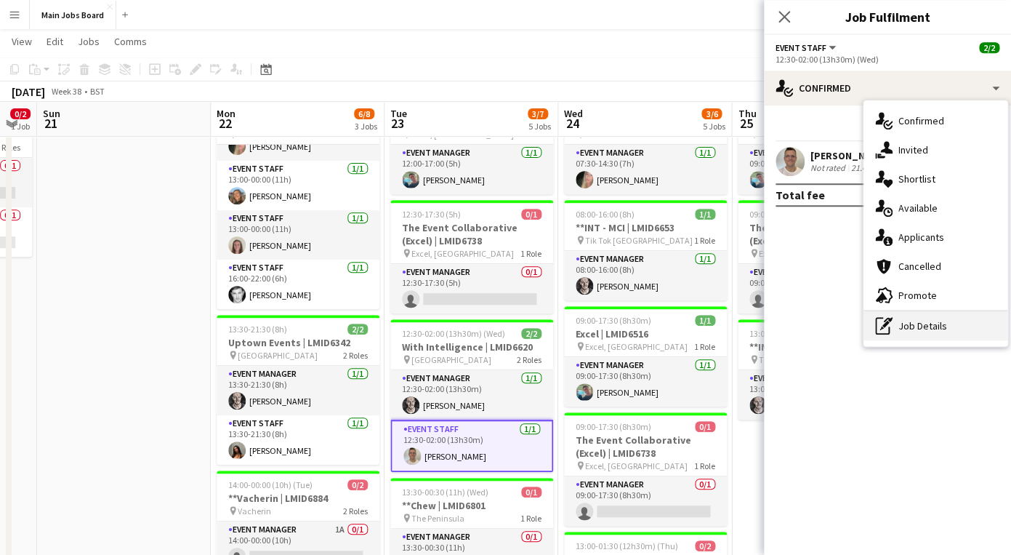
click at [930, 319] on div "pen-write Job Details" at bounding box center [936, 325] width 144 height 29
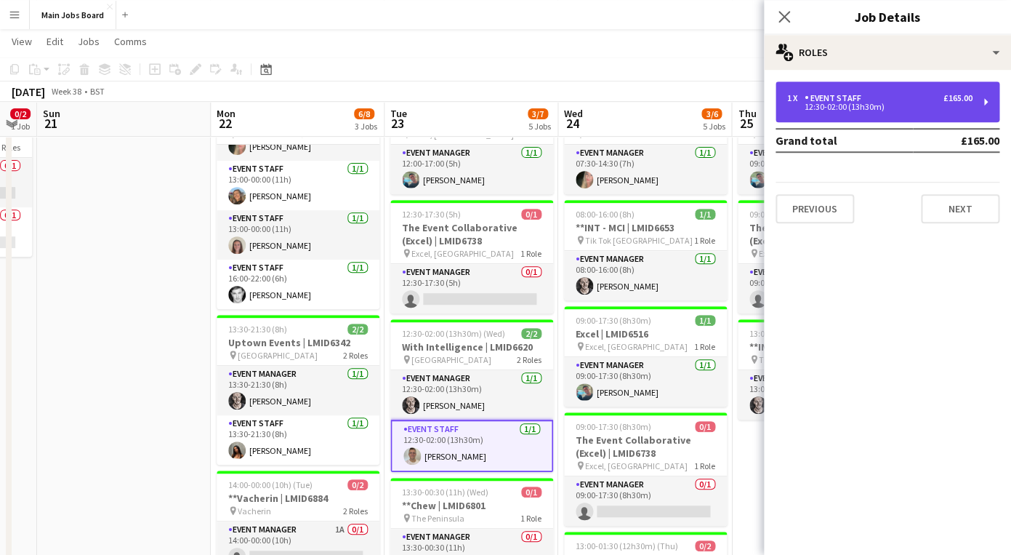
click at [878, 105] on div "12:30-02:00 (13h30m)" at bounding box center [879, 106] width 185 height 7
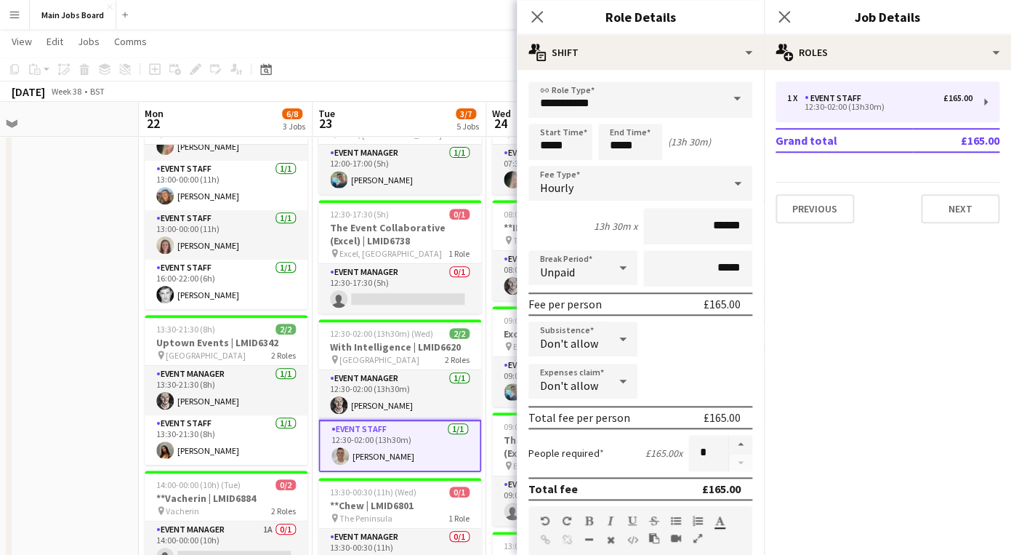
scroll to position [0, 396]
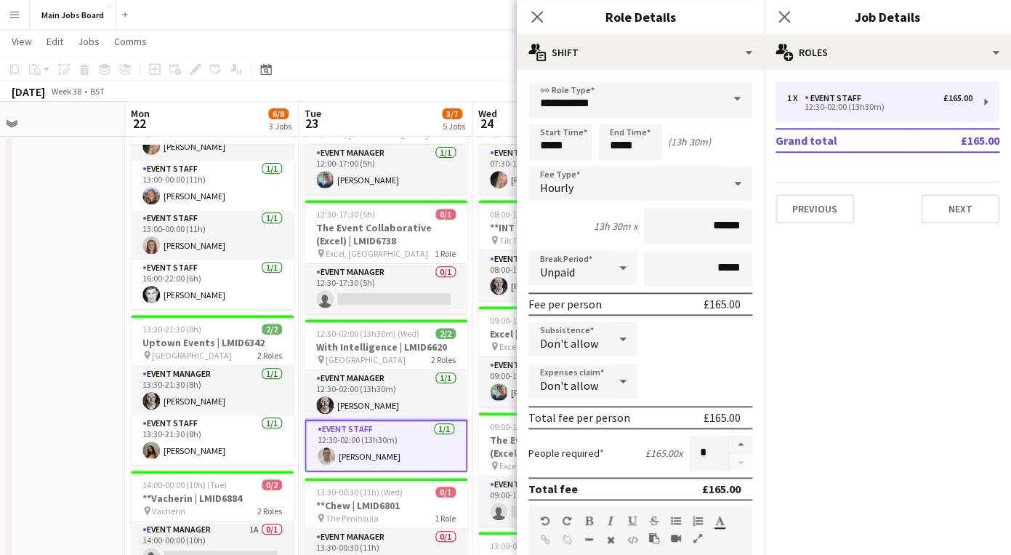
drag, startPoint x: 202, startPoint y: 366, endPoint x: 116, endPoint y: 366, distance: 85.8
click at [116, 366] on app-calendar-viewport "Fri 19 Sat 20 0/2 1 Job Sun 21 Mon 22 6/8 3 Jobs Tue 23 3/7 5 Jobs Wed 24 3/6 5…" at bounding box center [505, 353] width 1011 height 877
click at [569, 146] on input "*****" at bounding box center [561, 142] width 64 height 36
type input "*****"
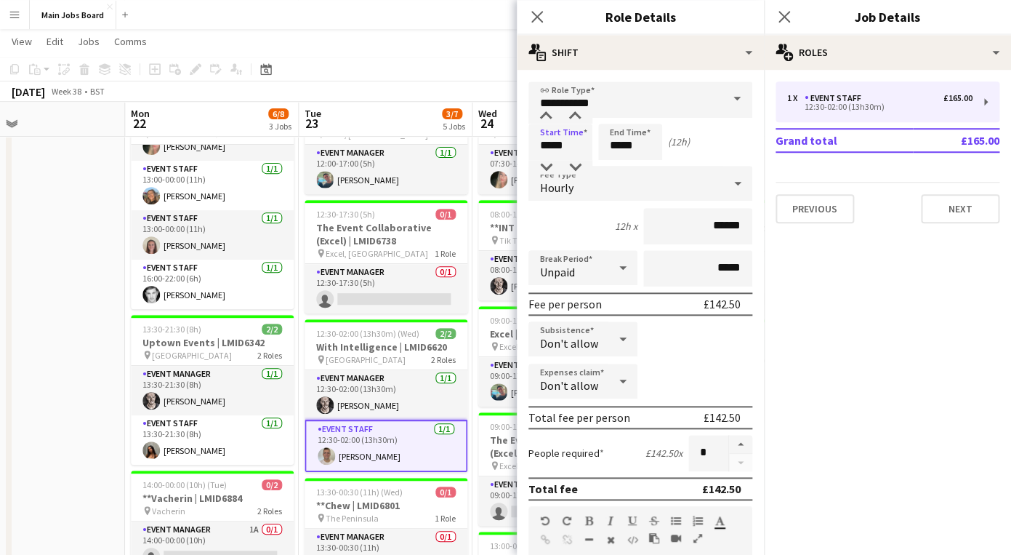
click at [866, 320] on mat-expansion-panel "pencil3 General details 1 x Event Staff £165.00 12:30-02:00 (13h30m) Grand tota…" at bounding box center [887, 312] width 247 height 485
click at [652, 145] on input "*****" at bounding box center [630, 142] width 64 height 36
type input "*****"
click at [790, 17] on icon "Close pop-in" at bounding box center [784, 16] width 14 height 14
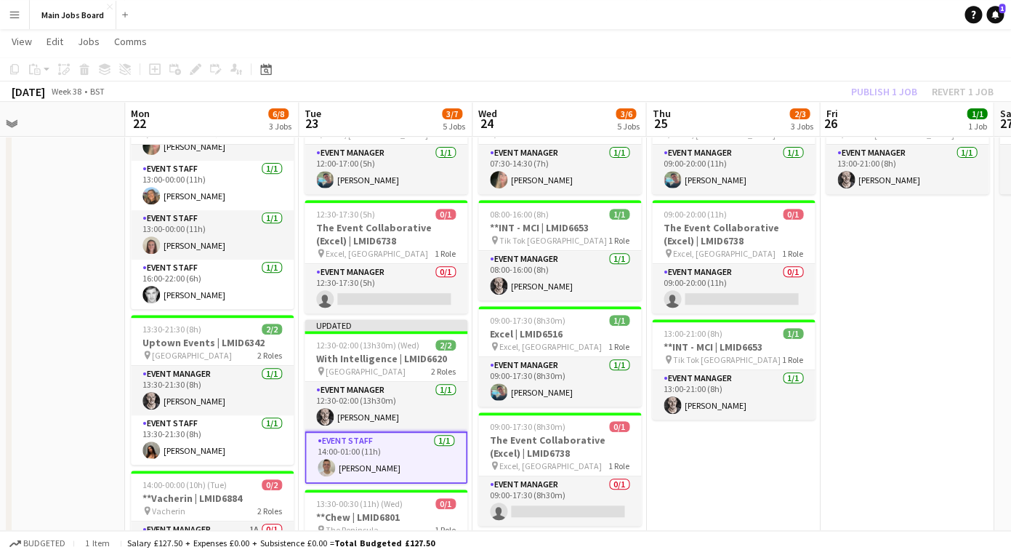
click at [868, 88] on div "Publish 1 job Revert 1 job" at bounding box center [922, 91] width 177 height 19
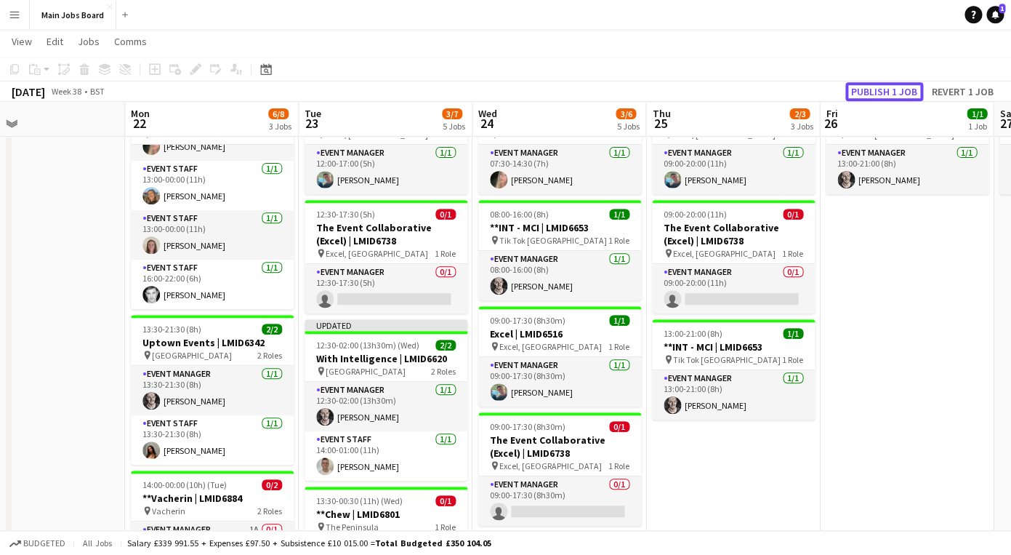
click at [868, 88] on button "Publish 1 job" at bounding box center [885, 91] width 78 height 19
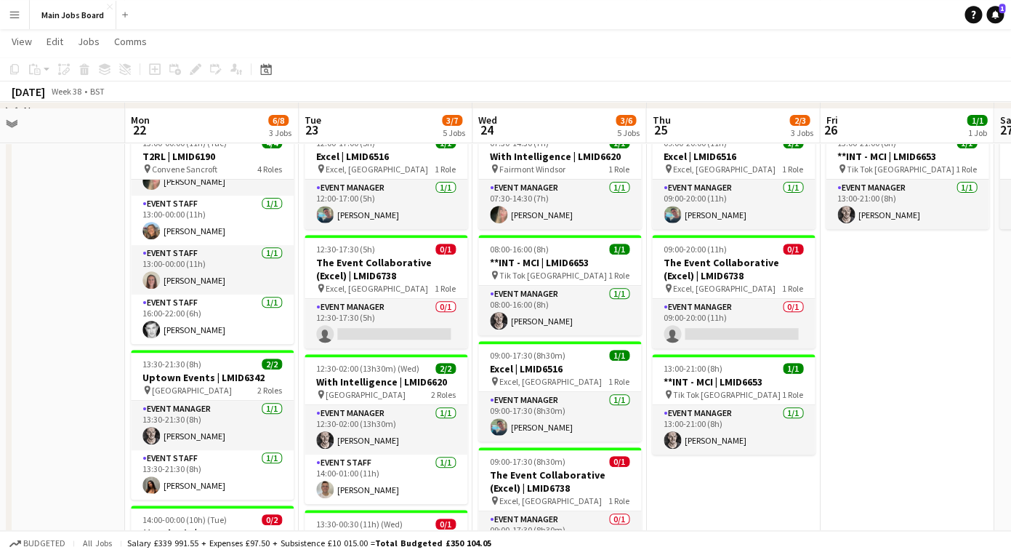
scroll to position [106, 0]
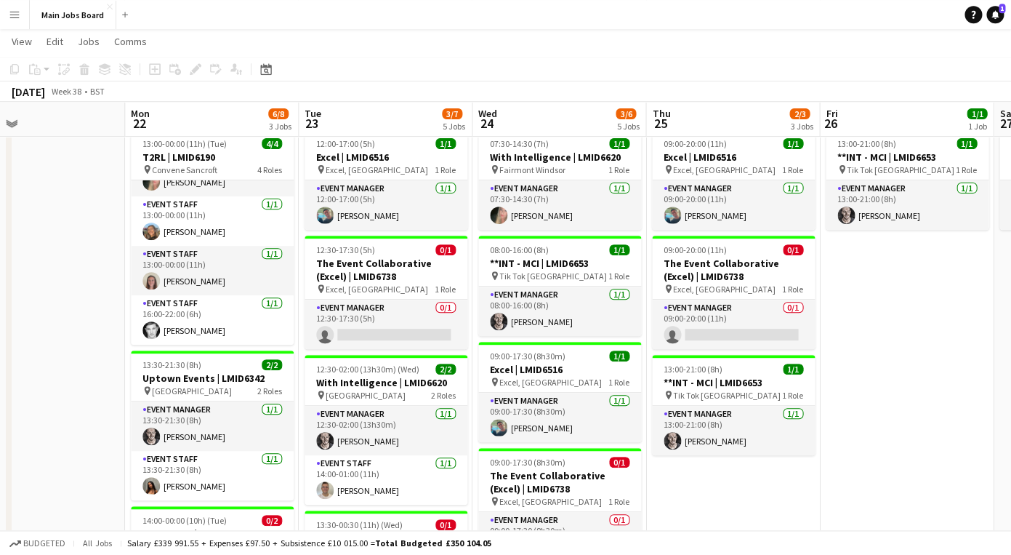
click at [10, 10] on app-icon "Menu" at bounding box center [15, 15] width 12 height 12
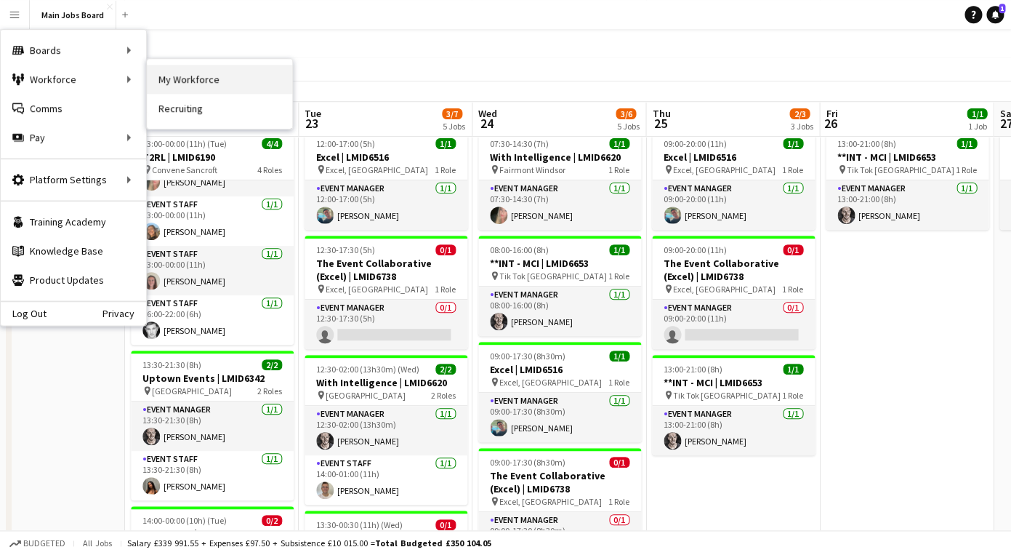
click at [171, 79] on link "My Workforce" at bounding box center [219, 79] width 145 height 29
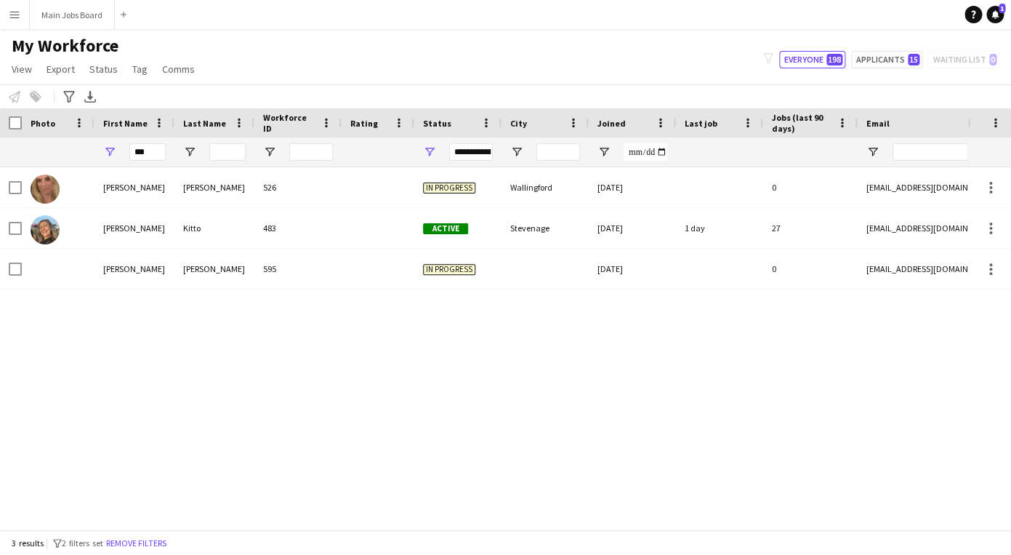
click at [6, 17] on button "Menu" at bounding box center [14, 14] width 29 height 29
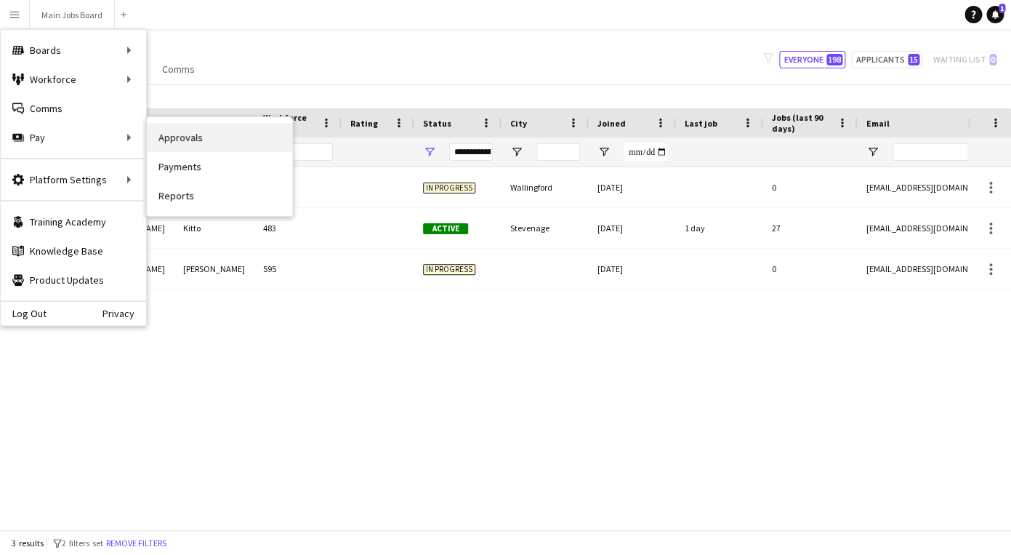
click at [172, 140] on link "Approvals" at bounding box center [219, 137] width 145 height 29
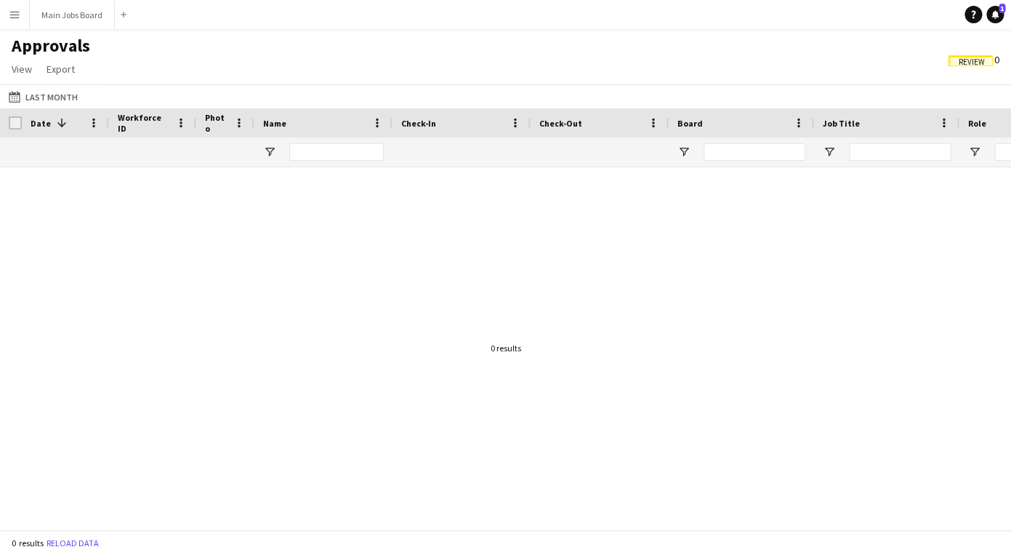
click at [65, 88] on div "Last Month Last Month [DATE] This Week This Month [DATE] Last Week Last Month […" at bounding box center [505, 96] width 1011 height 24
click at [64, 98] on button "Last Month Last Month" at bounding box center [43, 96] width 75 height 17
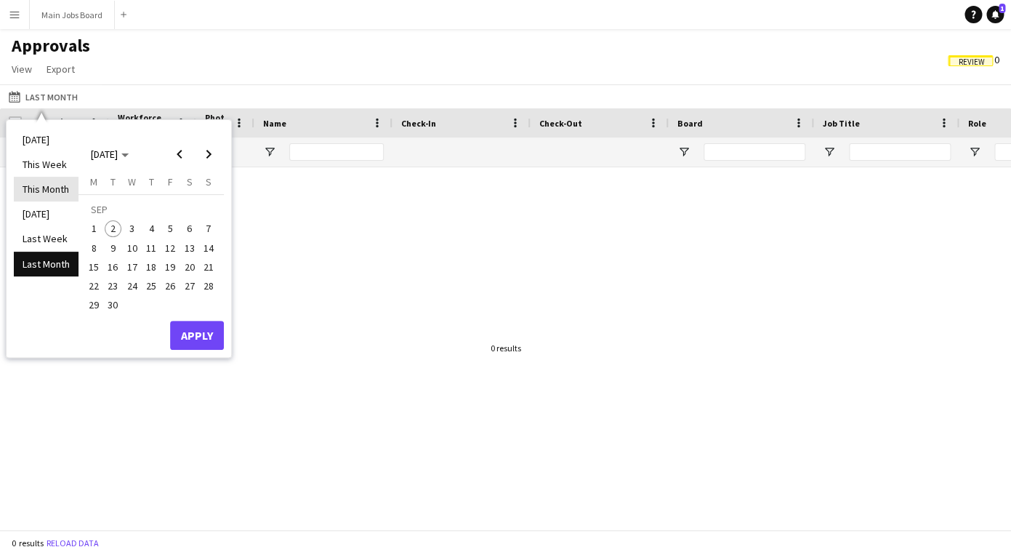
click at [52, 200] on li "This Month" at bounding box center [46, 189] width 65 height 25
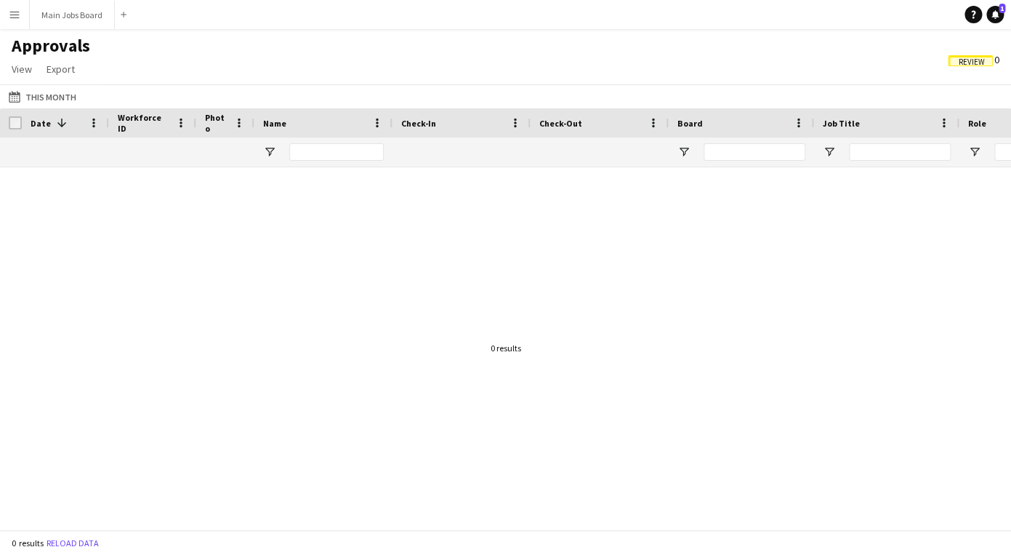
click at [231, 230] on div at bounding box center [505, 348] width 1011 height 362
click at [43, 99] on button "Last Month This Month" at bounding box center [42, 96] width 73 height 17
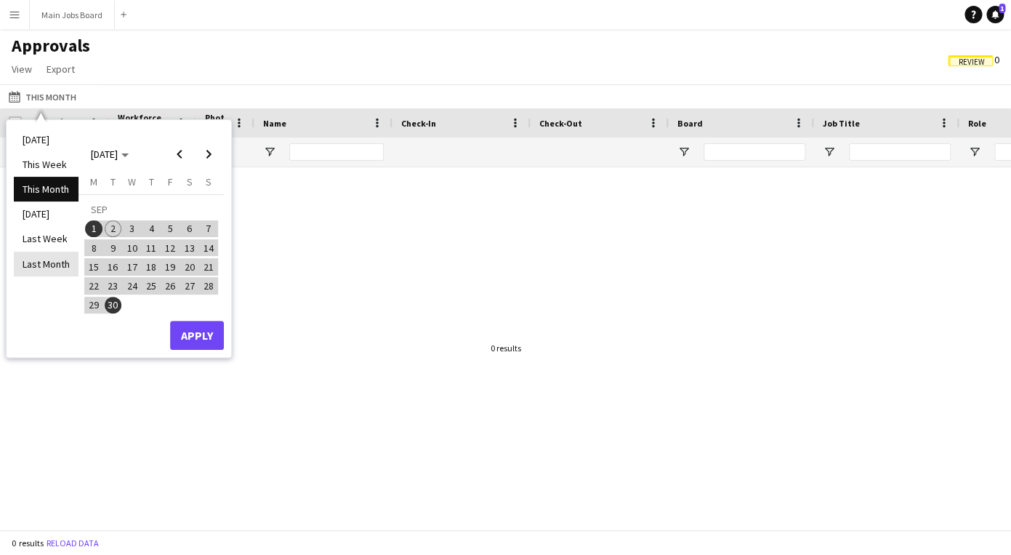
click at [35, 259] on li "Last Month" at bounding box center [46, 264] width 65 height 25
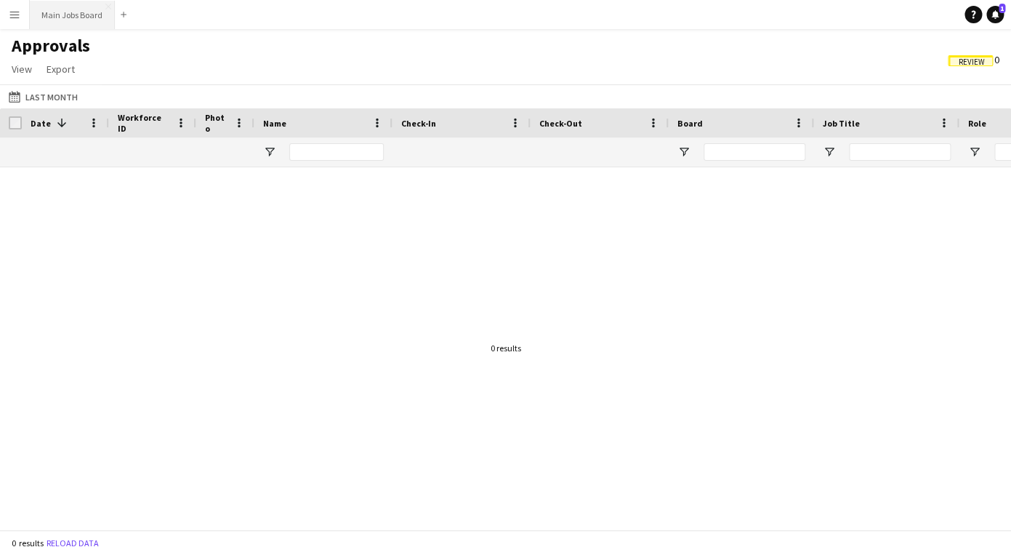
click at [93, 24] on button "Main Jobs Board Close" at bounding box center [72, 15] width 85 height 28
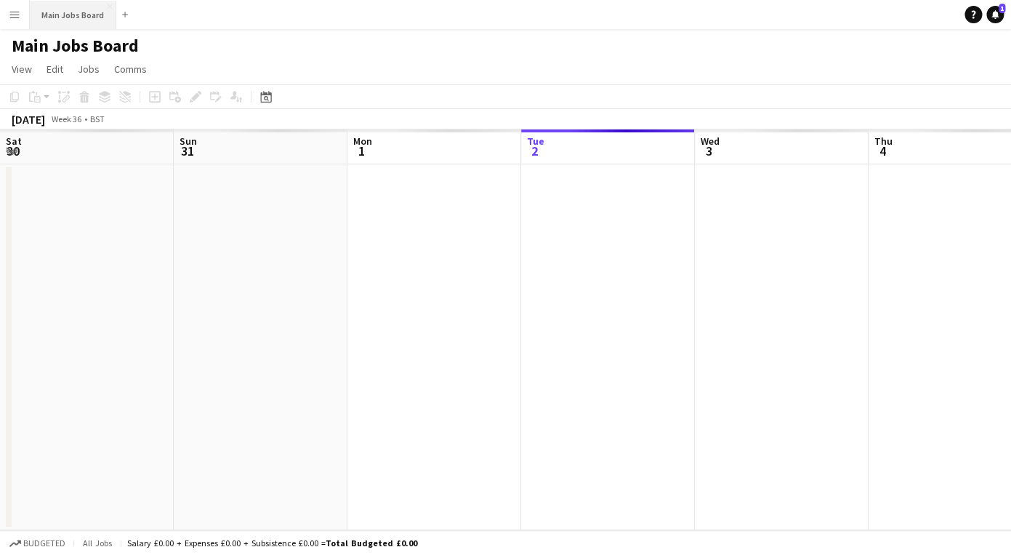
scroll to position [0, 348]
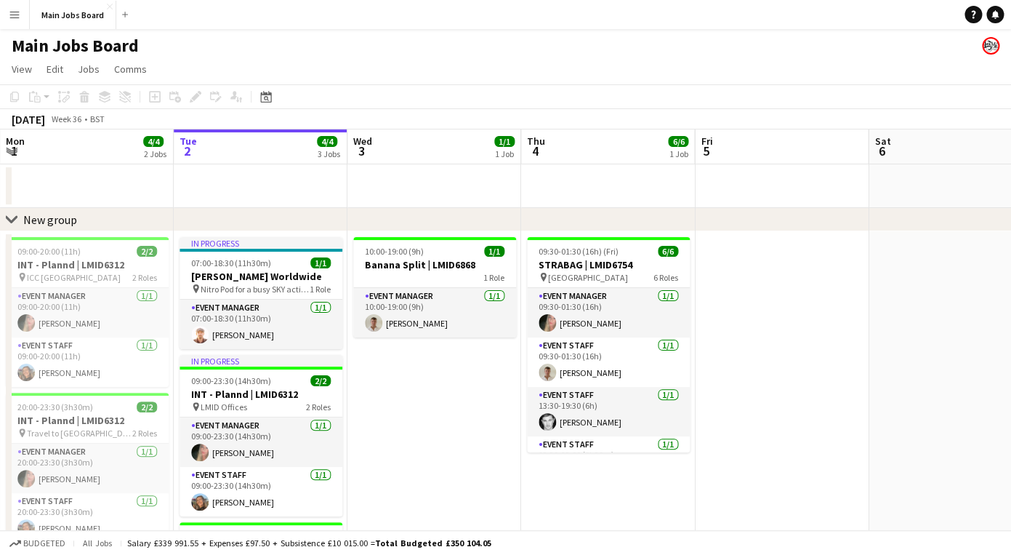
click at [25, 16] on button "Menu" at bounding box center [14, 14] width 29 height 29
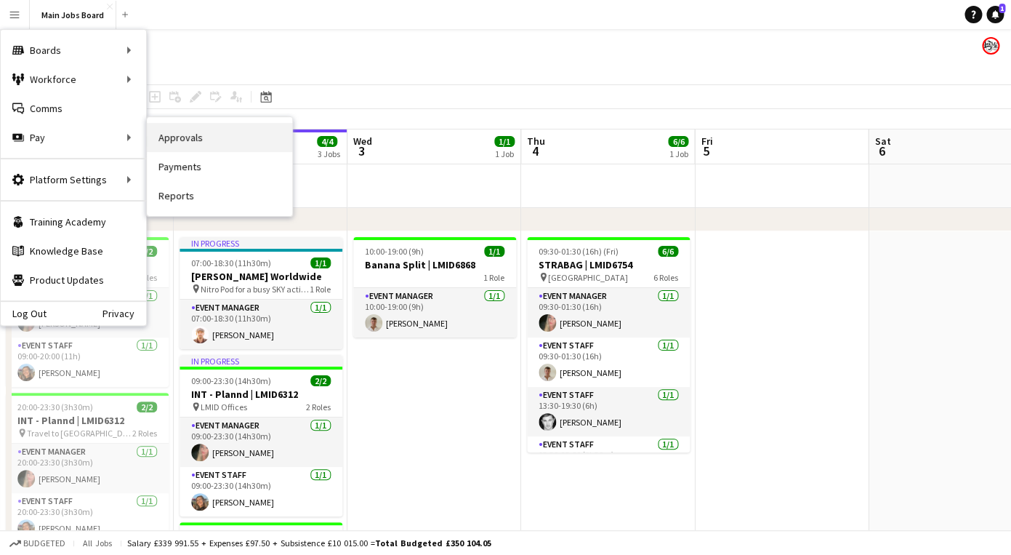
click at [193, 149] on link "Approvals" at bounding box center [219, 137] width 145 height 29
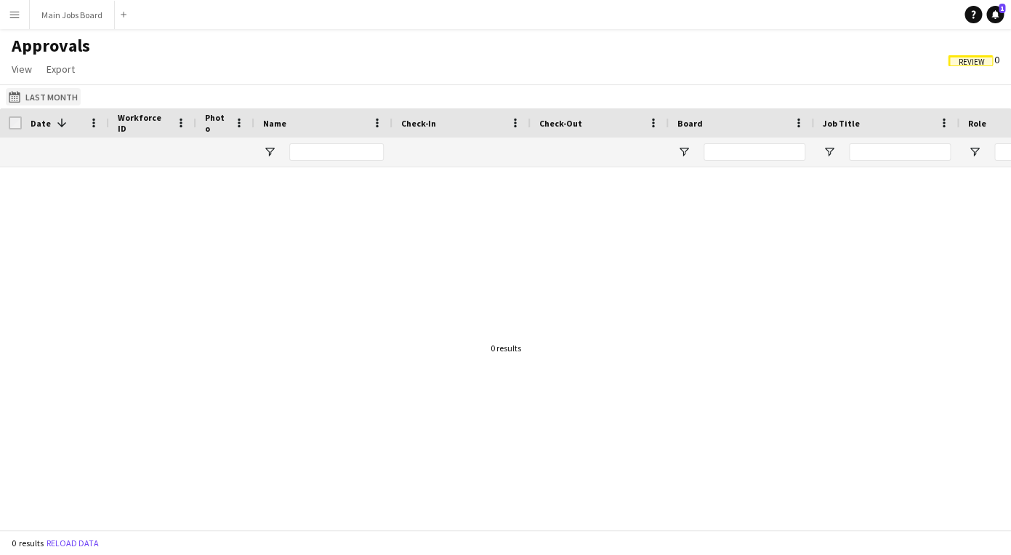
click at [60, 100] on button "Last Month Last Month" at bounding box center [43, 96] width 75 height 17
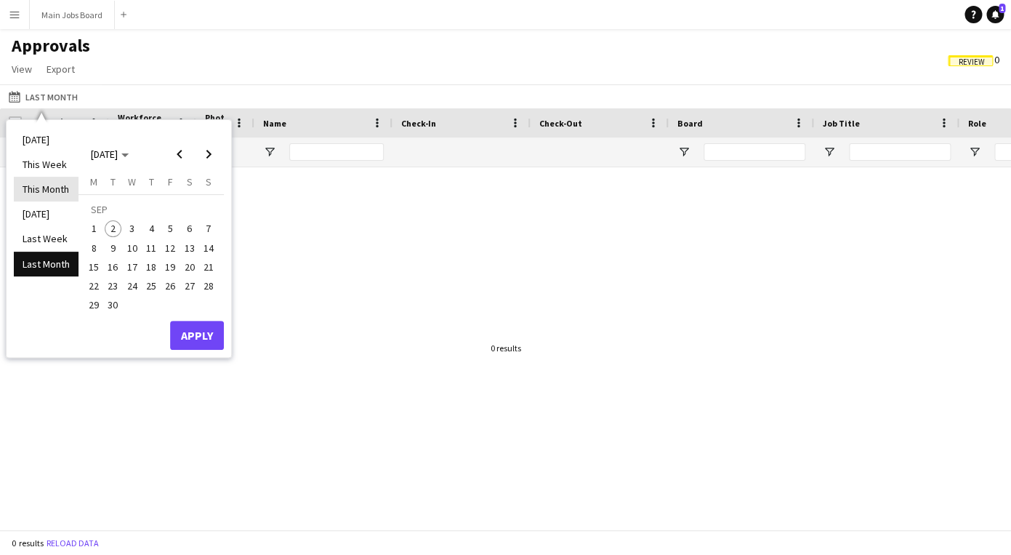
click at [50, 186] on li "This Month" at bounding box center [46, 189] width 65 height 25
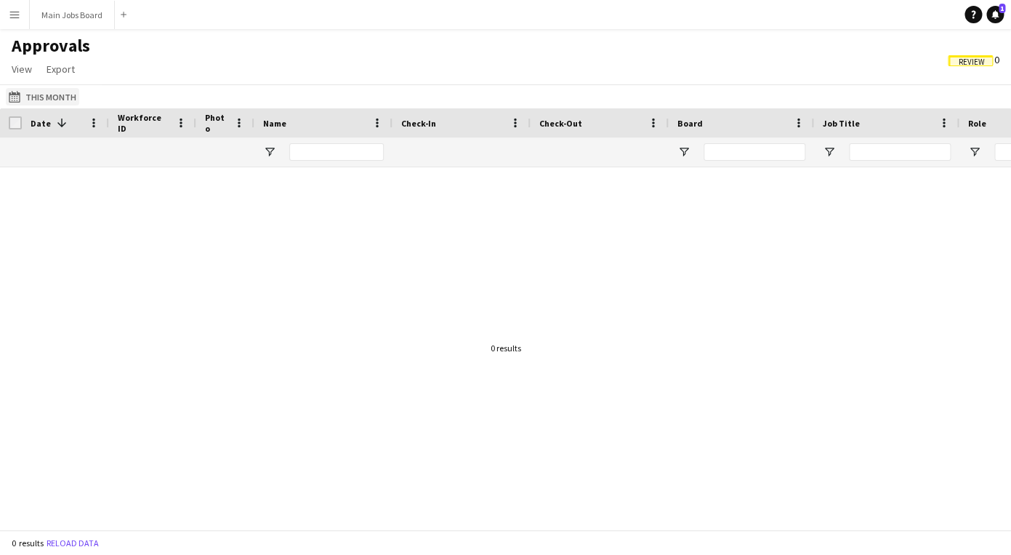
click at [52, 95] on button "Last Month This Month" at bounding box center [42, 96] width 73 height 17
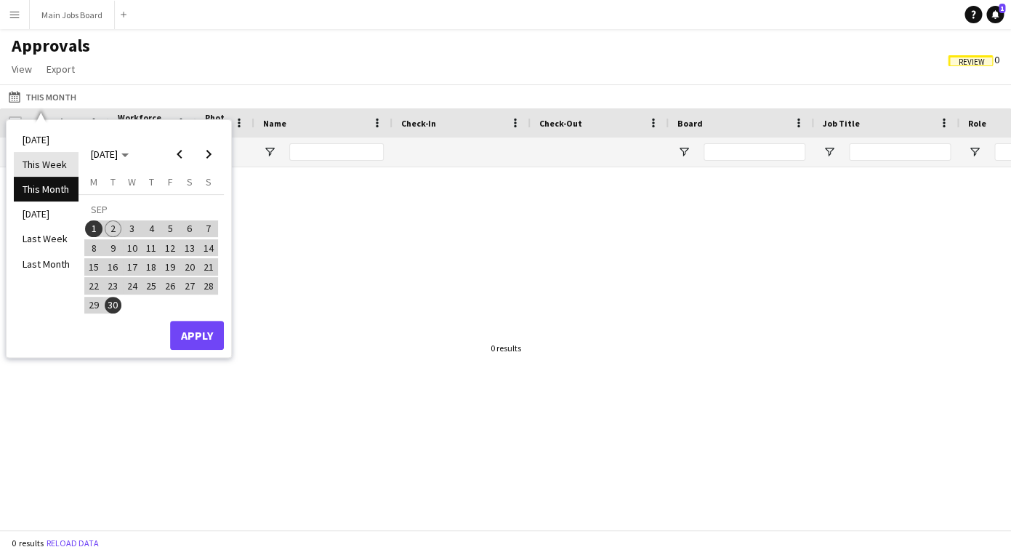
click at [42, 159] on li "This Week" at bounding box center [46, 164] width 65 height 25
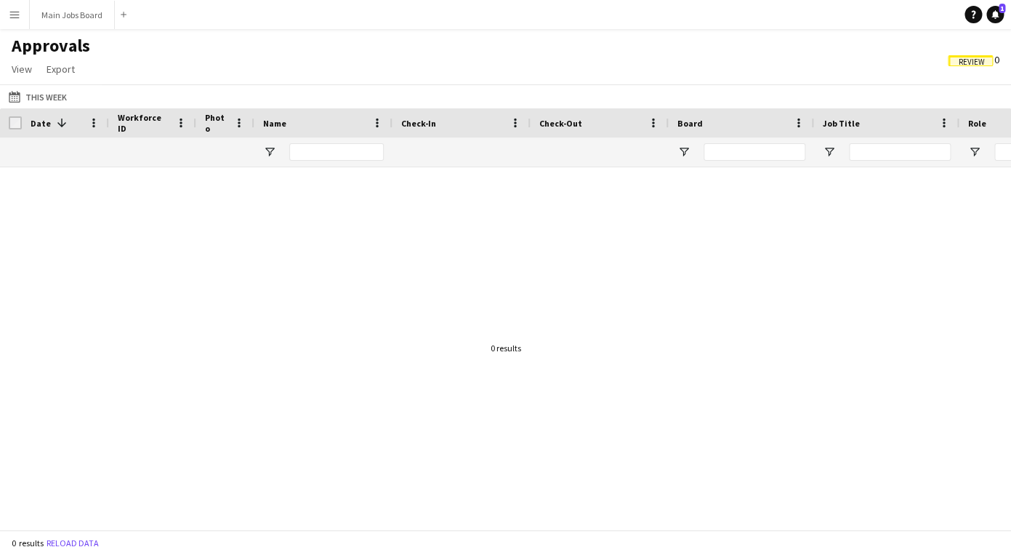
click at [987, 65] on span "Review" at bounding box center [970, 60] width 45 height 11
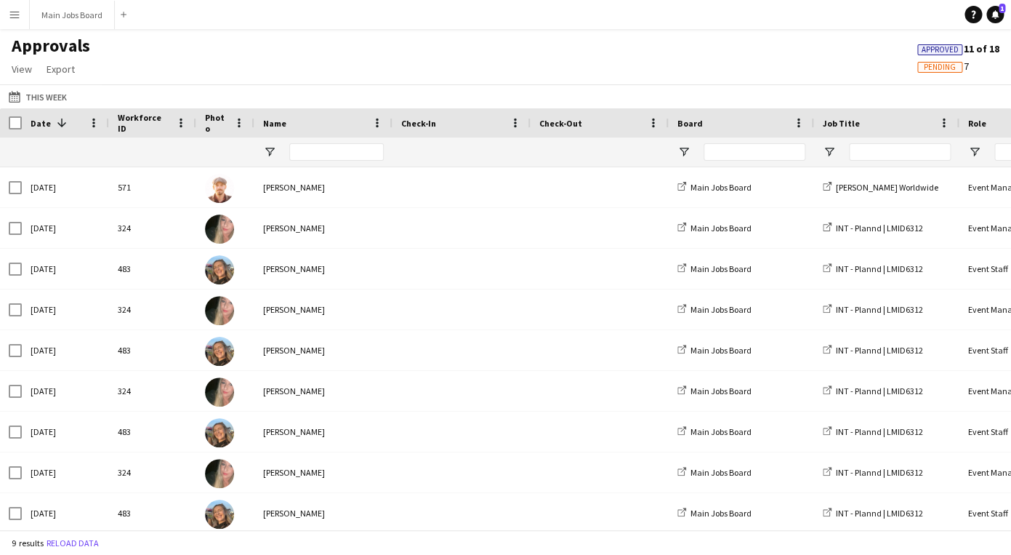
click at [950, 70] on span "Pending" at bounding box center [940, 67] width 32 height 9
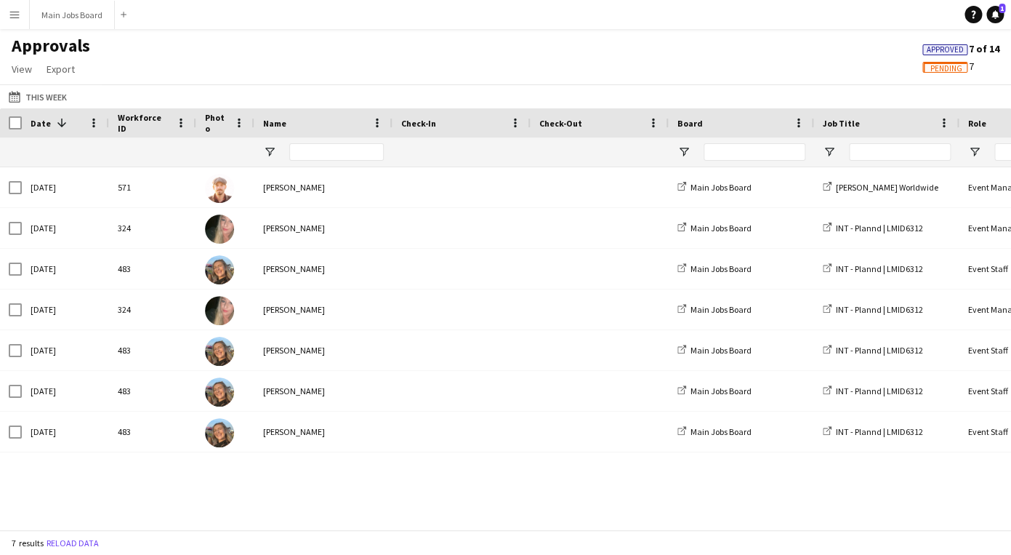
click at [947, 51] on span "Approved" at bounding box center [945, 49] width 37 height 9
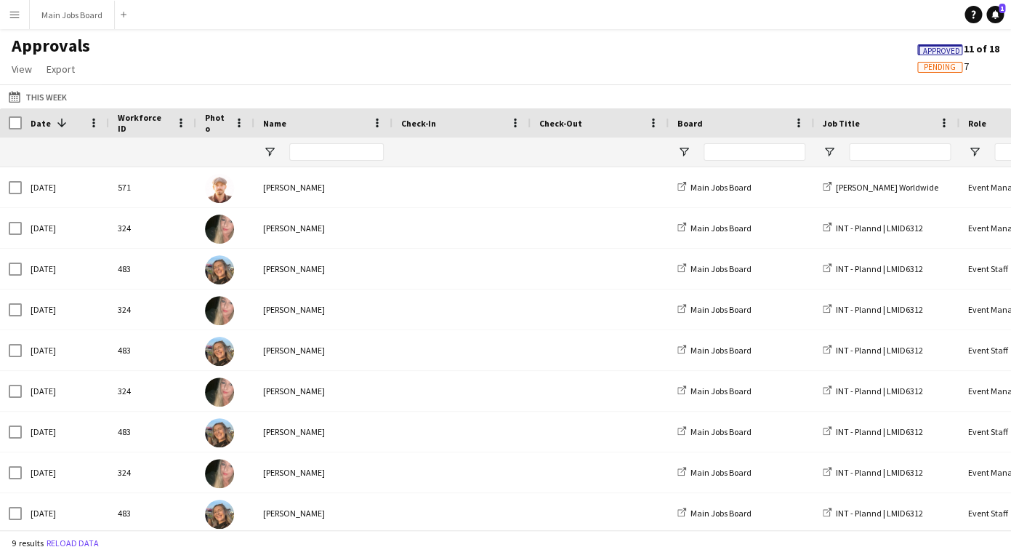
click at [15, 27] on button "Menu" at bounding box center [14, 14] width 29 height 29
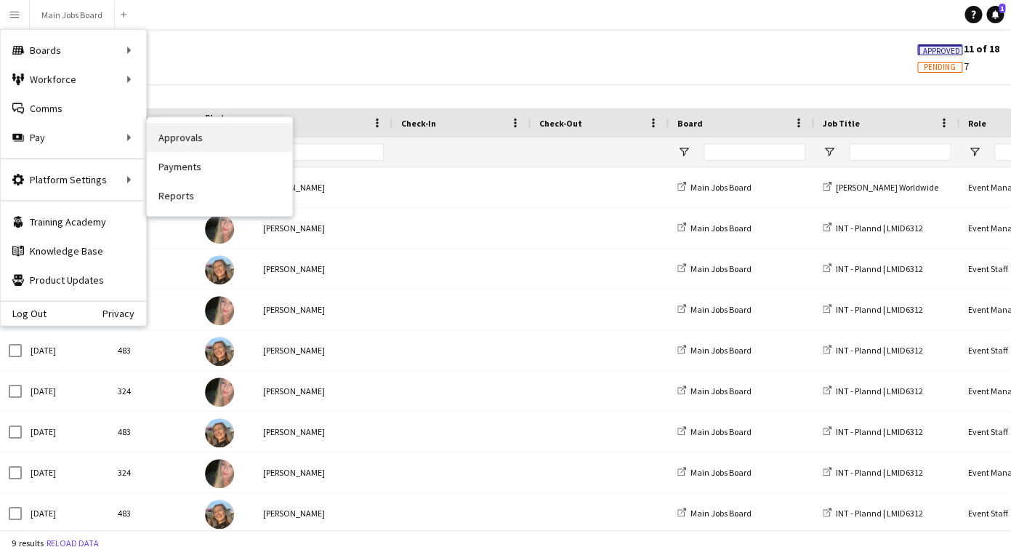
click at [177, 132] on link "Approvals" at bounding box center [219, 137] width 145 height 29
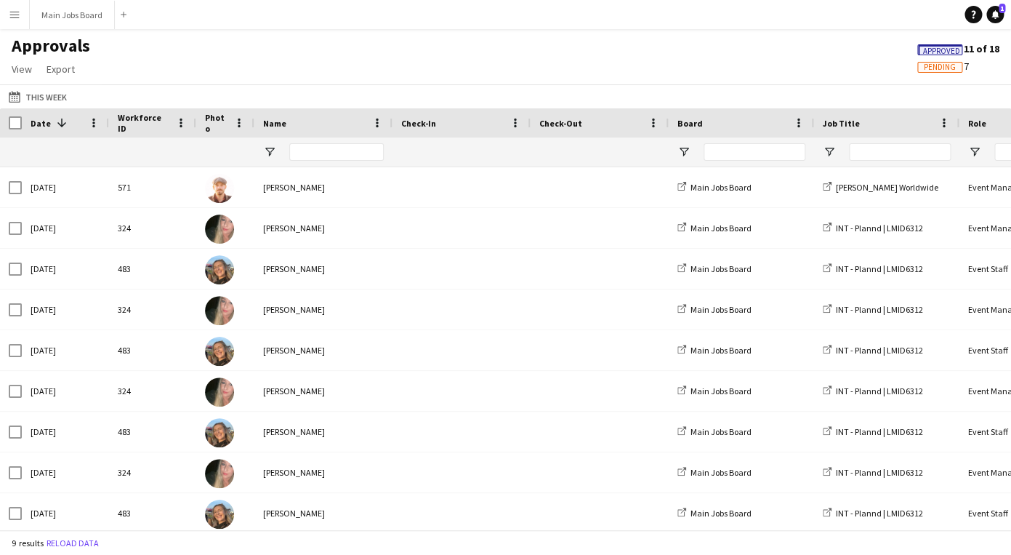
click at [939, 65] on span "Pending" at bounding box center [940, 67] width 32 height 9
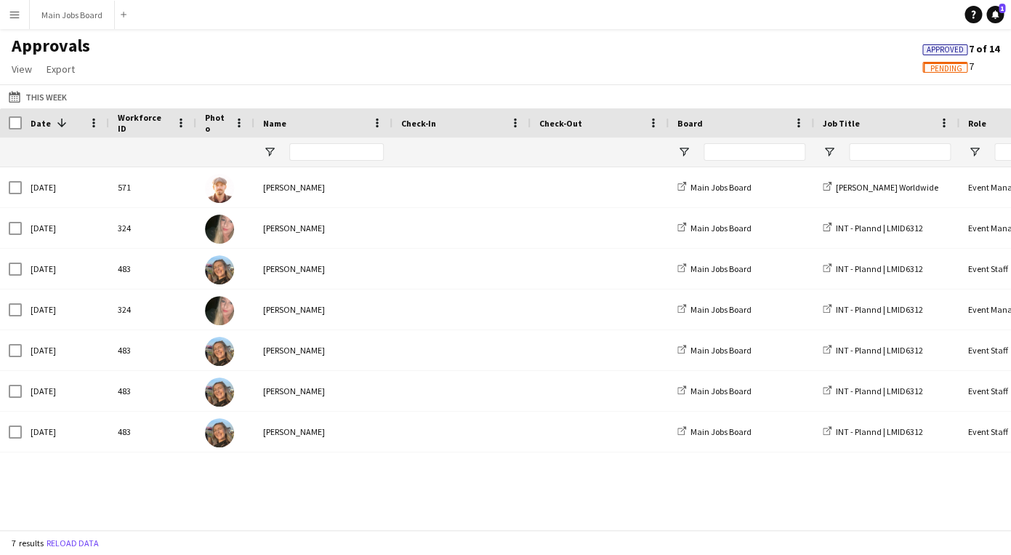
click at [984, 59] on div "Approved 7 of 14 Pending 7" at bounding box center [961, 59] width 100 height 35
click at [985, 49] on span "Approved 7 of 14" at bounding box center [961, 48] width 77 height 13
click at [963, 49] on span "Approved" at bounding box center [945, 49] width 45 height 11
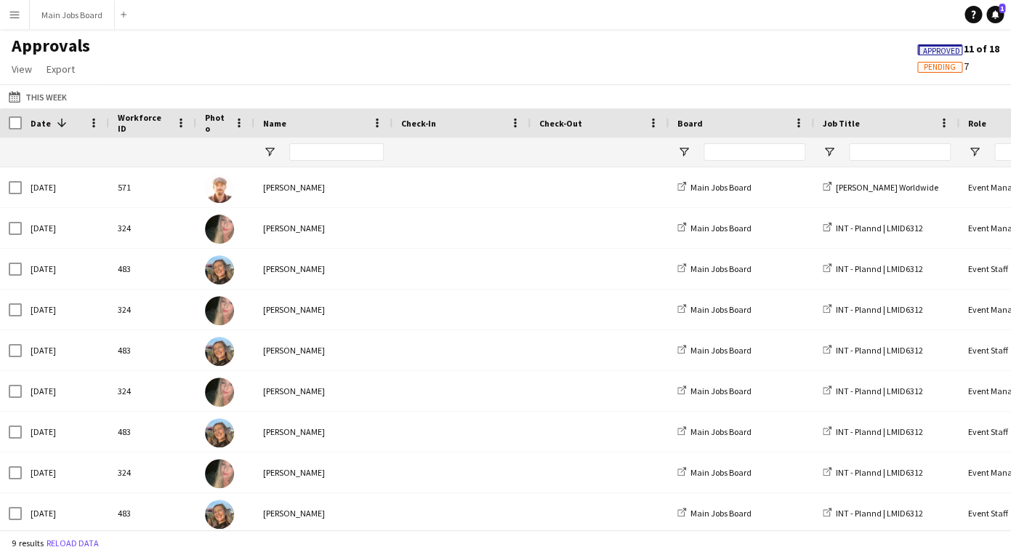
click at [898, 63] on div "Approvals View Customise view Customise filters Reset Filters Reset View Reset …" at bounding box center [505, 59] width 1011 height 49
click at [953, 65] on span "Pending" at bounding box center [940, 67] width 32 height 9
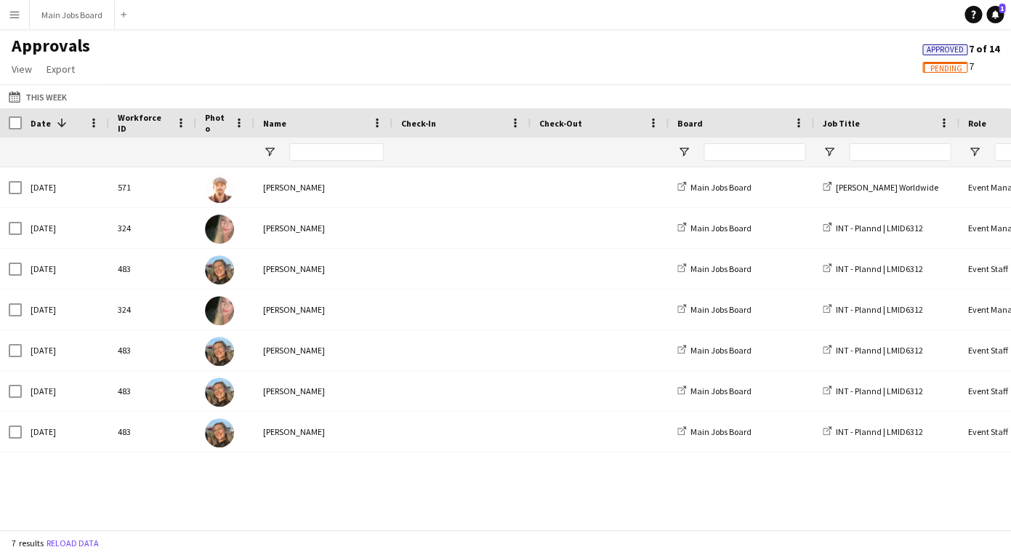
click at [1007, 71] on div "Pending 7" at bounding box center [961, 66] width 100 height 13
click at [43, 97] on button "Last Month This Week" at bounding box center [38, 96] width 64 height 17
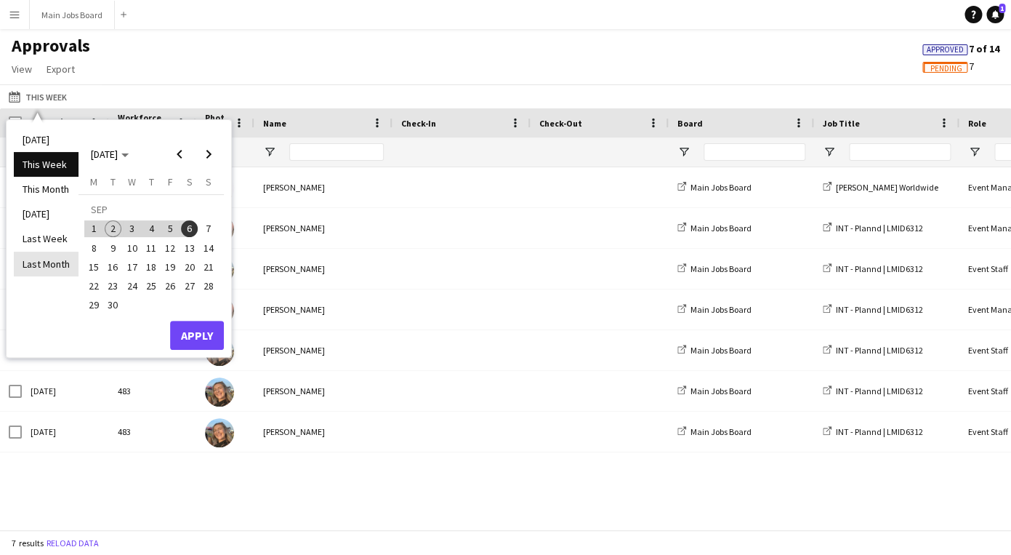
click at [51, 262] on li "Last Month" at bounding box center [46, 264] width 65 height 25
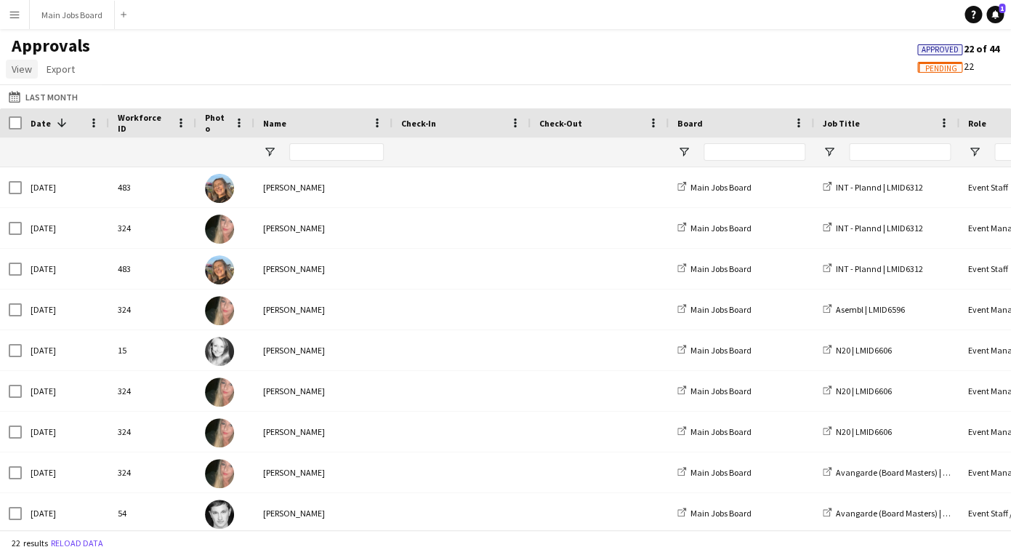
click at [24, 72] on span "View" at bounding box center [22, 69] width 20 height 13
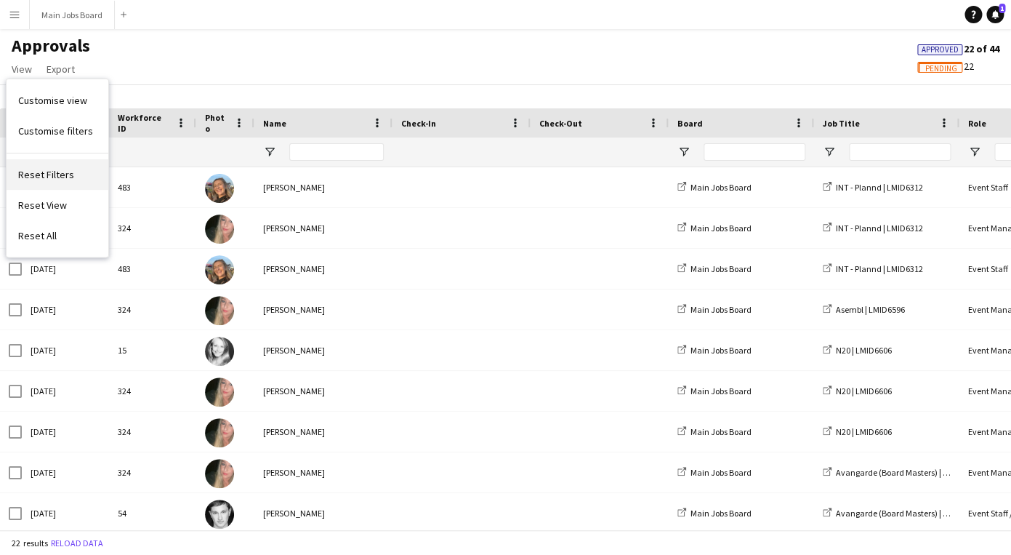
click at [77, 177] on link "Reset Filters" at bounding box center [58, 174] width 102 height 31
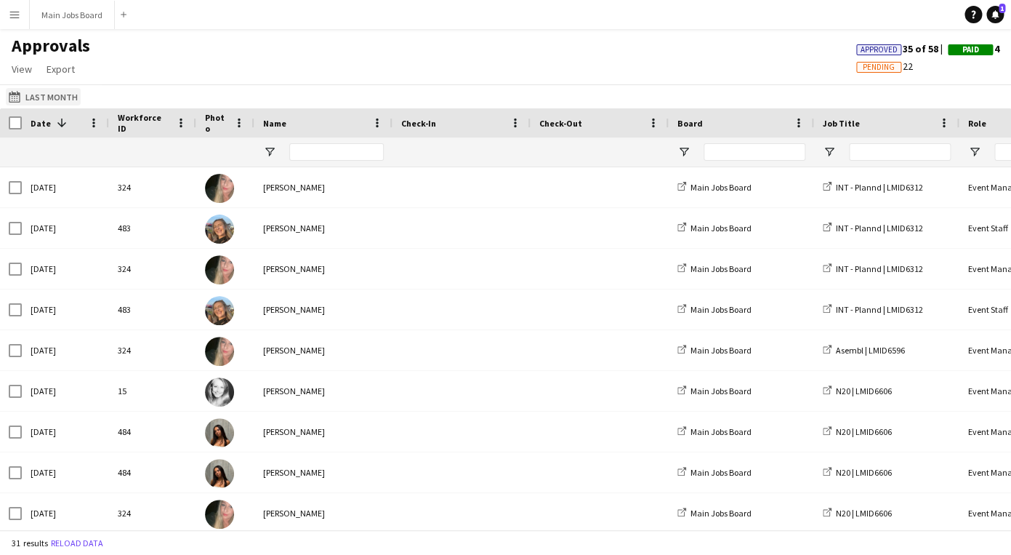
click at [55, 99] on button "Last Month Last Month" at bounding box center [43, 96] width 75 height 17
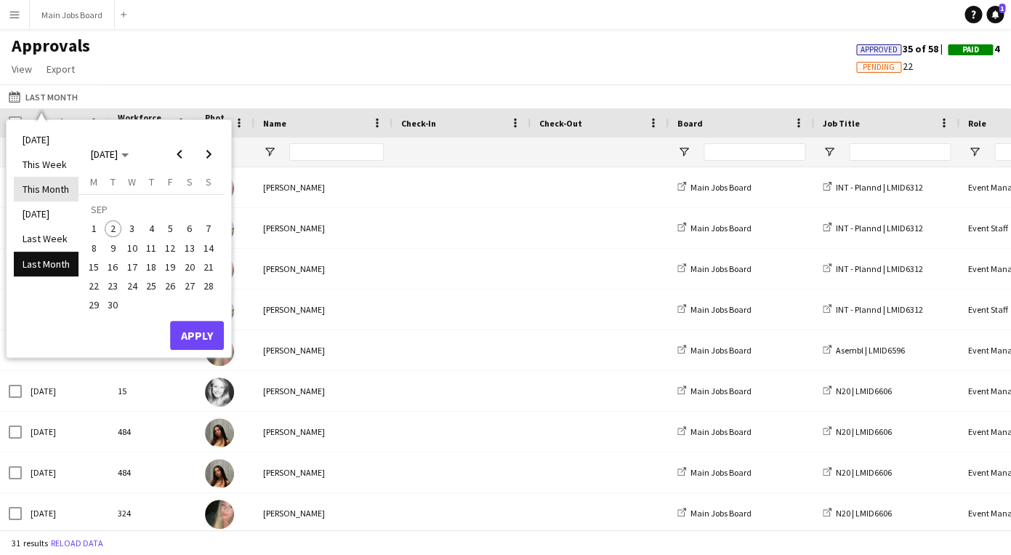
click at [45, 192] on li "This Month" at bounding box center [46, 189] width 65 height 25
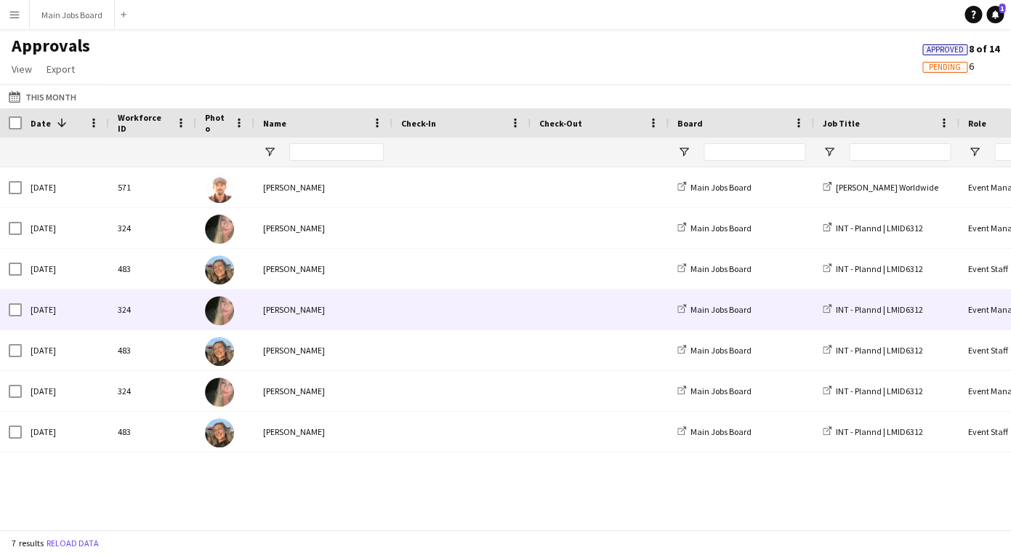
click at [343, 312] on div "[PERSON_NAME]" at bounding box center [323, 309] width 138 height 40
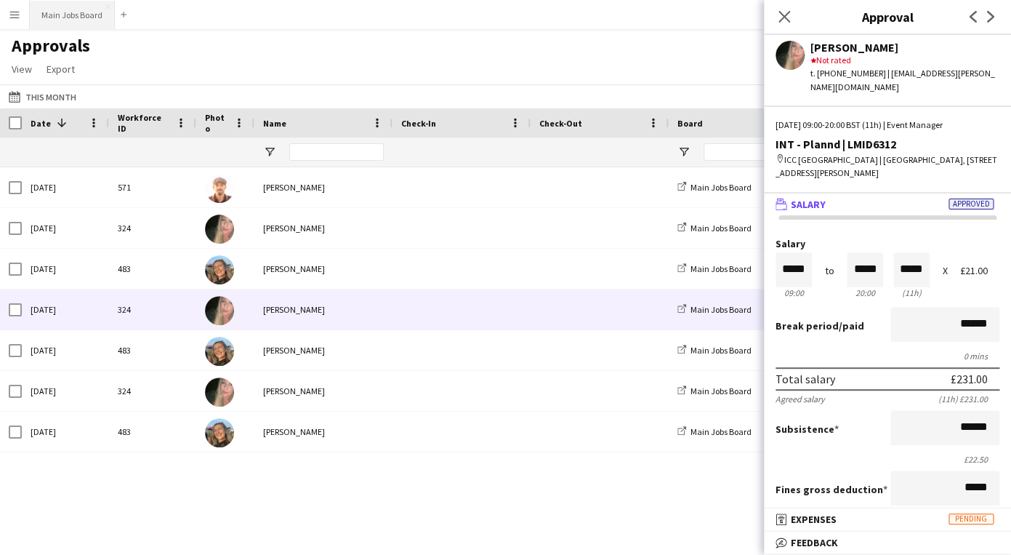
click at [70, 24] on button "Main Jobs Board Close" at bounding box center [72, 15] width 85 height 28
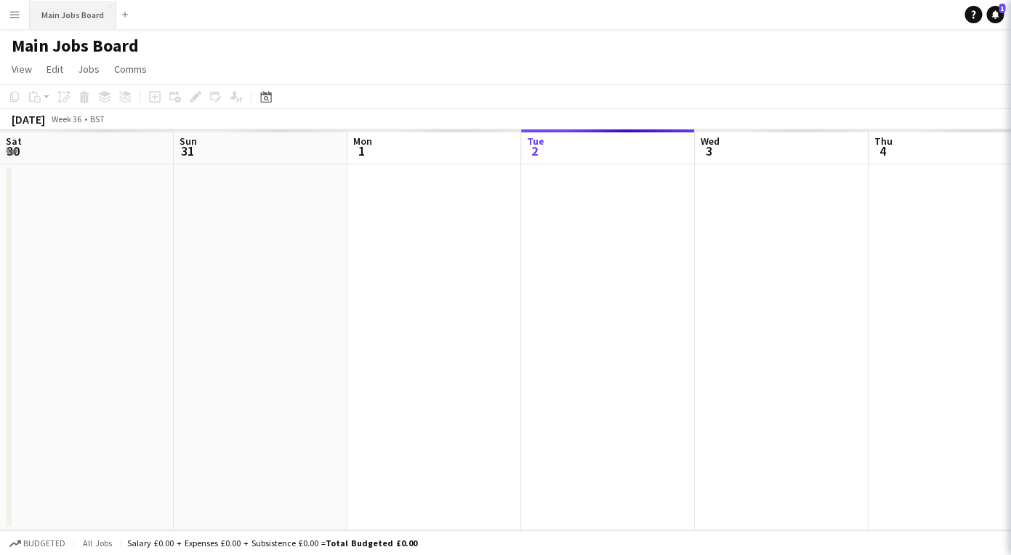
scroll to position [0, 348]
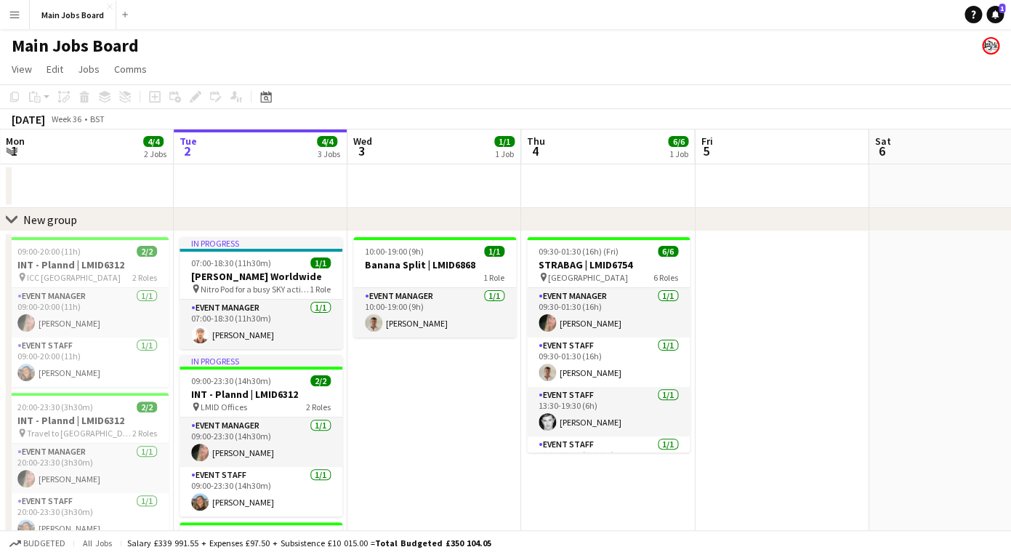
click at [2, 19] on button "Menu" at bounding box center [14, 14] width 29 height 29
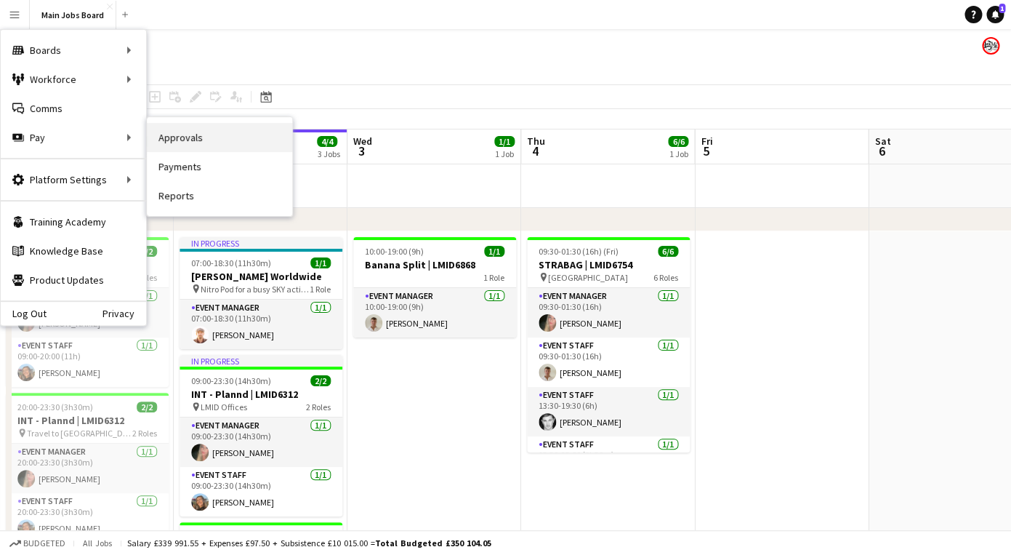
click at [172, 136] on link "Approvals" at bounding box center [219, 137] width 145 height 29
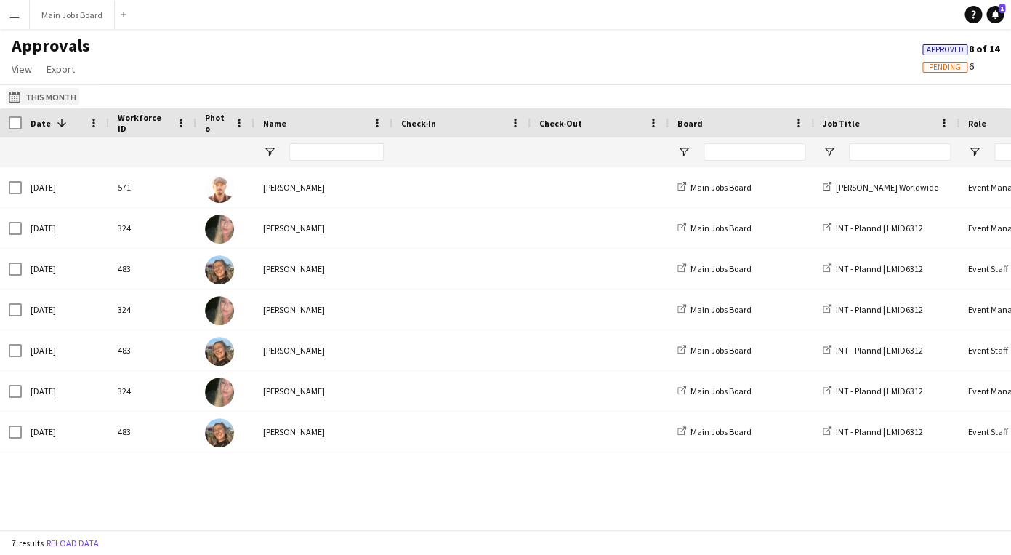
click at [25, 95] on app-icon "This Month" at bounding box center [17, 97] width 17 height 12
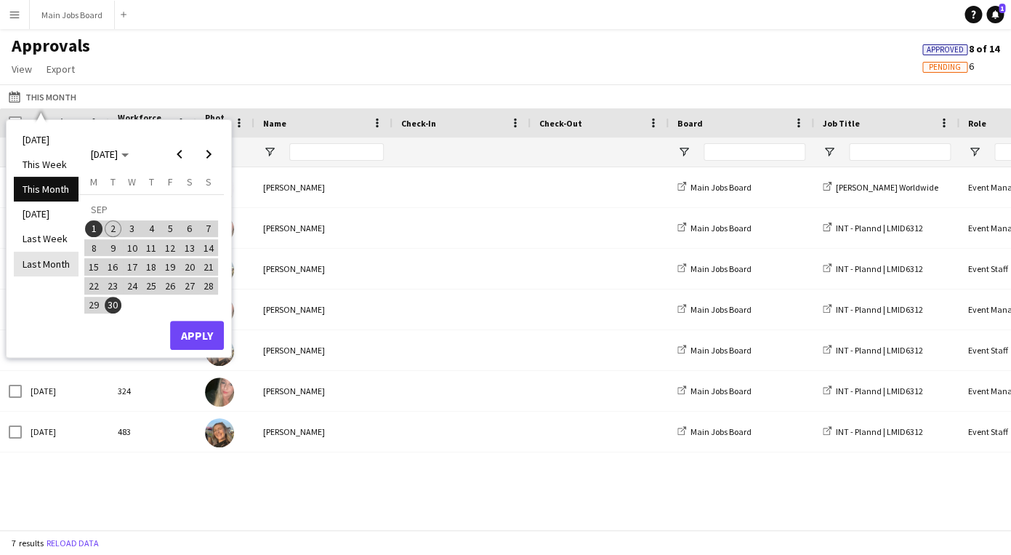
click at [28, 260] on li "Last Month" at bounding box center [46, 264] width 65 height 25
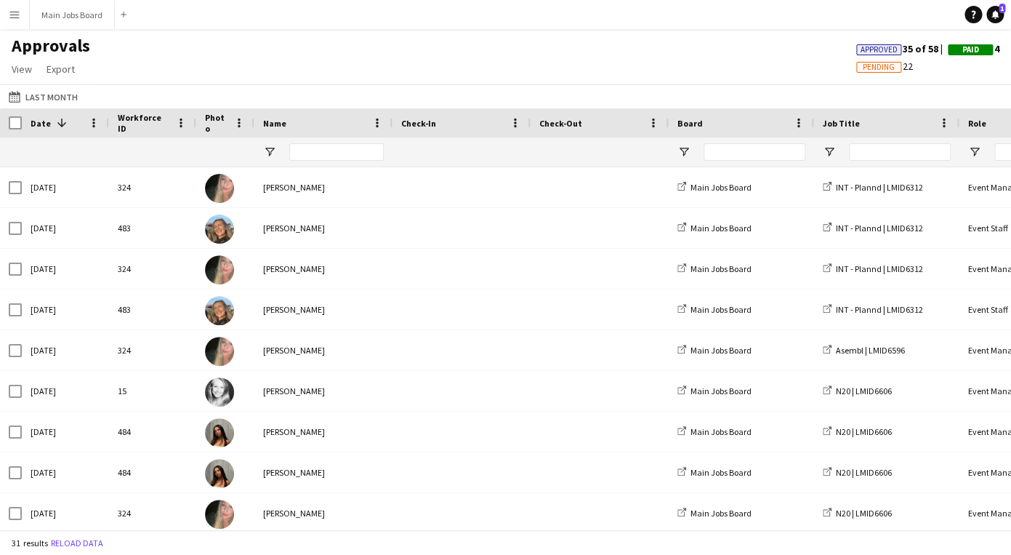
click at [876, 66] on span "Pending" at bounding box center [879, 67] width 32 height 9
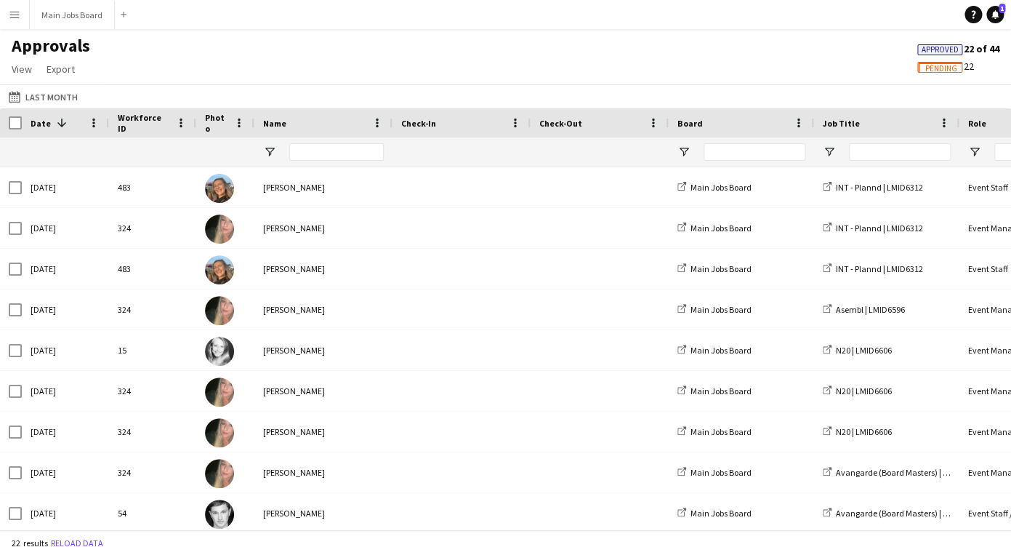
click at [957, 68] on span "Pending" at bounding box center [940, 67] width 45 height 11
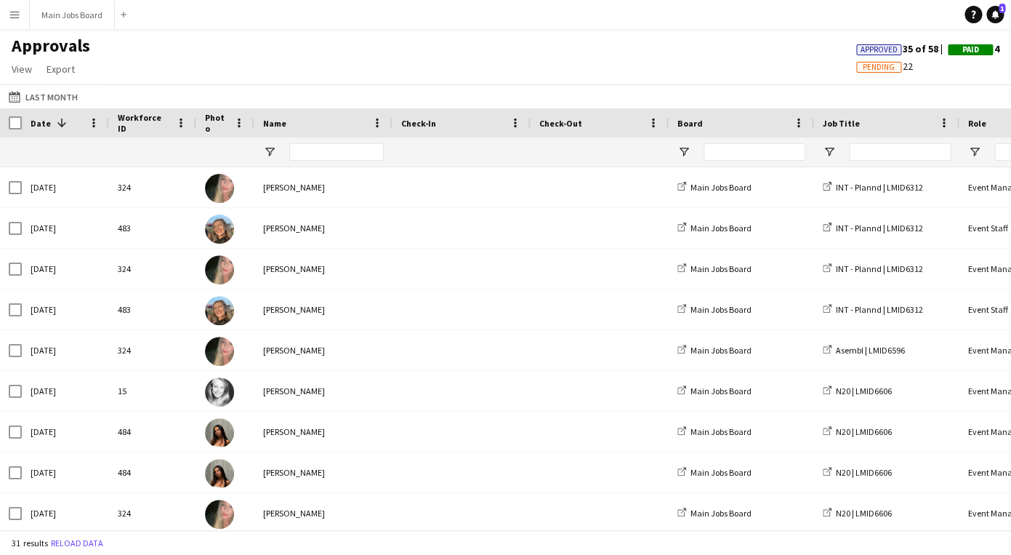
click at [892, 47] on span "Approved" at bounding box center [878, 49] width 45 height 11
click at [54, 16] on button "Main Jobs Board Close" at bounding box center [72, 15] width 85 height 28
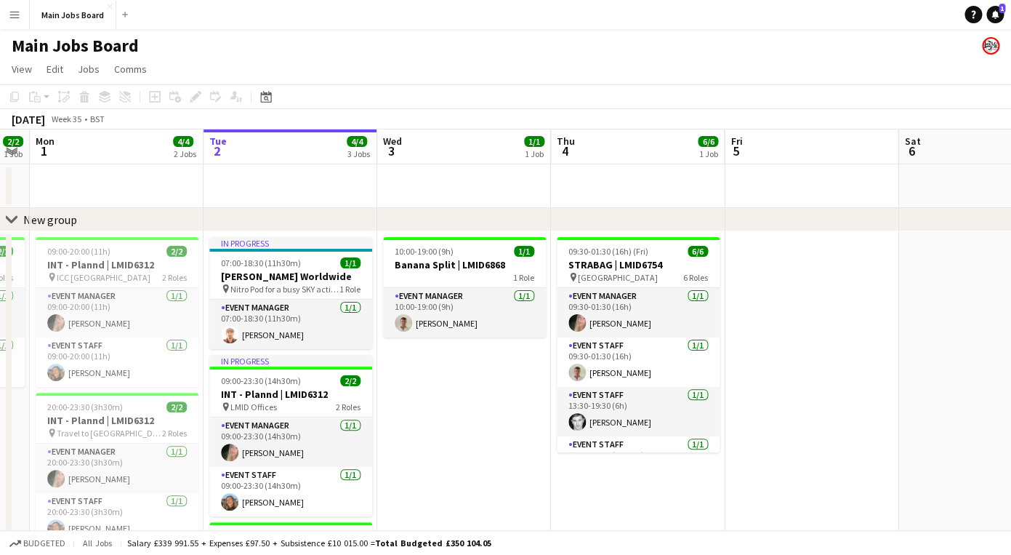
scroll to position [0, 304]
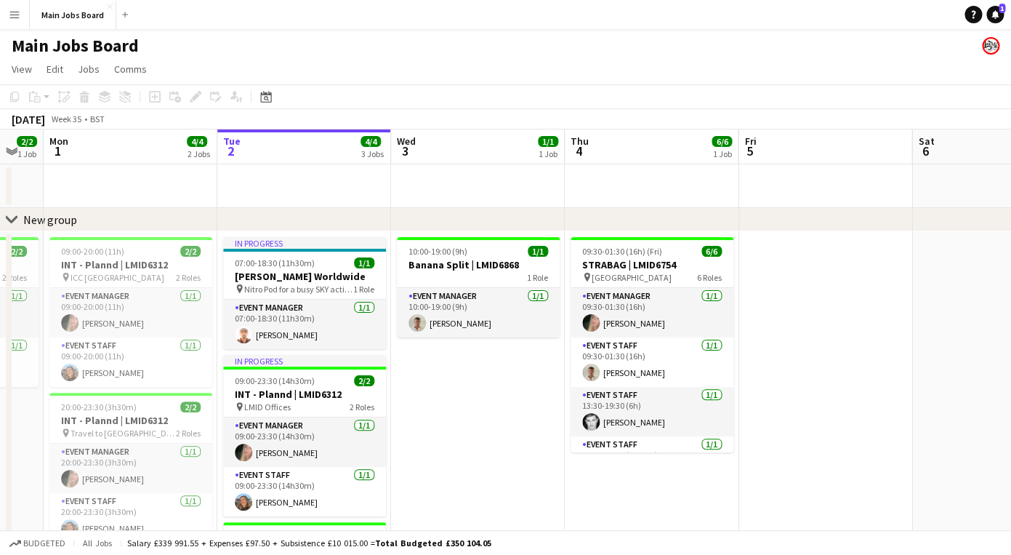
drag, startPoint x: 90, startPoint y: 188, endPoint x: 141, endPoint y: 188, distance: 50.9
click at [134, 188] on app-calendar-viewport "Sat 30 2/2 1 Job Sun 31 2/2 1 Job Mon 1 4/4 2 Jobs Tue 2 4/4 3 Jobs Wed 3 1/1 1…" at bounding box center [505, 398] width 1011 height 539
click at [23, 24] on button "Menu" at bounding box center [14, 14] width 29 height 29
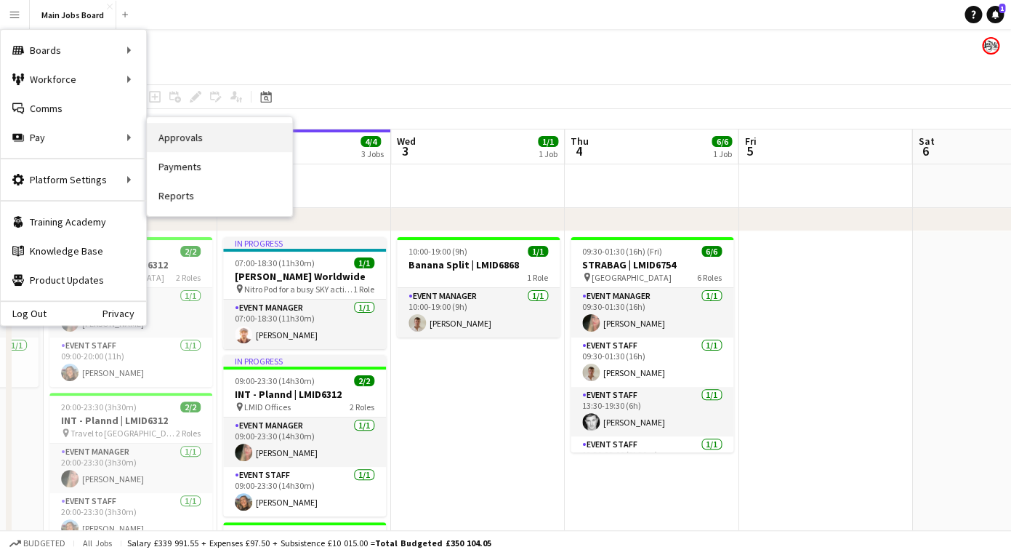
click at [180, 144] on link "Approvals" at bounding box center [219, 137] width 145 height 29
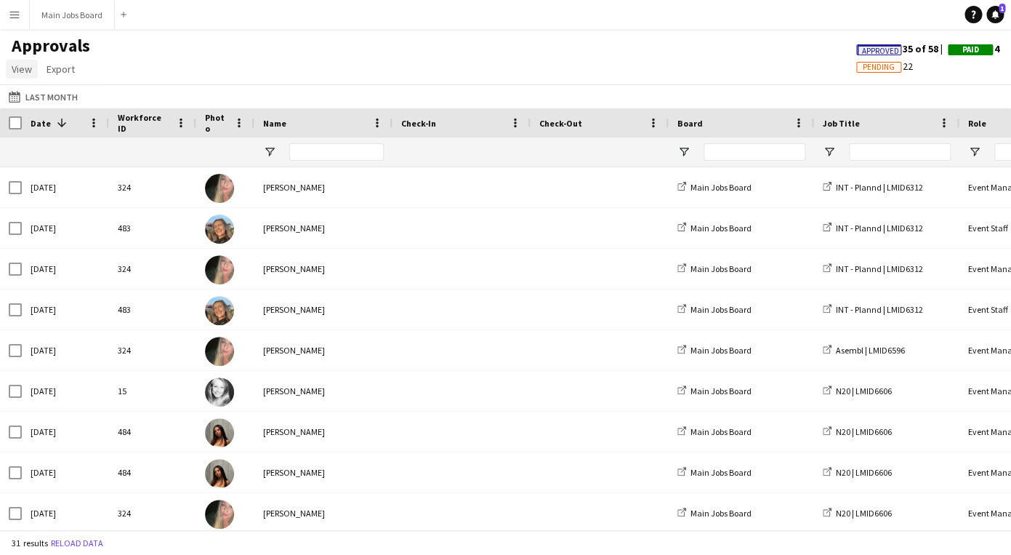
click at [33, 73] on link "View" at bounding box center [22, 69] width 32 height 19
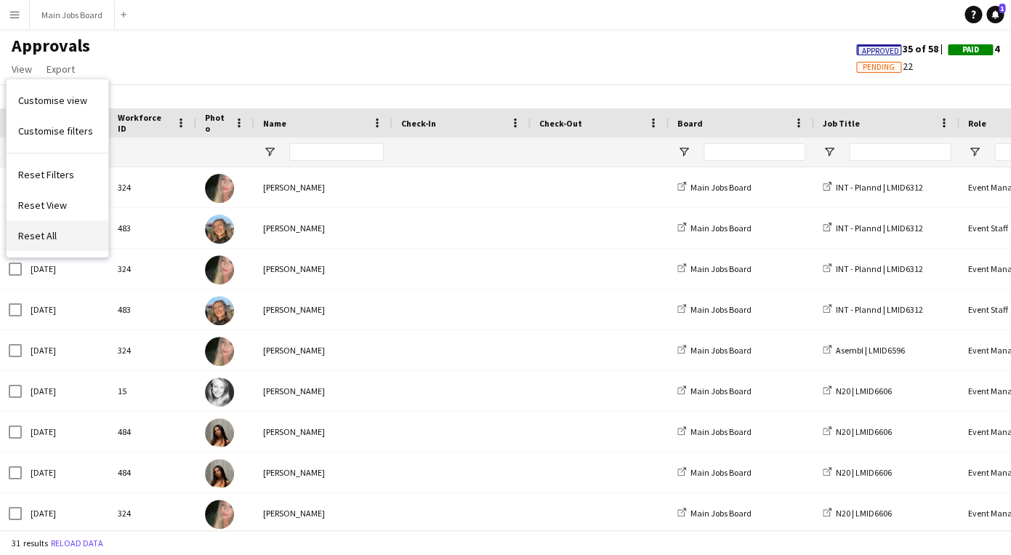
click at [57, 236] on link "Reset All" at bounding box center [58, 235] width 102 height 31
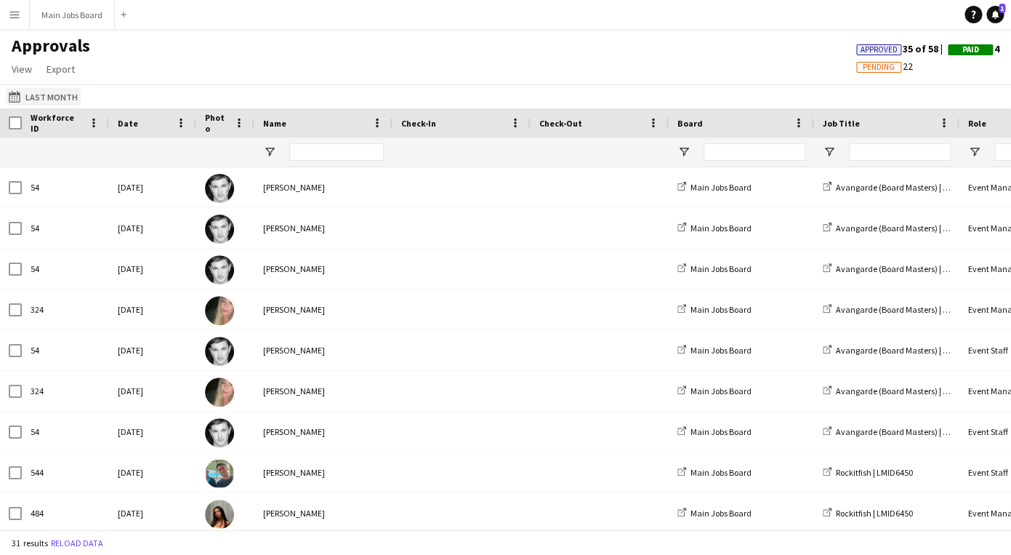
click at [47, 95] on button "Last Month Last Month" at bounding box center [43, 96] width 75 height 17
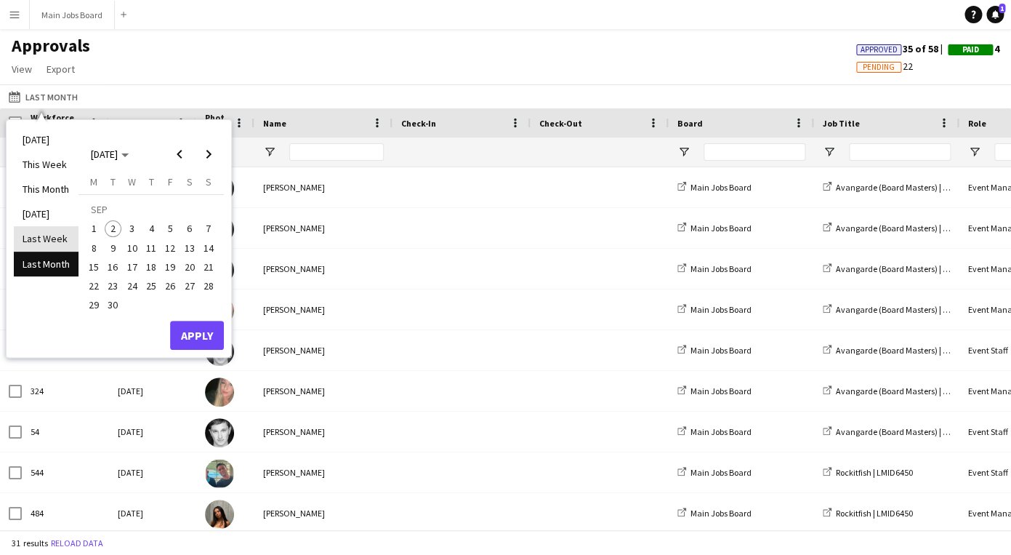
click at [42, 231] on li "Last Week" at bounding box center [46, 238] width 65 height 25
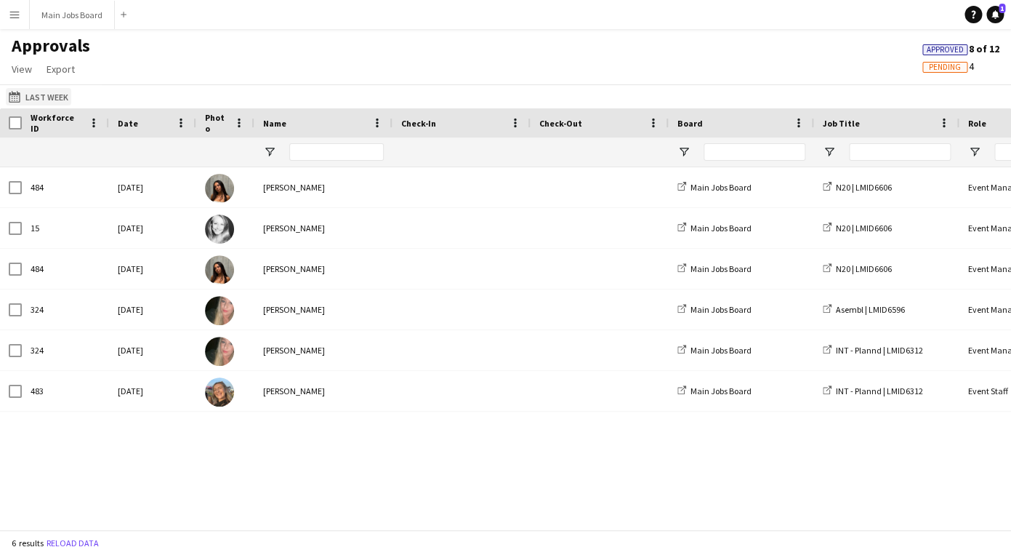
click at [38, 100] on button "Last Month Last Week" at bounding box center [38, 96] width 65 height 17
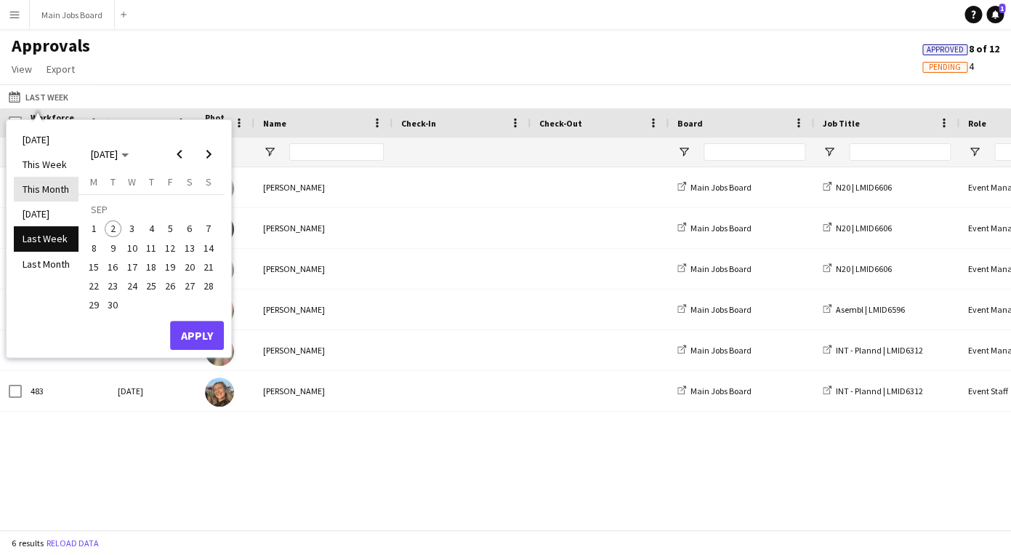
click at [43, 196] on li "This Month" at bounding box center [46, 189] width 65 height 25
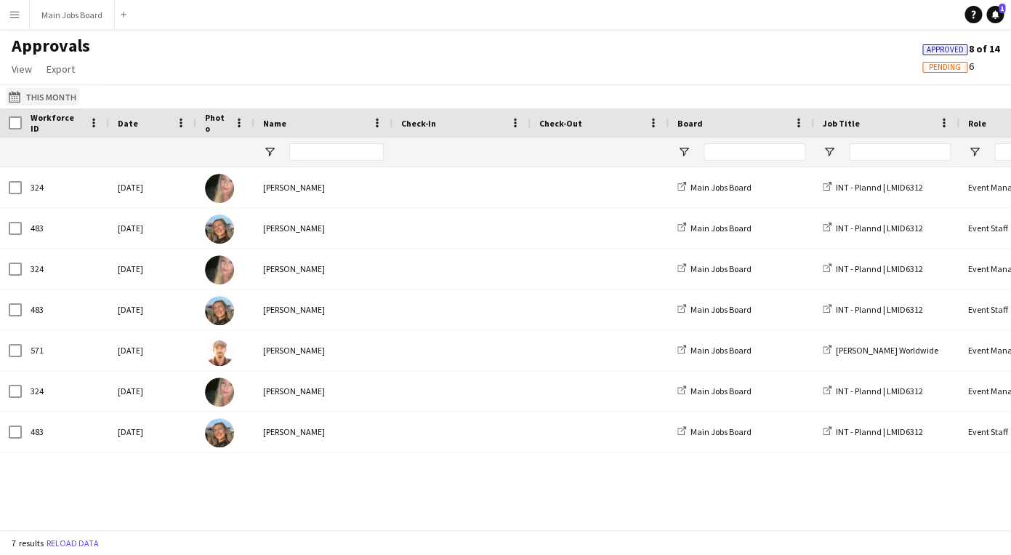
click at [44, 92] on button "Last Month This Month" at bounding box center [42, 96] width 73 height 17
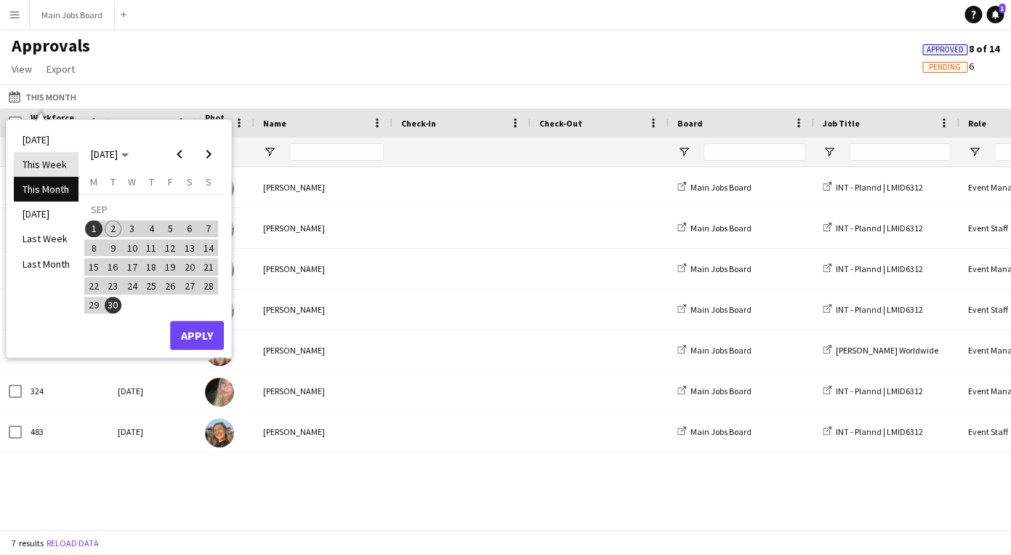
click at [45, 171] on li "This Week" at bounding box center [46, 164] width 65 height 25
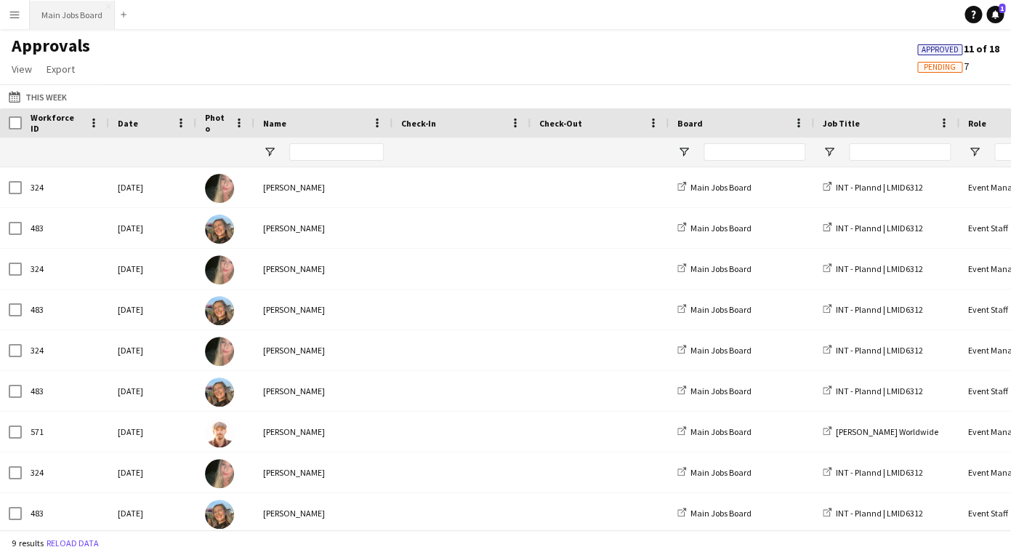
click at [68, 23] on button "Main Jobs Board Close" at bounding box center [72, 15] width 85 height 28
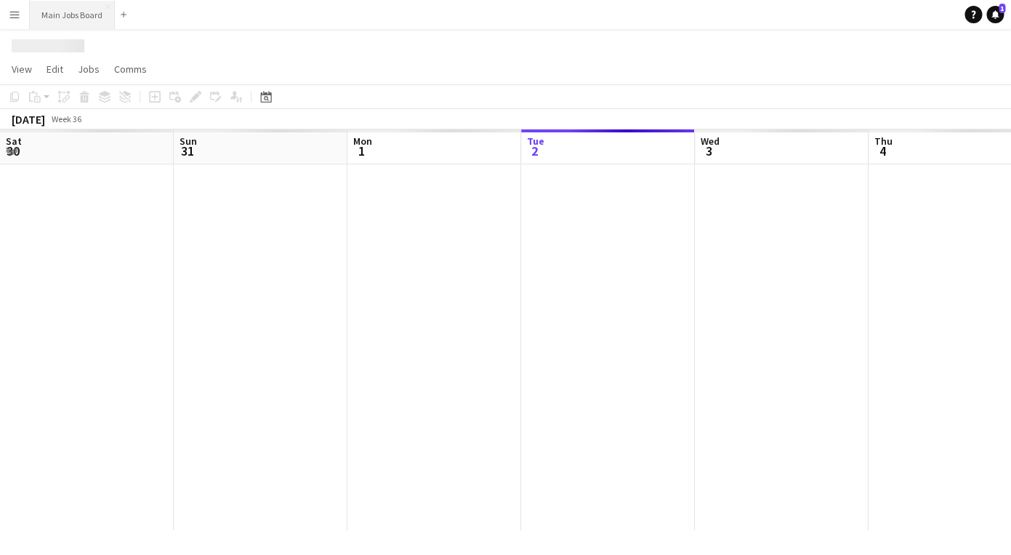
scroll to position [0, 348]
